Goal: Task Accomplishment & Management: Manage account settings

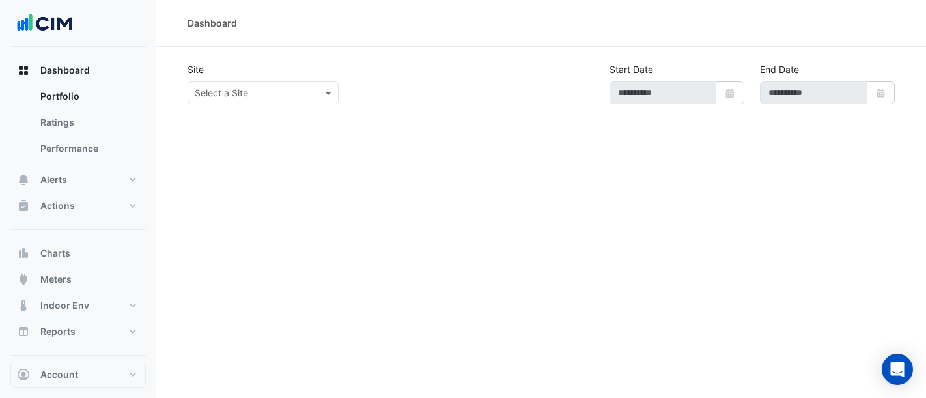
type input "**********"
select select "**"
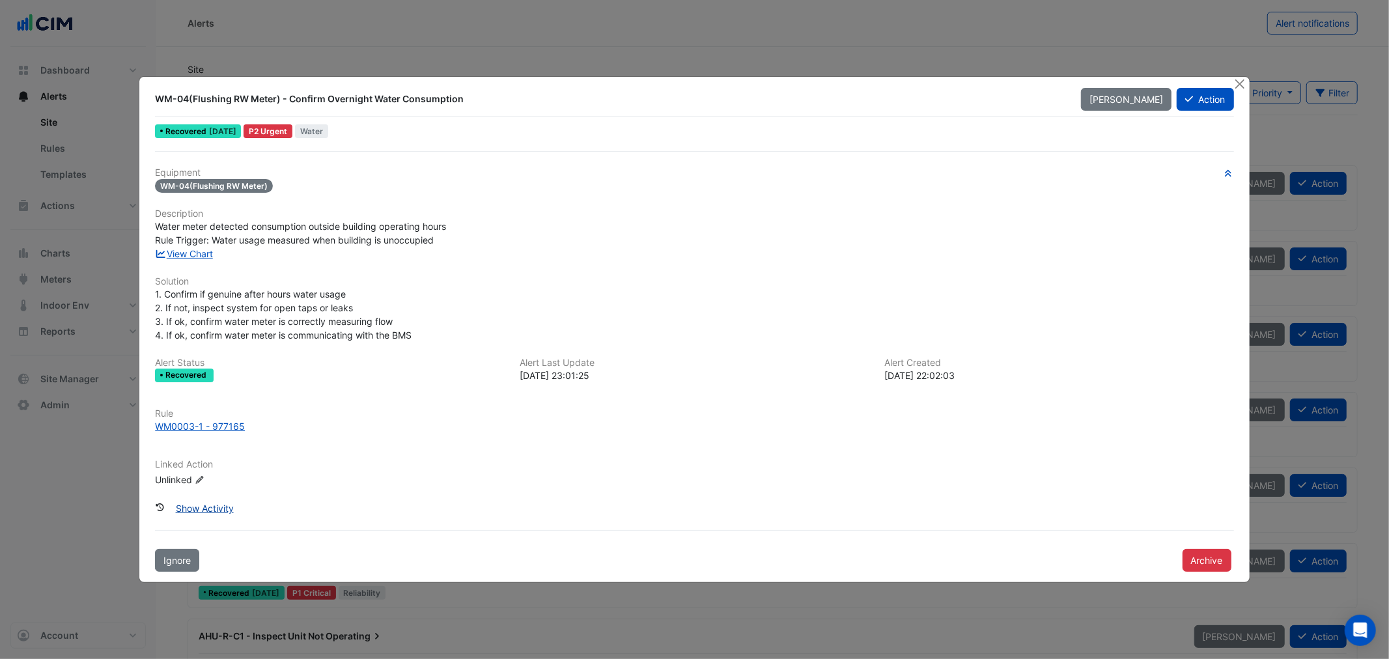
click at [196, 504] on button "Show Activity" at bounding box center [204, 508] width 75 height 23
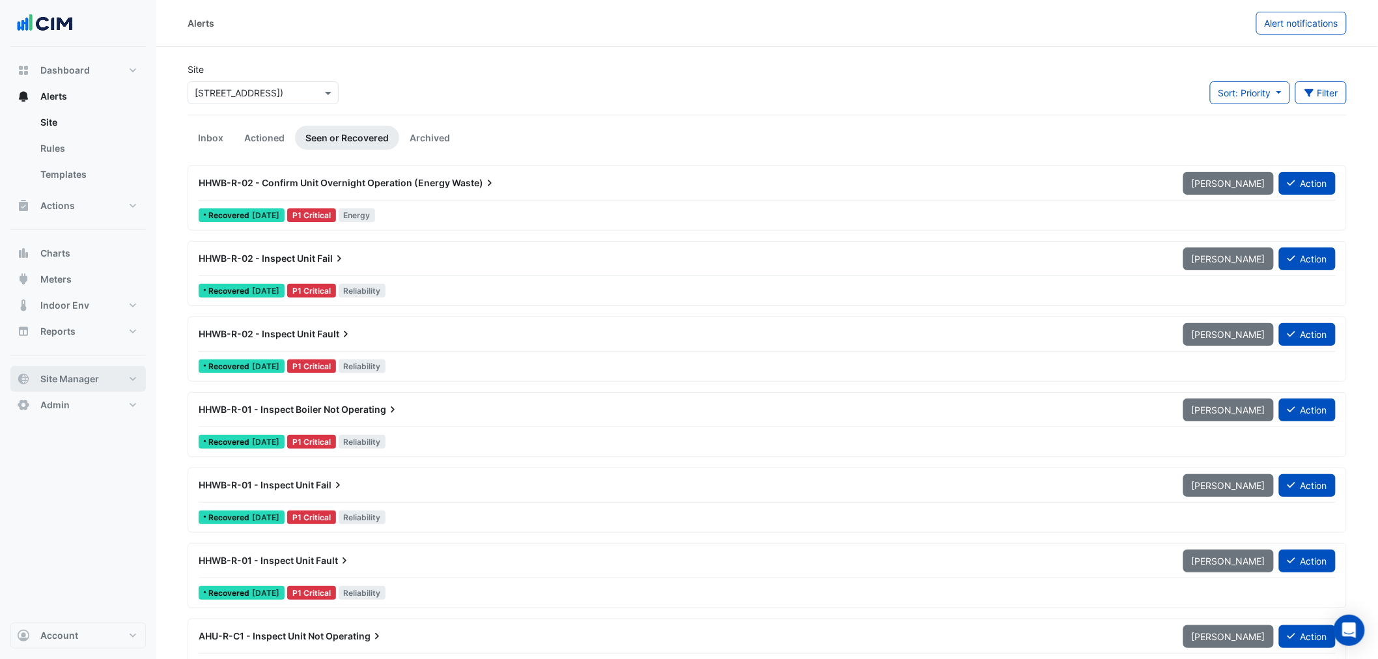
click at [98, 376] on span "Site Manager" at bounding box center [69, 378] width 59 height 13
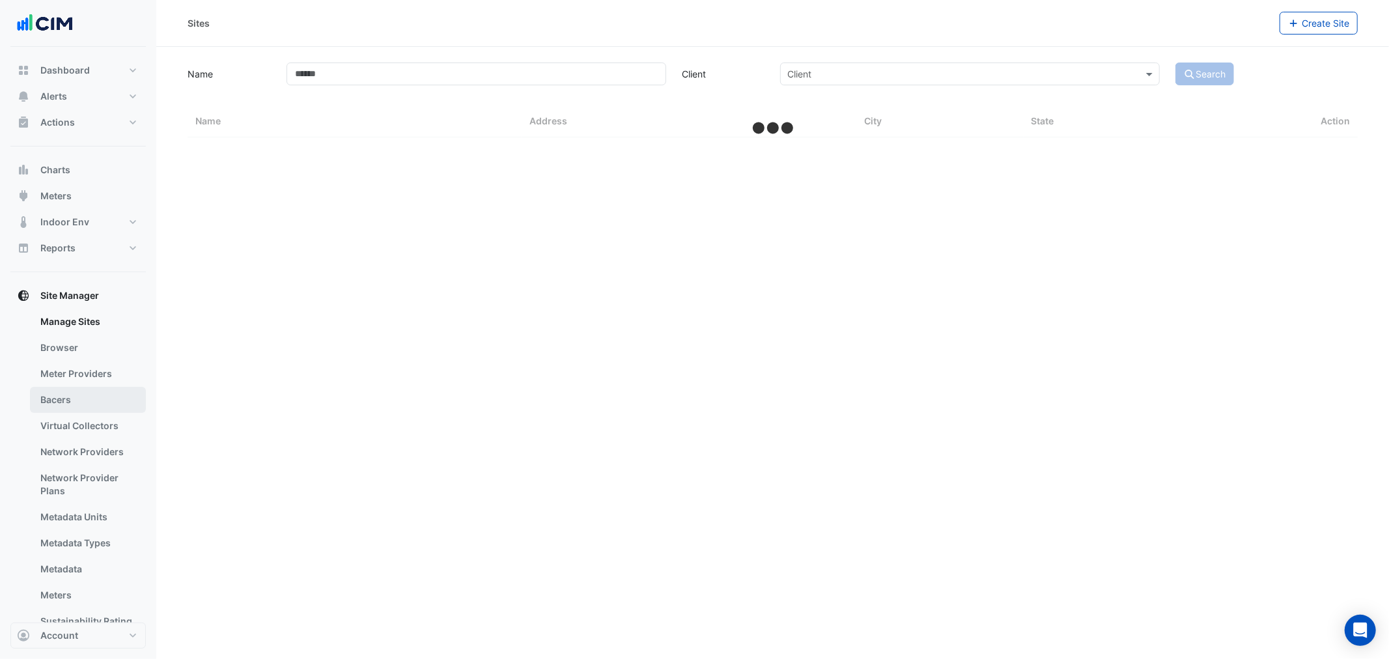
click at [53, 398] on link "Bacers" at bounding box center [88, 400] width 116 height 26
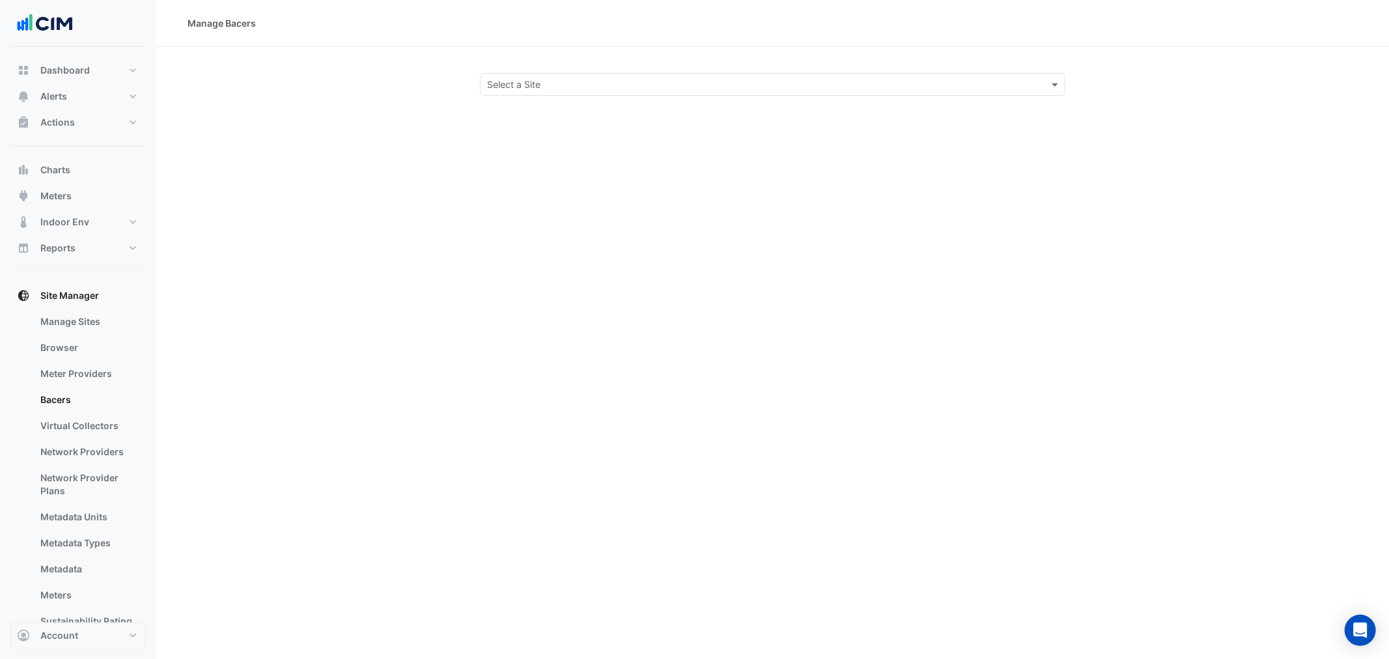
click at [563, 78] on input "text" at bounding box center [759, 85] width 545 height 14
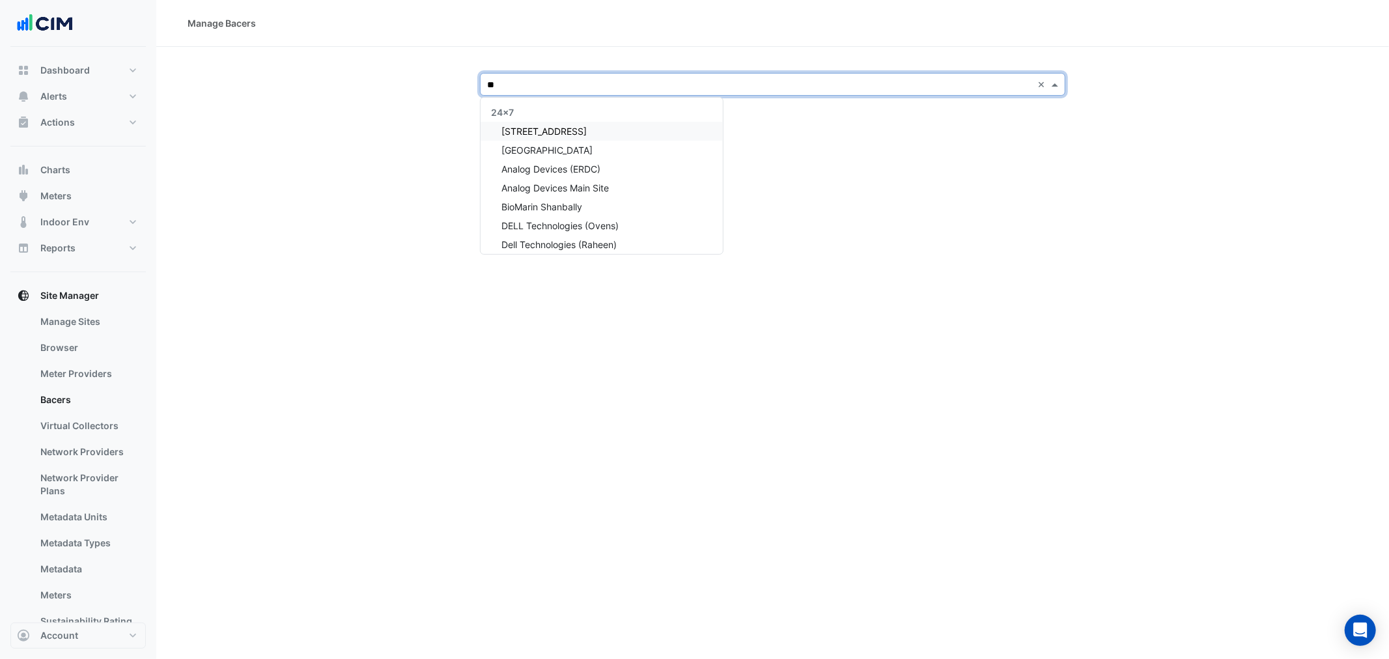
type input "***"
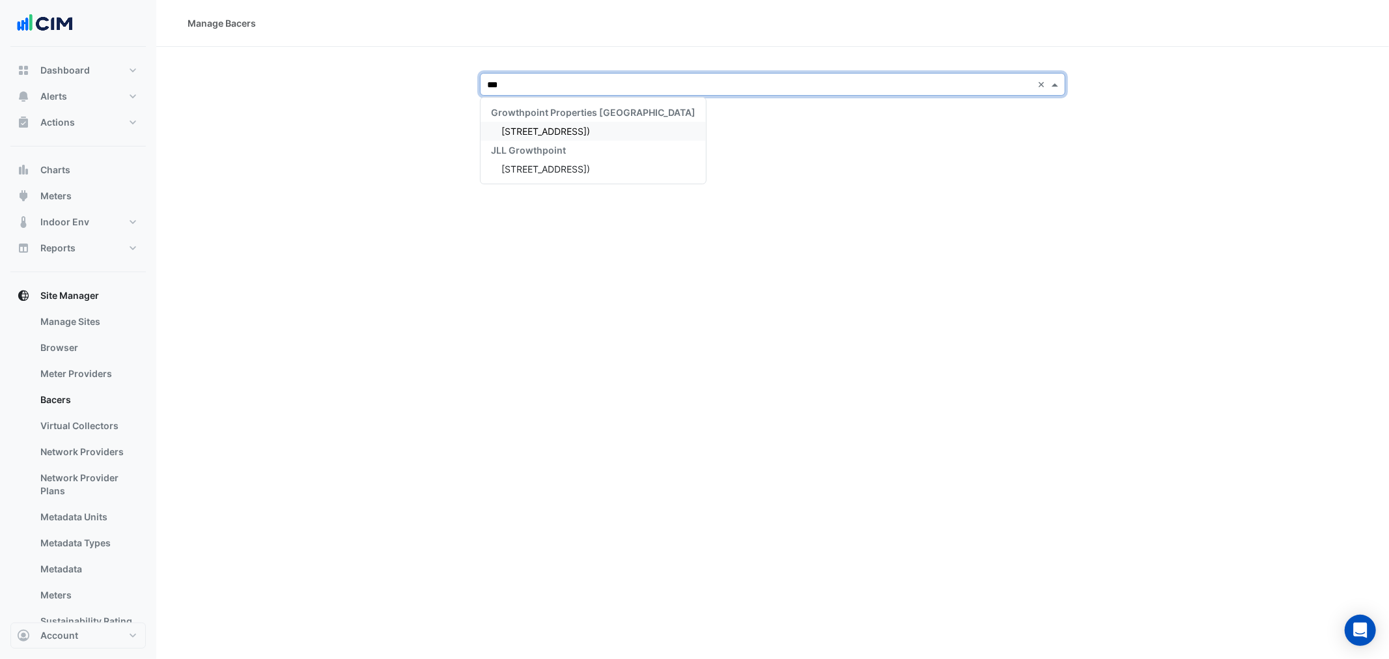
click at [531, 133] on span "211 Wellington Road (Building C)" at bounding box center [545, 131] width 89 height 11
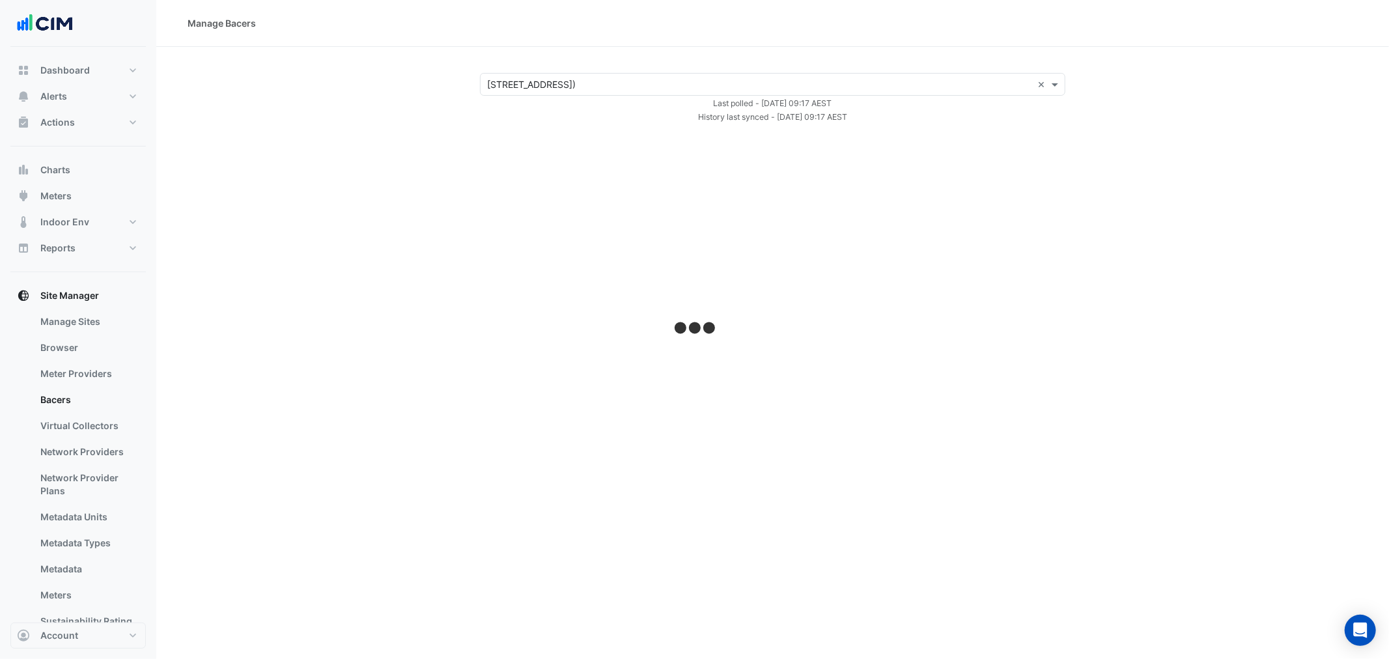
select select "**"
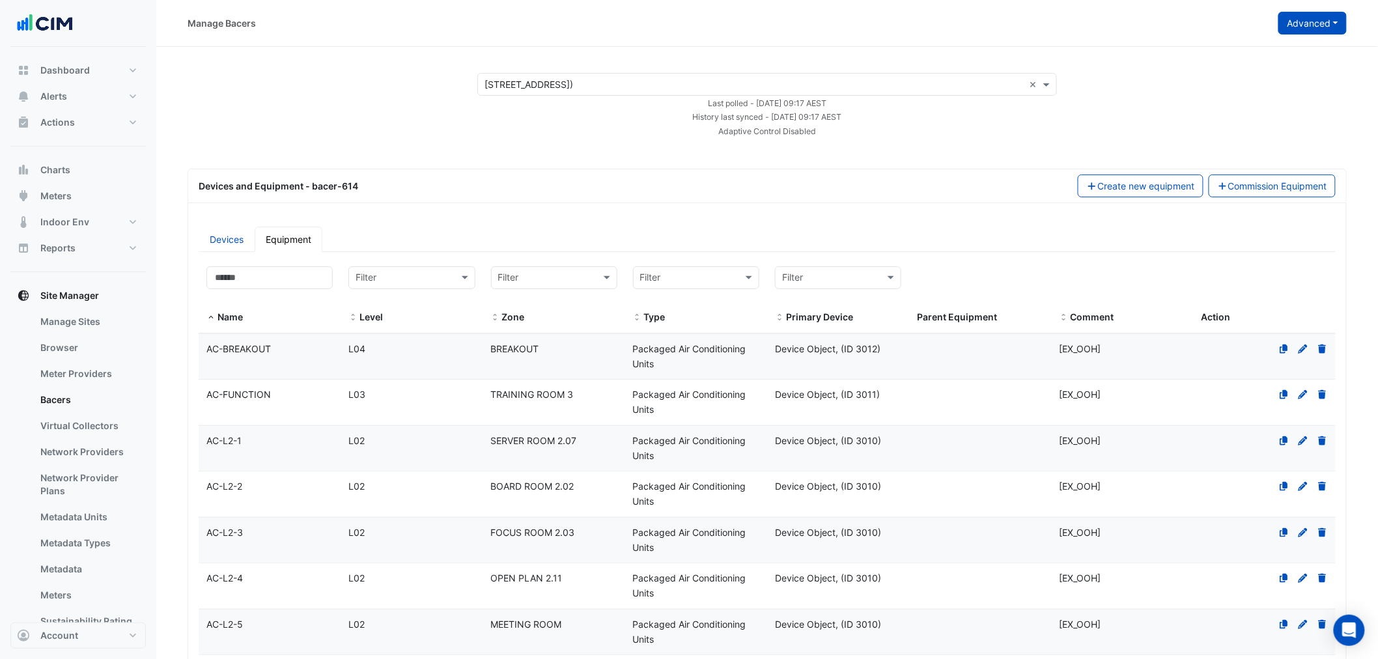
click at [1334, 22] on button "Advanced" at bounding box center [1312, 23] width 68 height 23
click at [1284, 66] on button "View scan history" at bounding box center [1263, 70] width 168 height 19
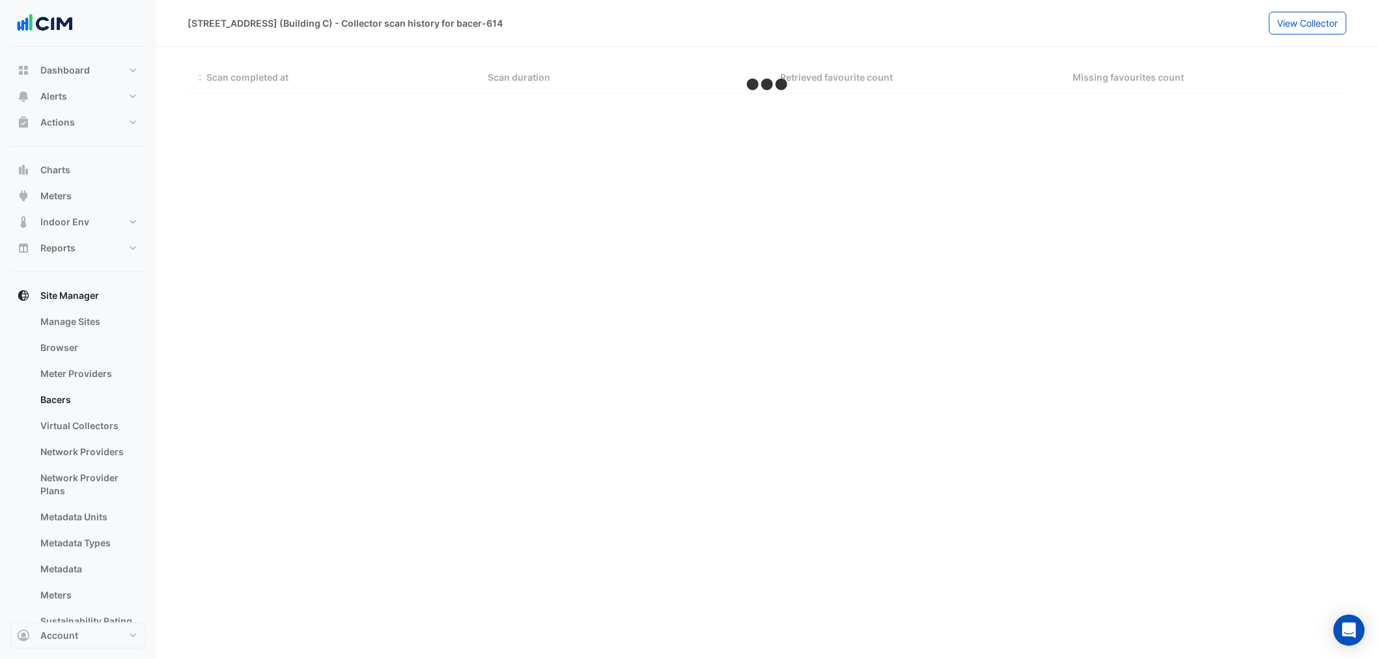
select select "**"
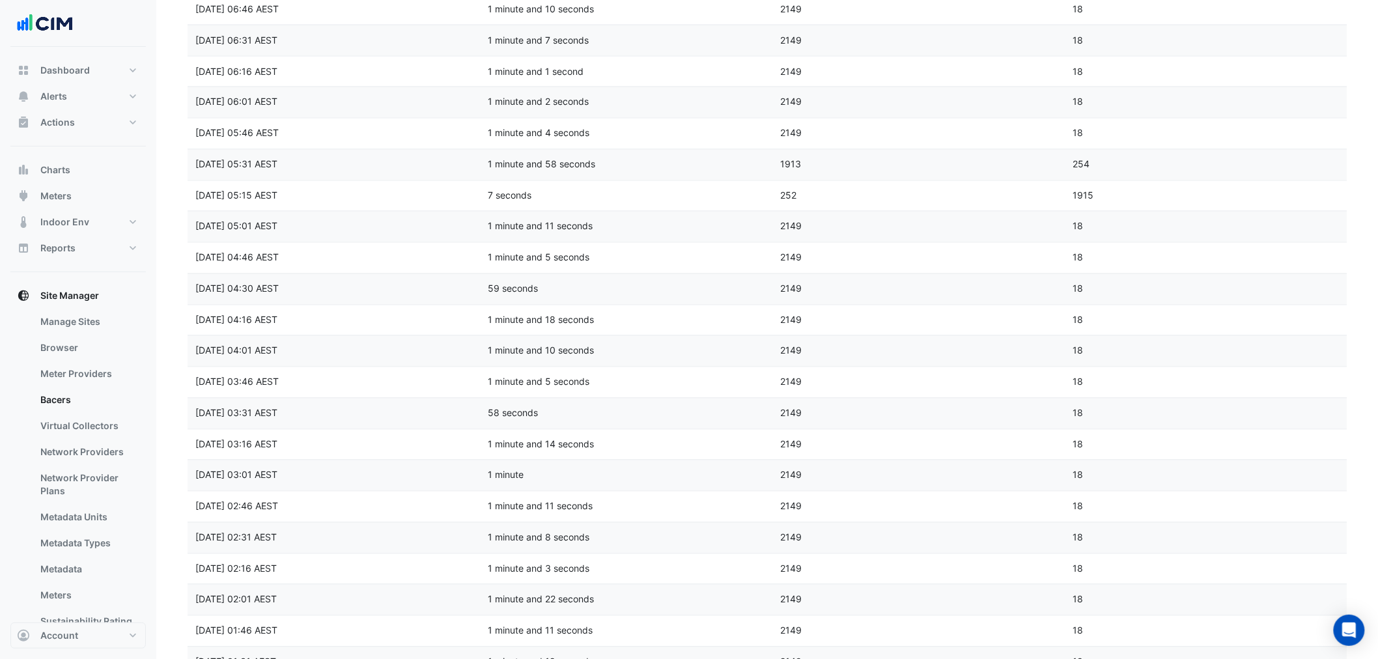
scroll to position [1028, 0]
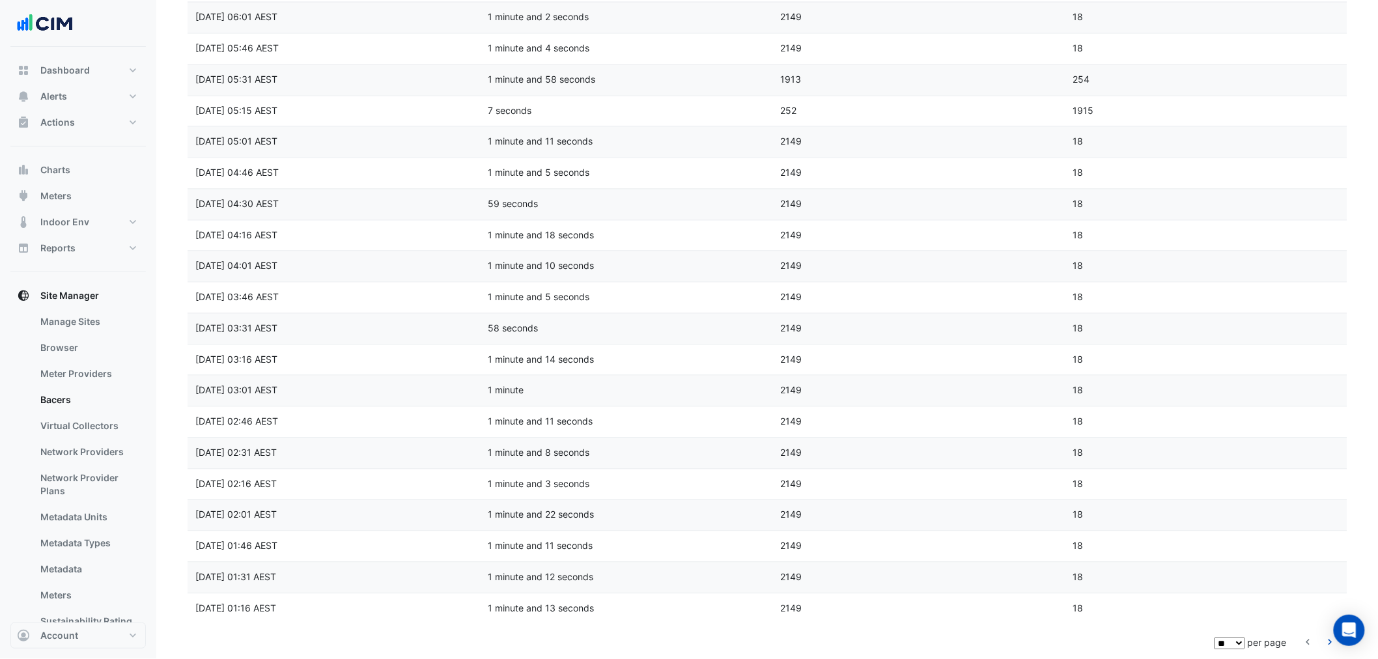
drag, startPoint x: 1266, startPoint y: 606, endPoint x: 1216, endPoint y: 567, distance: 63.2
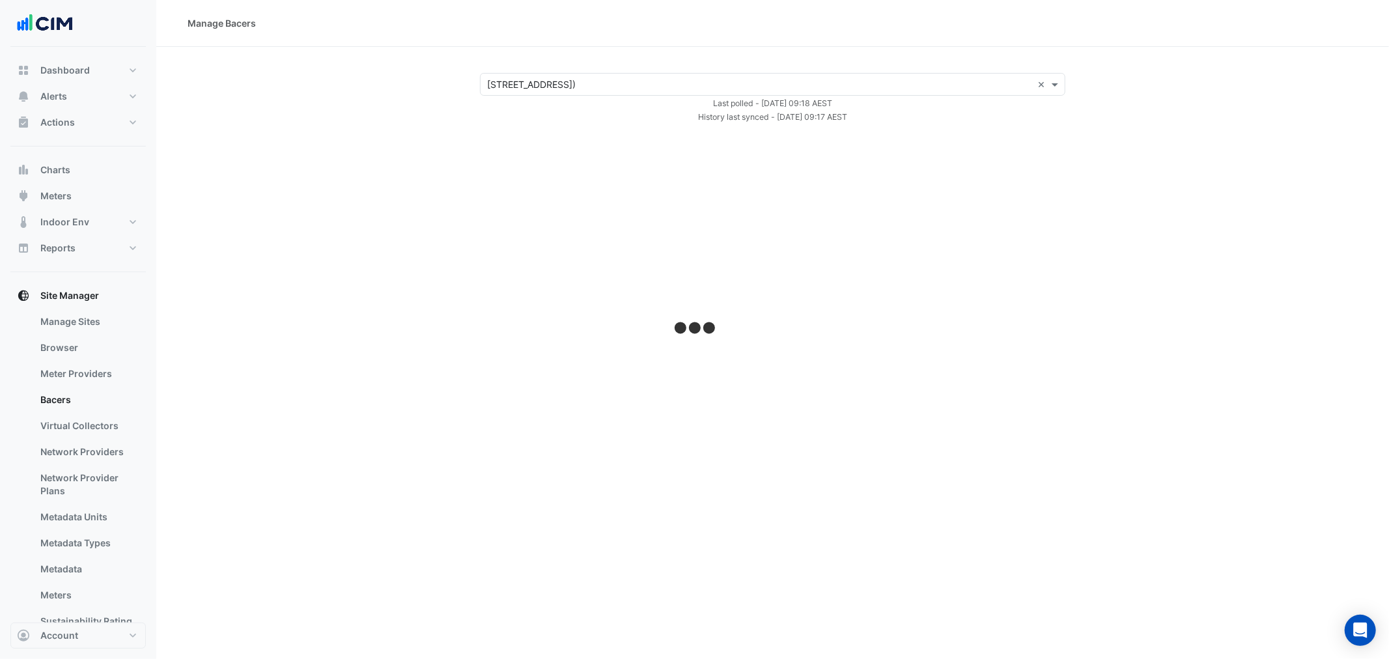
select select "**"
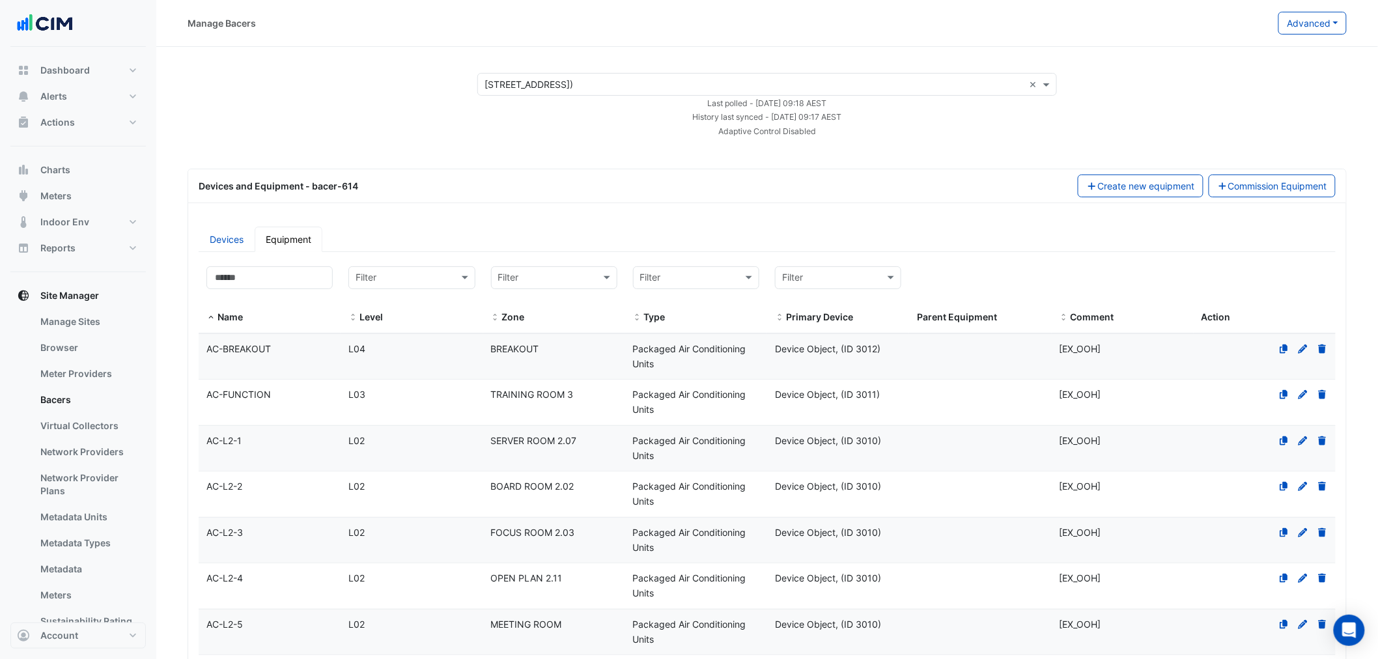
drag, startPoint x: 780, startPoint y: 99, endPoint x: 883, endPoint y: 129, distance: 107.2
click at [883, 129] on form "Select a Site × 211 Wellington Road (Building C) × Last polled - Fri 05-Sep-202…" at bounding box center [767, 105] width 580 height 64
click at [684, 109] on div "History last synced - Fri 05-Sep-2025 09:17 AEST" at bounding box center [766, 116] width 595 height 14
drag, startPoint x: 690, startPoint y: 114, endPoint x: 900, endPoint y: 124, distance: 209.9
click at [900, 124] on form "Select a Site × 211 Wellington Road (Building C) × Last polled - Fri 05-Sep-202…" at bounding box center [767, 105] width 580 height 64
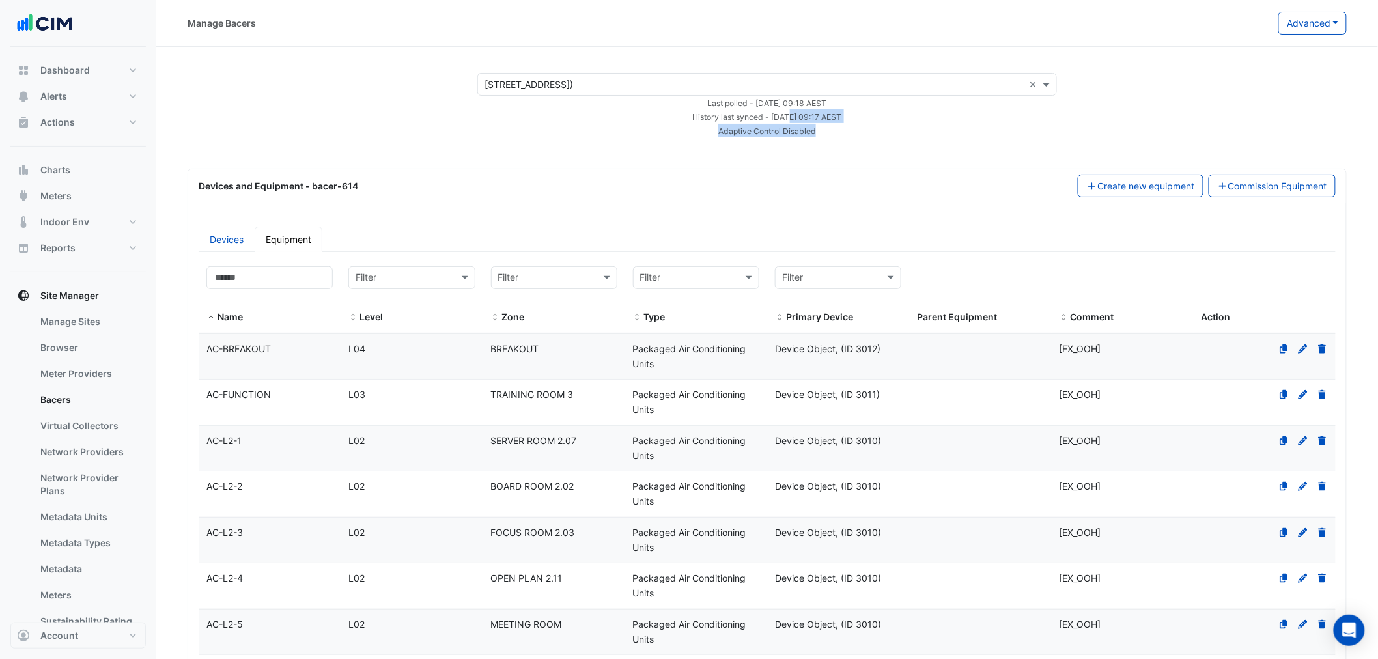
click at [861, 117] on div "History last synced - Fri 05-Sep-2025 09:17 AEST" at bounding box center [766, 116] width 595 height 14
click at [1276, 17] on div "Manage Bacers" at bounding box center [733, 23] width 1091 height 23
click at [1296, 21] on button "Advanced" at bounding box center [1312, 23] width 68 height 23
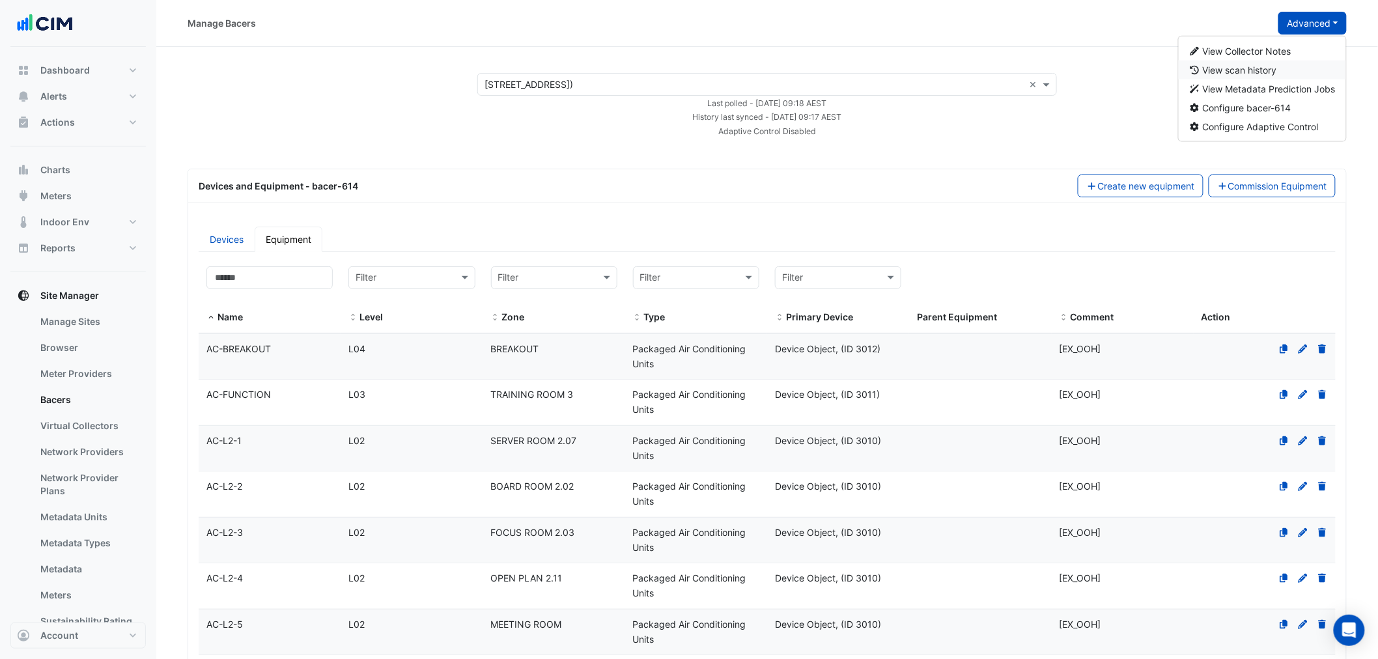
click at [1262, 66] on span "View scan history" at bounding box center [1240, 69] width 74 height 11
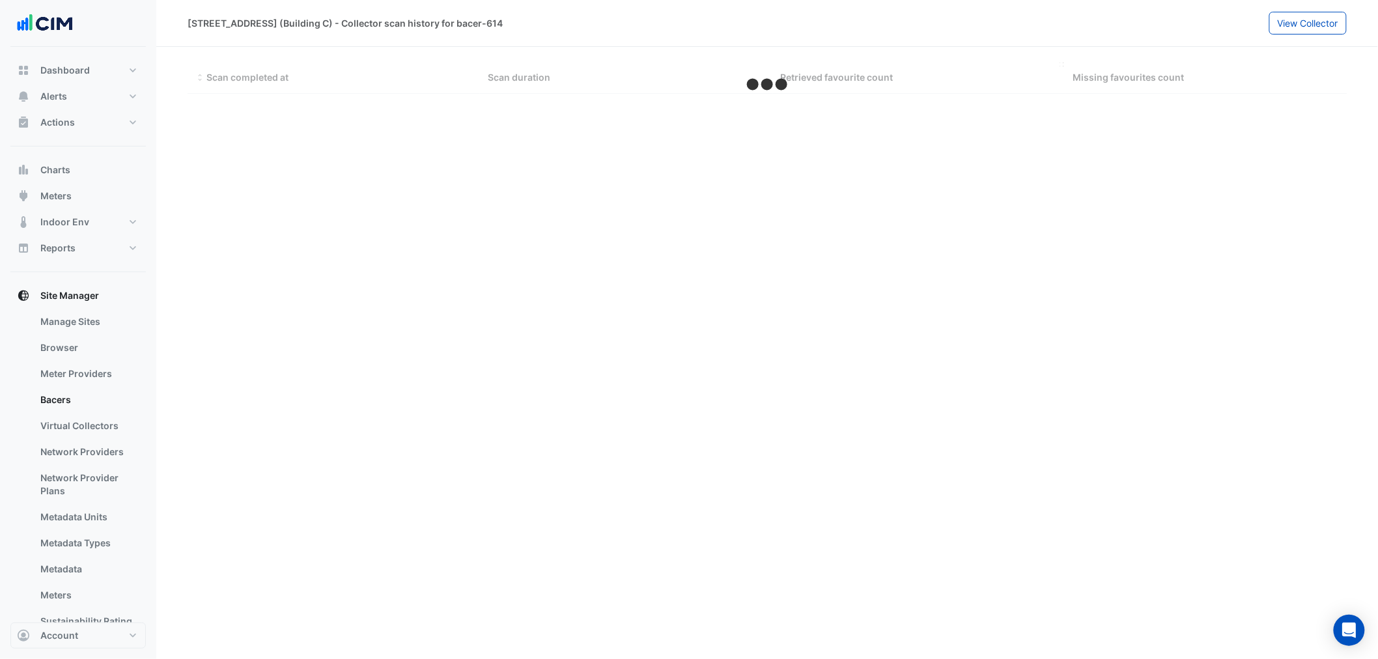
select select "**"
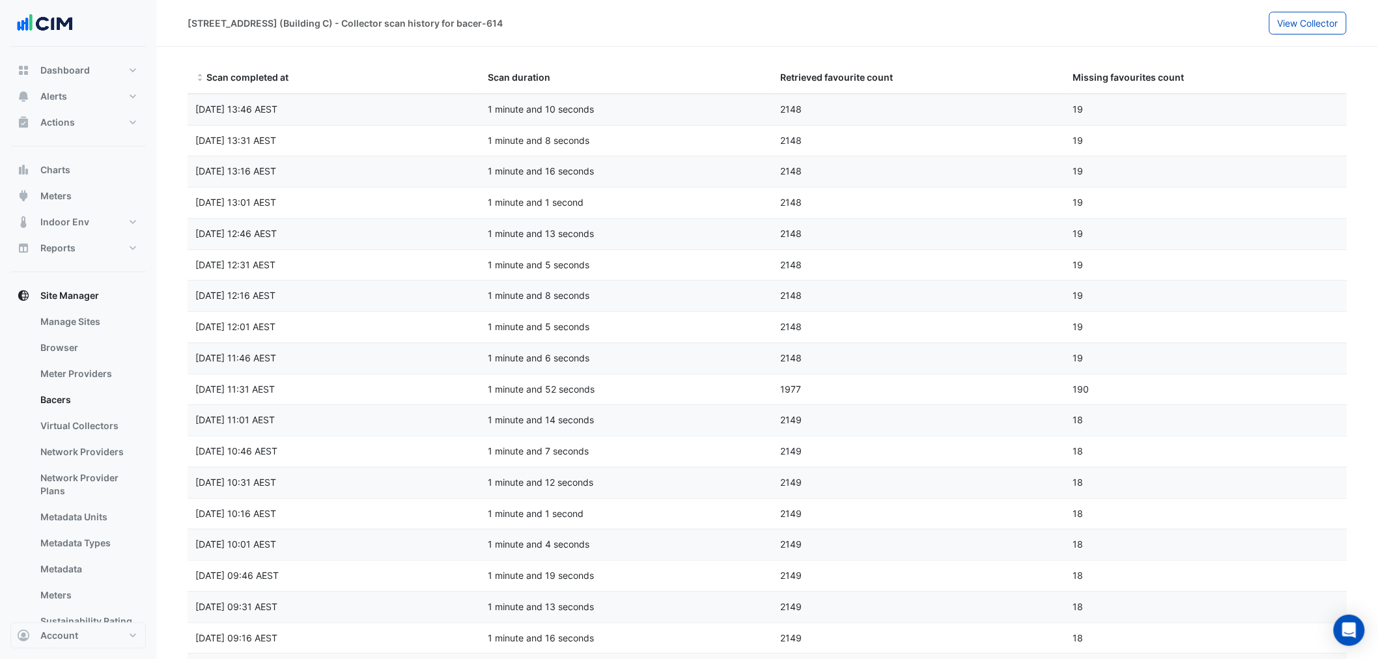
drag, startPoint x: 944, startPoint y: 155, endPoint x: 990, endPoint y: 133, distance: 50.7
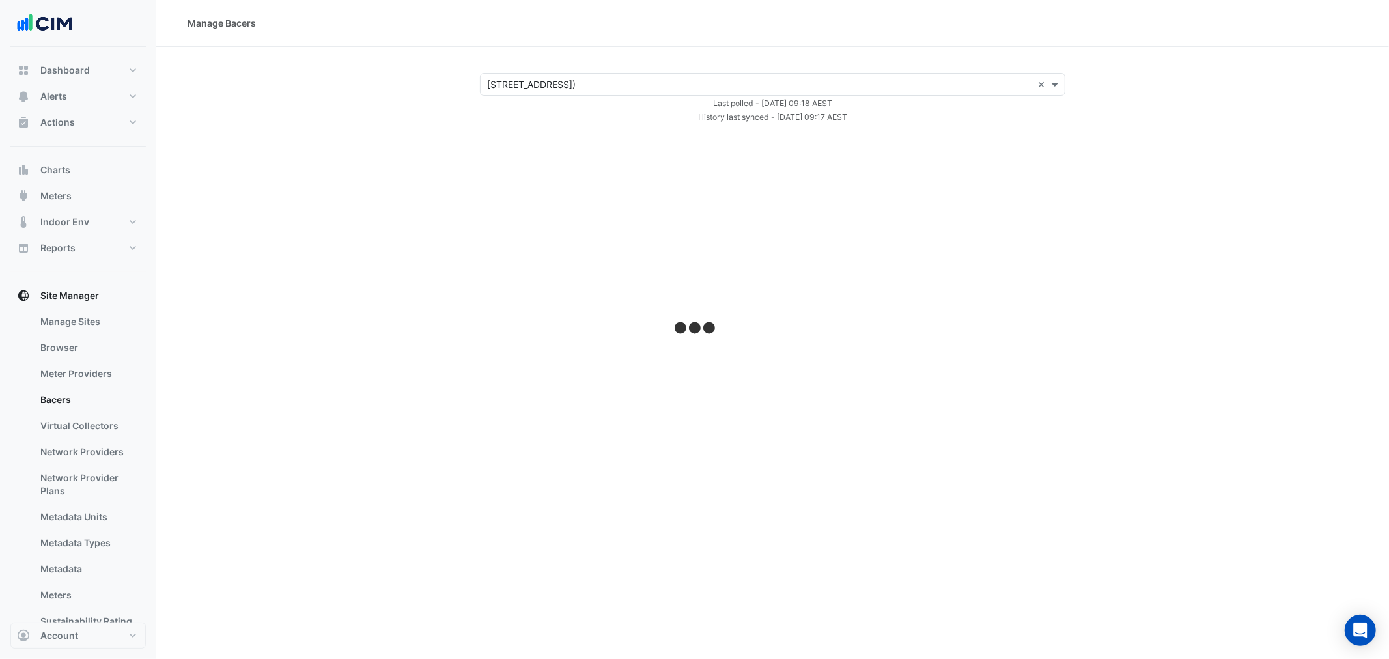
select select "**"
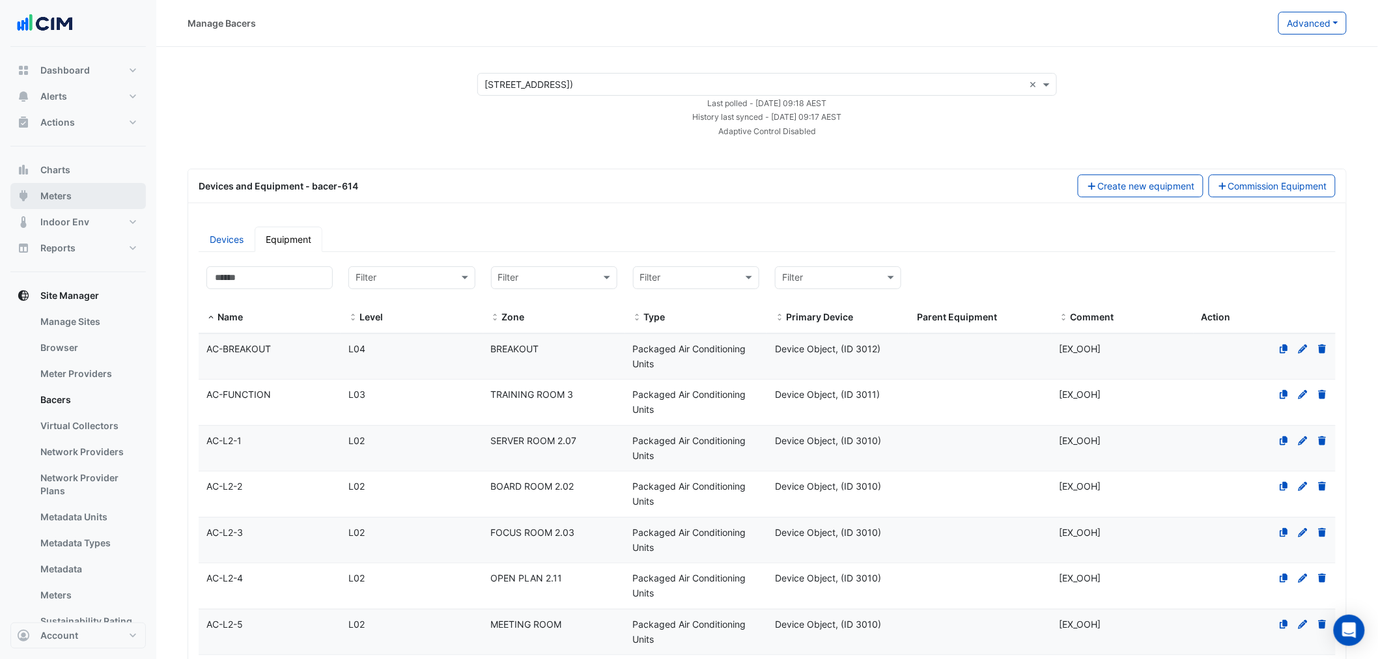
click at [41, 198] on span "Meters" at bounding box center [55, 195] width 31 height 13
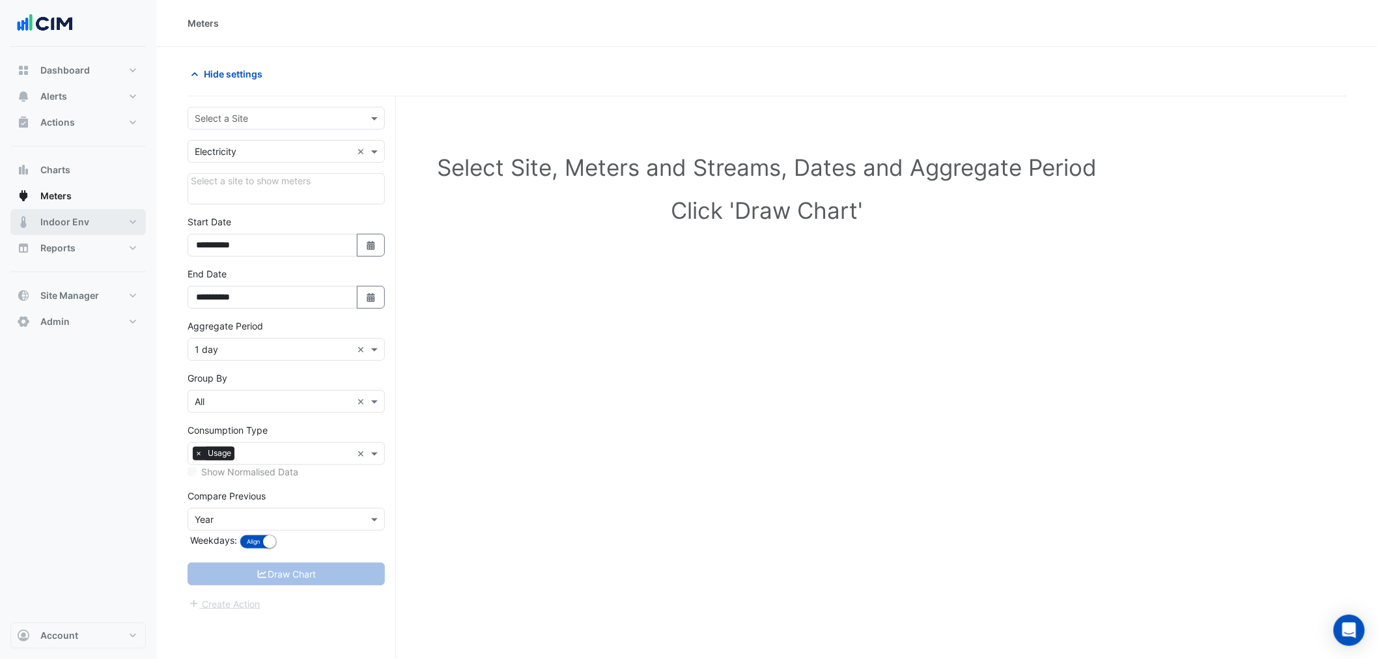
click at [85, 225] on span "Indoor Env" at bounding box center [64, 222] width 49 height 13
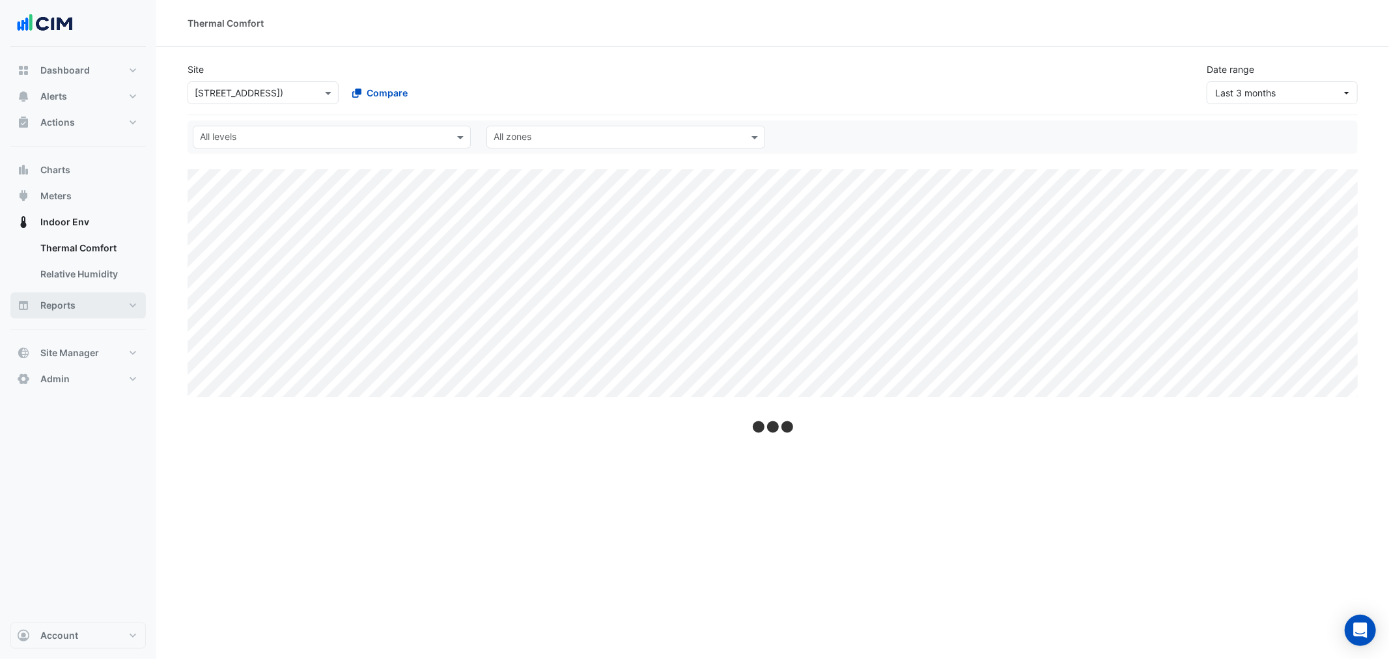
click at [107, 301] on button "Reports" at bounding box center [77, 305] width 135 height 26
select select "**"
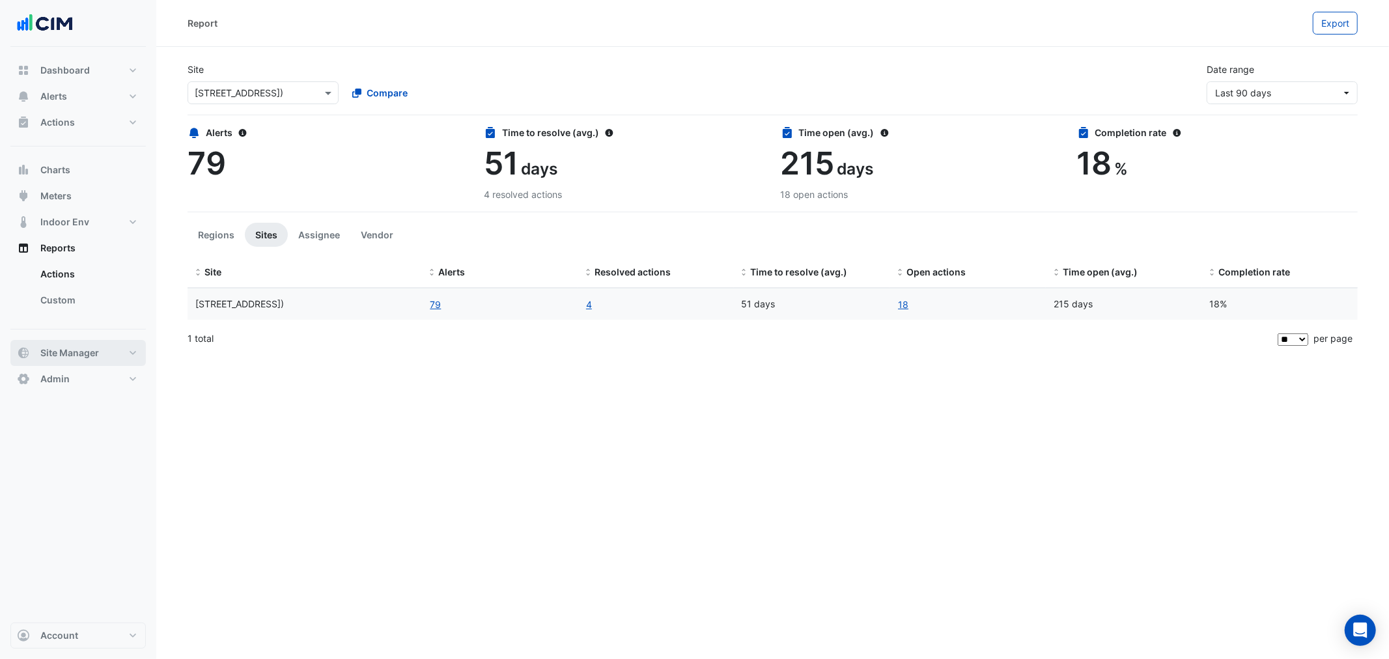
click at [107, 356] on button "Site Manager" at bounding box center [77, 353] width 135 height 26
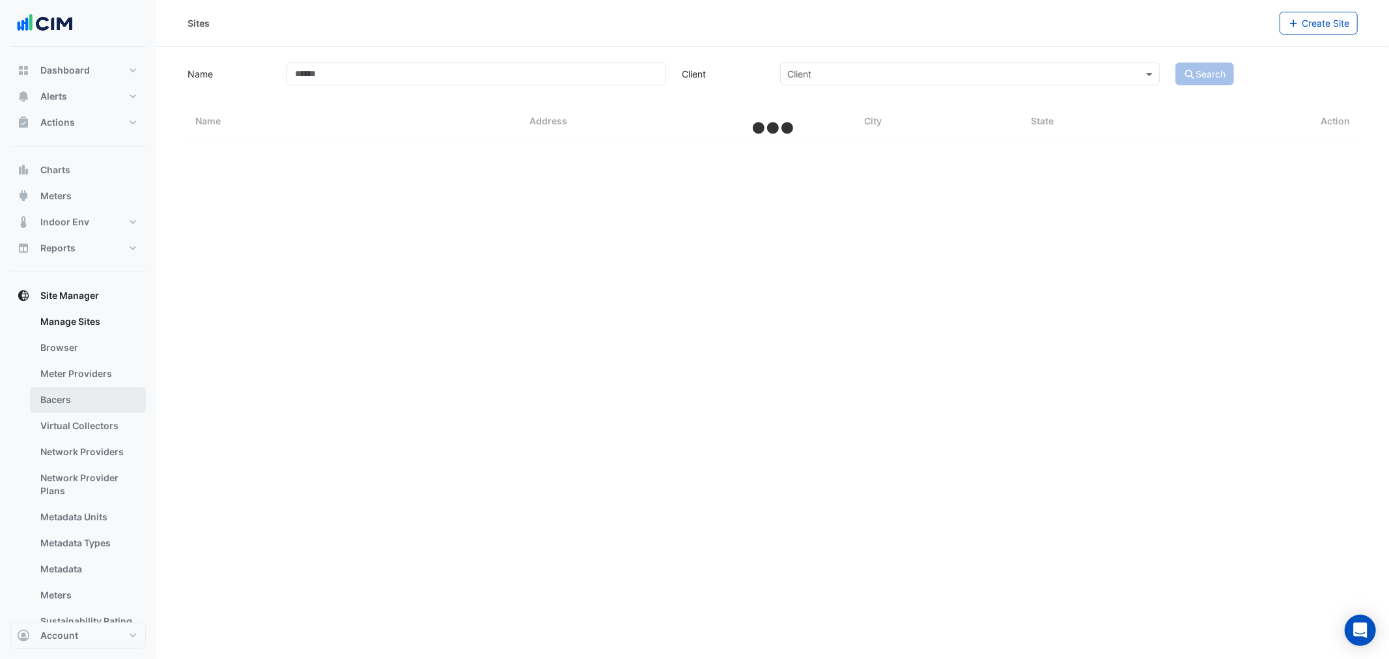
click at [89, 400] on link "Bacers" at bounding box center [88, 400] width 116 height 26
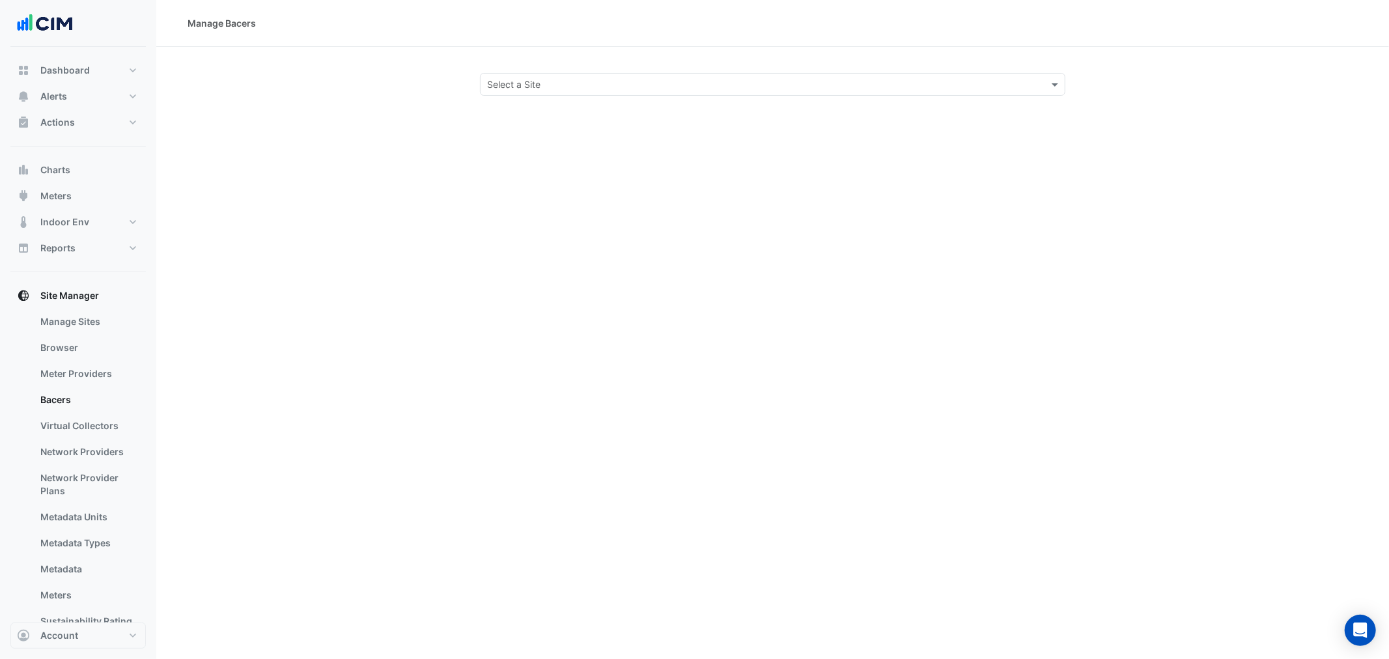
click at [608, 93] on div "Select a Site" at bounding box center [772, 84] width 585 height 23
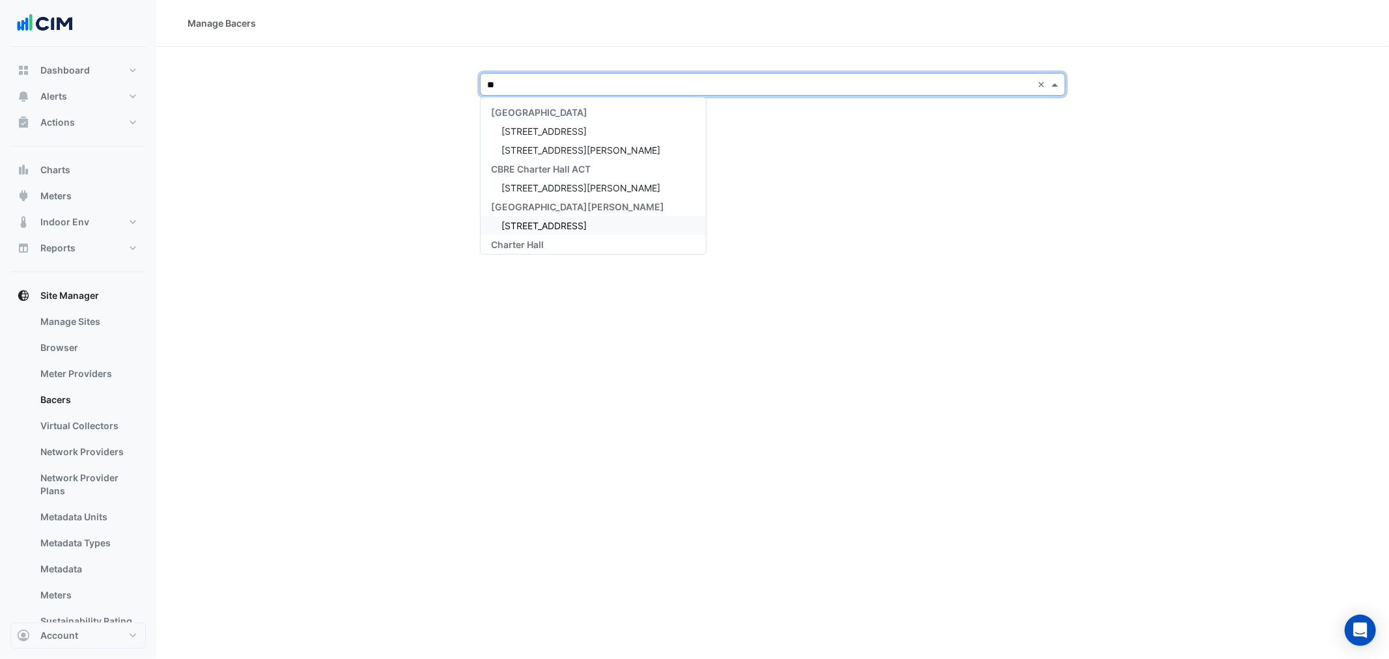
type input "***"
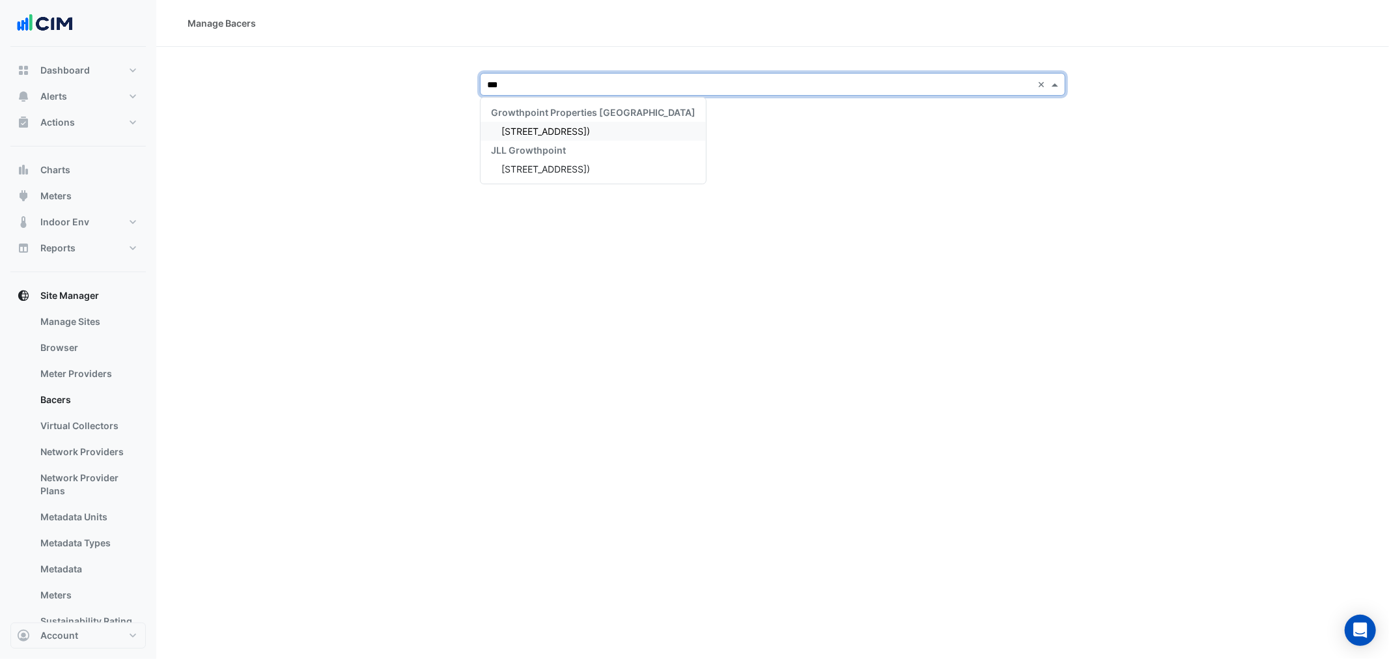
click at [532, 134] on span "211 Wellington Road (Building C)" at bounding box center [545, 131] width 89 height 11
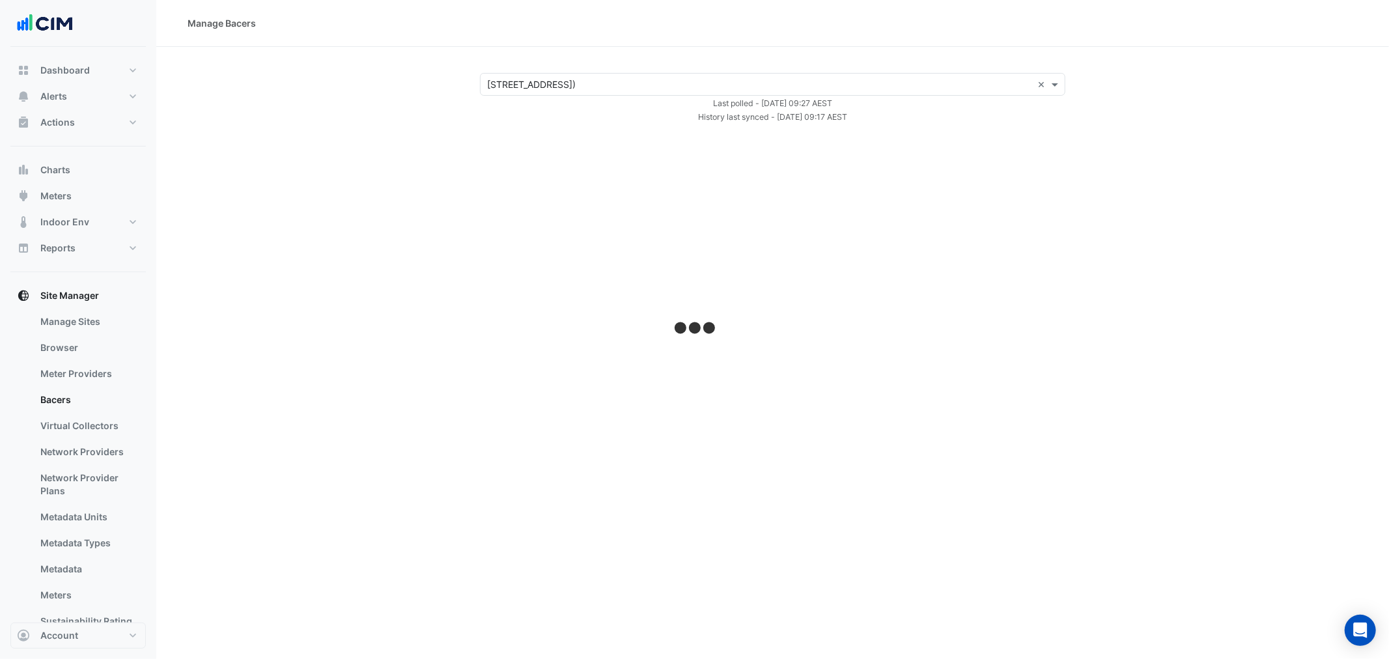
select select "**"
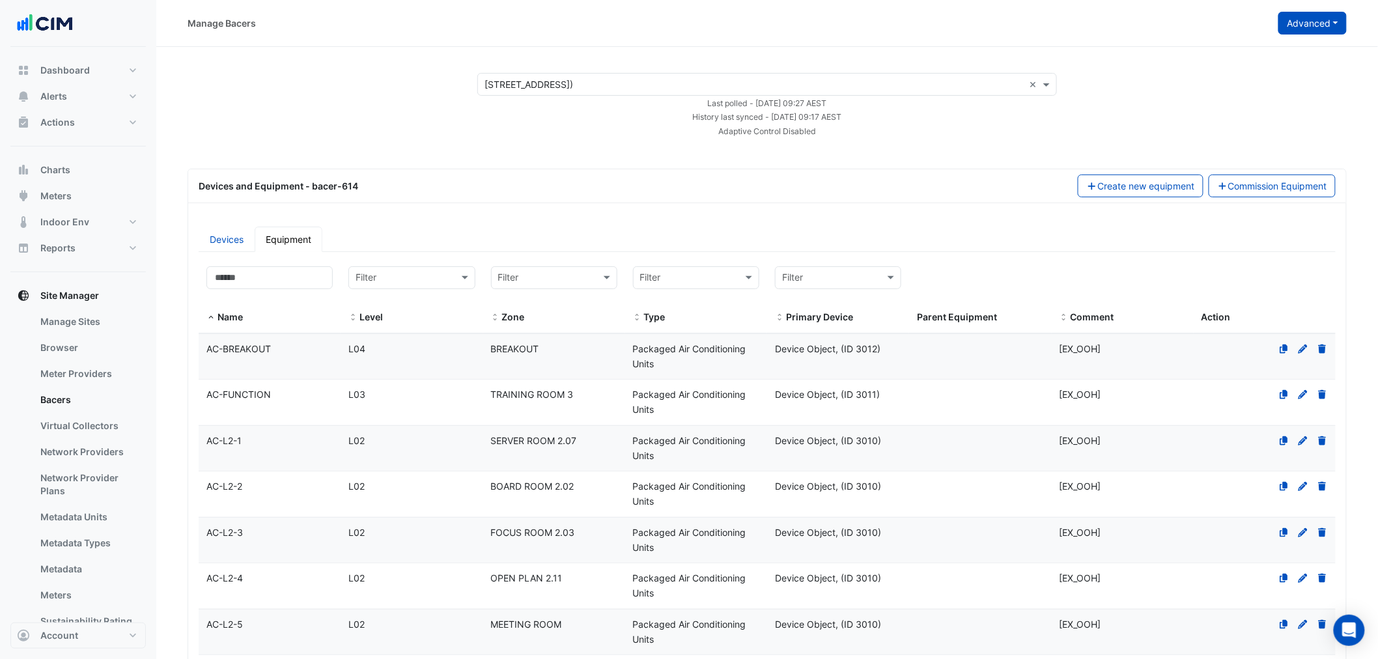
drag, startPoint x: 1330, startPoint y: 20, endPoint x: 1302, endPoint y: 49, distance: 41.0
click at [1330, 20] on button "Advanced" at bounding box center [1312, 23] width 68 height 23
click at [1285, 68] on button "View scan history" at bounding box center [1263, 70] width 168 height 19
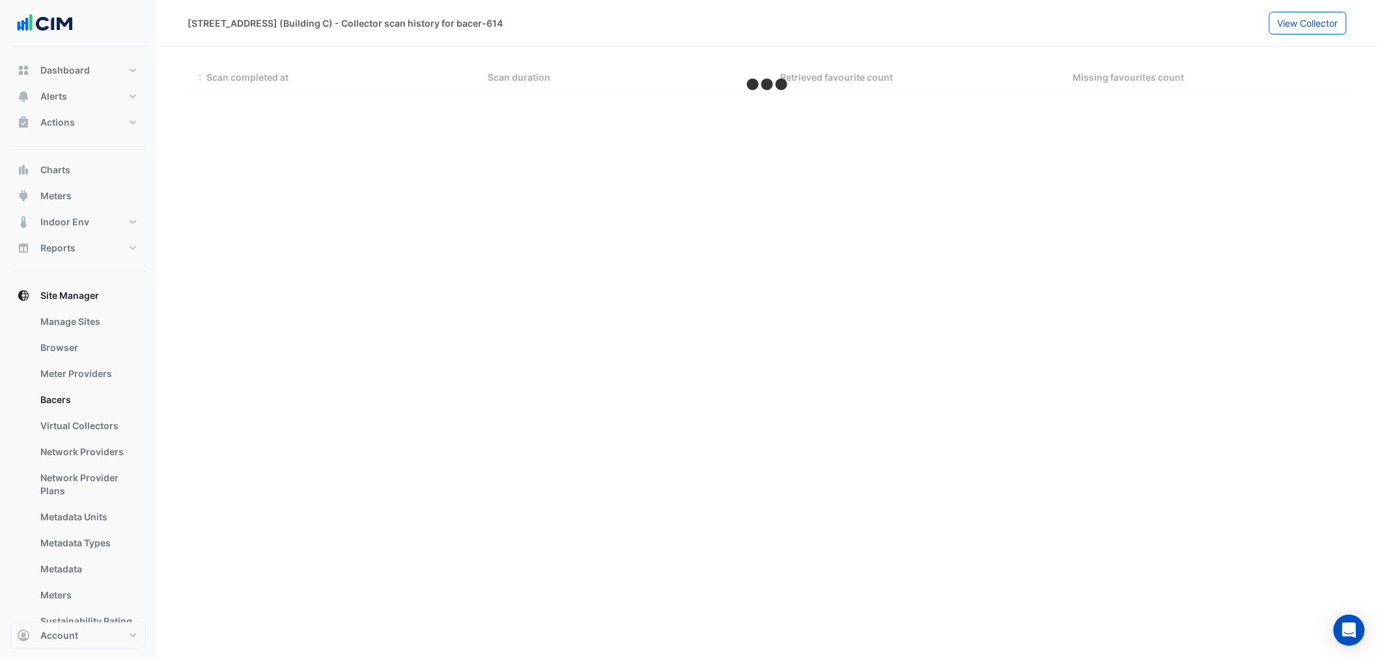
select select "**"
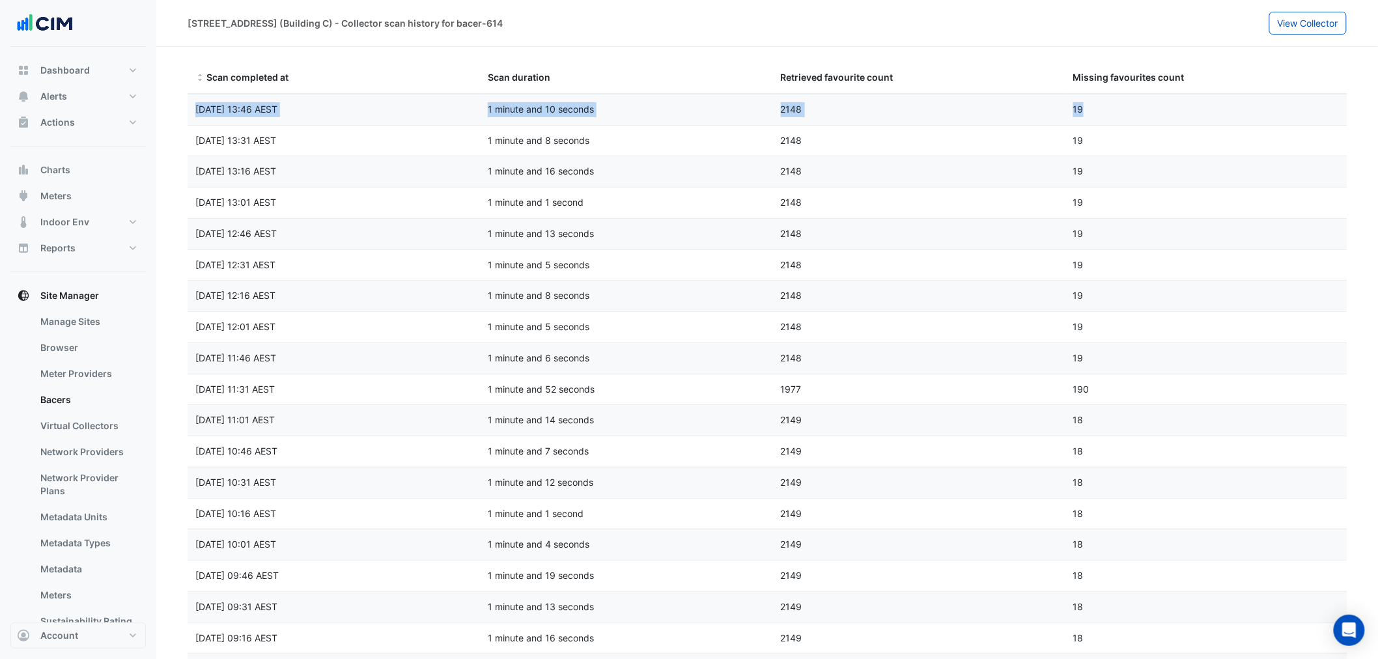
drag, startPoint x: 332, startPoint y: 109, endPoint x: 1114, endPoint y: 105, distance: 781.4
click at [1114, 105] on div "Scan completed at Mon 25-Aug-2025 13:46 AEST Scan duration 1 minute and 10 seco…" at bounding box center [773, 109] width 1170 height 31
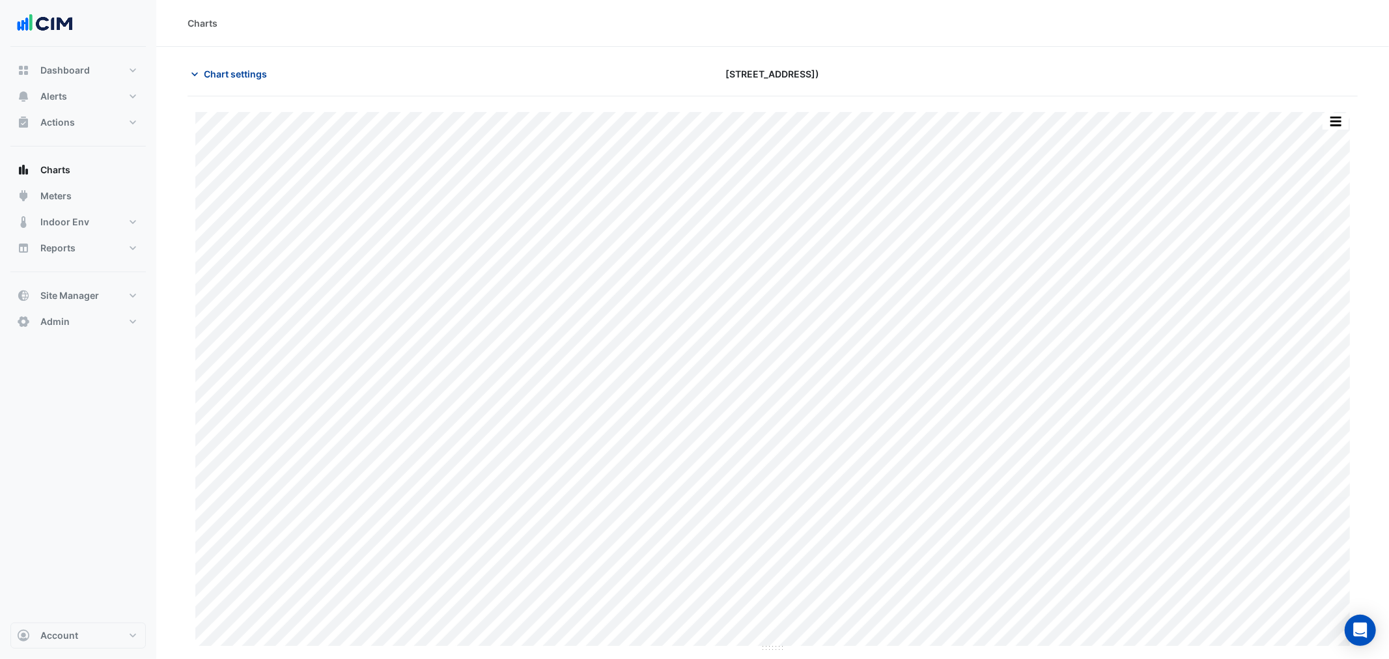
click at [231, 72] on span "Chart settings" at bounding box center [235, 74] width 63 height 14
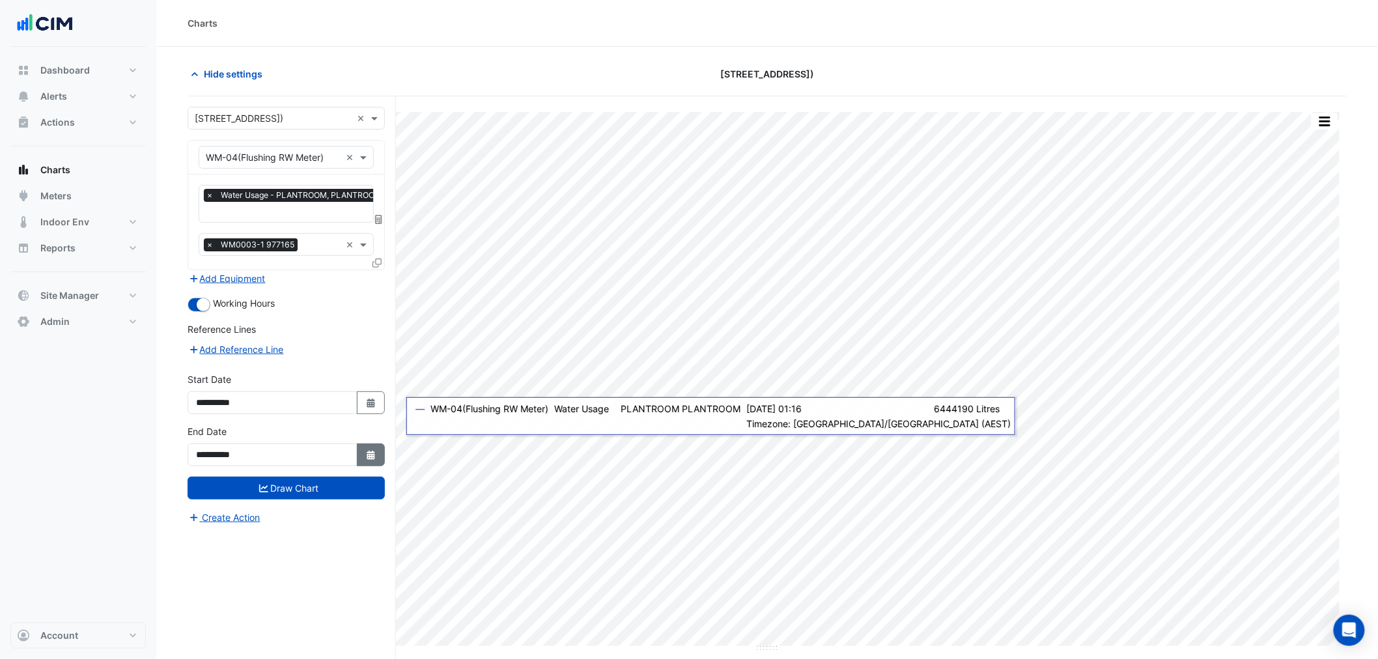
click at [366, 451] on icon "Select Date" at bounding box center [371, 455] width 12 height 9
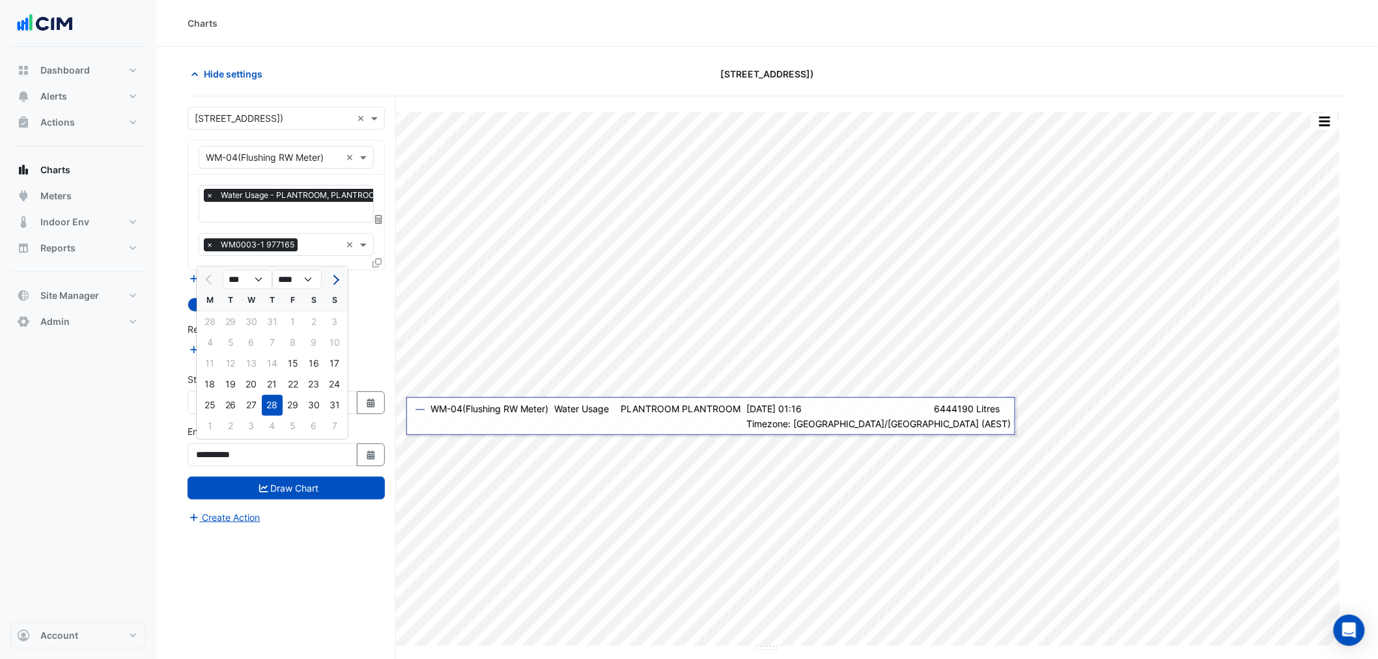
click at [334, 278] on span "Next month" at bounding box center [334, 280] width 10 height 10
select select "*"
drag, startPoint x: 303, startPoint y: 326, endPoint x: 345, endPoint y: 413, distance: 96.7
click at [304, 326] on div "6" at bounding box center [313, 321] width 21 height 21
type input "**********"
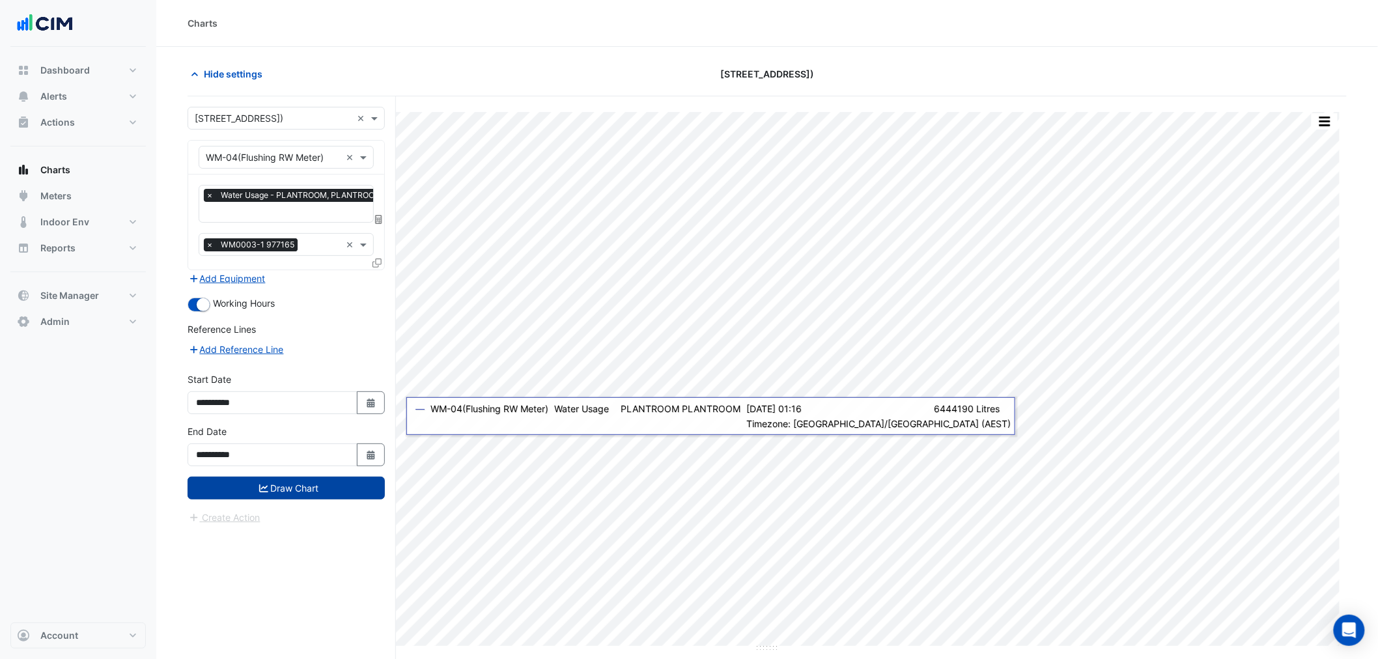
click at [354, 491] on button "Draw Chart" at bounding box center [286, 488] width 197 height 23
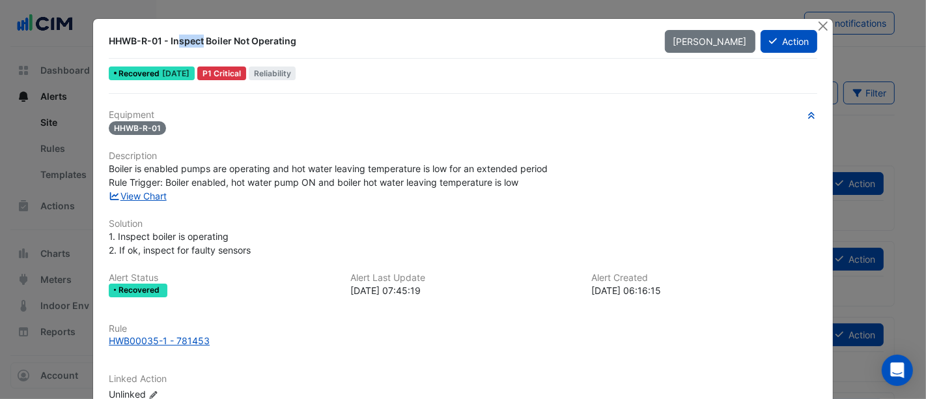
drag, startPoint x: 109, startPoint y: 38, endPoint x: 150, endPoint y: 38, distance: 41.0
click at [150, 38] on div "HHWB-R-01 - Inspect Boiler Not Operating" at bounding box center [379, 41] width 540 height 13
drag, startPoint x: 156, startPoint y: 40, endPoint x: 57, endPoint y: 46, distance: 98.5
click at [57, 46] on ngb-modal-window "HHWB-R-01 - Inspect Boiler Not Operating Mark Unseen Action Recovered 1 week ag…" at bounding box center [463, 199] width 926 height 399
drag, startPoint x: 150, startPoint y: 203, endPoint x: 152, endPoint y: 192, distance: 10.7
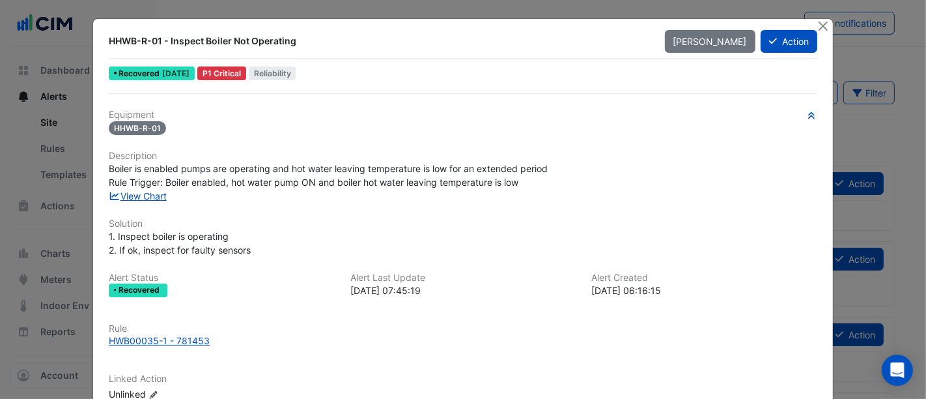
drag, startPoint x: 152, startPoint y: 192, endPoint x: 156, endPoint y: 186, distance: 7.0
drag, startPoint x: 819, startPoint y: 29, endPoint x: 761, endPoint y: 25, distance: 58.1
click at [819, 29] on button "Close" at bounding box center [824, 26] width 14 height 14
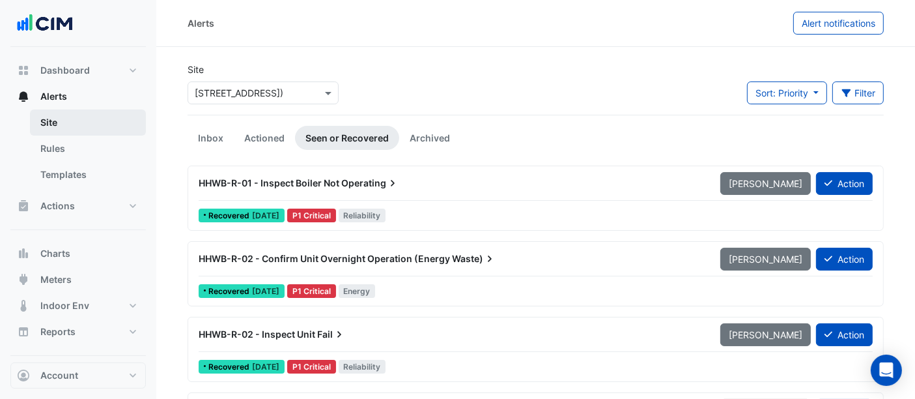
click at [49, 127] on link "Site" at bounding box center [88, 122] width 116 height 26
click at [227, 94] on input "text" at bounding box center [250, 94] width 111 height 14
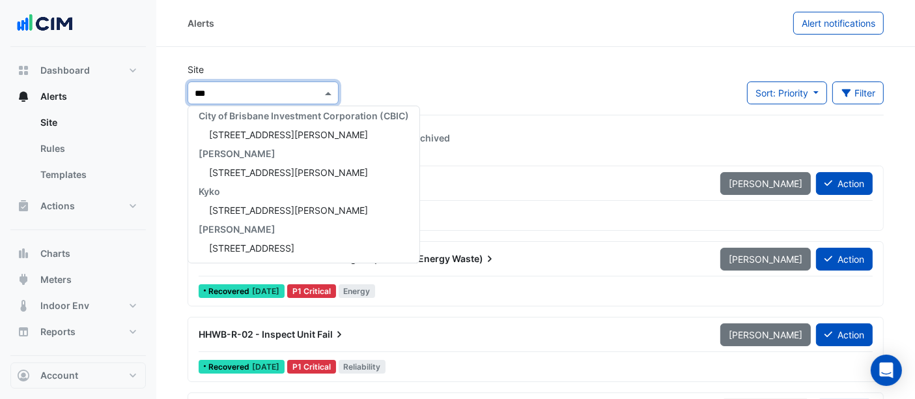
type input "****"
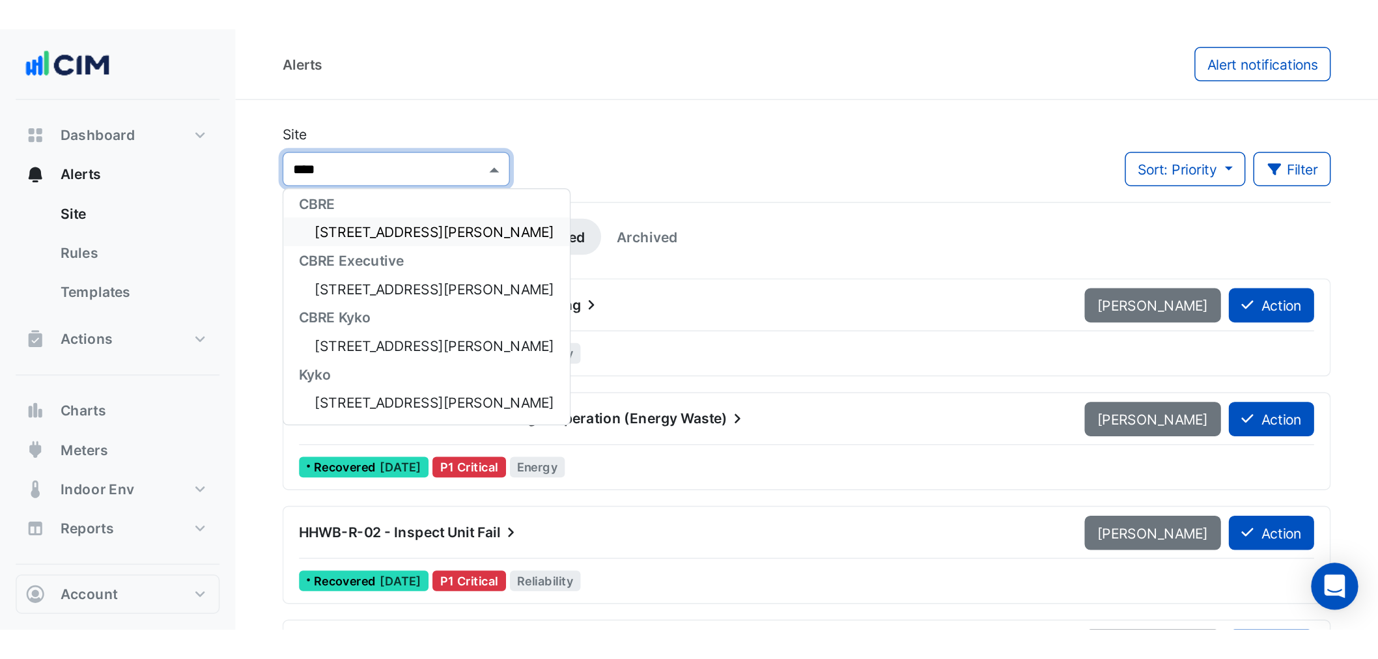
scroll to position [5, 0]
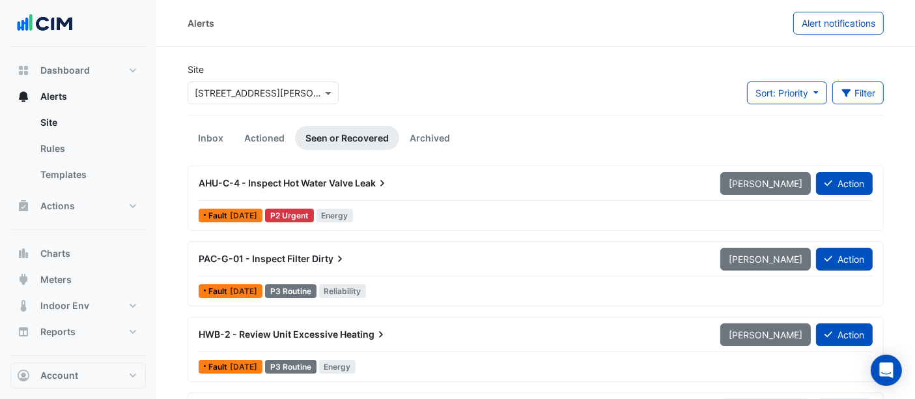
drag, startPoint x: 857, startPoint y: 102, endPoint x: 845, endPoint y: 105, distance: 12.0
click at [851, 103] on button "Filter" at bounding box center [858, 92] width 52 height 23
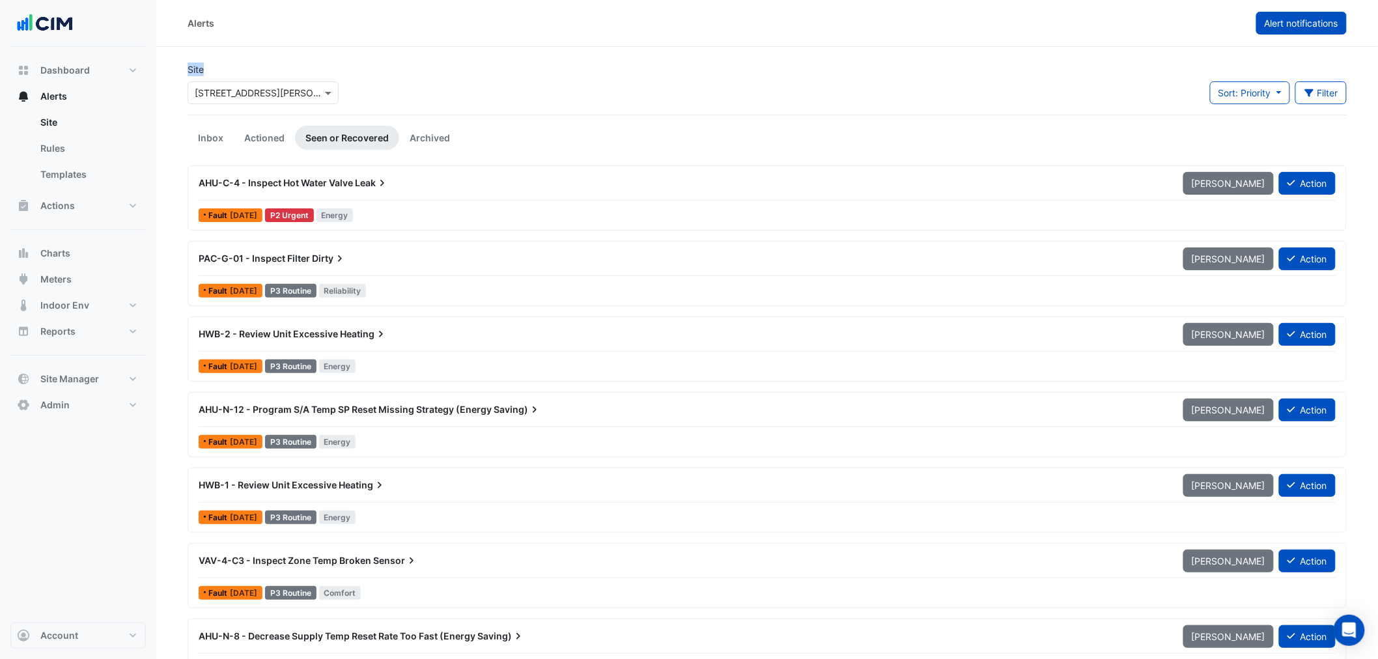
click at [925, 18] on span "Alert notifications" at bounding box center [1302, 23] width 74 height 11
select select "*****"
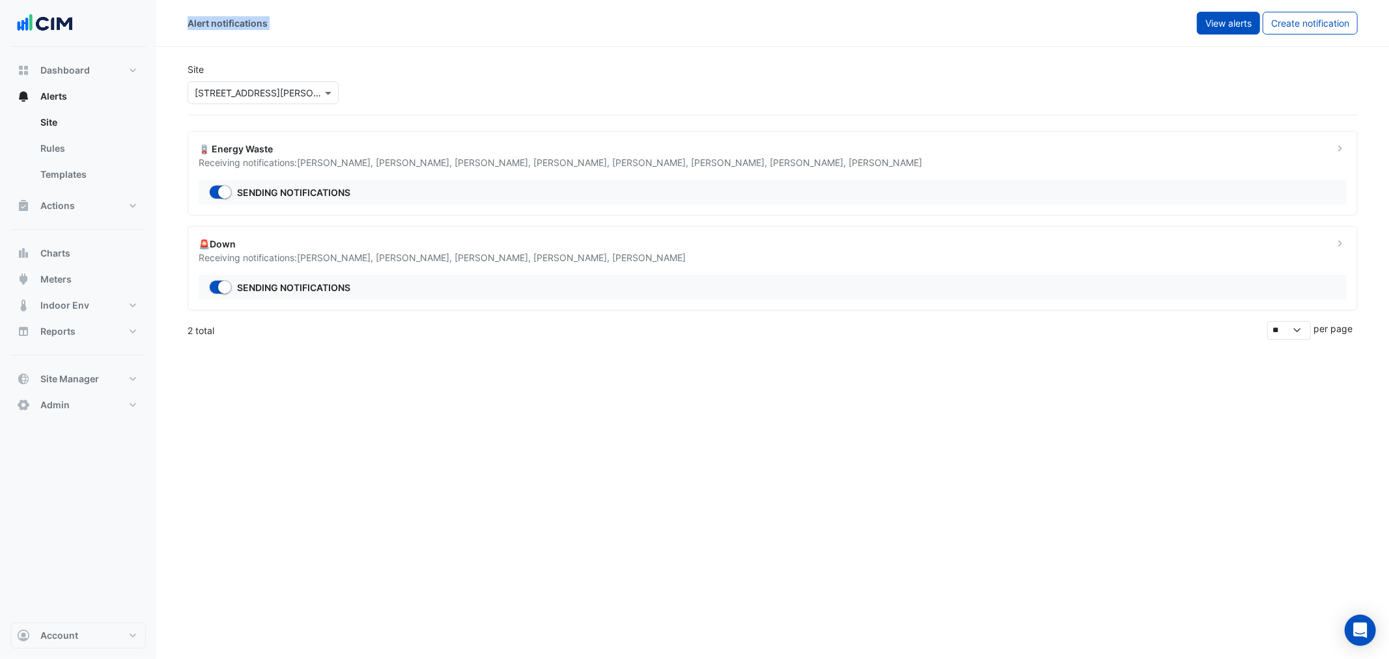
click at [925, 22] on span "View alerts" at bounding box center [1228, 23] width 46 height 11
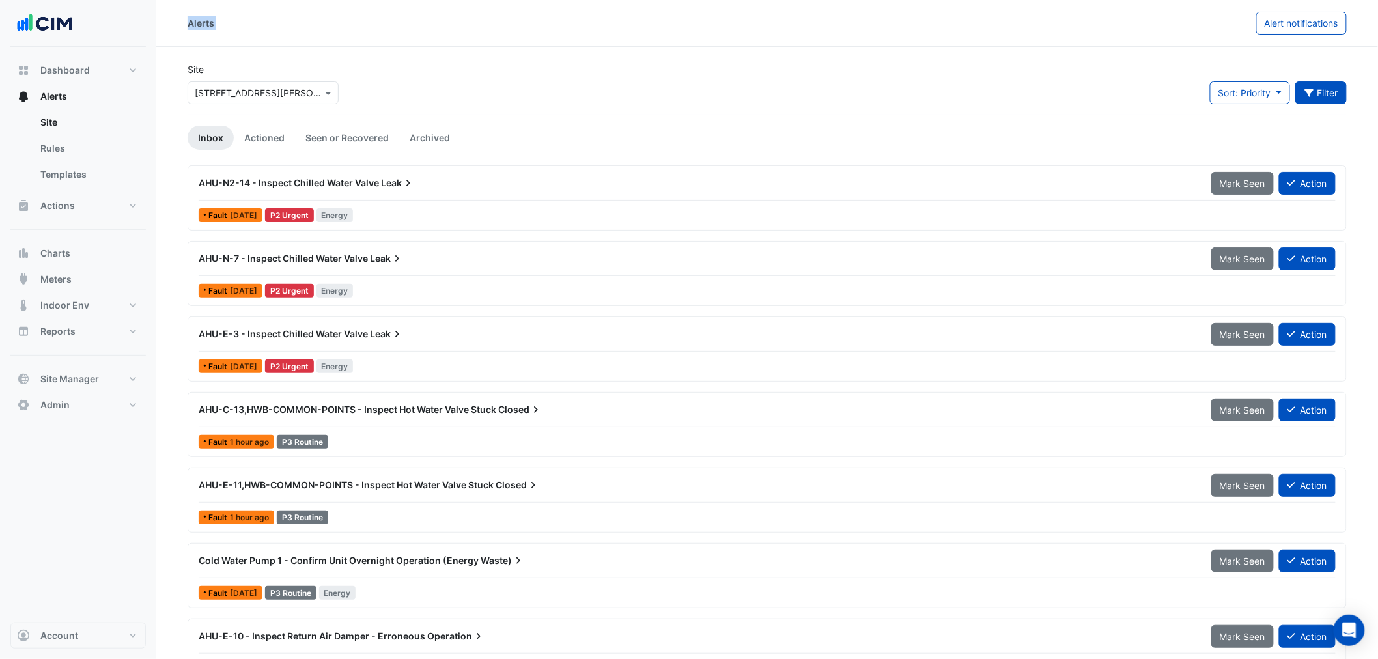
click at [925, 92] on button "Filter" at bounding box center [1321, 92] width 52 height 23
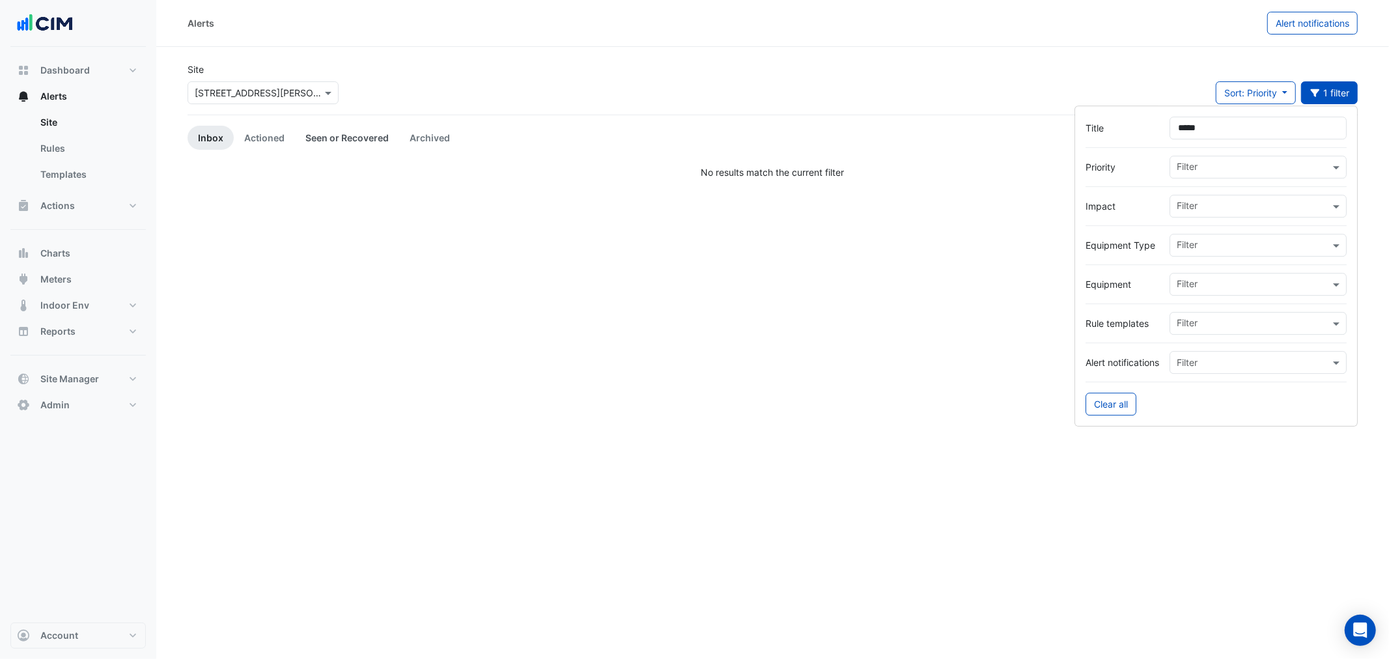
type input "*****"
click at [315, 144] on link "Seen or Recovered" at bounding box center [347, 138] width 104 height 24
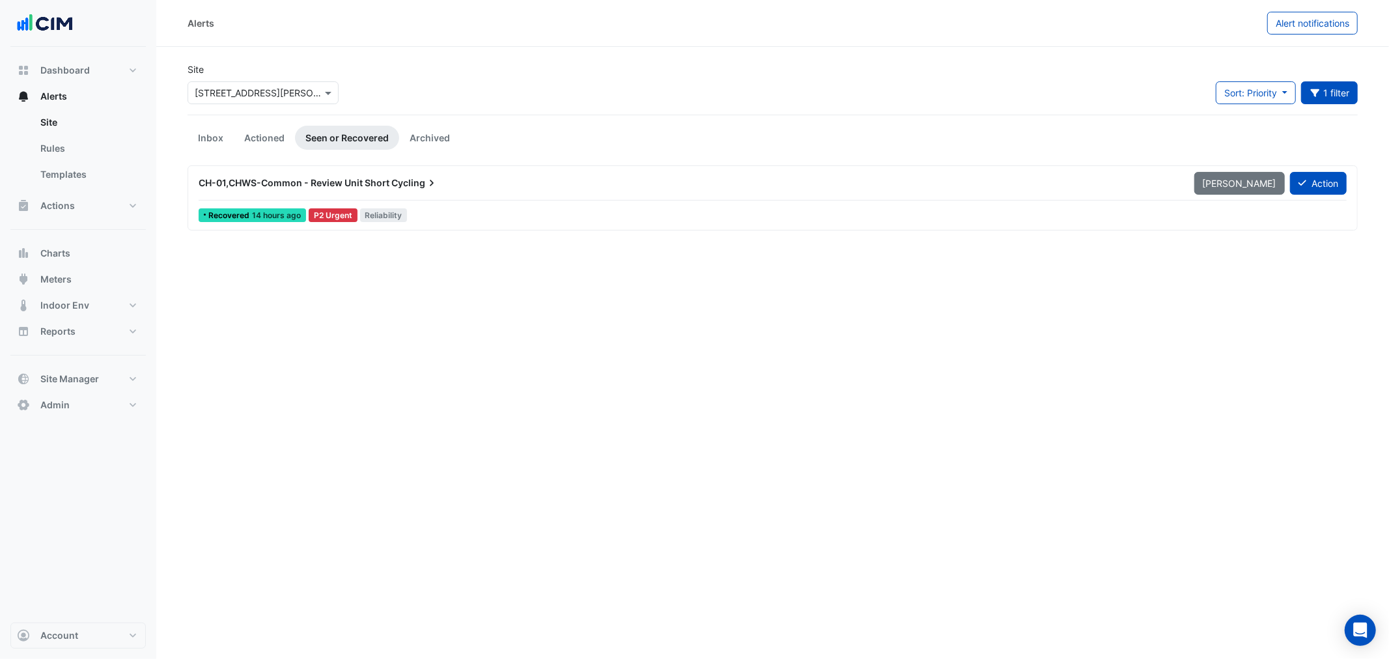
click at [570, 197] on div "CH-01,CHWS-Common - Review Unit Short Cycling Mark Unseen Action" at bounding box center [773, 185] width 1148 height 29
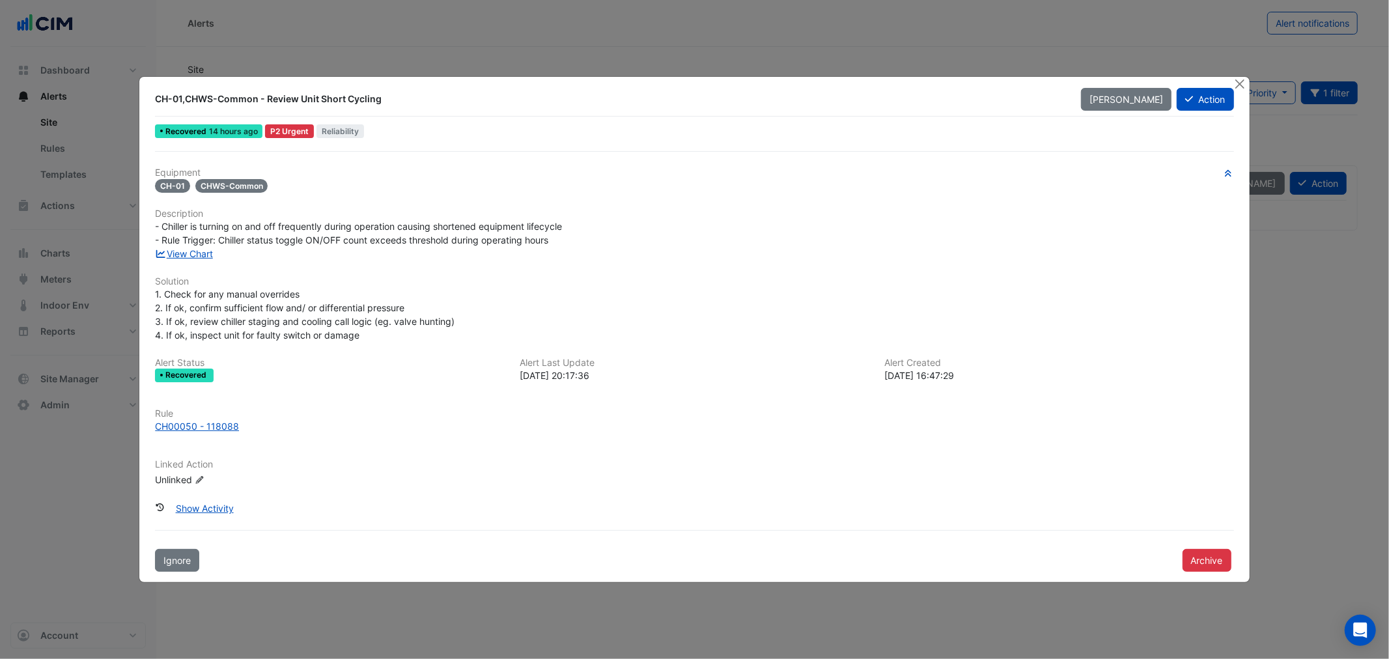
drag, startPoint x: 483, startPoint y: 61, endPoint x: 467, endPoint y: 66, distance: 16.9
click at [473, 64] on ngb-modal-window "CH-01,CHWS-Common - Review Unit Short Cycling Mark Unseen Action Recovered 14 h…" at bounding box center [694, 329] width 1389 height 659
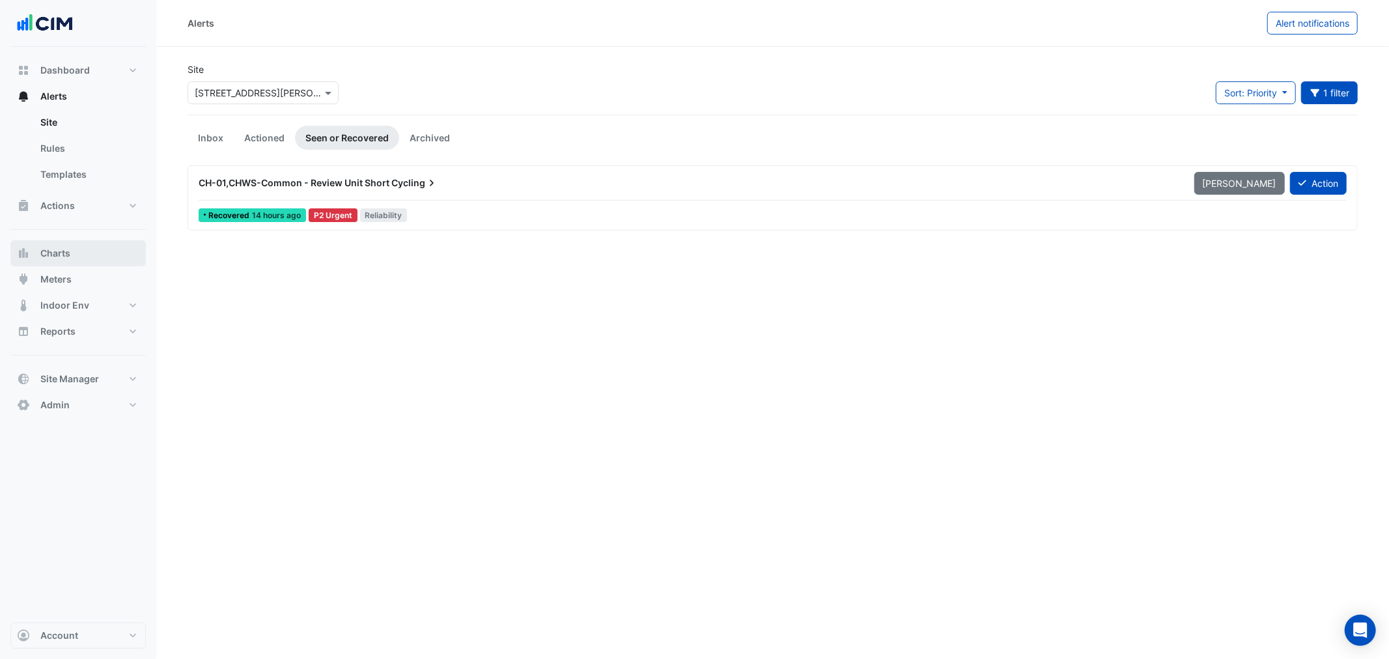
drag, startPoint x: 55, startPoint y: 262, endPoint x: 184, endPoint y: 212, distance: 137.7
click at [54, 263] on button "Charts" at bounding box center [77, 253] width 135 height 26
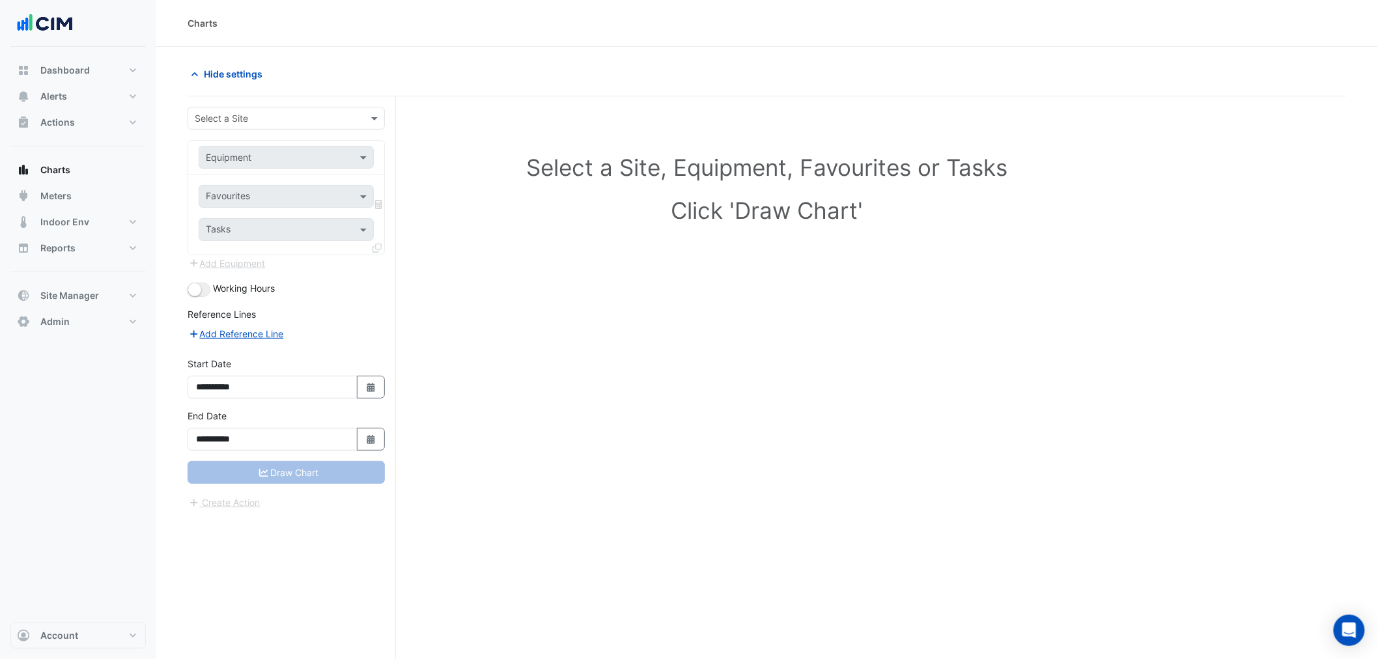
click at [307, 124] on input "text" at bounding box center [273, 119] width 157 height 14
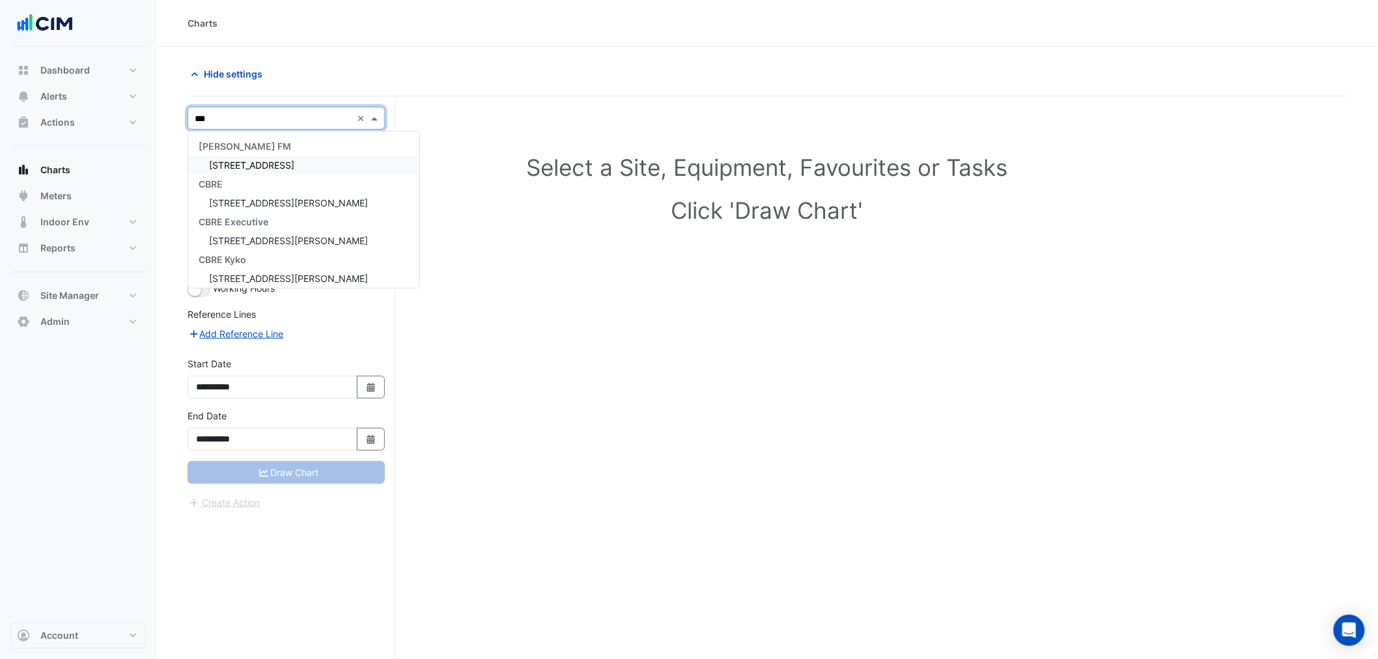
type input "****"
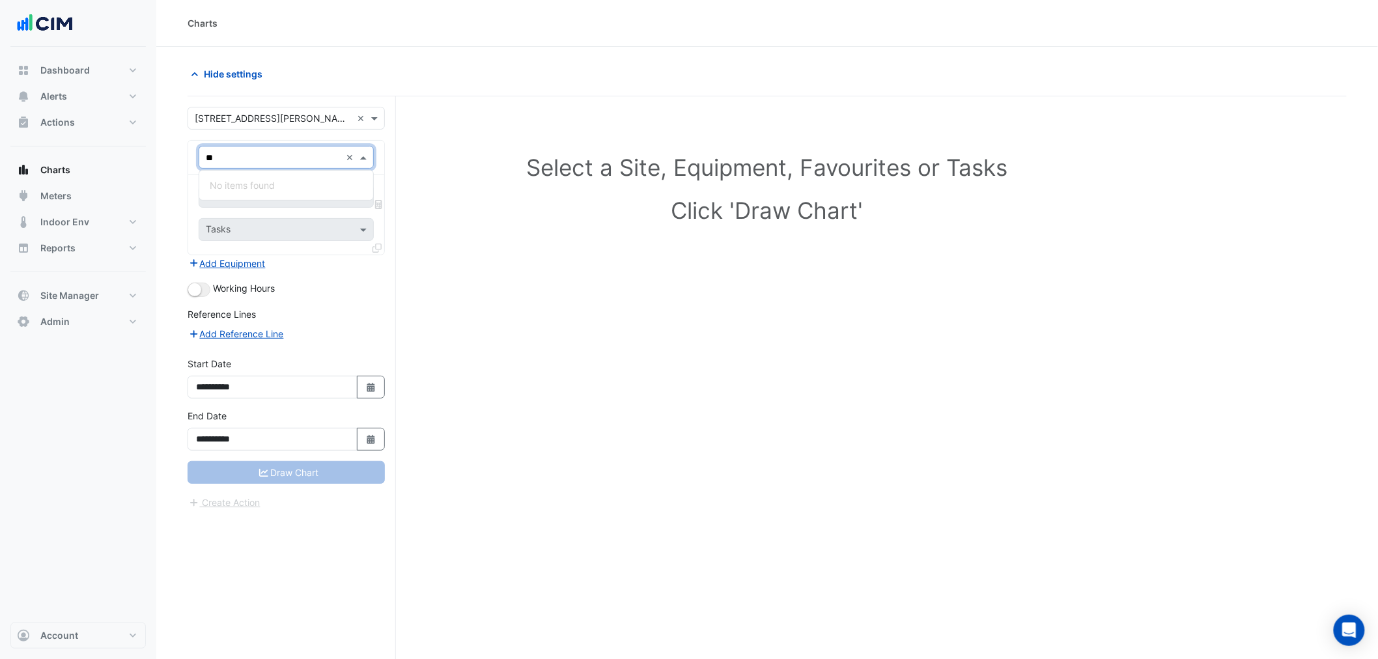
type input "*"
type input "***"
drag, startPoint x: 251, startPoint y: 184, endPoint x: 232, endPoint y: 207, distance: 29.6
click at [251, 186] on div "HWB-1" at bounding box center [286, 185] width 174 height 19
click at [267, 168] on div "Equipment × HWB-1 ×" at bounding box center [286, 157] width 175 height 23
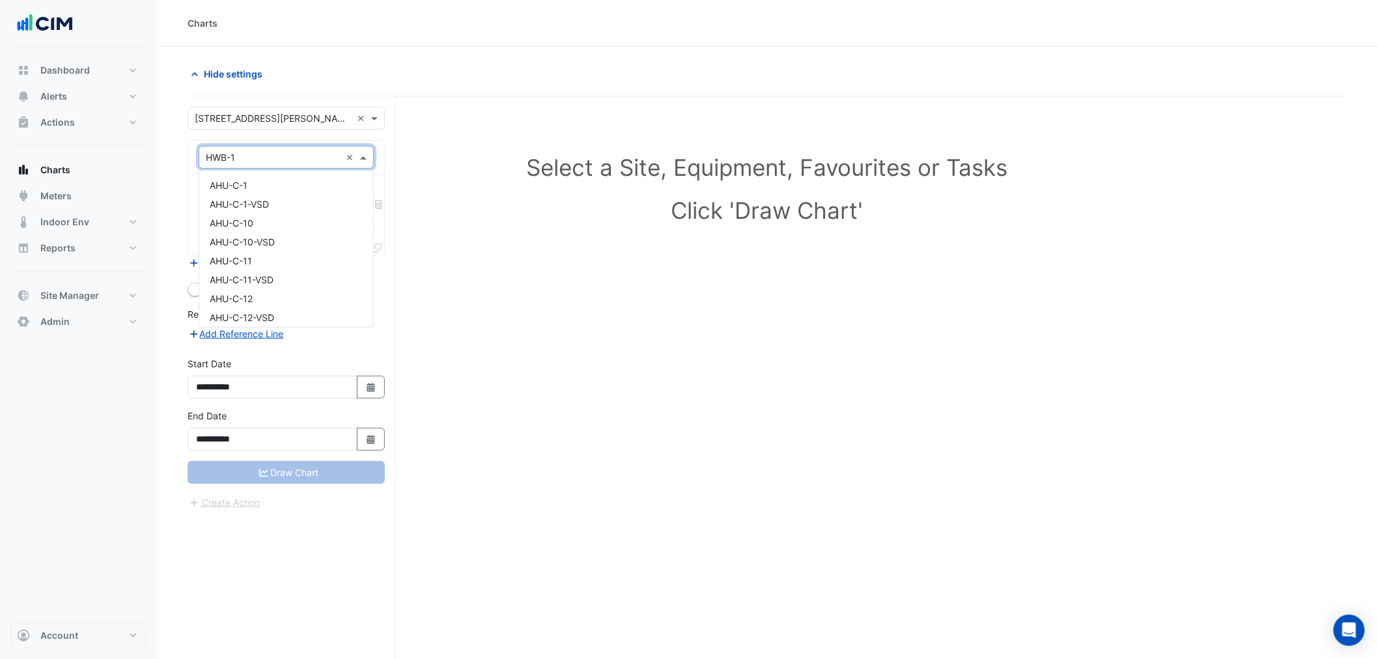
scroll to position [2193, 0]
drag, startPoint x: 578, startPoint y: 216, endPoint x: 324, endPoint y: 223, distance: 254.1
click at [557, 219] on h1 "Click 'Draw Chart'" at bounding box center [767, 210] width 1102 height 27
drag, startPoint x: 198, startPoint y: 217, endPoint x: 225, endPoint y: 194, distance: 35.5
click at [198, 215] on div "Favourites Tasks" at bounding box center [286, 215] width 196 height 80
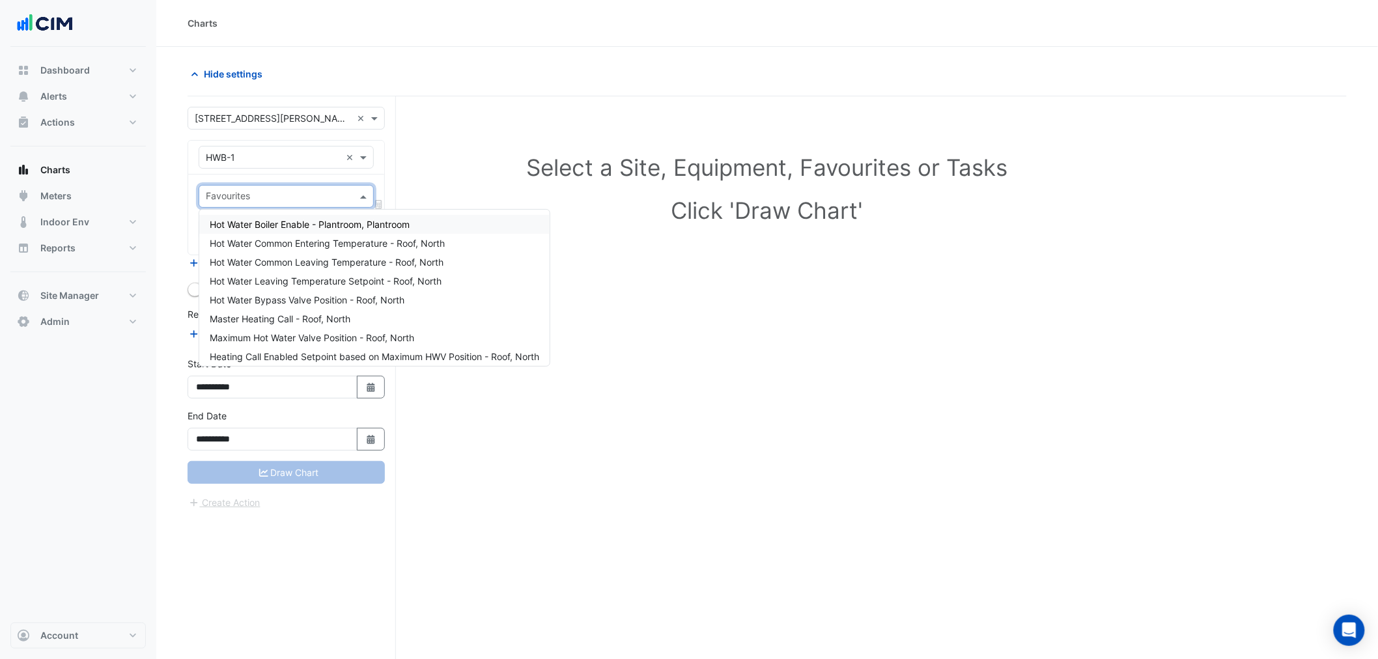
click at [225, 194] on input "text" at bounding box center [279, 198] width 146 height 14
click at [270, 221] on span "Hot Water Boiler Enable - Plantroom, Plantroom" at bounding box center [310, 224] width 200 height 11
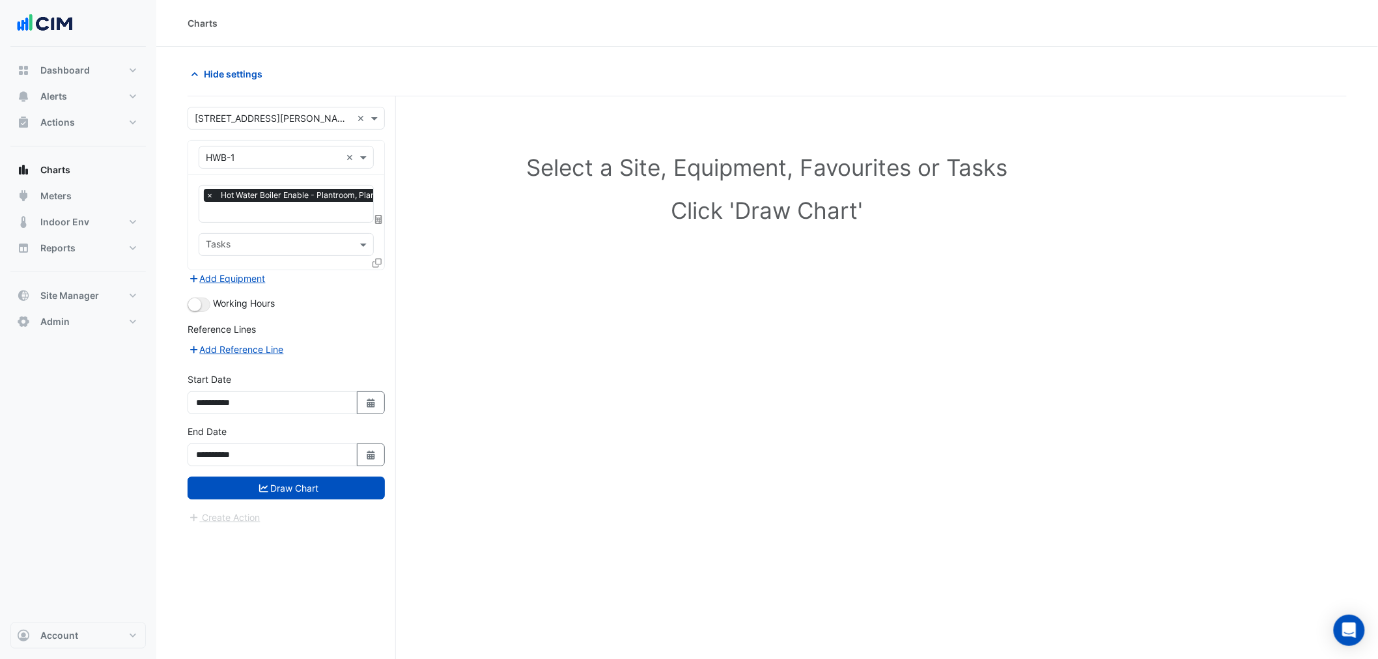
click at [290, 398] on form "**********" at bounding box center [286, 316] width 197 height 418
click at [244, 398] on button "Draw Chart" at bounding box center [286, 488] width 197 height 23
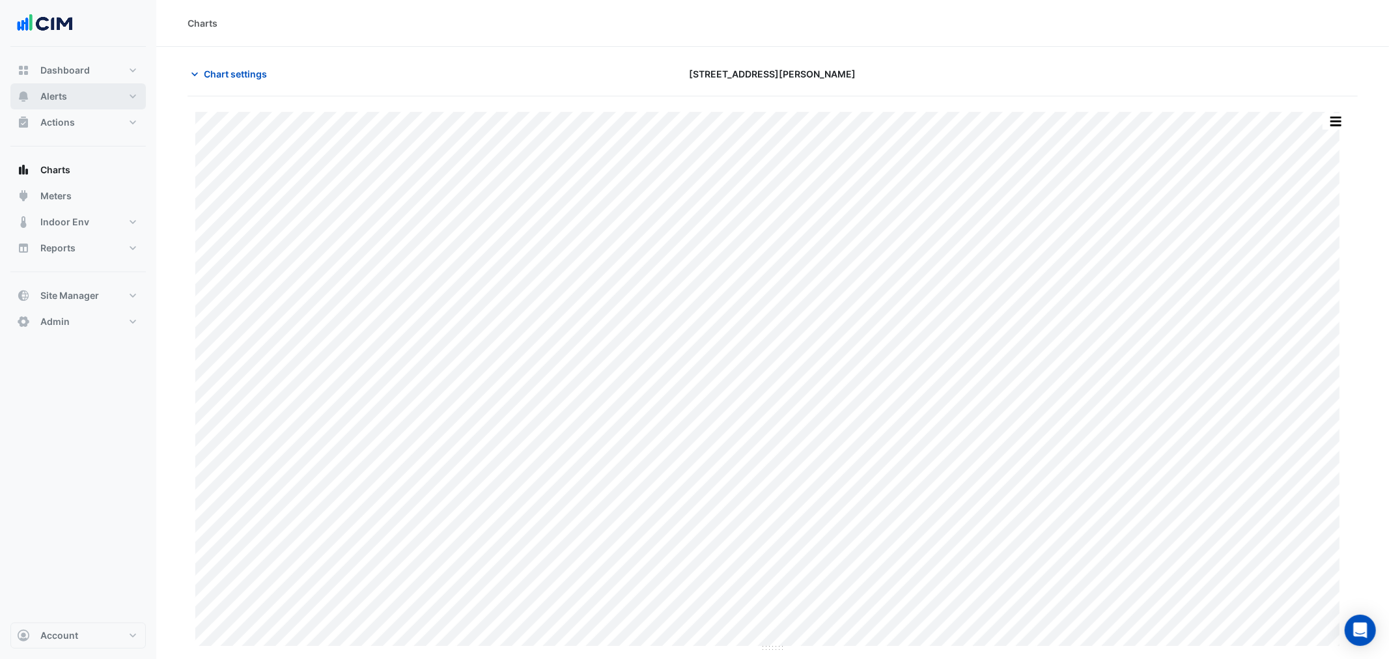
click at [46, 96] on span "Alerts" at bounding box center [53, 96] width 27 height 13
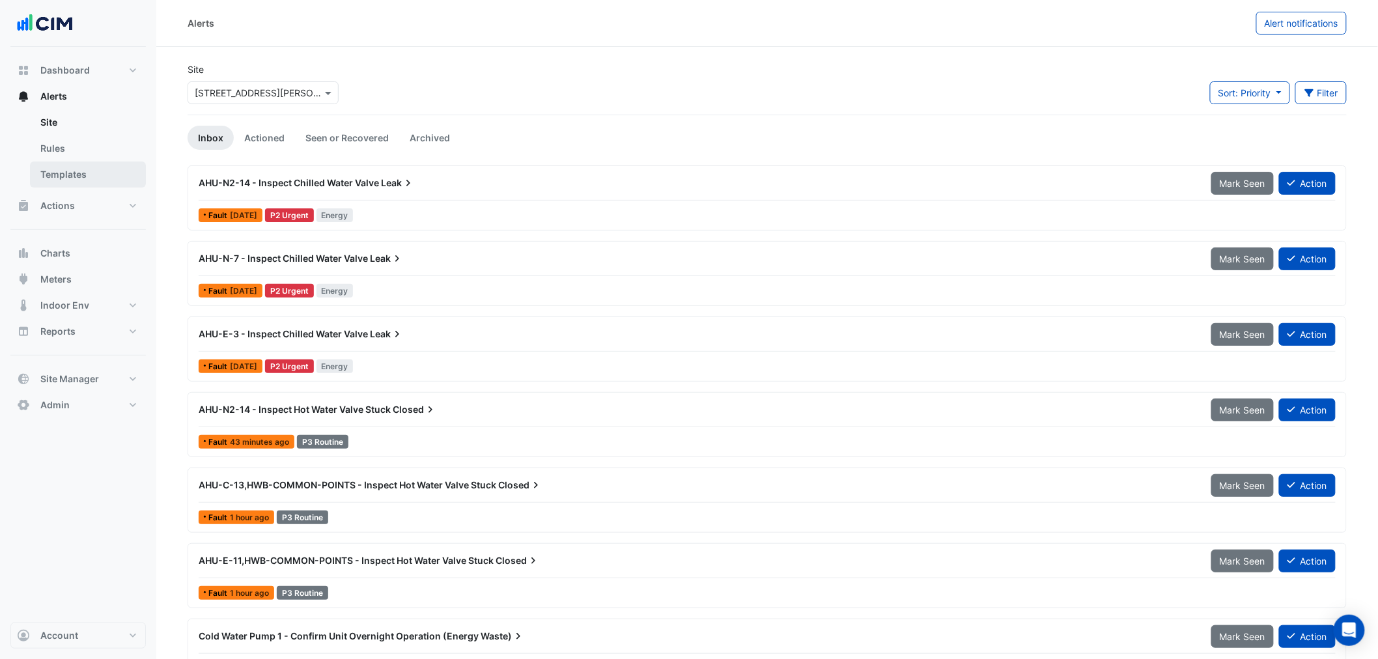
click at [86, 167] on link "Templates" at bounding box center [88, 174] width 116 height 26
select select
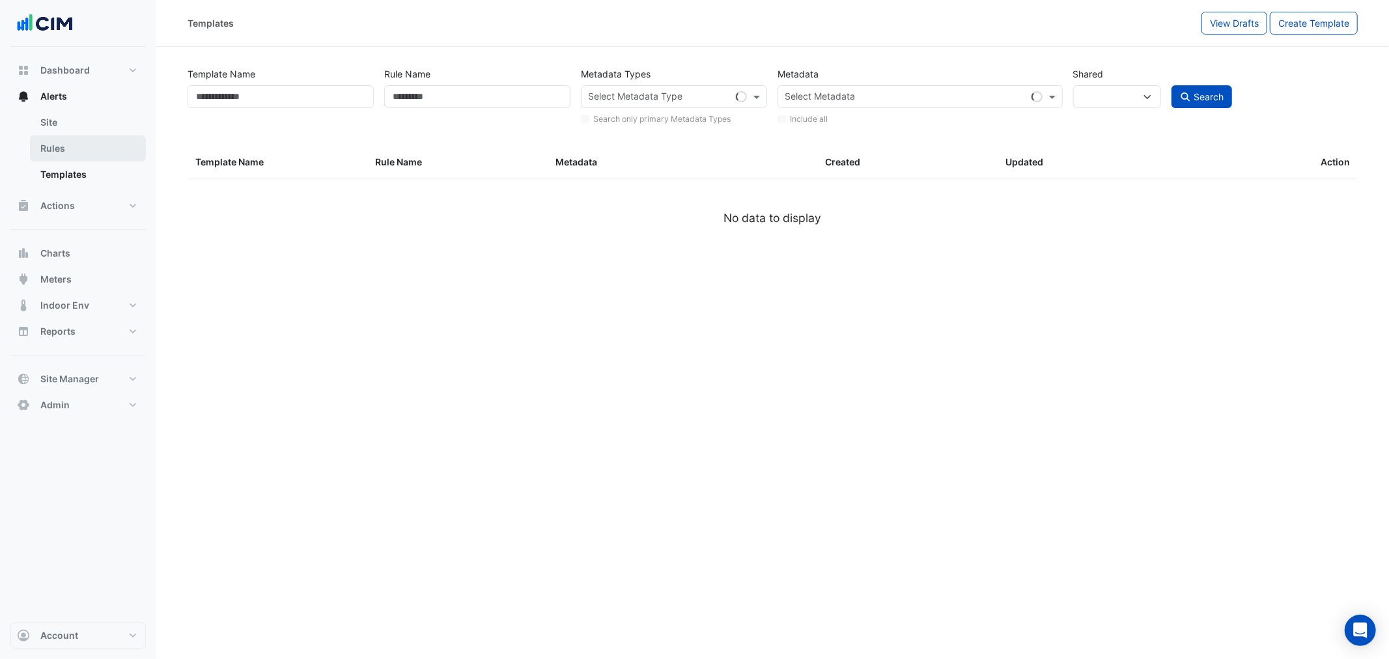
drag, startPoint x: 41, startPoint y: 134, endPoint x: 48, endPoint y: 139, distance: 8.5
click at [44, 135] on ul "Site Rules Templates" at bounding box center [77, 150] width 135 height 83
click at [48, 139] on link "Rules" at bounding box center [88, 148] width 116 height 26
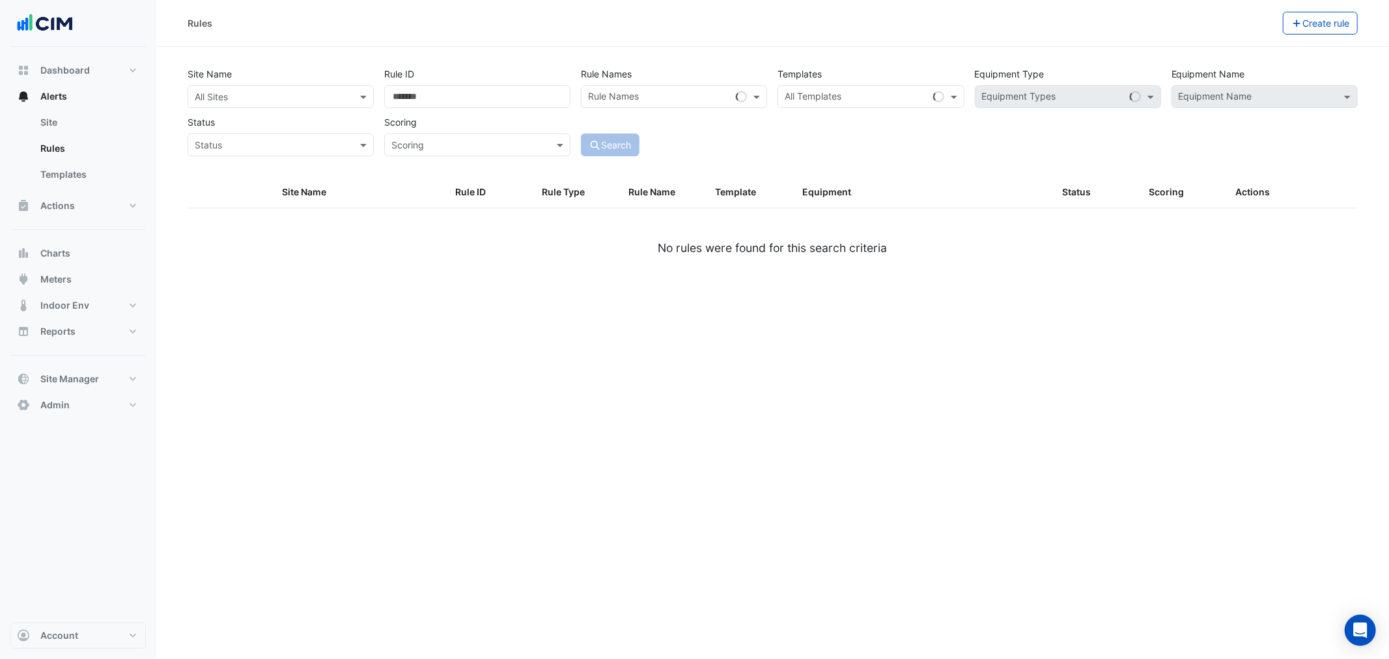
click at [326, 91] on input "text" at bounding box center [268, 98] width 146 height 14
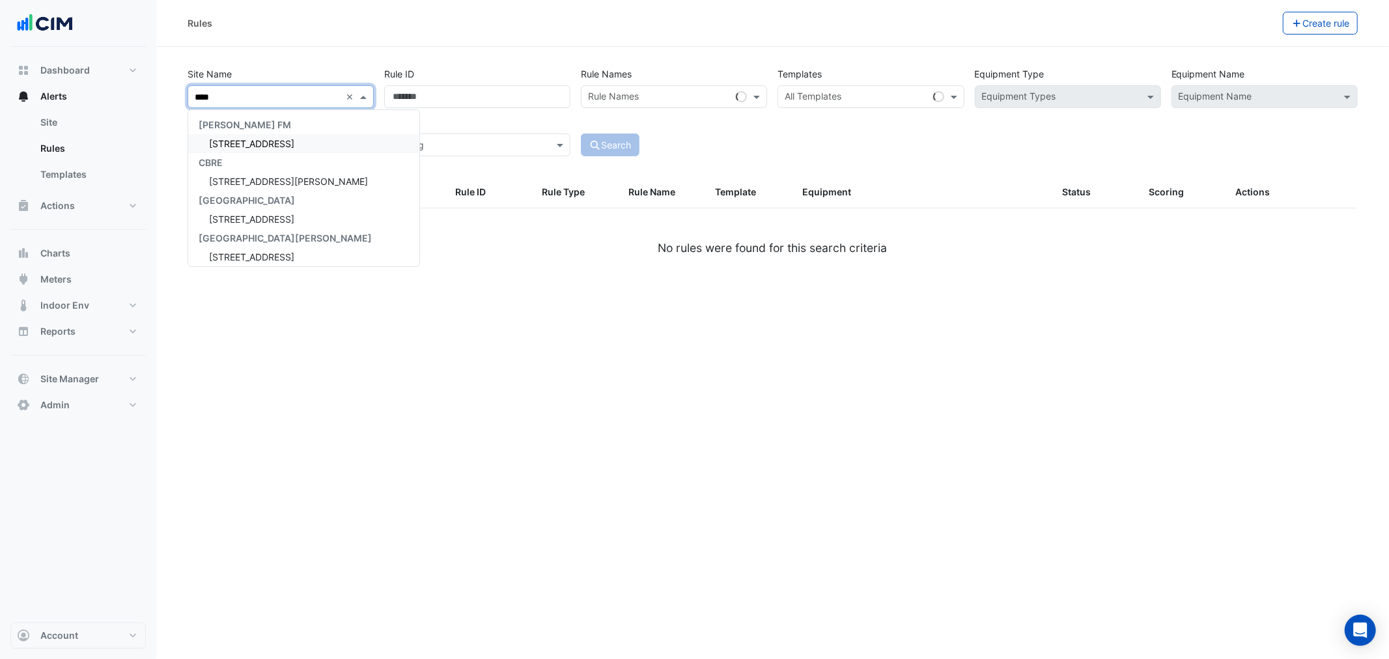
type input "*****"
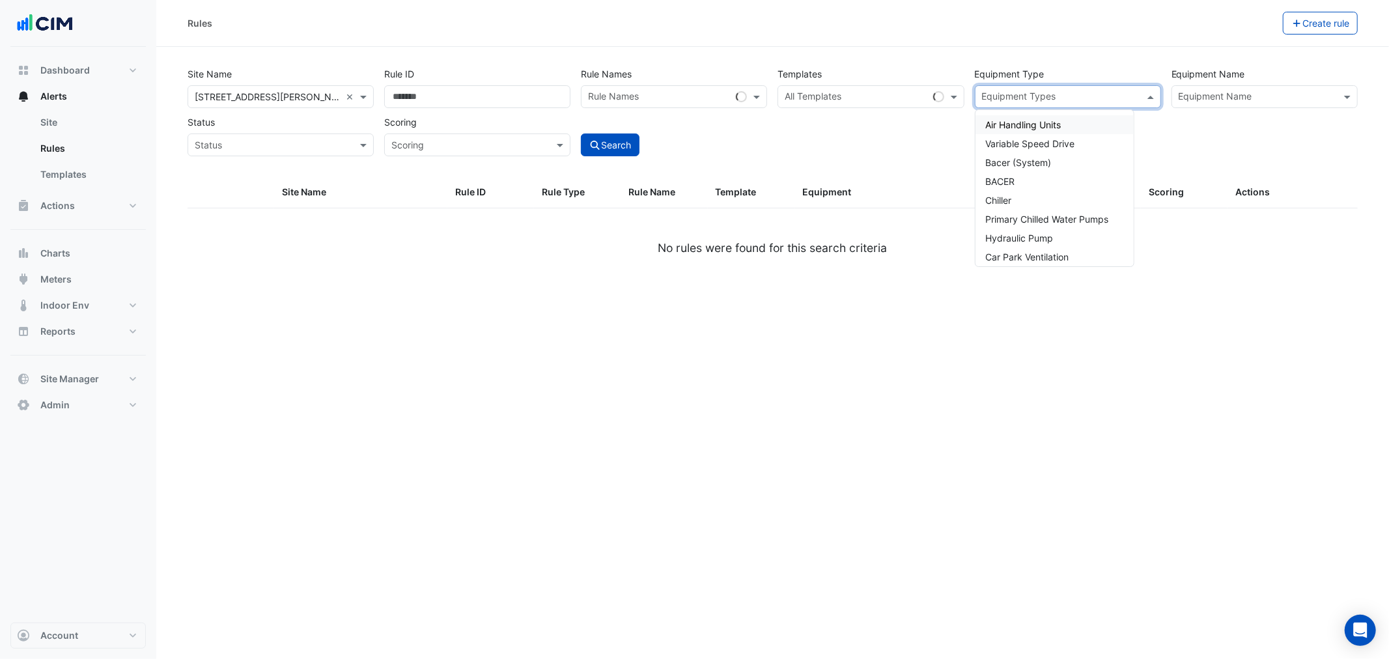
click at [925, 91] on input "text" at bounding box center [1060, 98] width 157 height 14
type input "*"
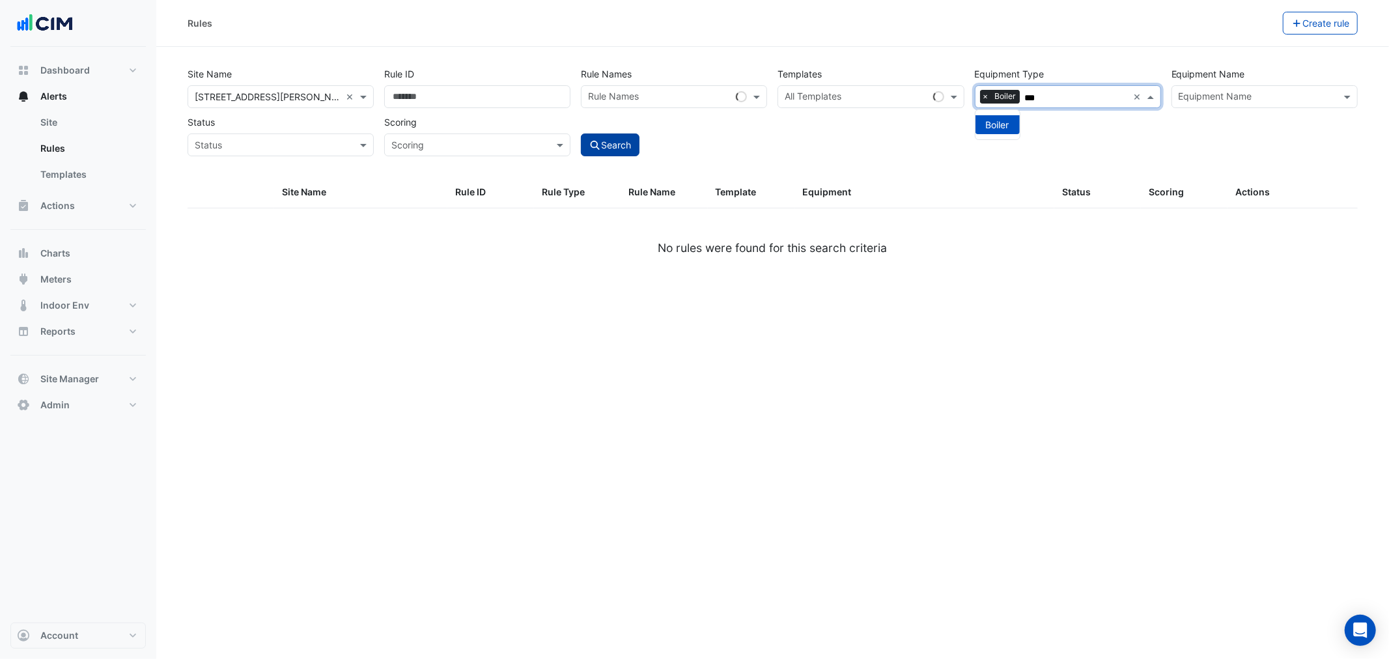
type input "***"
click at [622, 143] on button "Search" at bounding box center [610, 144] width 59 height 23
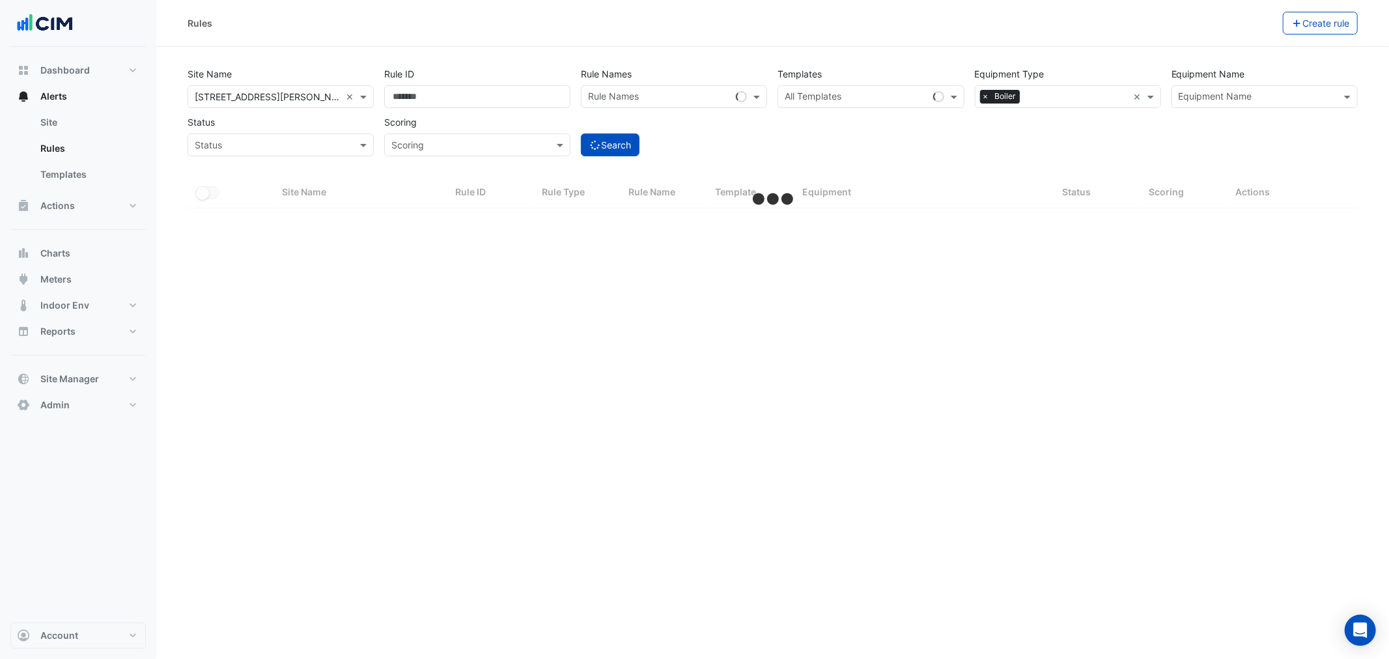
select select "**"
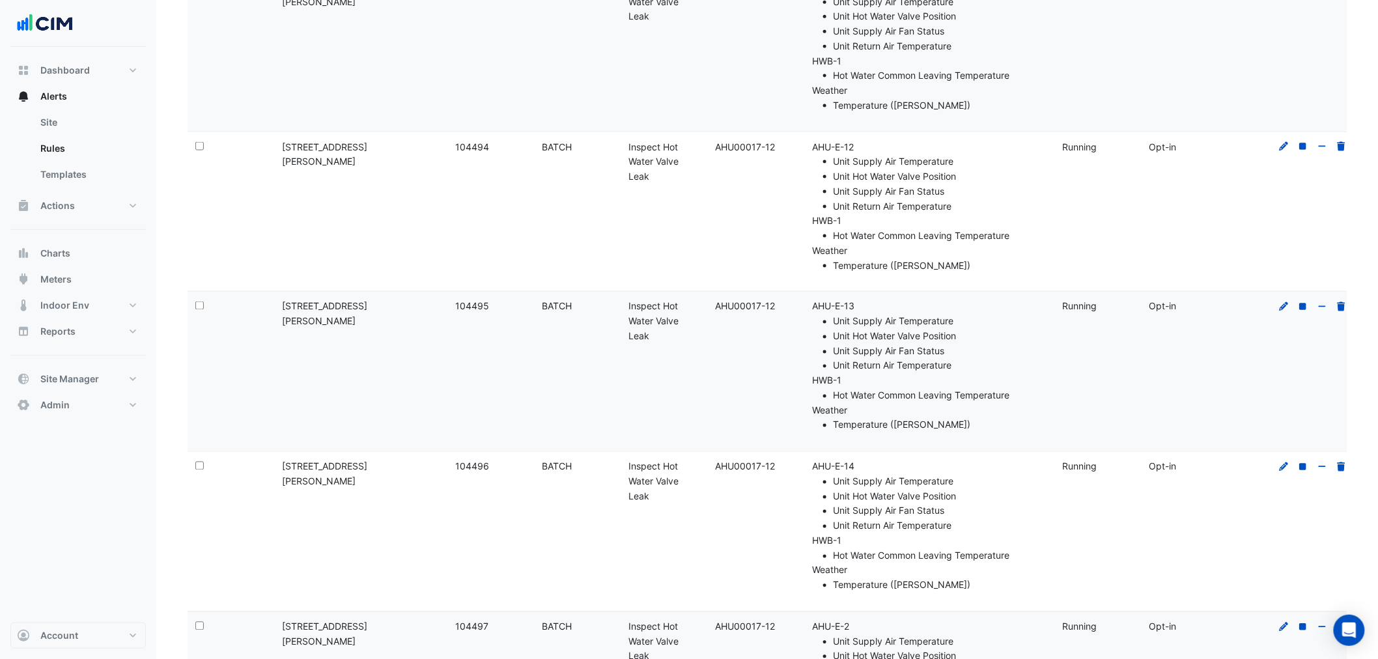
drag, startPoint x: 720, startPoint y: 445, endPoint x: 716, endPoint y: 432, distance: 12.8
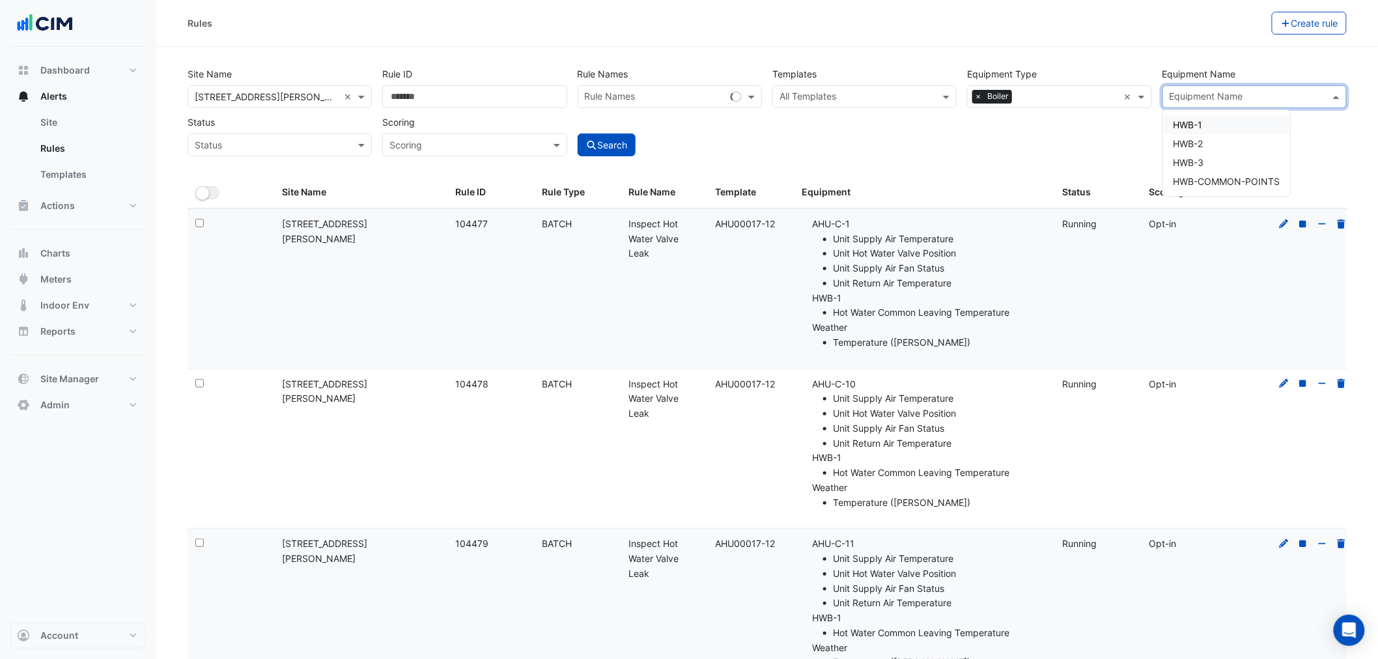
click at [925, 87] on div "Equipment Name" at bounding box center [1243, 97] width 161 height 20
click at [925, 137] on div "HWB-2" at bounding box center [1227, 143] width 128 height 19
click at [600, 133] on button "Search" at bounding box center [607, 144] width 59 height 23
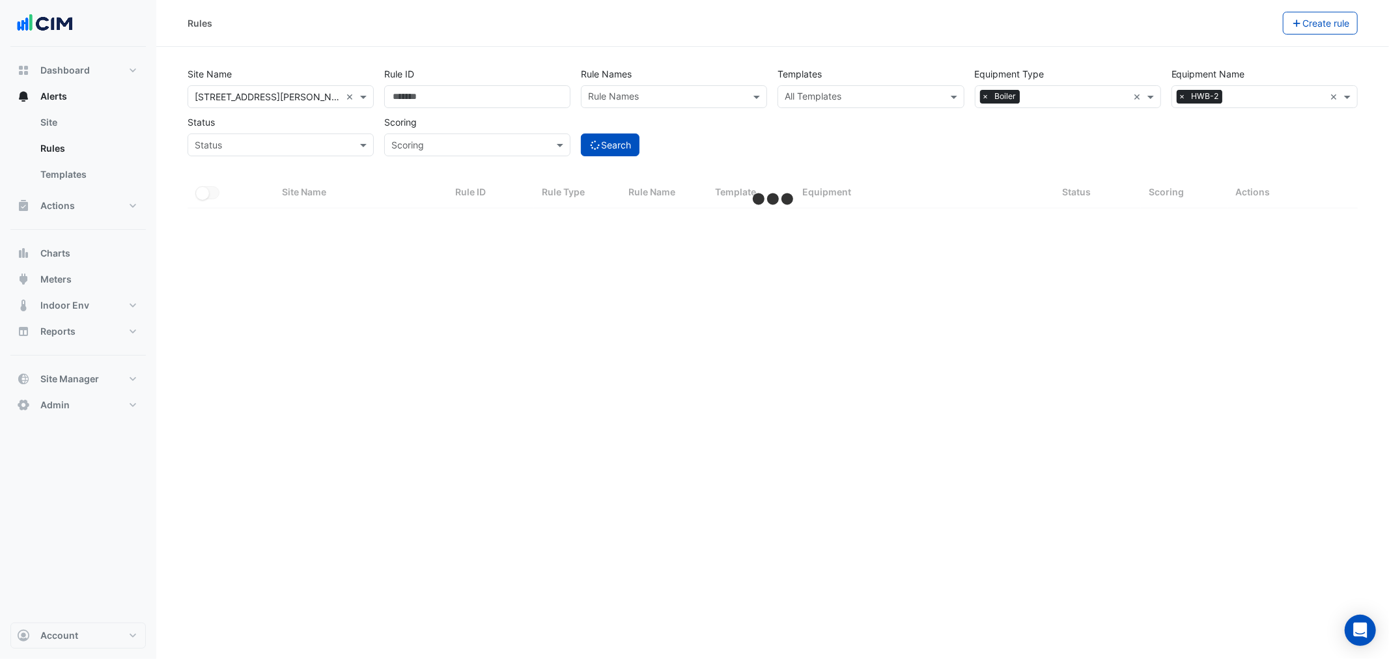
select select "**"
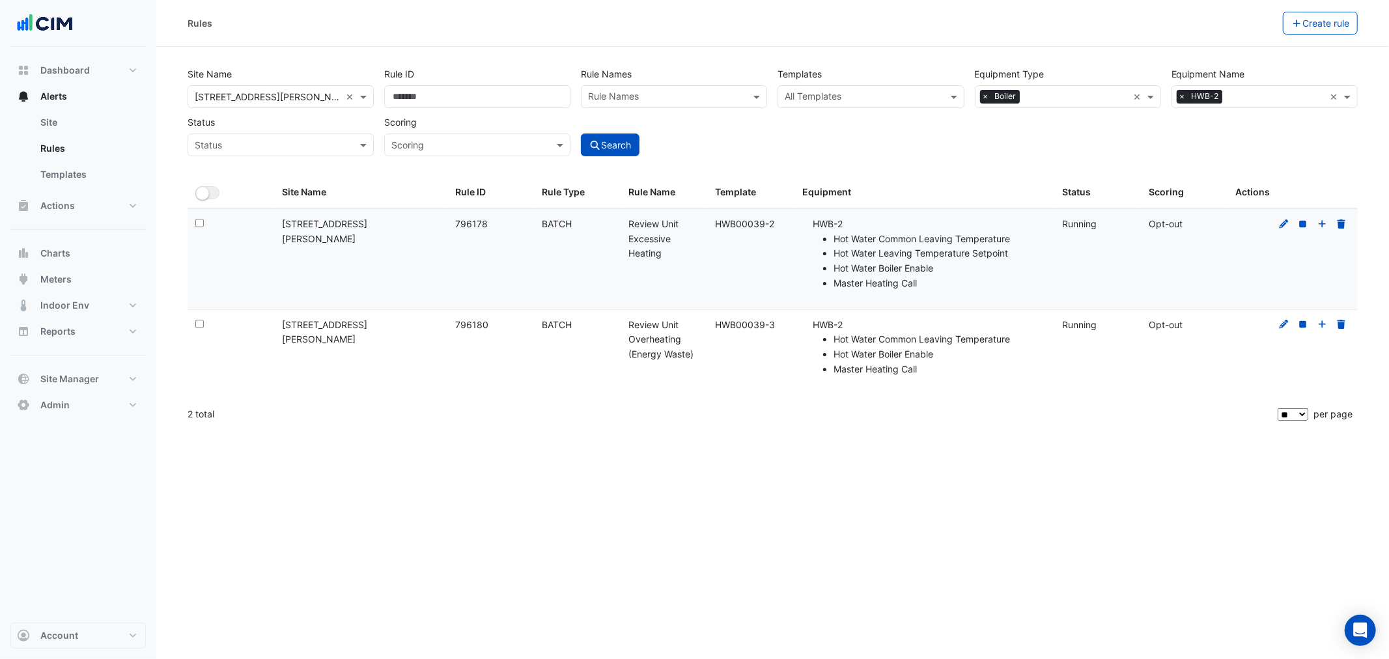
click at [925, 79] on div "Equipment Name Equipment Name × HWB-2 ×" at bounding box center [1264, 86] width 197 height 46
click at [925, 100] on input "text" at bounding box center [1275, 98] width 97 height 14
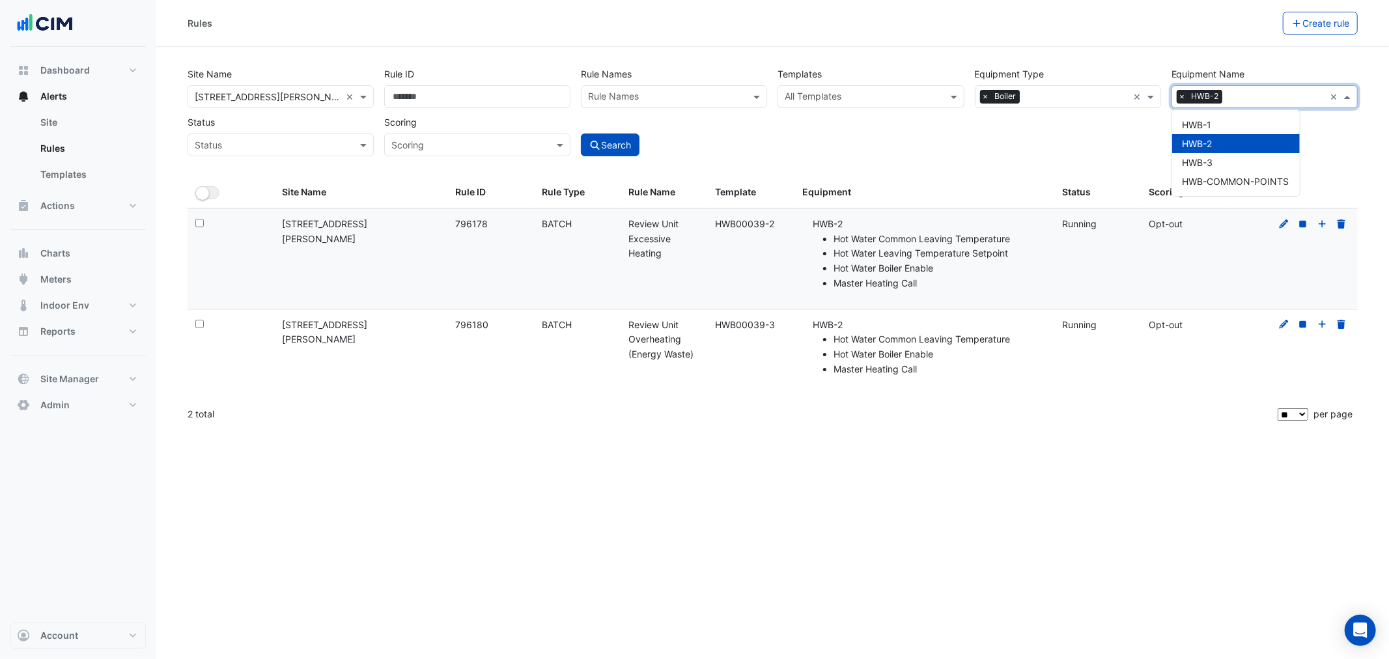
click at [925, 77] on div "Equipment Name Equipment Name × HWB-2 × HWB-1 HWB-2 HWB-3 HWB-COMMON-POINTS" at bounding box center [1264, 86] width 197 height 46
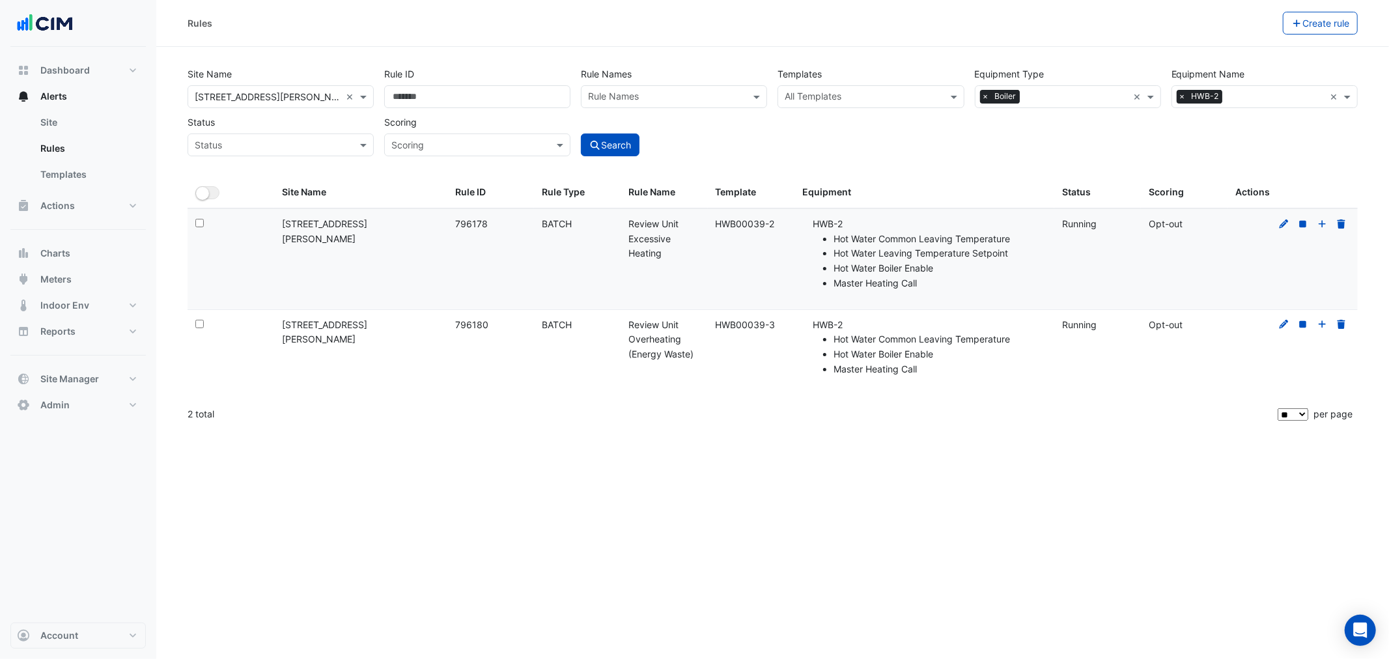
click at [925, 54] on section "Site Name All Sites × 99 Elizabeth St × Rule ID Rule Names Rule Names Templates…" at bounding box center [772, 239] width 1233 height 384
drag, startPoint x: 1332, startPoint y: 94, endPoint x: 825, endPoint y: 79, distance: 506.8
click at [272, 142] on input "text" at bounding box center [268, 146] width 146 height 14
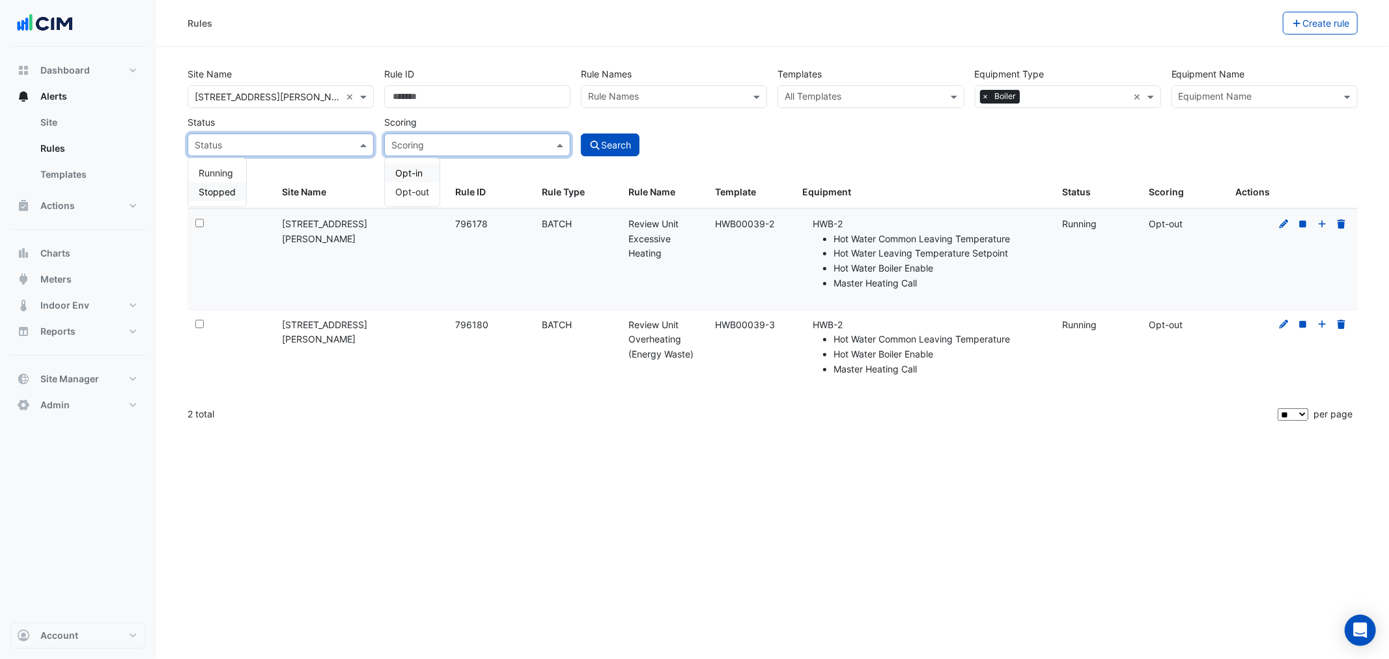
click at [394, 154] on div "Scoring" at bounding box center [477, 144] width 186 height 23
click at [411, 147] on input "text" at bounding box center [464, 146] width 146 height 14
click at [419, 186] on span "Opt-out" at bounding box center [412, 191] width 34 height 11
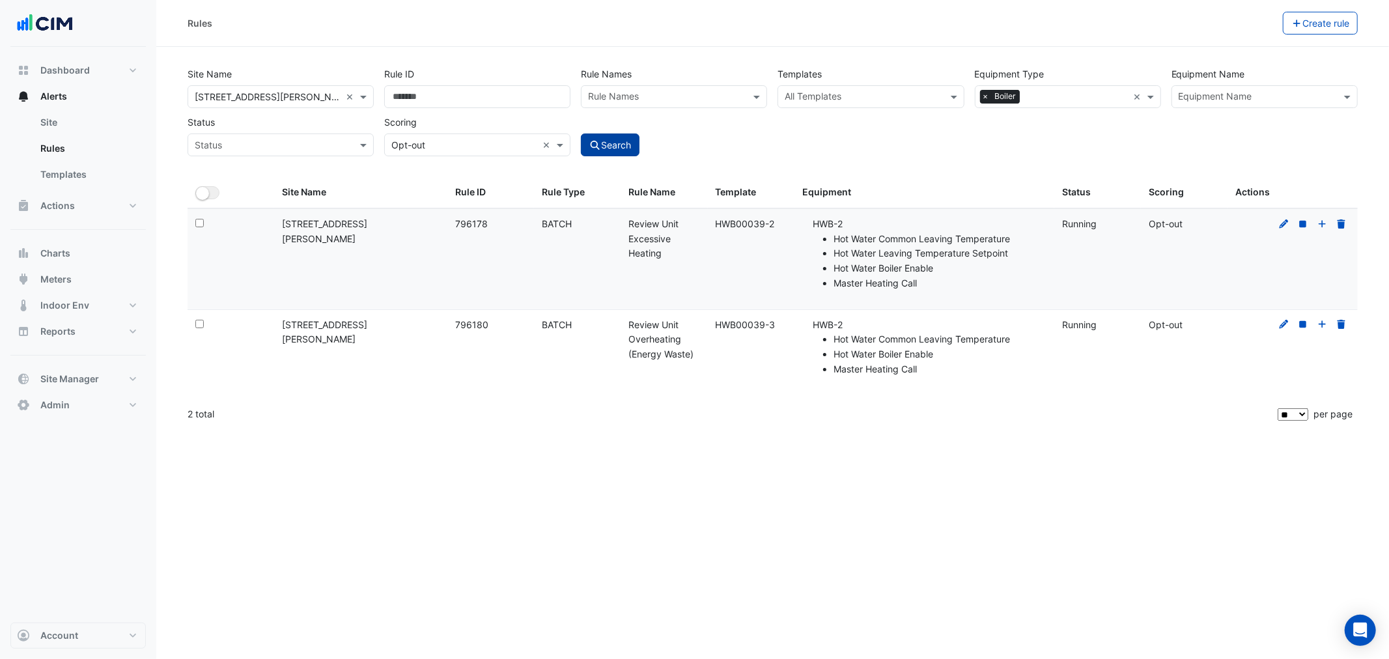
click at [623, 140] on button "Search" at bounding box center [610, 144] width 59 height 23
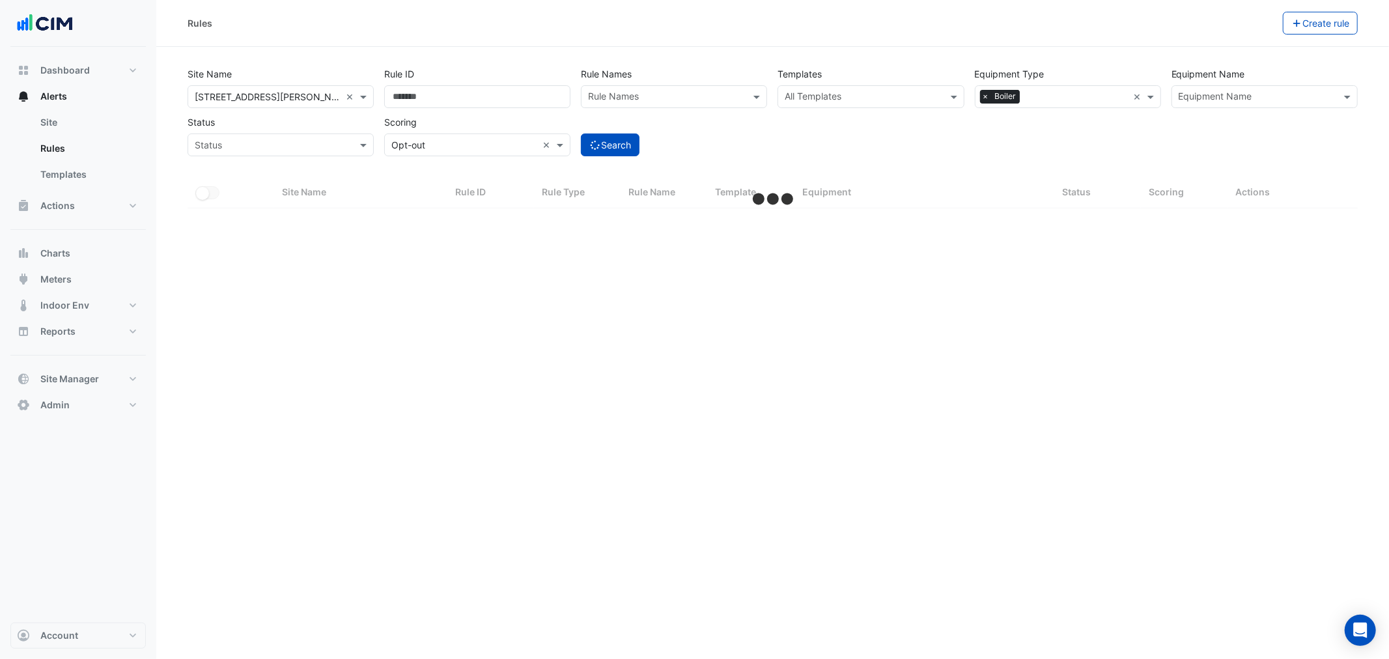
select select "**"
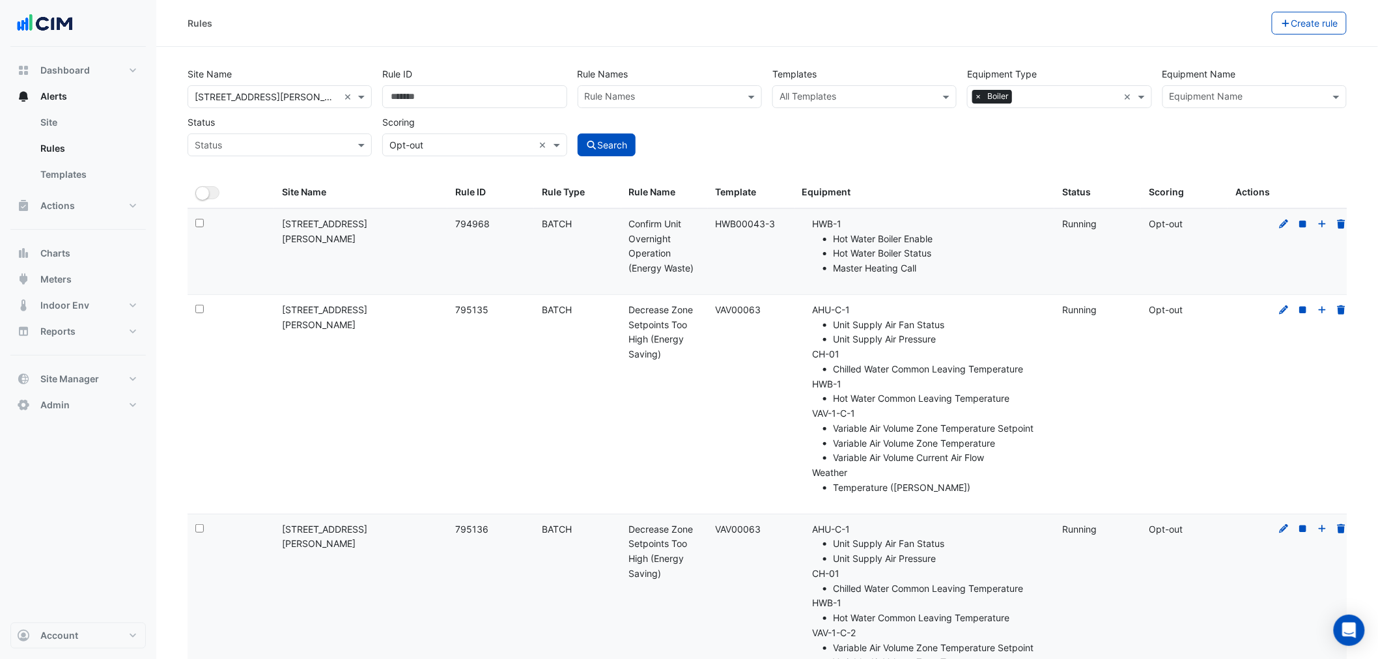
drag, startPoint x: 792, startPoint y: 182, endPoint x: 806, endPoint y: 238, distance: 57.8
drag, startPoint x: 792, startPoint y: 374, endPoint x: 792, endPoint y: 355, distance: 19.5
drag, startPoint x: 806, startPoint y: 225, endPoint x: 716, endPoint y: 232, distance: 89.6
click at [716, 232] on div "Select: Site Name: 99 Elizabeth St Rule ID: 794968 Rule Type: BATCH Rule Name: …" at bounding box center [773, 251] width 1170 height 85
copy div "HWB00043-3 Equipment:"
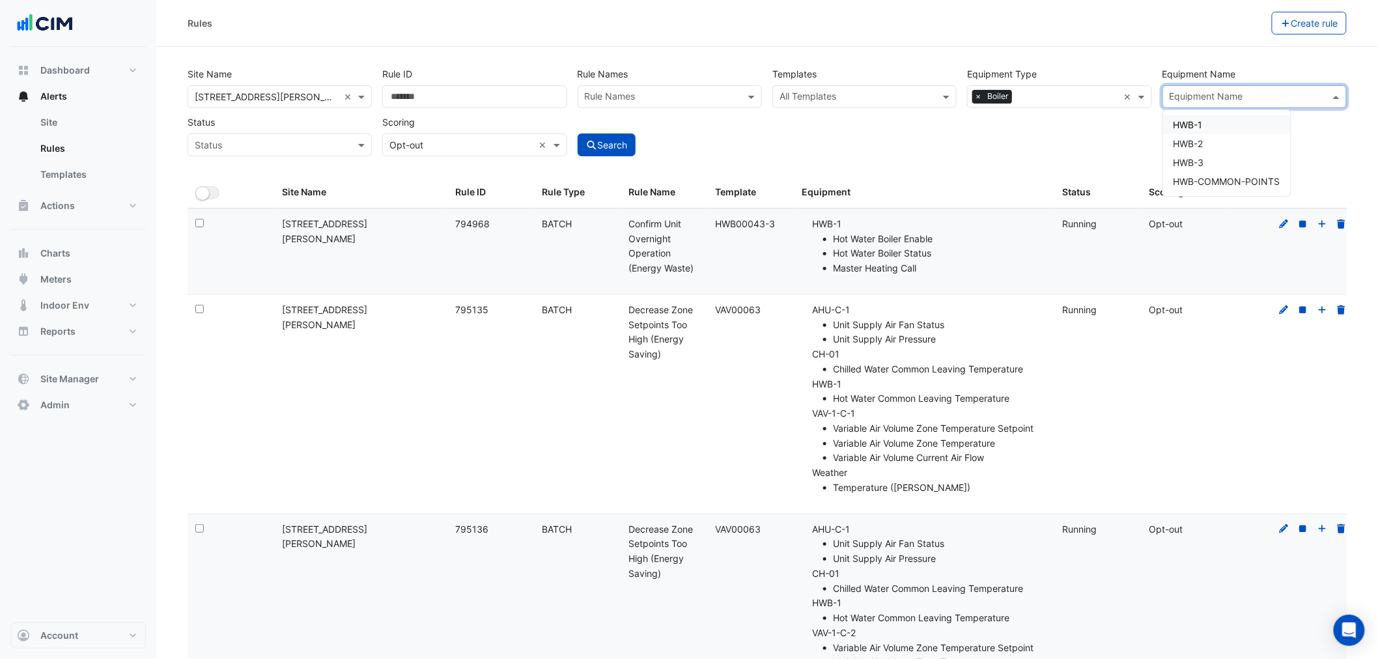
click at [925, 100] on input "text" at bounding box center [1247, 98] width 155 height 14
click at [925, 164] on div "HWB-3" at bounding box center [1227, 162] width 128 height 19
click at [925, 135] on div "HWB-2" at bounding box center [1227, 143] width 128 height 19
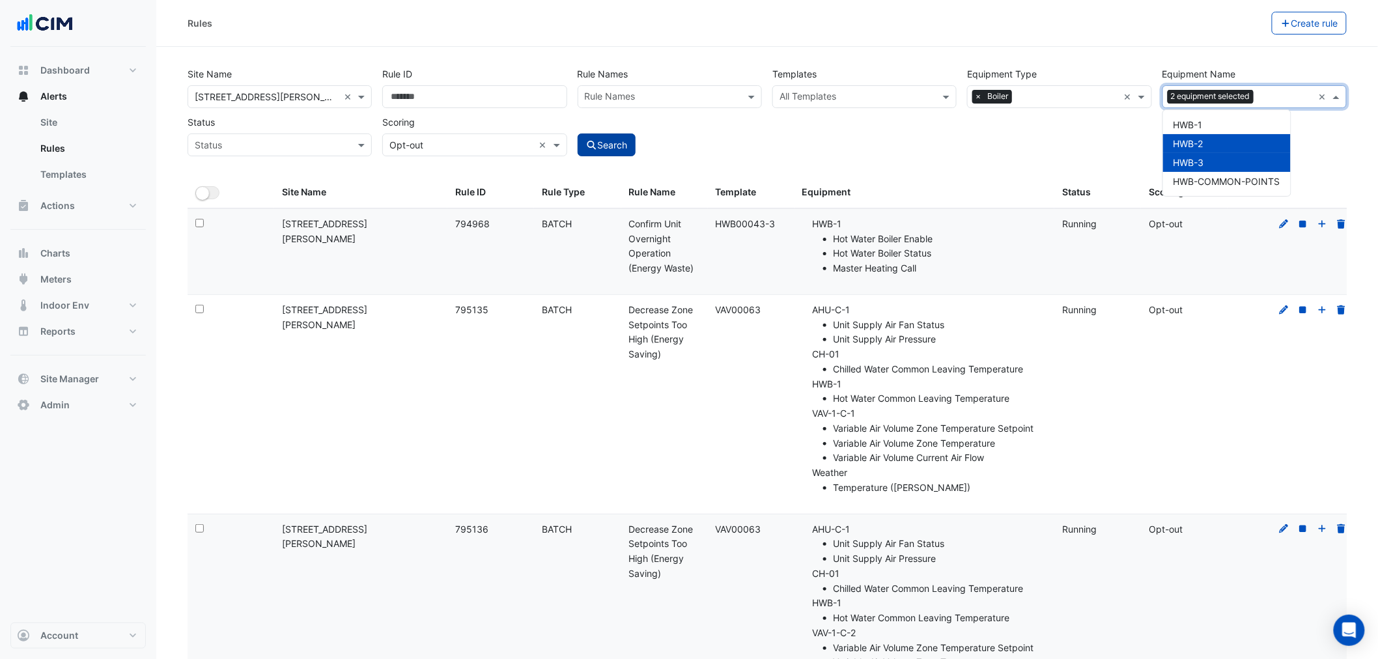
click at [615, 147] on button "Search" at bounding box center [607, 144] width 59 height 23
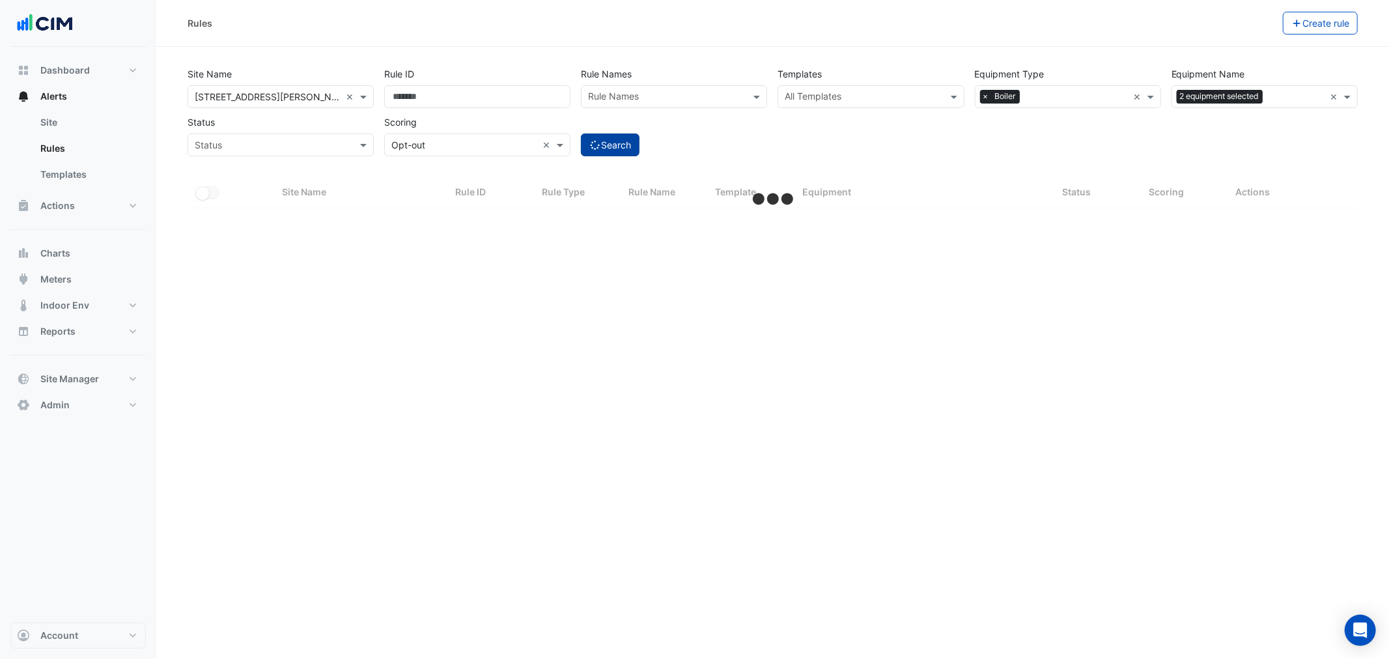
select select "**"
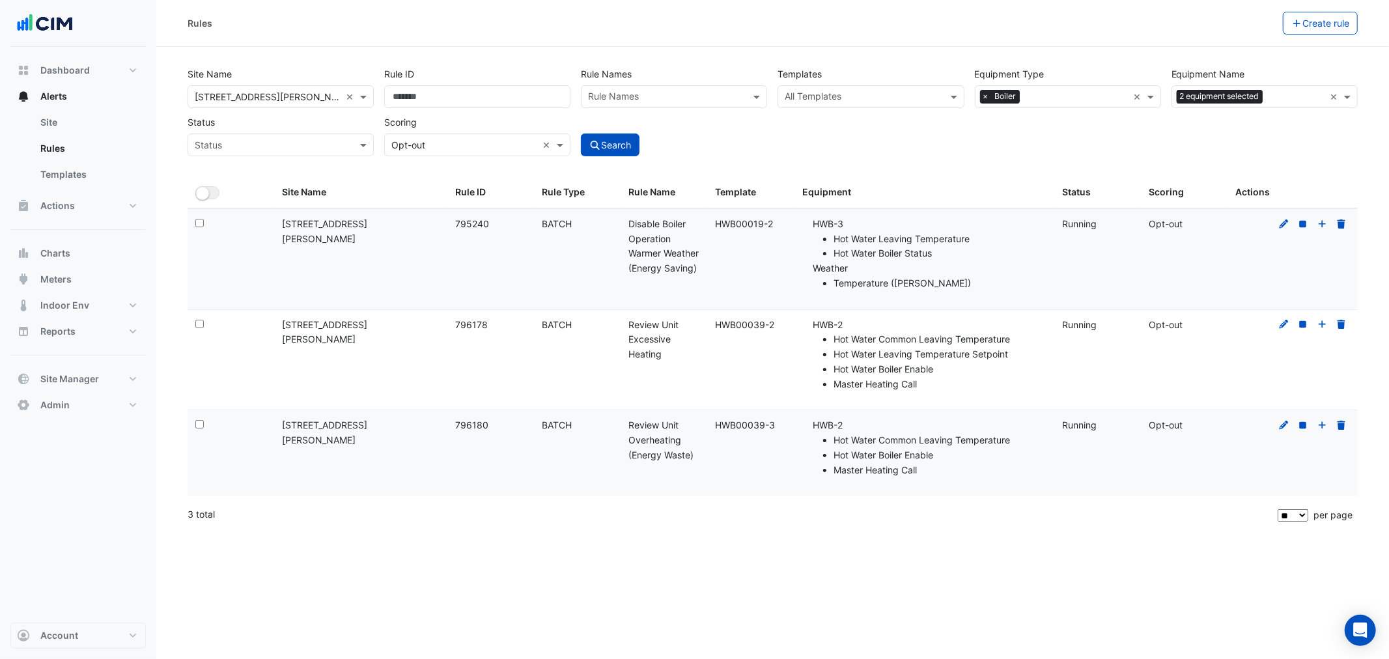
click at [877, 115] on div "Site Name All Sites × 99 Elizabeth St × Rule ID Rule Names Rule Names Templates…" at bounding box center [772, 108] width 1181 height 96
click at [835, 94] on input "text" at bounding box center [863, 98] width 157 height 14
paste input "**********"
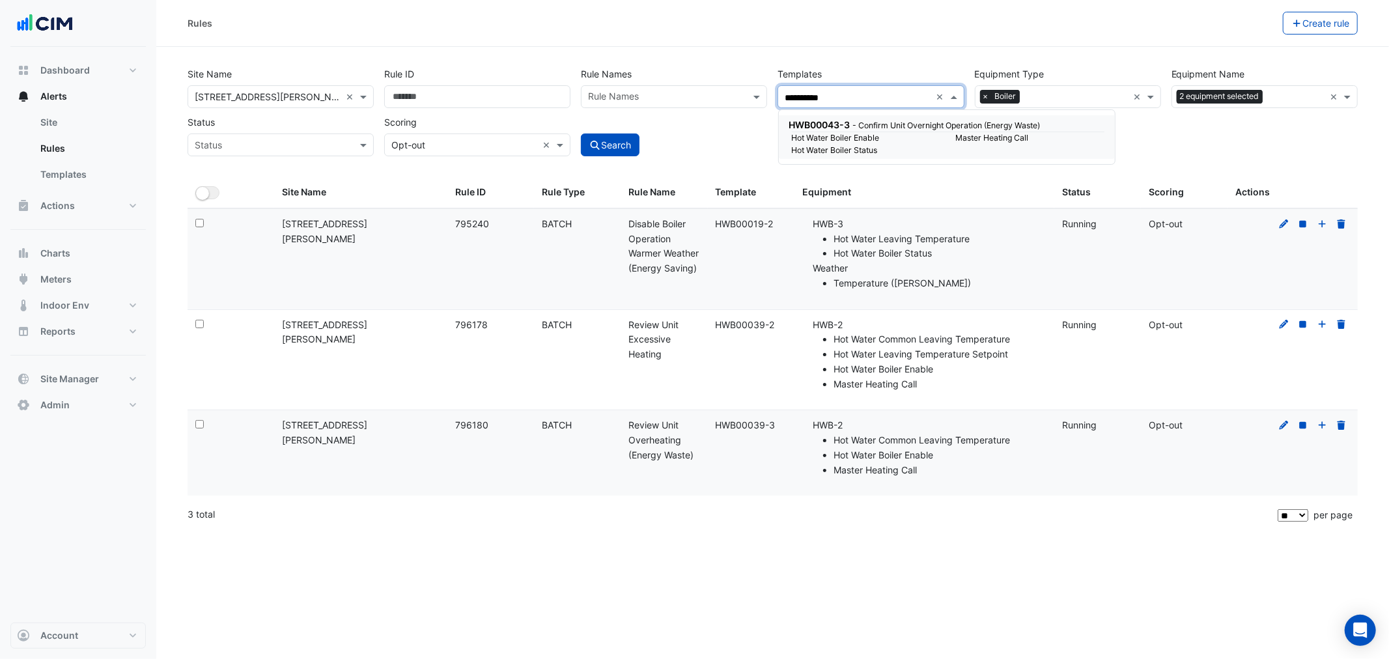
click at [925, 134] on small "Hot Water Boiler Enable" at bounding box center [866, 138] width 164 height 12
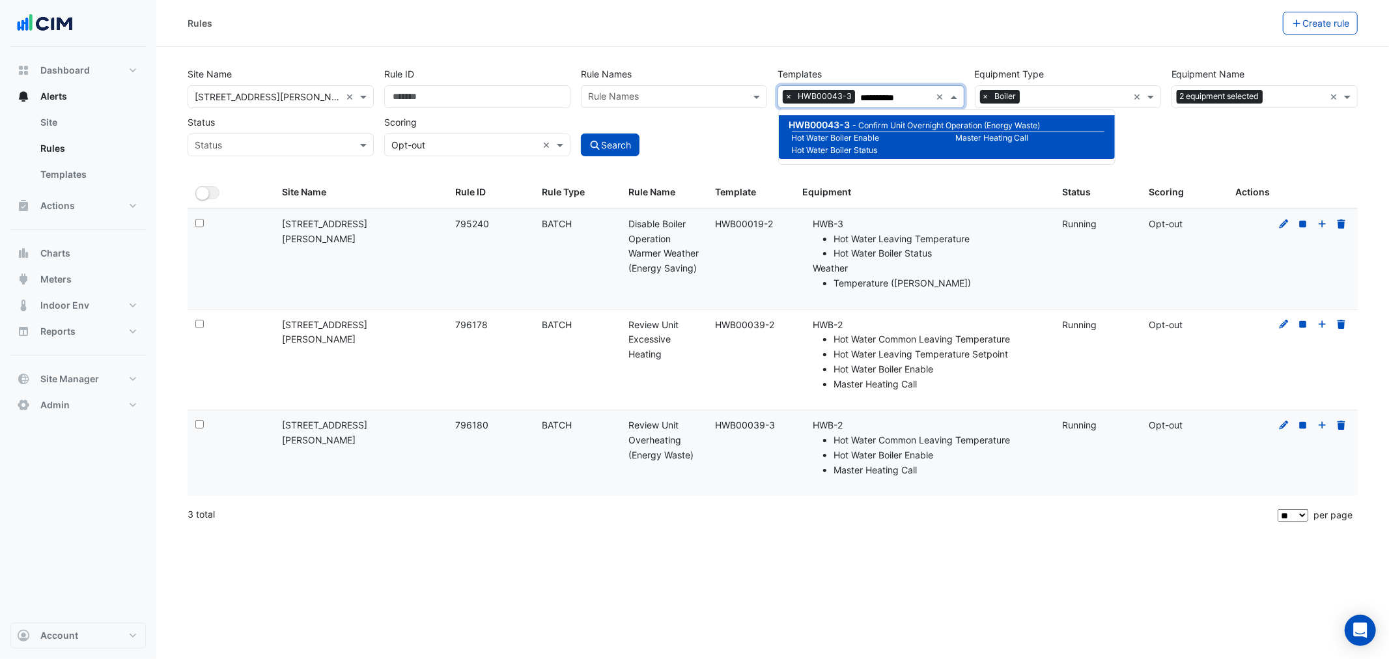
type input "**********"
click at [723, 219] on div "Template: HWB00019-2" at bounding box center [751, 224] width 71 height 15
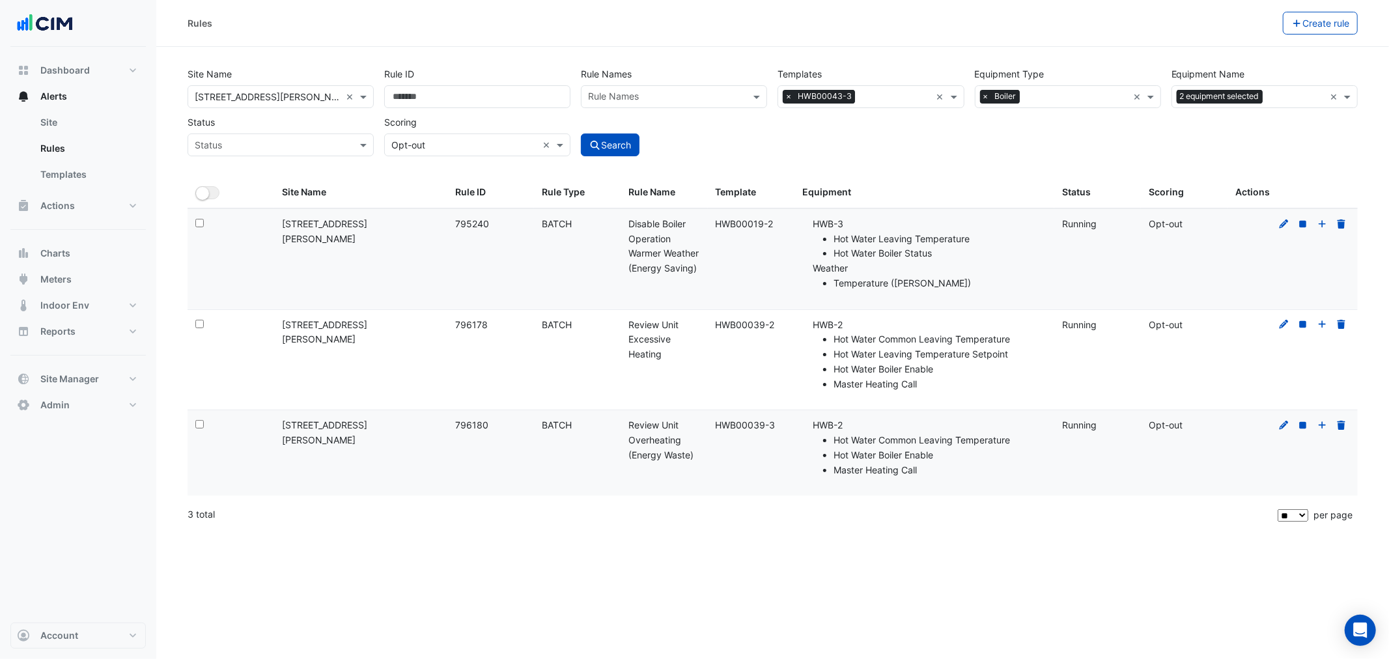
click at [723, 219] on div "Template: HWB00019-2" at bounding box center [751, 224] width 71 height 15
copy div "HWB00019-2 Equipment:"
click at [764, 322] on div "Template: HWB00039-2" at bounding box center [751, 325] width 71 height 15
click at [747, 327] on div "Template: HWB00039-2" at bounding box center [751, 325] width 71 height 15
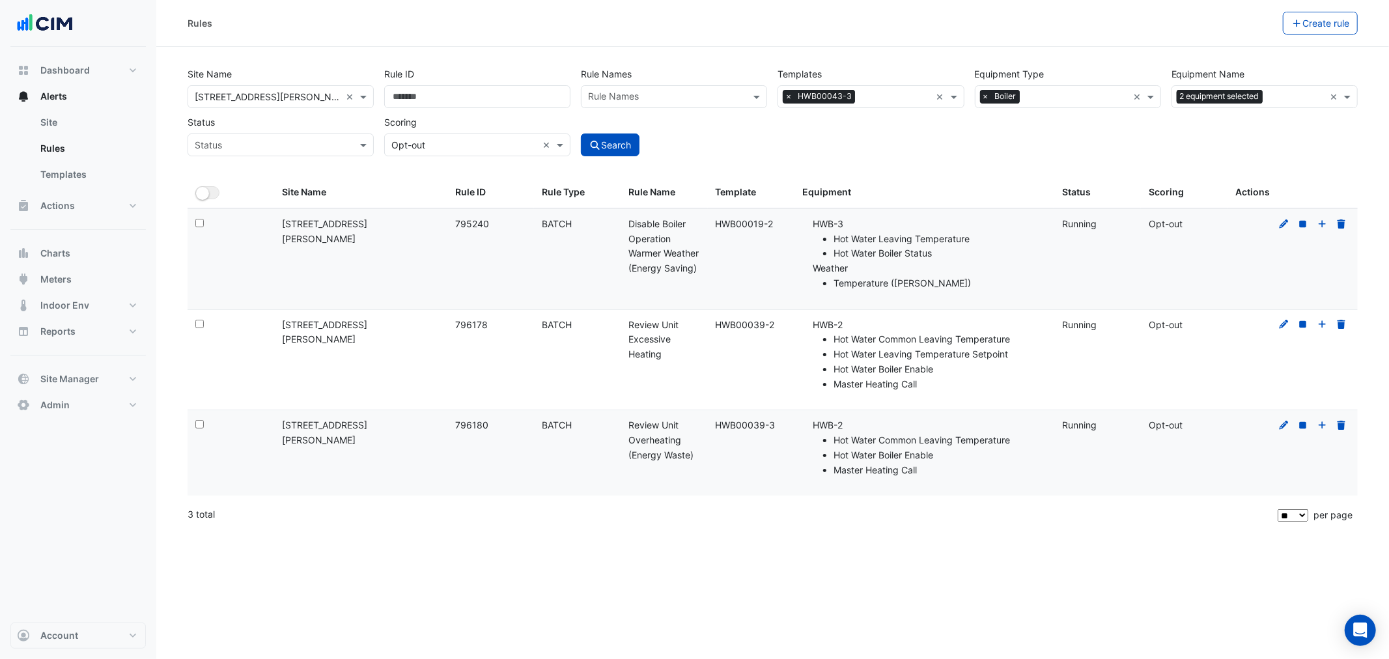
click at [746, 328] on div "Template: HWB00039-2" at bounding box center [751, 325] width 71 height 15
copy div "HWB00039-2 Equipment:"
click at [756, 398] on div "Template: HWB00039-3" at bounding box center [751, 425] width 71 height 15
click at [755, 398] on div "Template: HWB00039-3" at bounding box center [751, 425] width 71 height 15
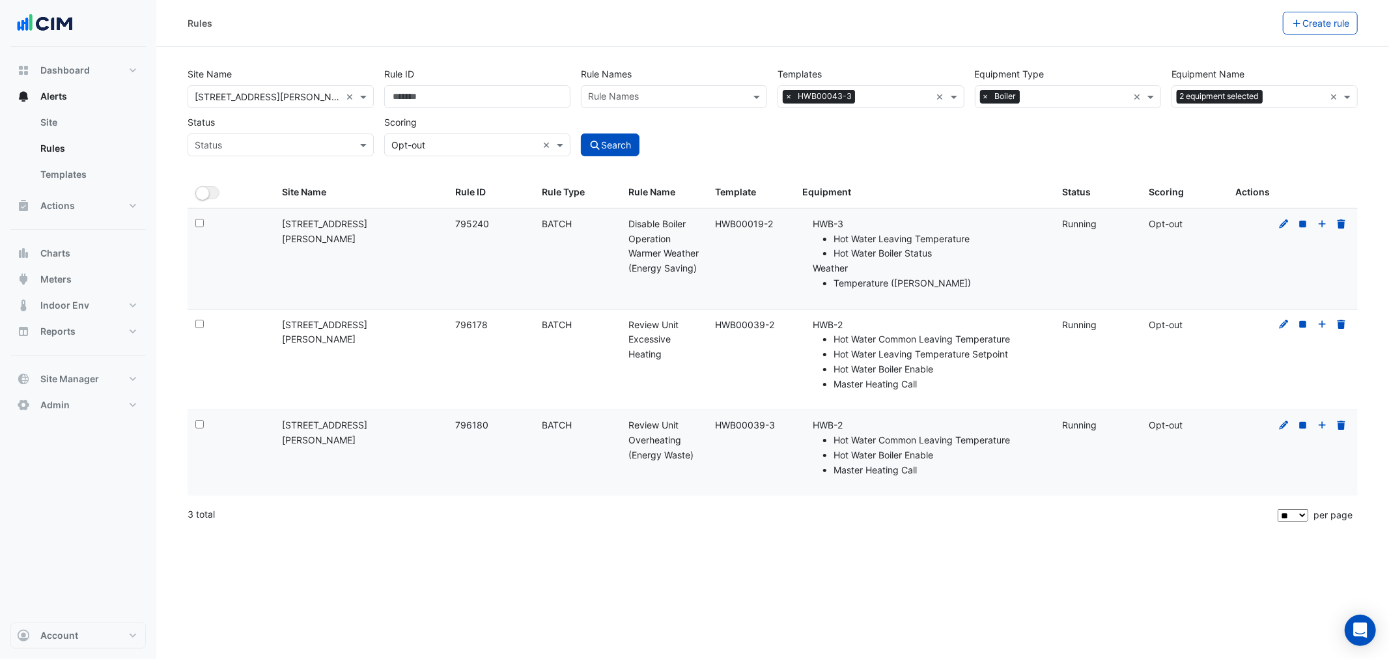
click at [755, 398] on div "Template: HWB00039-3" at bounding box center [751, 425] width 71 height 15
copy div "HWB00039-3 Equipment:"
drag, startPoint x: 1334, startPoint y: 99, endPoint x: 1239, endPoint y: 82, distance: 96.6
click at [623, 155] on button "Search" at bounding box center [610, 144] width 59 height 23
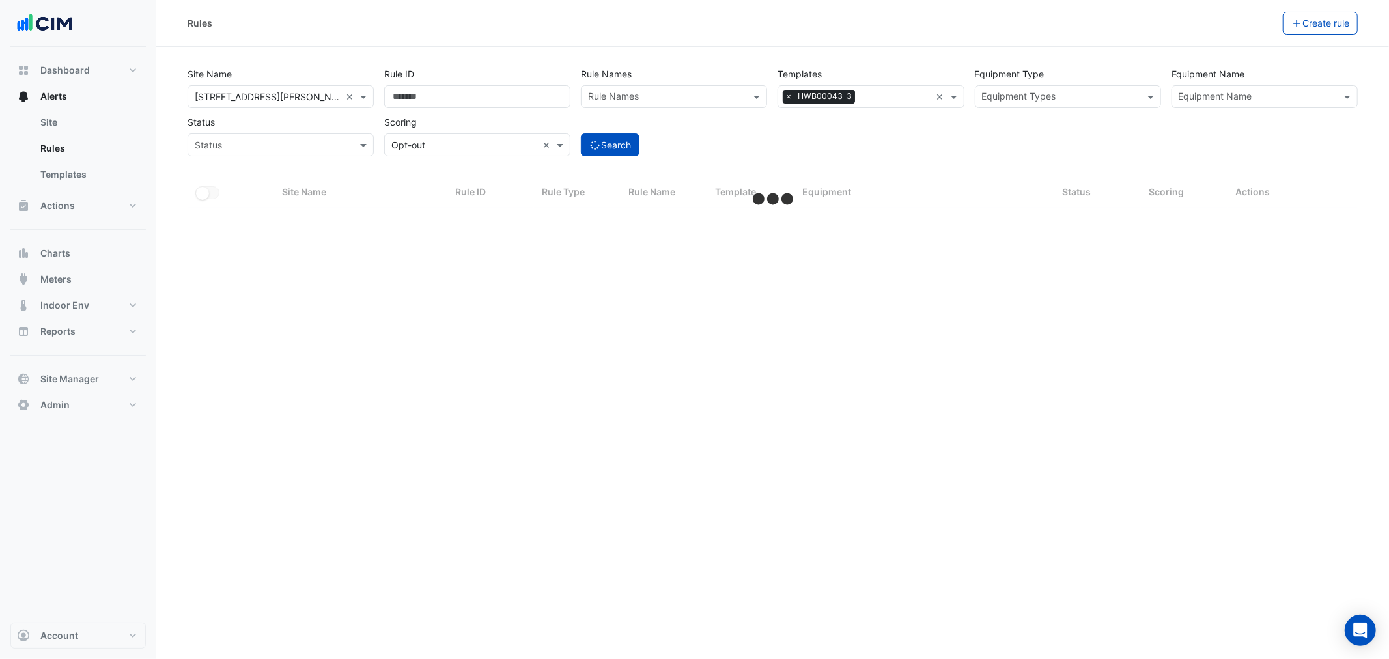
select select "**"
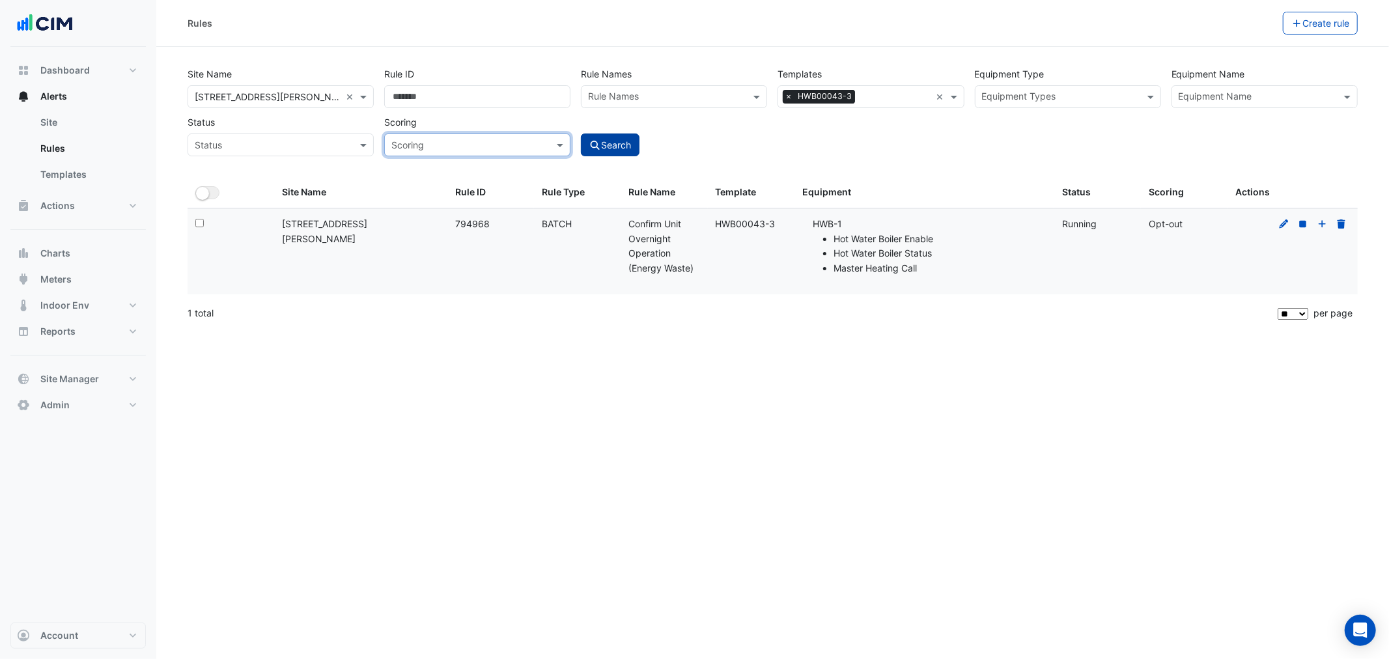
click at [617, 150] on button "Search" at bounding box center [610, 144] width 59 height 23
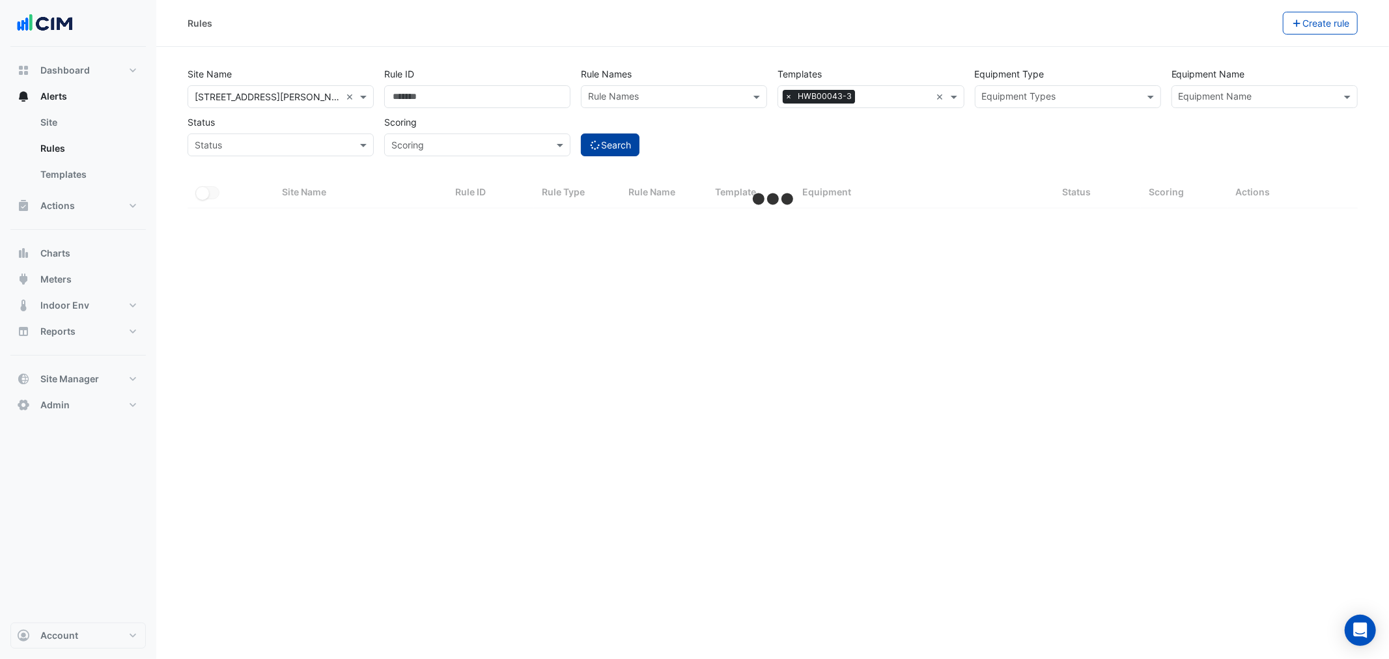
select select "**"
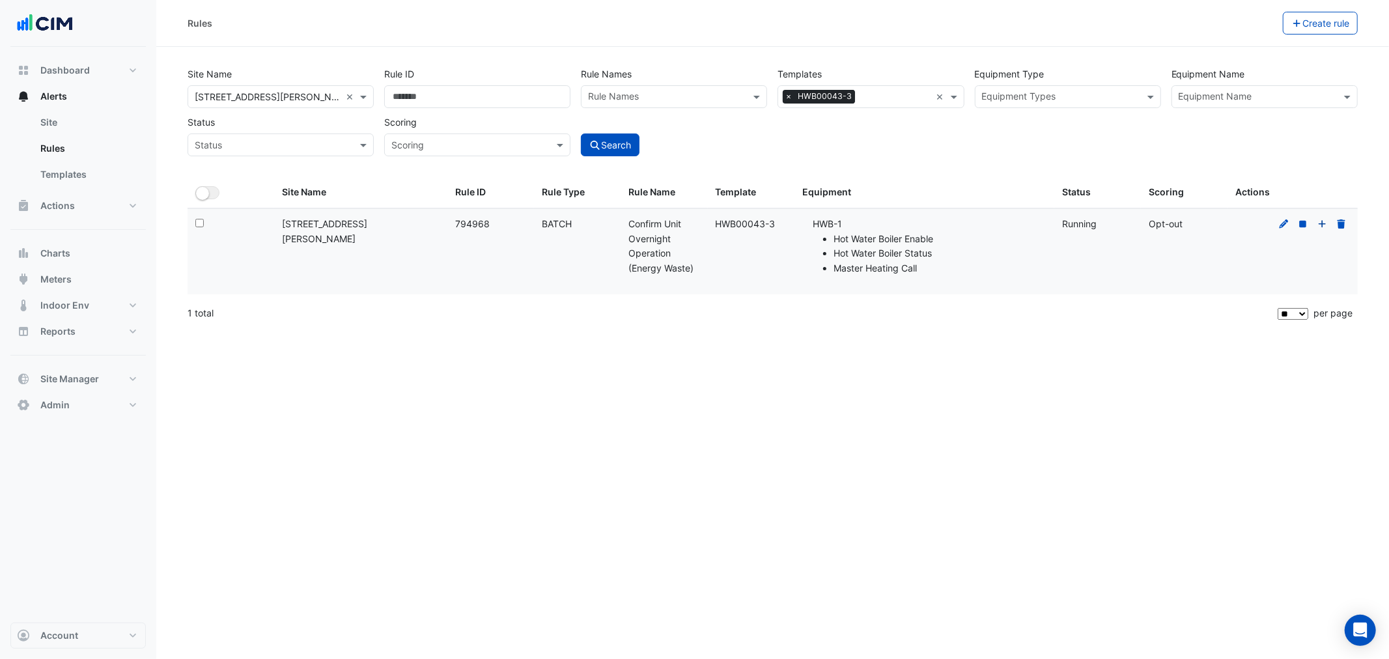
click at [925, 223] on icon at bounding box center [1322, 223] width 7 height 7
drag, startPoint x: 932, startPoint y: 99, endPoint x: 923, endPoint y: 94, distance: 10.5
click at [925, 99] on div "All Templates × HWB00043-3 ×" at bounding box center [871, 96] width 186 height 23
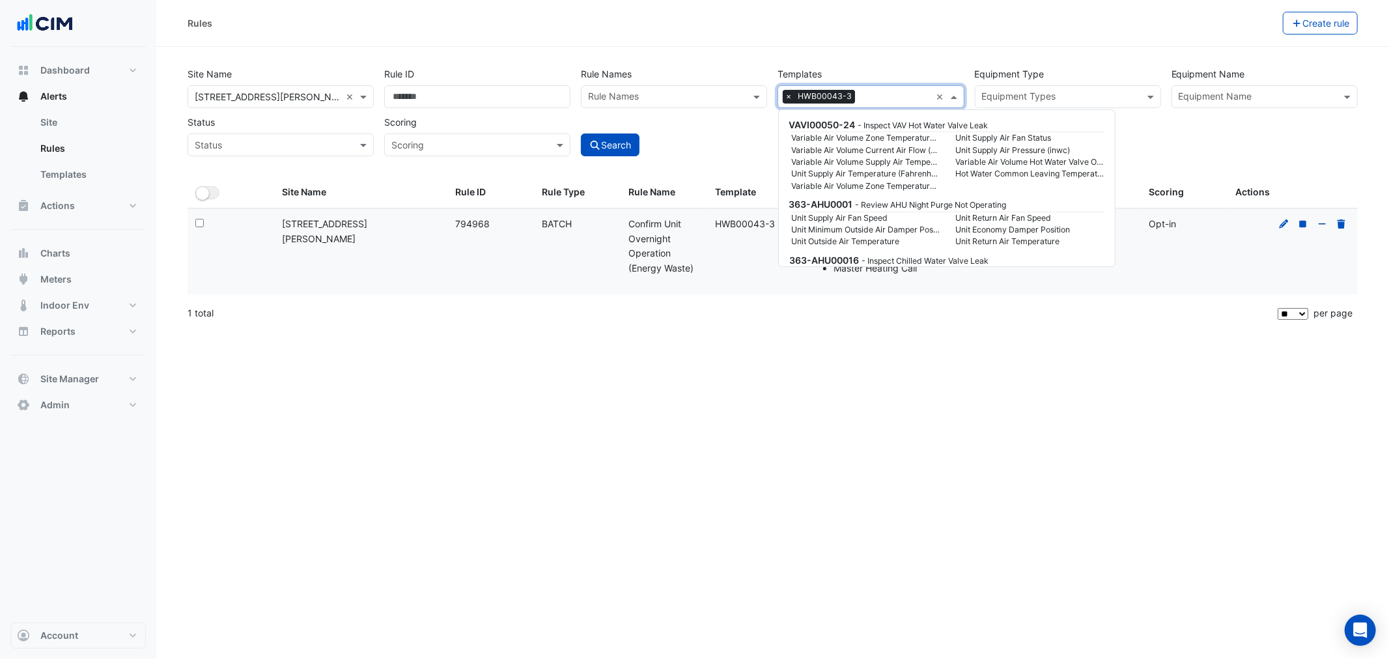
scroll to position [104115, 0]
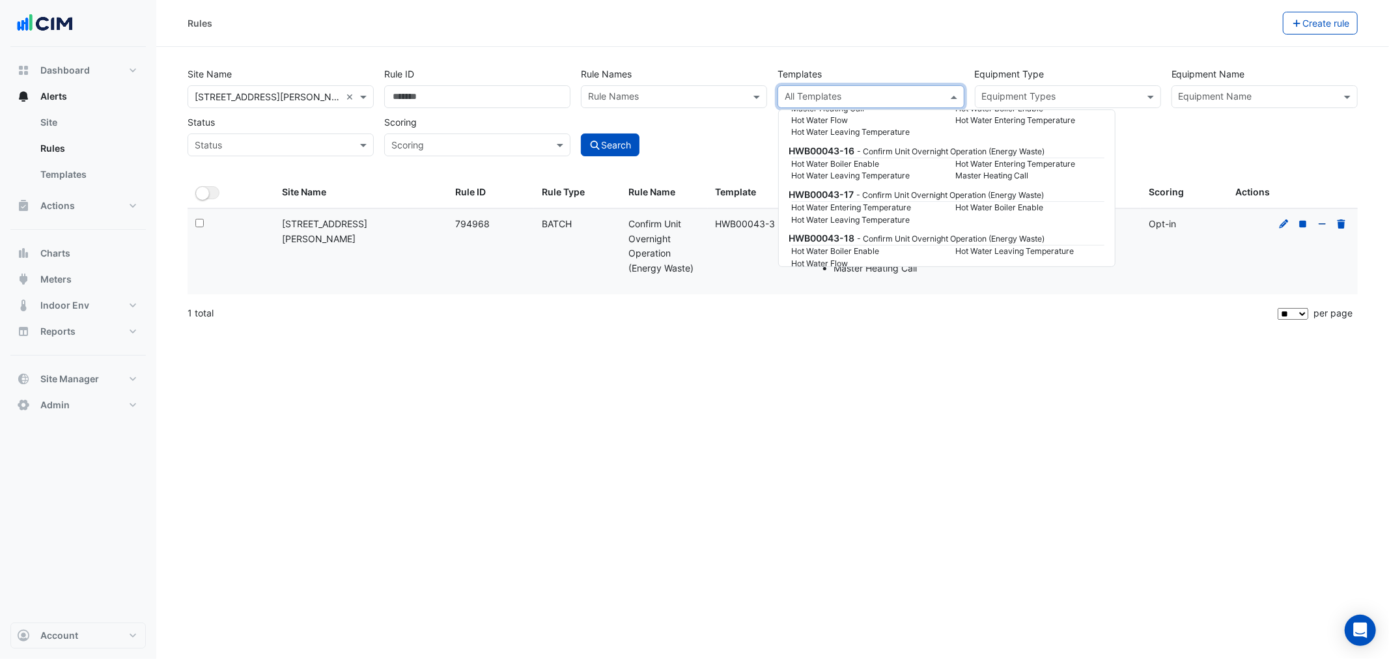
paste input "**********"
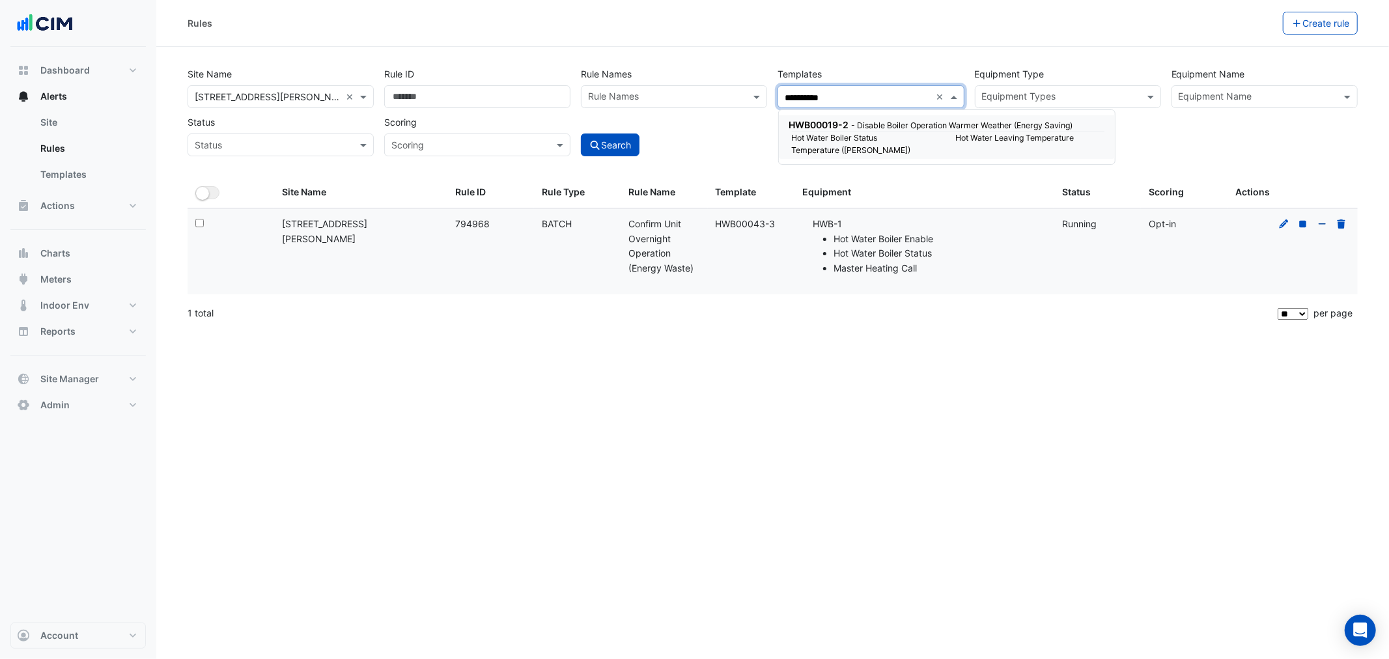
scroll to position [0, 0]
click at [875, 132] on small "Hot Water Boiler Status" at bounding box center [866, 138] width 164 height 12
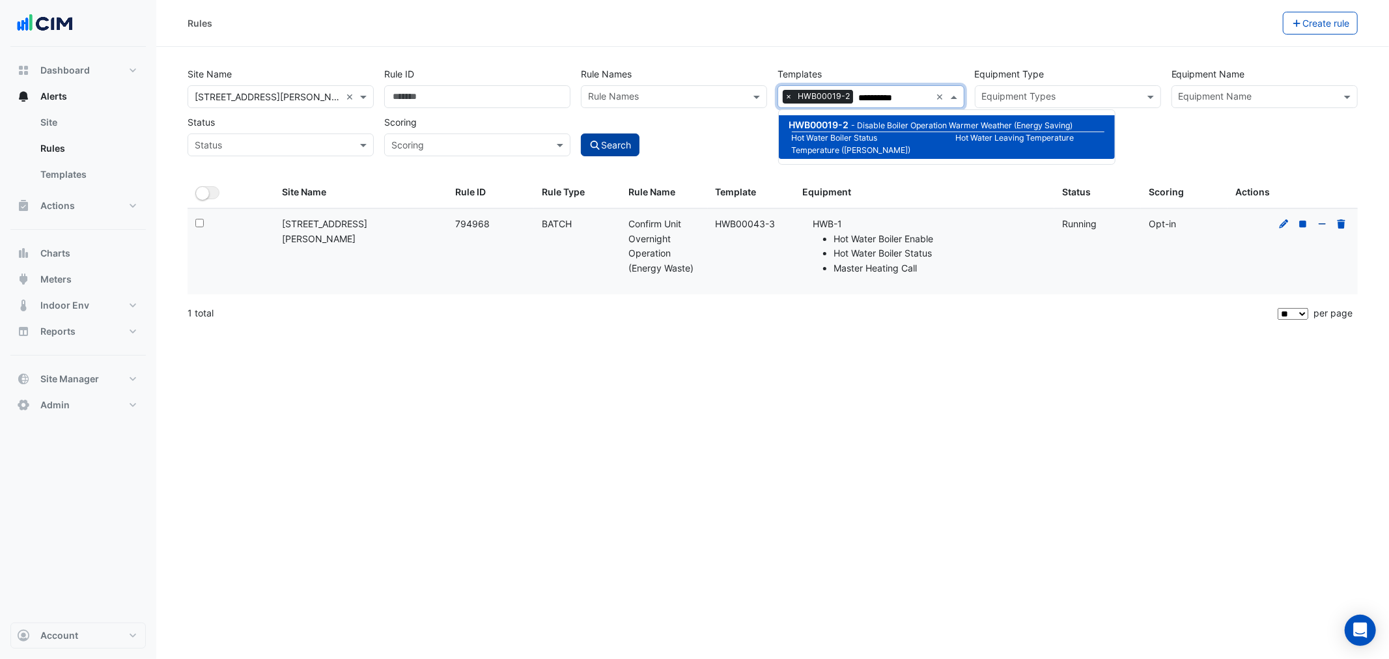
type input "**********"
click at [623, 155] on button "Search" at bounding box center [610, 144] width 59 height 23
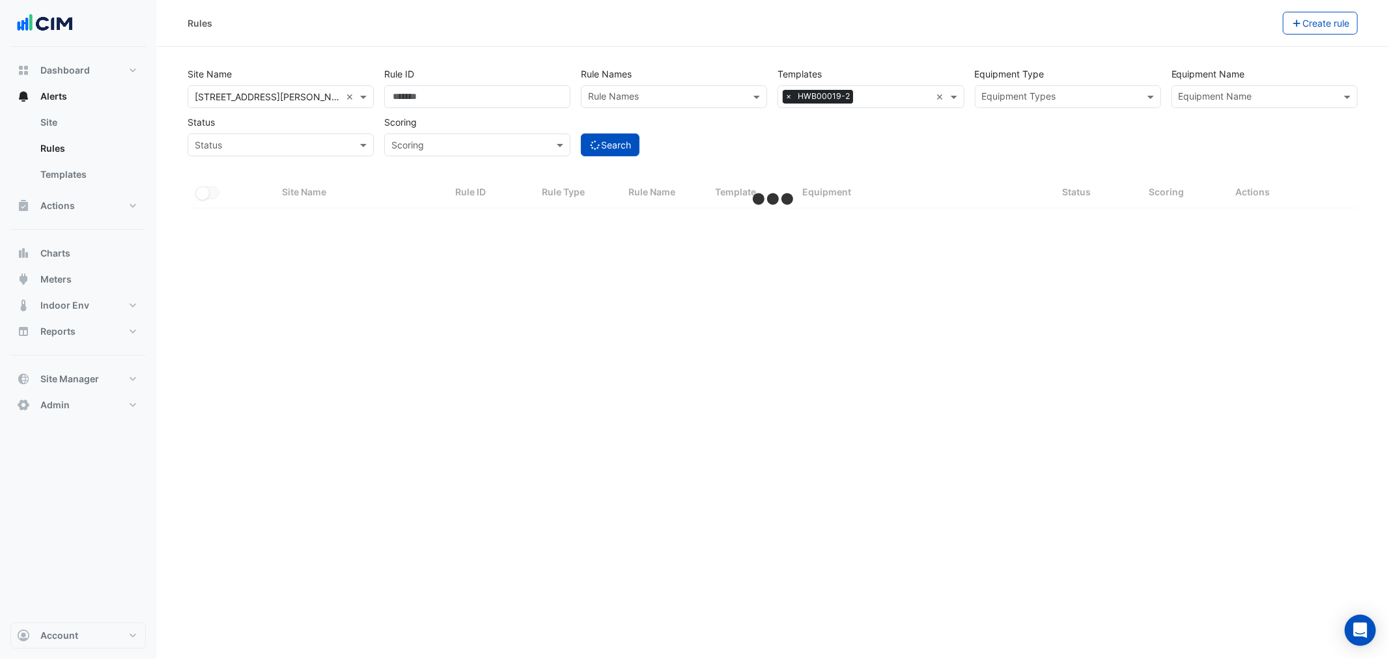
select select "**"
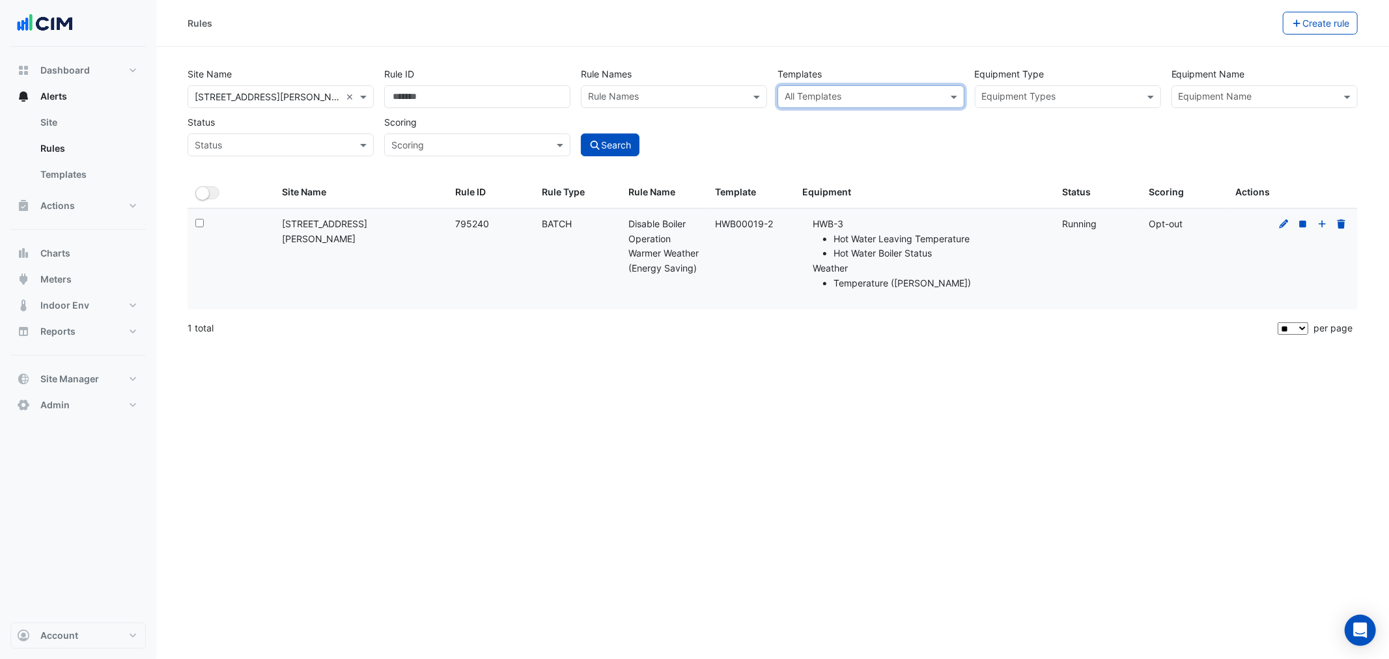
click at [895, 106] on div "All Templates" at bounding box center [871, 96] width 186 height 23
paste input "**********"
click at [828, 133] on small "Hot Water Boiler Enable" at bounding box center [866, 138] width 164 height 12
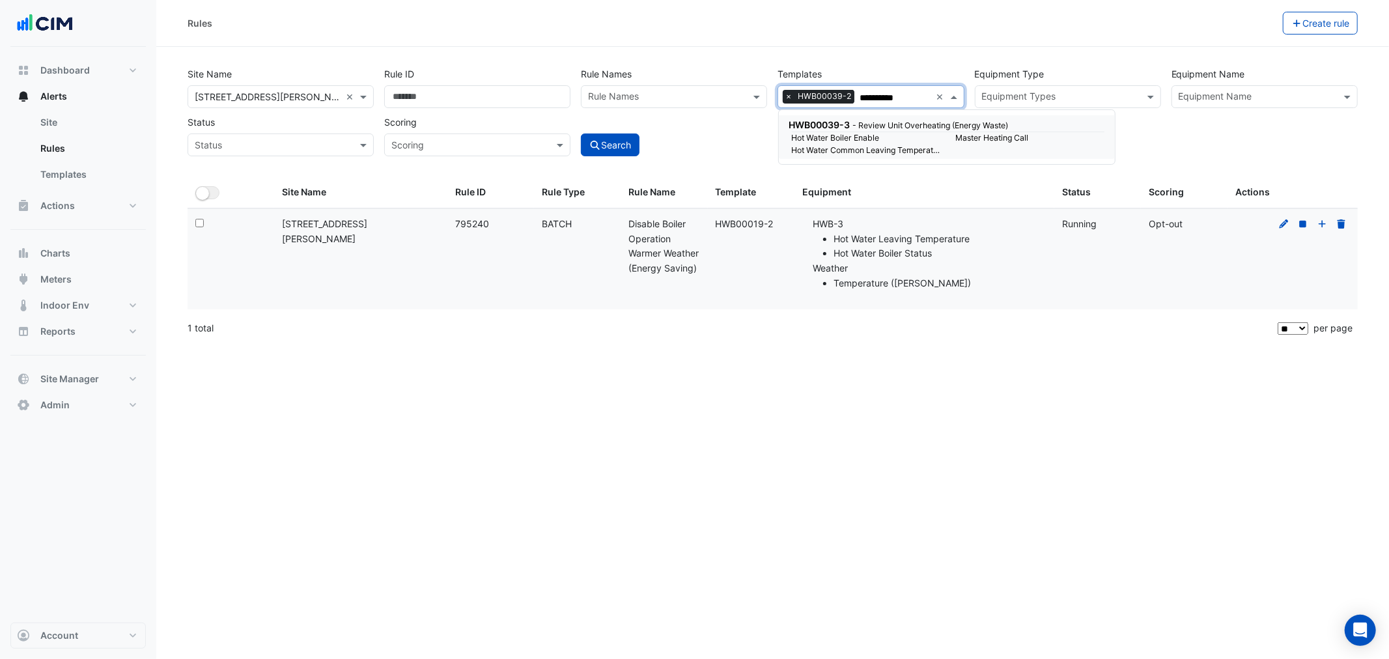
click at [830, 139] on small "Hot Water Boiler Enable" at bounding box center [866, 138] width 164 height 12
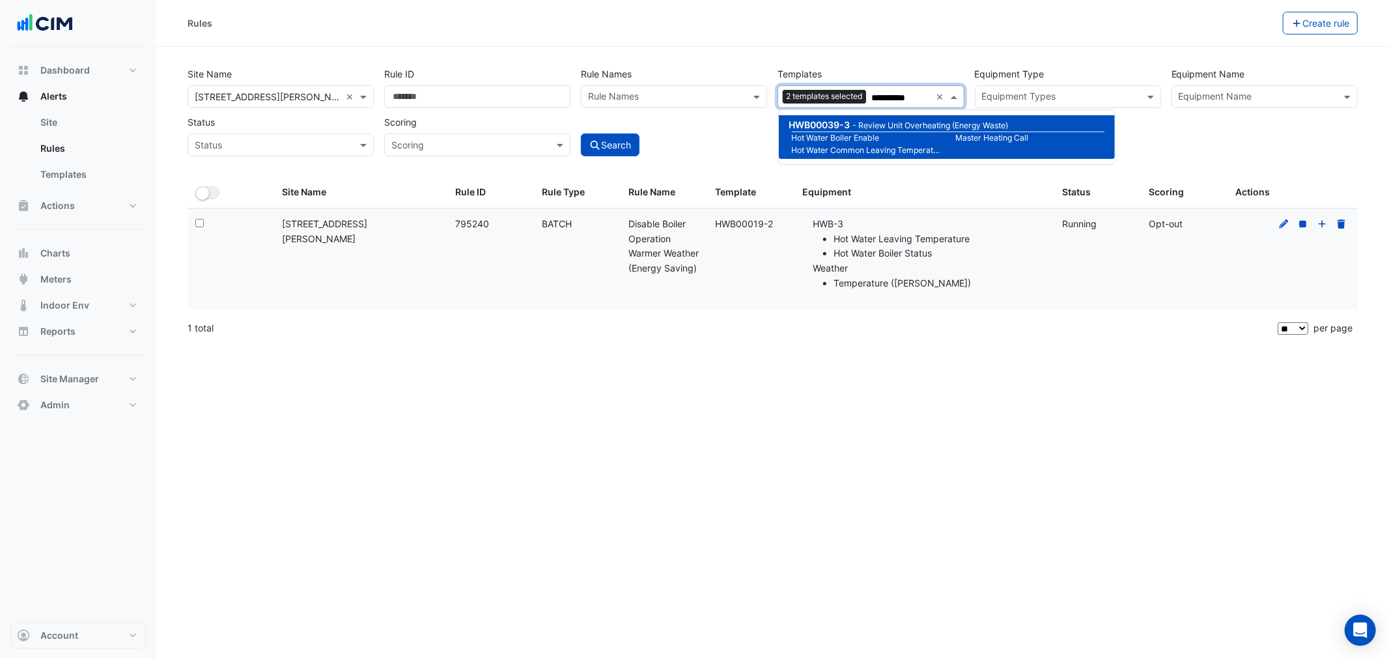
type input "**********"
click at [580, 135] on div "Search" at bounding box center [674, 134] width 197 height 46
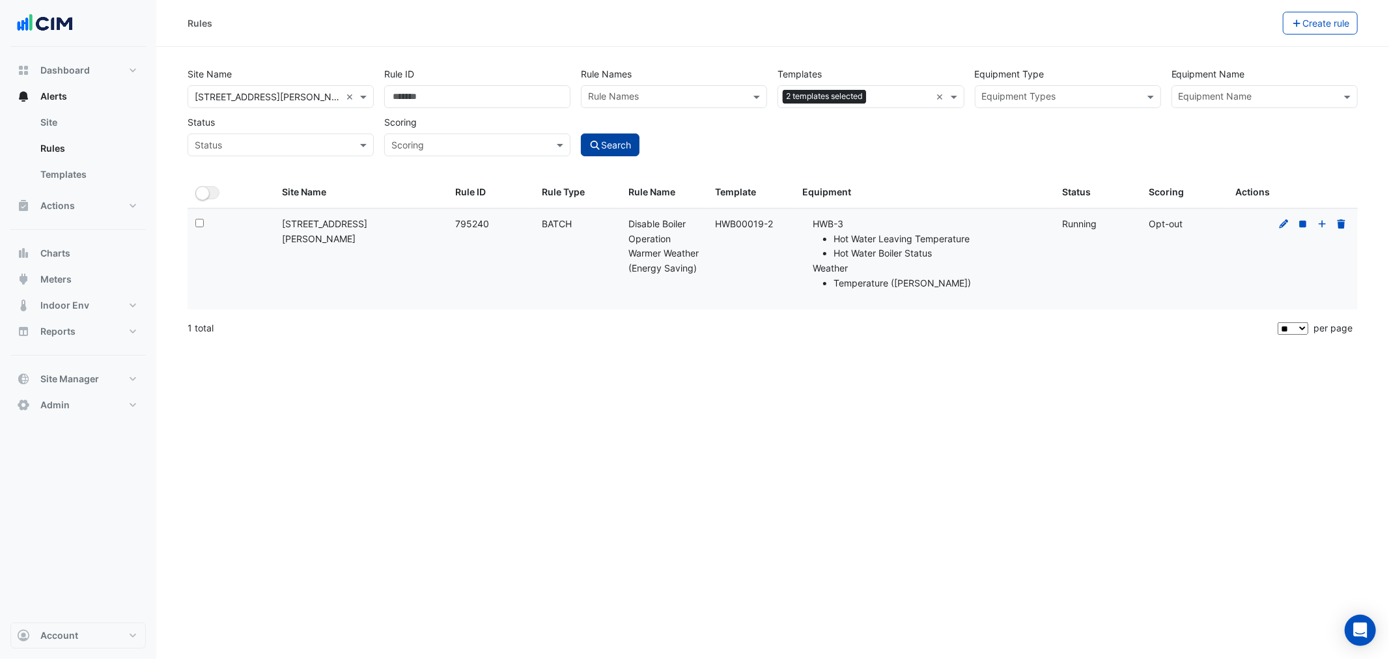
click at [588, 141] on button "Search" at bounding box center [610, 144] width 59 height 23
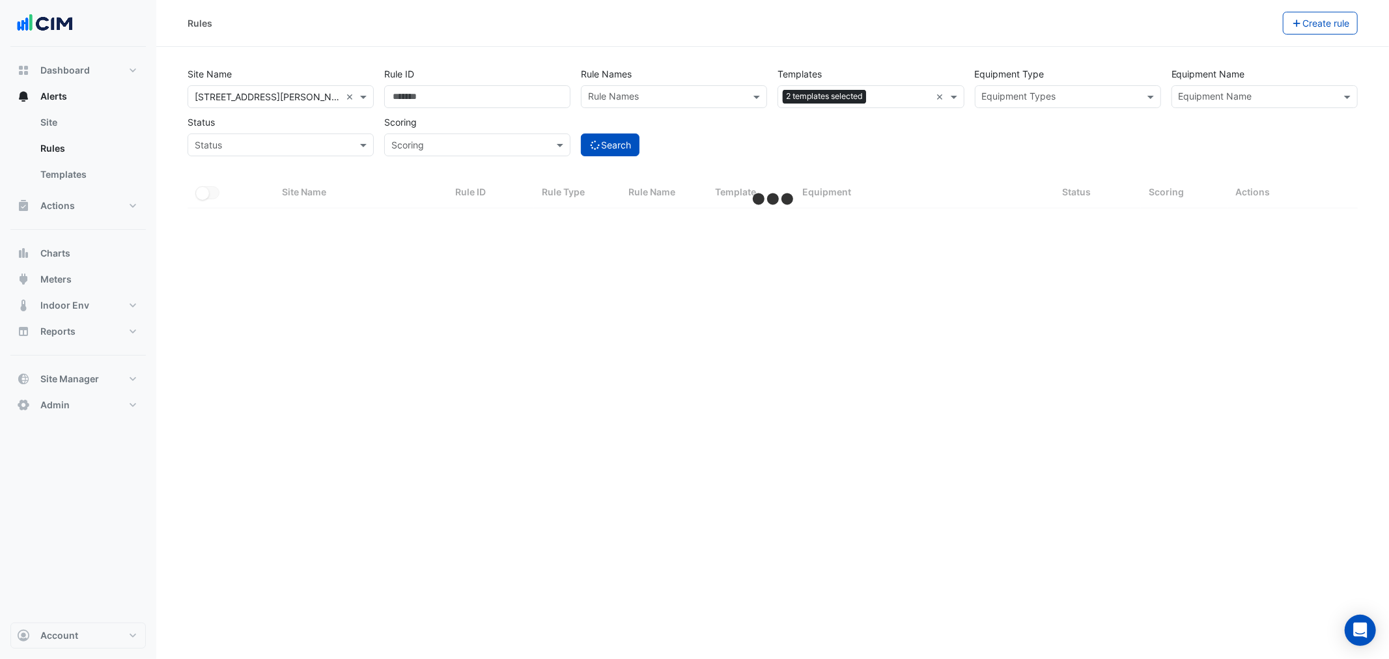
select select "**"
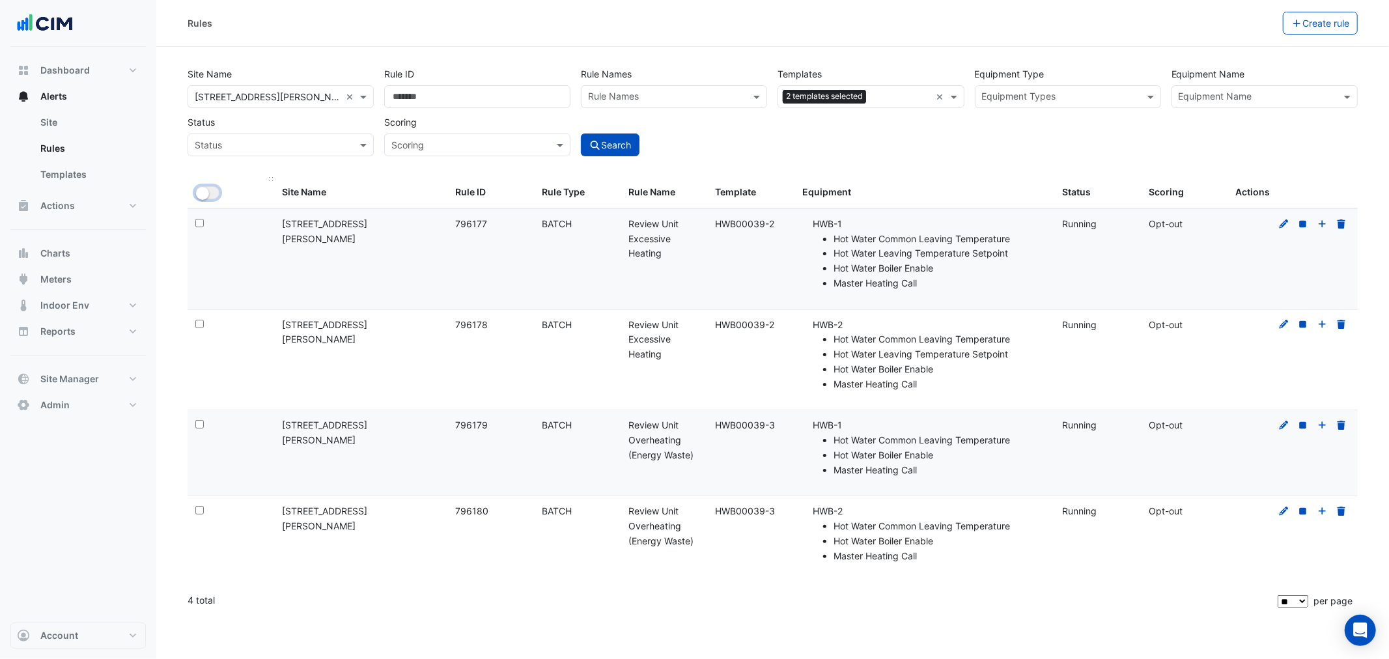
click at [210, 192] on button "All Selected" at bounding box center [207, 192] width 24 height 13
click at [925, 22] on button "Bulk Actions" at bounding box center [1241, 23] width 77 height 23
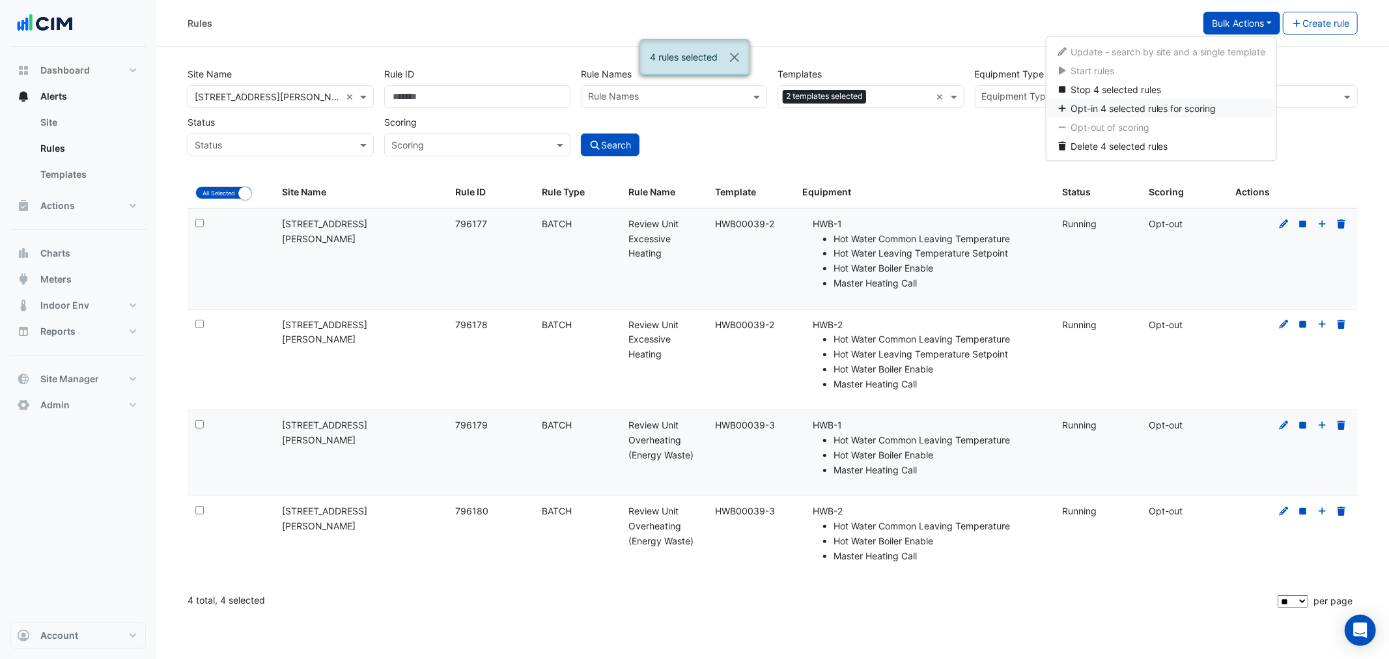
click at [925, 107] on span "Opt-in 4 selected rules for scoring" at bounding box center [1144, 108] width 146 height 11
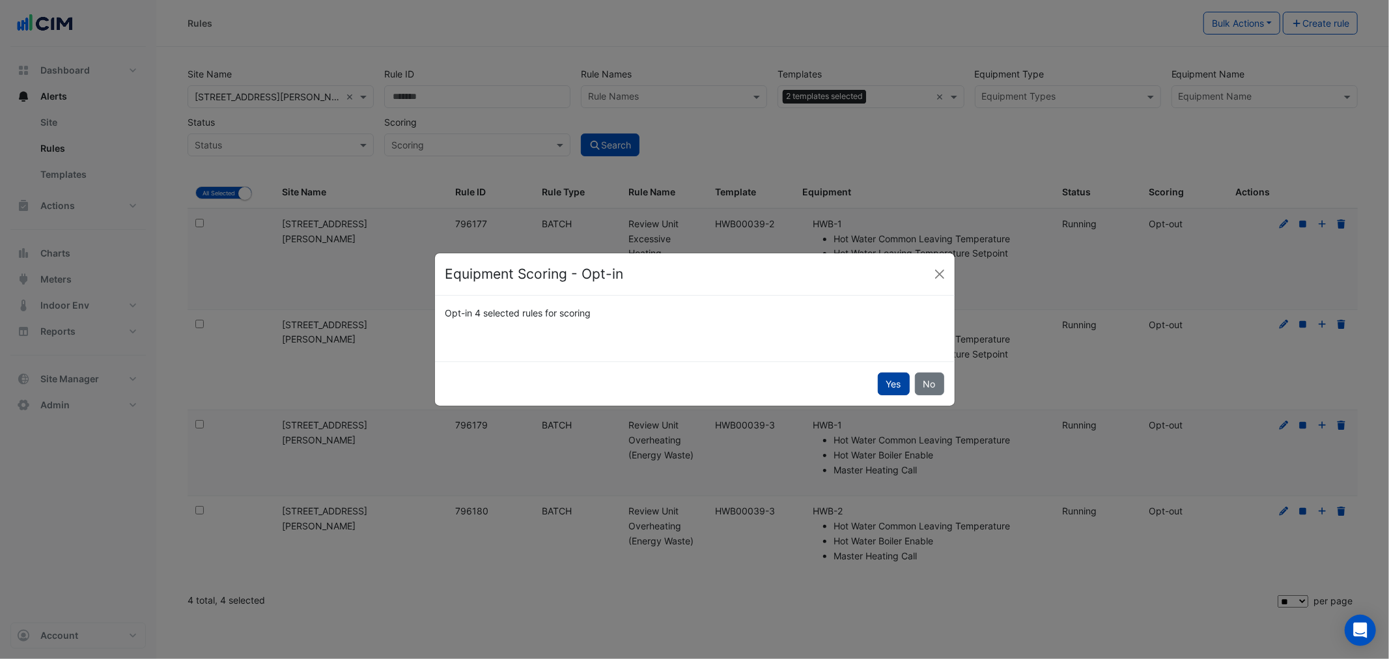
click at [878, 378] on button "Yes" at bounding box center [894, 383] width 32 height 23
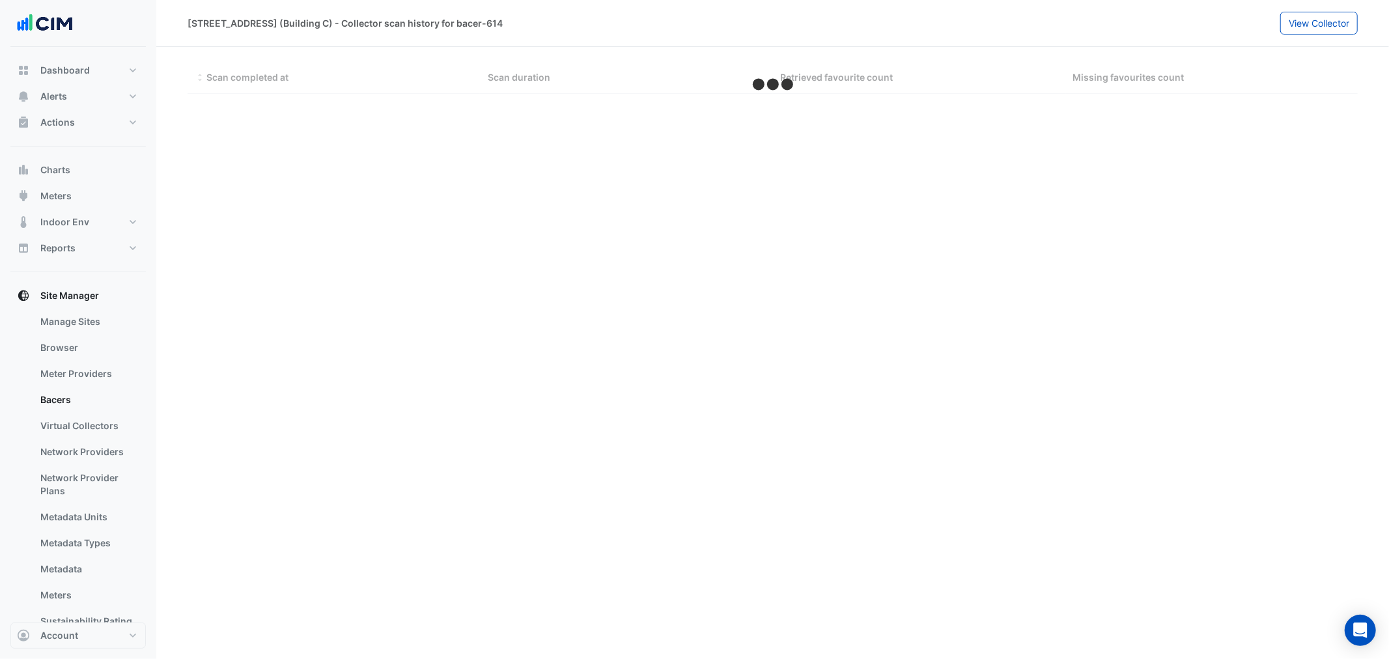
select select "**"
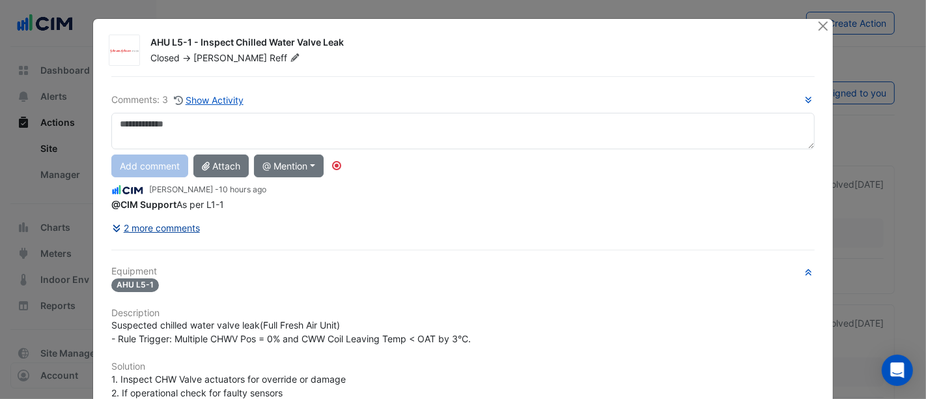
click at [165, 222] on button "2 more comments" at bounding box center [155, 227] width 89 height 23
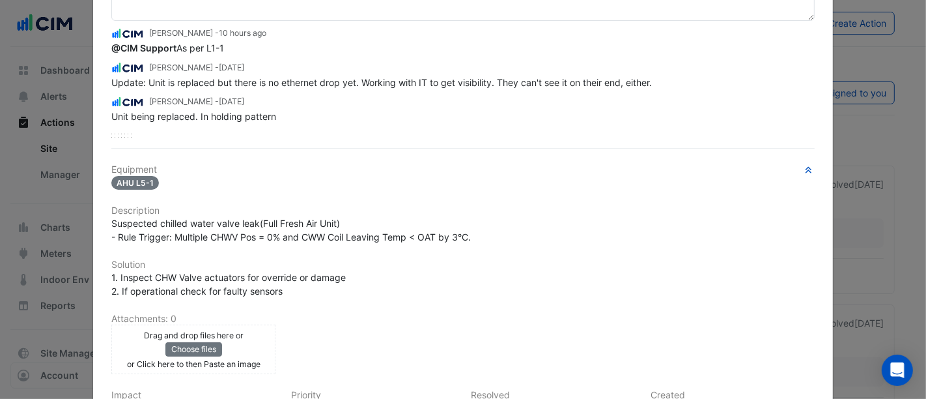
scroll to position [281, 0]
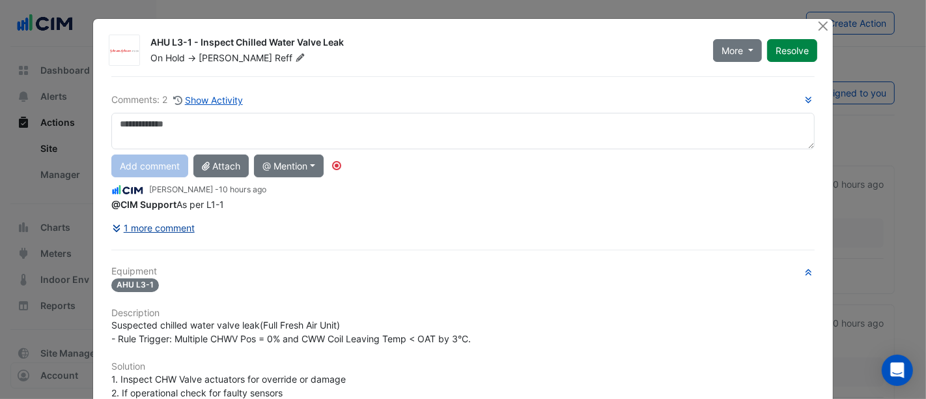
click at [169, 216] on button "1 more comment" at bounding box center [153, 227] width 84 height 23
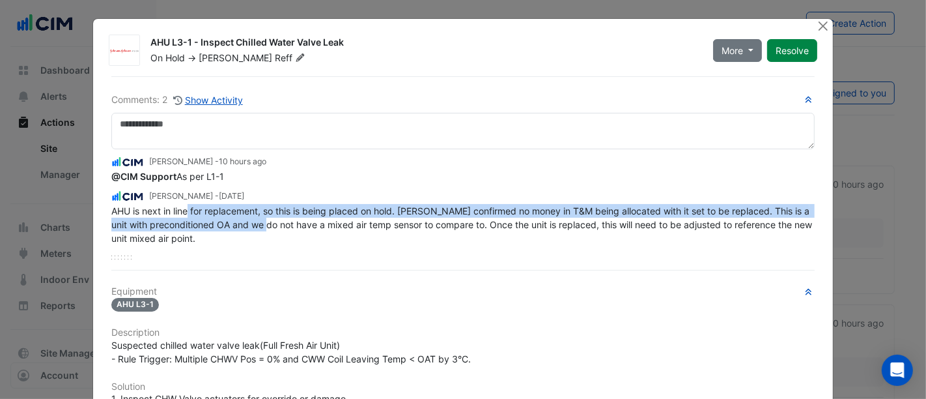
drag, startPoint x: 186, startPoint y: 213, endPoint x: 289, endPoint y: 223, distance: 104.1
click at [279, 222] on div "AHU is next in line for replacement, so this is being placed on hold. Scott con…" at bounding box center [462, 224] width 703 height 41
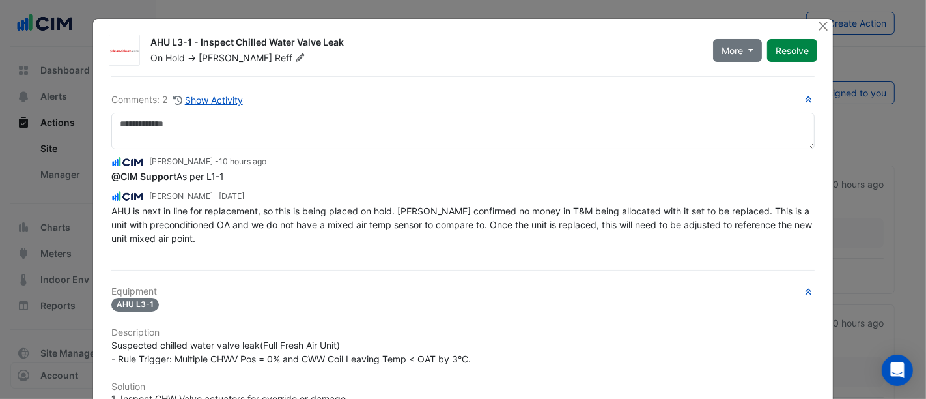
click at [289, 223] on span "AHU is next in line for replacement, so this is being placed on hold. Scott con…" at bounding box center [462, 224] width 703 height 38
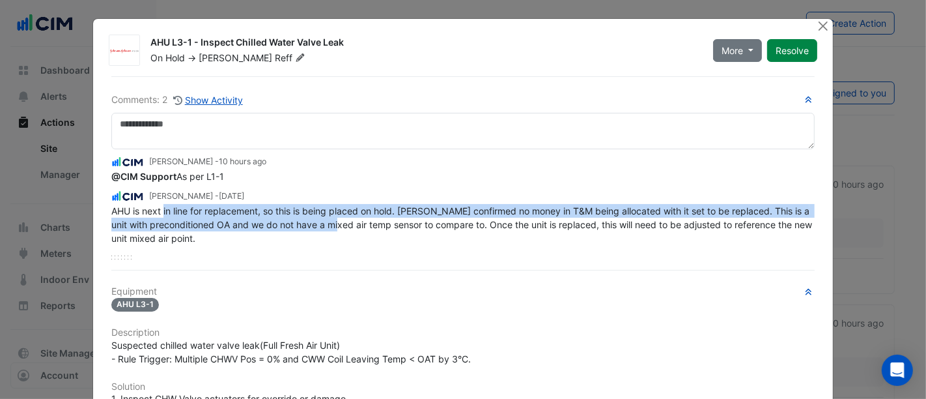
drag, startPoint x: 160, startPoint y: 207, endPoint x: 346, endPoint y: 228, distance: 187.4
click at [346, 228] on div "AHU is next in line for replacement, so this is being placed on hold. Scott con…" at bounding box center [462, 224] width 703 height 41
click at [819, 27] on button "Close" at bounding box center [824, 26] width 14 height 14
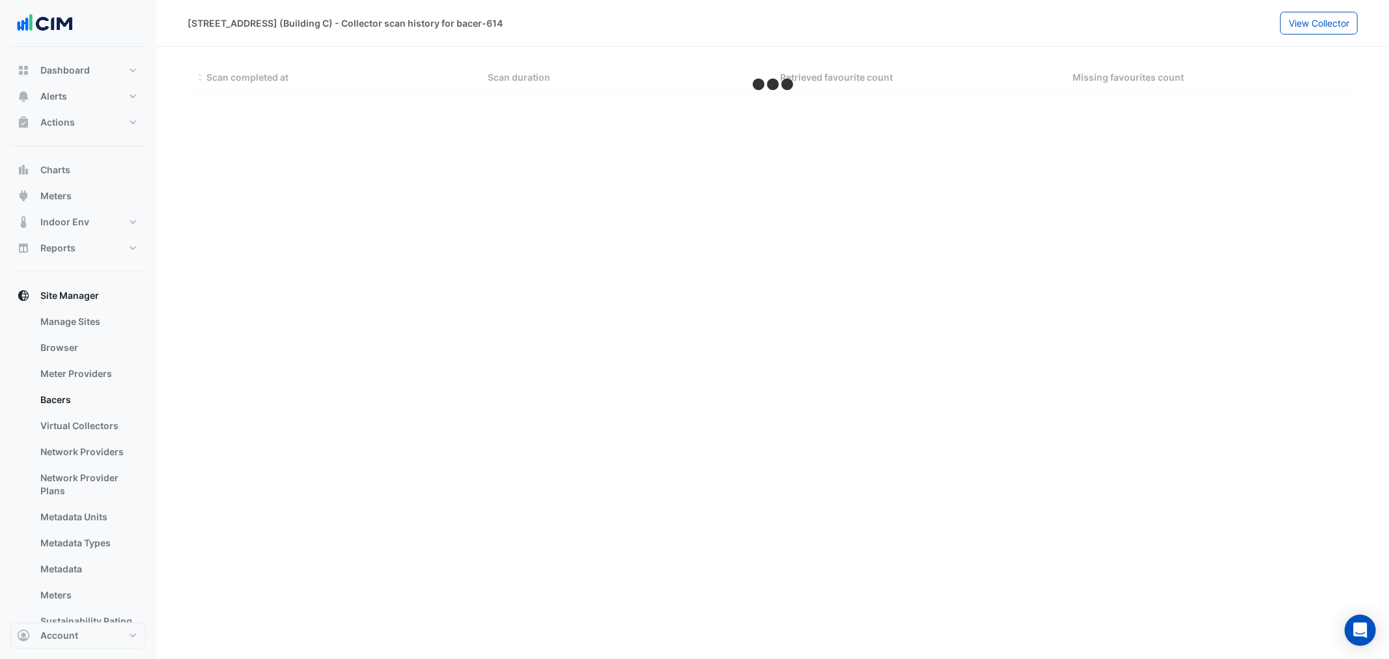
select select "**"
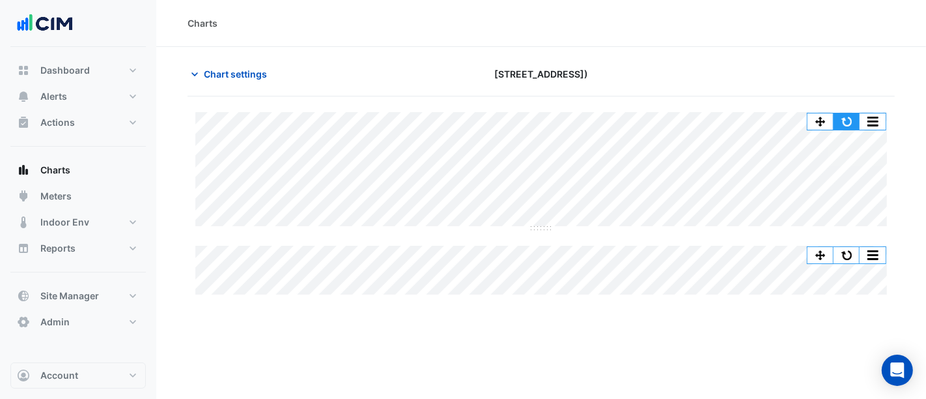
click at [850, 117] on button "button" at bounding box center [847, 121] width 26 height 16
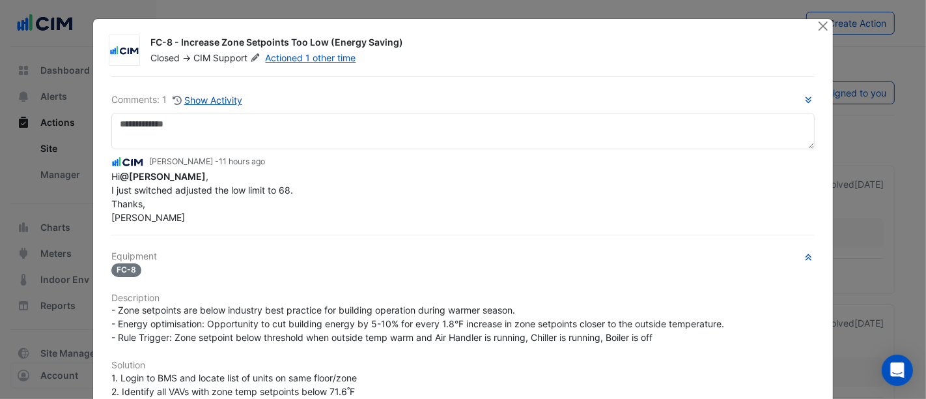
drag, startPoint x: 133, startPoint y: 195, endPoint x: 257, endPoint y: 193, distance: 123.1
click at [257, 193] on div "Hi @[PERSON_NAME] , I just switched adjusted the low limit to 68. Thanks, [PERS…" at bounding box center [462, 196] width 703 height 55
click at [259, 188] on span "Hi @[PERSON_NAME] , I just switched adjusted the low limit to 68. Thanks, [PERS…" at bounding box center [203, 197] width 184 height 52
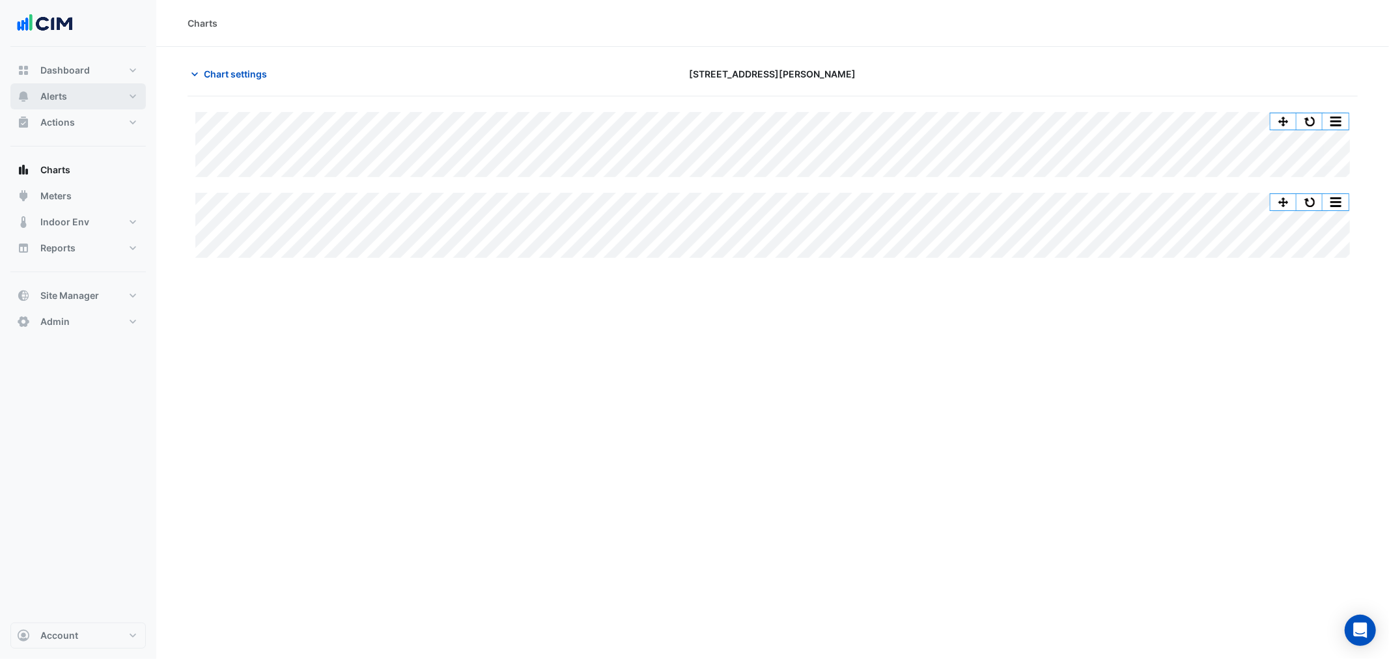
click at [39, 100] on button "Alerts" at bounding box center [77, 96] width 135 height 26
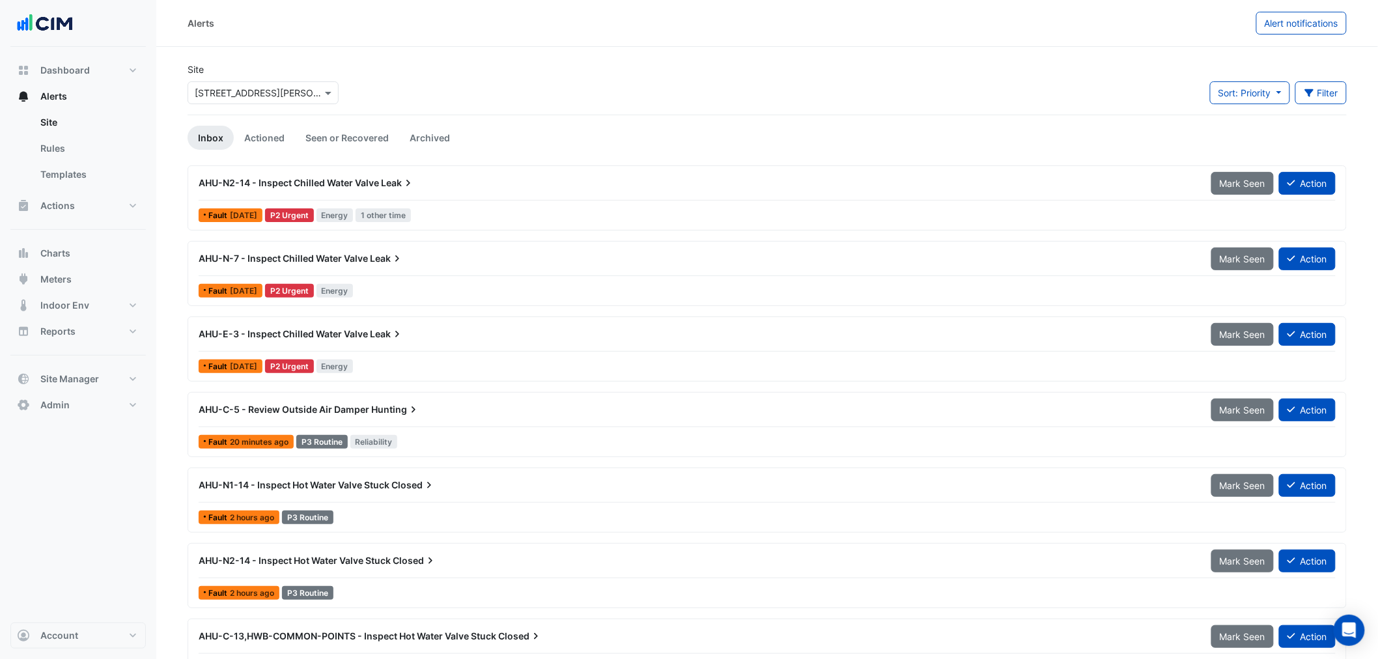
click at [1359, 23] on div "Alerts Alert notifications" at bounding box center [767, 23] width 1222 height 23
click at [1328, 25] on span "Alert notifications" at bounding box center [1302, 23] width 74 height 11
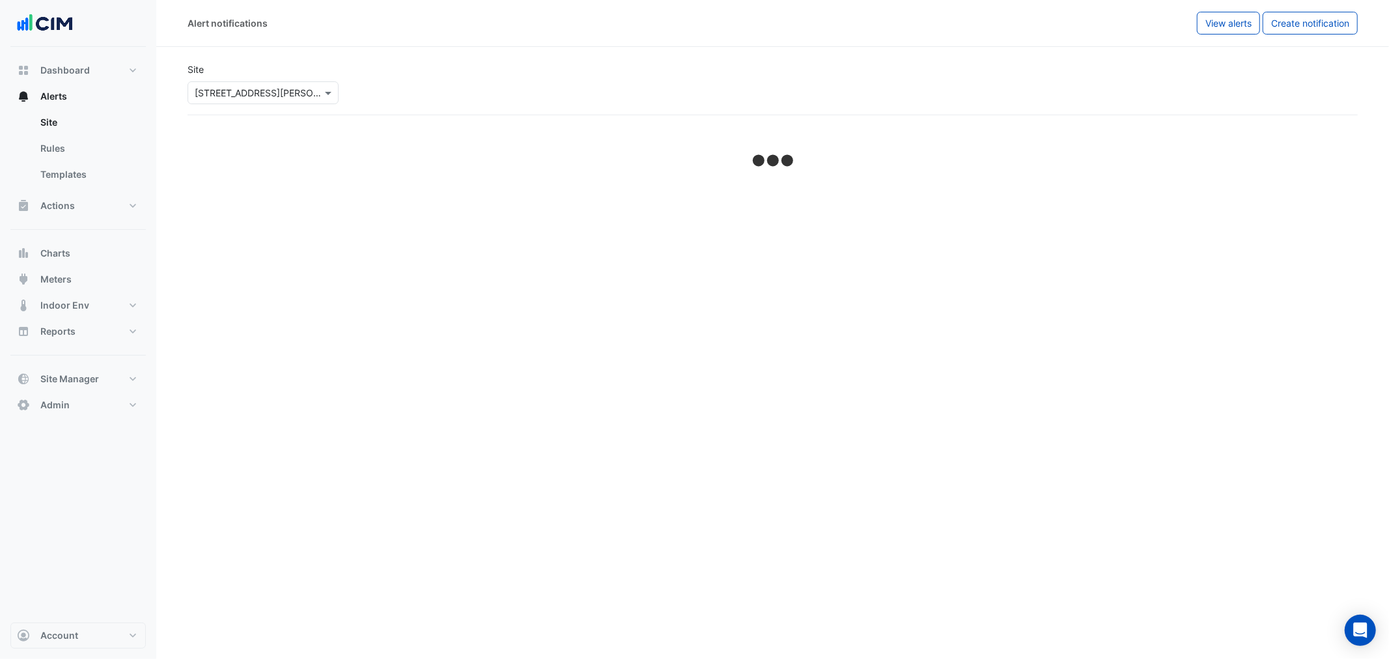
select select "*****"
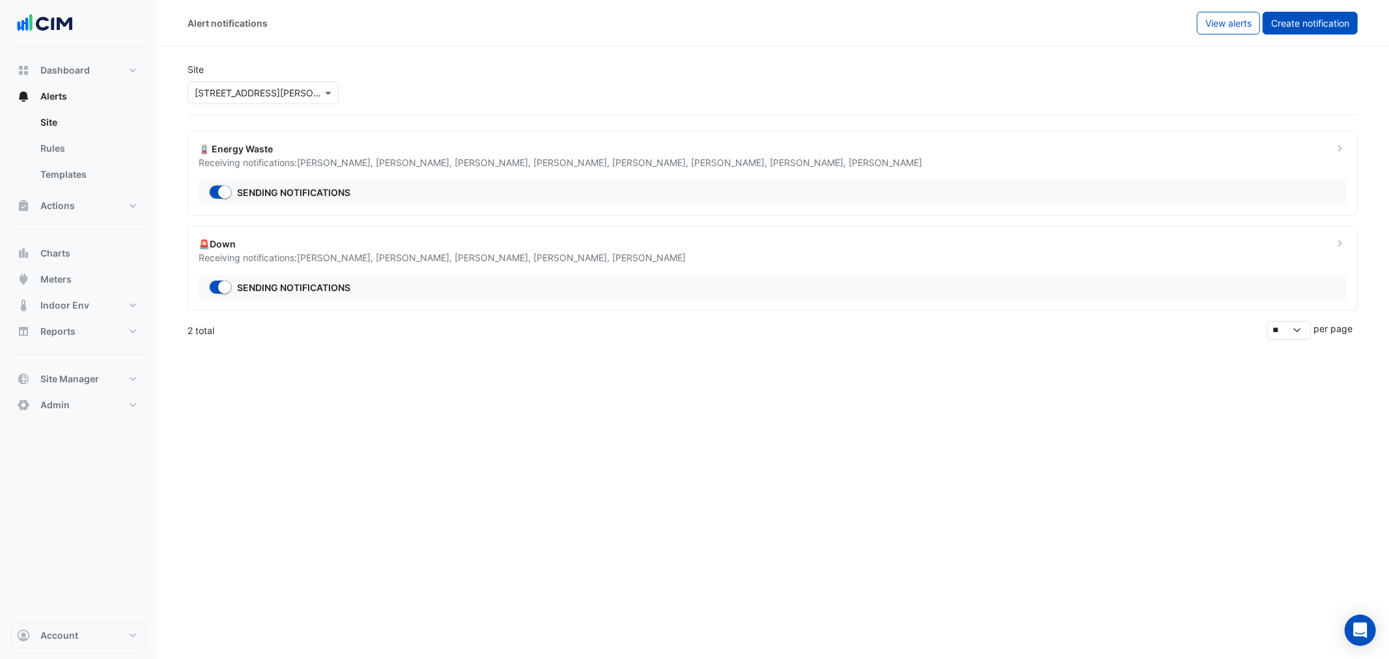
click at [1296, 31] on button "Create notification" at bounding box center [1310, 23] width 95 height 23
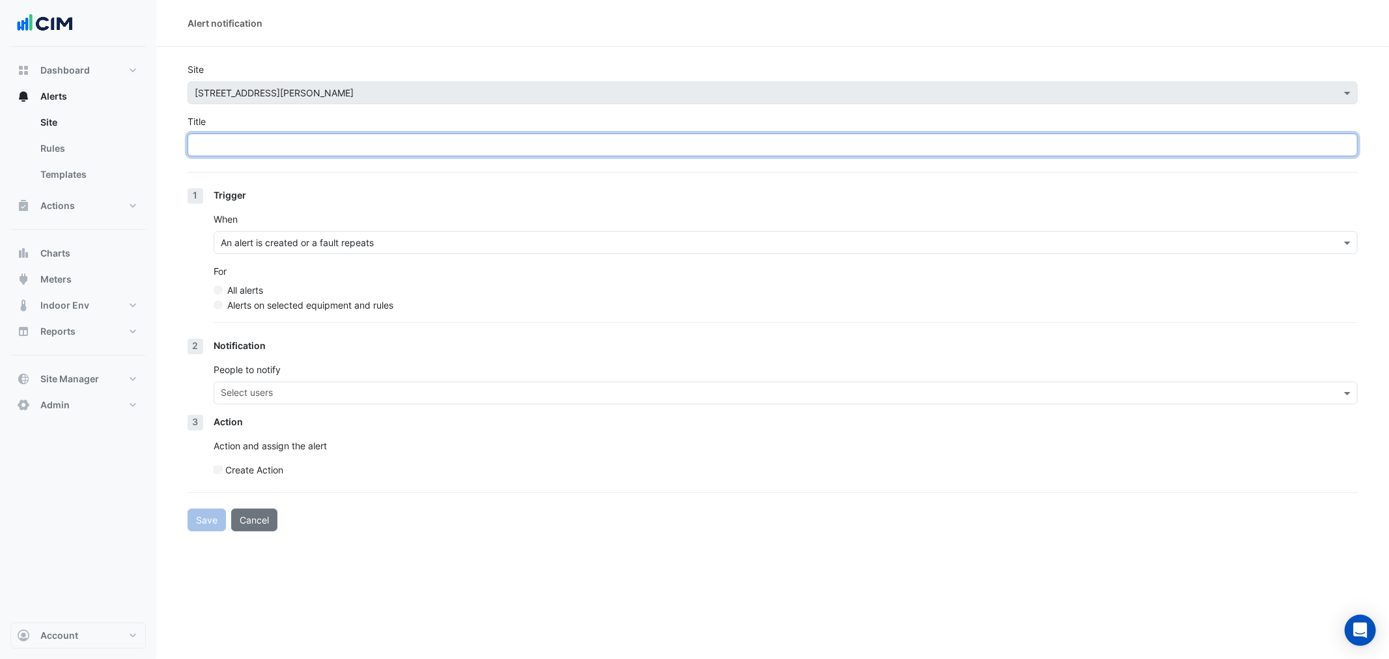
click at [387, 141] on input "Title" at bounding box center [773, 144] width 1170 height 23
paste input "******"
type input "******"
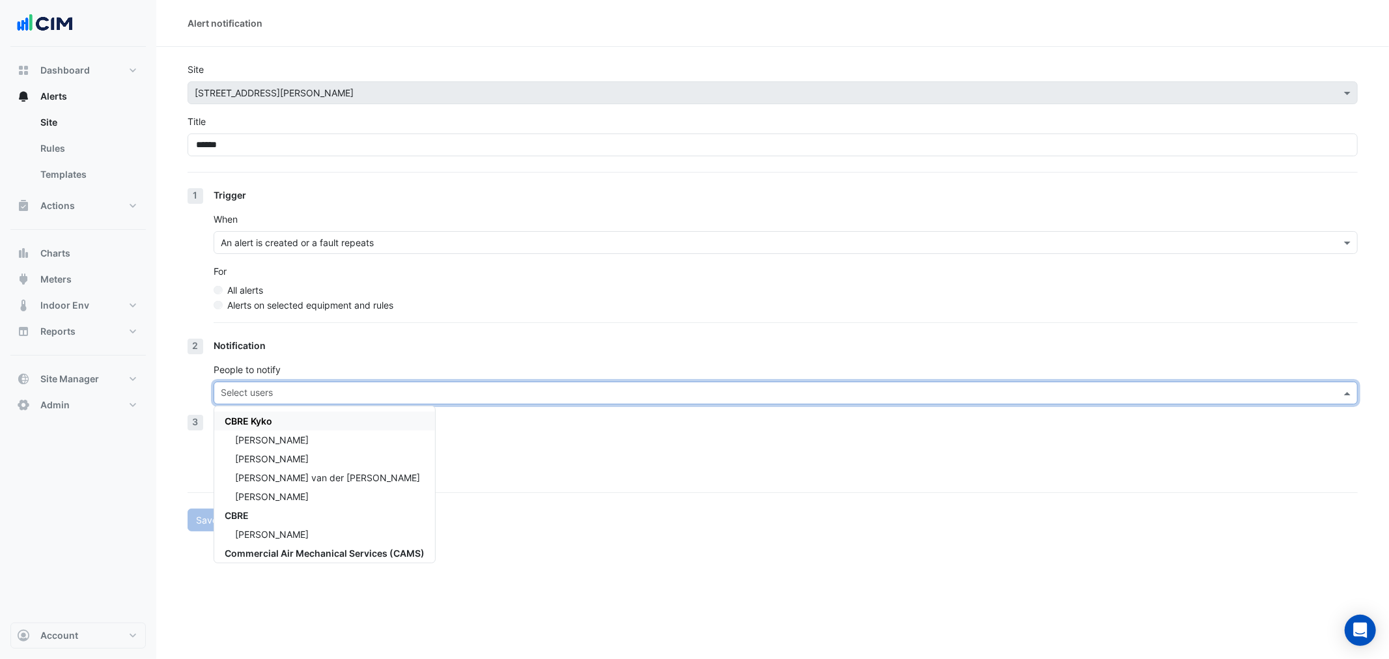
click at [341, 394] on input "text" at bounding box center [778, 394] width 1115 height 14
click at [301, 463] on div "[PERSON_NAME]" at bounding box center [324, 458] width 221 height 19
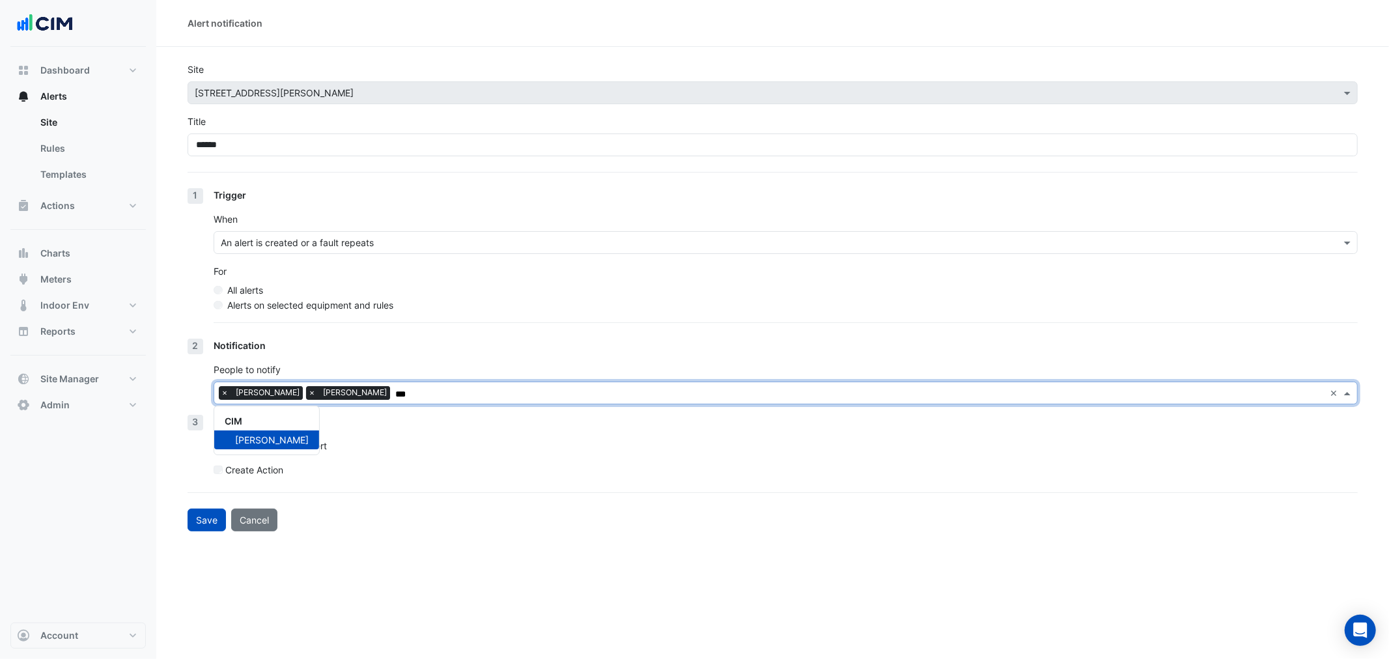
type input "***"
click at [406, 532] on div "Alert notification Site Select a Site × [STREET_ADDRESS][PERSON_NAME] Title ***…" at bounding box center [772, 329] width 1233 height 659
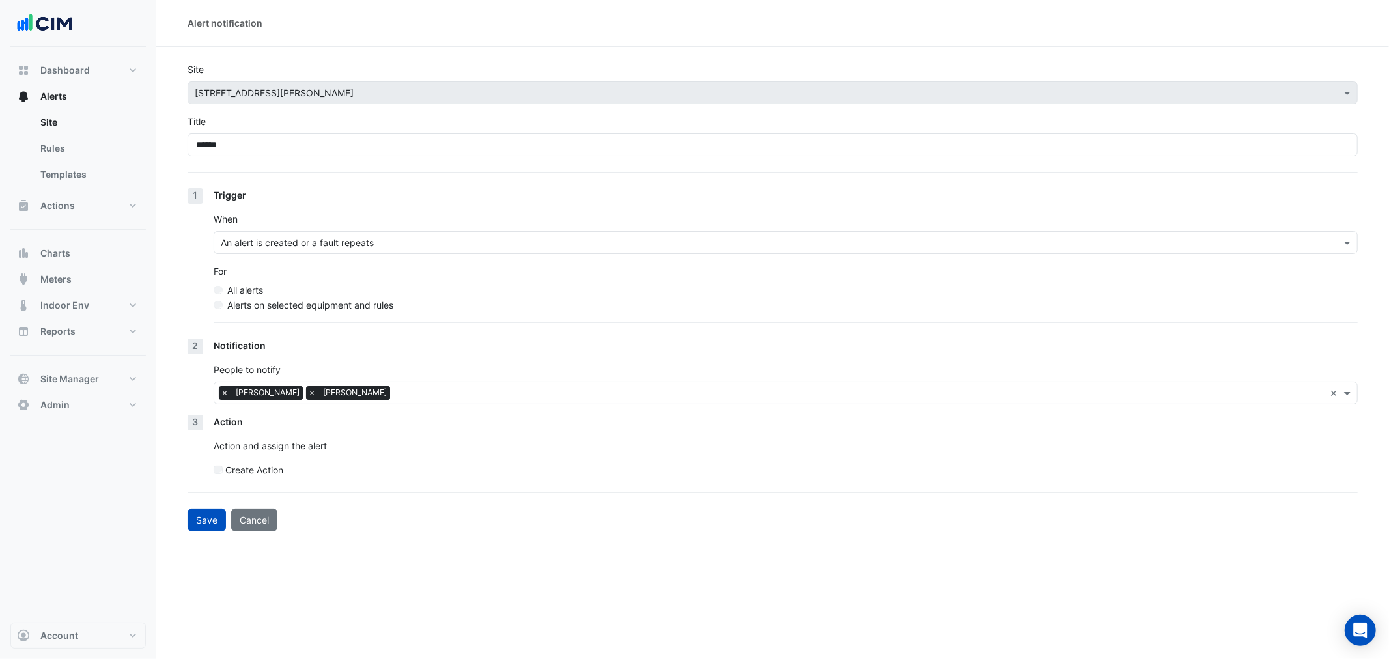
click at [298, 304] on label "Alerts on selected equipment and rules" at bounding box center [310, 305] width 166 height 14
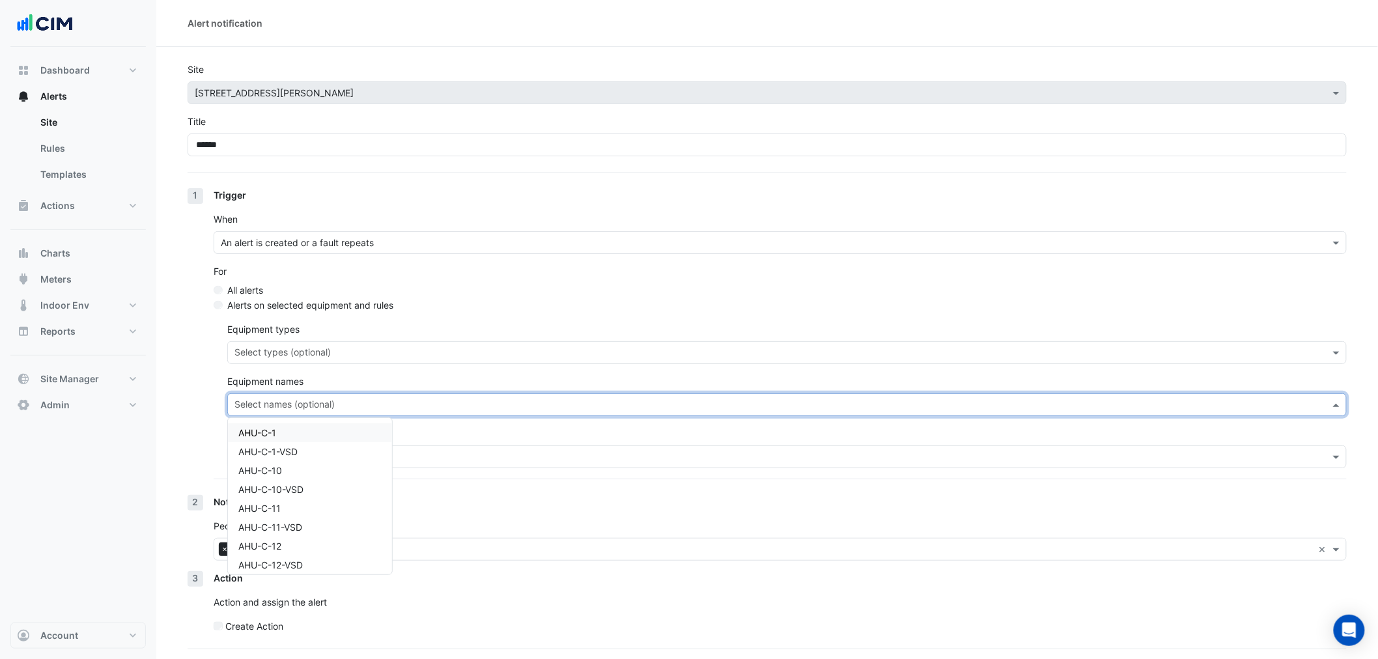
click at [343, 410] on input "text" at bounding box center [779, 406] width 1090 height 14
click at [152, 450] on nav "Dashboard Portfolio Ratings Performance Alerts Site Rules Templates Actions Sit…" at bounding box center [78, 329] width 156 height 659
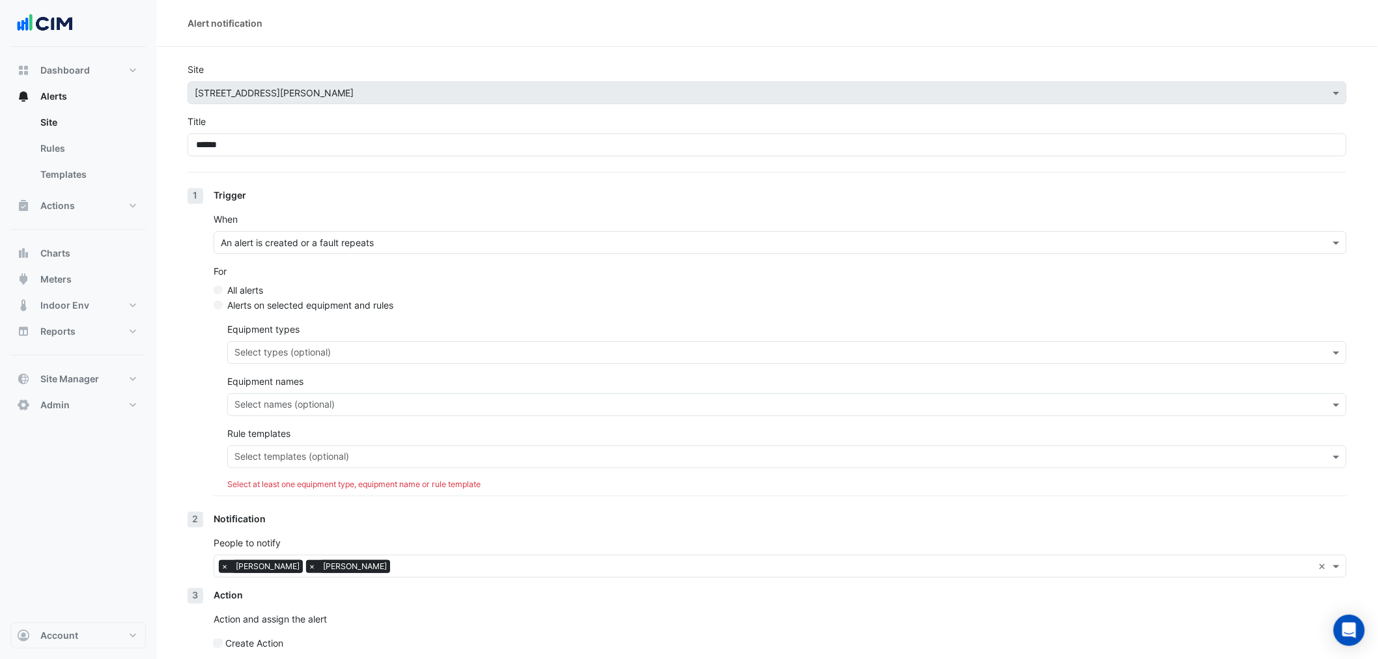
click at [278, 451] on input "text" at bounding box center [779, 458] width 1090 height 14
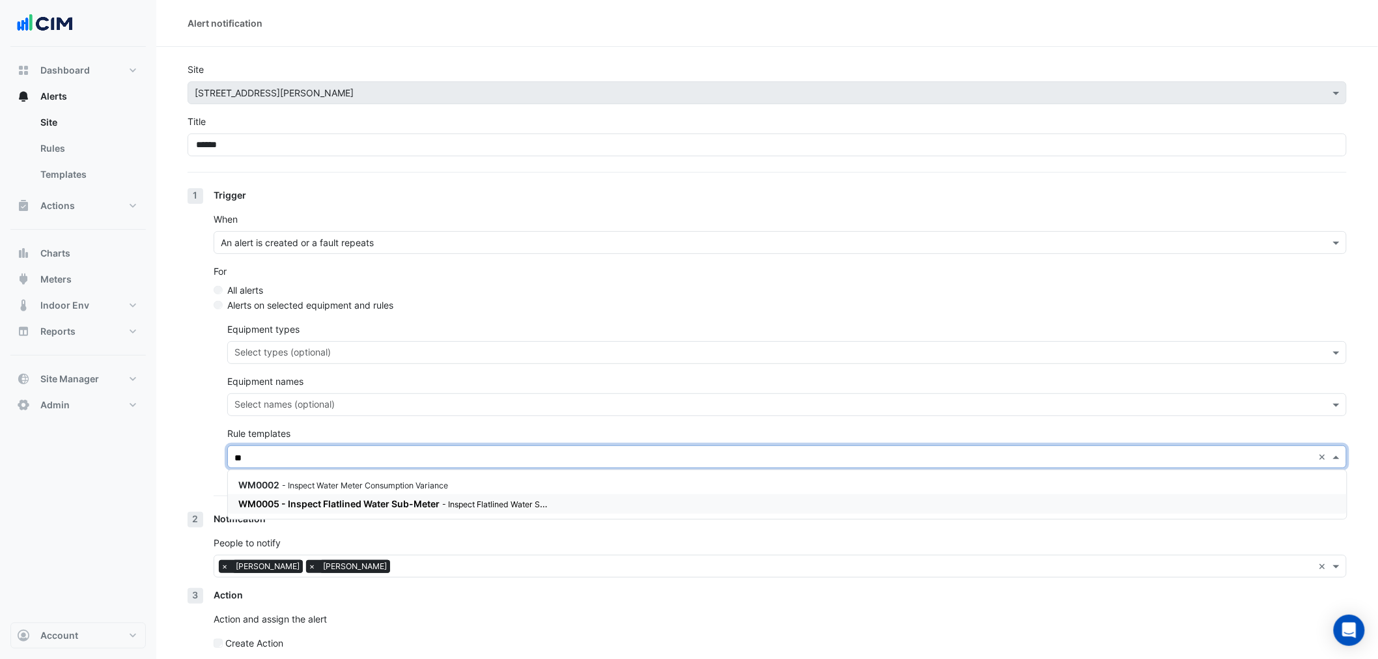
click at [317, 501] on span "WM0005 - Inspect Flatlined Water Sub-Meter" at bounding box center [338, 503] width 201 height 11
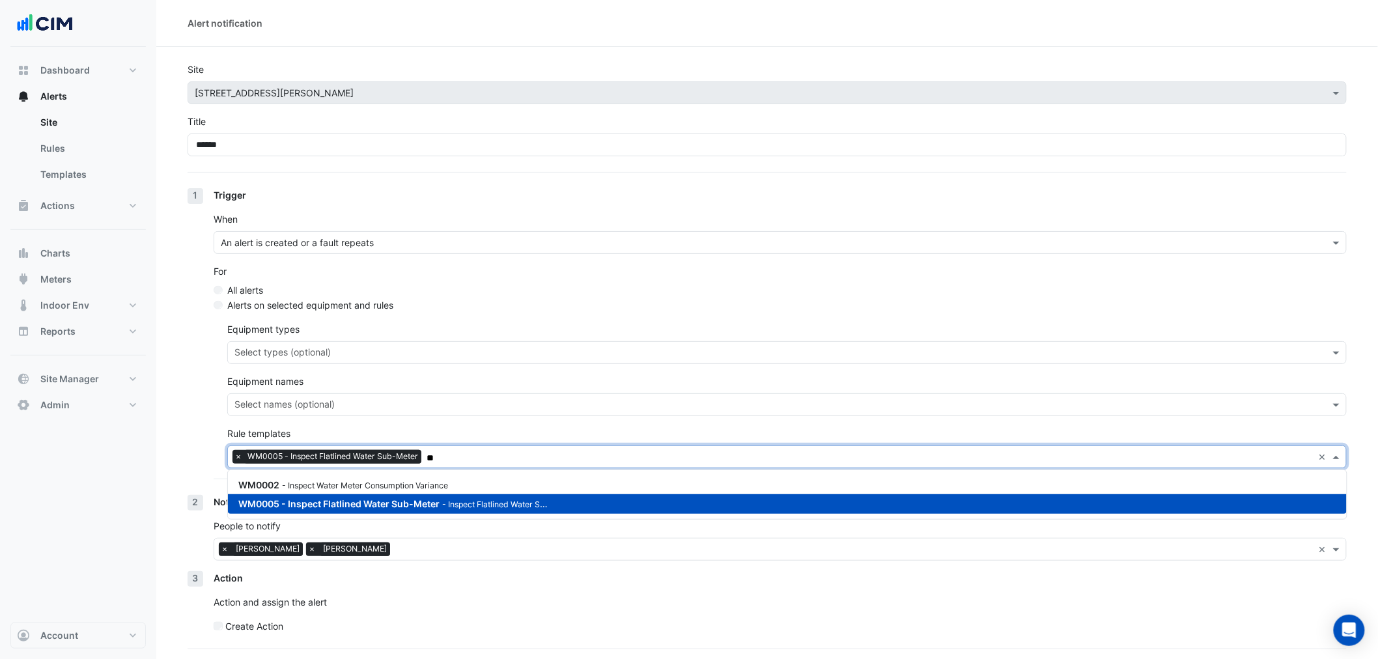
type input "**"
click at [175, 451] on section "Site Select a Site × 99 Elizabeth St Title ****** 1 Trigger When An alert is cr…" at bounding box center [767, 367] width 1222 height 641
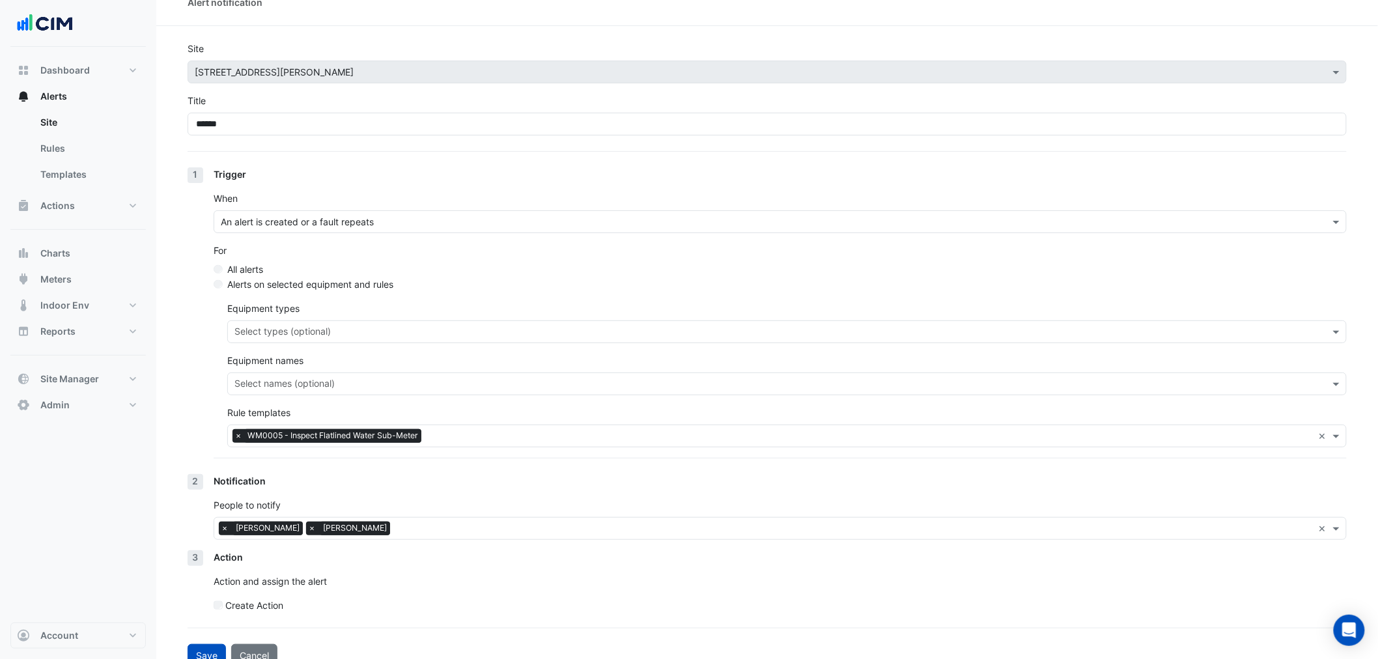
scroll to position [39, 0]
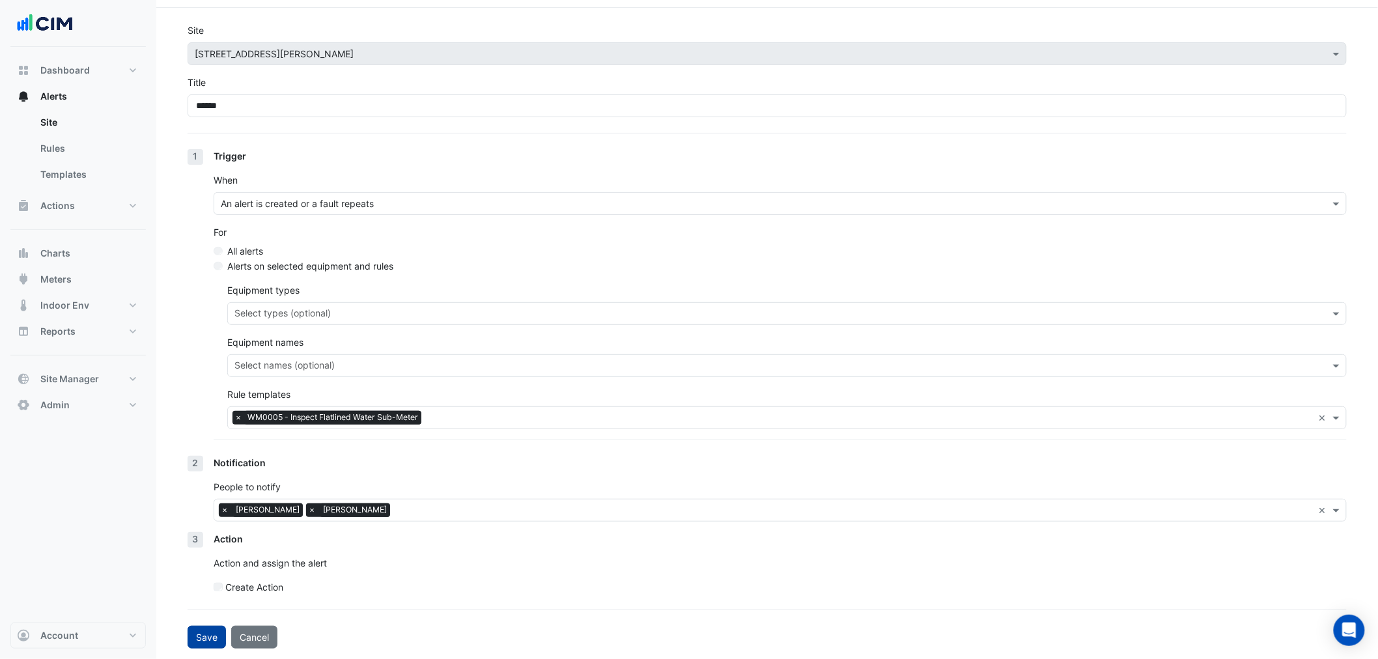
click at [201, 639] on button "Save" at bounding box center [207, 637] width 38 height 23
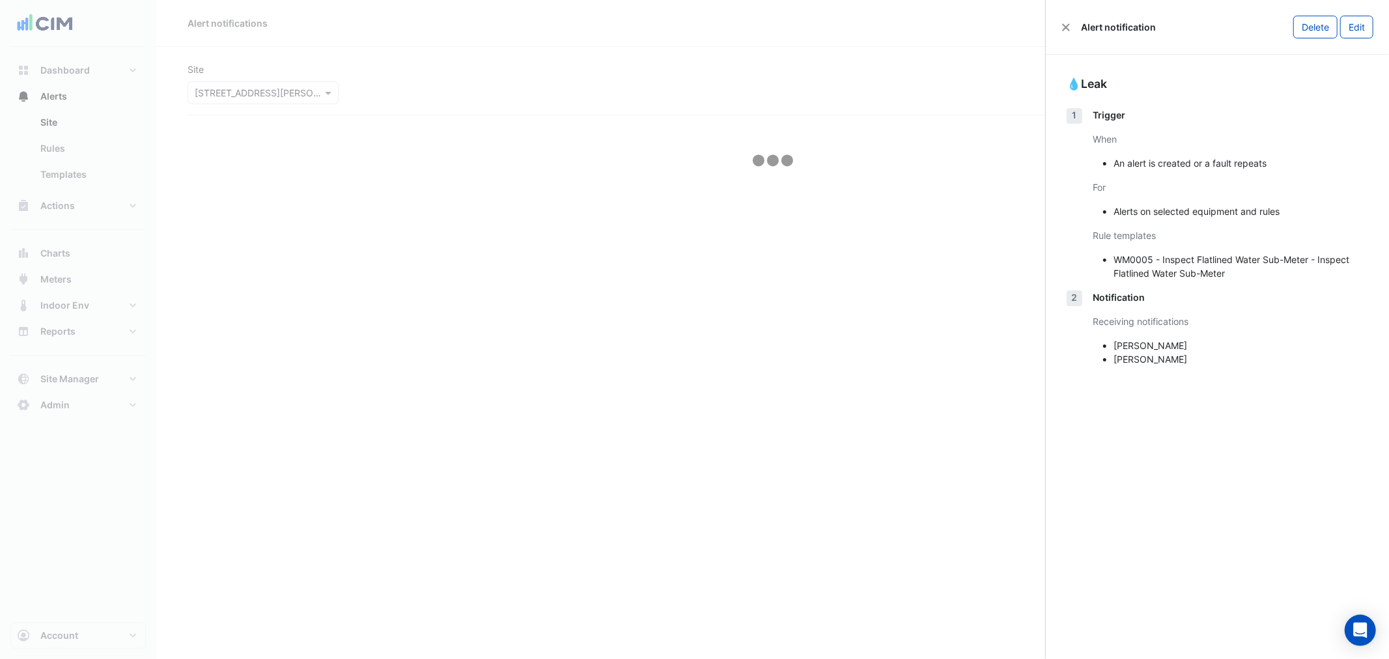
select select "*****"
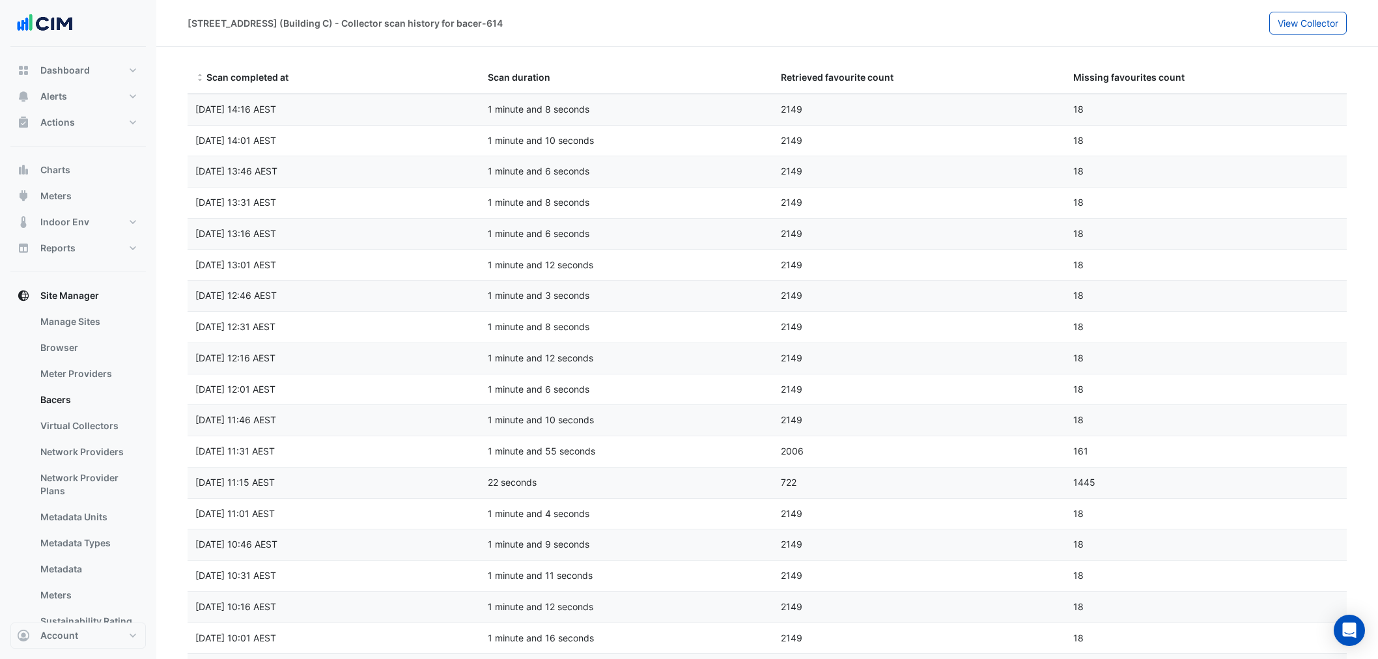
select select "**"
click at [78, 100] on button "Alerts" at bounding box center [77, 96] width 135 height 26
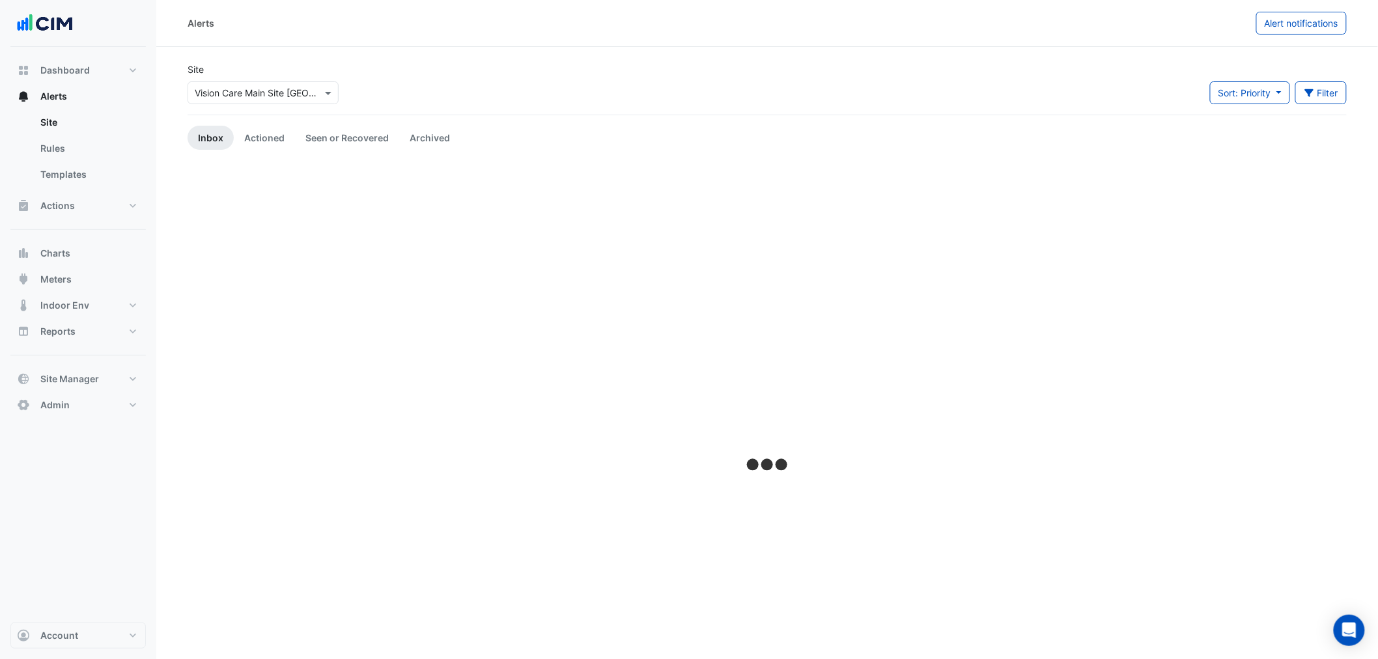
click at [236, 99] on div "× Vision Care Main Site Jacksonville" at bounding box center [258, 93] width 127 height 14
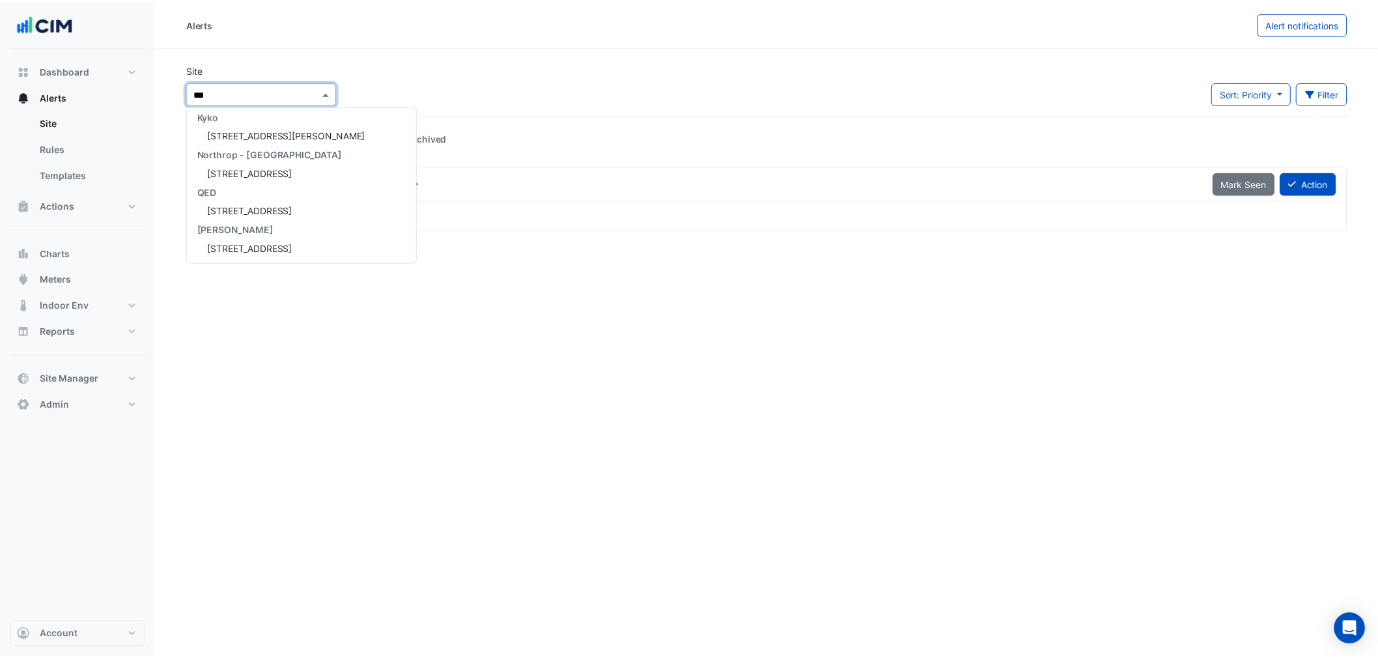
scroll to position [5, 0]
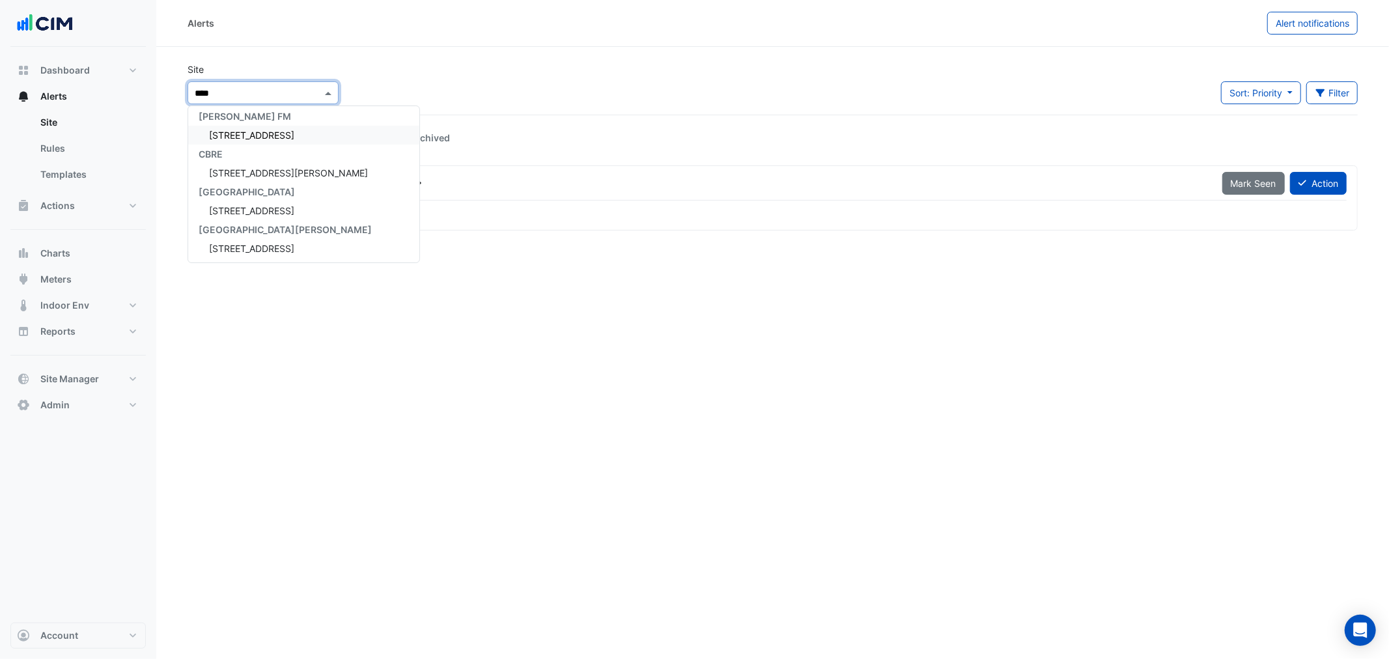
type input "*****"
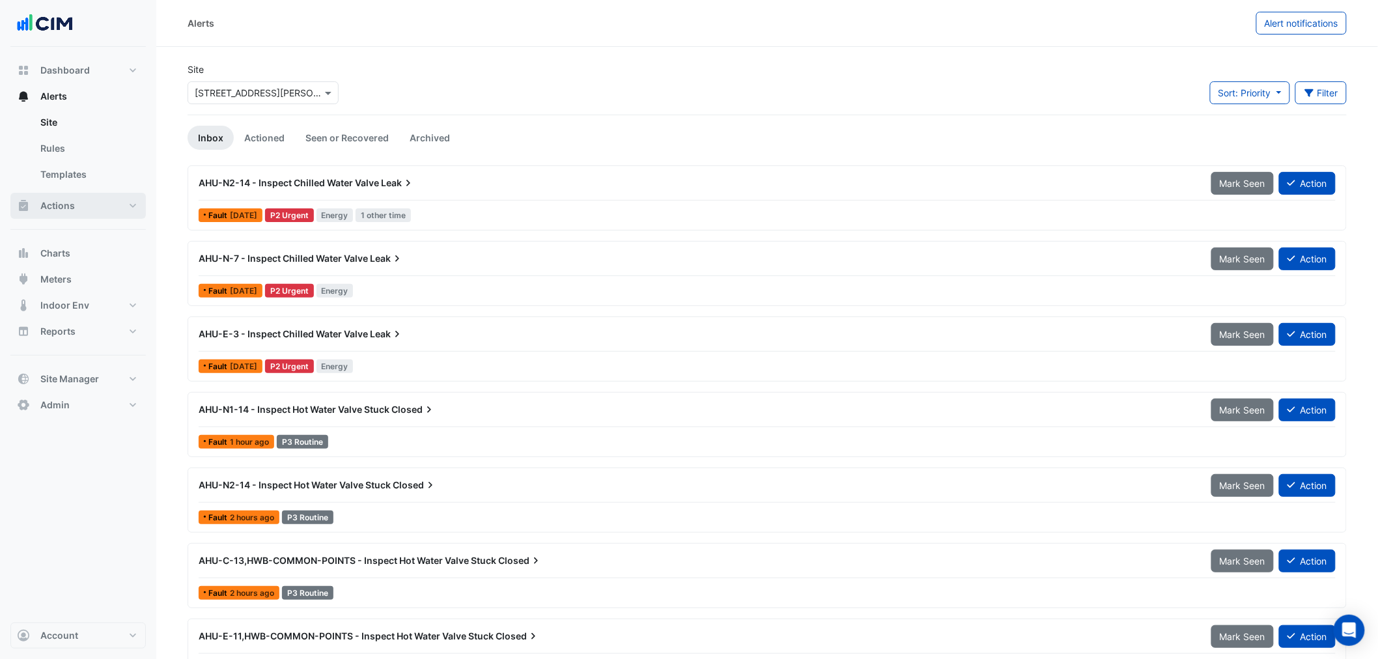
click at [67, 209] on span "Actions" at bounding box center [57, 205] width 35 height 13
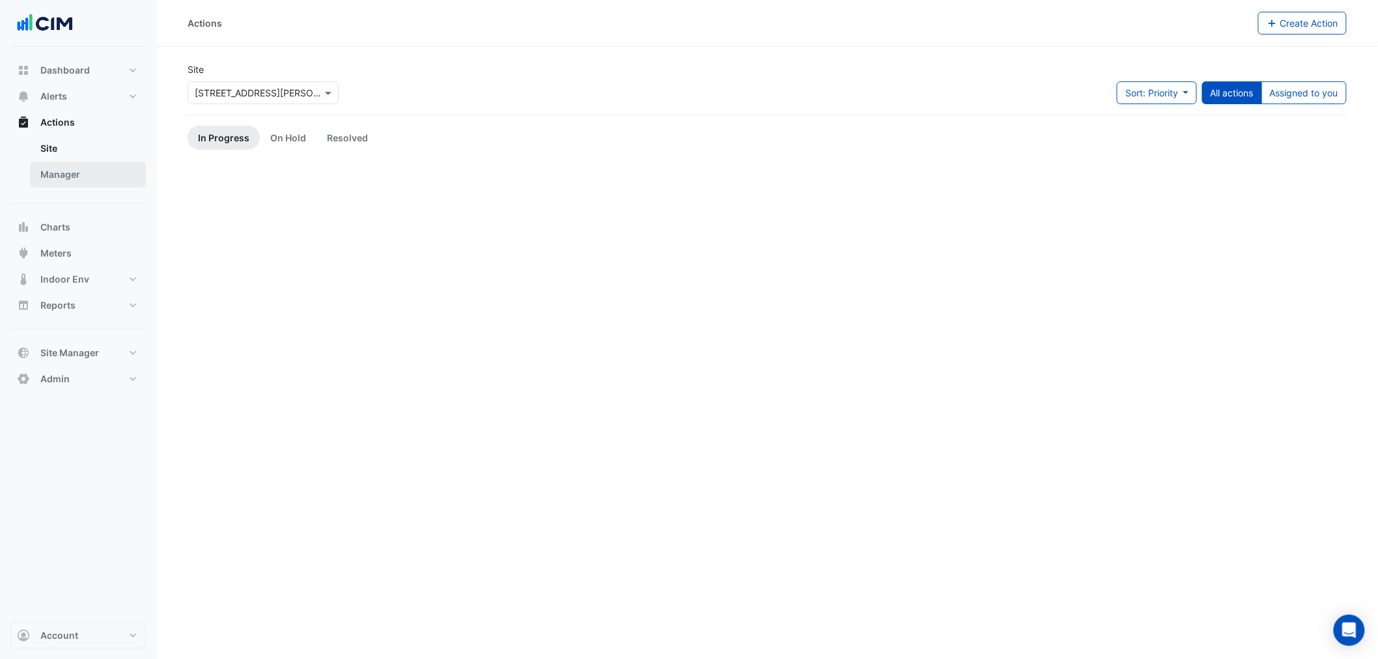
click at [85, 181] on link "Manager" at bounding box center [88, 174] width 116 height 26
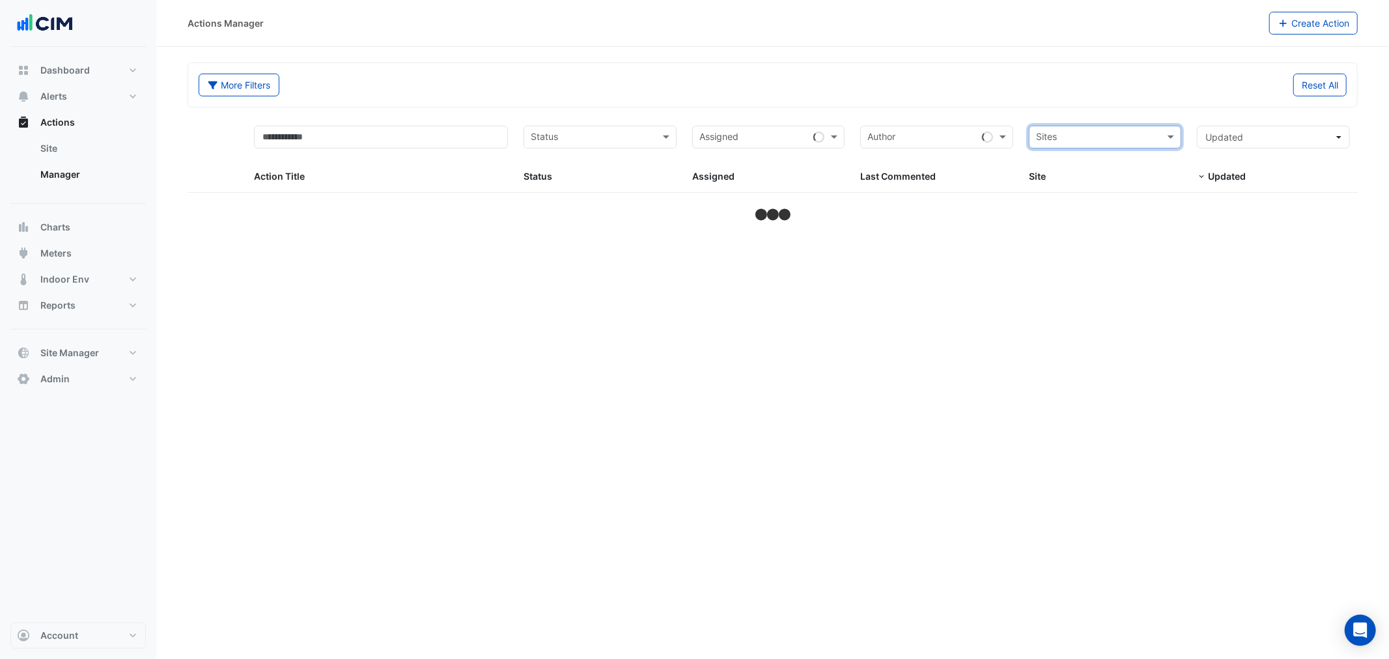
click at [1153, 135] on input "text" at bounding box center [1098, 138] width 124 height 15
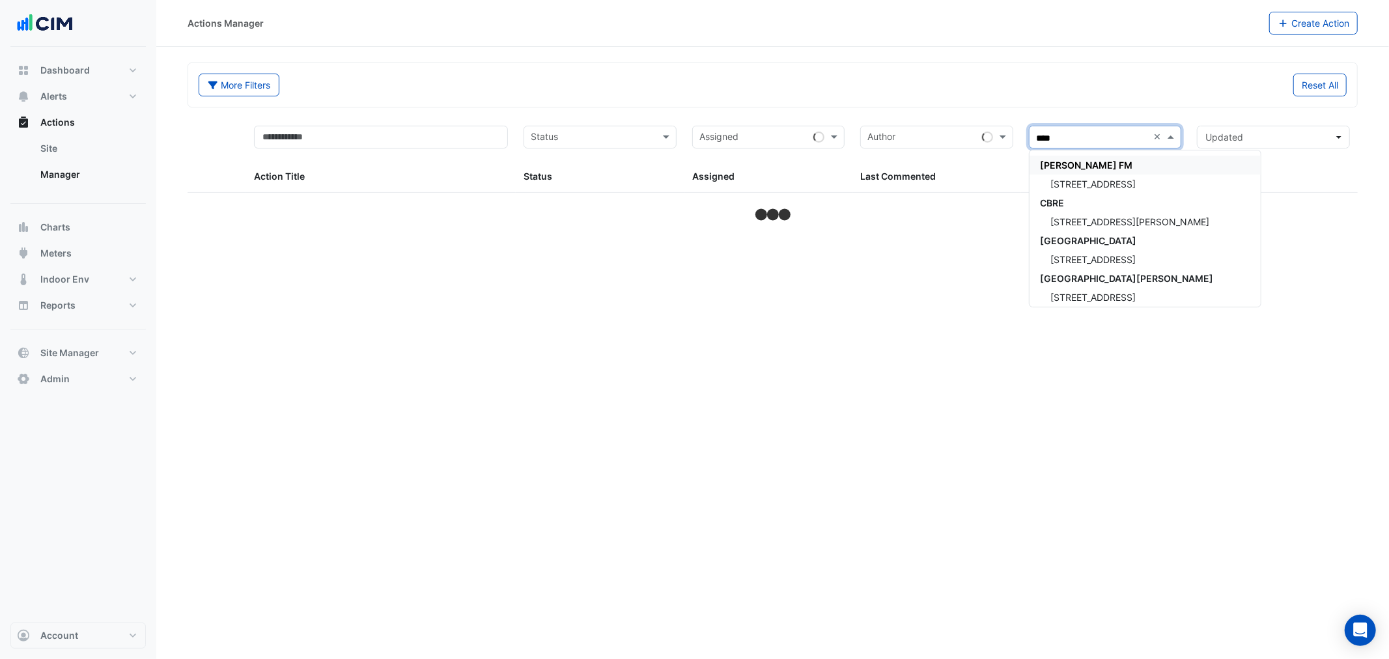
type input "*****"
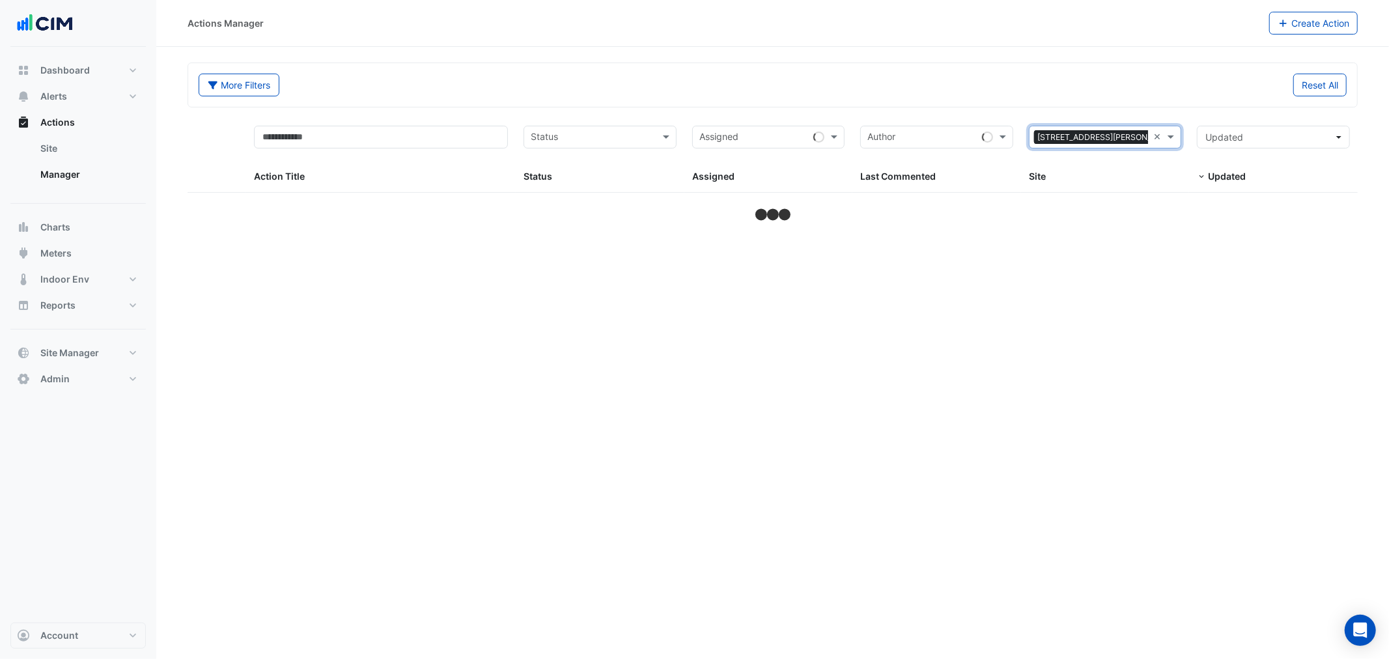
select select "**"
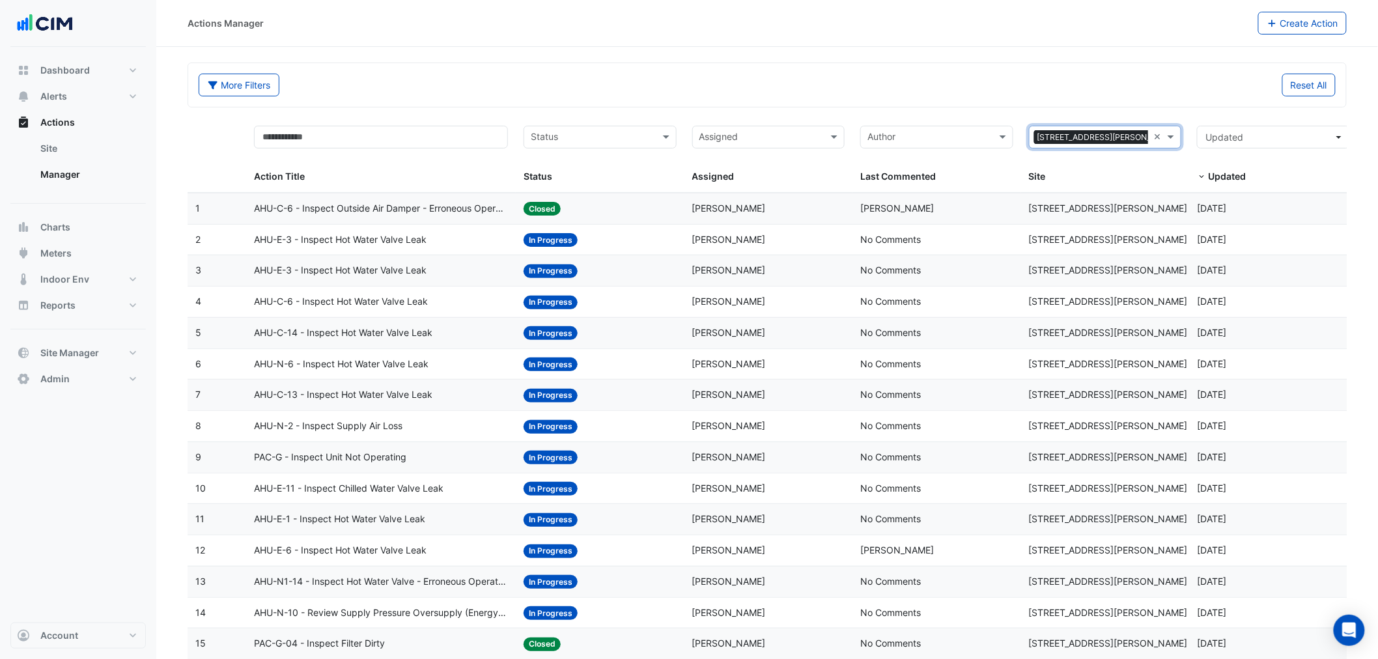
click at [513, 245] on datatable-body-cell "Action Title: AHU-E-3 - Inspect Hot Water Valve Leak" at bounding box center [381, 240] width 270 height 31
click at [342, 201] on span "AHU-C-6 - Inspect Outside Air Damper - Erroneous Operation" at bounding box center [381, 208] width 254 height 15
click at [379, 211] on span "AHU-C-6 - Inspect Outside Air Damper - Erroneous Operation" at bounding box center [381, 208] width 254 height 15
click at [101, 96] on button "Alerts" at bounding box center [77, 96] width 135 height 26
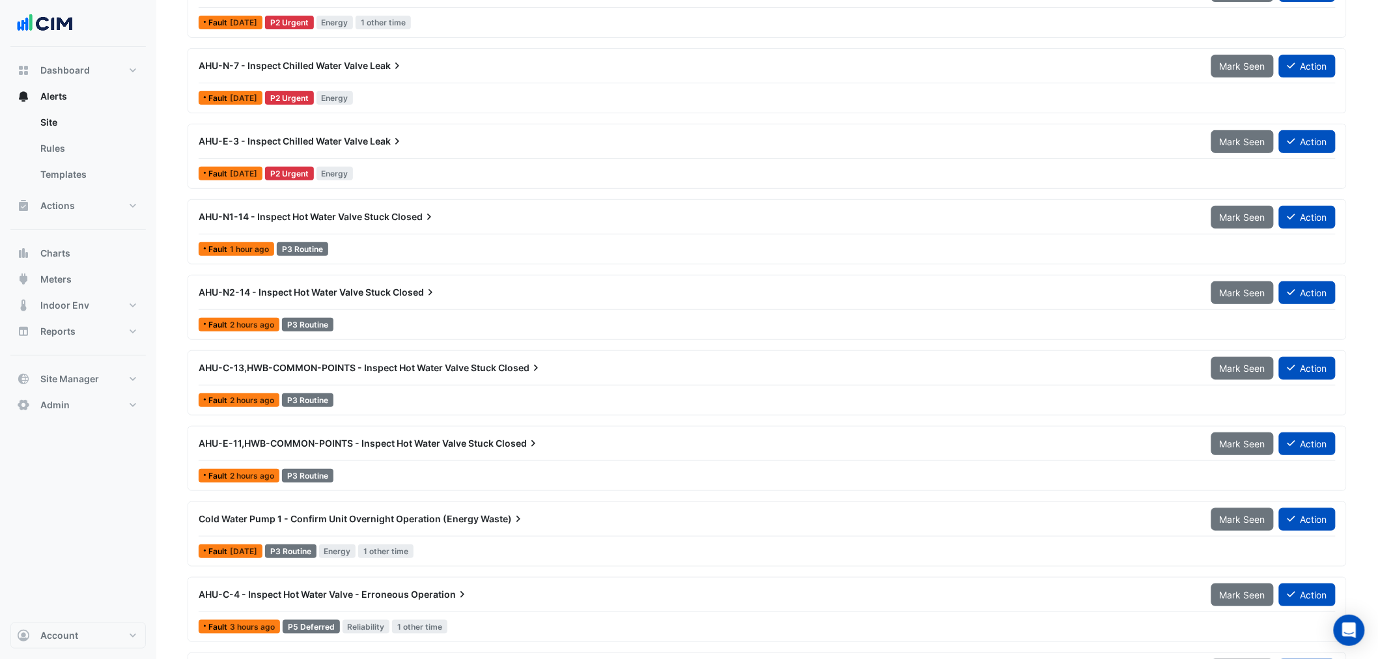
scroll to position [339, 0]
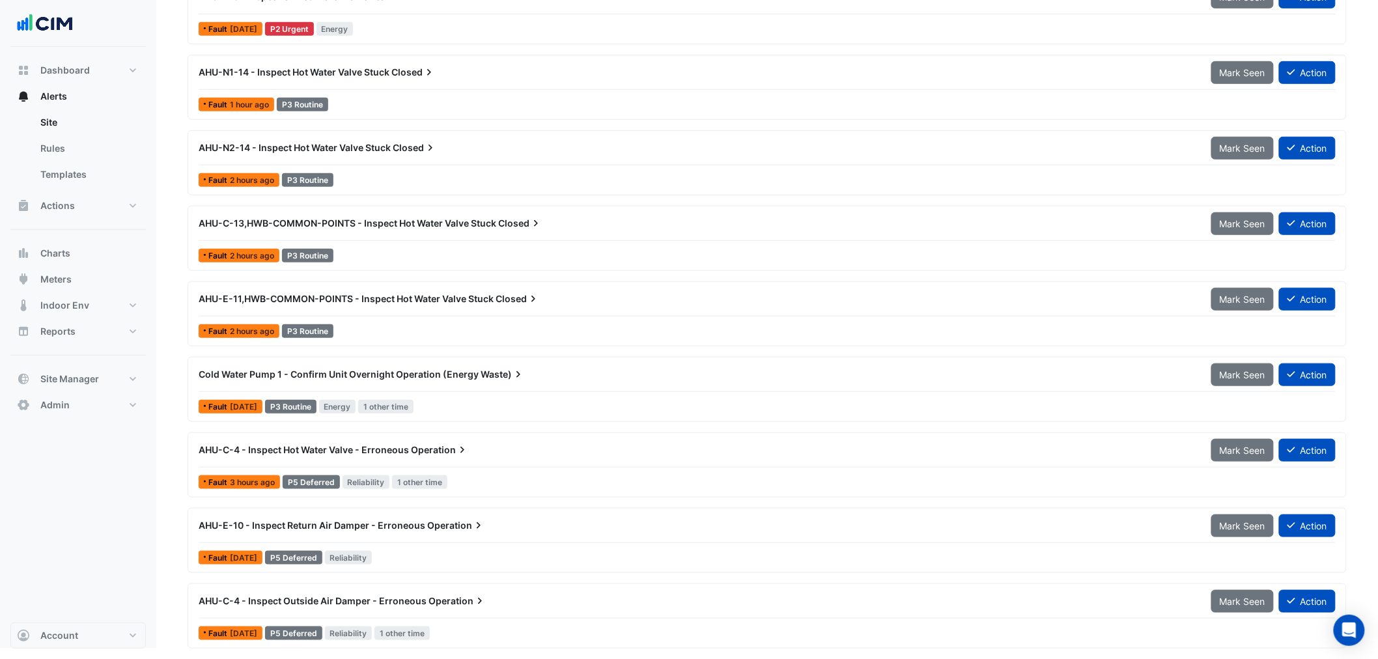
click at [404, 366] on div "Cold Water Pump 1 - Confirm Unit Overnight Operation (Energy Waste)" at bounding box center [697, 374] width 1013 height 23
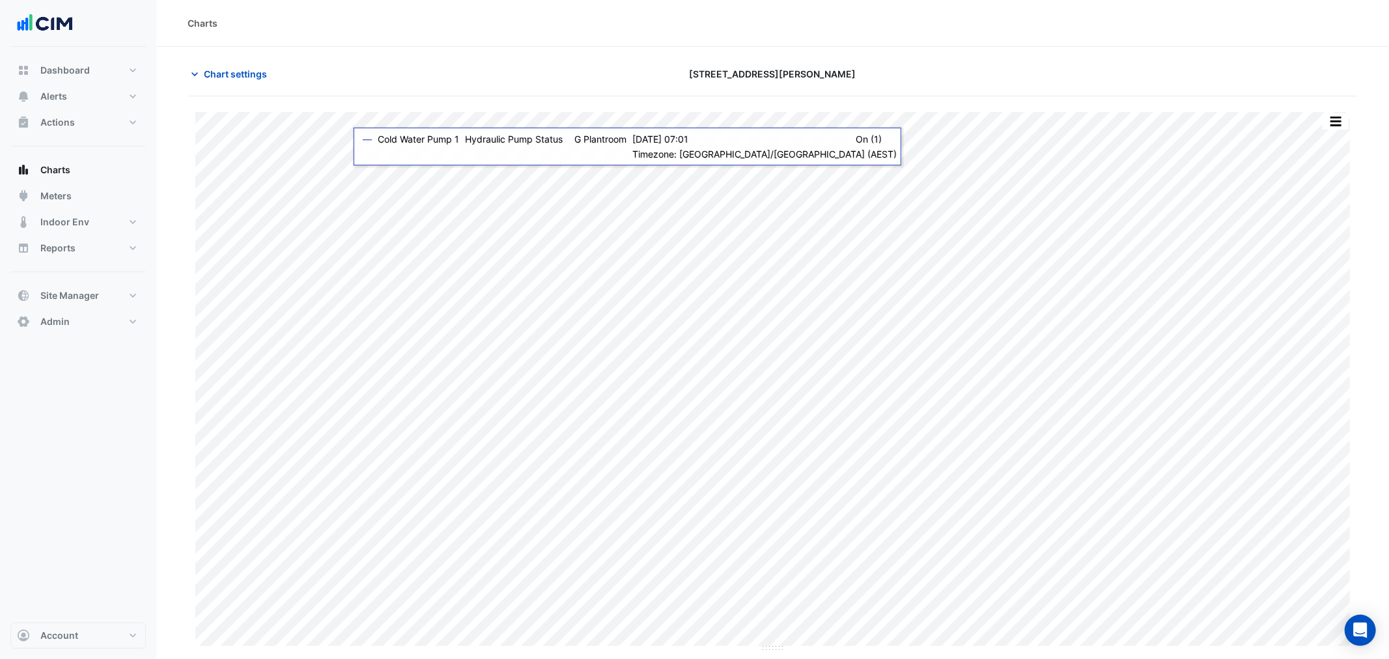
type input "**********"
click at [242, 67] on span "Chart settings" at bounding box center [235, 74] width 63 height 14
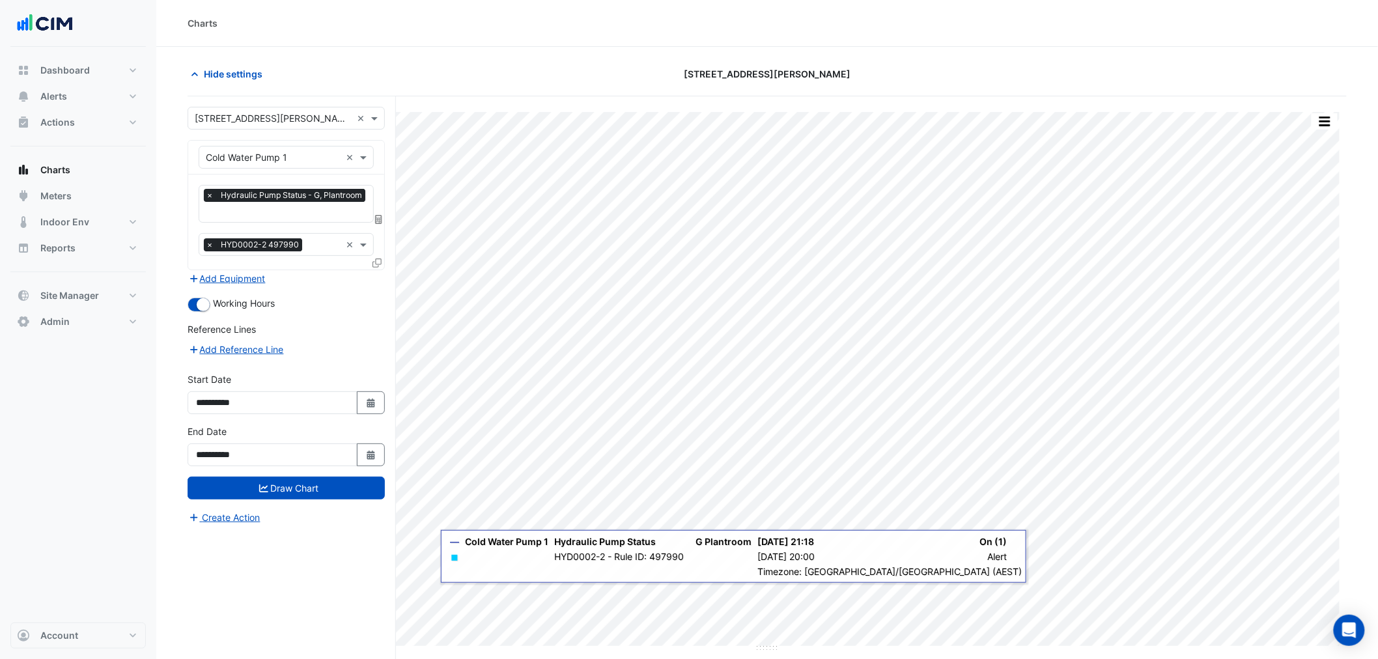
scroll to position [49, 0]
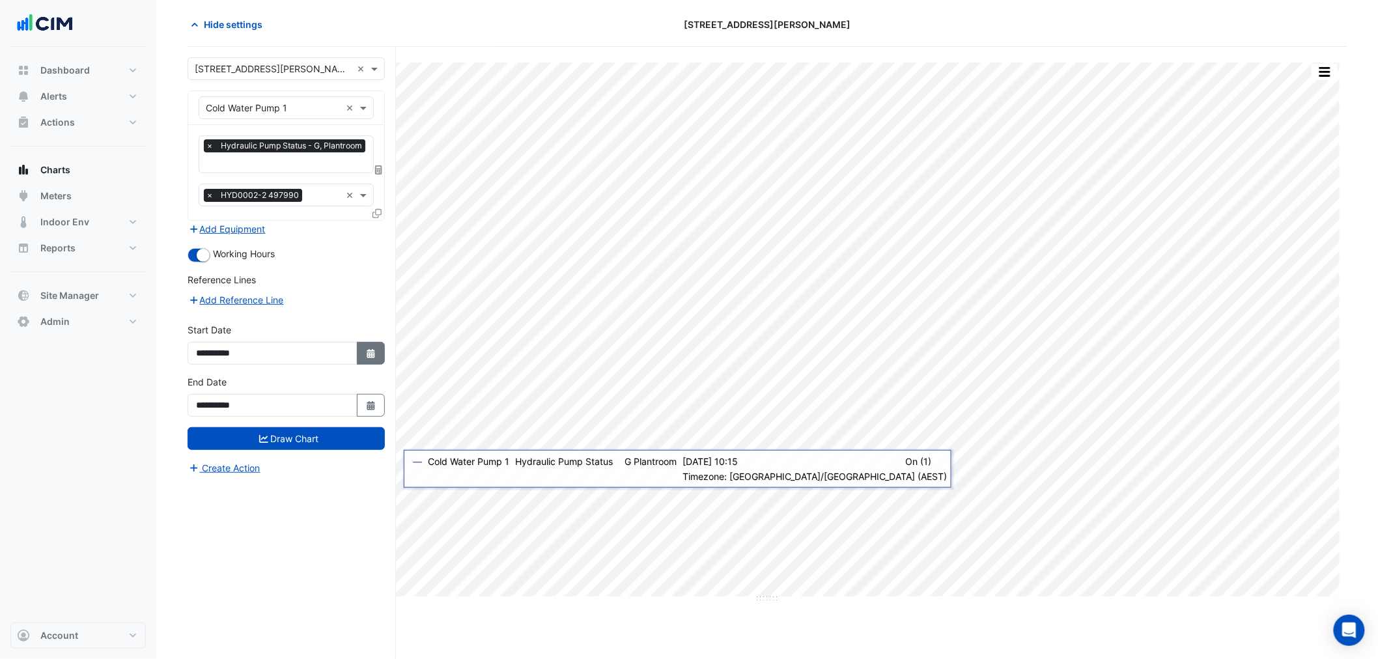
click at [369, 349] on icon "Select Date" at bounding box center [371, 353] width 12 height 9
select select "*"
select select "****"
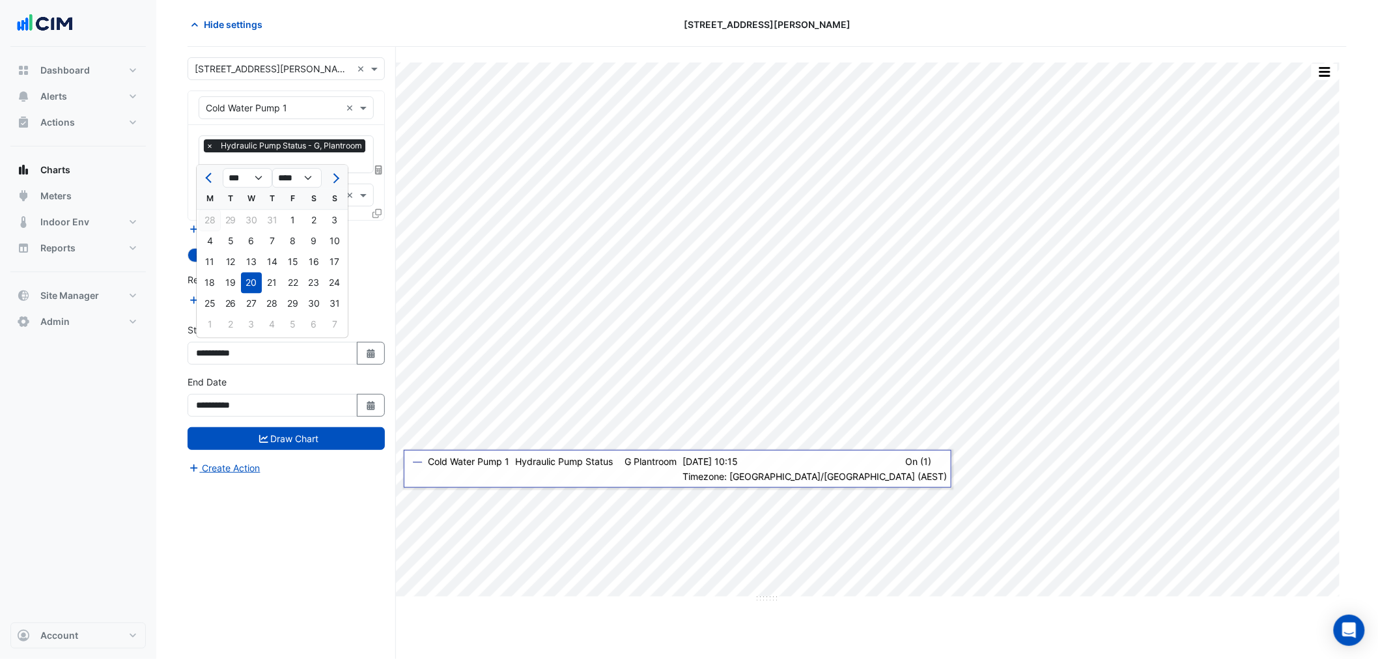
click at [211, 225] on div "28" at bounding box center [209, 220] width 21 height 21
type input "**********"
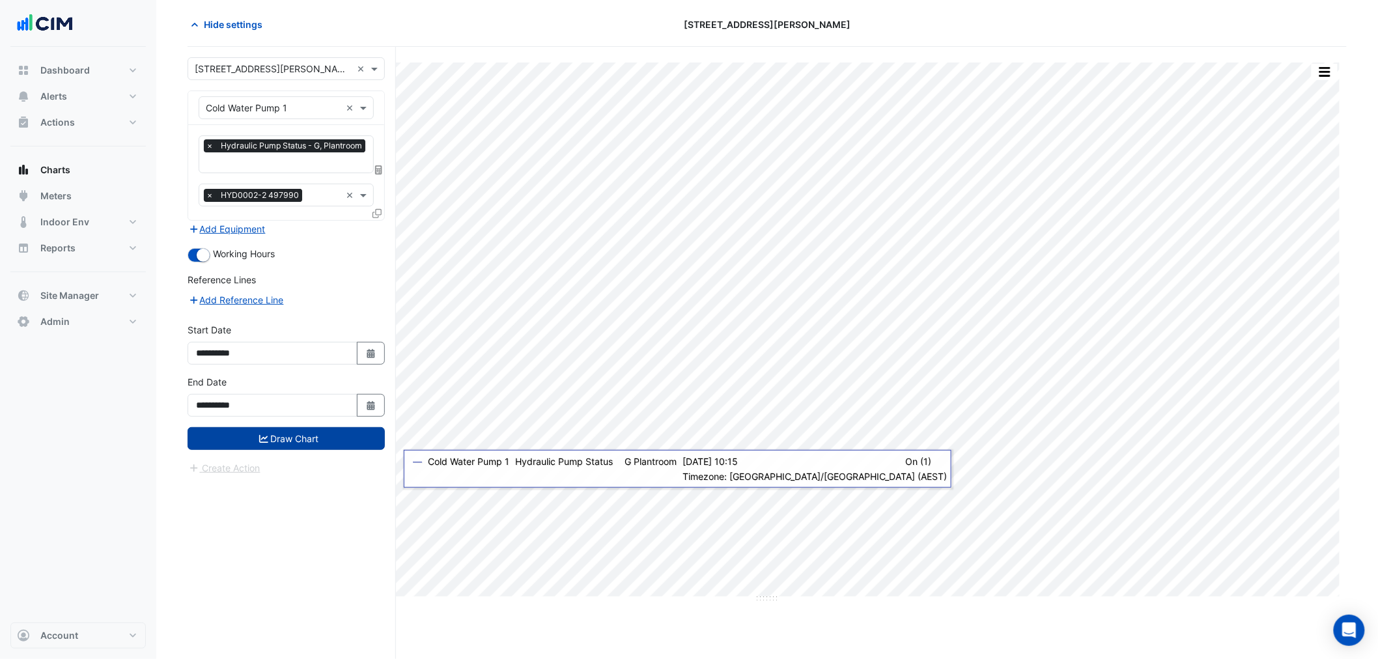
drag, startPoint x: 331, startPoint y: 476, endPoint x: 295, endPoint y: 435, distance: 54.5
click at [326, 471] on div "**********" at bounding box center [292, 353] width 208 height 612
click at [290, 436] on button "Draw Chart" at bounding box center [286, 438] width 197 height 23
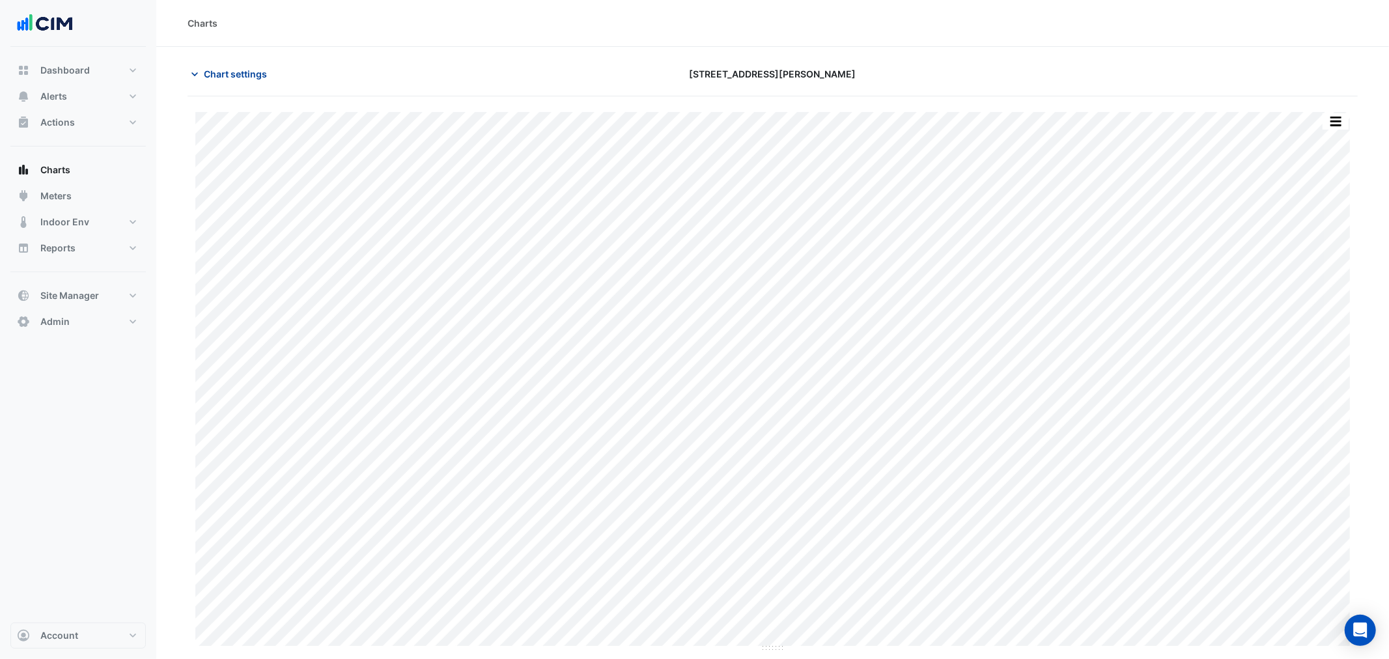
click at [208, 68] on span "Chart settings" at bounding box center [235, 74] width 63 height 14
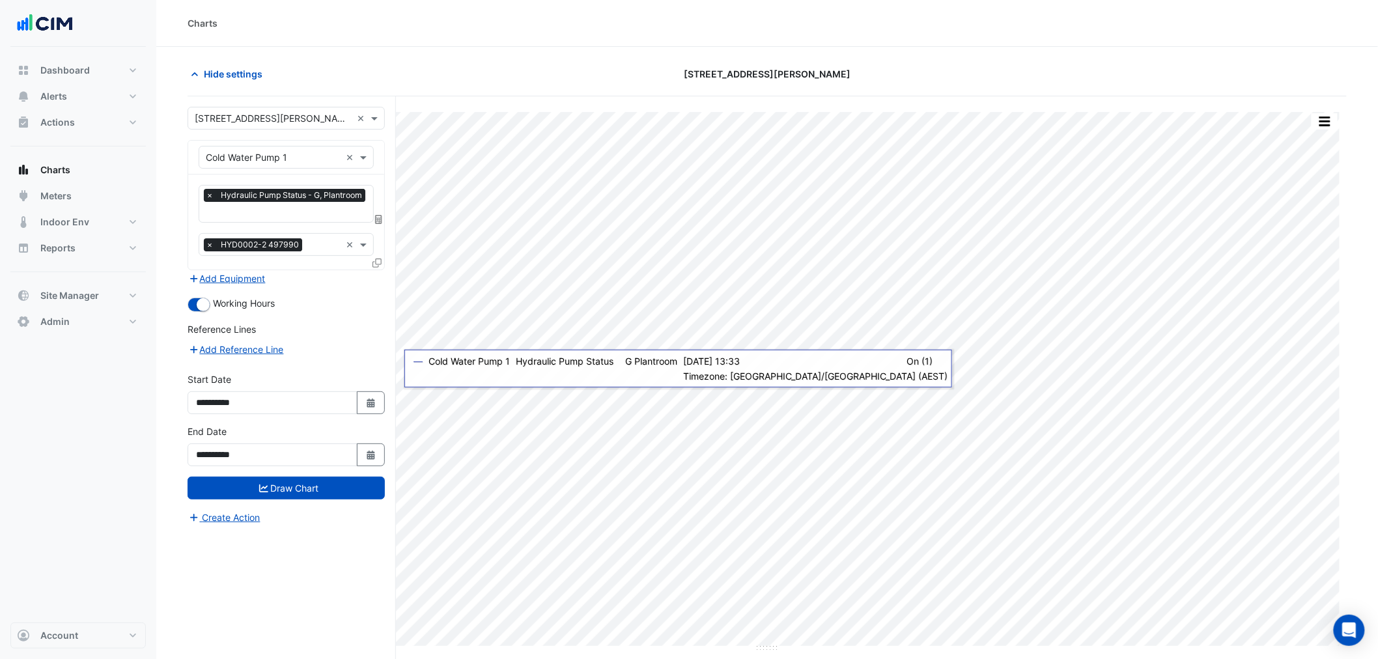
click at [372, 413] on div "**********" at bounding box center [286, 398] width 213 height 52
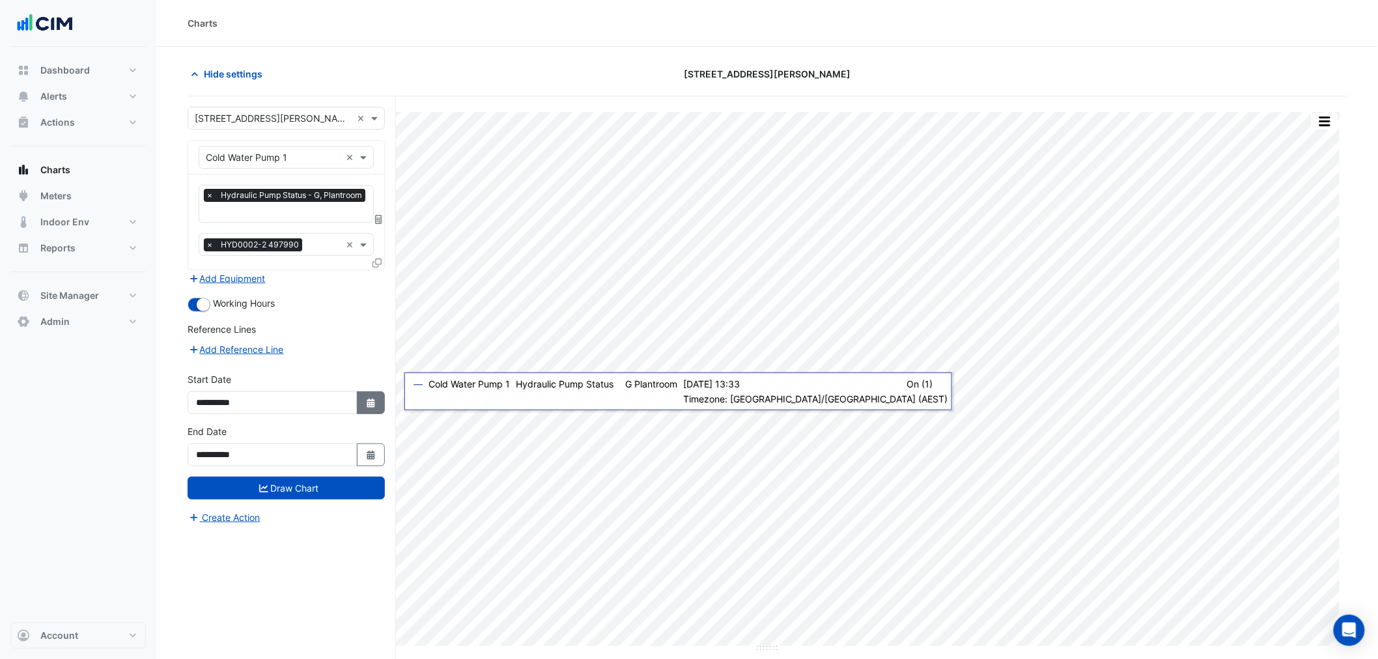
click at [391, 417] on div "Print Save as JPEG Save as PNG Pivot Data Table Export CSV - Flat Export CSV - …" at bounding box center [767, 402] width 1159 height 612
click at [370, 406] on button "Select Date" at bounding box center [371, 402] width 29 height 23
select select "*"
select select "****"
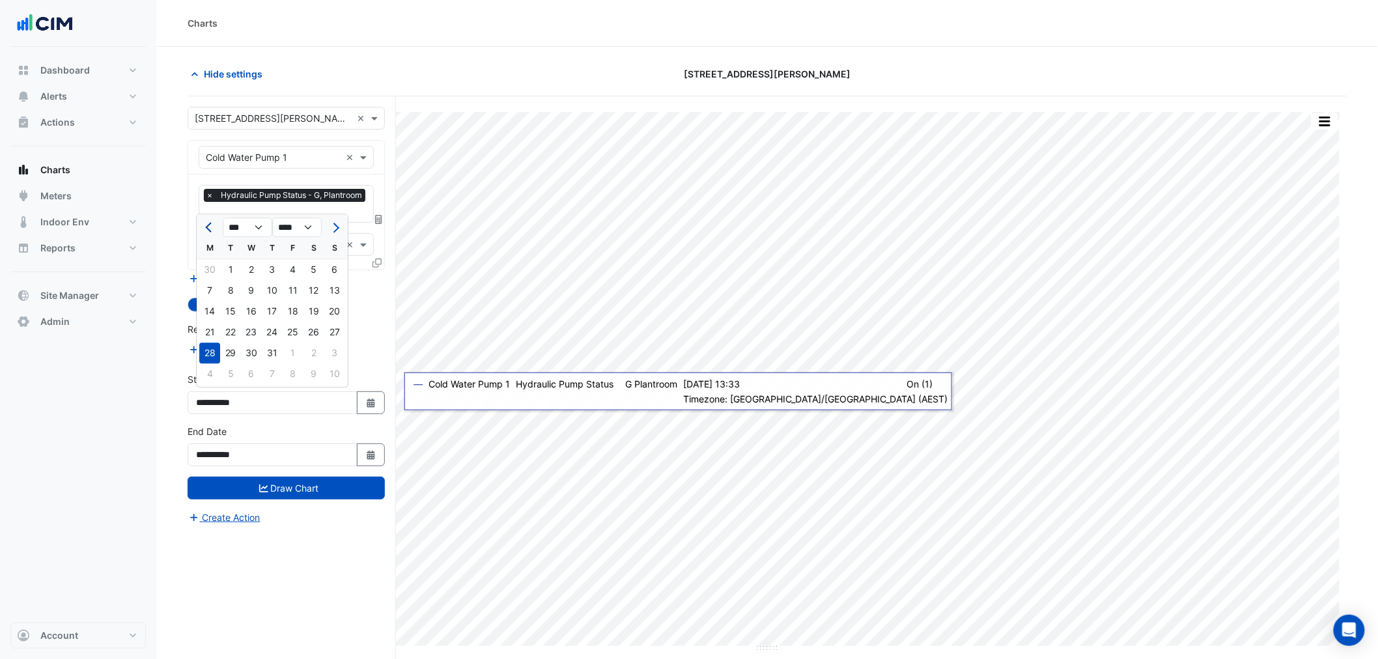
click at [210, 225] on span "Previous month" at bounding box center [210, 228] width 10 height 10
select select "*"
click at [208, 285] on div "5" at bounding box center [209, 290] width 21 height 21
type input "**********"
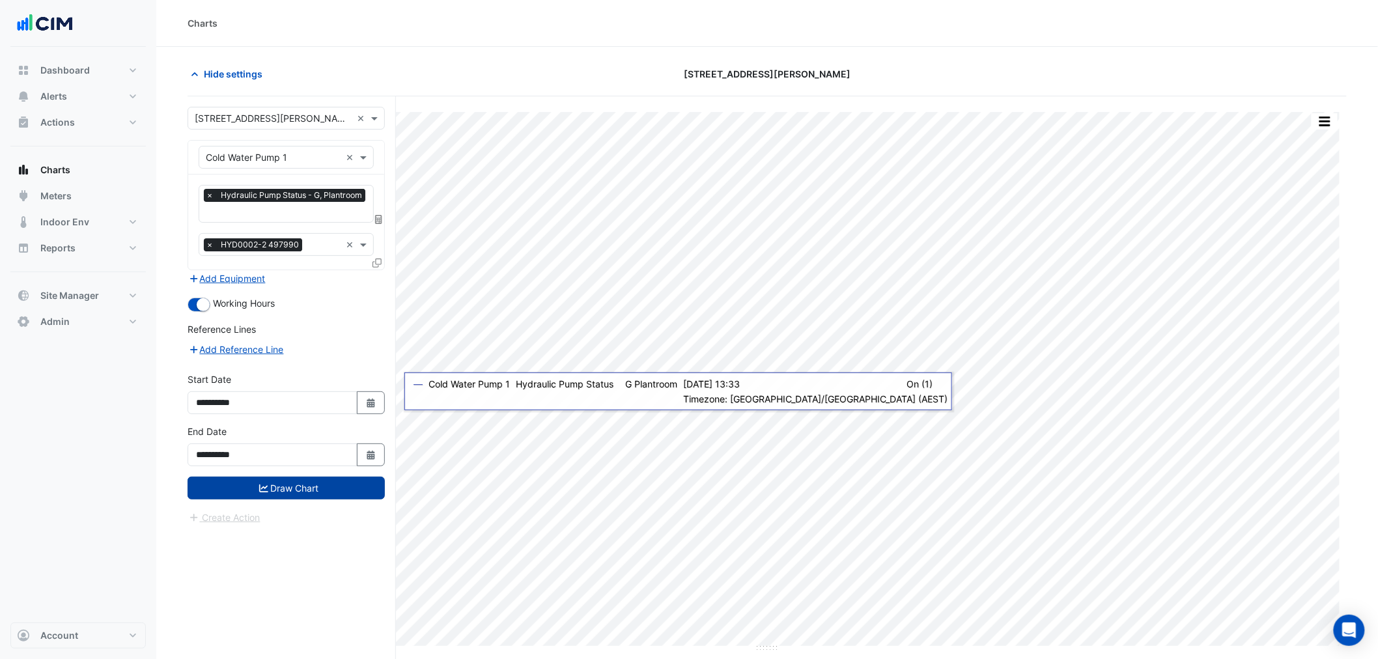
click at [301, 486] on button "Draw Chart" at bounding box center [286, 488] width 197 height 23
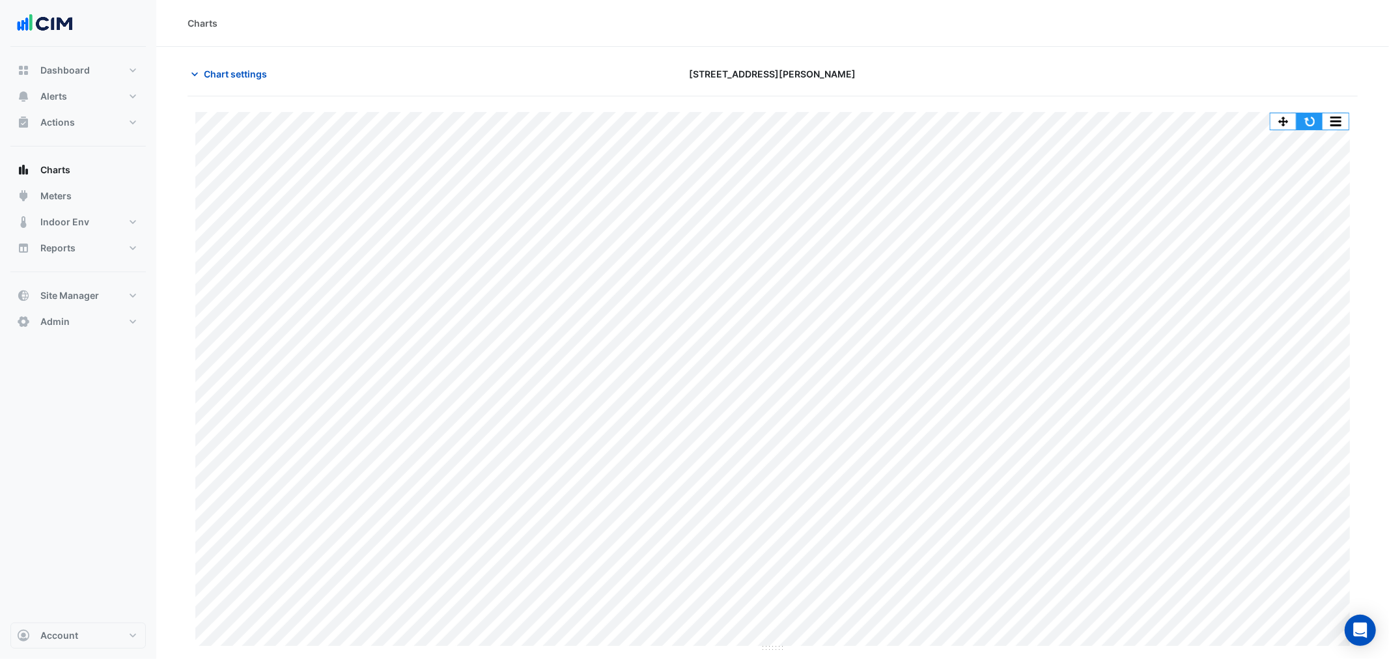
click at [1313, 122] on button "button" at bounding box center [1309, 121] width 26 height 16
click at [1306, 124] on button "button" at bounding box center [1309, 121] width 26 height 16
click at [1310, 117] on button "button" at bounding box center [1309, 121] width 26 height 16
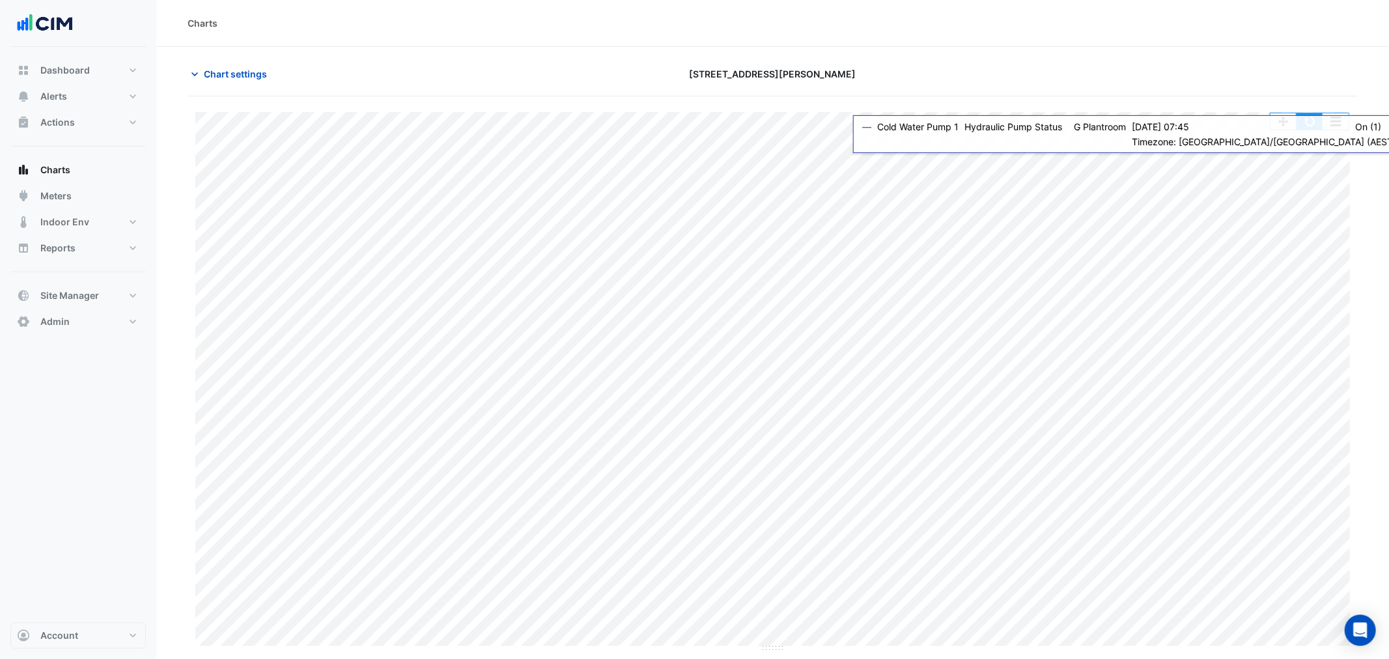
click at [1304, 126] on button "button" at bounding box center [1309, 121] width 26 height 16
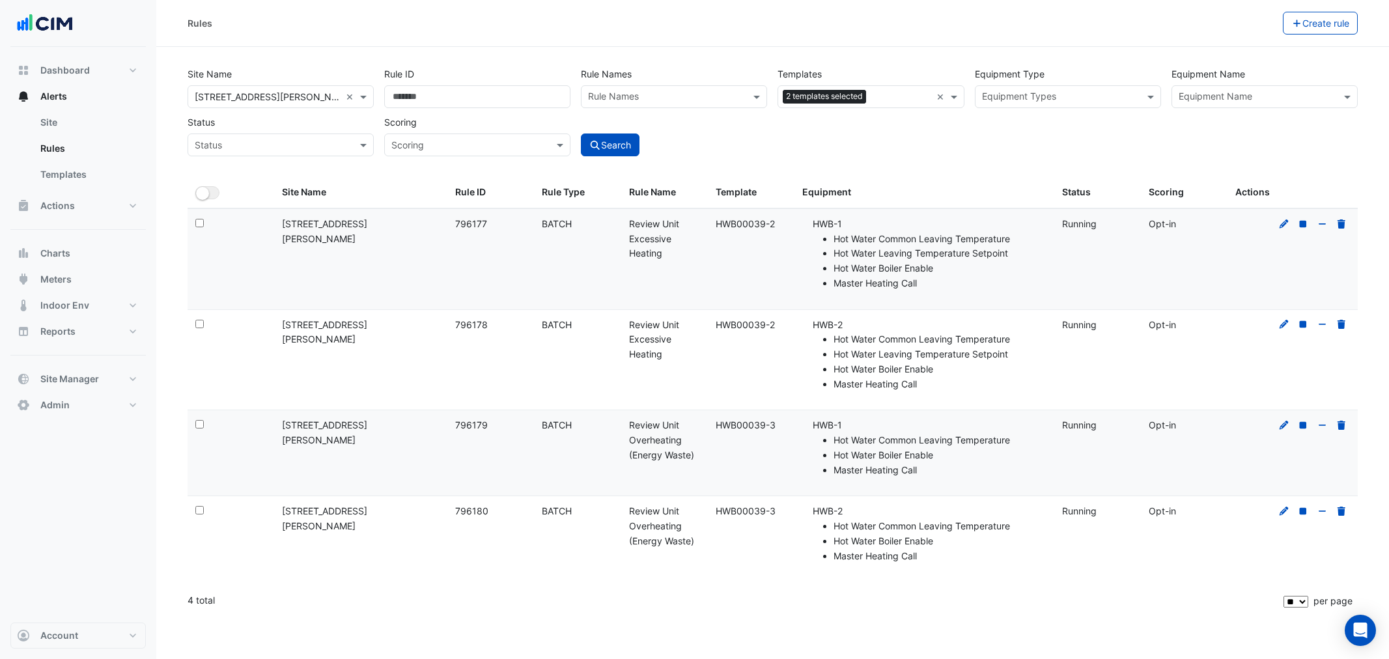
select select "**"
click at [85, 128] on link "Site" at bounding box center [88, 122] width 116 height 26
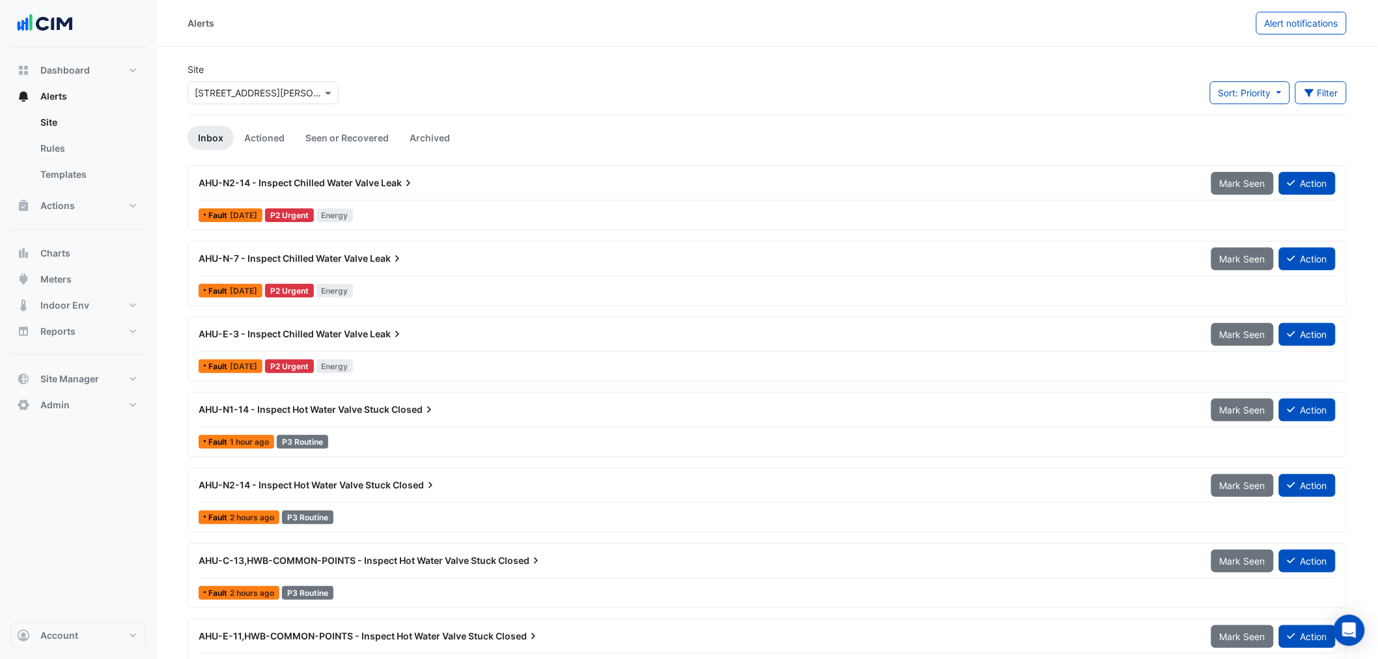
click at [238, 95] on input "text" at bounding box center [250, 94] width 111 height 14
type input "*****"
click at [236, 135] on span "[STREET_ADDRESS][PERSON_NAME]" at bounding box center [288, 139] width 159 height 11
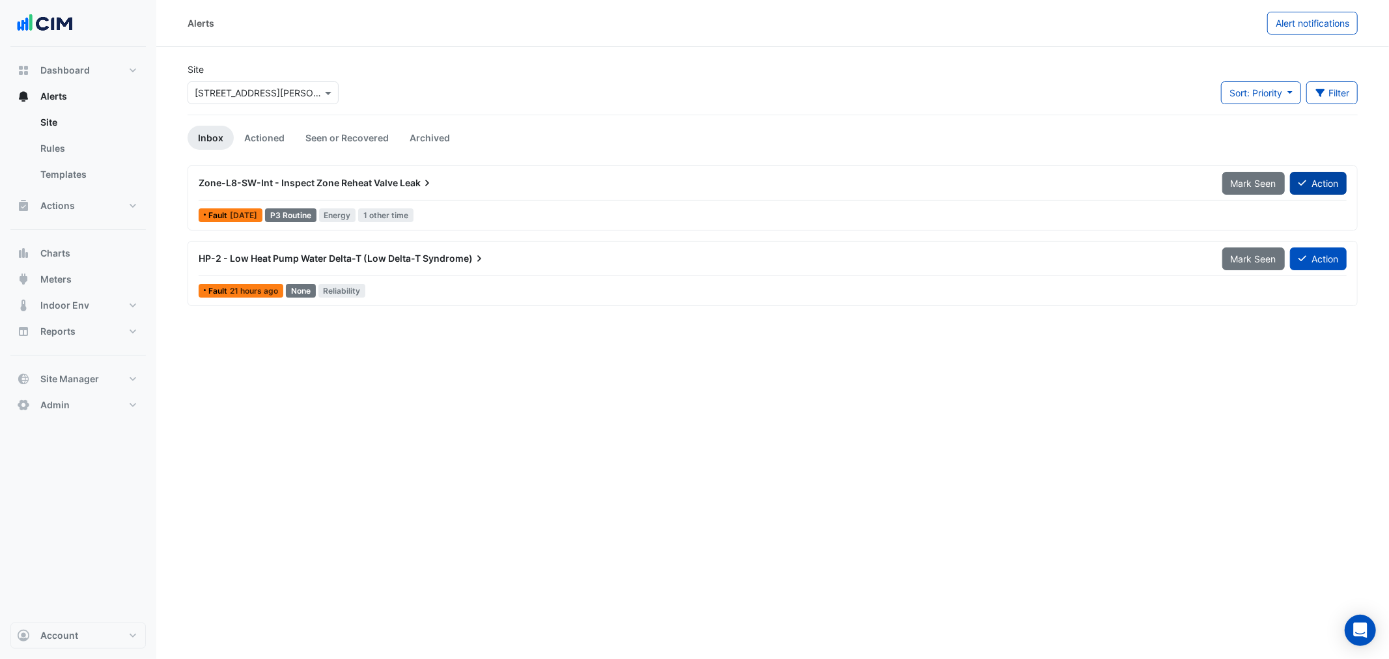
click at [1323, 189] on button "Action" at bounding box center [1318, 183] width 57 height 23
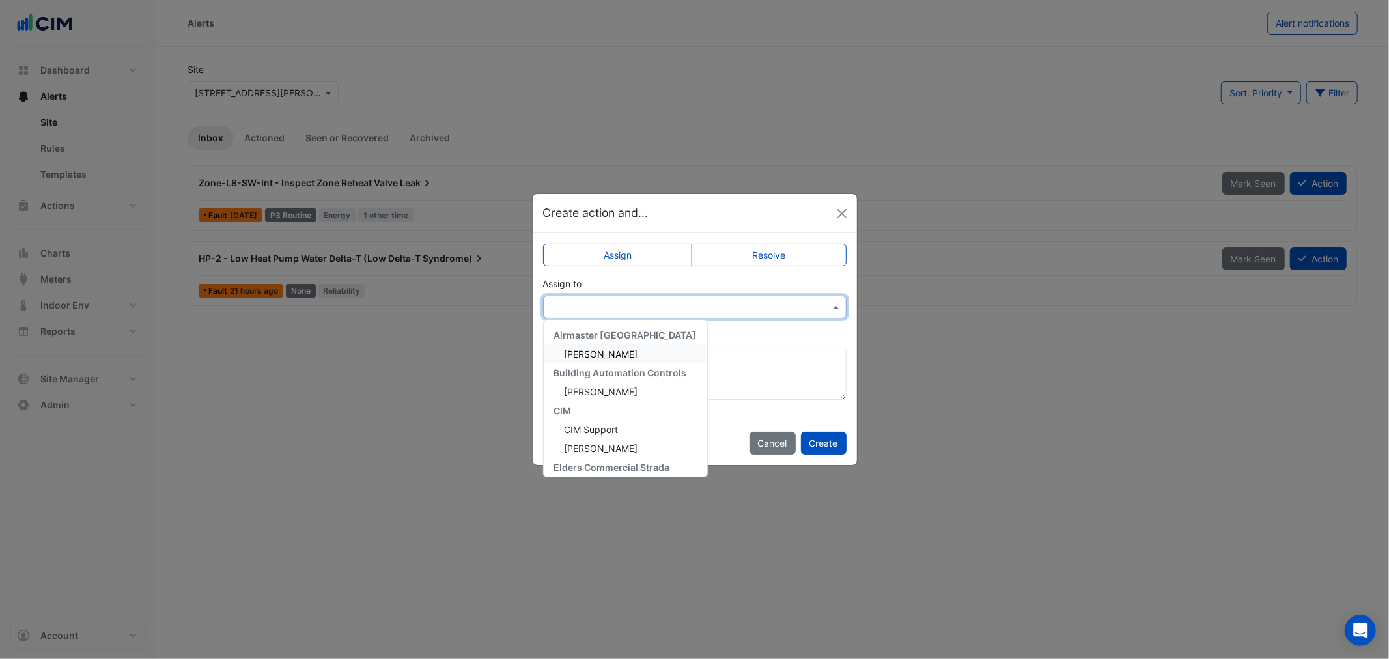
click at [564, 307] on input "text" at bounding box center [681, 308] width 263 height 14
type input "***"
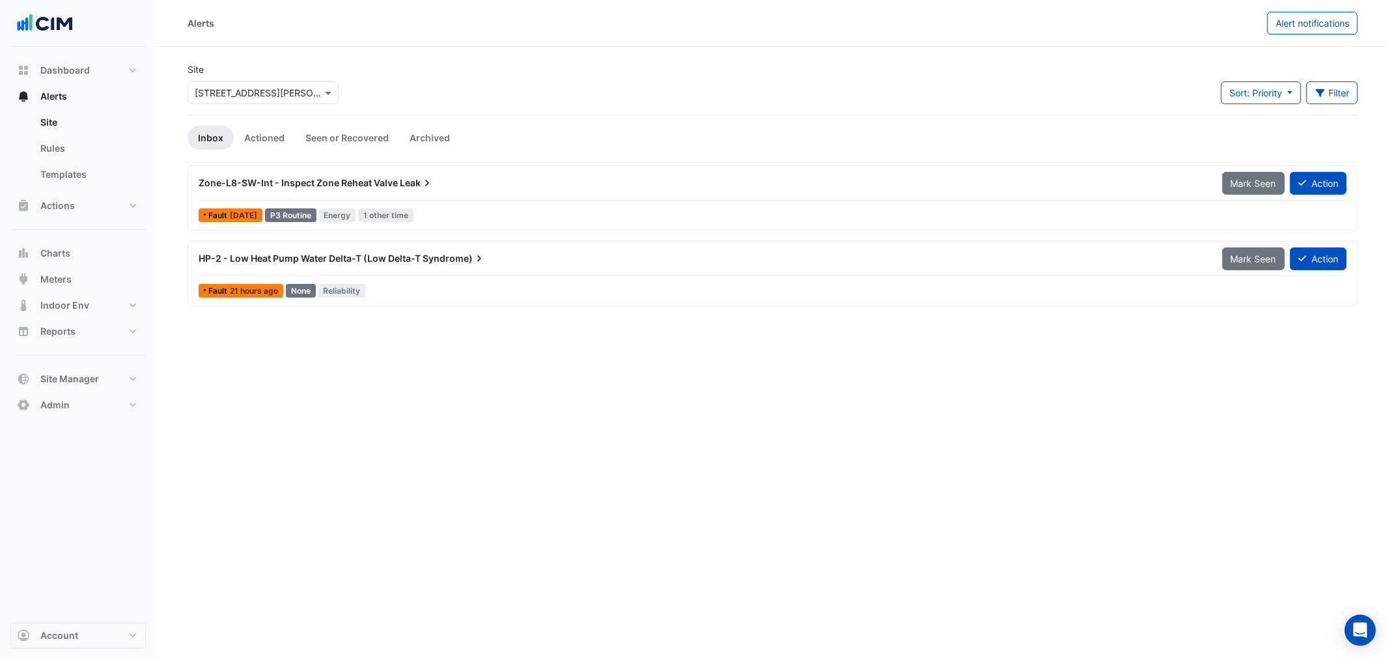
click at [404, 276] on div at bounding box center [773, 275] width 1148 height 1
click at [254, 139] on link "Actioned" at bounding box center [264, 138] width 61 height 24
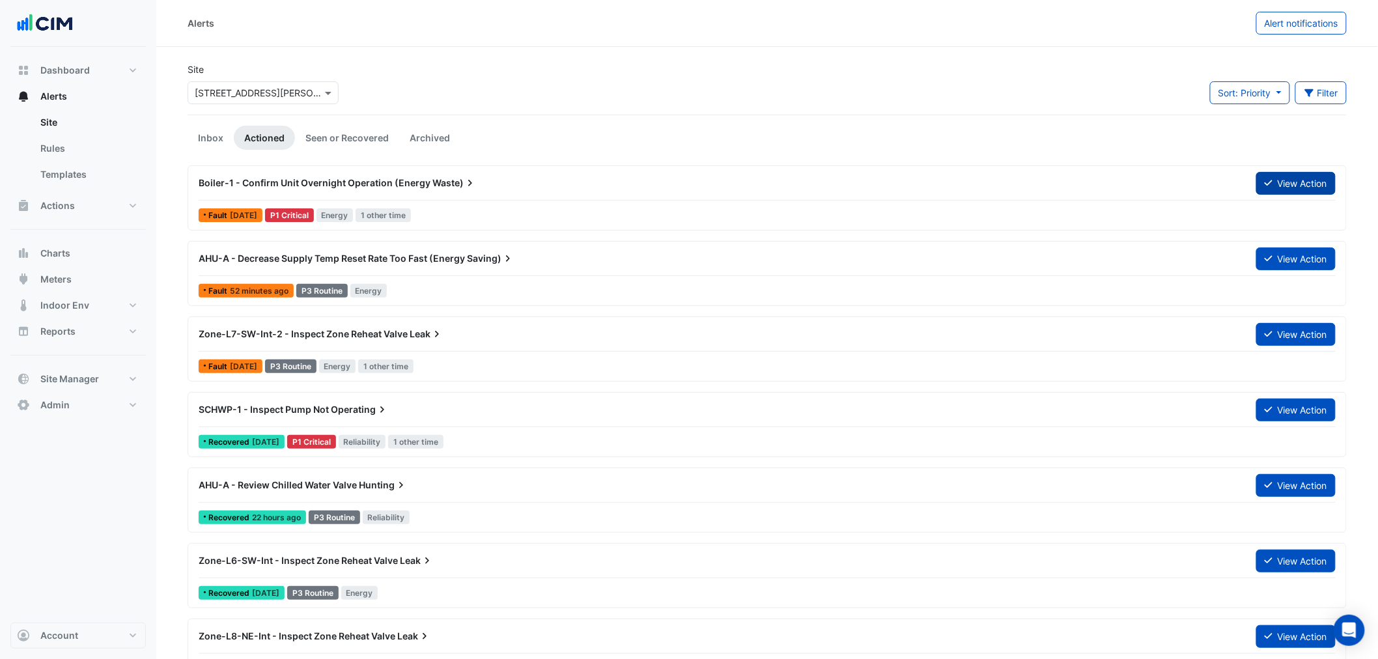
click at [1286, 189] on button "View Action" at bounding box center [1295, 183] width 79 height 23
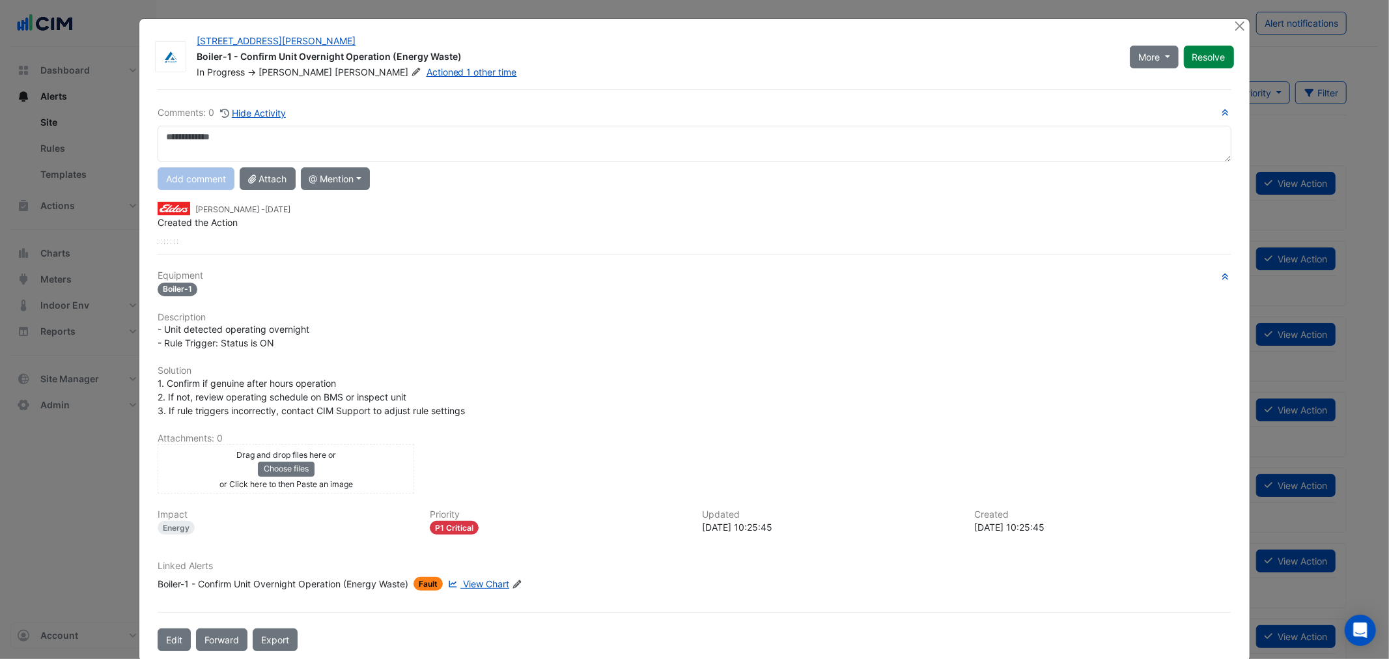
drag, startPoint x: 200, startPoint y: 211, endPoint x: 372, endPoint y: 215, distance: 172.0
click at [365, 212] on div "[PERSON_NAME] - [DATE]" at bounding box center [694, 208] width 1073 height 15
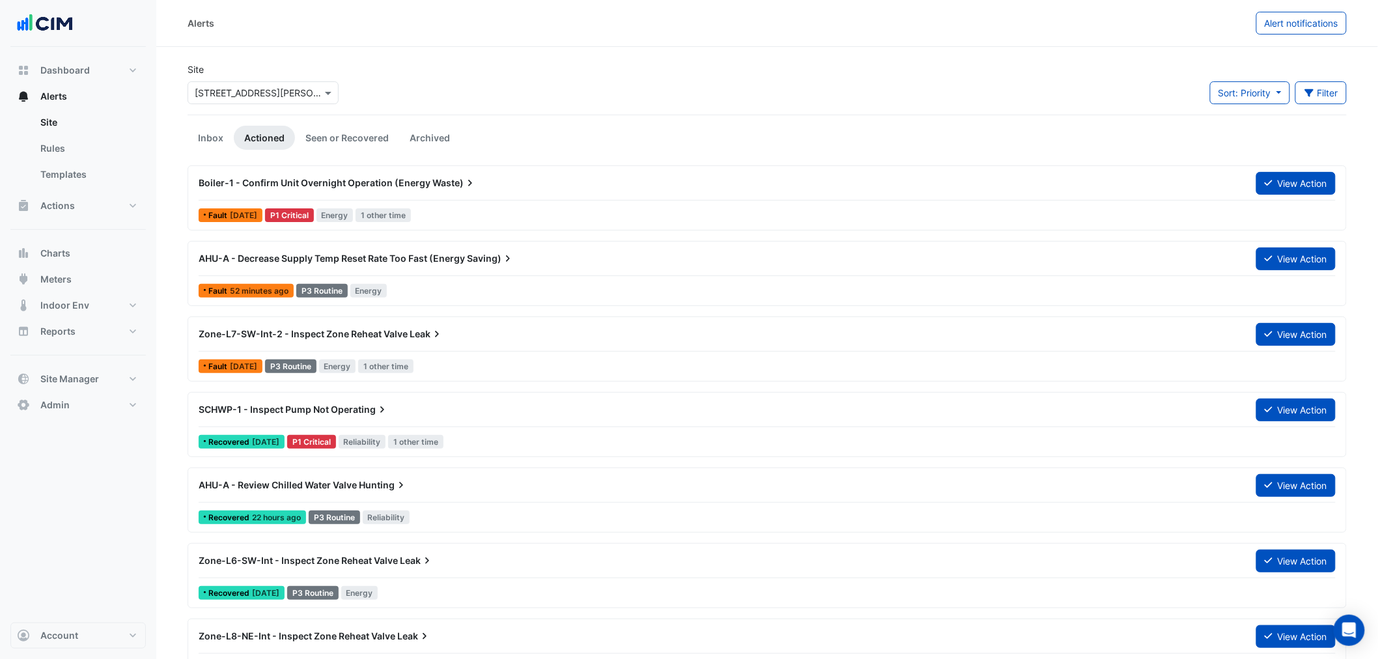
click at [248, 91] on input "text" at bounding box center [250, 94] width 111 height 14
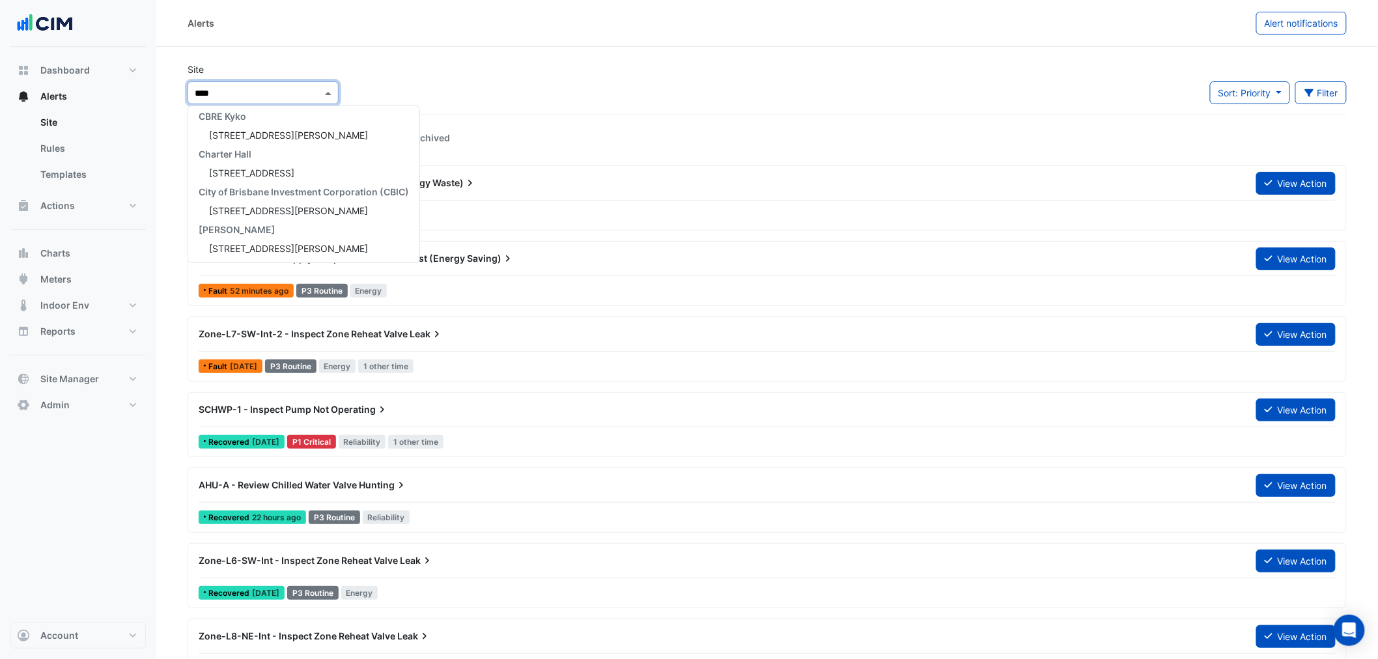
scroll to position [5, 0]
type input "*****"
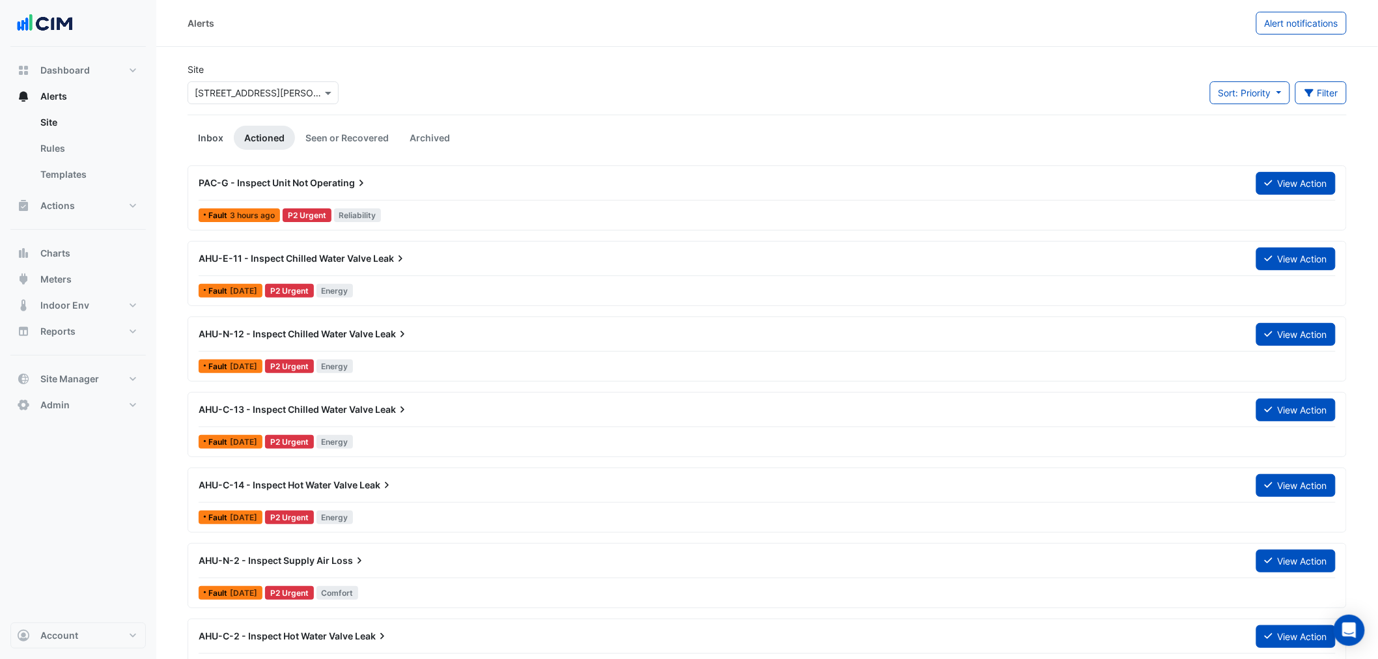
click at [201, 144] on link "Inbox" at bounding box center [211, 138] width 46 height 24
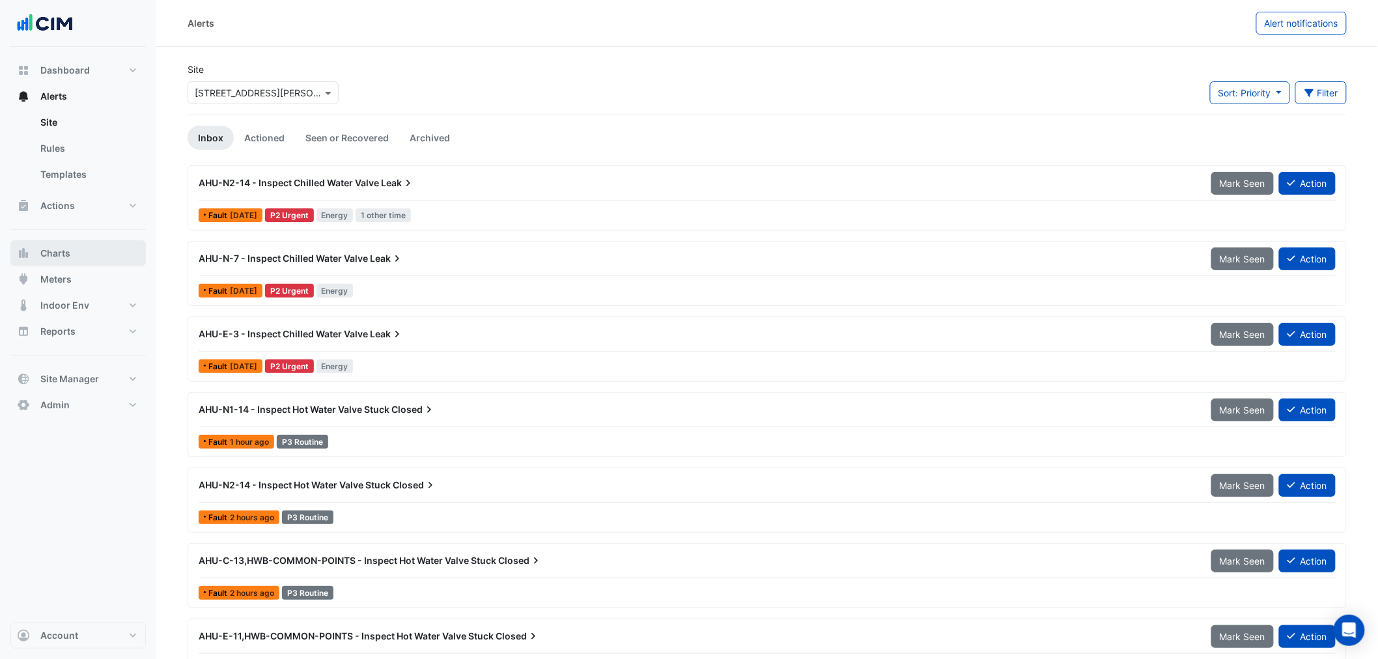
click at [57, 262] on button "Charts" at bounding box center [77, 253] width 135 height 26
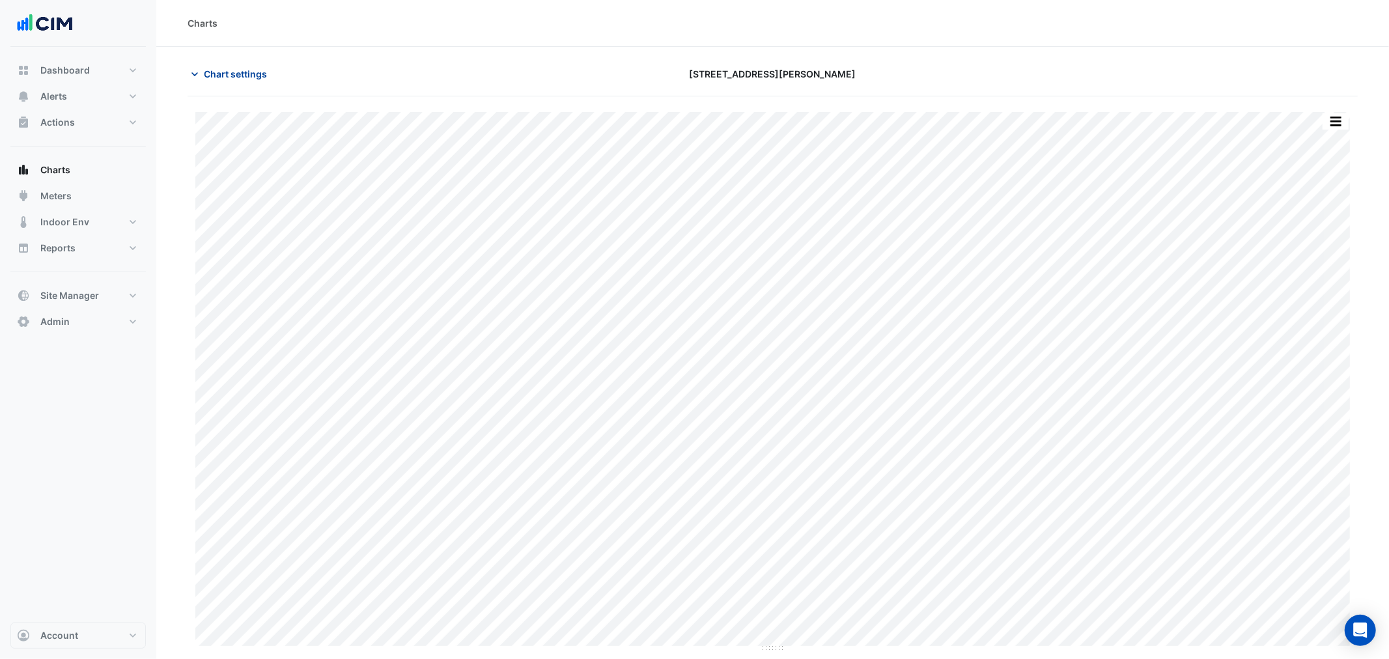
click at [245, 81] on button "Chart settings" at bounding box center [232, 74] width 88 height 23
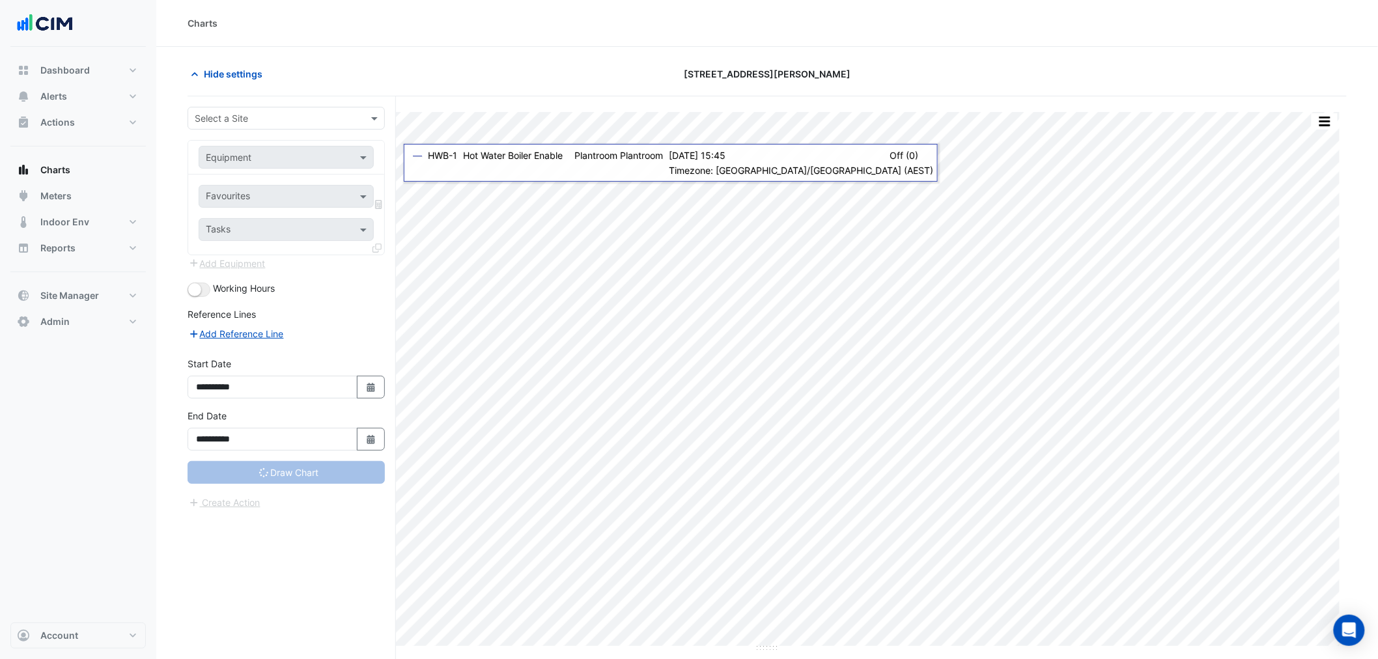
click at [277, 128] on div "Select a Site" at bounding box center [286, 118] width 197 height 23
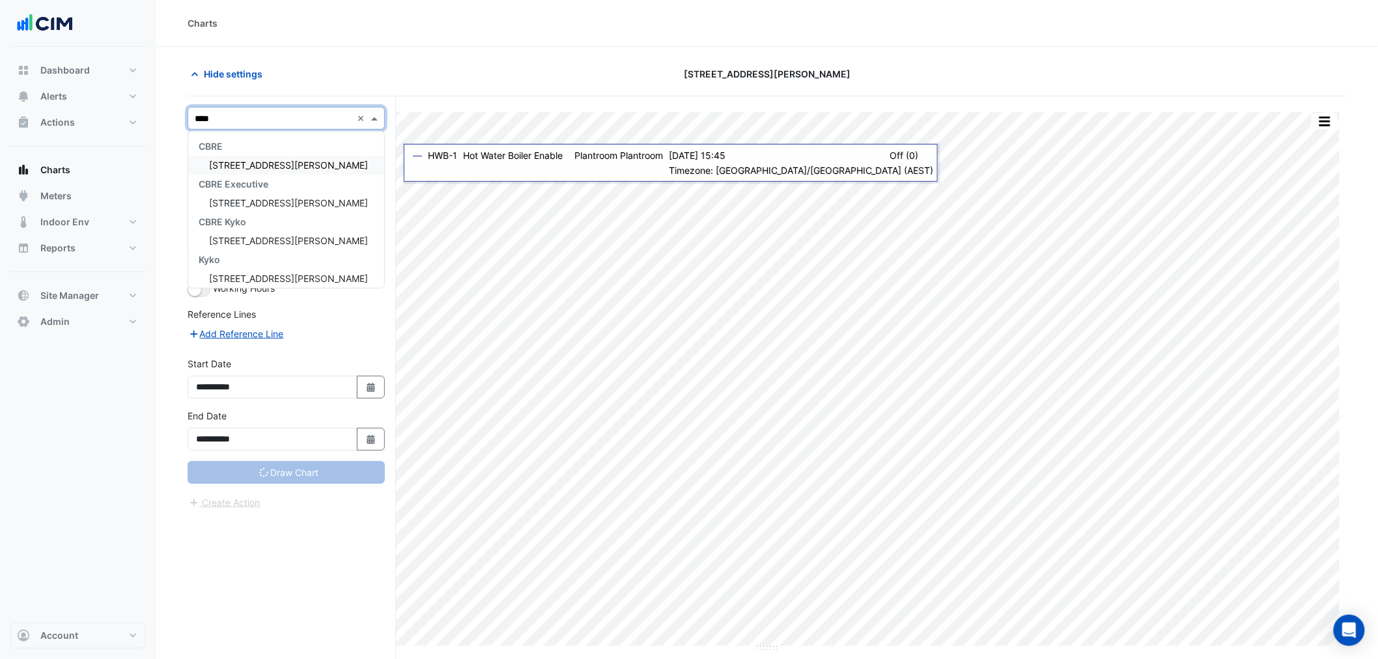
type input "*****"
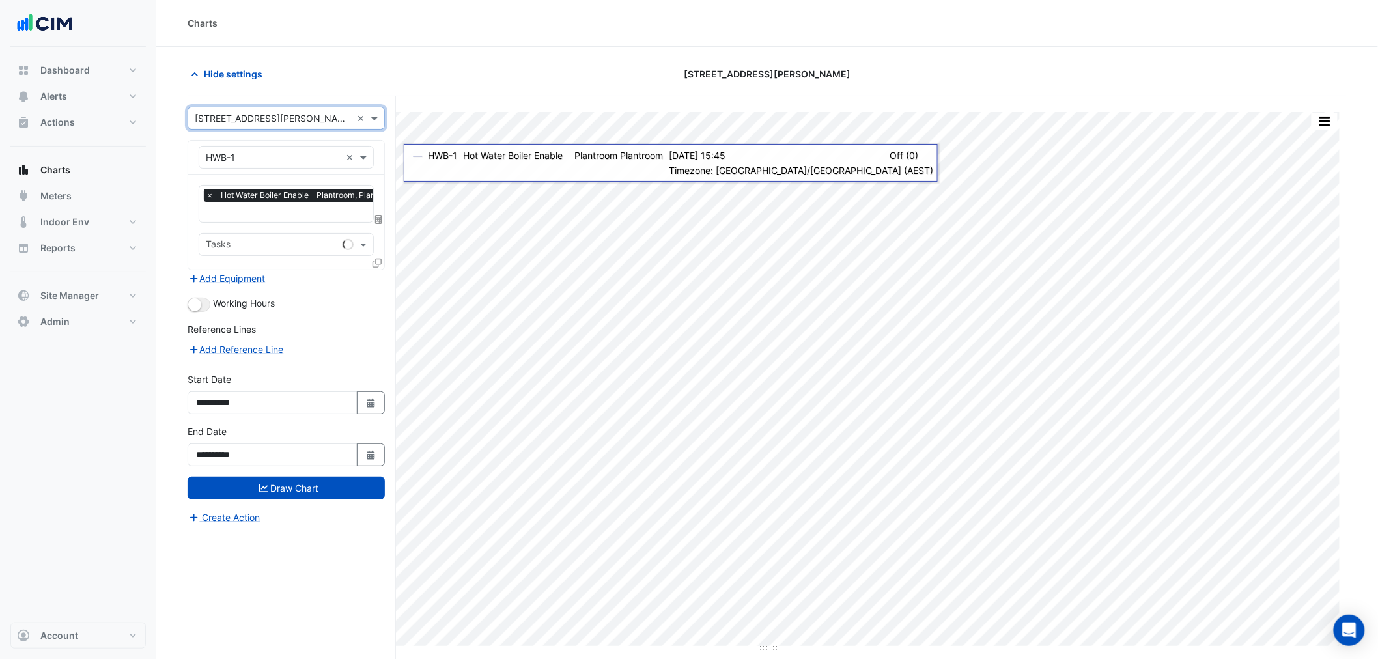
click at [280, 163] on input "text" at bounding box center [273, 158] width 135 height 14
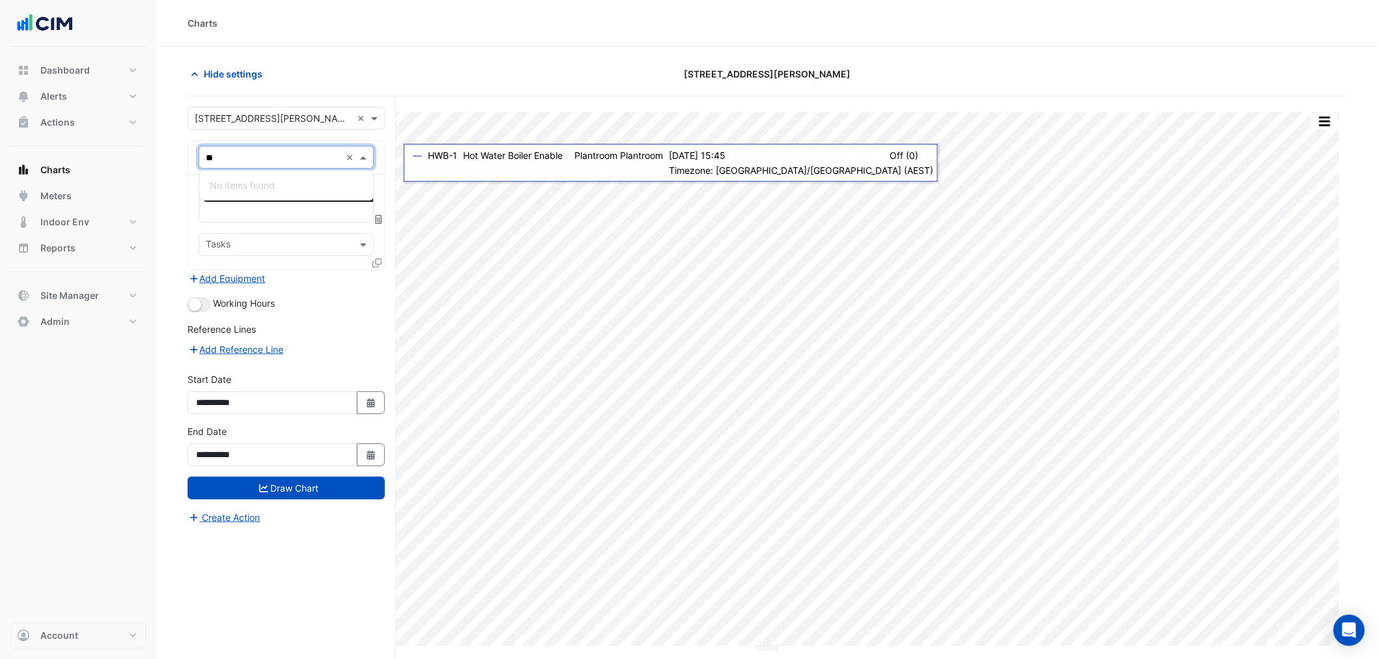
type input "*"
type input "**"
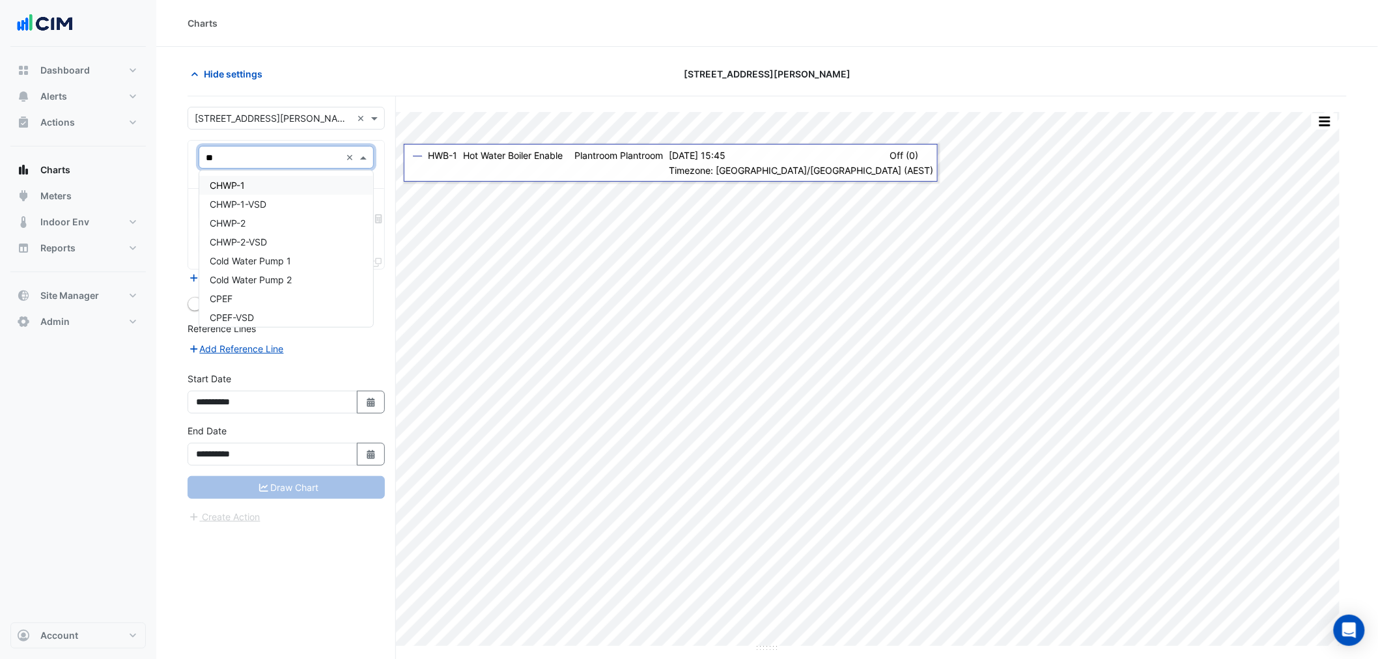
type input "***"
type input "*"
click at [59, 301] on span "Site Manager" at bounding box center [69, 295] width 59 height 13
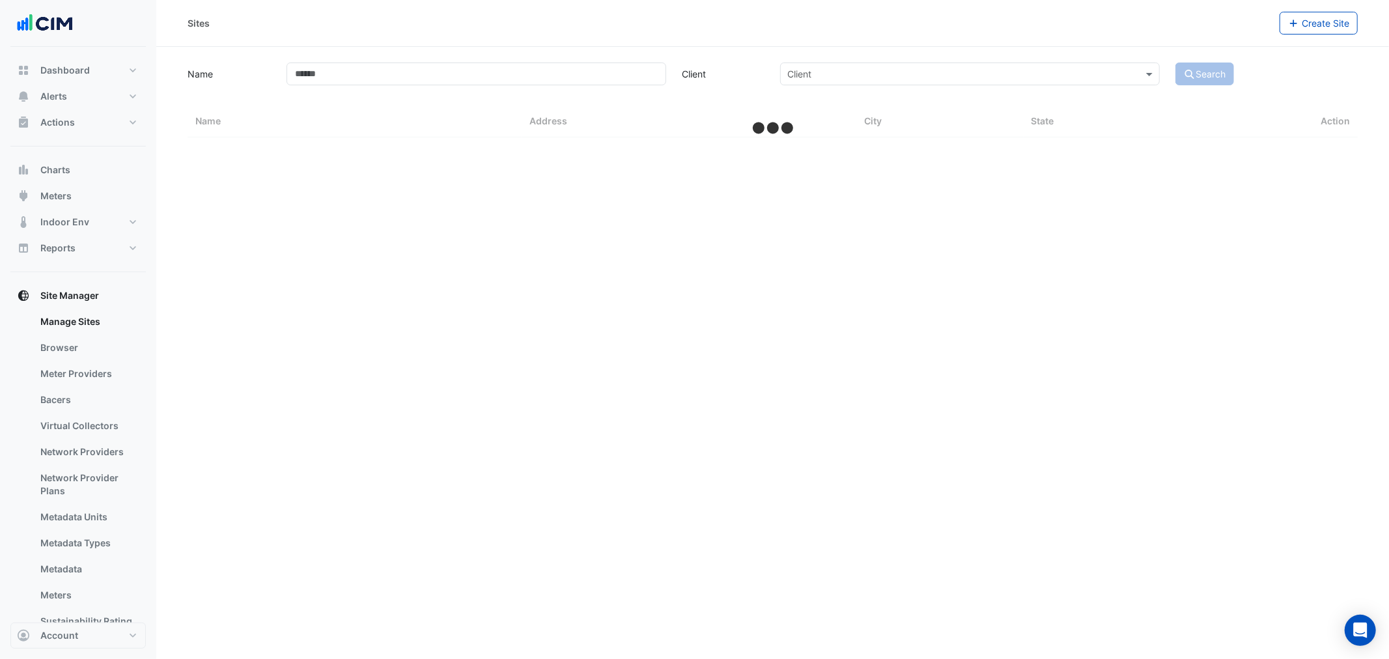
select select "**"
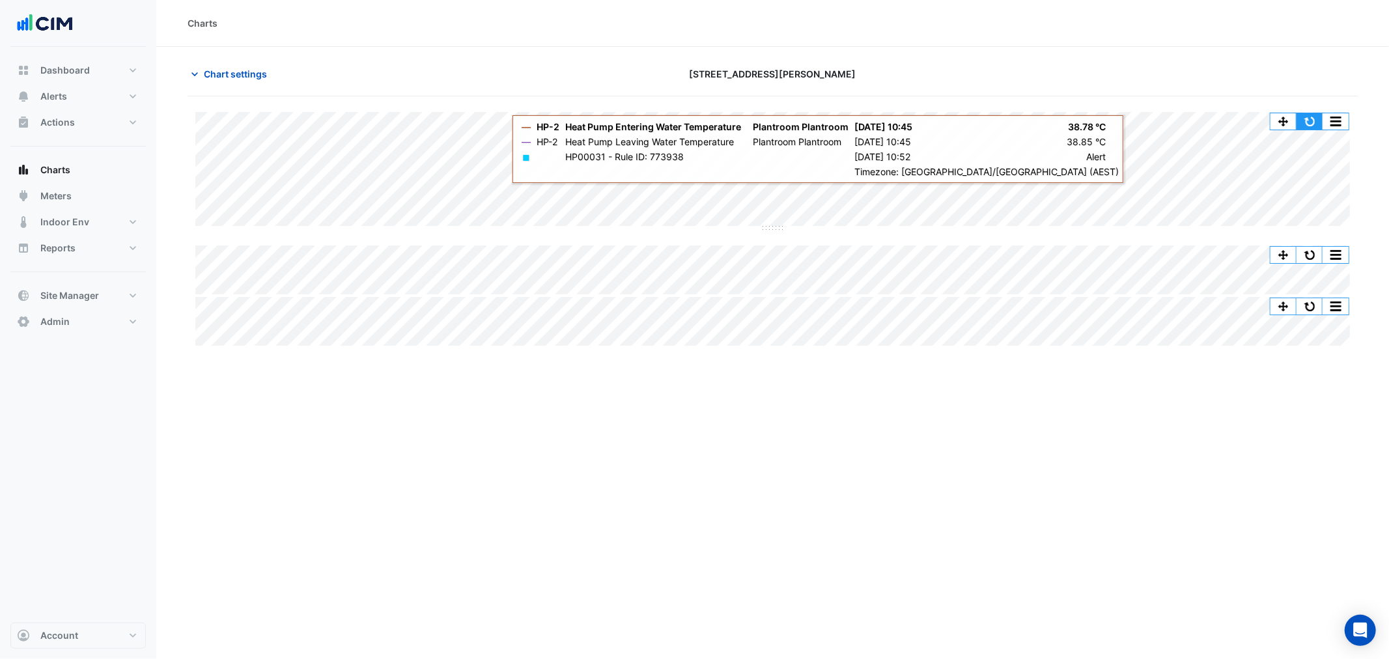
click at [1310, 122] on button "button" at bounding box center [1309, 121] width 26 height 16
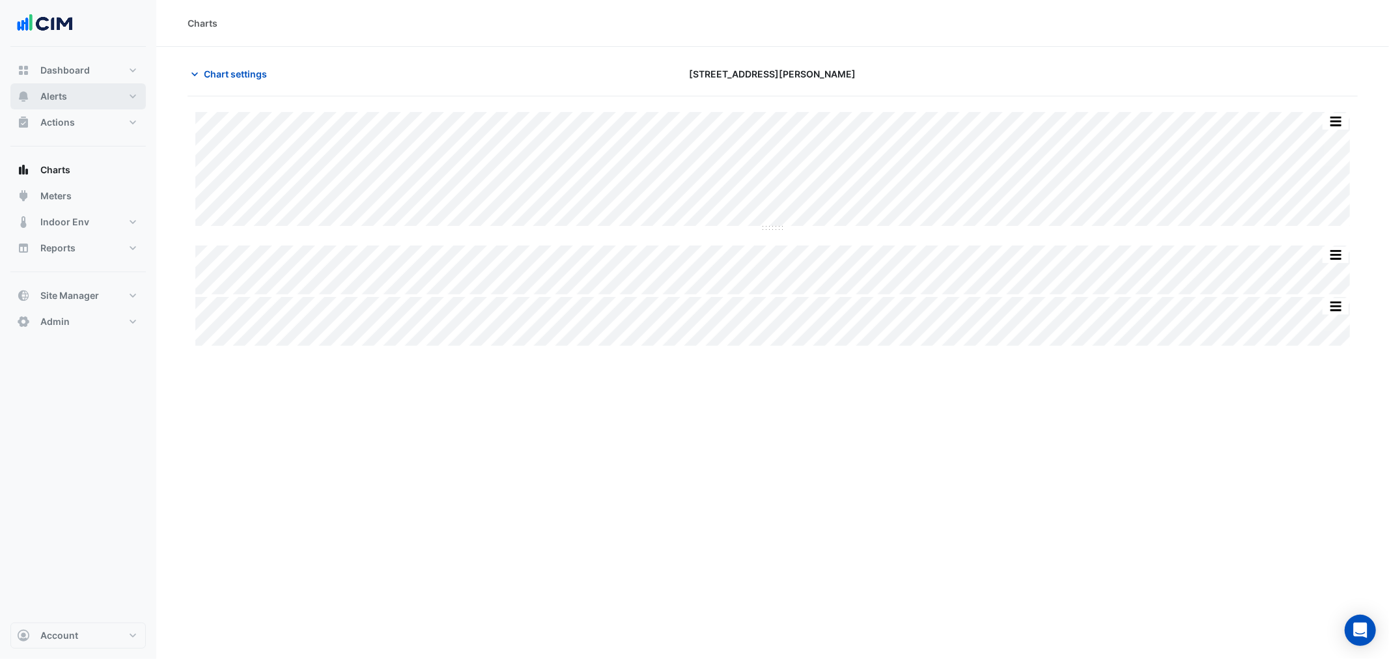
drag, startPoint x: 109, startPoint y: 98, endPoint x: 102, endPoint y: 92, distance: 10.2
click at [102, 92] on button "Alerts" at bounding box center [77, 96] width 135 height 26
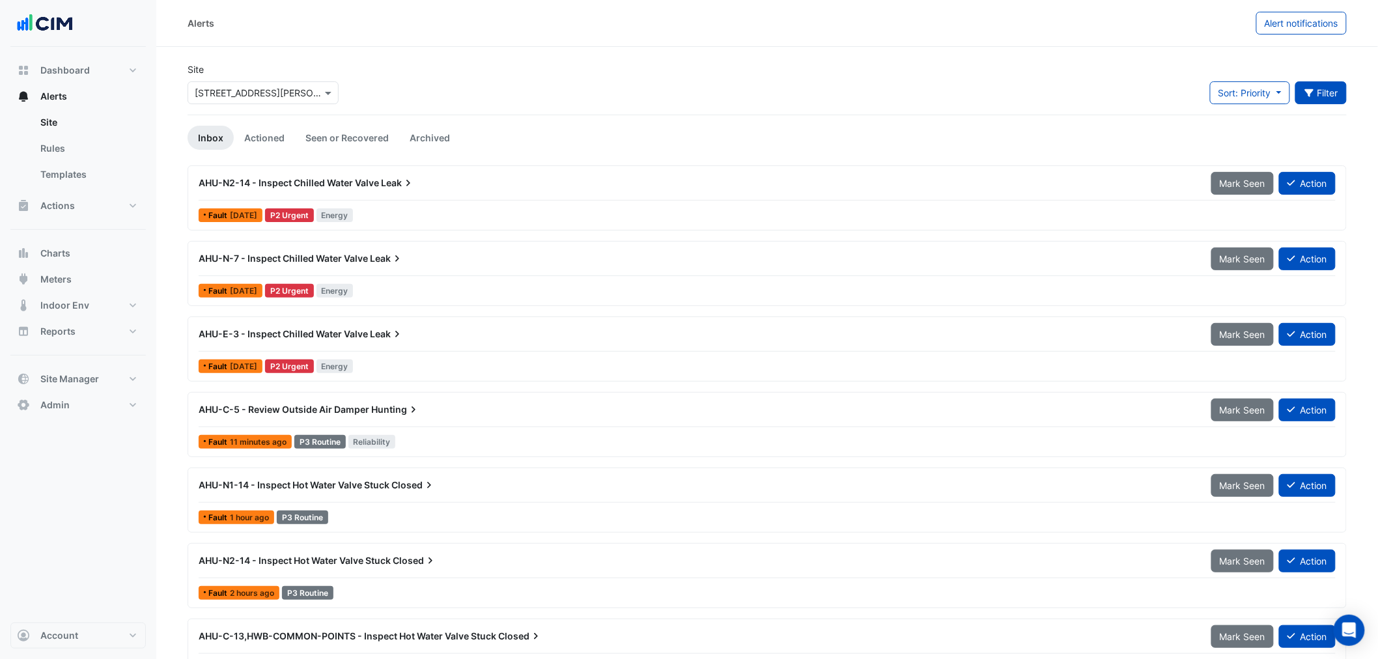
click at [1317, 83] on button "Filter" at bounding box center [1321, 92] width 52 height 23
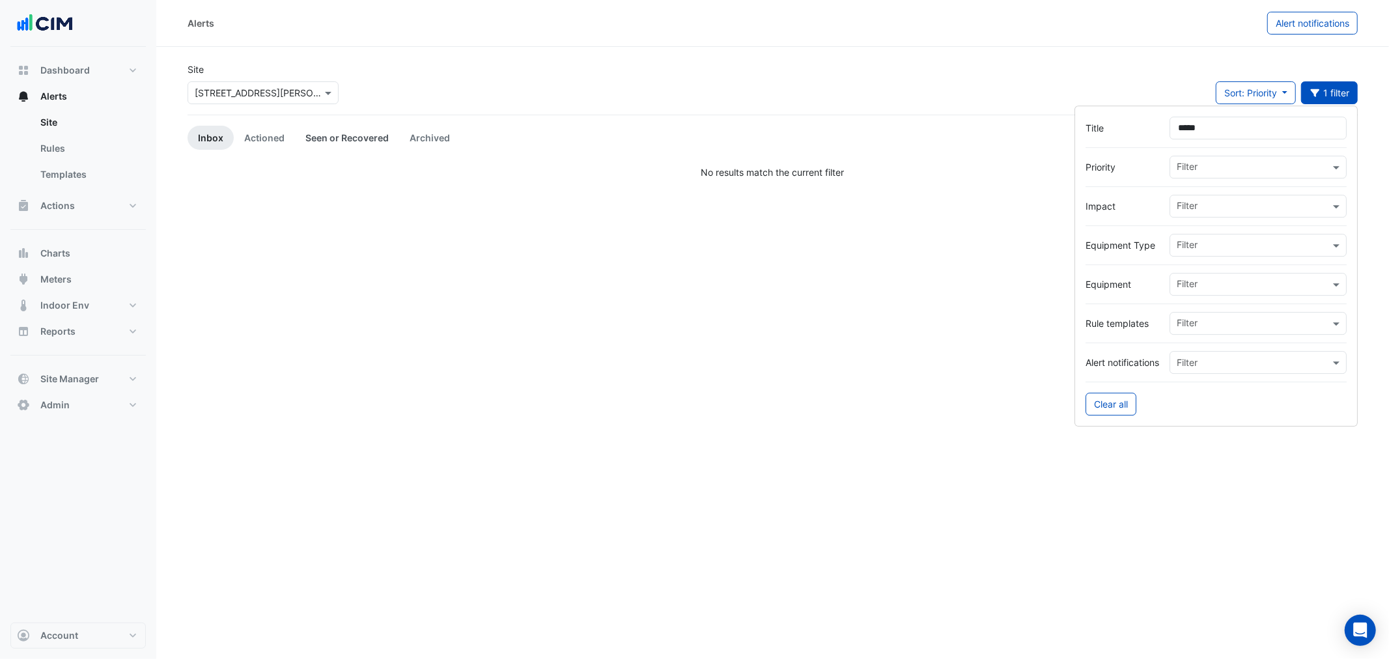
type input "*****"
click at [317, 137] on link "Seen or Recovered" at bounding box center [347, 138] width 104 height 24
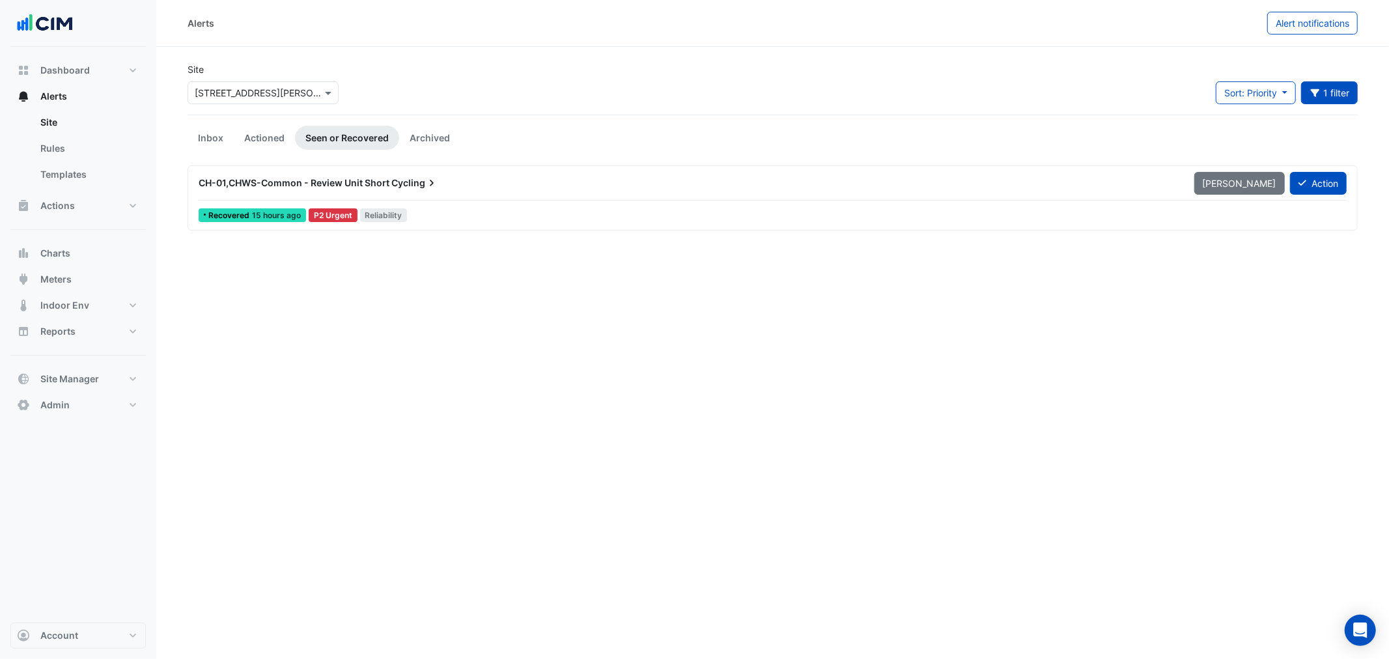
click at [649, 203] on div "CH-01,CHWS-Common - Review Unit Short Cycling Mark Unseen Action Recovered 15 h…" at bounding box center [772, 197] width 1158 height 53
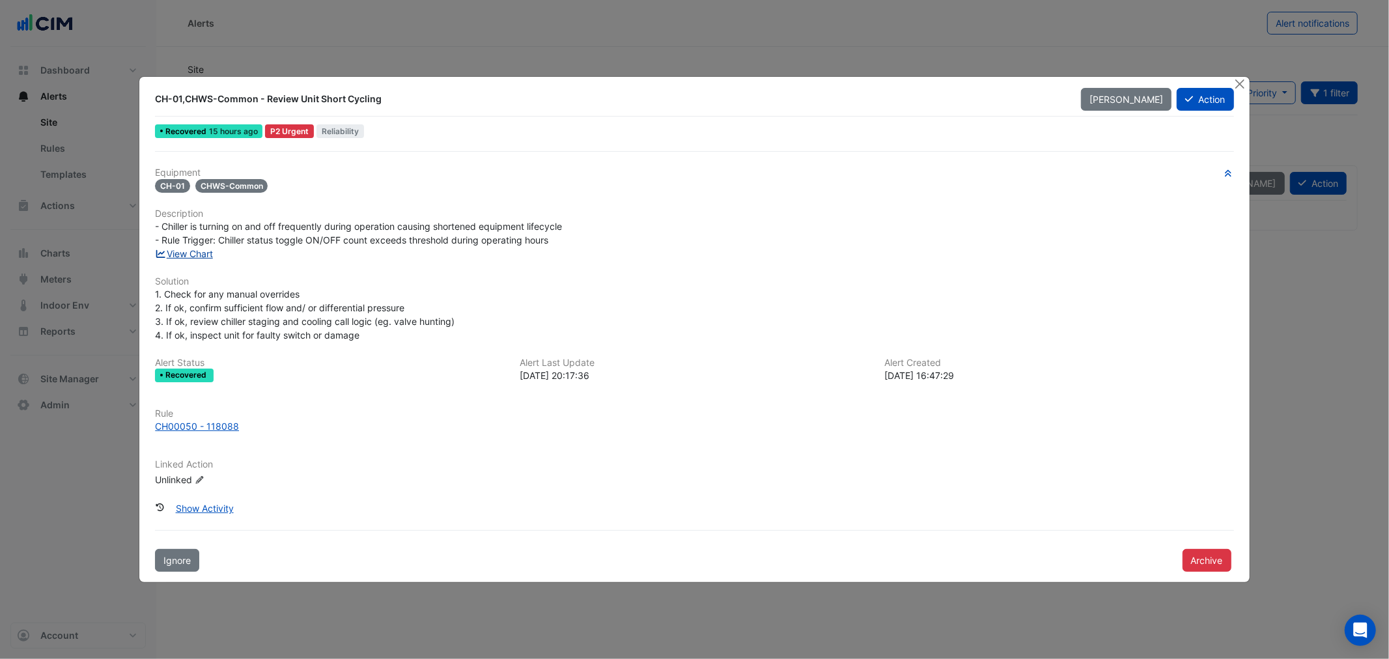
click at [189, 256] on link "View Chart" at bounding box center [184, 253] width 58 height 11
drag, startPoint x: 1236, startPoint y: 81, endPoint x: 1196, endPoint y: 89, distance: 41.1
click at [1237, 80] on button "Close" at bounding box center [1240, 84] width 14 height 14
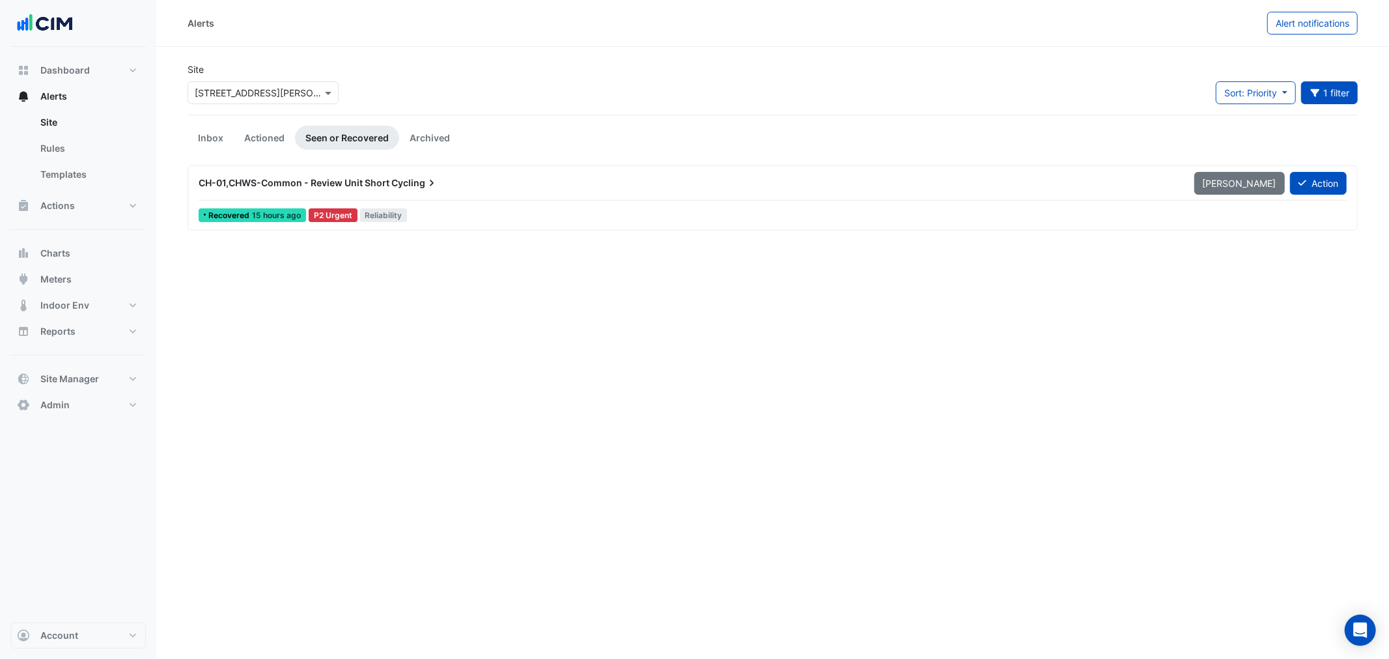
click at [182, 139] on section "Site Select a Site × 99 Elizabeth St Sort: Priority Priority Updated 1 filter T…" at bounding box center [772, 139] width 1233 height 184
click at [212, 133] on link "Inbox" at bounding box center [211, 138] width 46 height 24
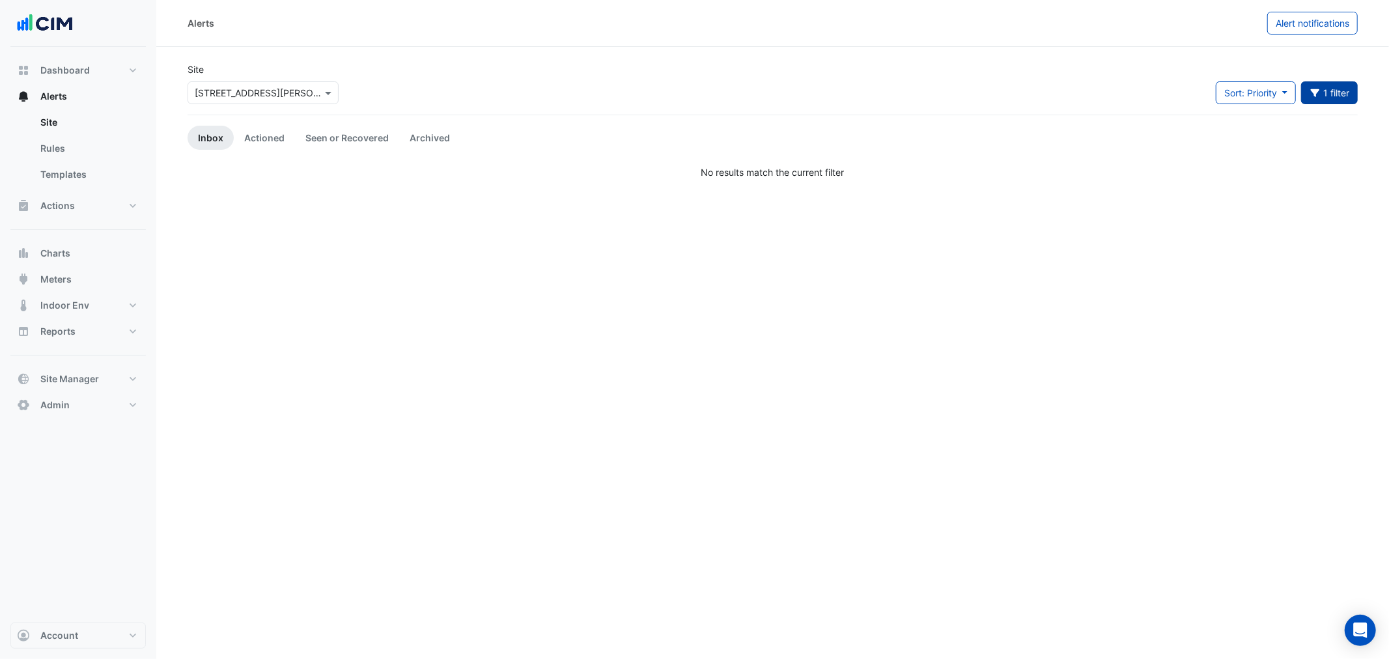
click at [1354, 96] on button "1 filter" at bounding box center [1329, 92] width 57 height 23
drag, startPoint x: 1222, startPoint y: 134, endPoint x: 1048, endPoint y: 117, distance: 174.0
click at [1067, 121] on body "Alerts Alert notifications Site Select a Site × 99 Elizabeth St Sort: Priority …" at bounding box center [694, 329] width 1389 height 659
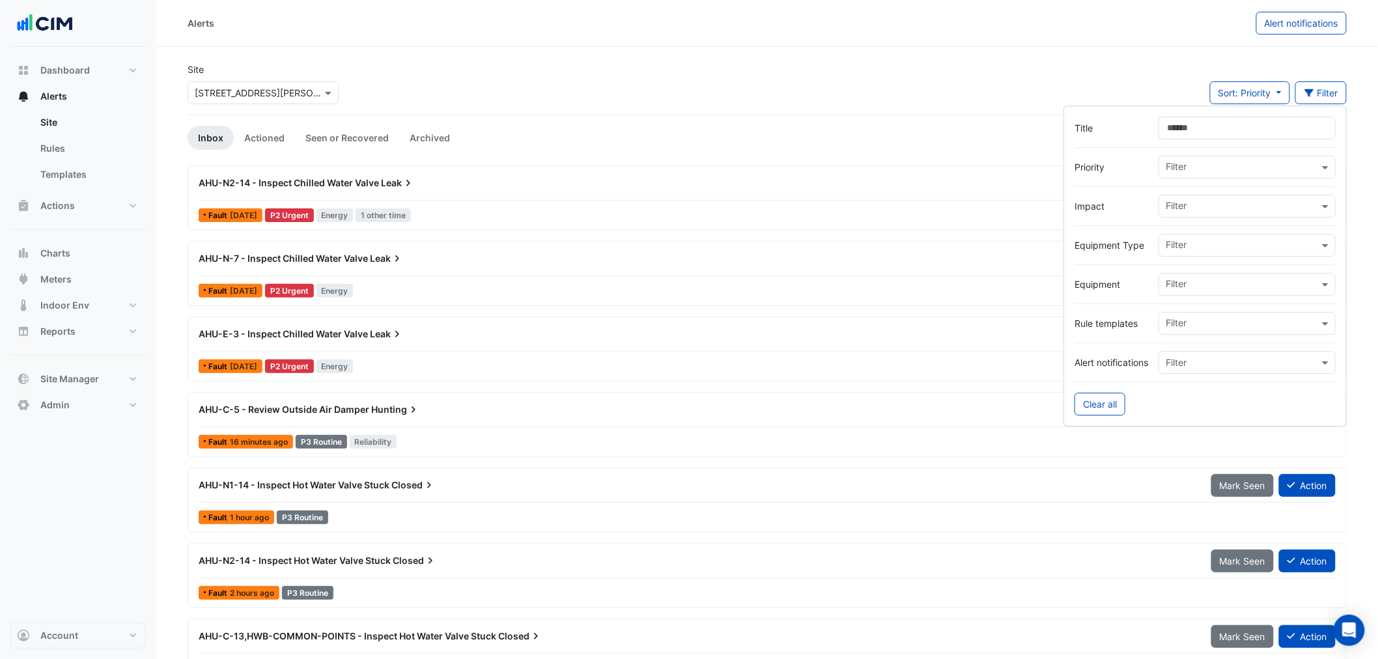
click at [770, 75] on div "Site Select a Site × 99 Elizabeth St Sort: Priority Priority Updated Filter" at bounding box center [767, 89] width 1175 height 52
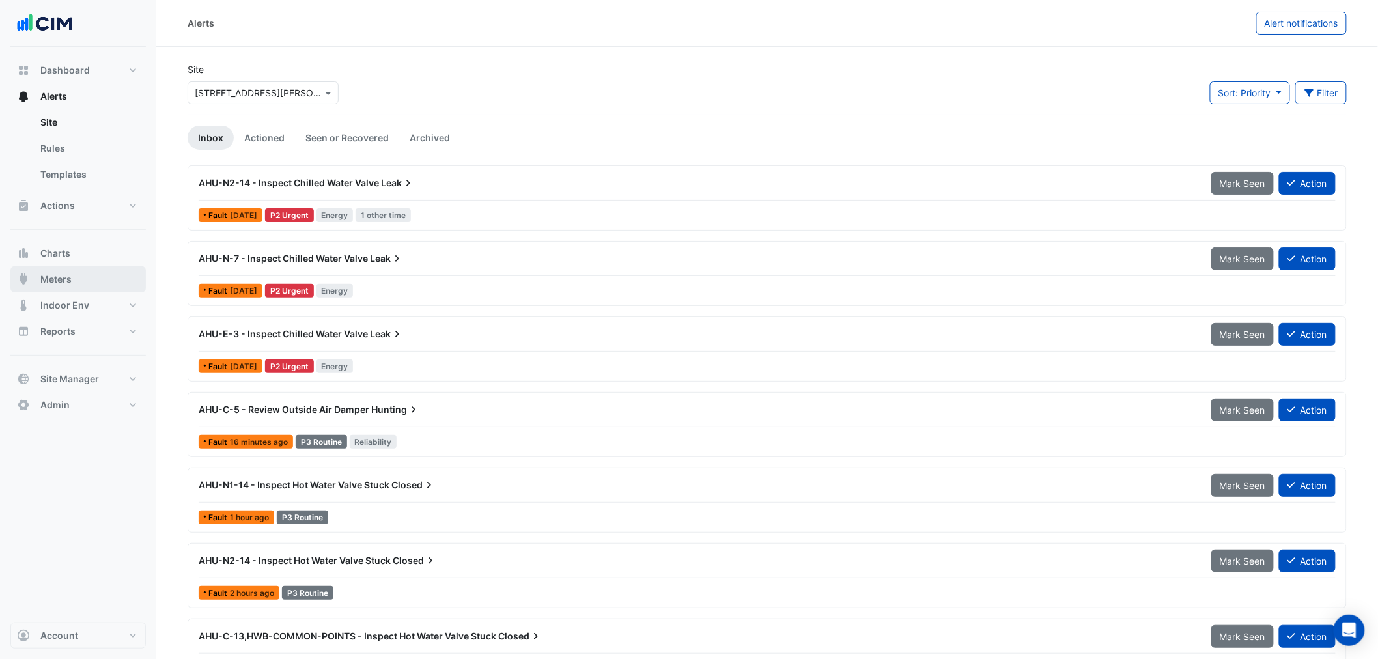
click at [57, 281] on span "Meters" at bounding box center [55, 279] width 31 height 13
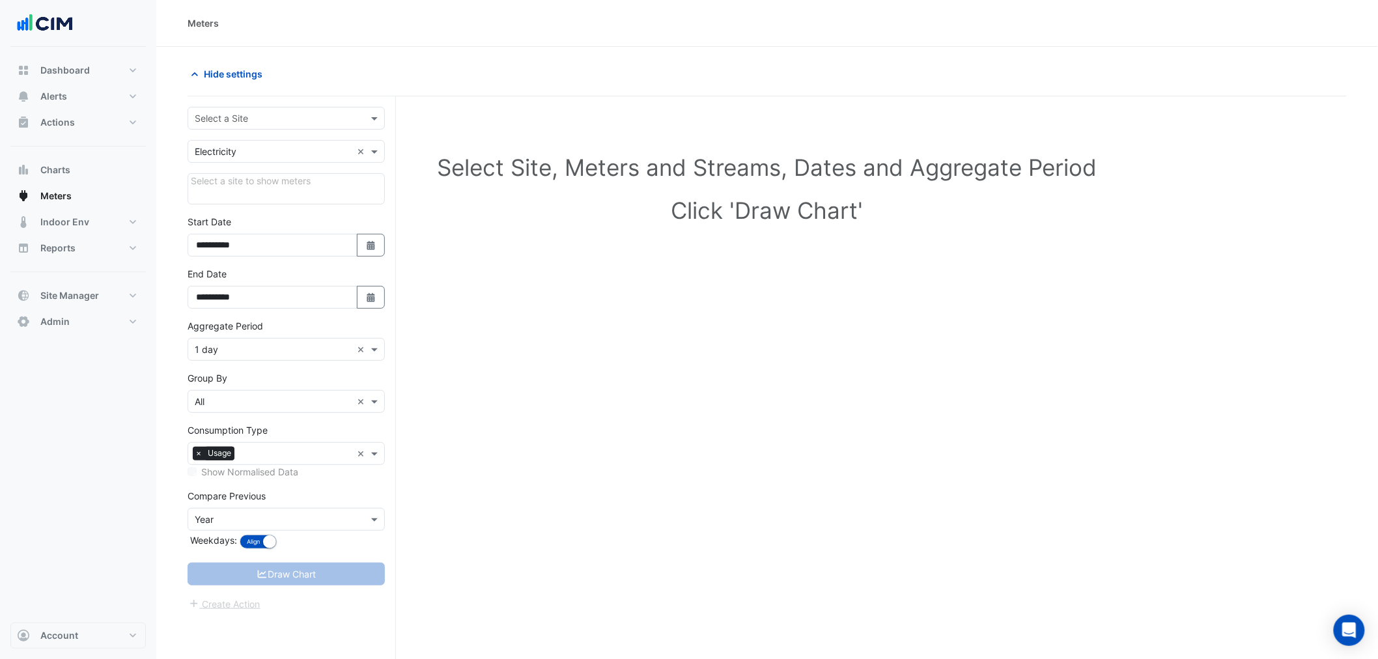
click at [245, 109] on div "Select a Site" at bounding box center [286, 118] width 197 height 23
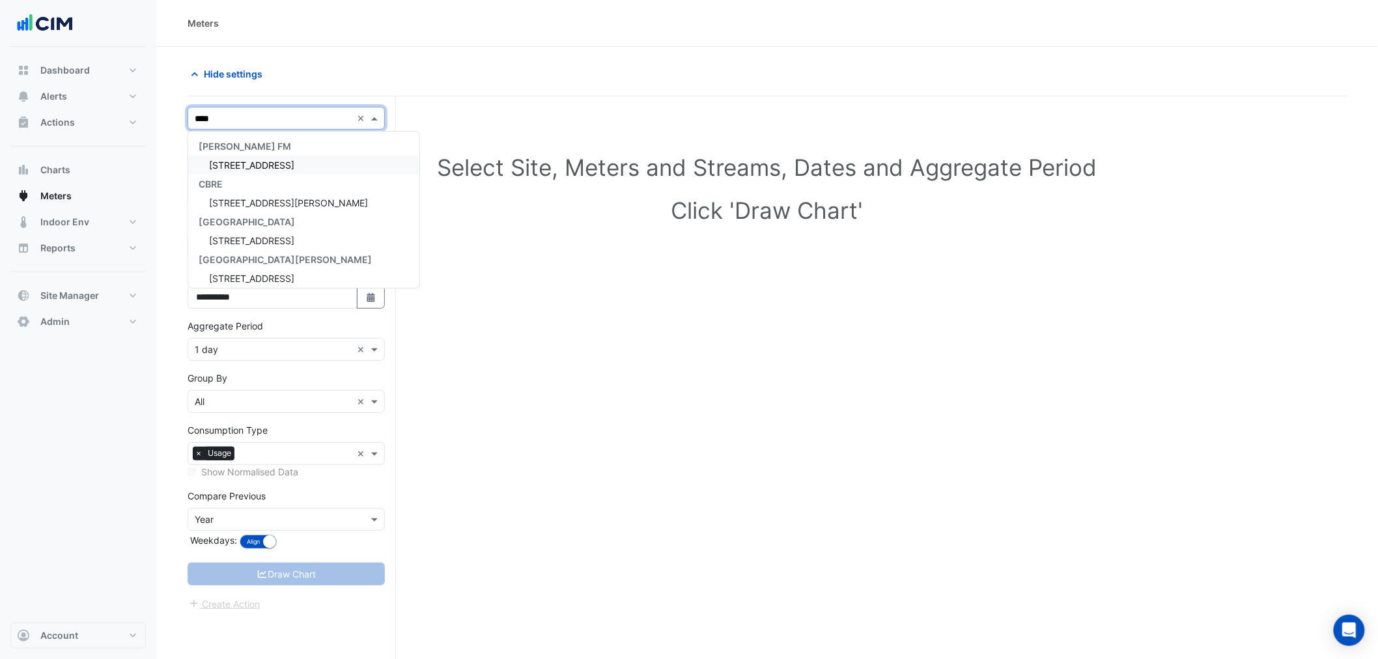
type input "*****"
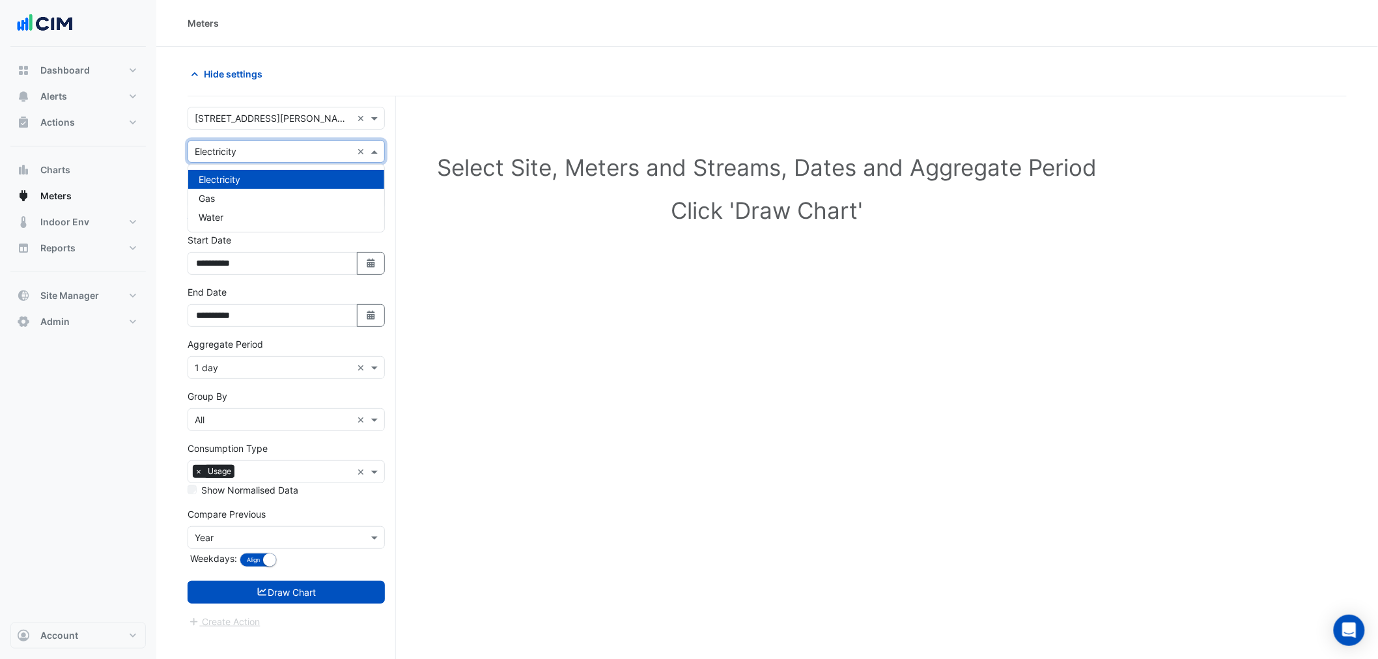
drag, startPoint x: 233, startPoint y: 156, endPoint x: 240, endPoint y: 184, distance: 28.1
click at [234, 159] on div "Utility Type × Electricity ×" at bounding box center [286, 151] width 197 height 23
click at [240, 216] on div "Water" at bounding box center [286, 217] width 196 height 19
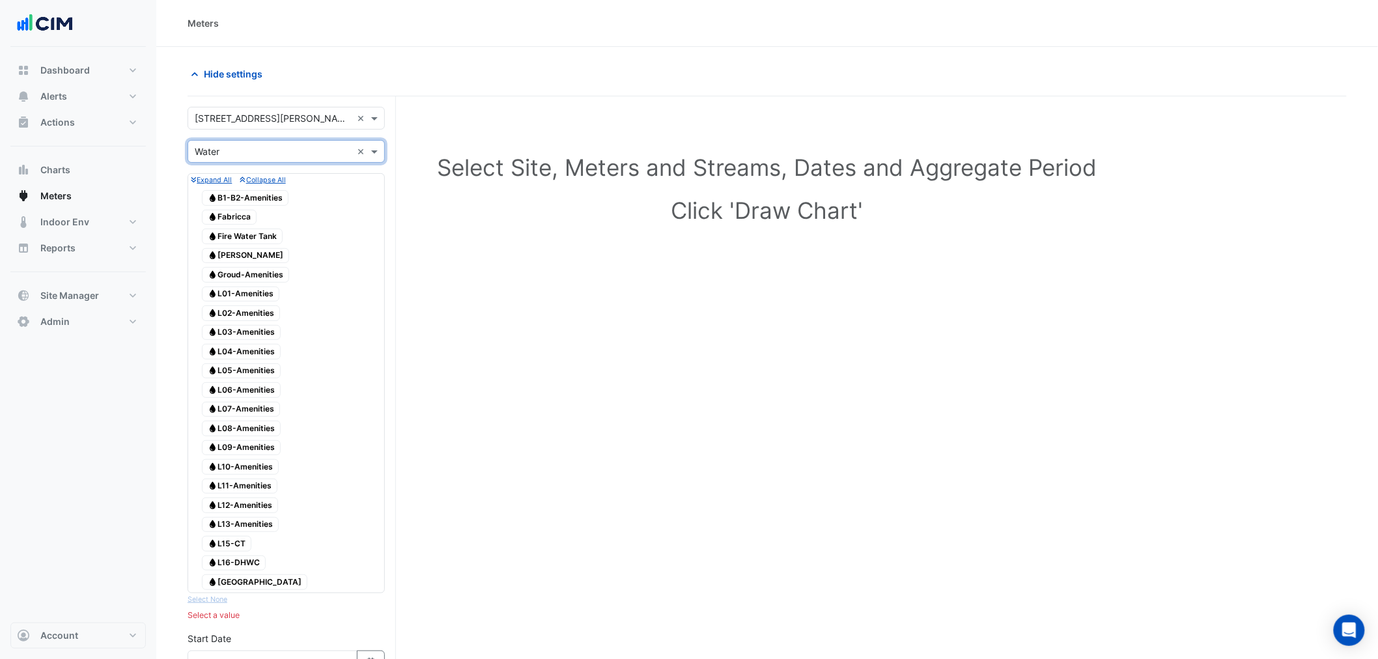
click at [238, 219] on span "Water Fabricca" at bounding box center [229, 218] width 55 height 16
click at [225, 262] on span "Water Gidley" at bounding box center [245, 256] width 87 height 16
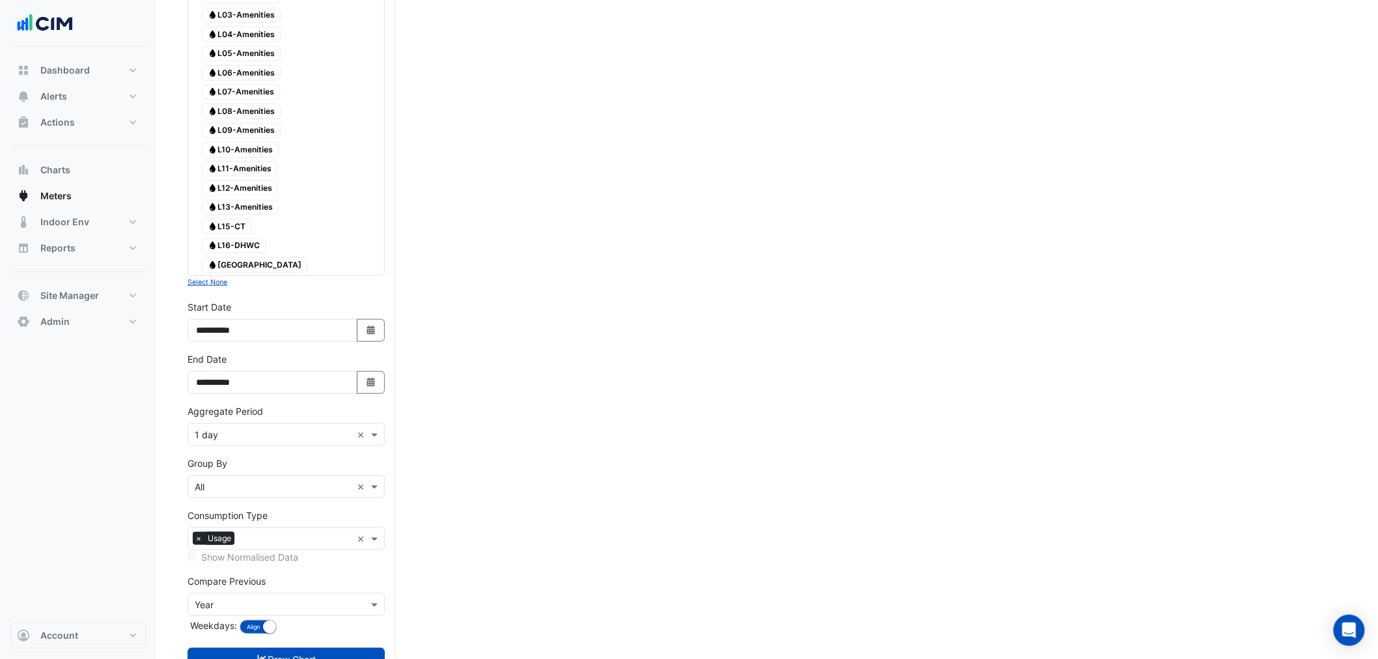
scroll to position [382, 0]
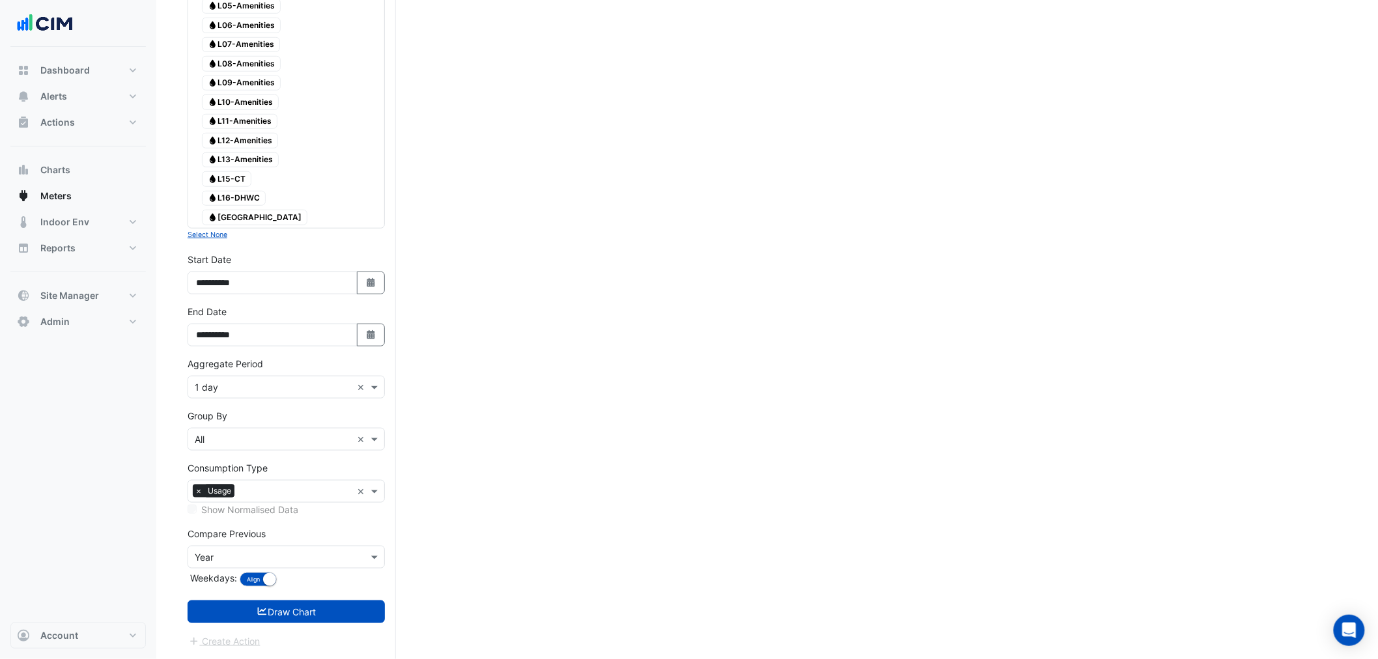
click at [229, 395] on div "Aggregate Period × 1 day ×" at bounding box center [286, 387] width 197 height 23
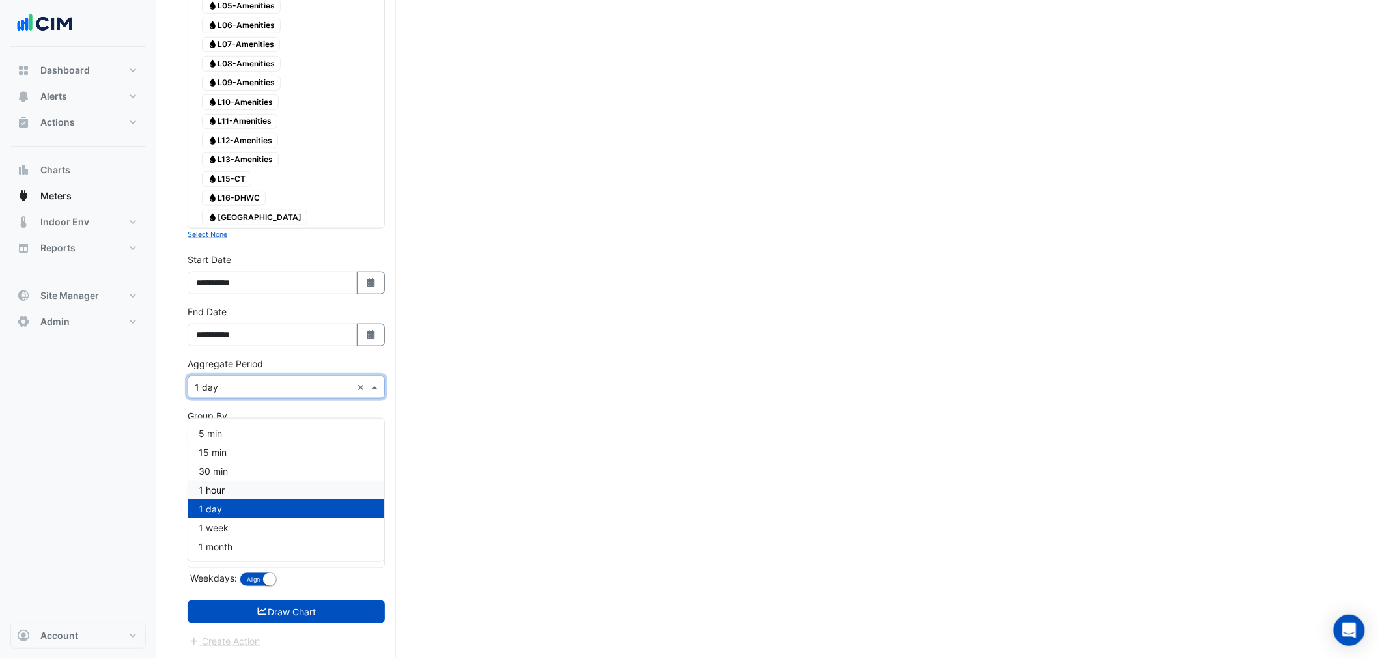
click at [232, 481] on div "1 hour" at bounding box center [286, 490] width 196 height 19
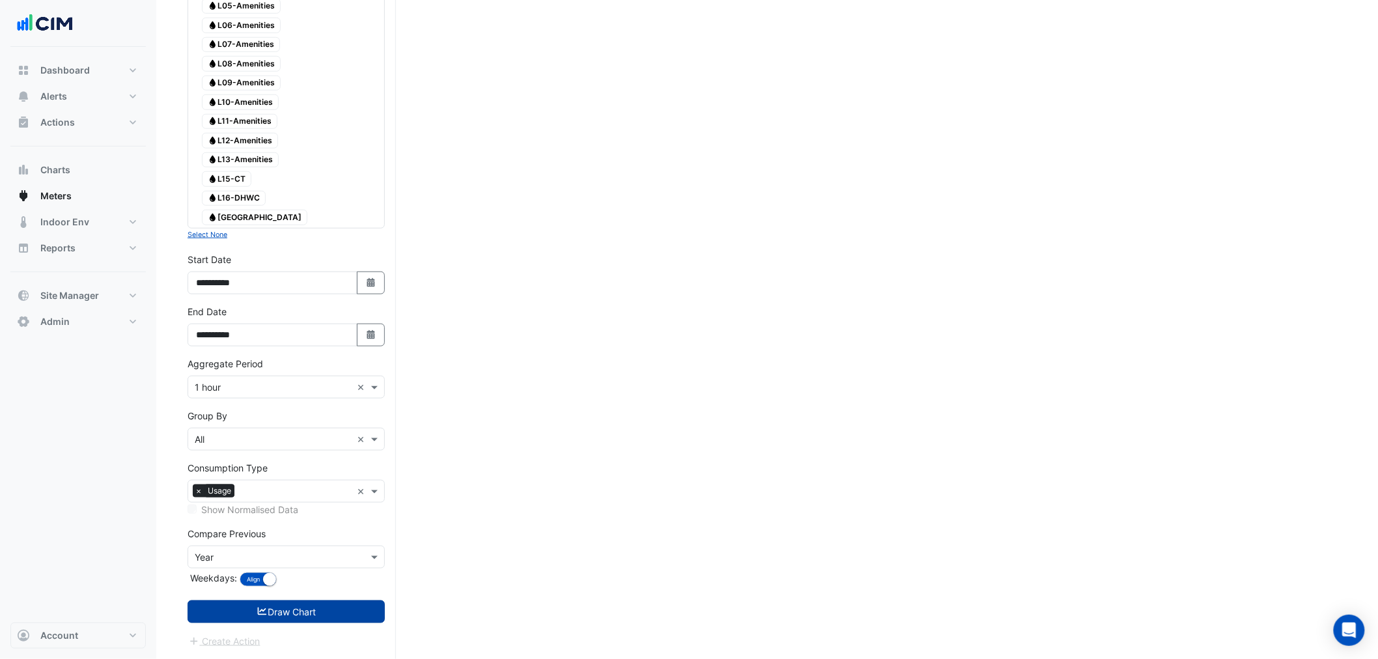
click at [254, 616] on button "Draw Chart" at bounding box center [286, 611] width 197 height 23
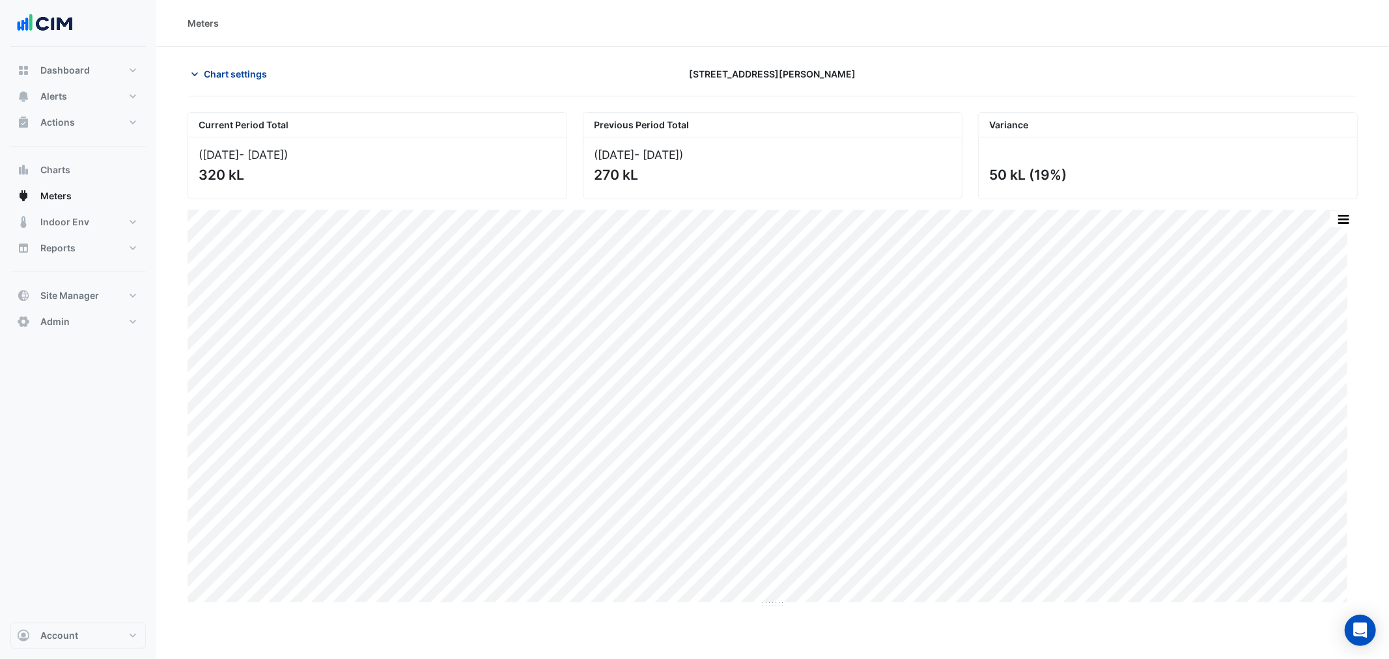
click at [270, 83] on button "Chart settings" at bounding box center [232, 74] width 88 height 23
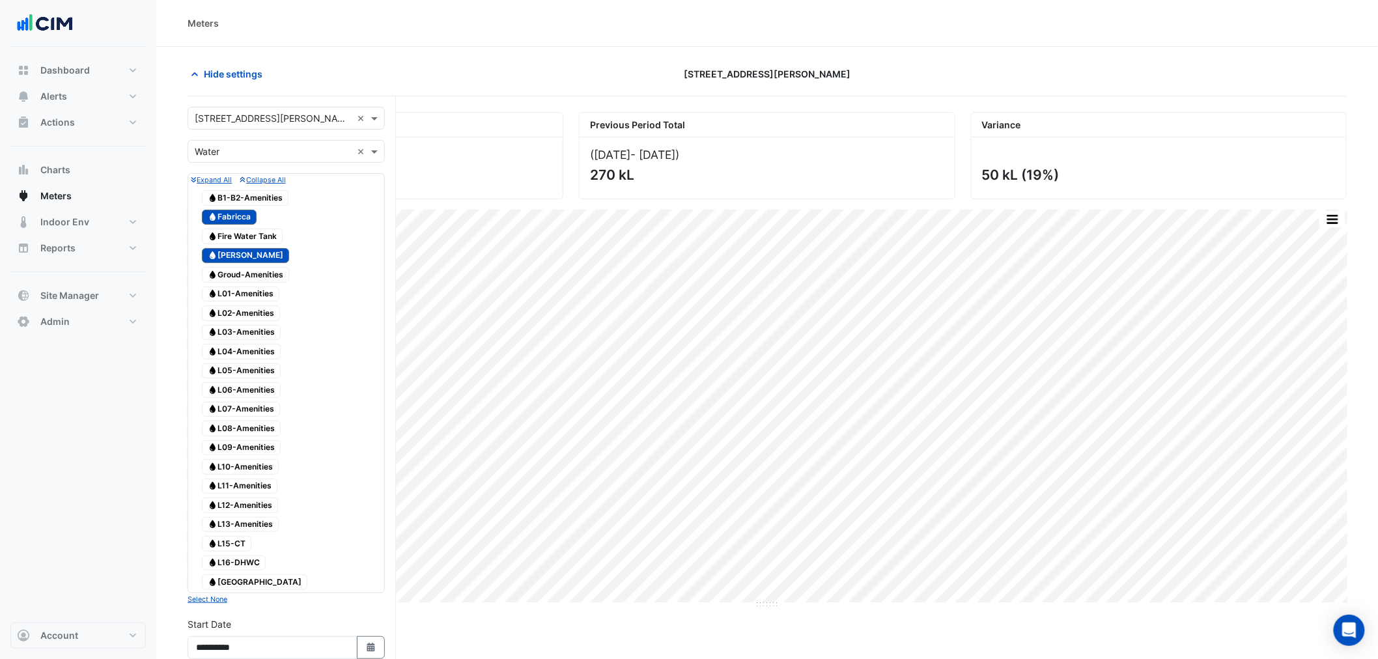
click at [235, 209] on div "Water Fabricca" at bounding box center [229, 217] width 61 height 18
click at [220, 261] on span "Water Gidley" at bounding box center [245, 256] width 87 height 16
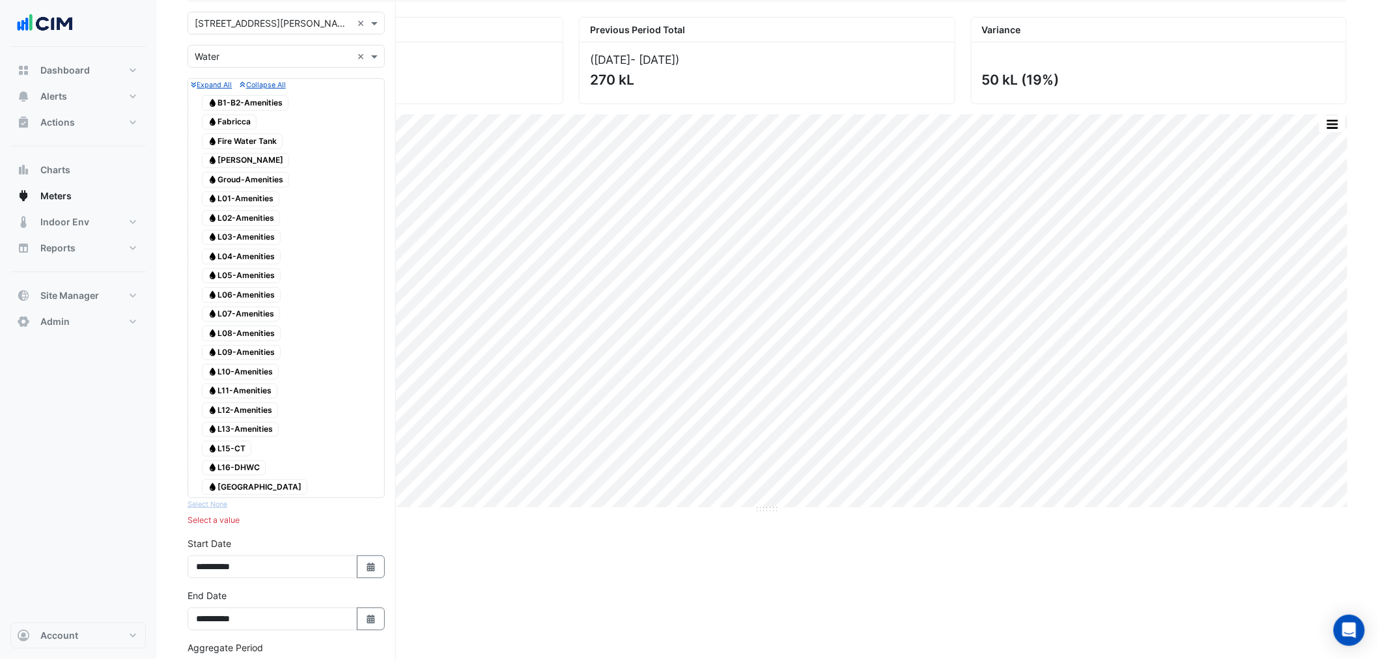
scroll to position [96, 0]
click at [235, 456] on span "Water L15-CT" at bounding box center [226, 448] width 49 height 16
click at [234, 475] on span "Water L16-DHWC" at bounding box center [234, 468] width 64 height 16
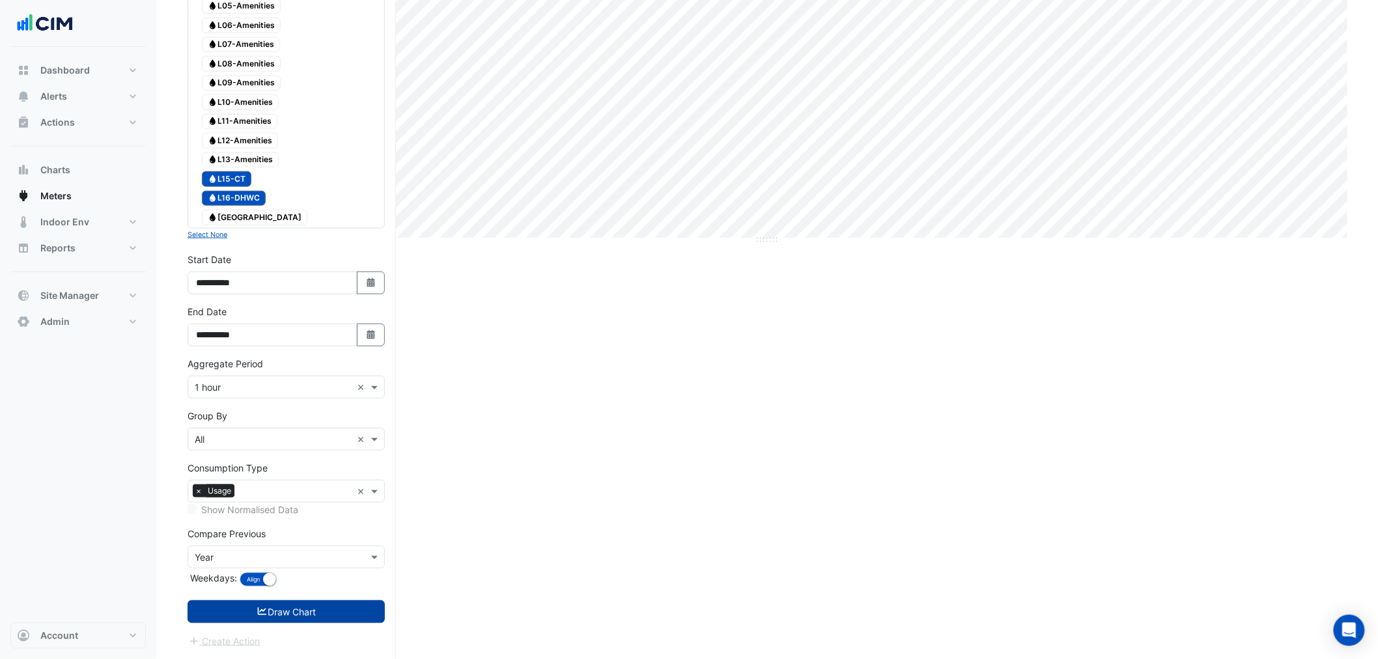
click at [257, 621] on button "Draw Chart" at bounding box center [286, 611] width 197 height 23
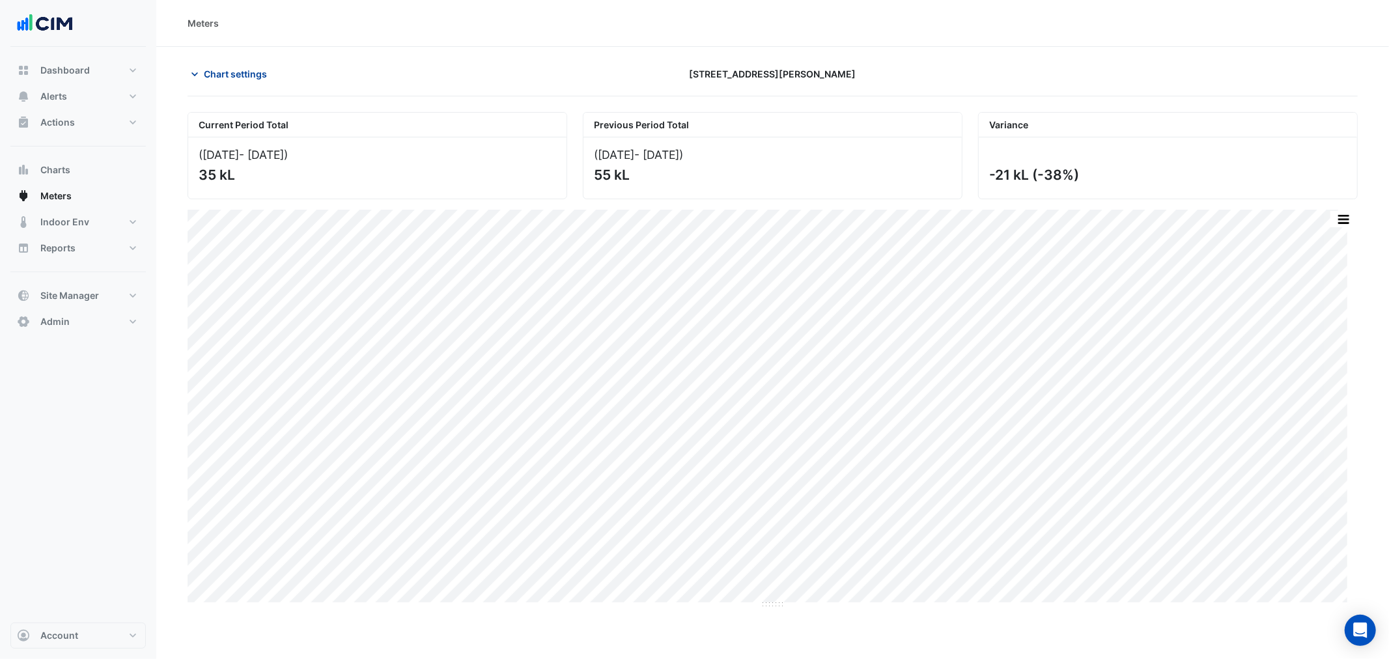
click at [217, 67] on span "Chart settings" at bounding box center [235, 74] width 63 height 14
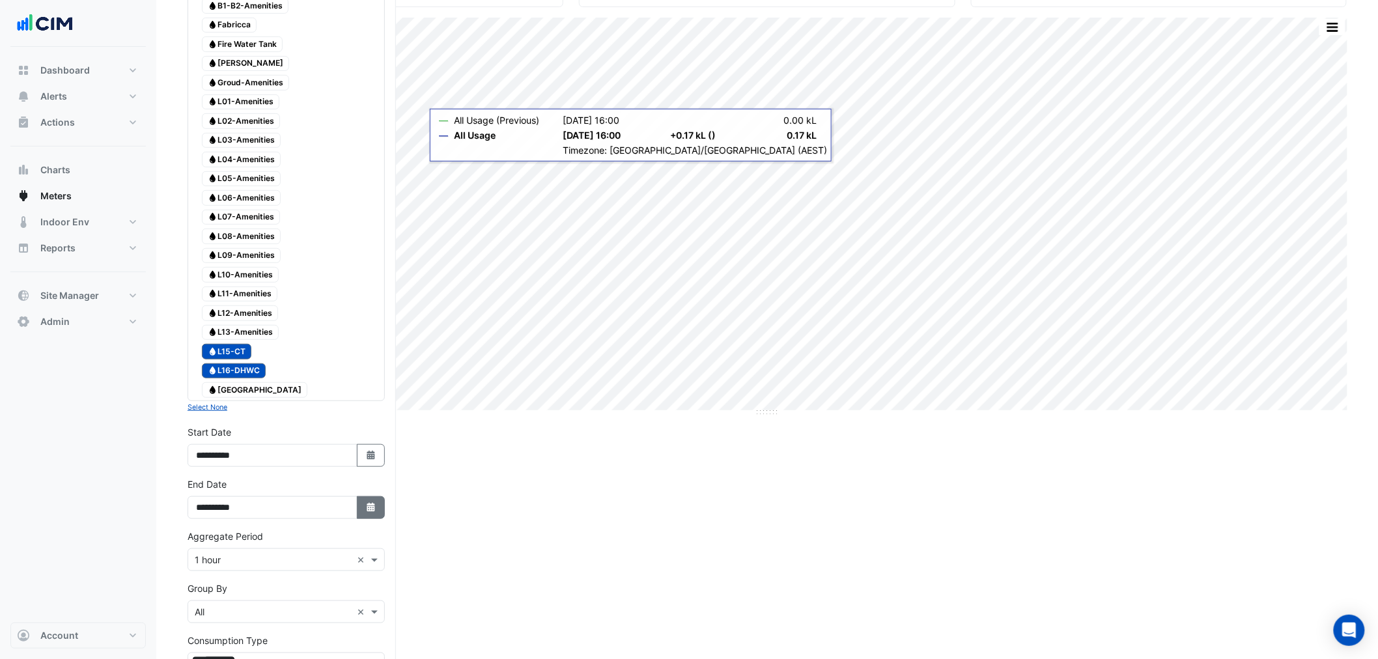
scroll to position [193, 0]
click at [380, 518] on button "Select Date" at bounding box center [371, 507] width 29 height 23
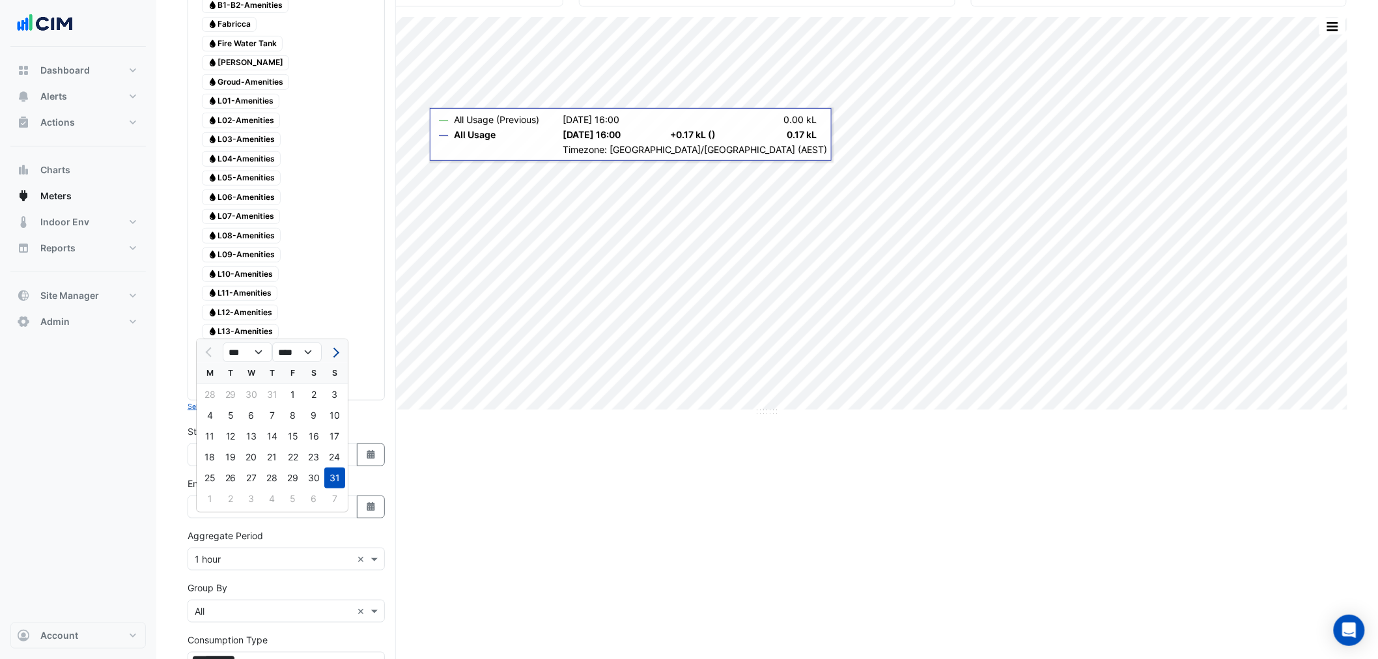
click at [331, 350] on span "Next month" at bounding box center [334, 353] width 10 height 10
select select "*"
click at [245, 395] on div "3" at bounding box center [251, 394] width 21 height 21
type input "**********"
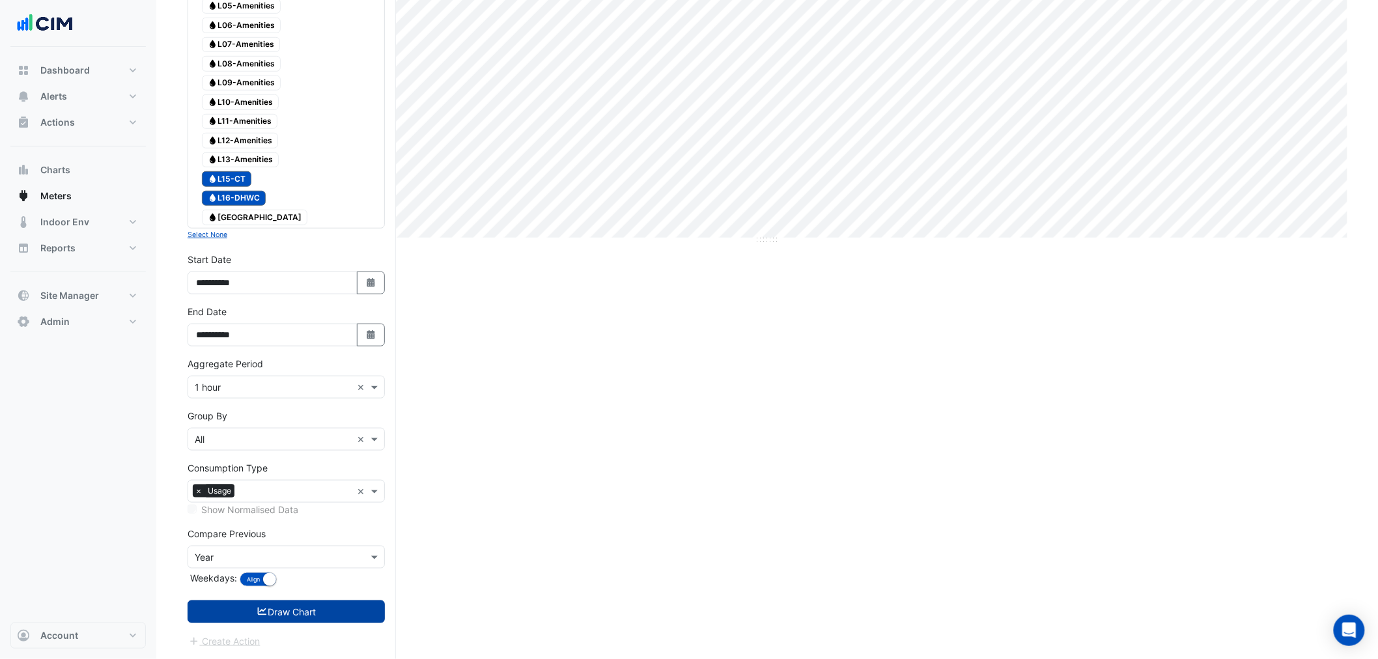
click at [319, 613] on form "Select a Site × 99 Elizabeth St × Utility Type × Water × Expand All Collapse Al…" at bounding box center [286, 195] width 197 height 906
click at [319, 613] on button "Draw Chart" at bounding box center [286, 611] width 197 height 23
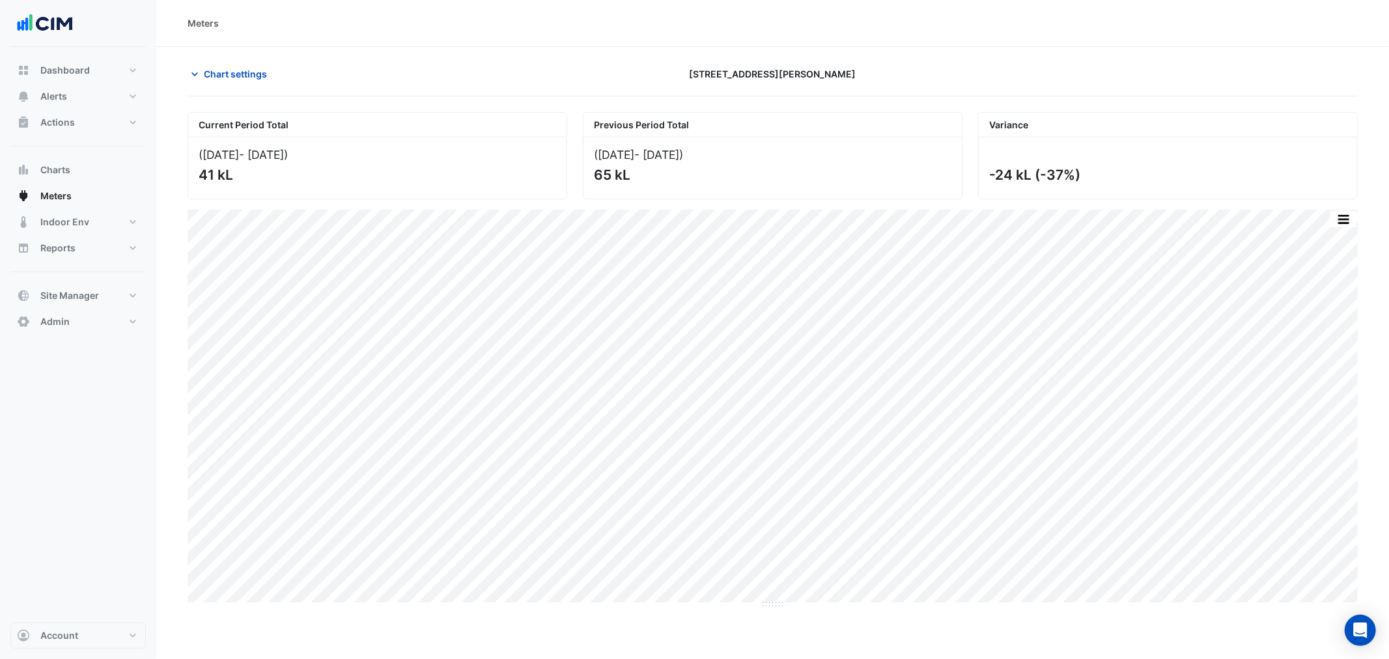
drag, startPoint x: 227, startPoint y: 46, endPoint x: 225, endPoint y: 69, distance: 22.8
click at [227, 48] on section "Chart settings 99 Elizabeth St Current Period Total (01 Aug 25 - 03 Sep 25 ) 41…" at bounding box center [772, 328] width 1233 height 562
click at [225, 69] on span "Chart settings" at bounding box center [235, 74] width 63 height 14
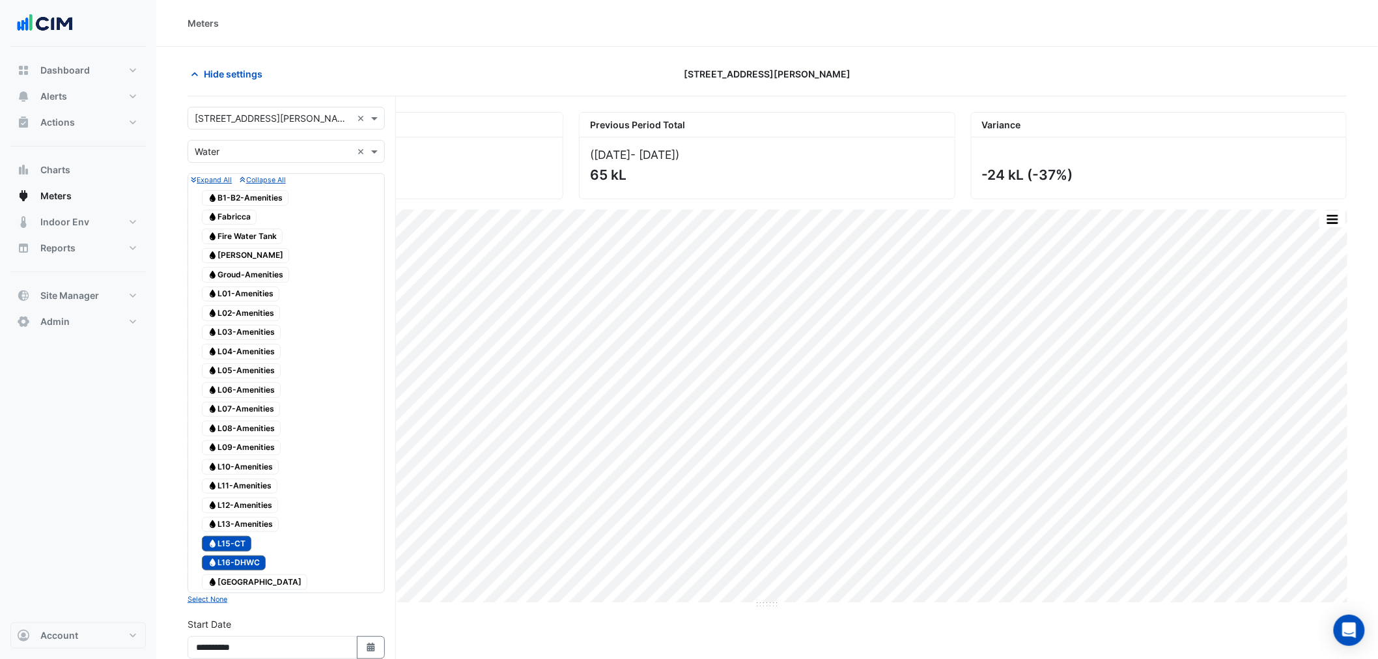
click at [239, 552] on span "Water L15-CT" at bounding box center [226, 544] width 49 height 16
click at [239, 571] on span "Water L16-DHWC" at bounding box center [234, 563] width 64 height 16
click at [241, 590] on span "Water Main Building" at bounding box center [254, 582] width 105 height 16
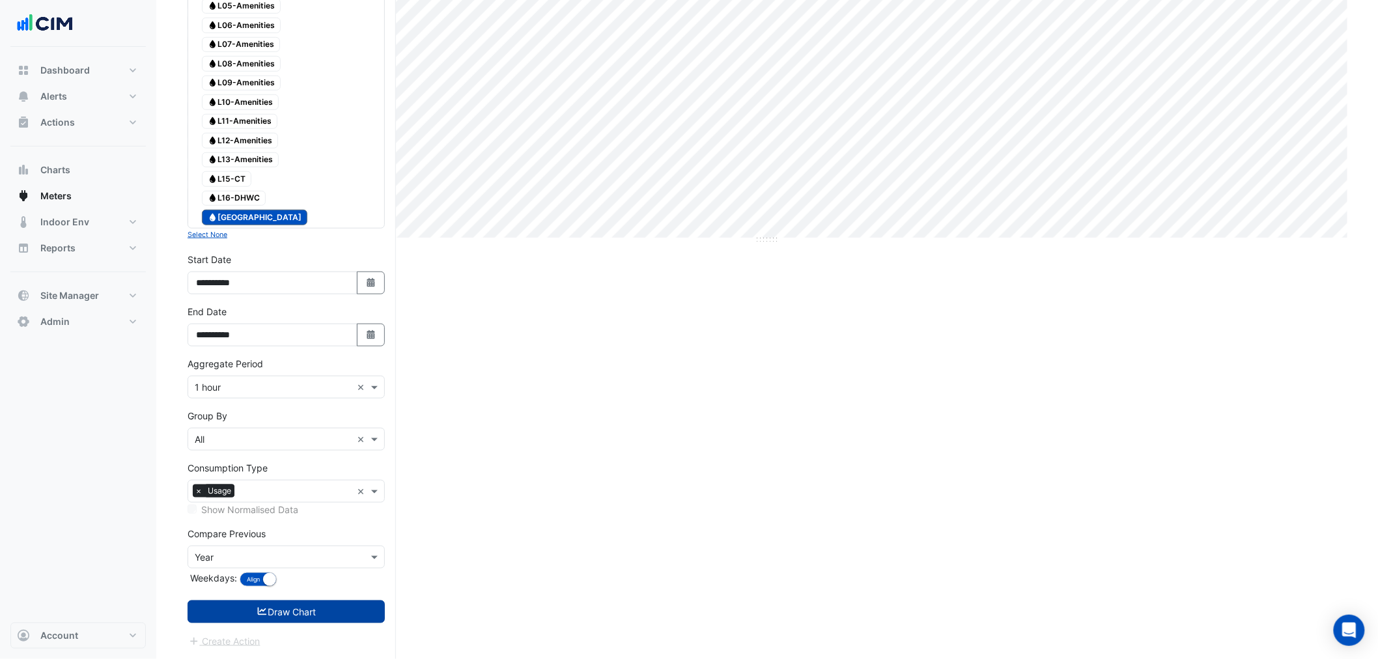
click at [257, 614] on icon "submit" at bounding box center [263, 611] width 12 height 9
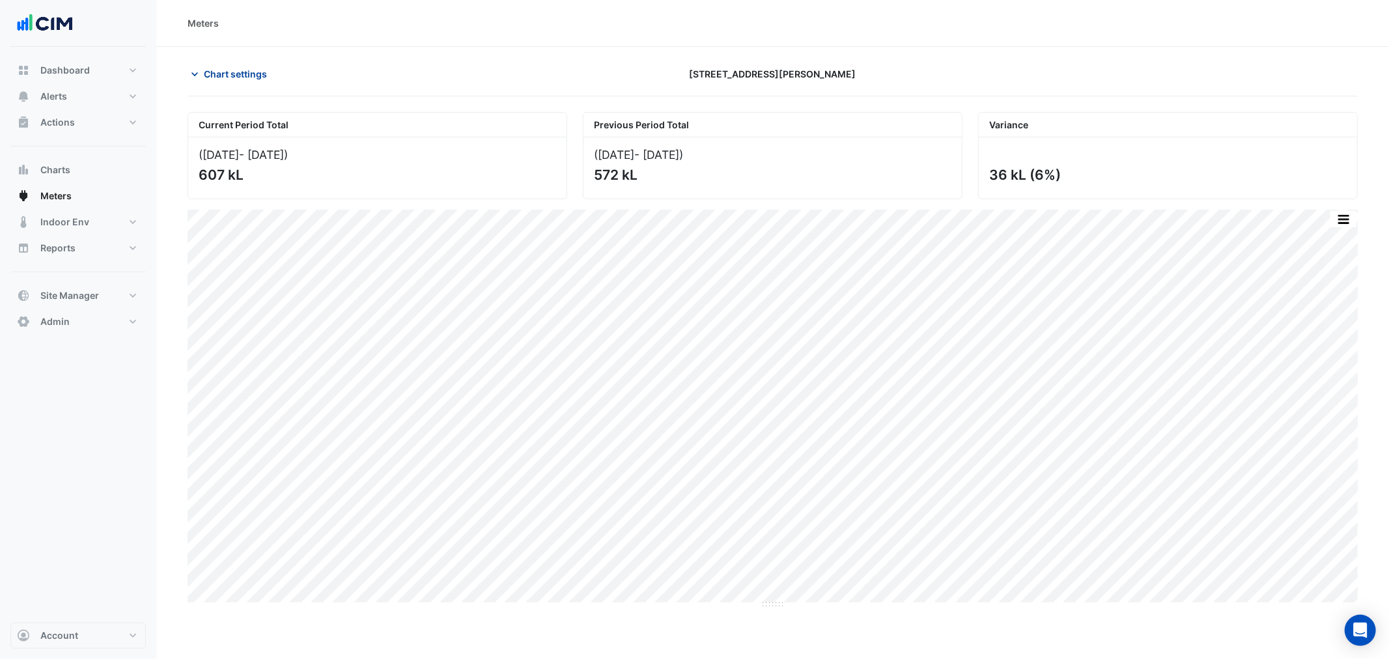
click at [216, 65] on button "Chart settings" at bounding box center [232, 74] width 88 height 23
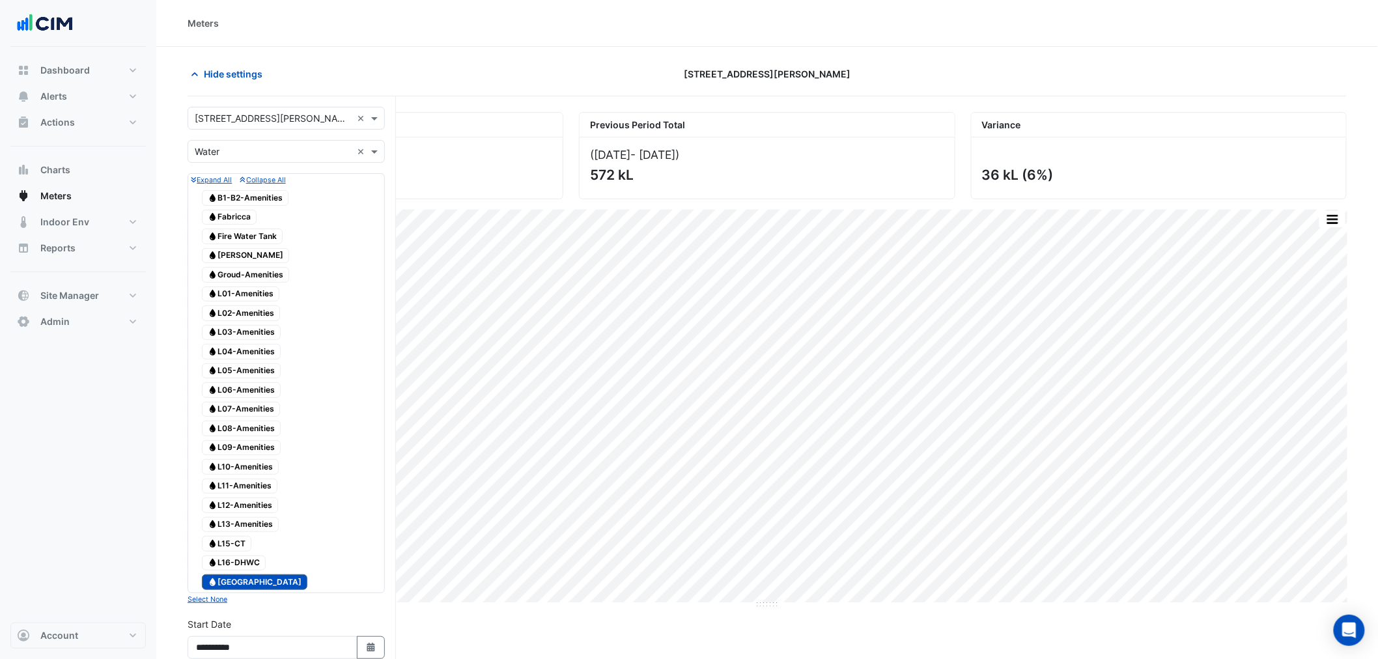
click at [230, 552] on span "Water L15-CT" at bounding box center [226, 544] width 49 height 16
click at [232, 571] on span "Water L16-DHWC" at bounding box center [234, 563] width 64 height 16
click at [233, 571] on span "Water L16-DHWC" at bounding box center [234, 563] width 64 height 16
click at [231, 552] on span "Water L15-CT" at bounding box center [226, 544] width 49 height 16
click at [238, 65] on button "Hide settings" at bounding box center [229, 74] width 83 height 23
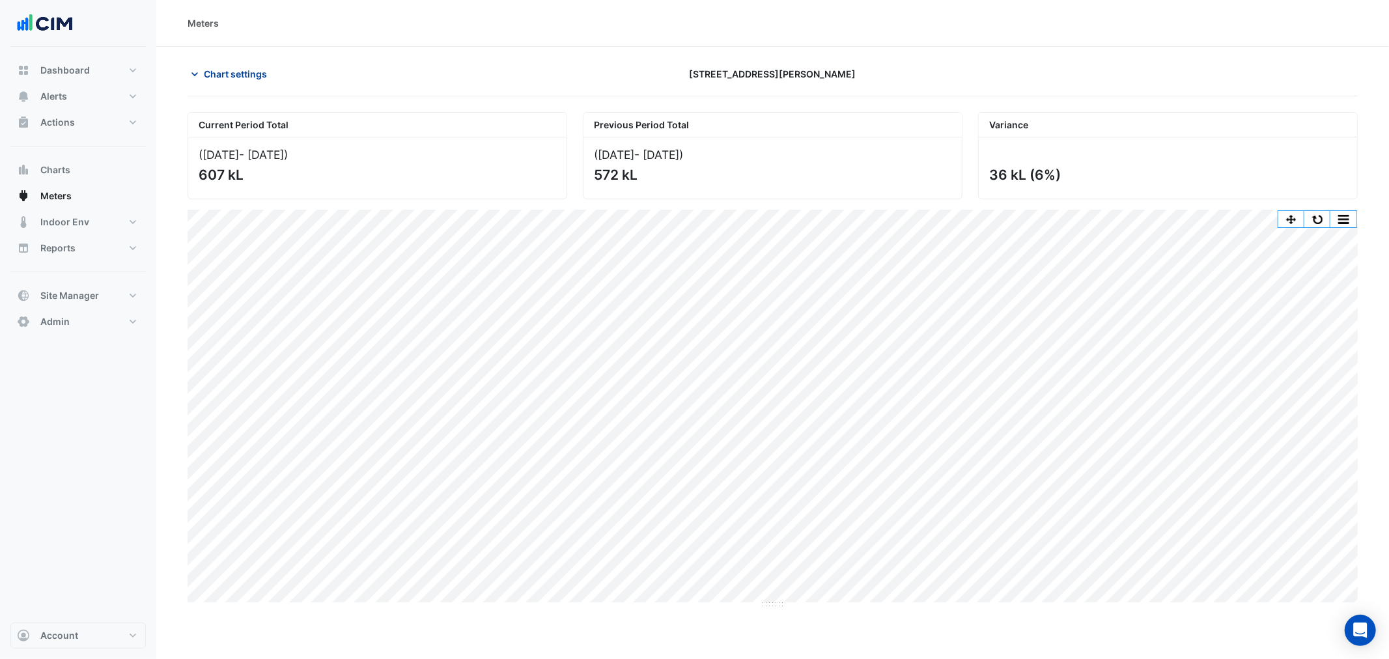
click at [221, 78] on span "Chart settings" at bounding box center [235, 74] width 63 height 14
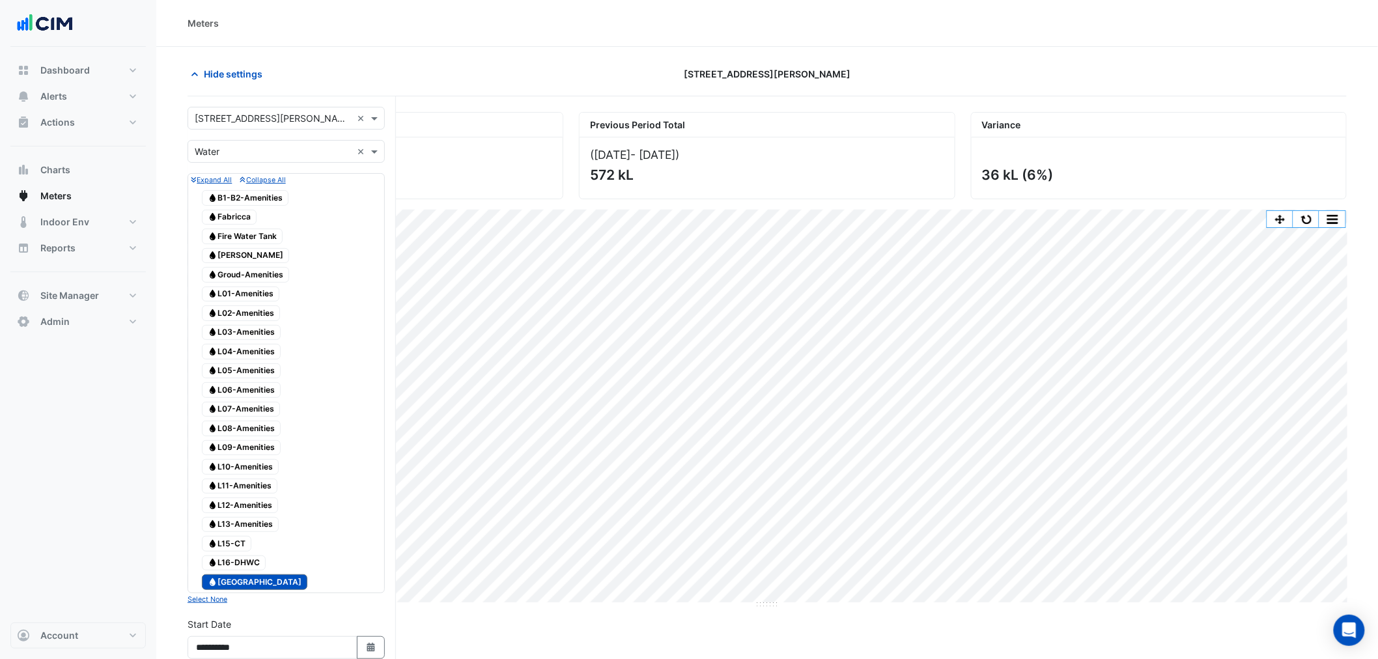
click at [236, 192] on span "Water B1-B2-Amenities" at bounding box center [245, 198] width 87 height 16
click at [262, 590] on span "Water Main Building" at bounding box center [254, 582] width 105 height 16
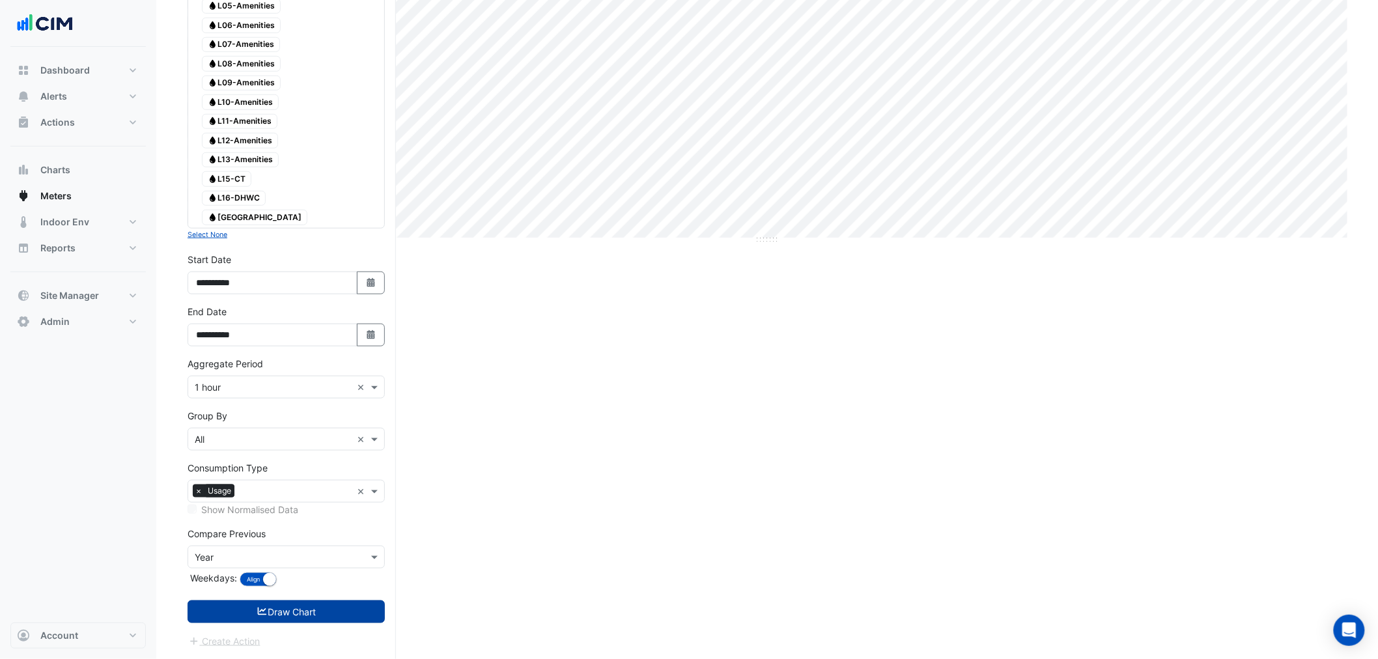
drag, startPoint x: 314, startPoint y: 610, endPoint x: 372, endPoint y: 439, distance: 181.0
click at [314, 608] on button "Draw Chart" at bounding box center [286, 611] width 197 height 23
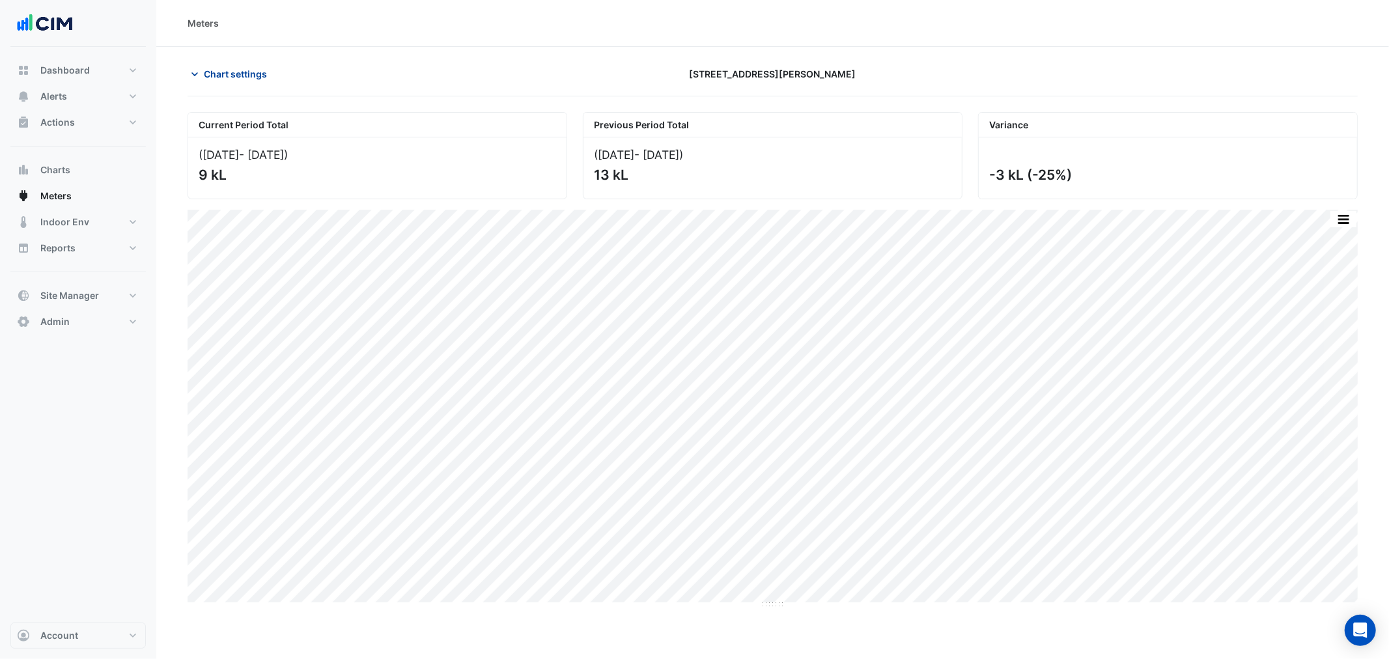
click at [203, 69] on button "Chart settings" at bounding box center [232, 74] width 88 height 23
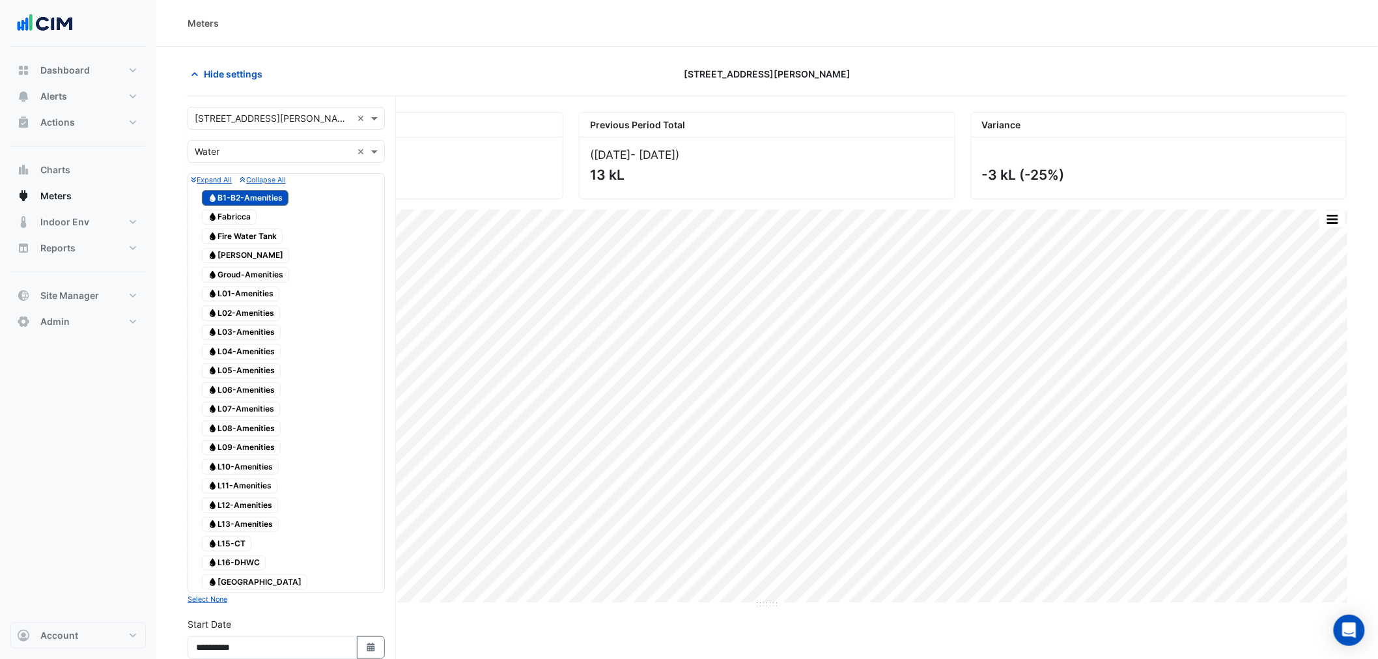
click at [245, 196] on span "Water B1-B2-Amenities" at bounding box center [245, 198] width 87 height 16
click at [231, 552] on span "Water L15-CT" at bounding box center [226, 544] width 49 height 16
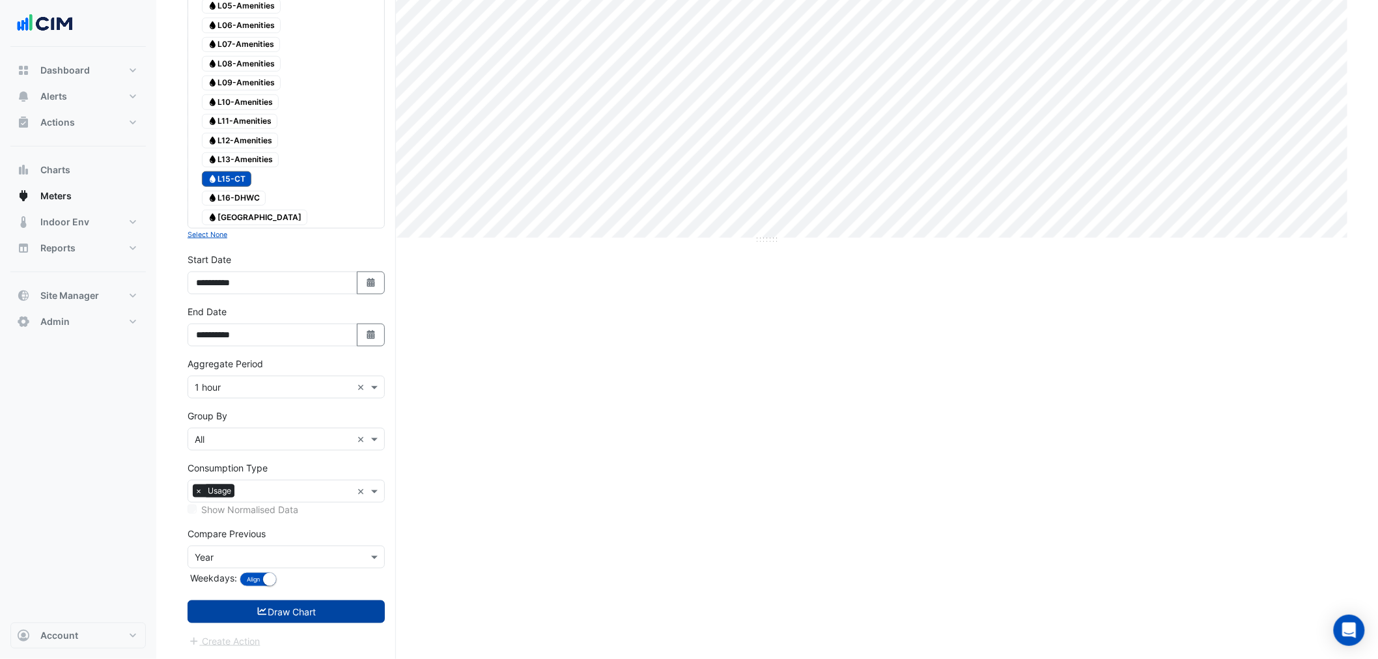
click at [285, 611] on button "Draw Chart" at bounding box center [286, 611] width 197 height 23
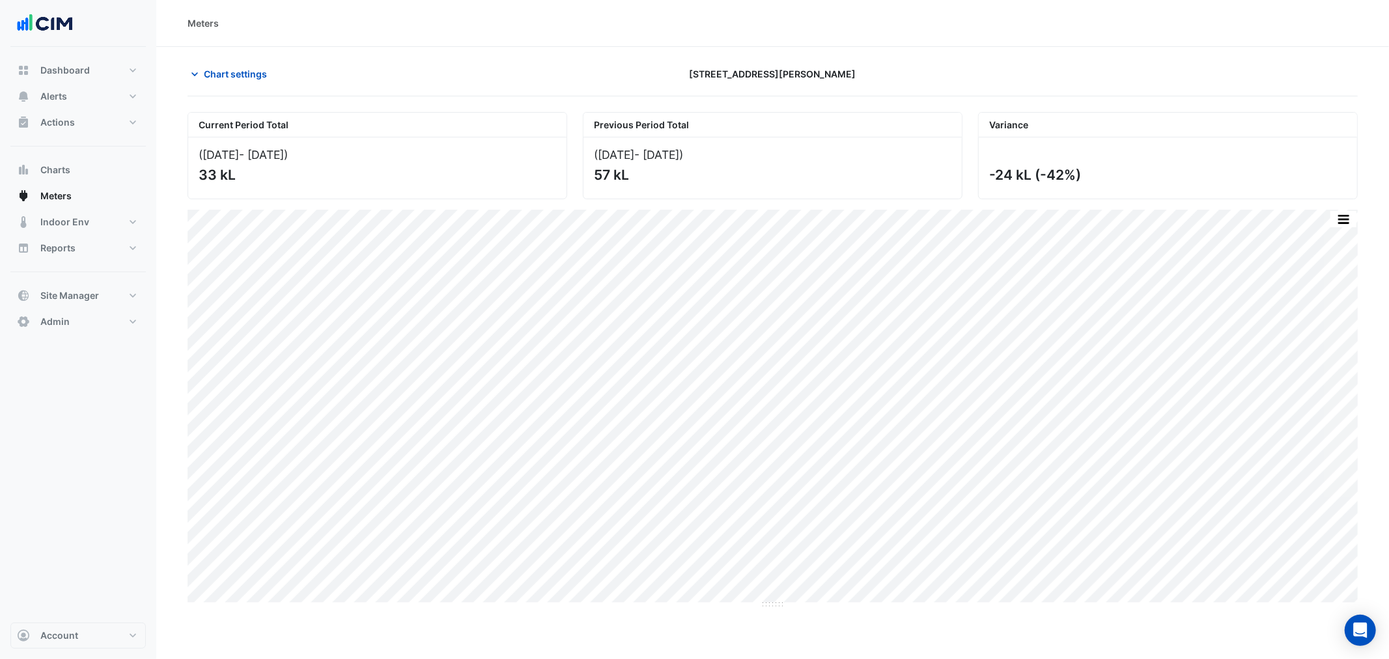
drag, startPoint x: 1020, startPoint y: 176, endPoint x: 1089, endPoint y: 187, distance: 70.5
click at [1089, 187] on div "-24 kL (-42%)" at bounding box center [1168, 167] width 378 height 61
click at [233, 63] on button "Chart settings" at bounding box center [232, 74] width 88 height 23
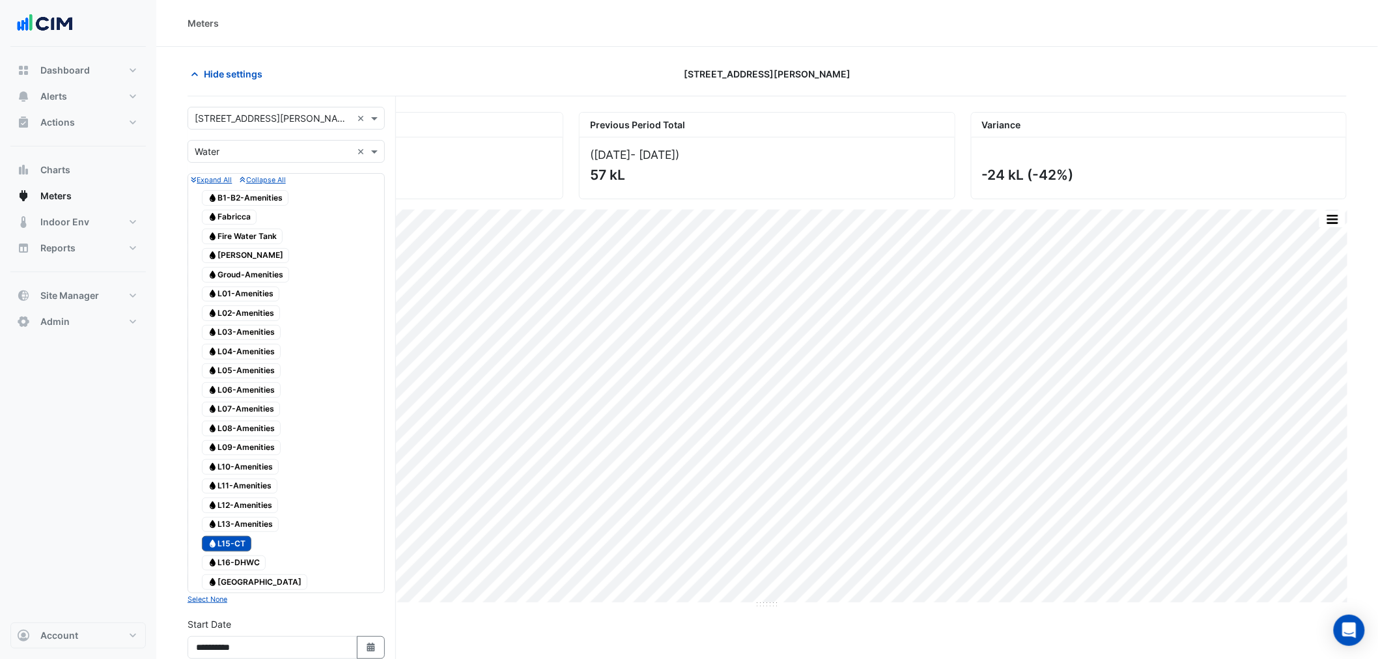
click at [235, 571] on span "Water L16-DHWC" at bounding box center [234, 563] width 64 height 16
click at [229, 552] on span "Water L15-CT" at bounding box center [226, 544] width 49 height 16
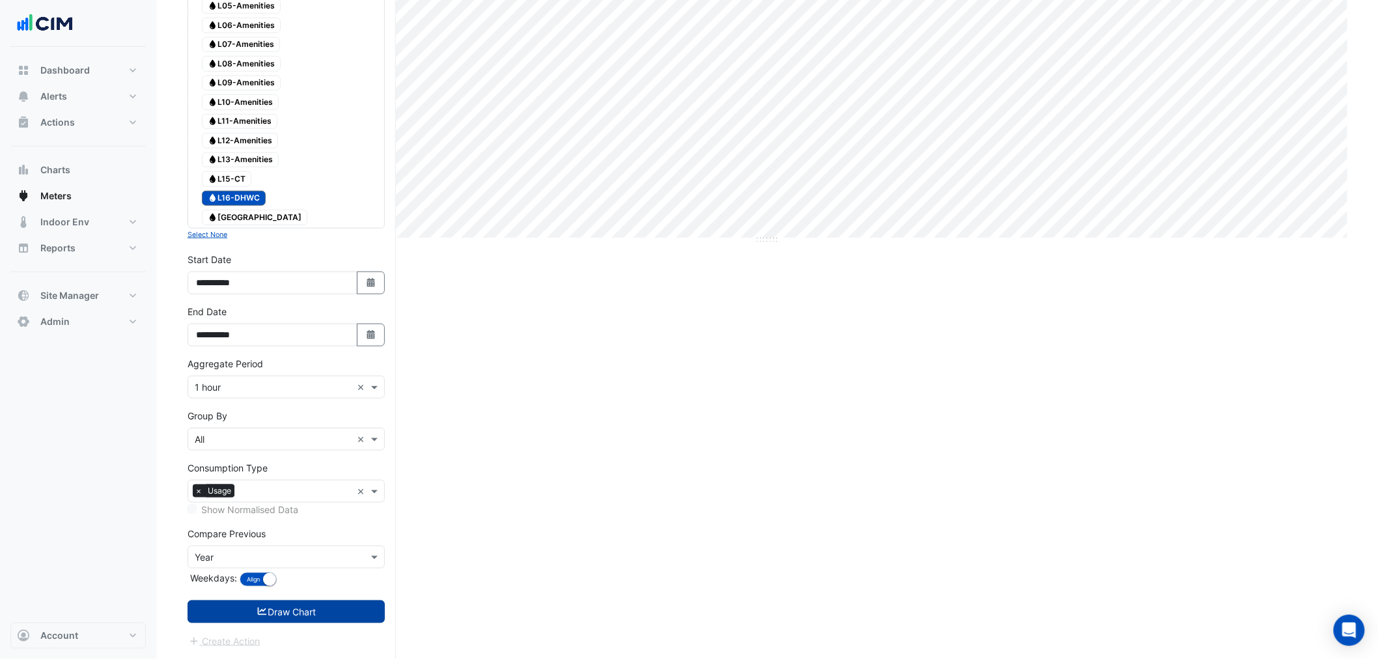
click at [272, 606] on button "Draw Chart" at bounding box center [286, 611] width 197 height 23
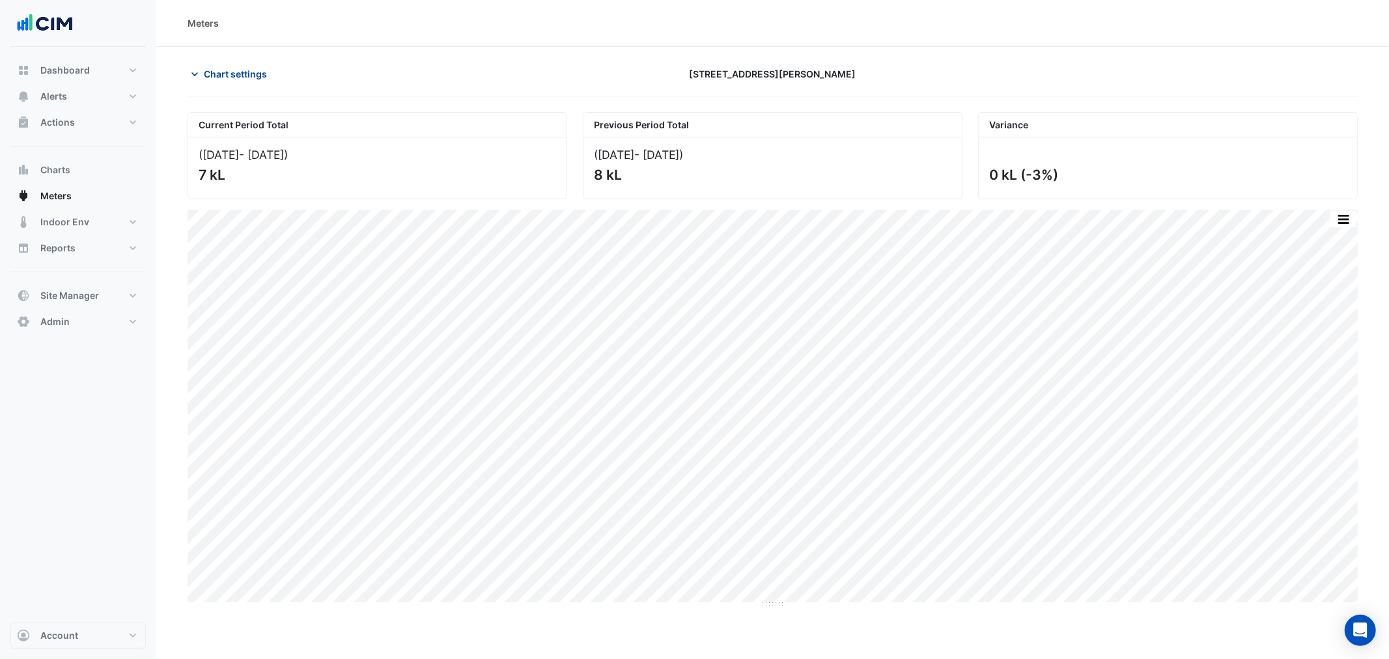
click at [228, 67] on span "Chart settings" at bounding box center [235, 74] width 63 height 14
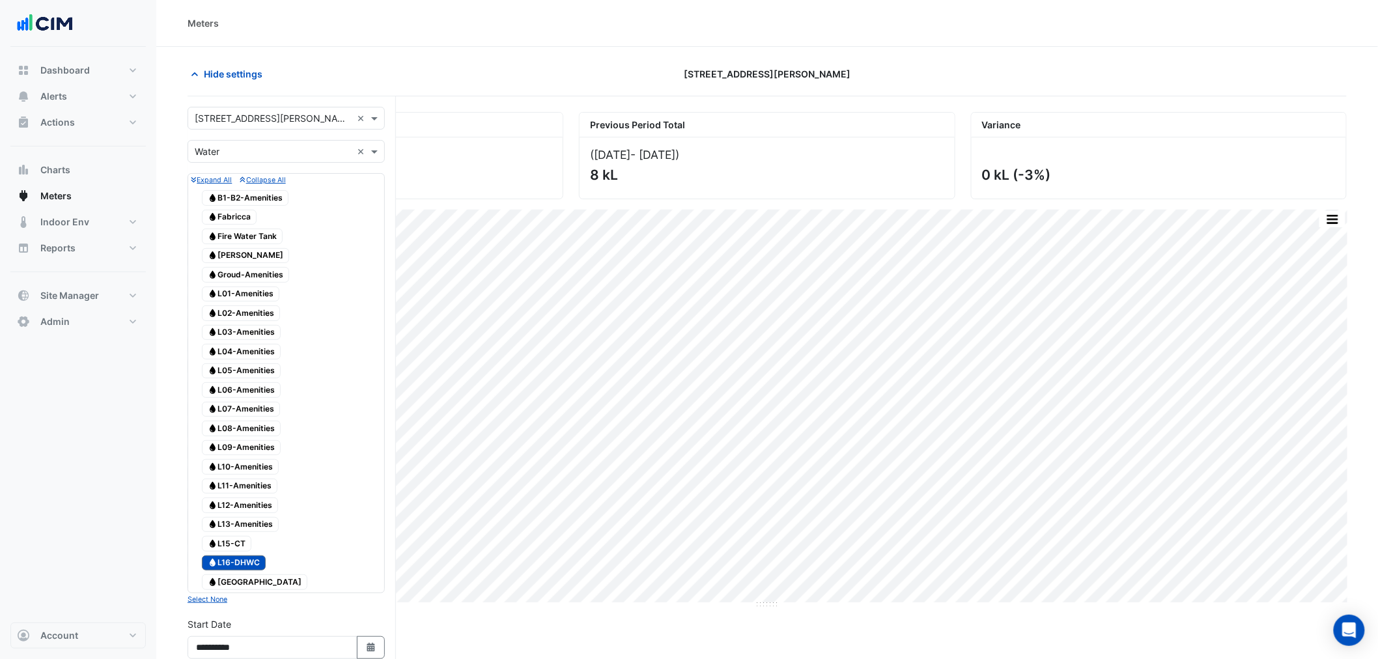
click at [241, 571] on span "Water L16-DHWC" at bounding box center [234, 563] width 64 height 16
click at [228, 215] on span "Water Fabricca" at bounding box center [229, 218] width 55 height 16
click at [229, 256] on span "Water Gidley" at bounding box center [245, 256] width 87 height 16
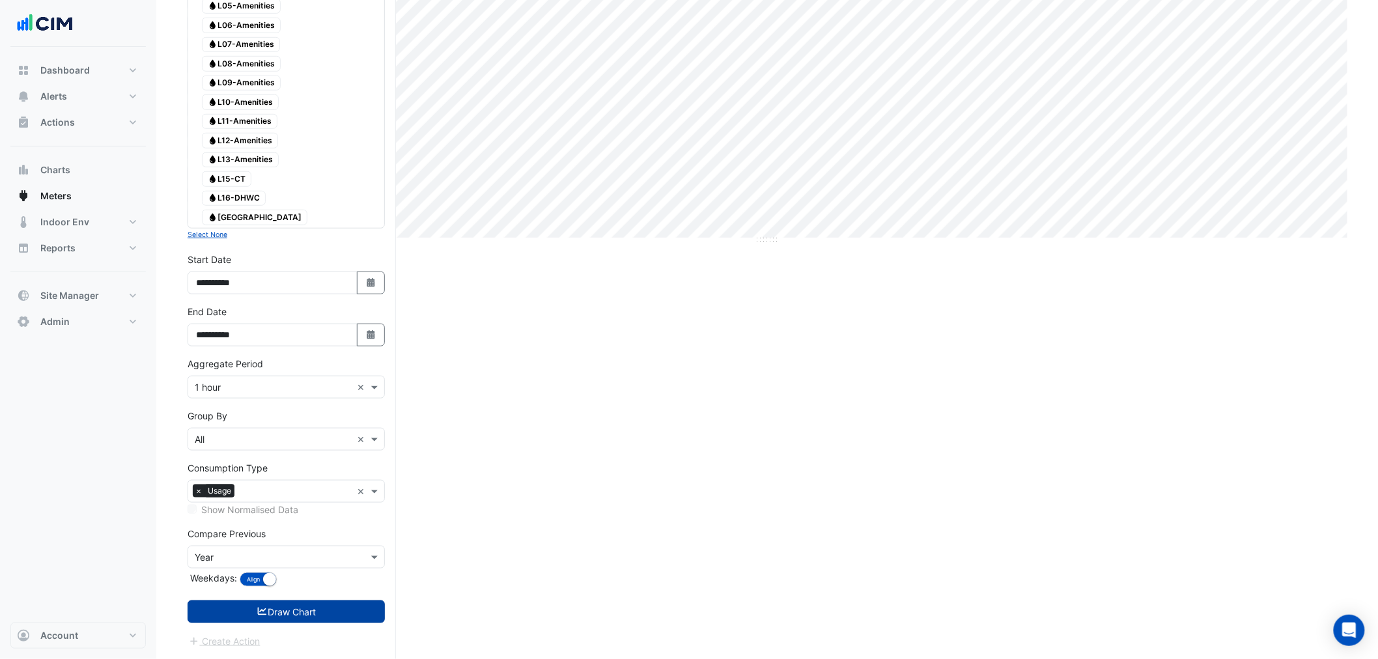
click at [314, 612] on button "Draw Chart" at bounding box center [286, 611] width 197 height 23
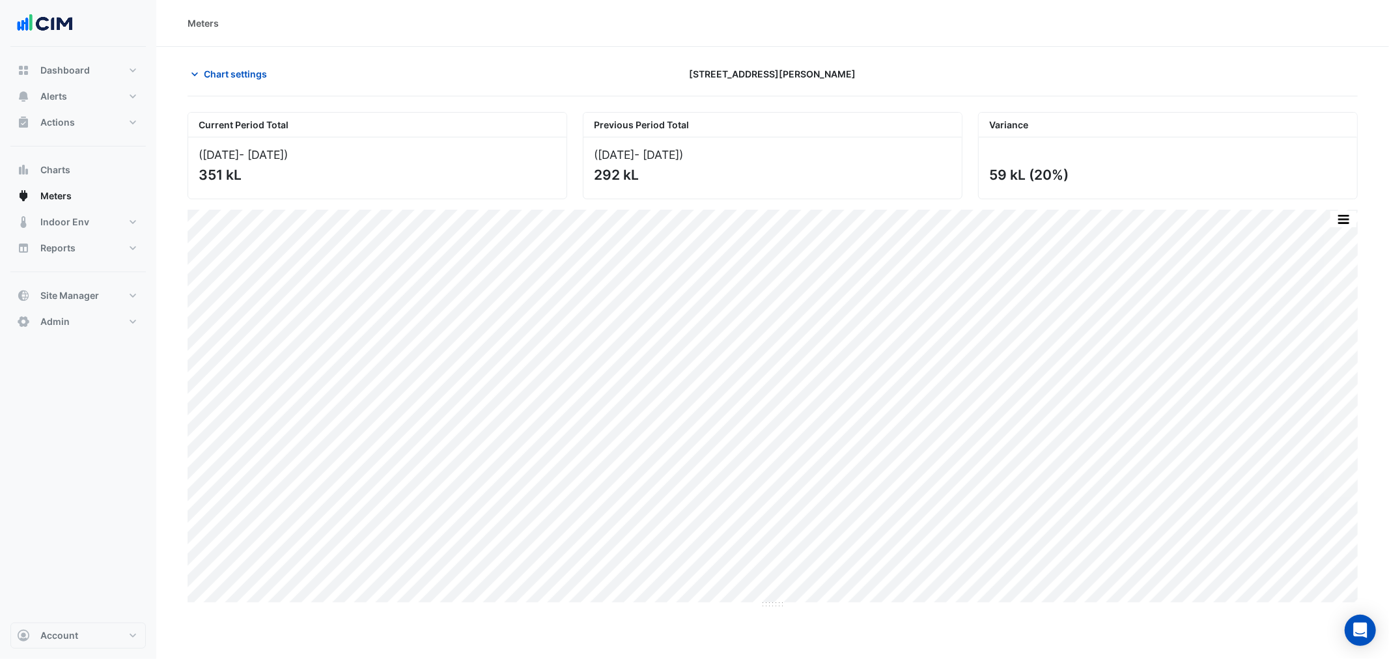
drag, startPoint x: 998, startPoint y: 178, endPoint x: 1040, endPoint y: 178, distance: 42.3
click at [1040, 178] on div "59 kL (20%)" at bounding box center [1166, 175] width 355 height 16
click at [42, 108] on button "Alerts" at bounding box center [77, 96] width 135 height 26
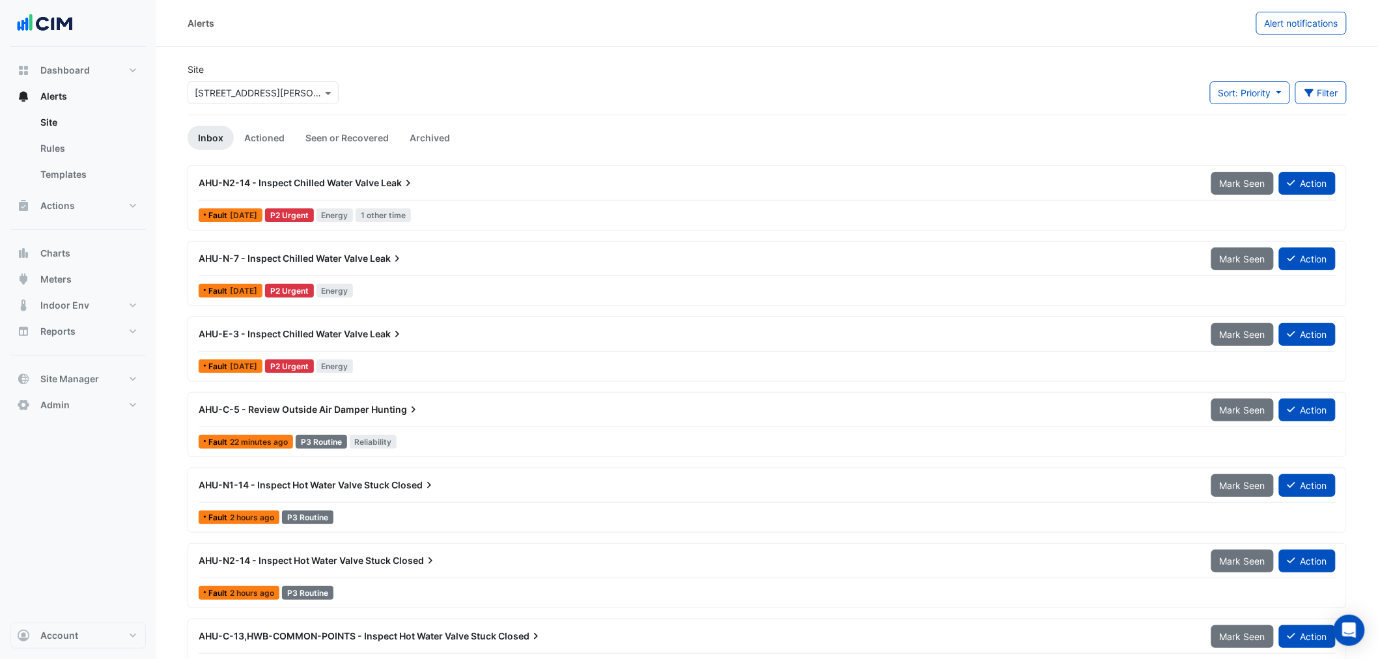
click at [245, 91] on input "text" at bounding box center [250, 94] width 111 height 14
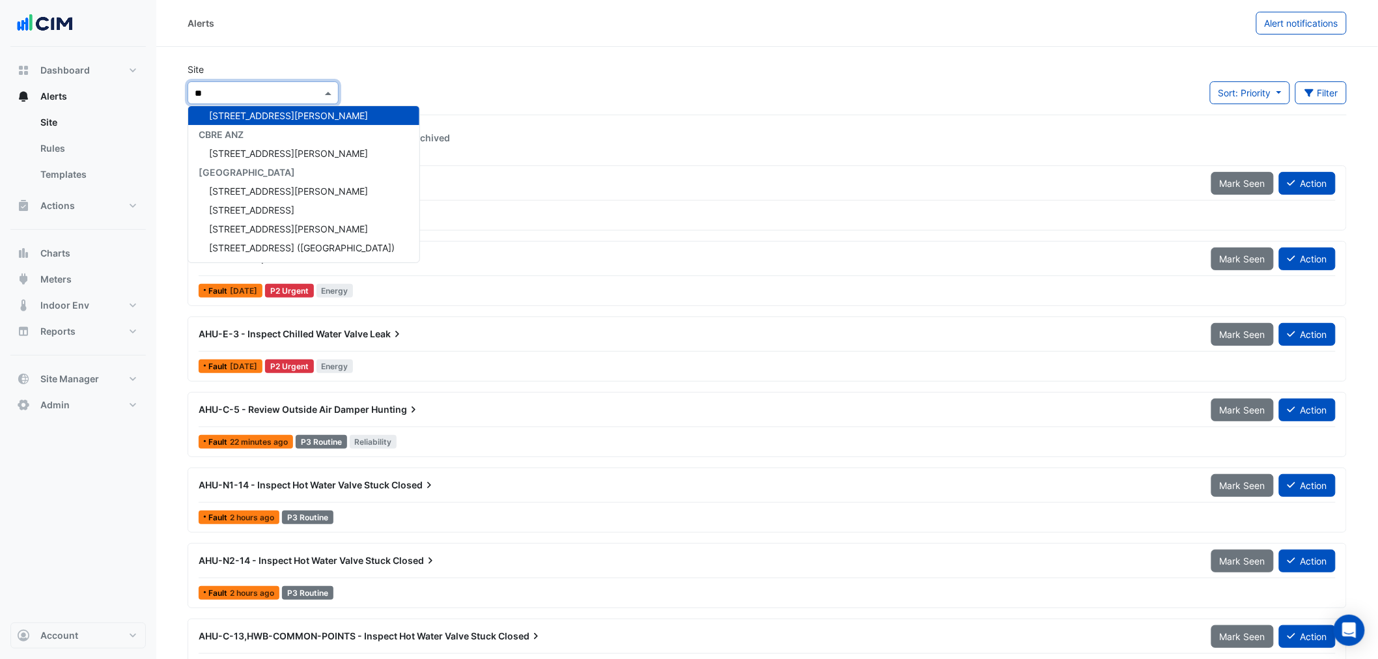
scroll to position [62, 0]
type input "****"
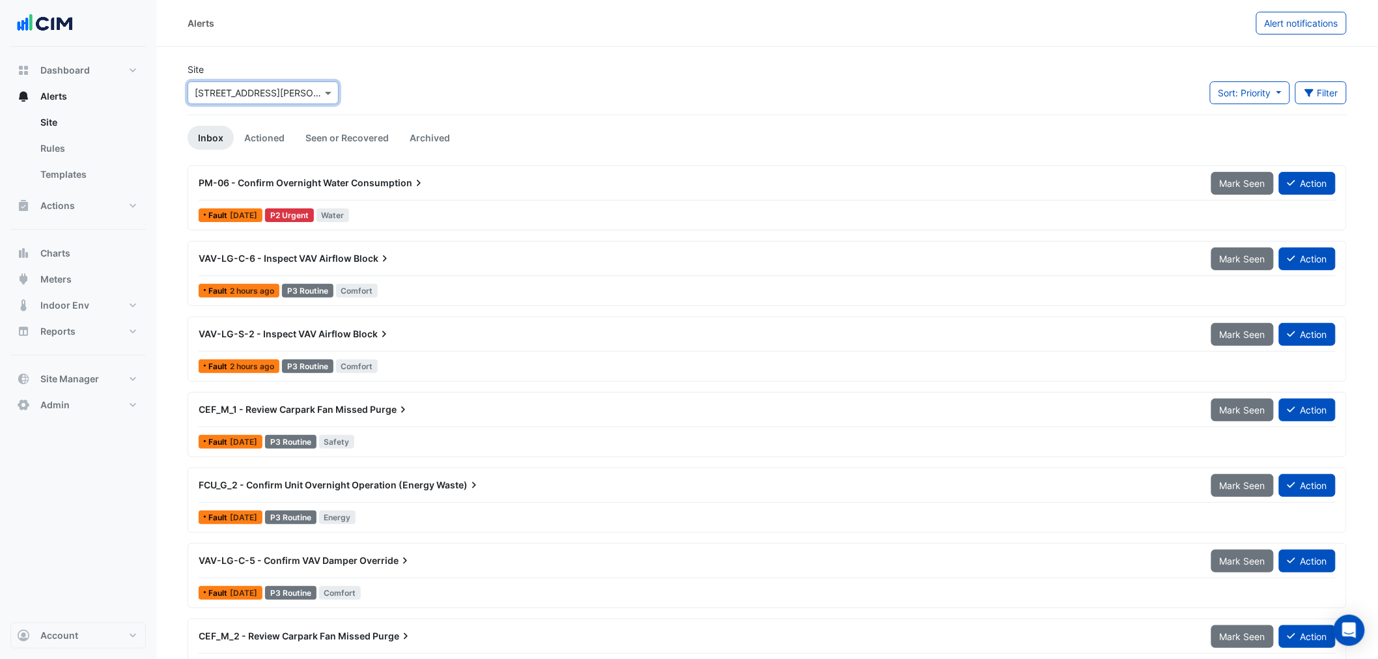
drag, startPoint x: 249, startPoint y: 83, endPoint x: 236, endPoint y: 96, distance: 18.0
click at [246, 85] on div "Select a Site × 99 Georgiana Terrace" at bounding box center [263, 92] width 151 height 23
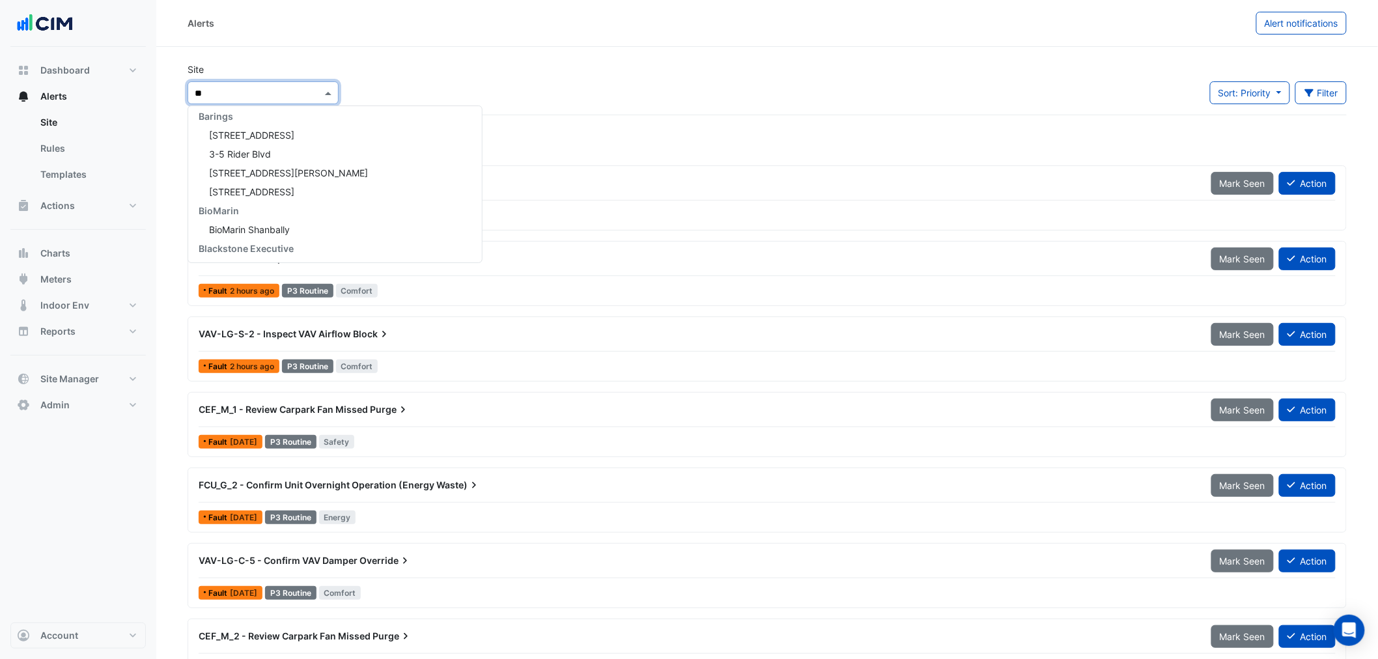
type input "***"
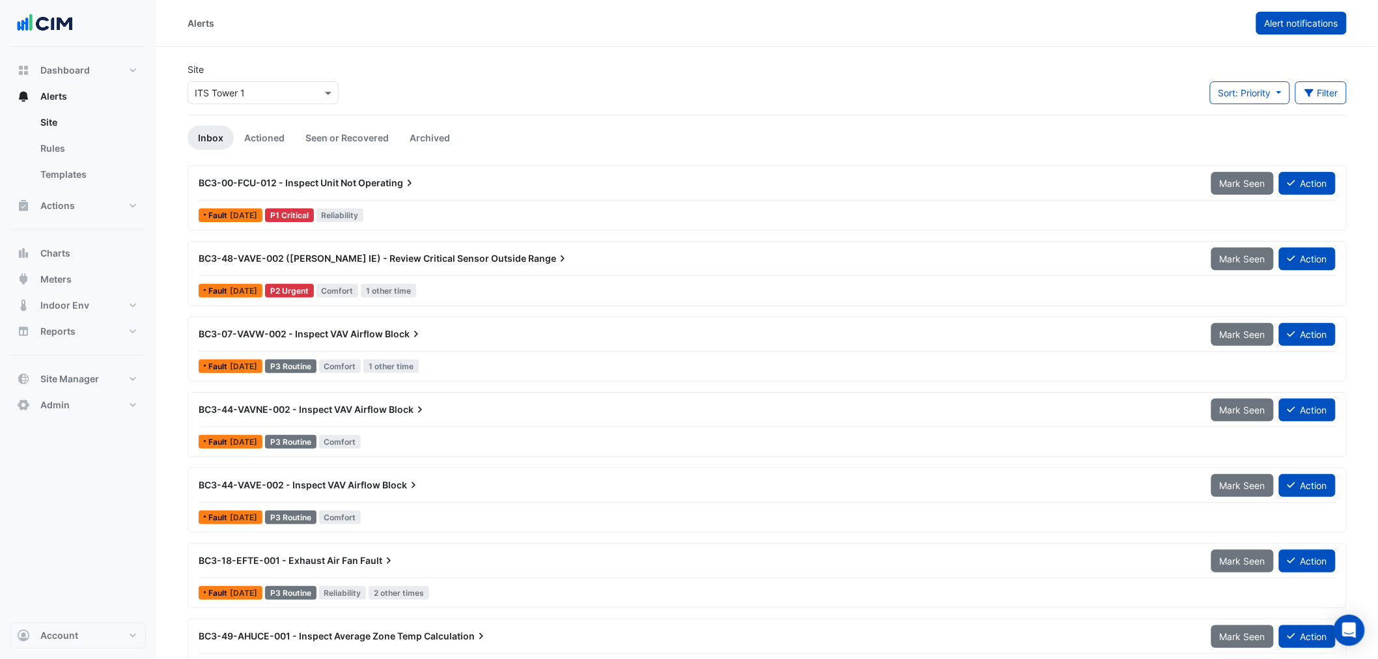
click at [1306, 29] on button "Alert notifications" at bounding box center [1301, 23] width 91 height 23
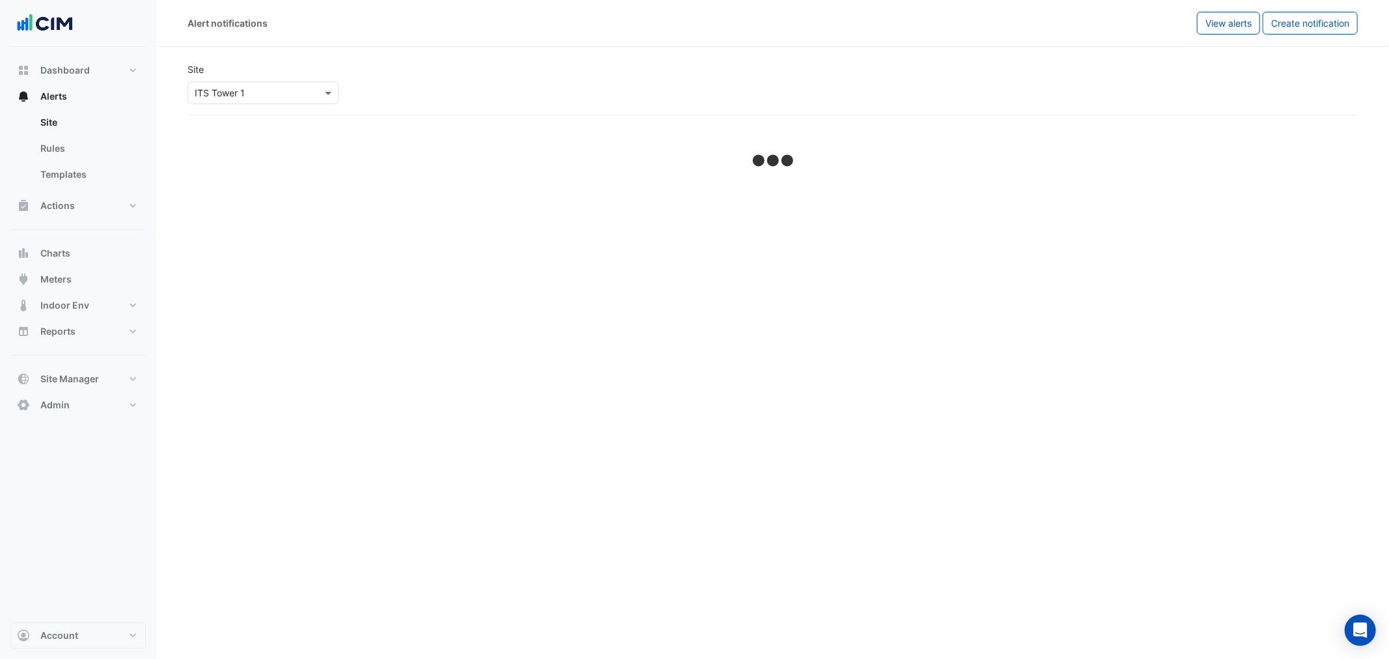
select select "*****"
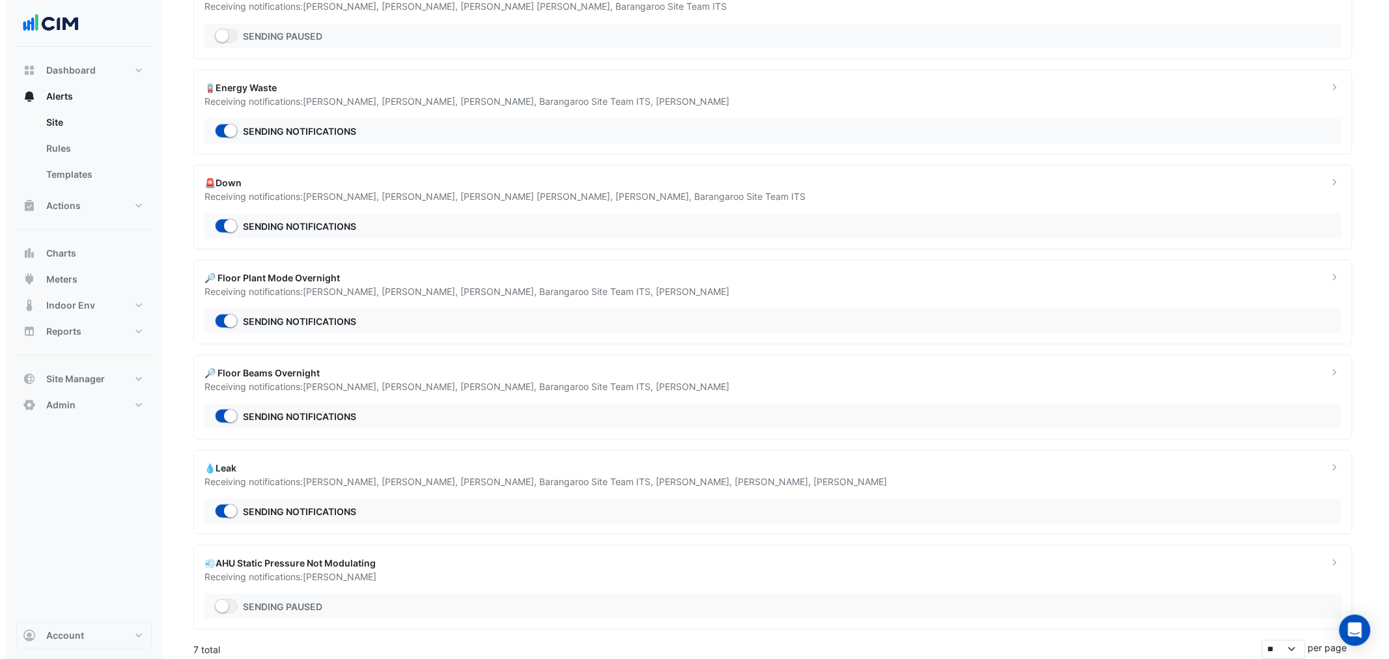
scroll to position [158, 0]
drag, startPoint x: 216, startPoint y: 469, endPoint x: 193, endPoint y: 467, distance: 22.9
click at [193, 467] on div "💧Leak Receiving notifications: Damian White , Benjamin Clowes , Manuel Margelis…" at bounding box center [753, 474] width 1124 height 27
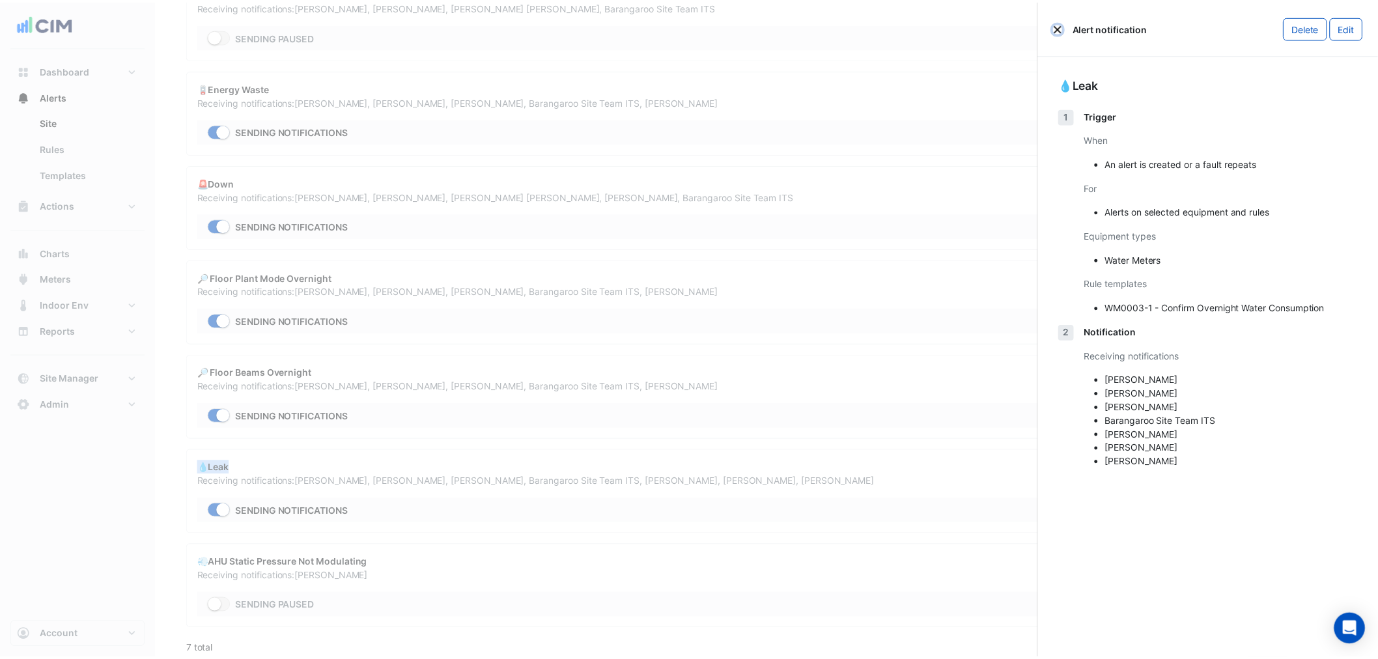
scroll to position [150, 0]
drag, startPoint x: 55, startPoint y: 218, endPoint x: 54, endPoint y: 238, distance: 19.5
click at [55, 219] on ngb-offcanvas-backdrop at bounding box center [694, 329] width 1389 height 659
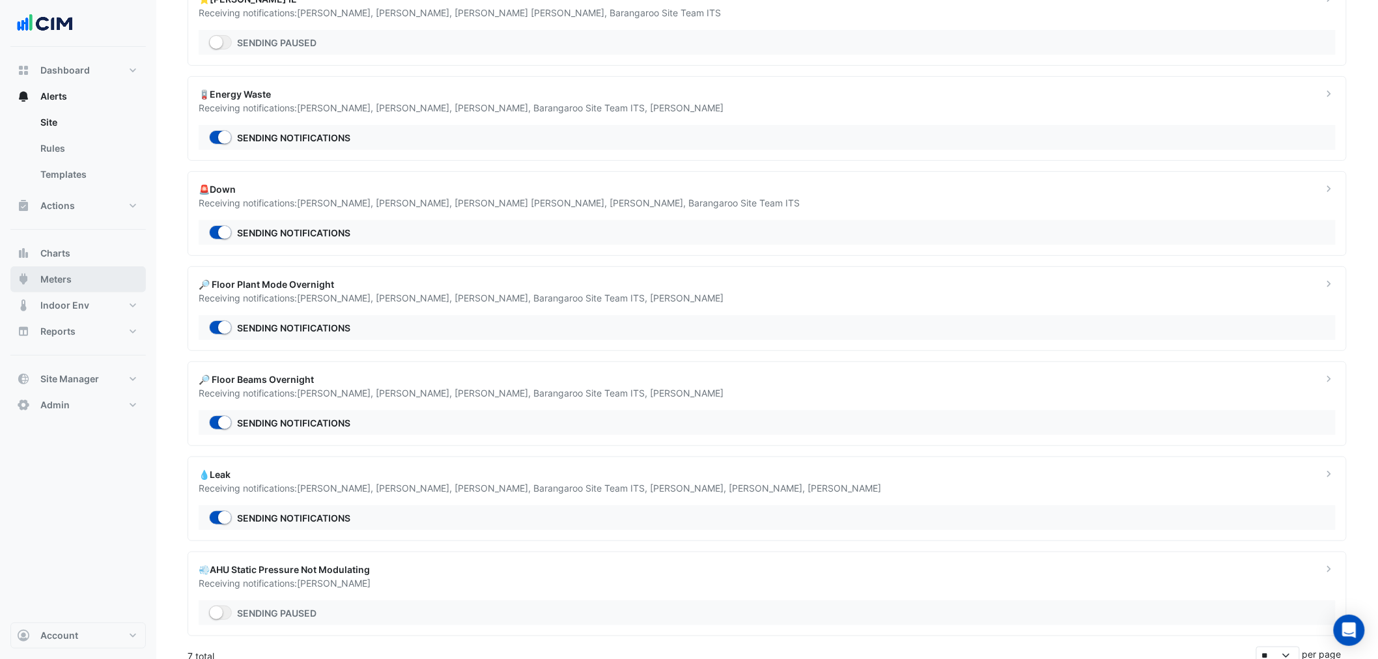
click at [53, 284] on span "Meters" at bounding box center [55, 279] width 31 height 13
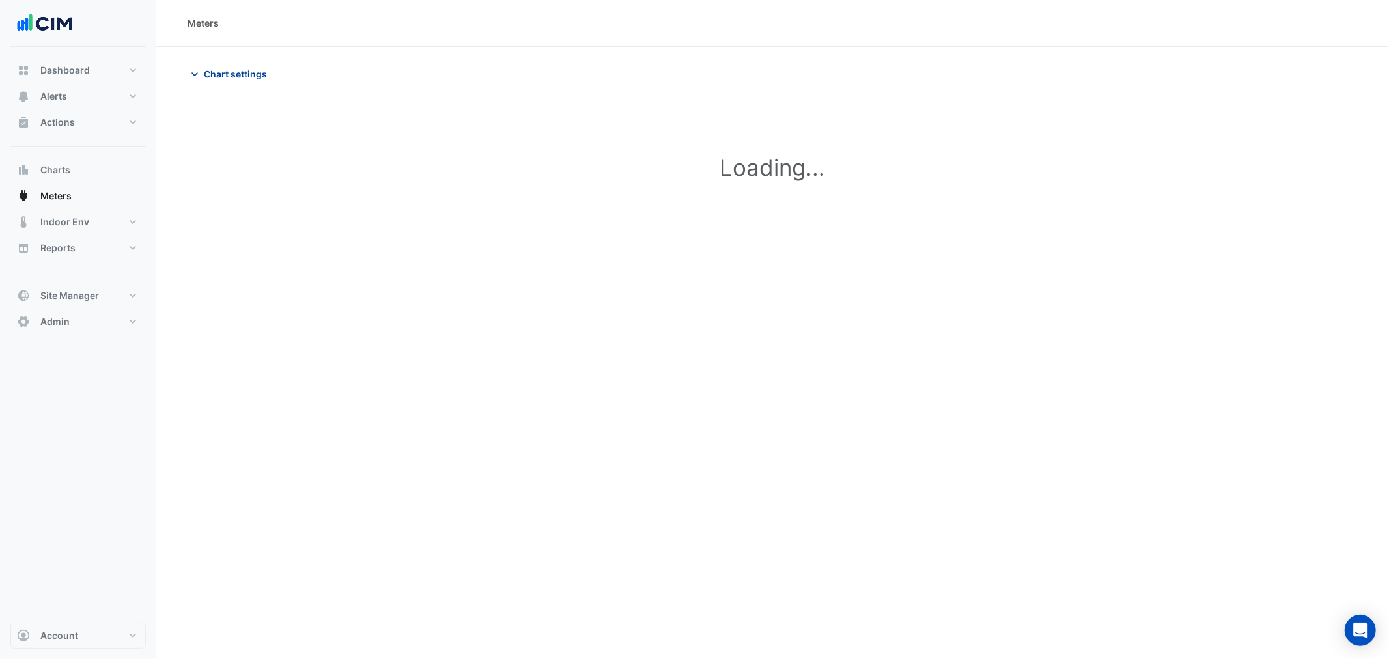
click at [237, 77] on span "Chart settings" at bounding box center [235, 74] width 63 height 14
type input "**********"
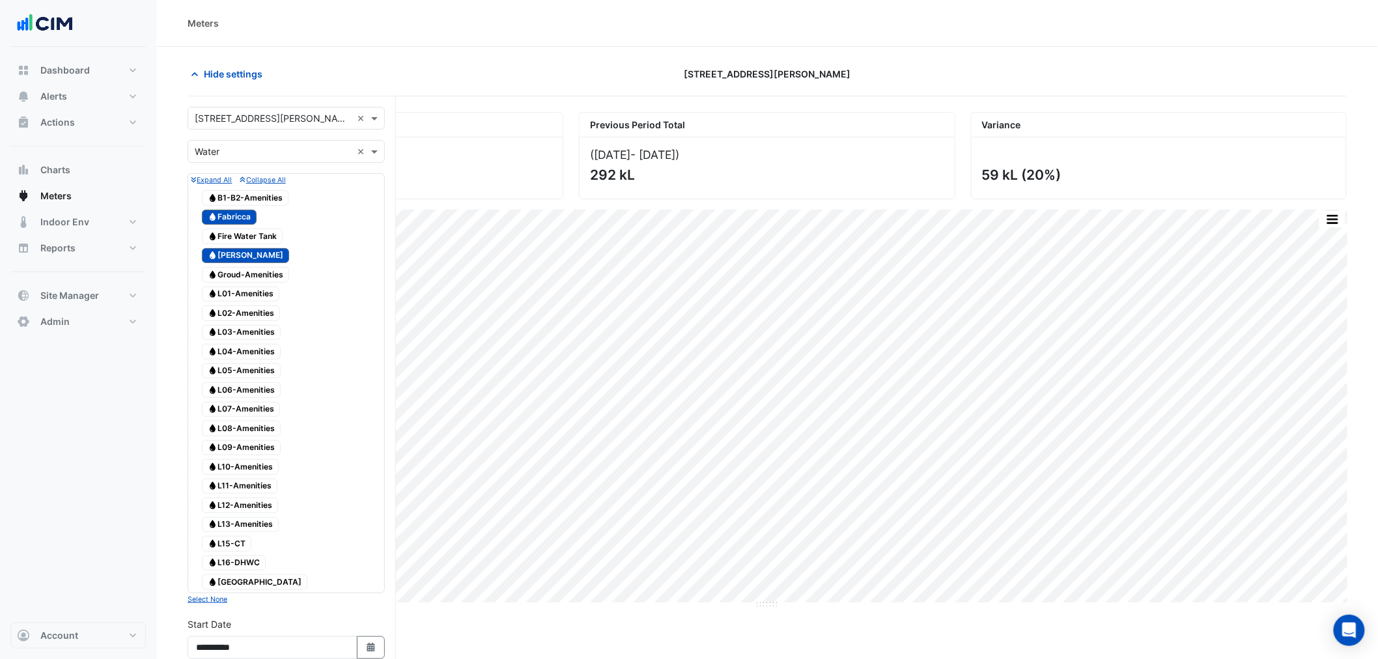
click at [229, 223] on span "Water Fabricca" at bounding box center [229, 218] width 55 height 16
click at [227, 253] on span "Water Gidley" at bounding box center [245, 256] width 87 height 16
click at [245, 436] on span "Water L08-Amenities" at bounding box center [241, 429] width 79 height 16
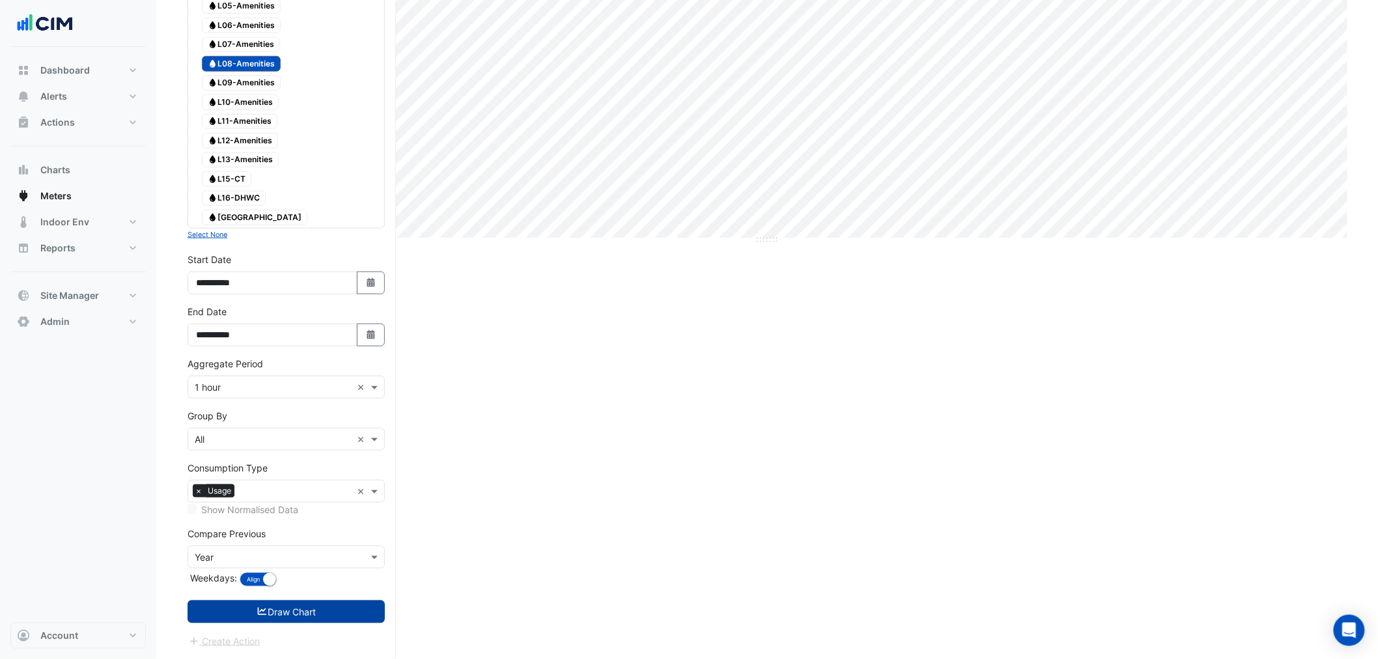
click at [302, 622] on button "Draw Chart" at bounding box center [286, 611] width 197 height 23
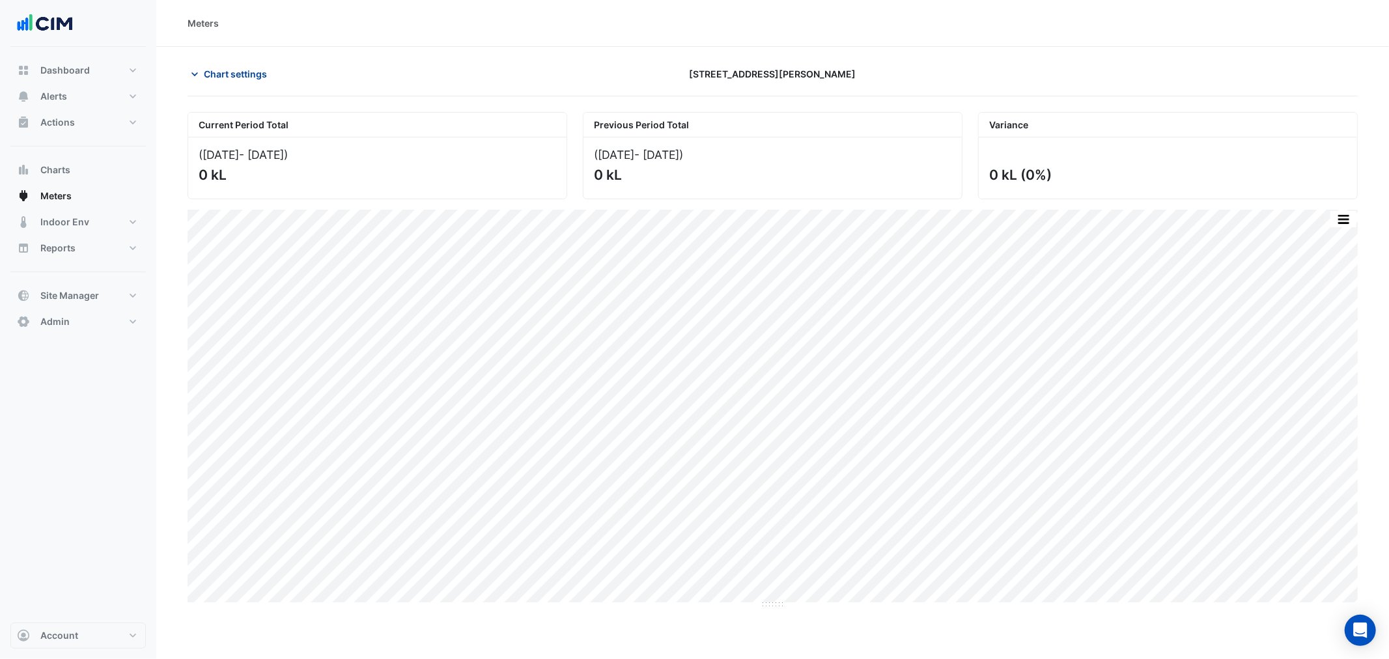
click at [192, 72] on icon "button" at bounding box center [194, 74] width 13 height 13
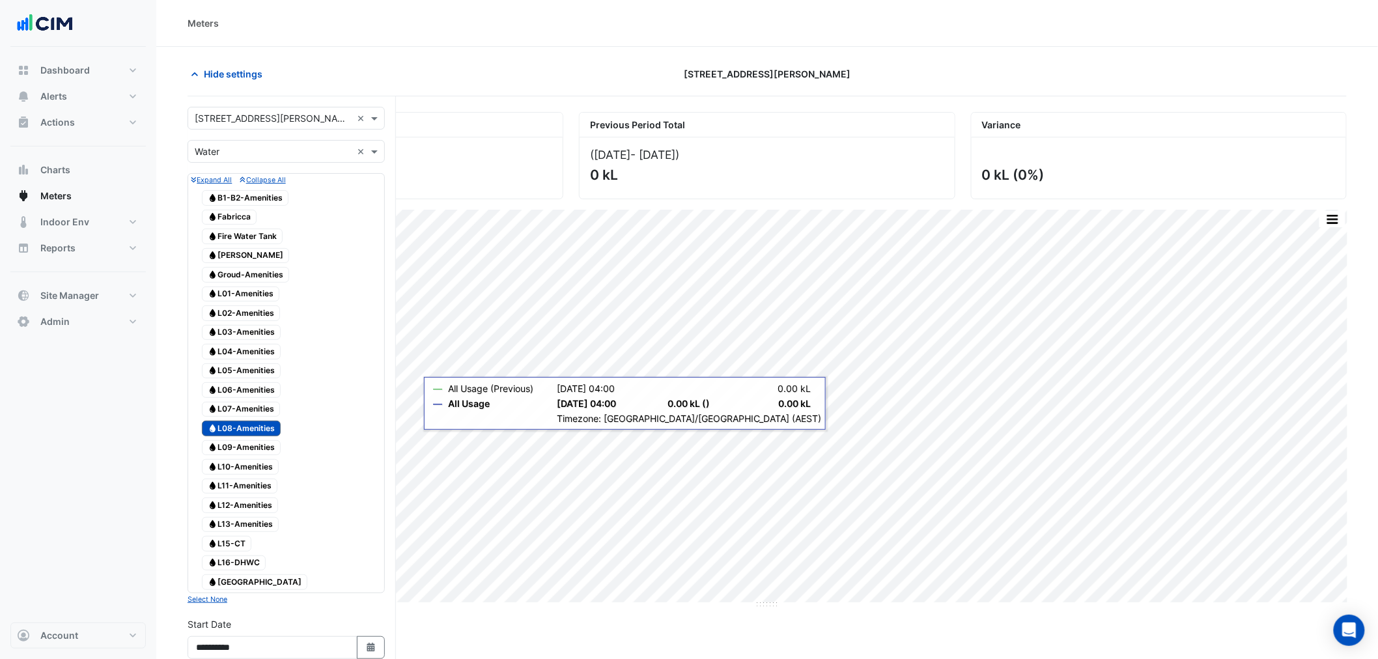
click at [233, 436] on span "Water L08-Amenities" at bounding box center [241, 429] width 79 height 16
click at [262, 590] on span "Water Main Building" at bounding box center [254, 582] width 105 height 16
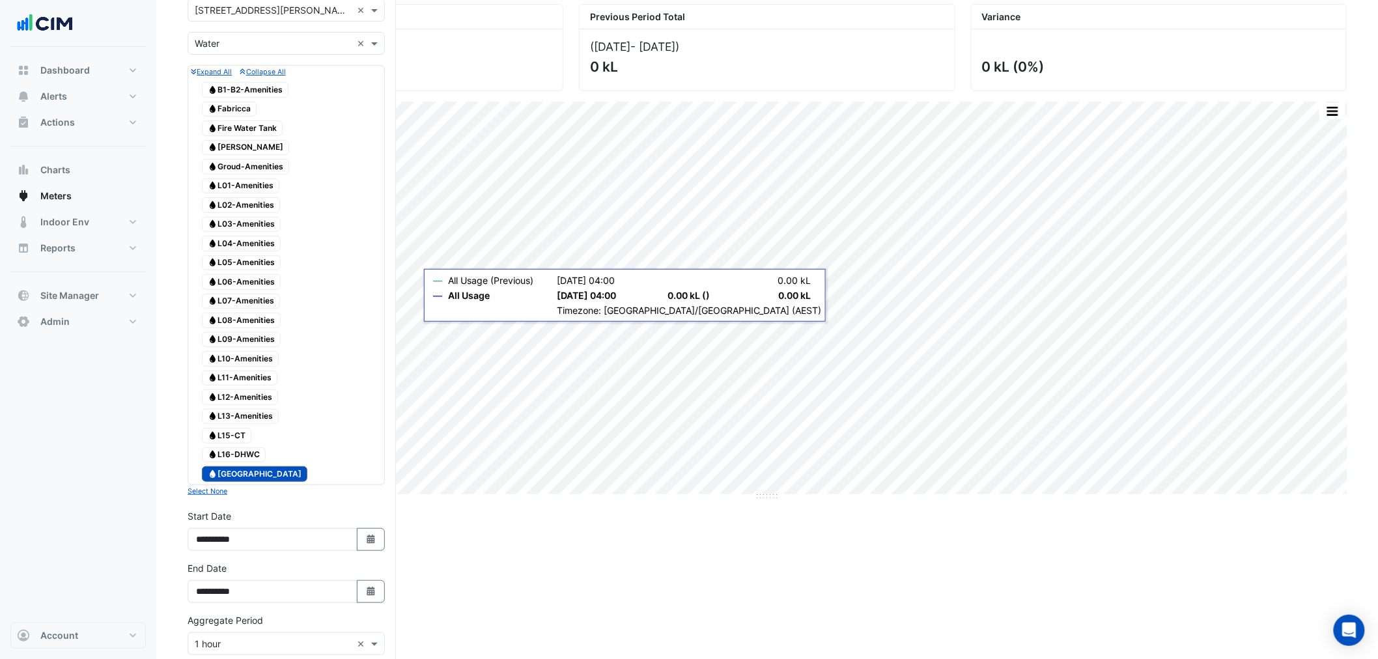
scroll to position [382, 0]
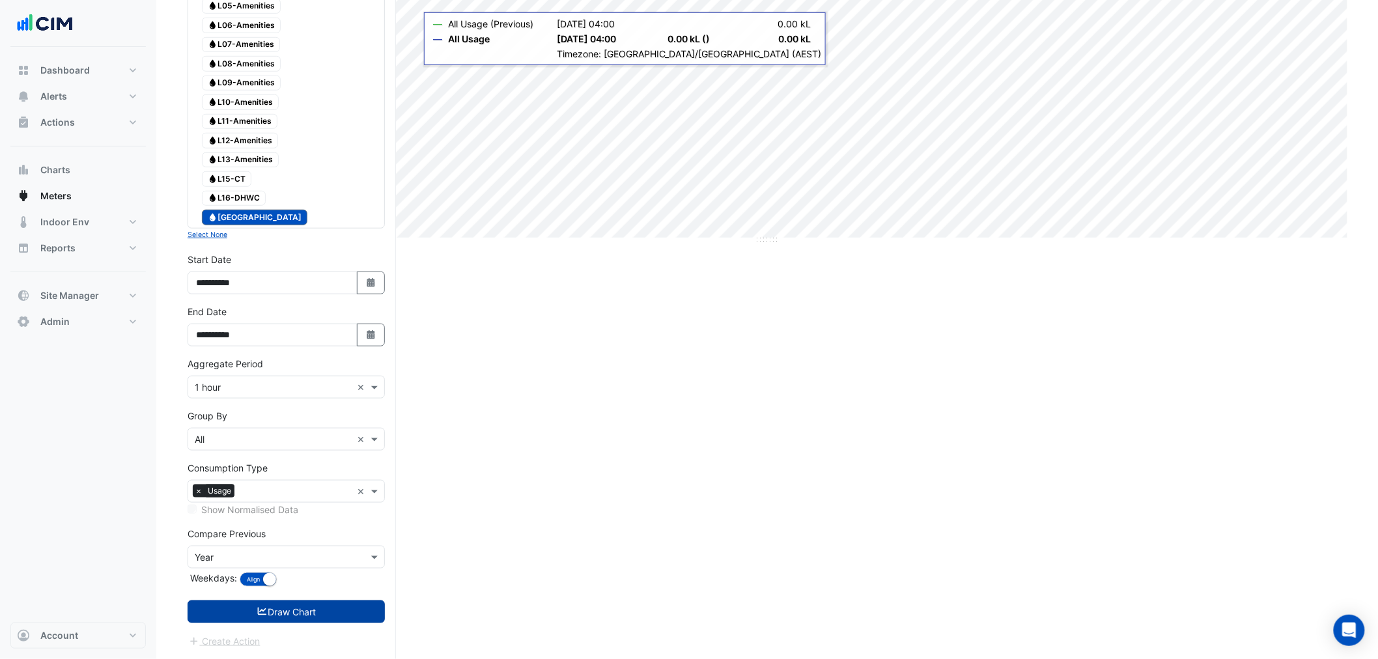
click at [284, 615] on button "Draw Chart" at bounding box center [286, 611] width 197 height 23
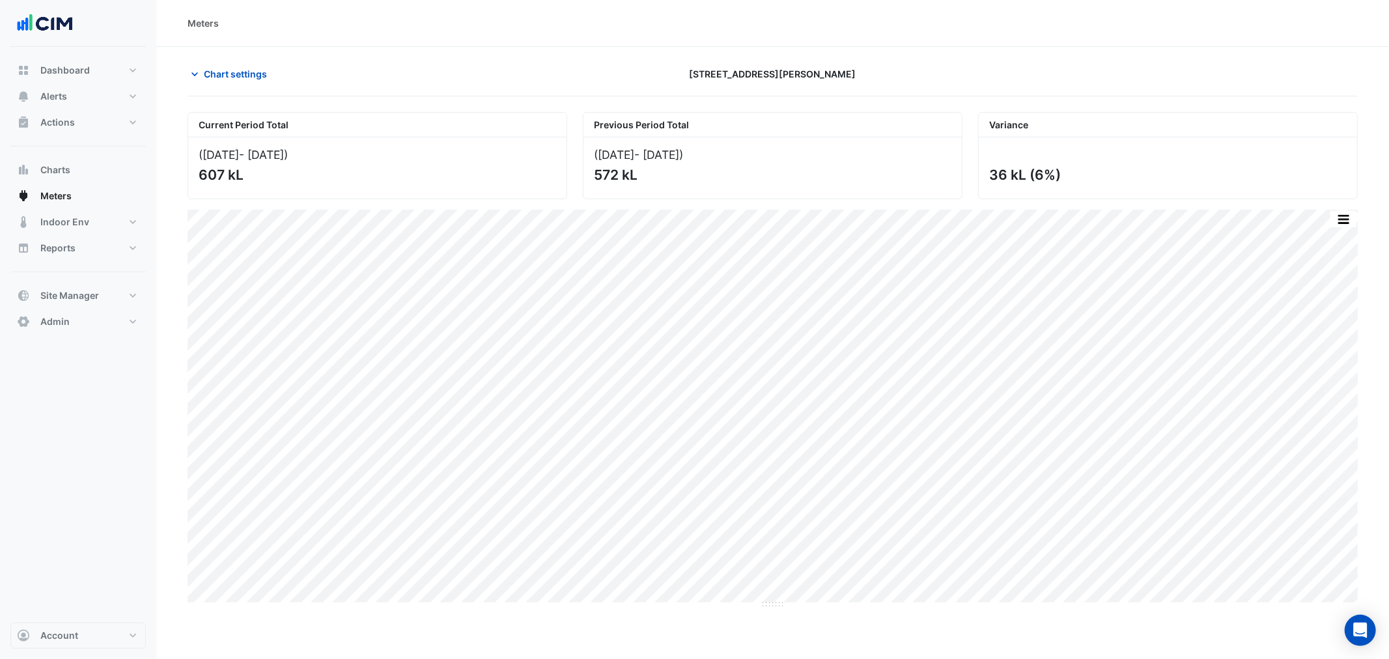
click at [217, 92] on div "Chart settings 99 Elizabeth St" at bounding box center [773, 80] width 1170 height 34
click at [225, 68] on span "Chart settings" at bounding box center [235, 74] width 63 height 14
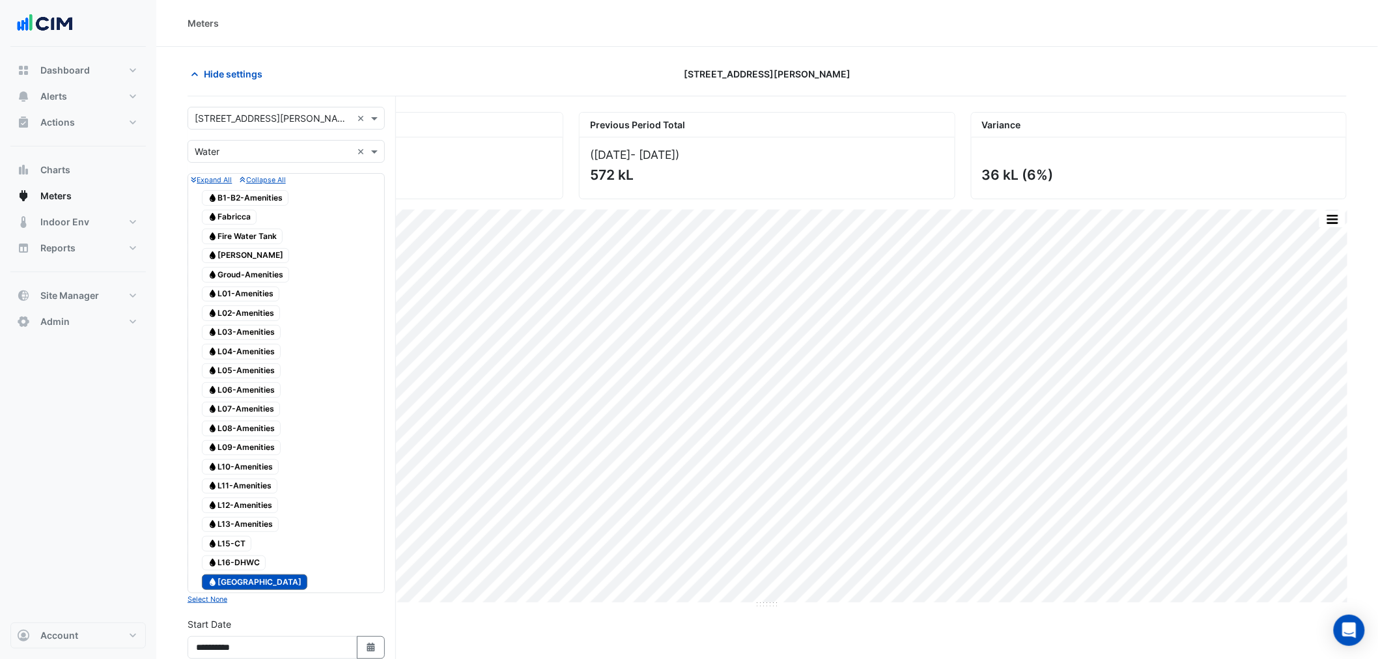
click at [266, 590] on span "Water Main Building" at bounding box center [254, 582] width 105 height 16
click at [257, 436] on span "Water L08-Amenities" at bounding box center [241, 429] width 79 height 16
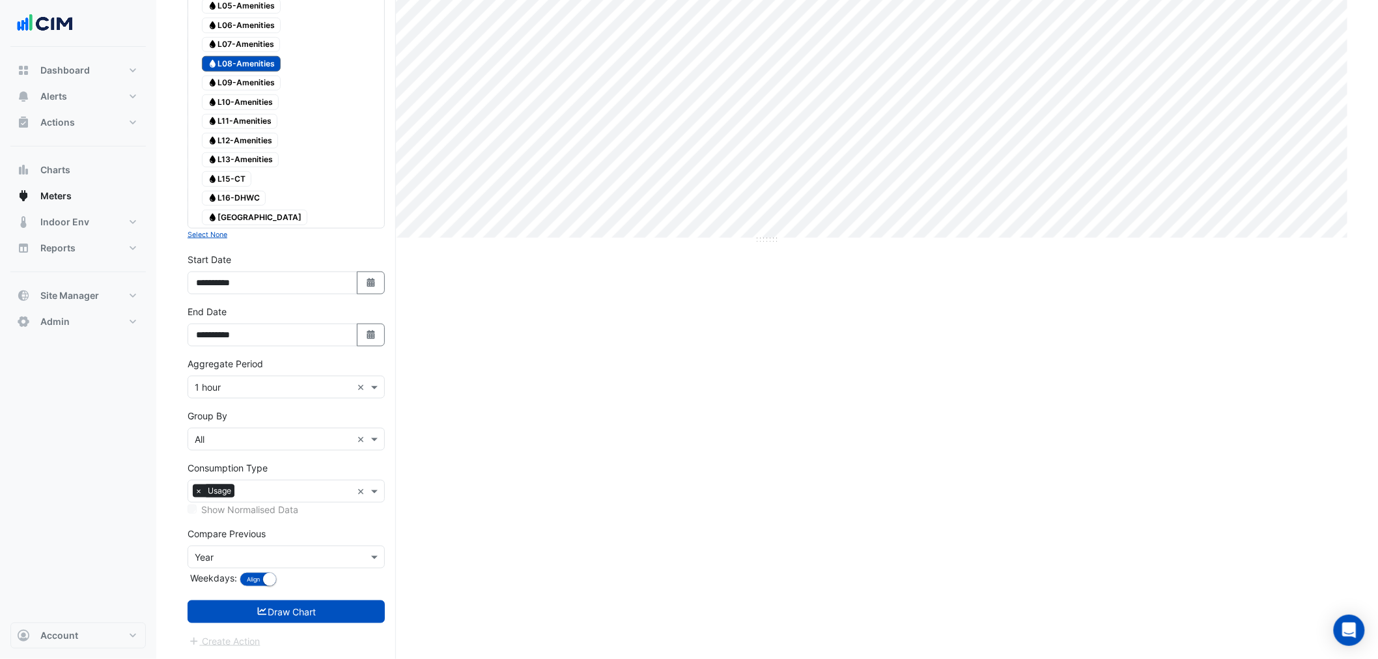
scroll to position [382, 0]
click at [328, 615] on button "Draw Chart" at bounding box center [286, 611] width 197 height 23
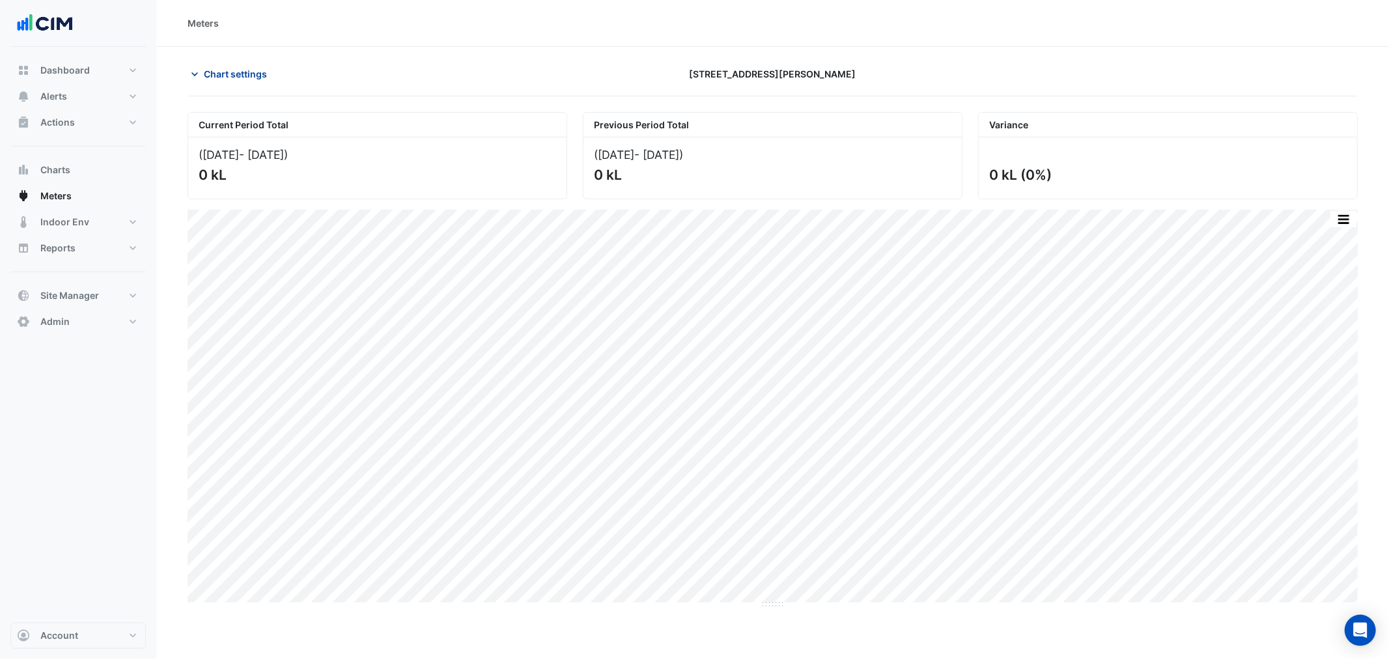
click at [224, 68] on span "Chart settings" at bounding box center [235, 74] width 63 height 14
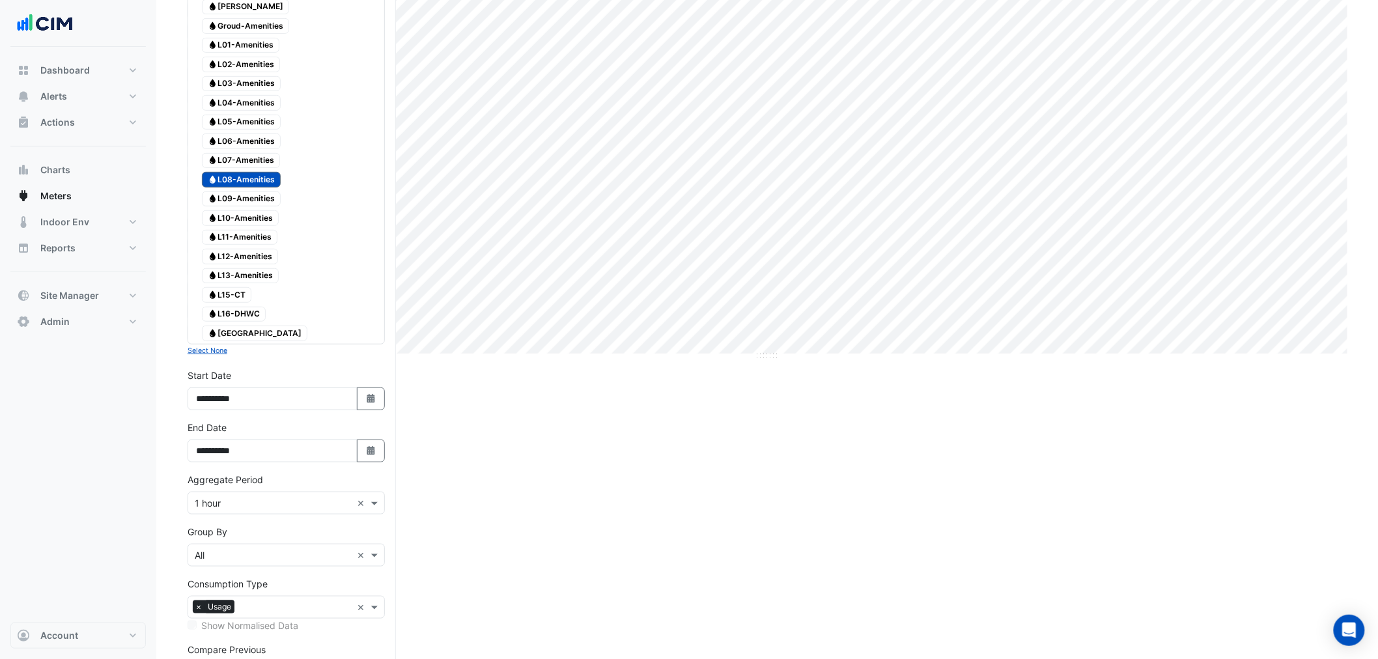
scroll to position [382, 0]
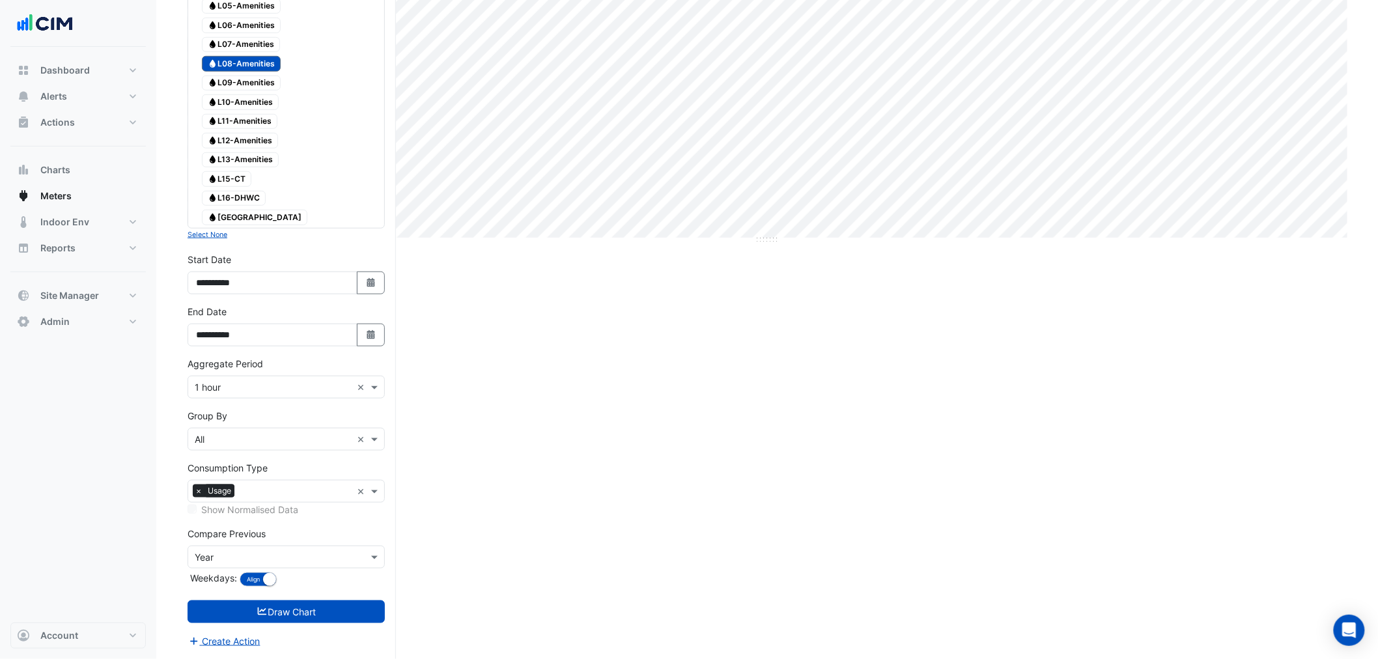
click at [250, 56] on span "Water L08-Amenities" at bounding box center [241, 64] width 79 height 16
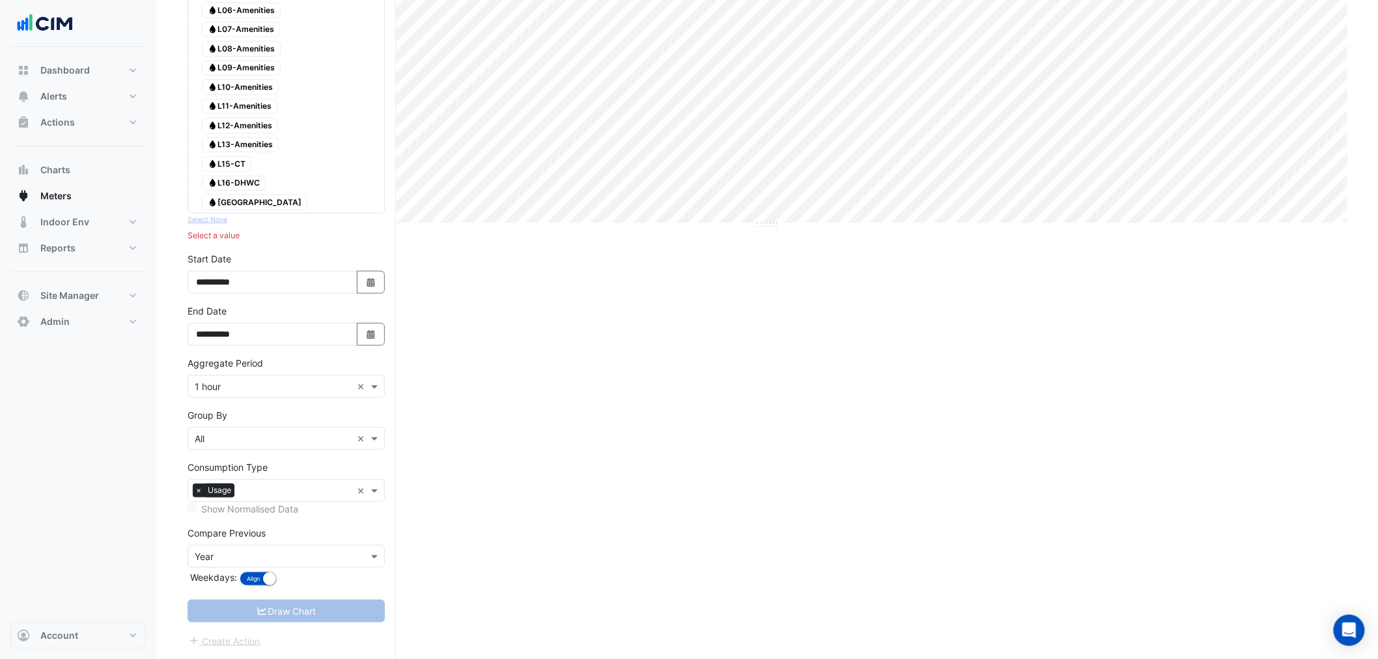
click at [232, 172] on span "Water L15-CT" at bounding box center [226, 164] width 49 height 16
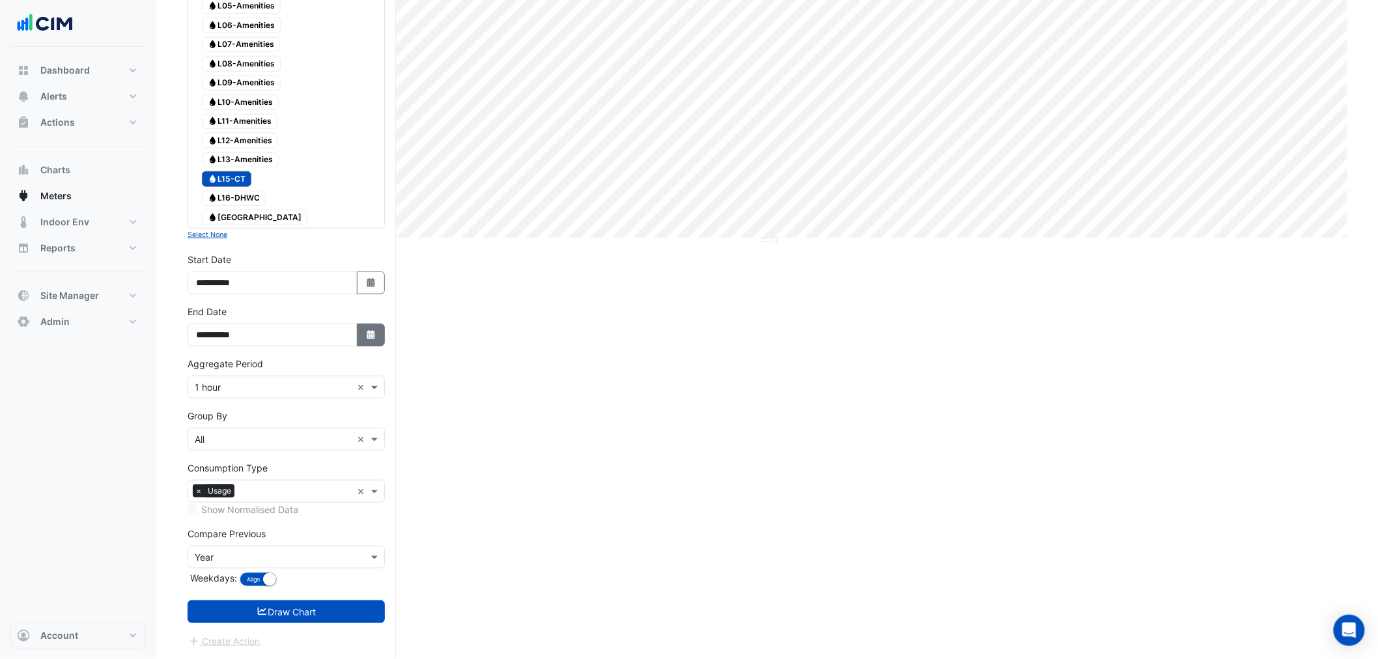
click at [378, 336] on button "Select Date" at bounding box center [371, 335] width 29 height 23
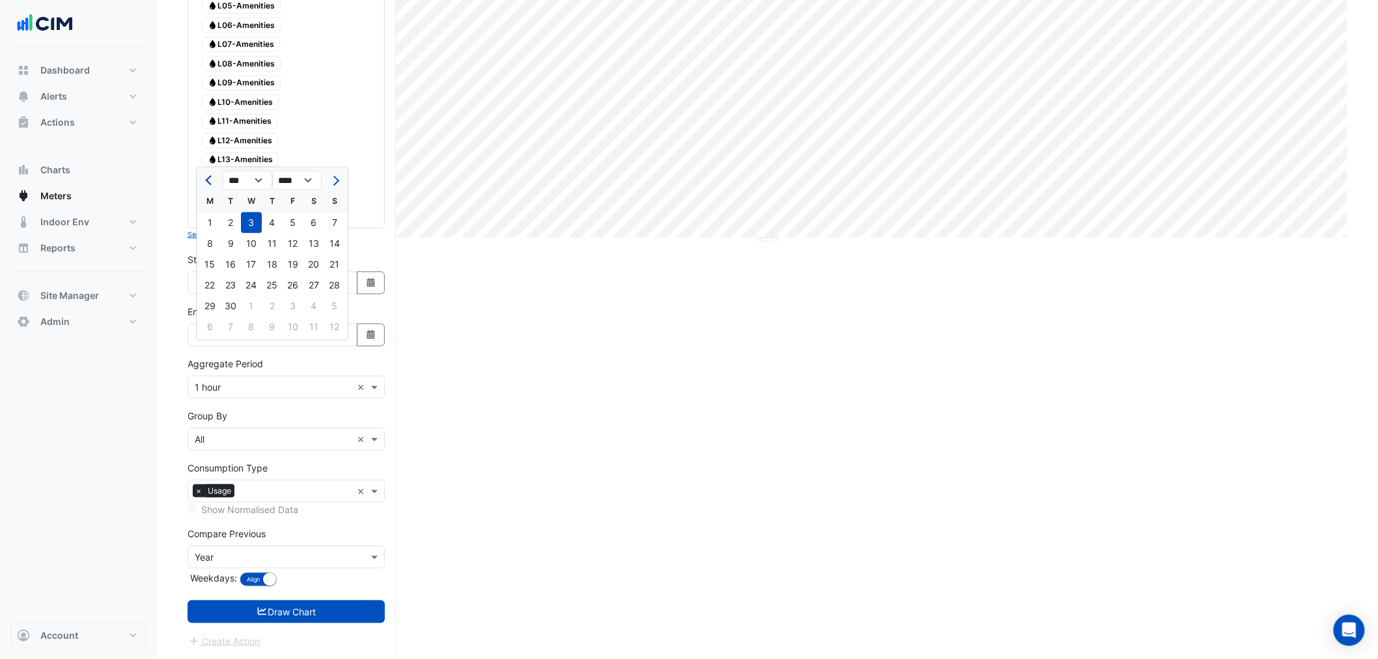
click at [210, 170] on button "Previous month" at bounding box center [210, 180] width 16 height 21
select select "*"
click at [335, 296] on div "31" at bounding box center [334, 306] width 21 height 21
type input "**********"
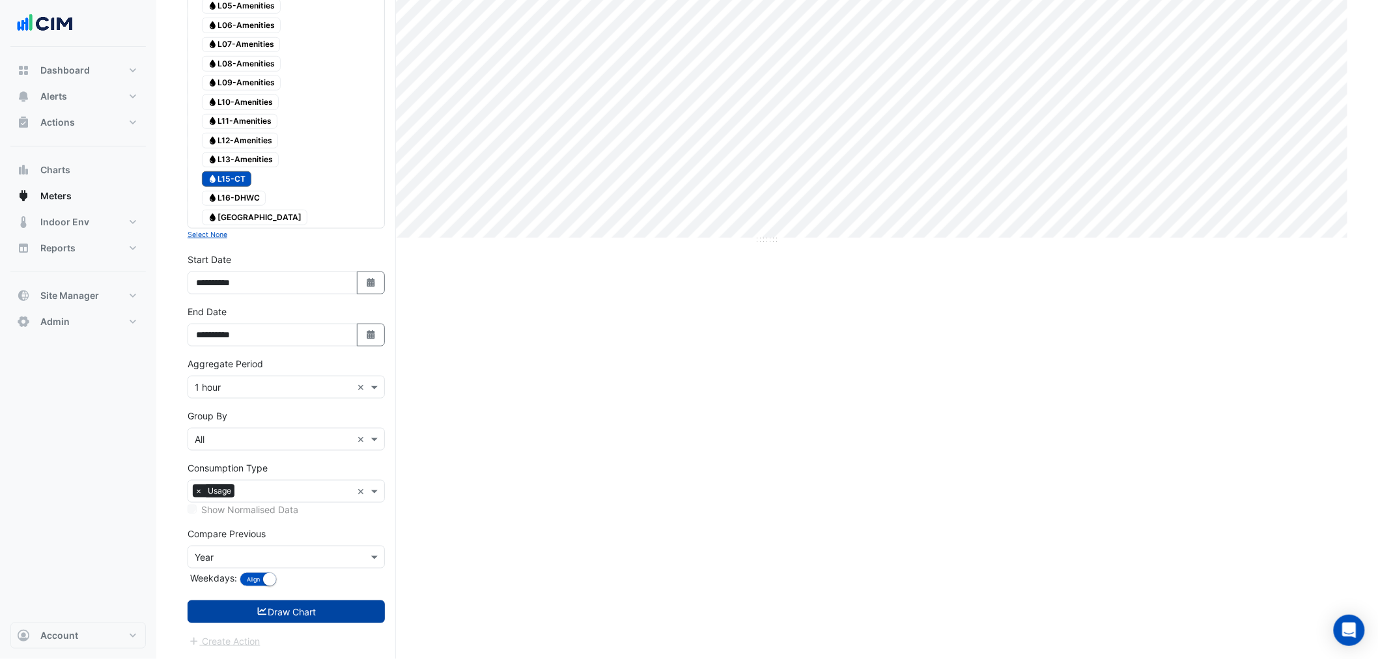
click at [333, 615] on button "Draw Chart" at bounding box center [286, 611] width 197 height 23
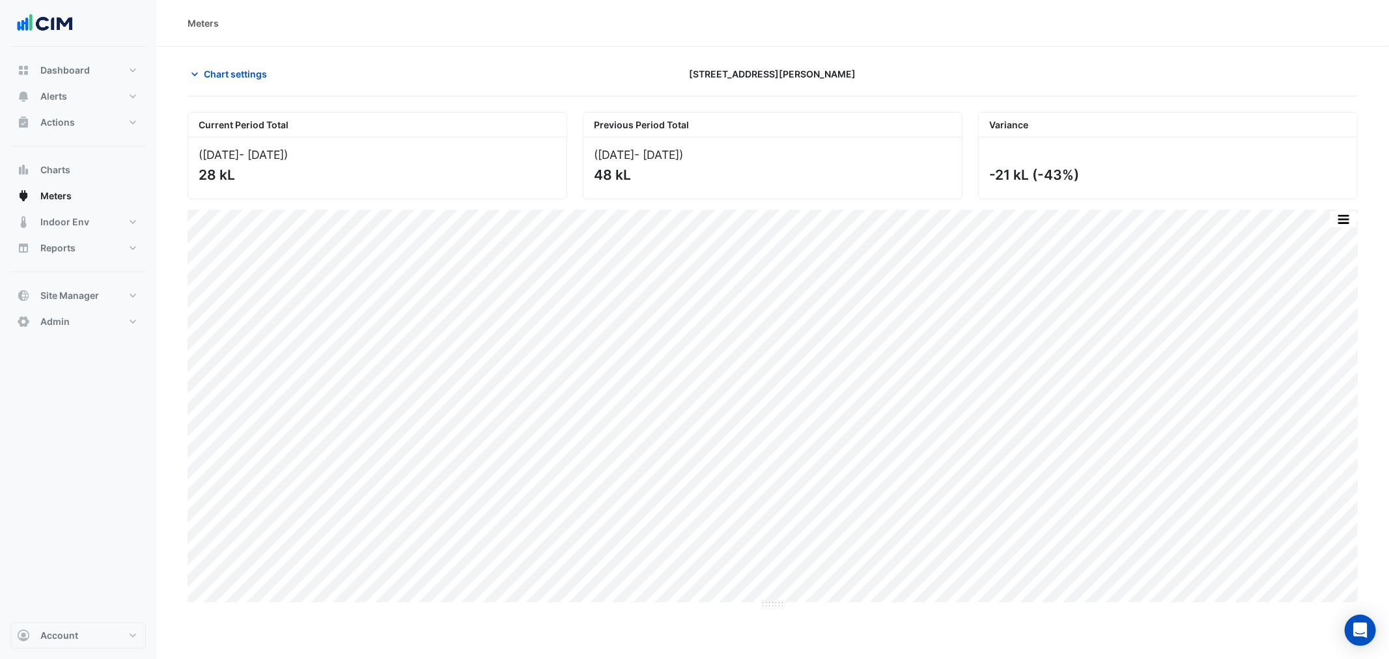
drag, startPoint x: 200, startPoint y: 177, endPoint x: 214, endPoint y: 191, distance: 19.8
click at [209, 186] on div "(01 Aug 25 - 31 Aug 25 ) 28 kL" at bounding box center [377, 167] width 378 height 61
click at [236, 70] on span "Chart settings" at bounding box center [235, 74] width 63 height 14
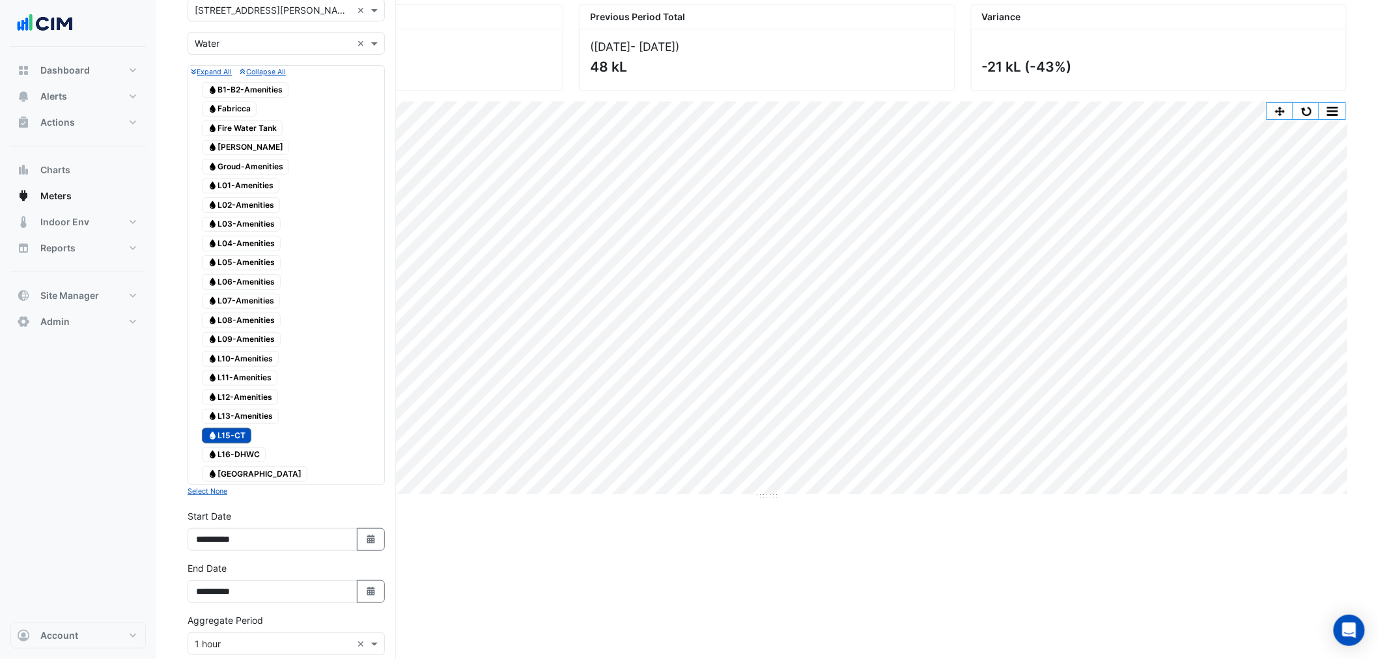
scroll to position [382, 0]
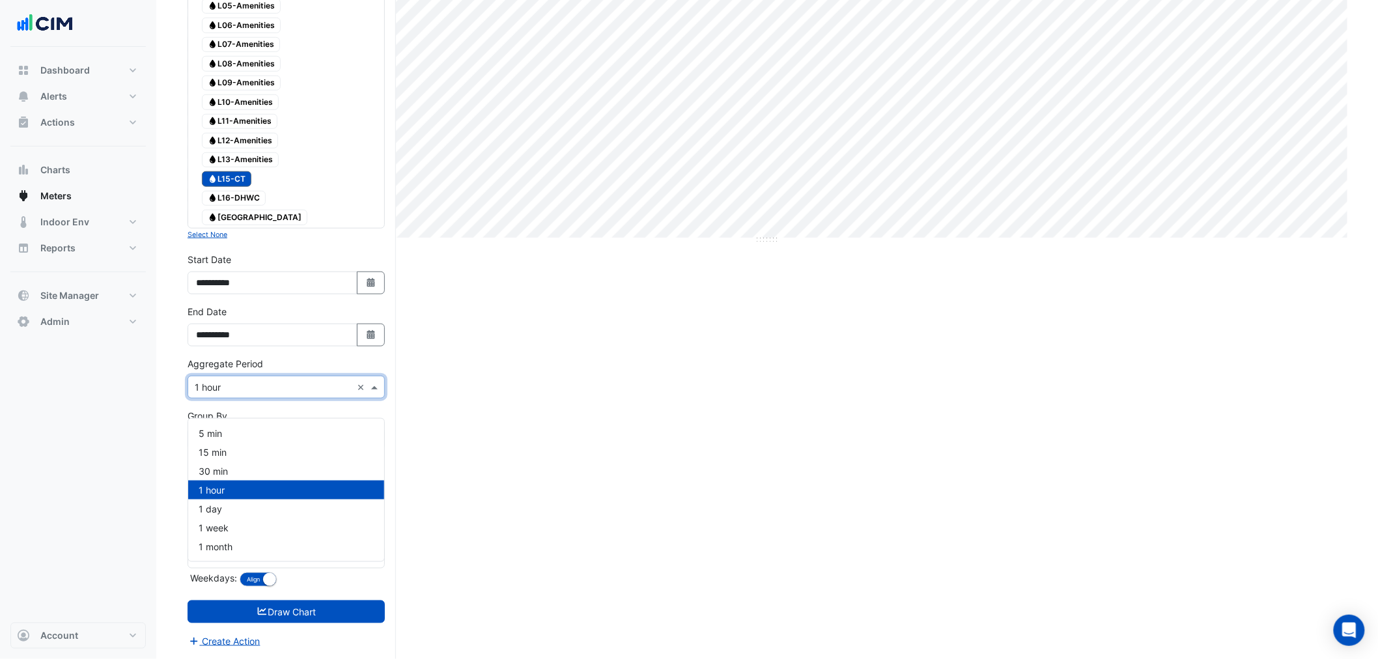
drag, startPoint x: 230, startPoint y: 380, endPoint x: 234, endPoint y: 427, distance: 47.1
click at [230, 381] on input "text" at bounding box center [273, 388] width 157 height 14
click at [236, 537] on div "1 month" at bounding box center [286, 546] width 196 height 19
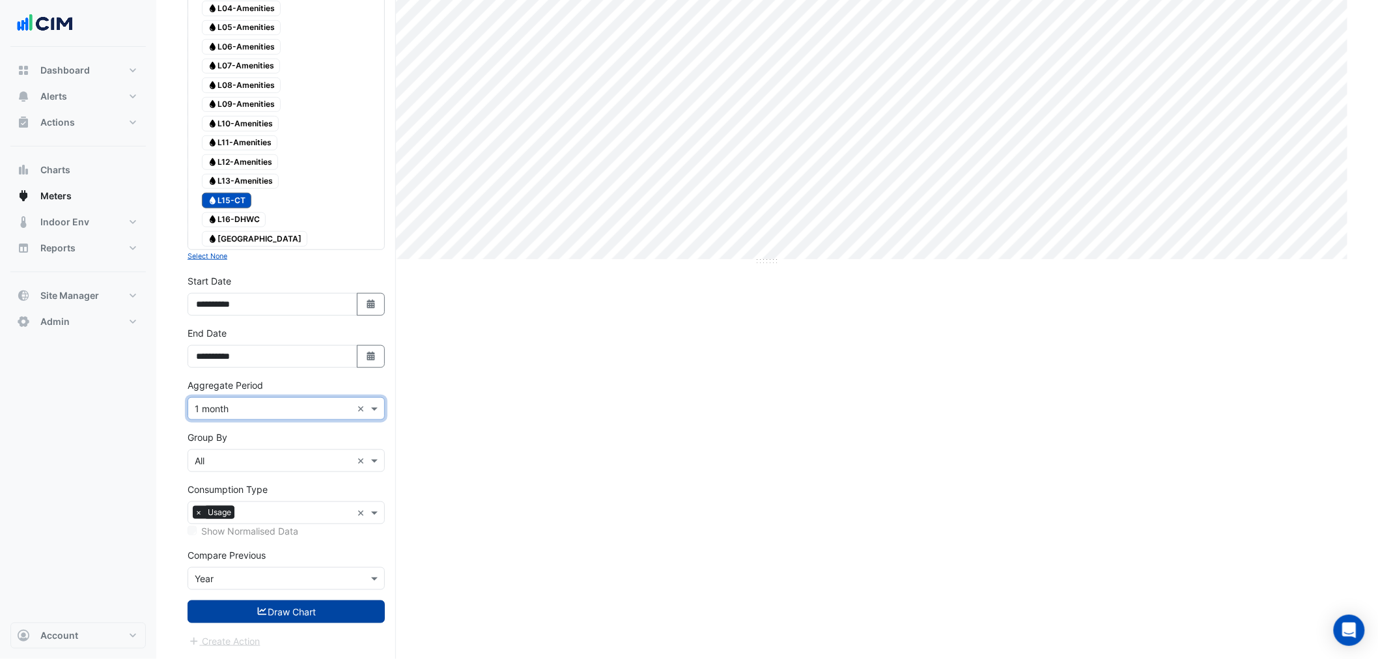
click at [291, 622] on button "Draw Chart" at bounding box center [286, 611] width 197 height 23
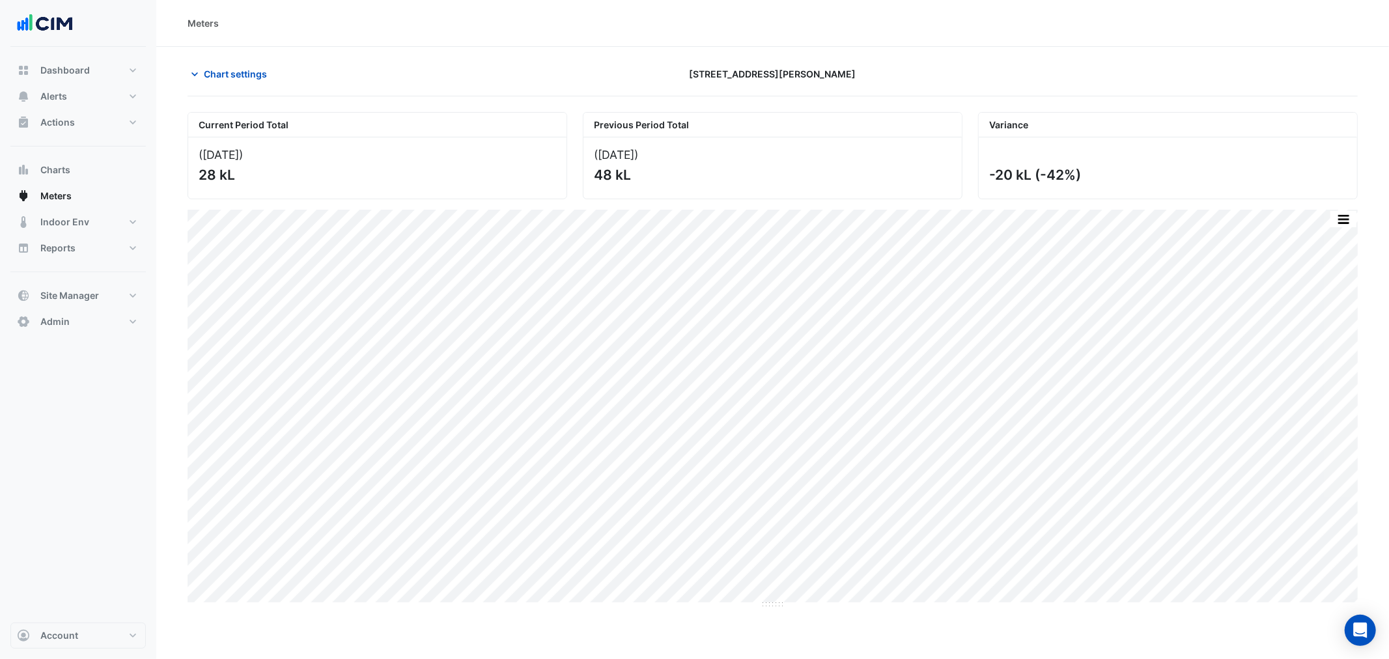
drag, startPoint x: 589, startPoint y: 164, endPoint x: 695, endPoint y: 163, distance: 106.8
click at [695, 163] on div "(Aug 24 ) 48 kL" at bounding box center [772, 167] width 378 height 61
drag, startPoint x: 992, startPoint y: 176, endPoint x: 1128, endPoint y: 172, distance: 136.2
click at [1128, 172] on div "-20 kL (-42%)" at bounding box center [1166, 175] width 355 height 16
click at [223, 82] on button "Chart settings" at bounding box center [232, 74] width 88 height 23
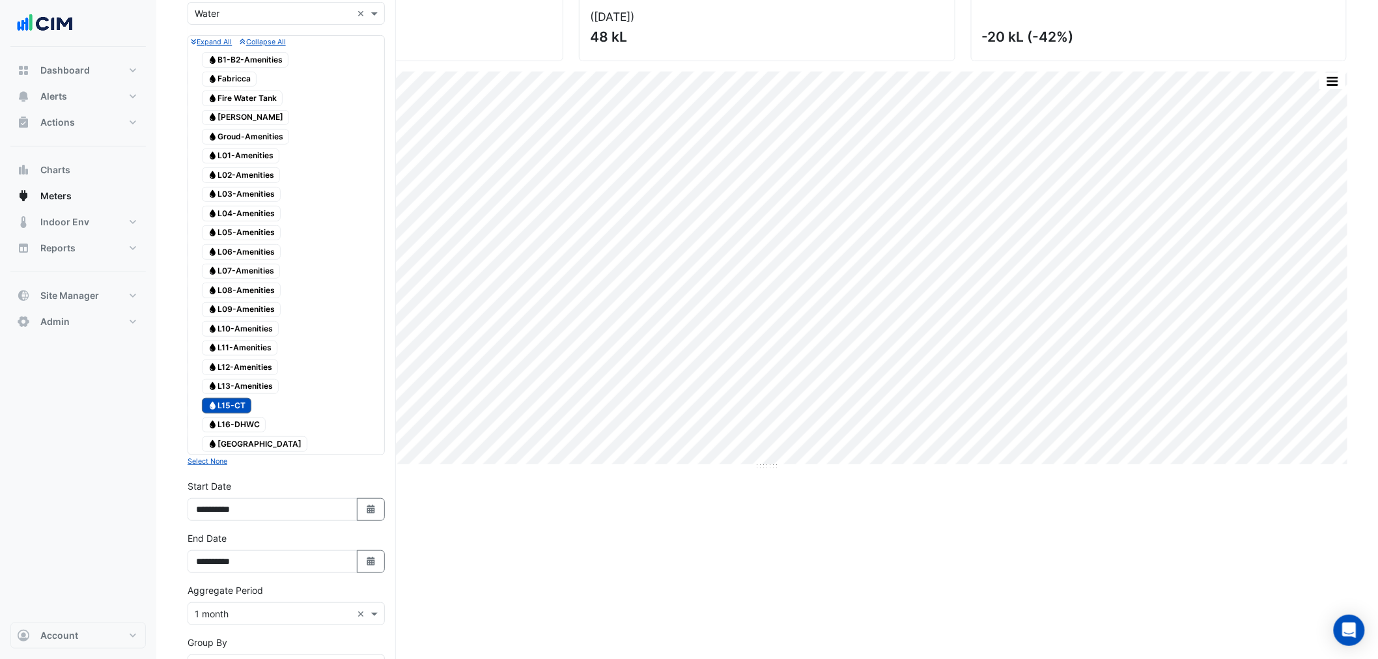
scroll to position [361, 0]
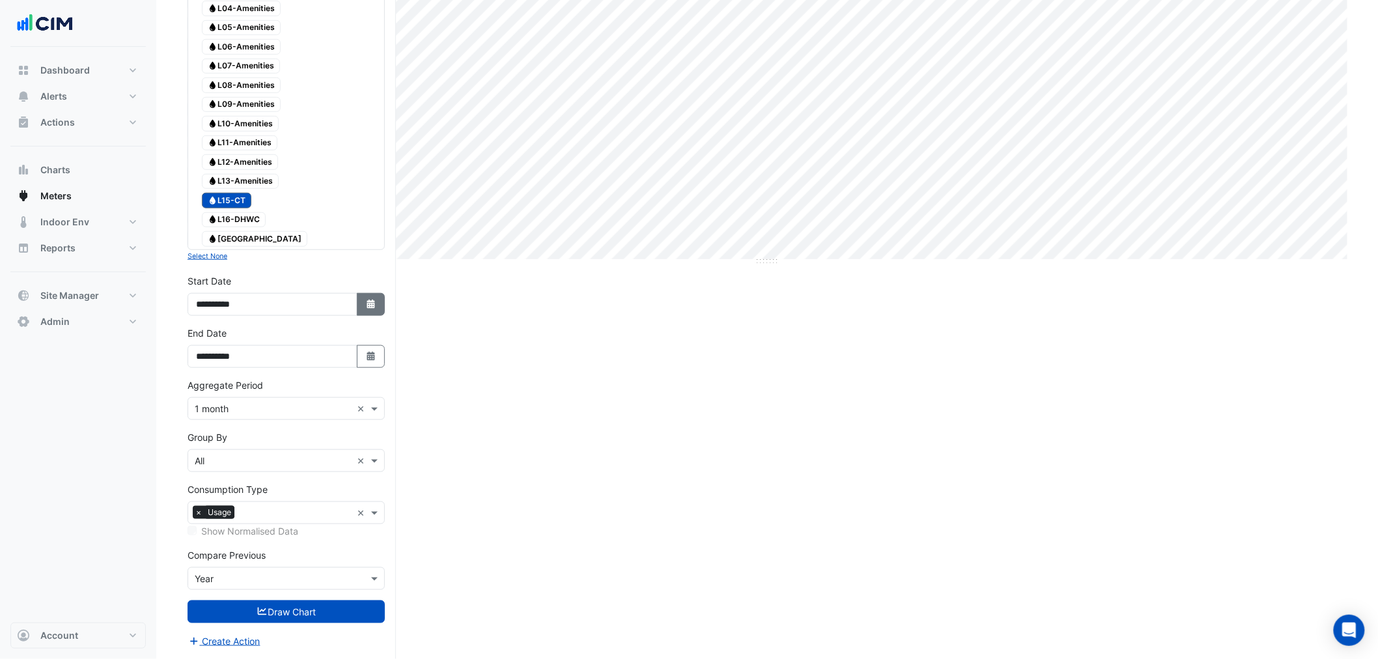
click at [368, 296] on button "Select Date" at bounding box center [371, 304] width 29 height 23
select select "*"
select select "****"
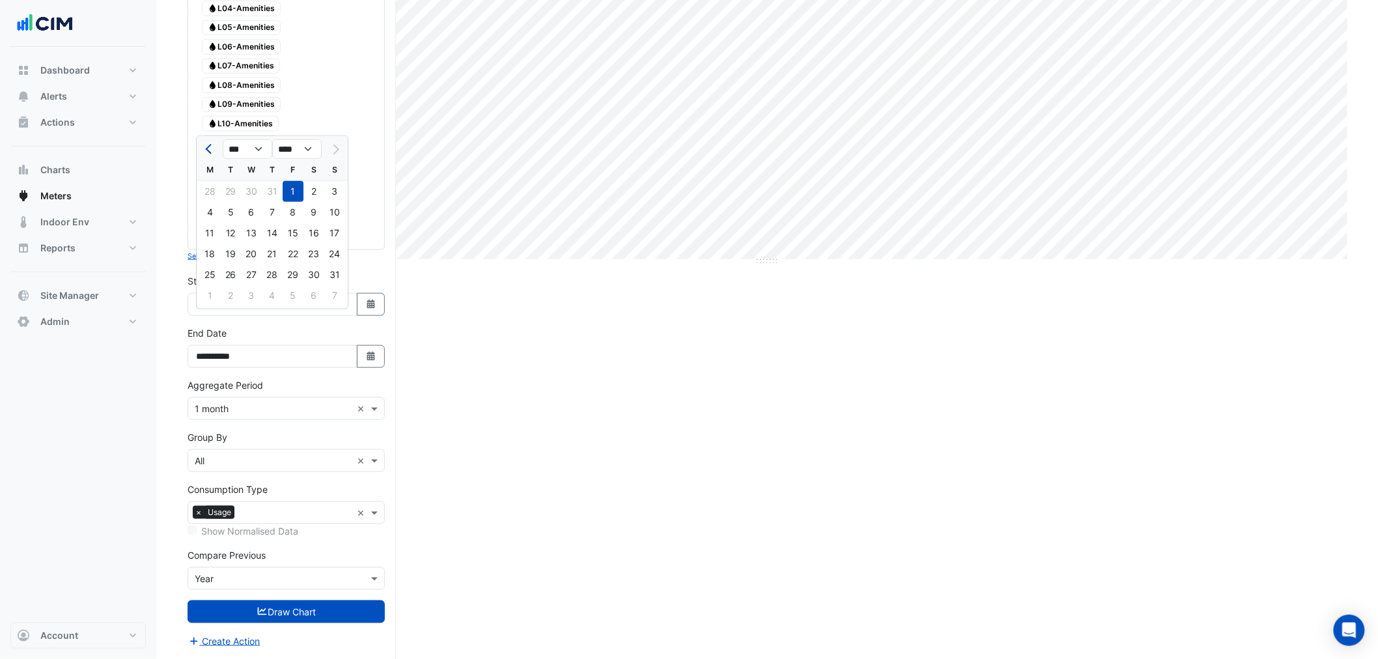
click at [205, 139] on button "Previous month" at bounding box center [210, 149] width 16 height 21
click at [203, 139] on button "Previous month" at bounding box center [210, 149] width 16 height 21
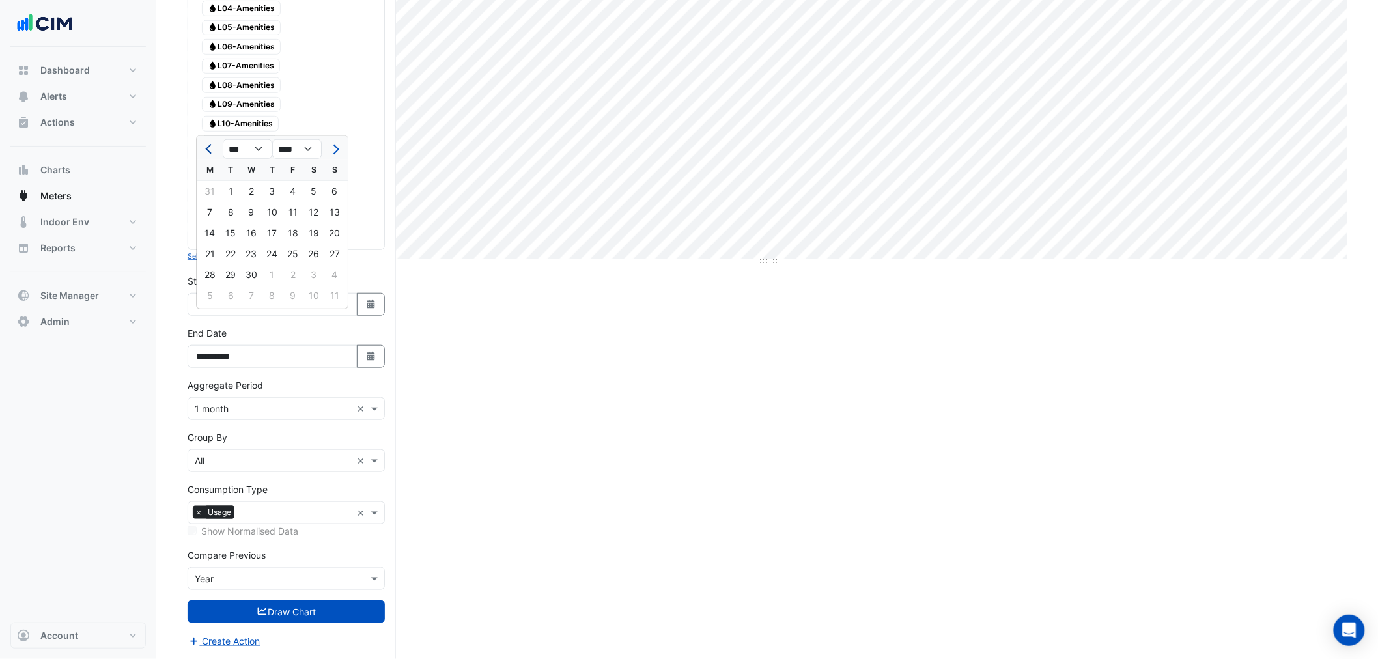
select select "*"
click at [315, 181] on div "1" at bounding box center [313, 191] width 21 height 21
type input "**********"
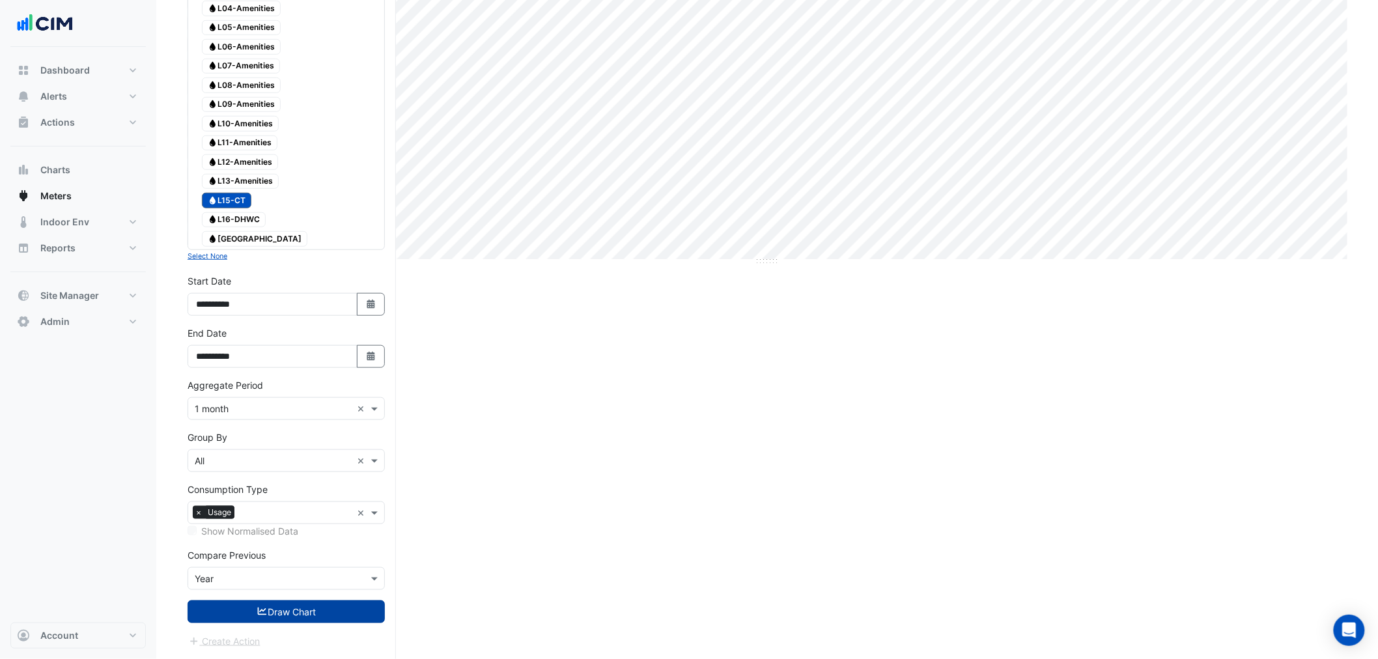
click at [346, 615] on button "Draw Chart" at bounding box center [286, 611] width 197 height 23
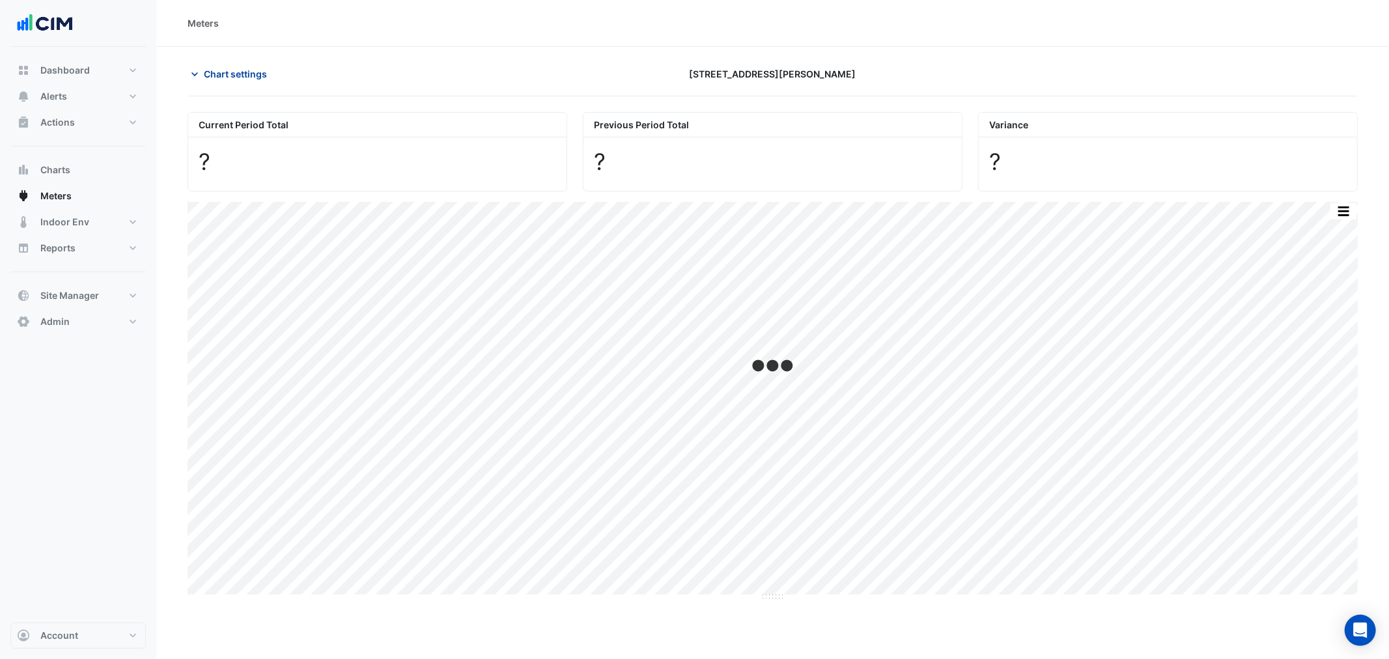
click at [237, 70] on span "Chart settings" at bounding box center [235, 74] width 63 height 14
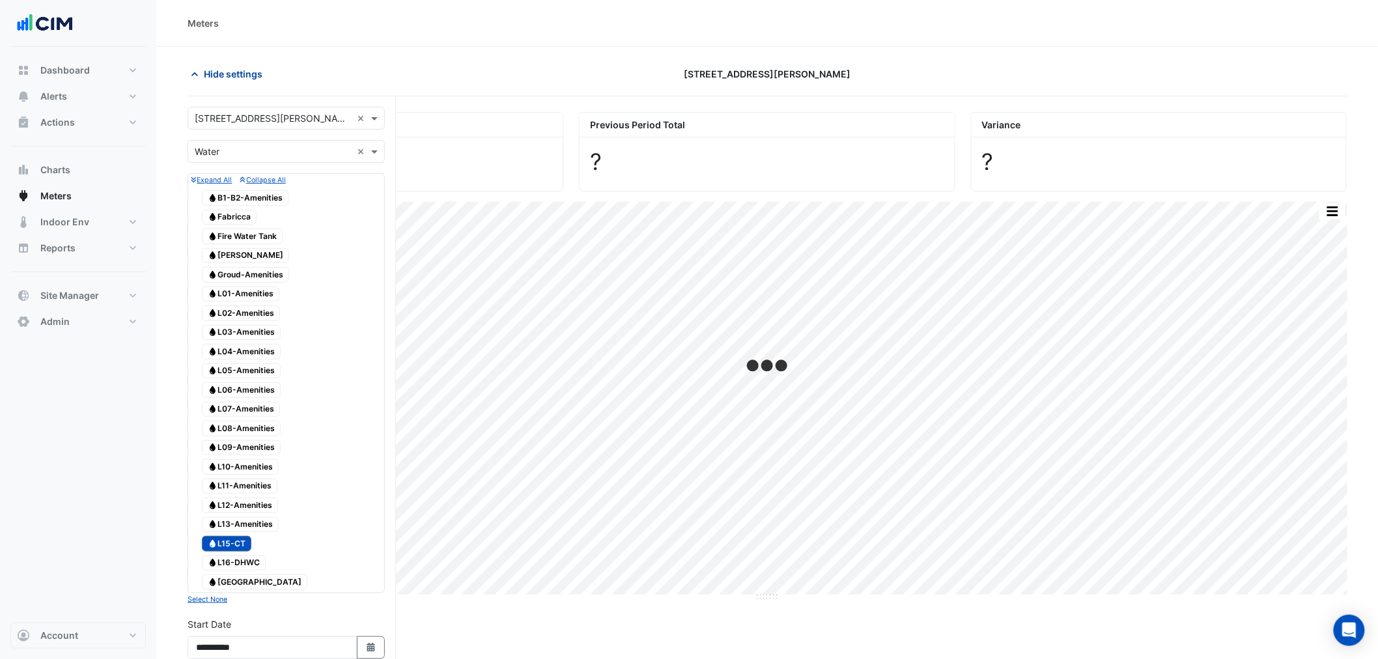
click at [229, 80] on span "Hide settings" at bounding box center [233, 74] width 59 height 14
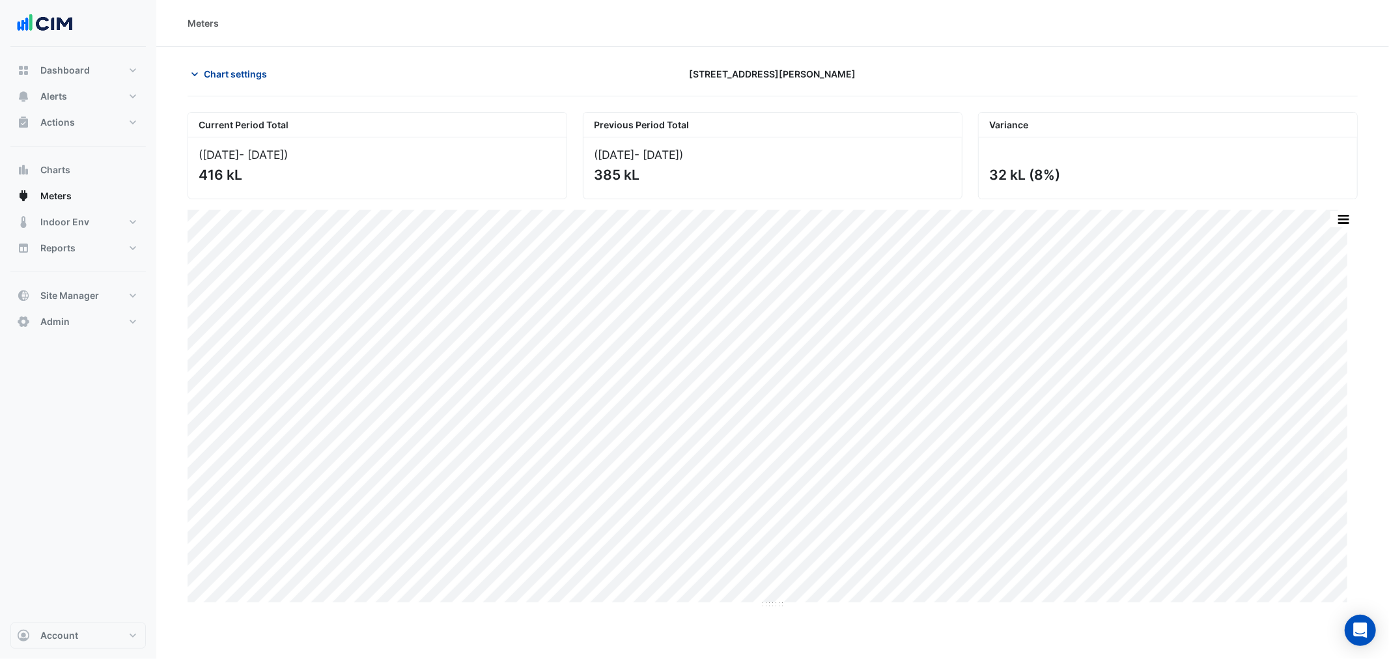
click at [242, 76] on span "Chart settings" at bounding box center [235, 74] width 63 height 14
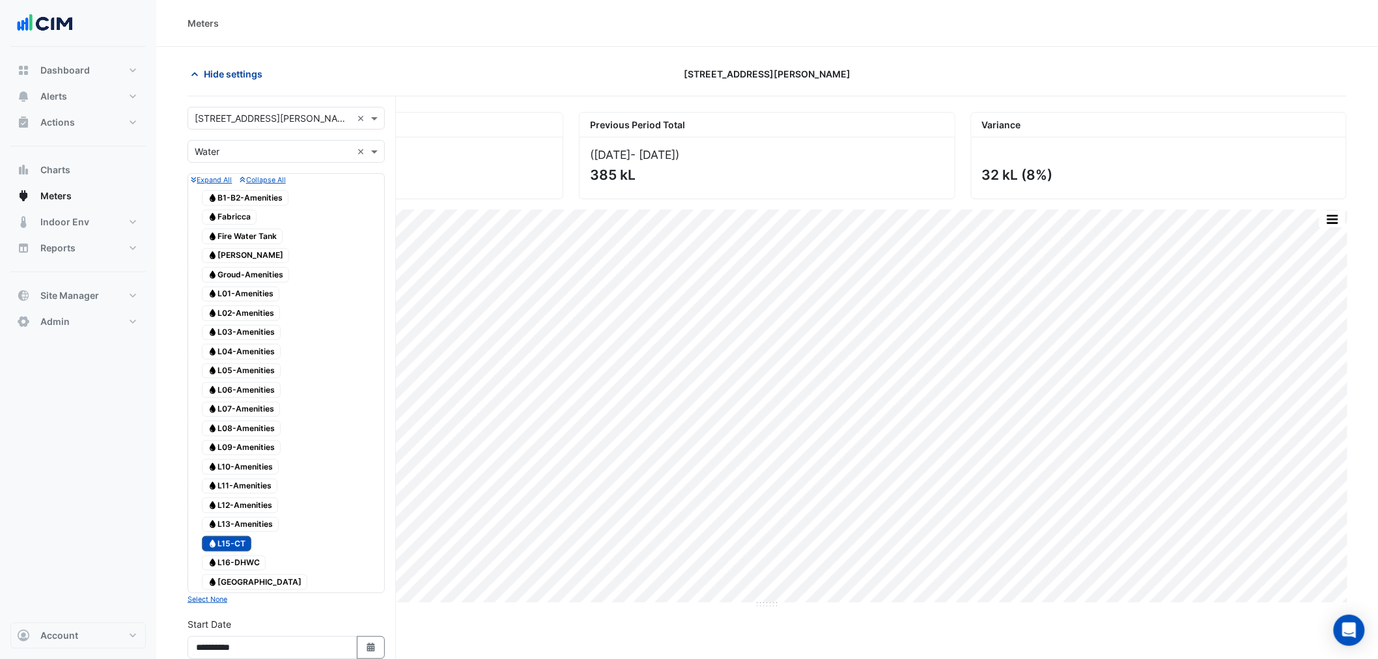
click at [245, 107] on div "Select a Site × 99 Elizabeth St ×" at bounding box center [286, 118] width 197 height 23
click at [223, 76] on span "Hide settings" at bounding box center [233, 74] width 59 height 14
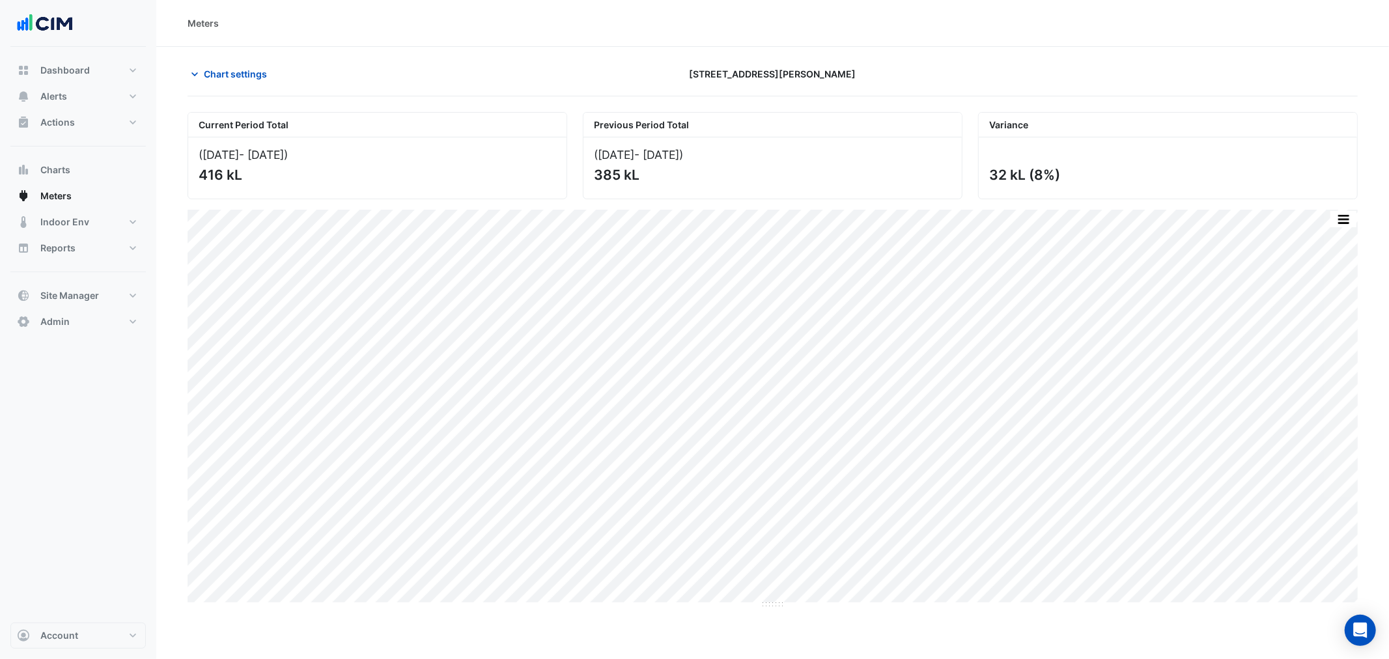
click at [229, 59] on section "Chart settings 99 Elizabeth St Current Period Total (Mar 25 - Aug 25 ) 416 kL P…" at bounding box center [772, 328] width 1233 height 562
click at [228, 73] on span "Chart settings" at bounding box center [235, 74] width 63 height 14
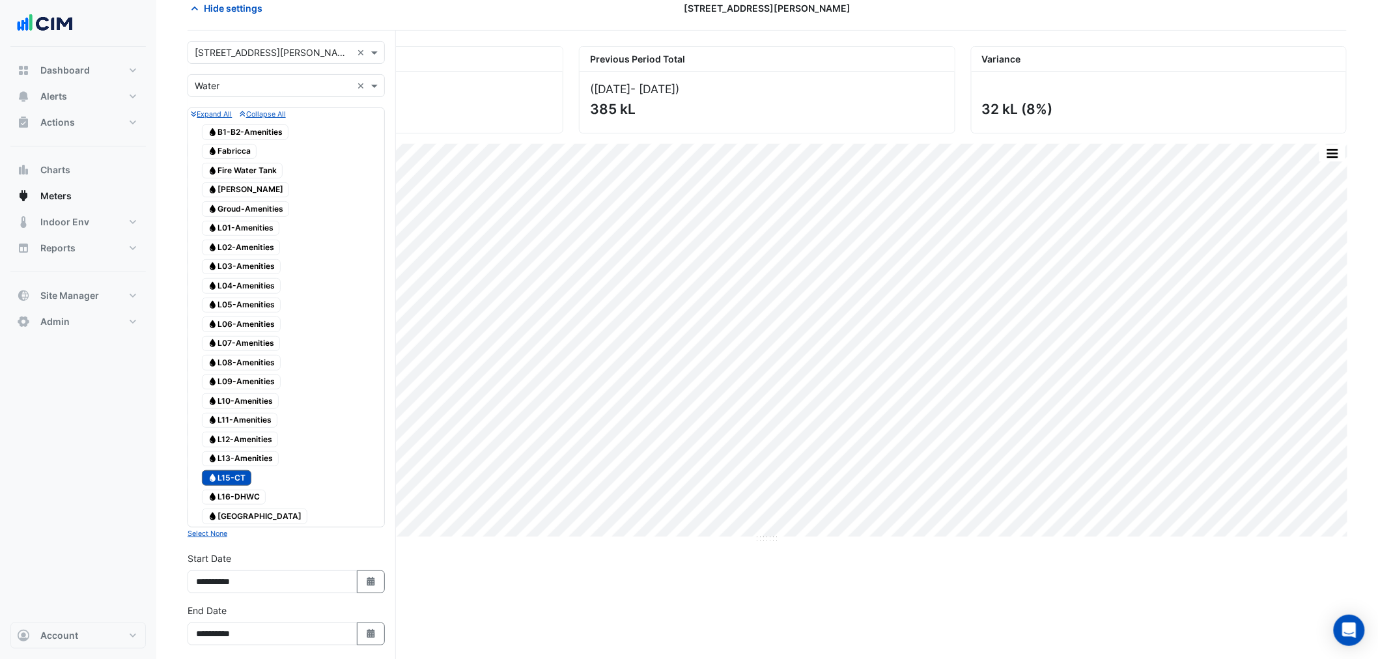
scroll to position [193, 0]
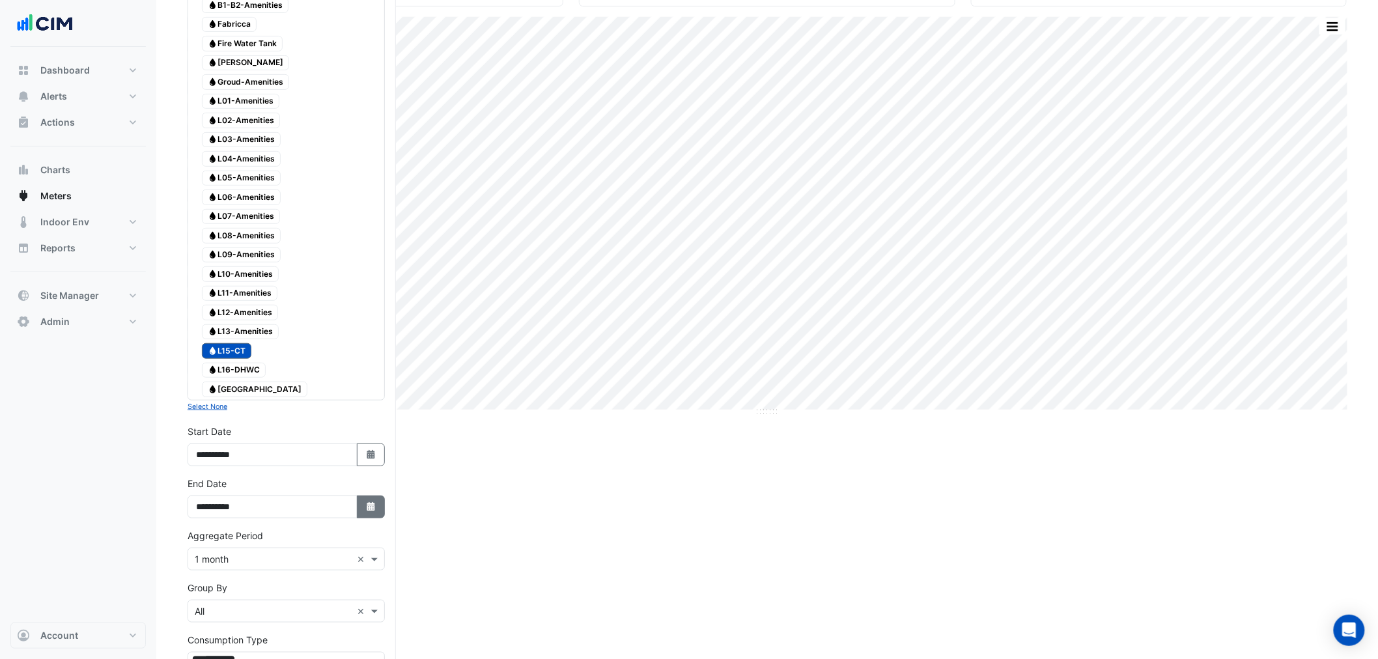
click at [372, 518] on button "Select Date" at bounding box center [371, 507] width 29 height 23
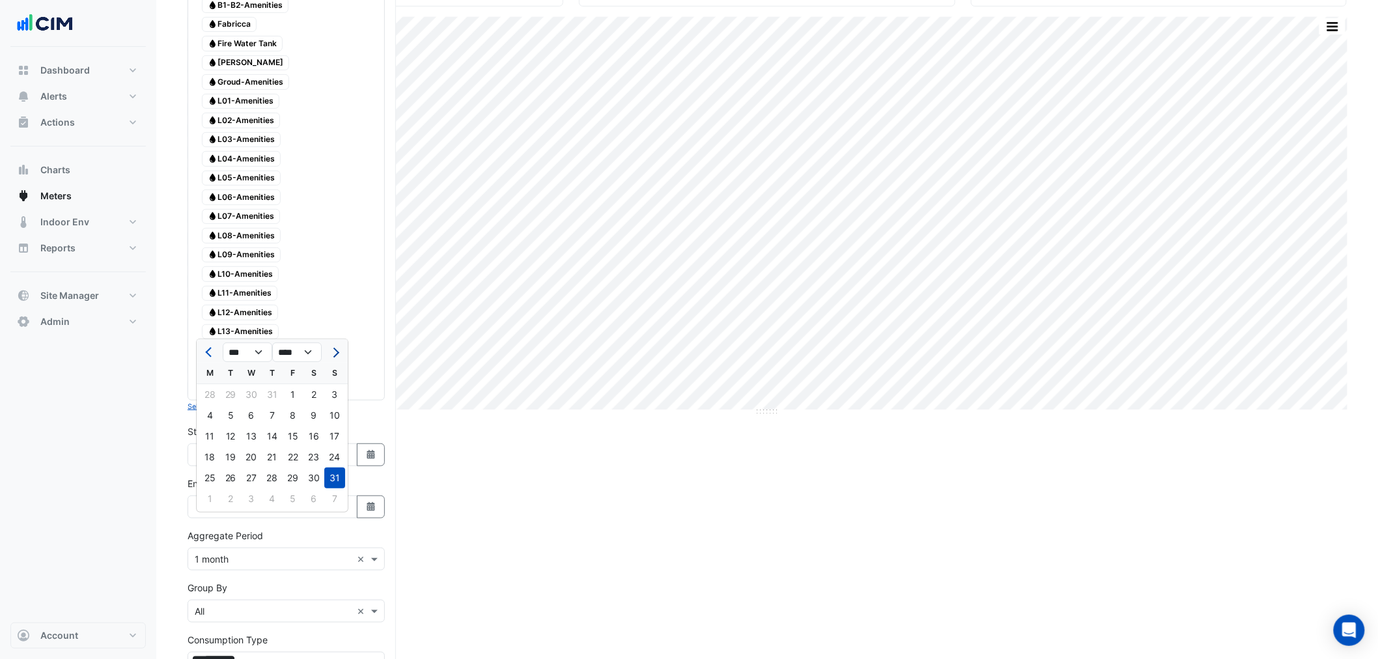
click at [329, 353] on button "Next month" at bounding box center [335, 352] width 16 height 21
click at [332, 353] on span "Next month" at bounding box center [334, 353] width 10 height 10
select select "**"
click at [328, 480] on div "30" at bounding box center [334, 478] width 21 height 21
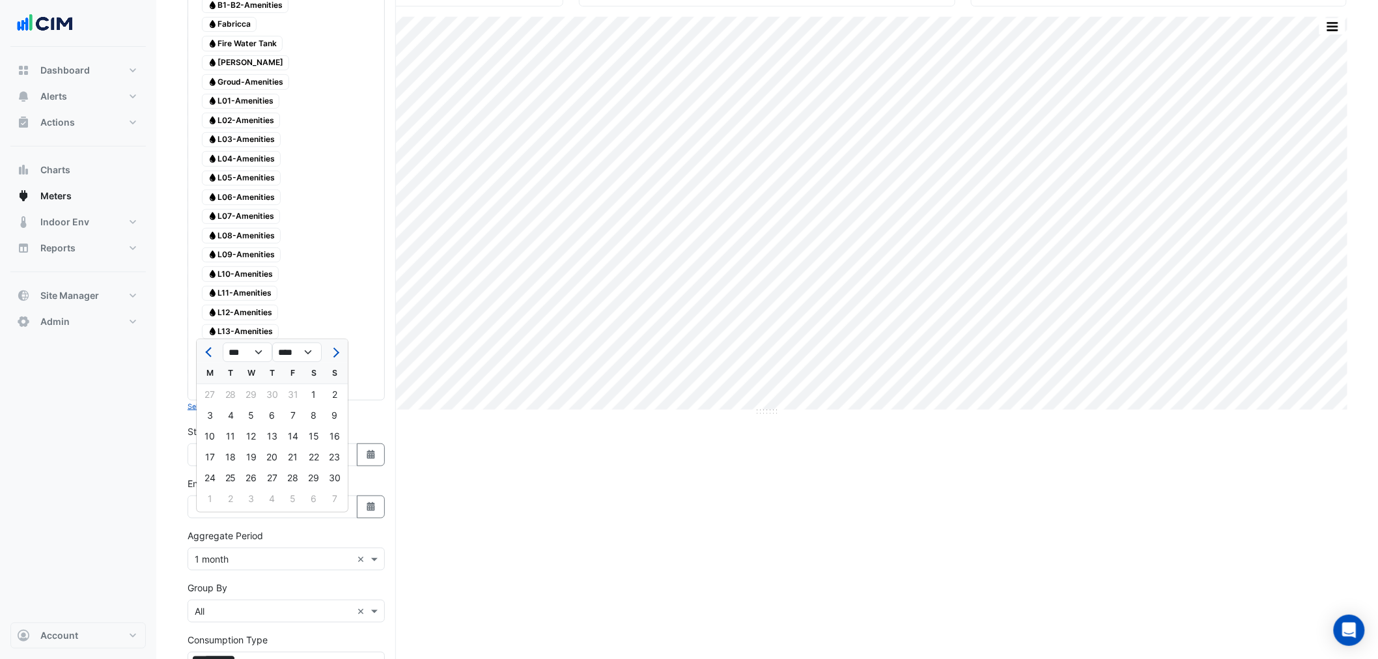
type input "**********"
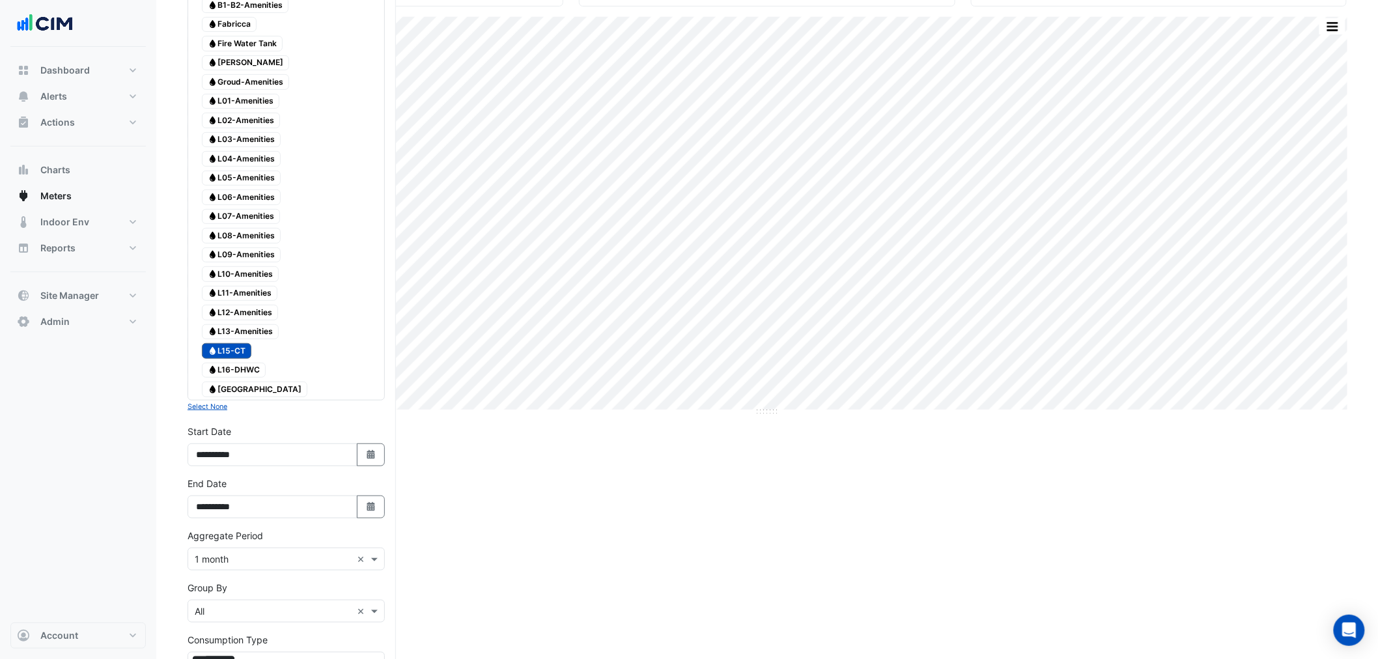
click at [374, 477] on div "**********" at bounding box center [286, 451] width 213 height 52
click at [372, 459] on icon "Select Date" at bounding box center [371, 454] width 12 height 9
select select "*"
select select "****"
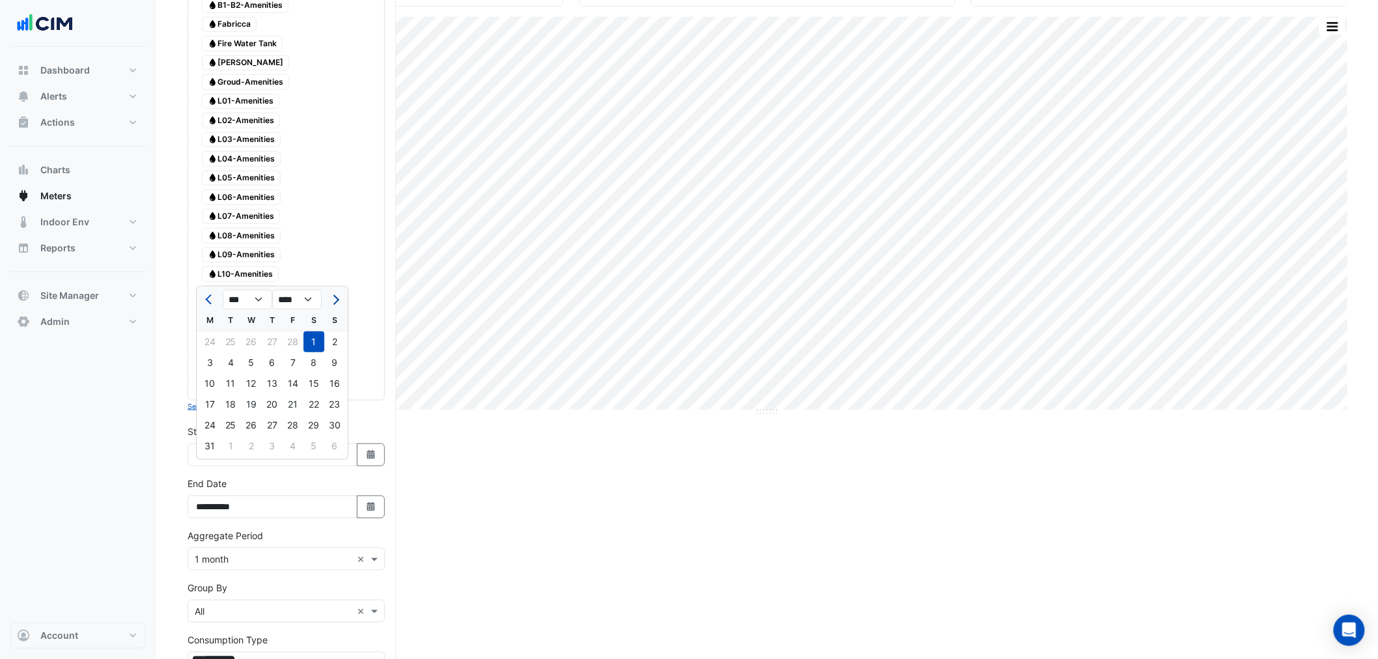
click at [336, 294] on button "Next month" at bounding box center [335, 299] width 16 height 21
click at [336, 295] on button "Next month" at bounding box center [335, 299] width 16 height 21
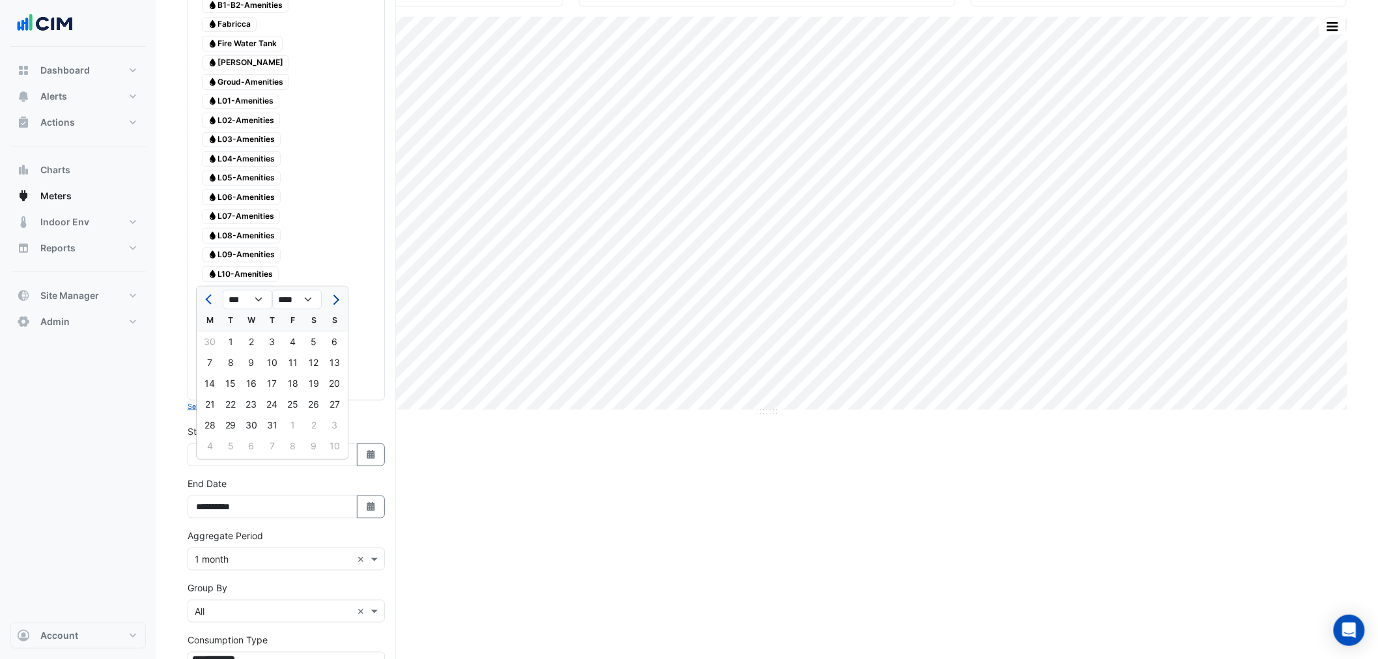
select select "*"
click at [300, 340] on div "1" at bounding box center [293, 341] width 21 height 21
type input "**********"
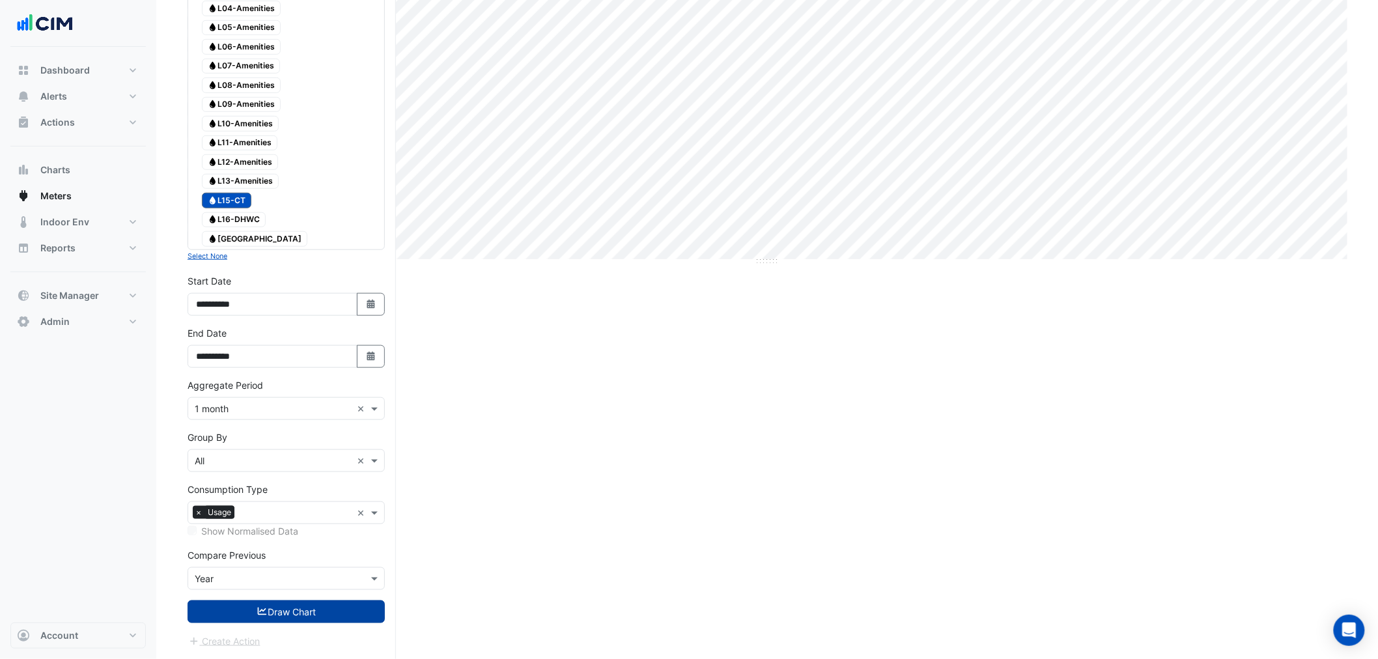
click at [263, 615] on fa-icon "submit" at bounding box center [263, 611] width 12 height 11
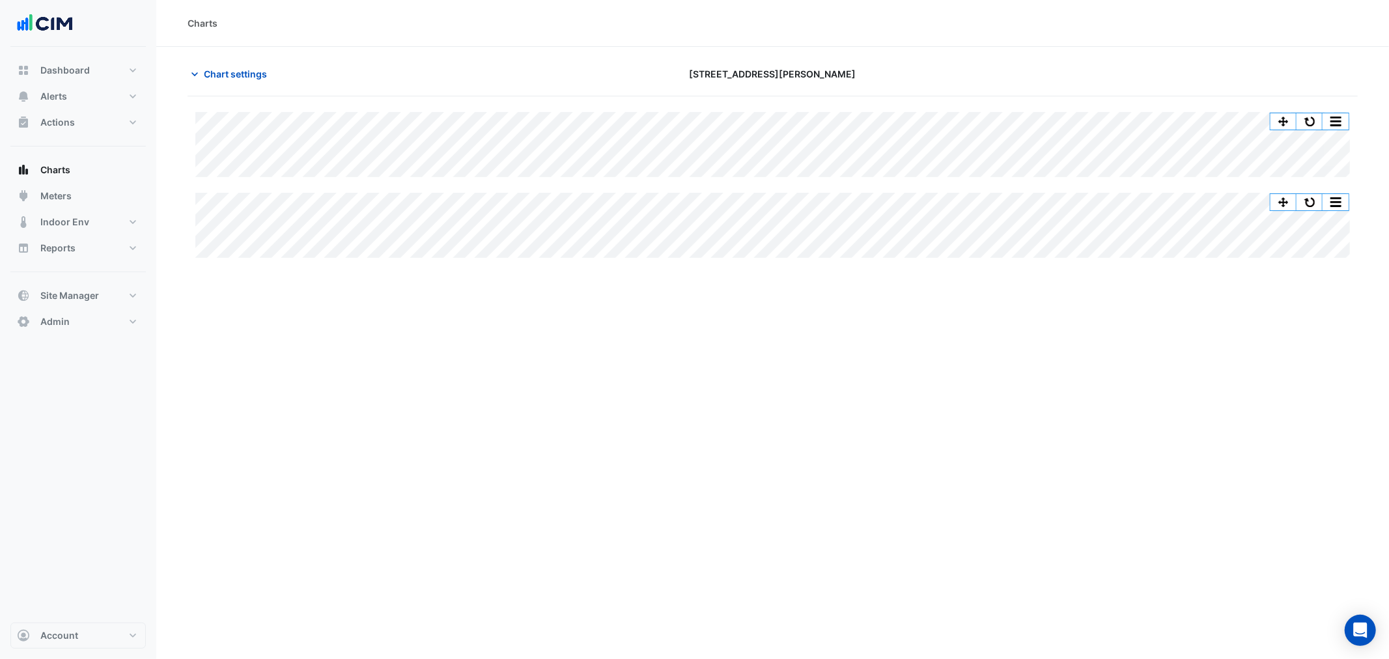
click at [249, 61] on section "Chart settings [STREET_ADDRESS][PERSON_NAME] Split All Split None Print Save as…" at bounding box center [772, 160] width 1233 height 227
click at [224, 74] on span "Chart settings" at bounding box center [235, 74] width 63 height 14
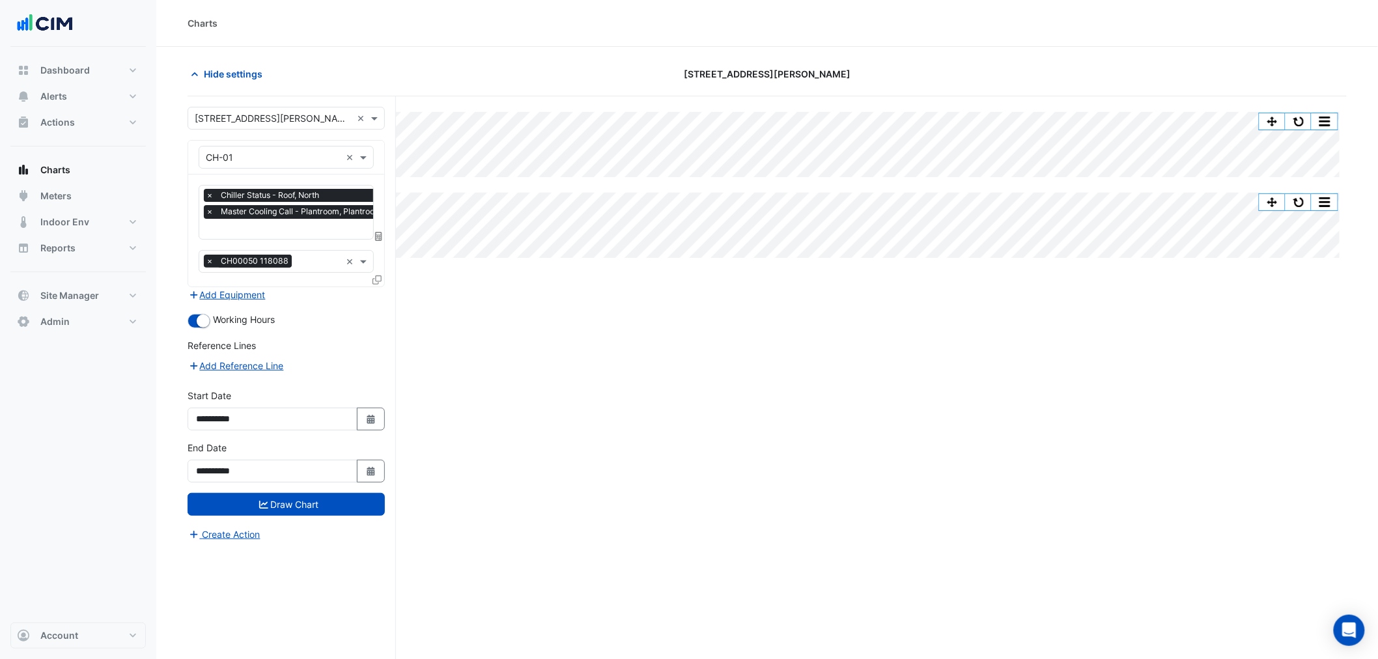
click at [242, 153] on input "text" at bounding box center [273, 158] width 135 height 14
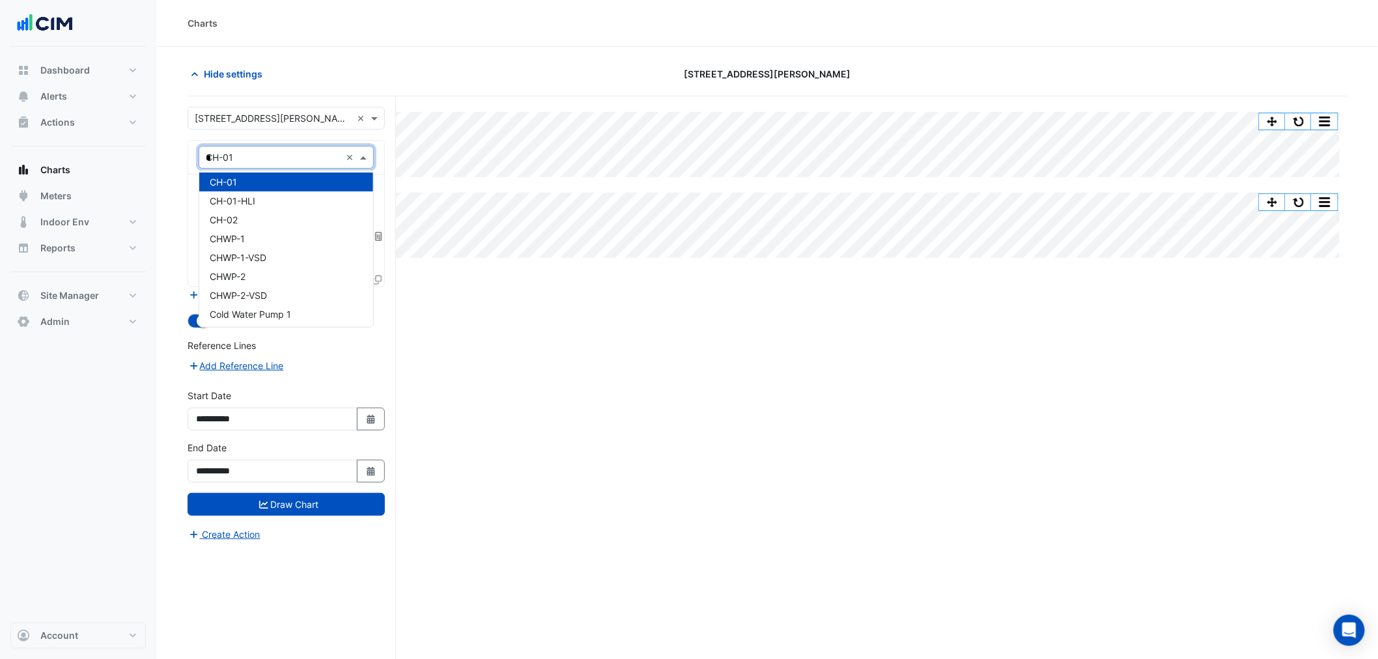
scroll to position [570, 0]
type input "**"
click at [249, 190] on div "CT-1" at bounding box center [286, 185] width 174 height 19
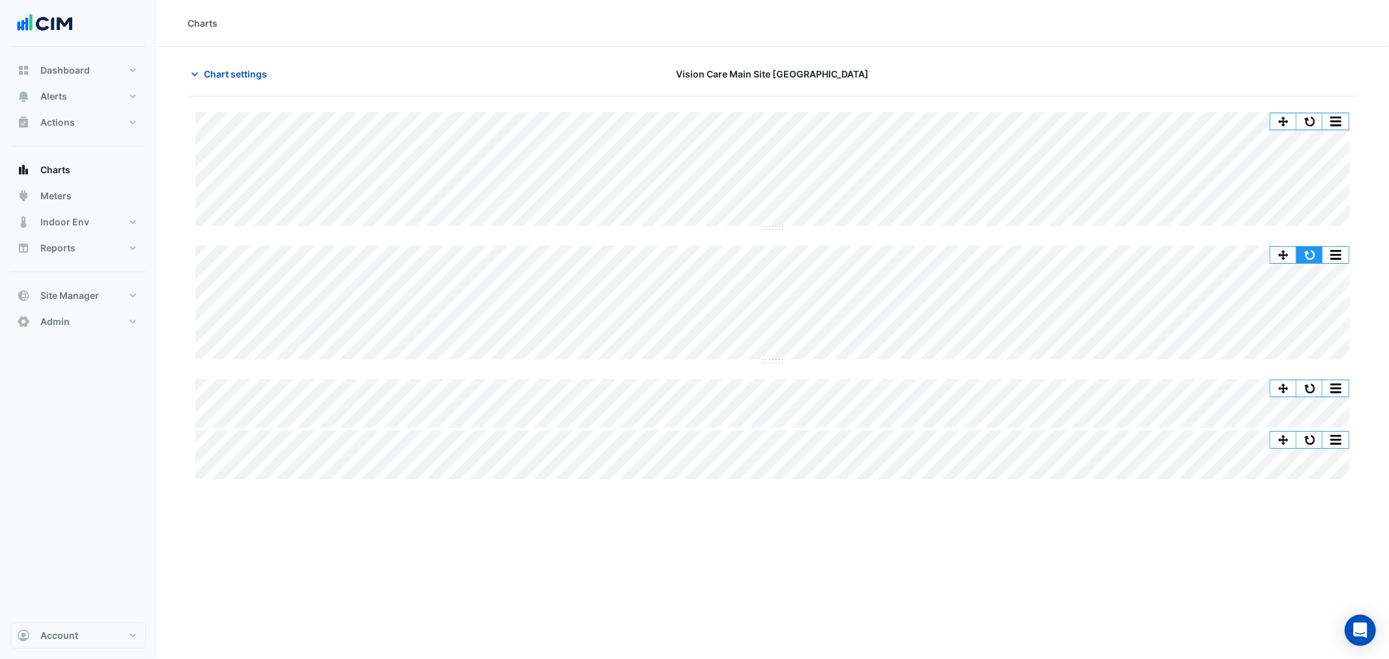
click at [914, 250] on button "button" at bounding box center [1309, 255] width 26 height 16
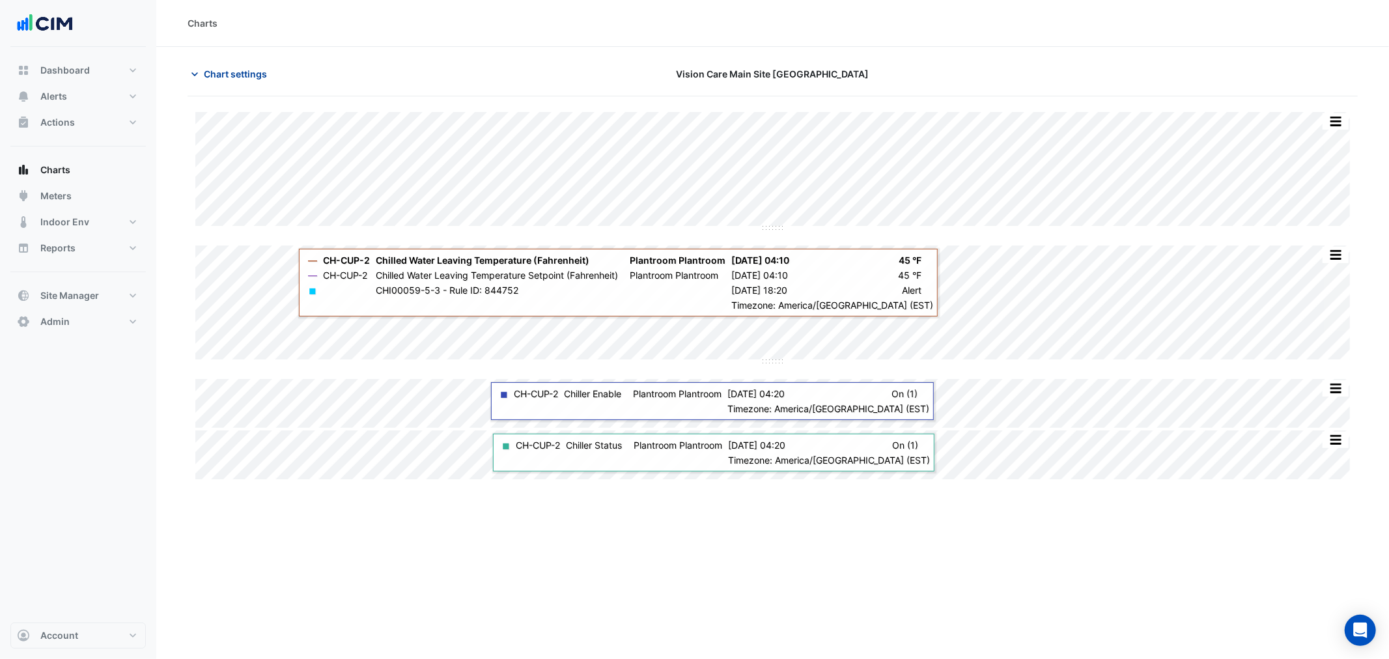
click at [224, 74] on span "Chart settings" at bounding box center [235, 74] width 63 height 14
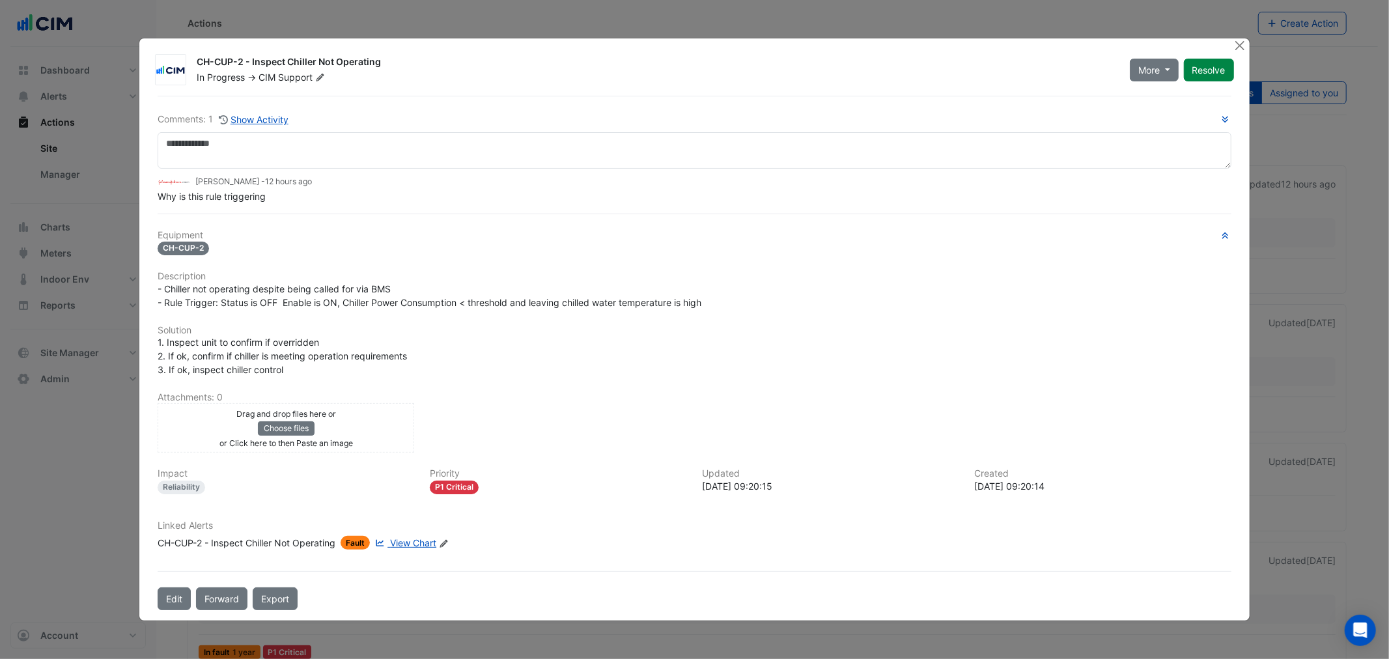
click at [251, 398] on div "CH-CUP-2 - Inspect Chiller Not Operating" at bounding box center [247, 543] width 178 height 14
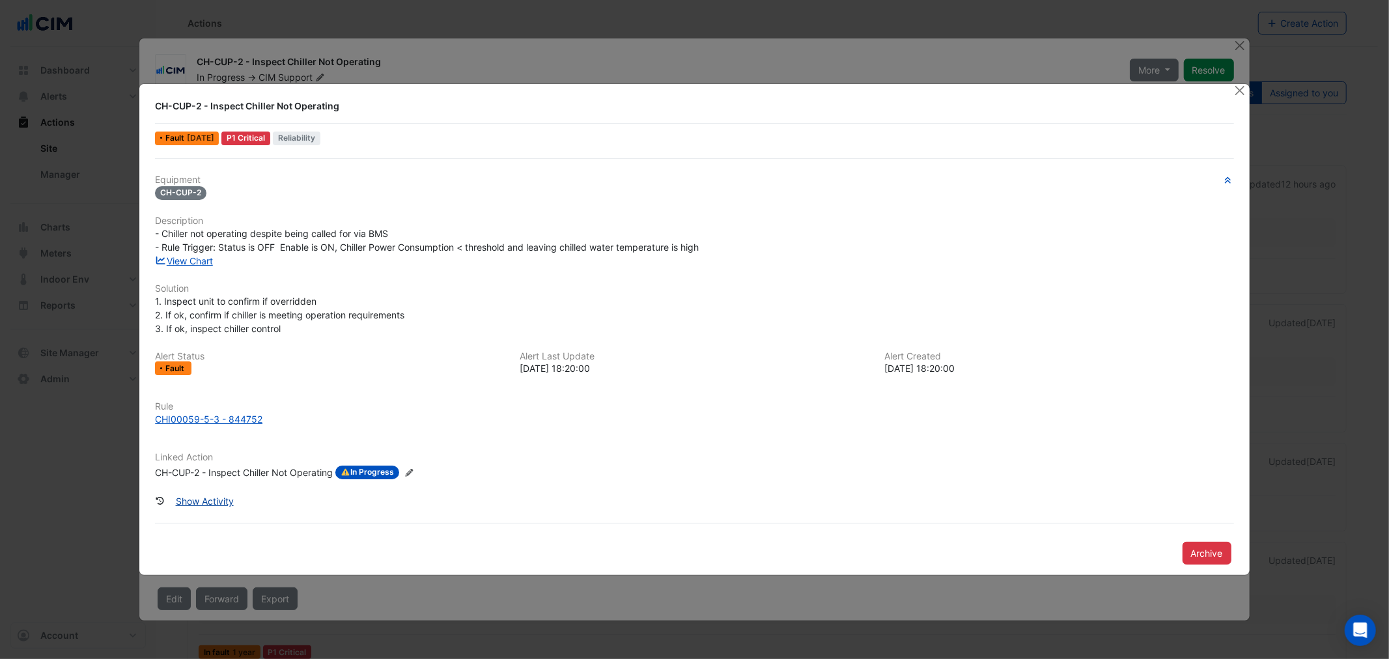
click at [206, 398] on button "Show Activity" at bounding box center [204, 501] width 75 height 23
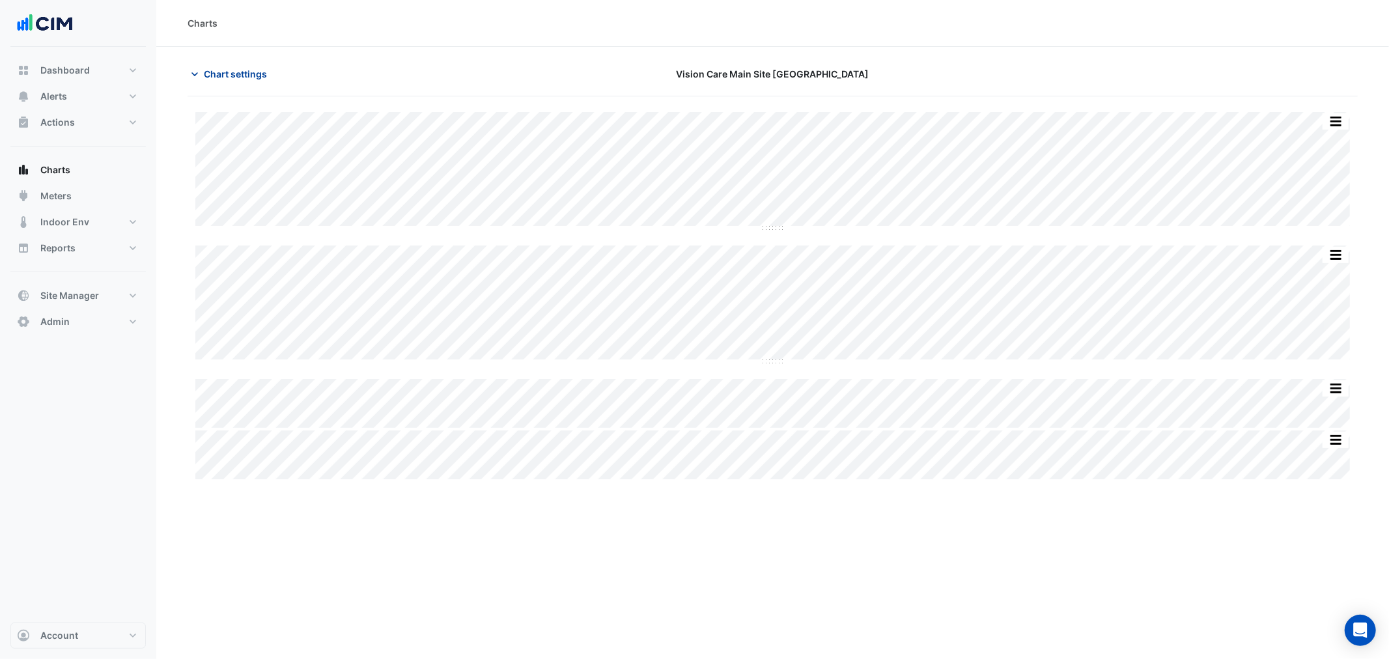
click at [224, 78] on span "Chart settings" at bounding box center [235, 74] width 63 height 14
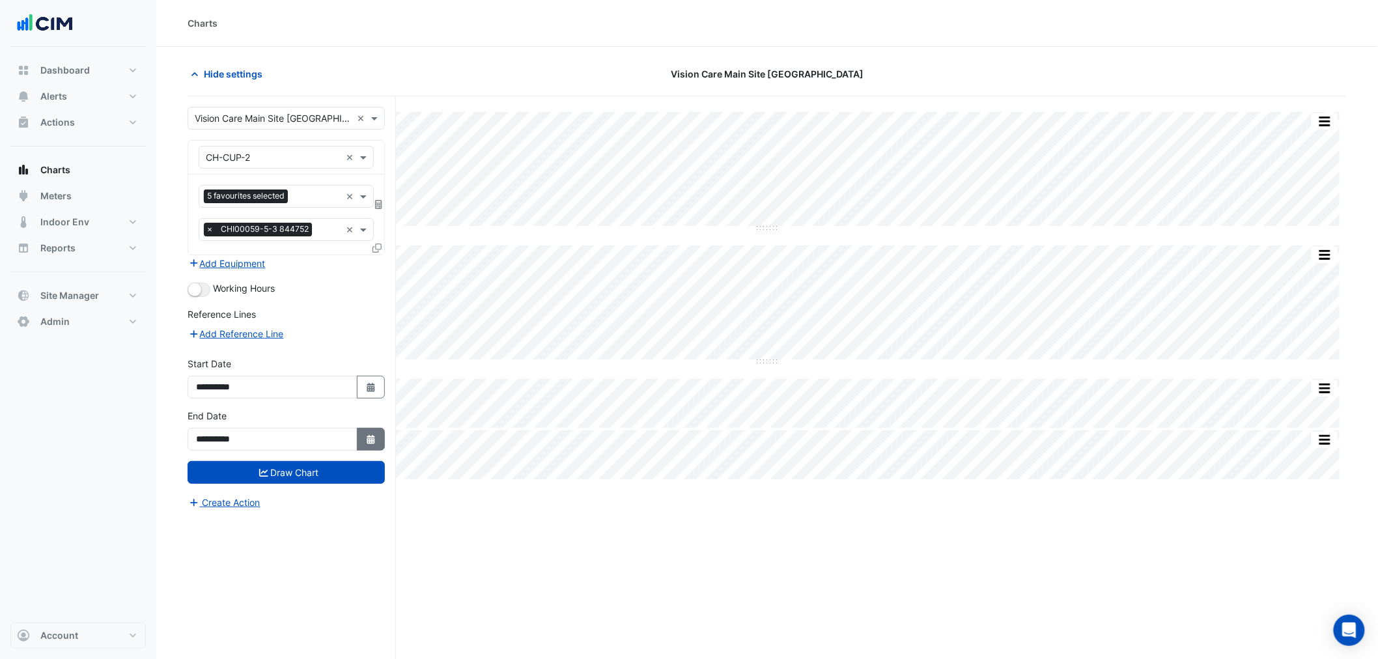
click at [374, 447] on button "Select Date" at bounding box center [371, 439] width 29 height 23
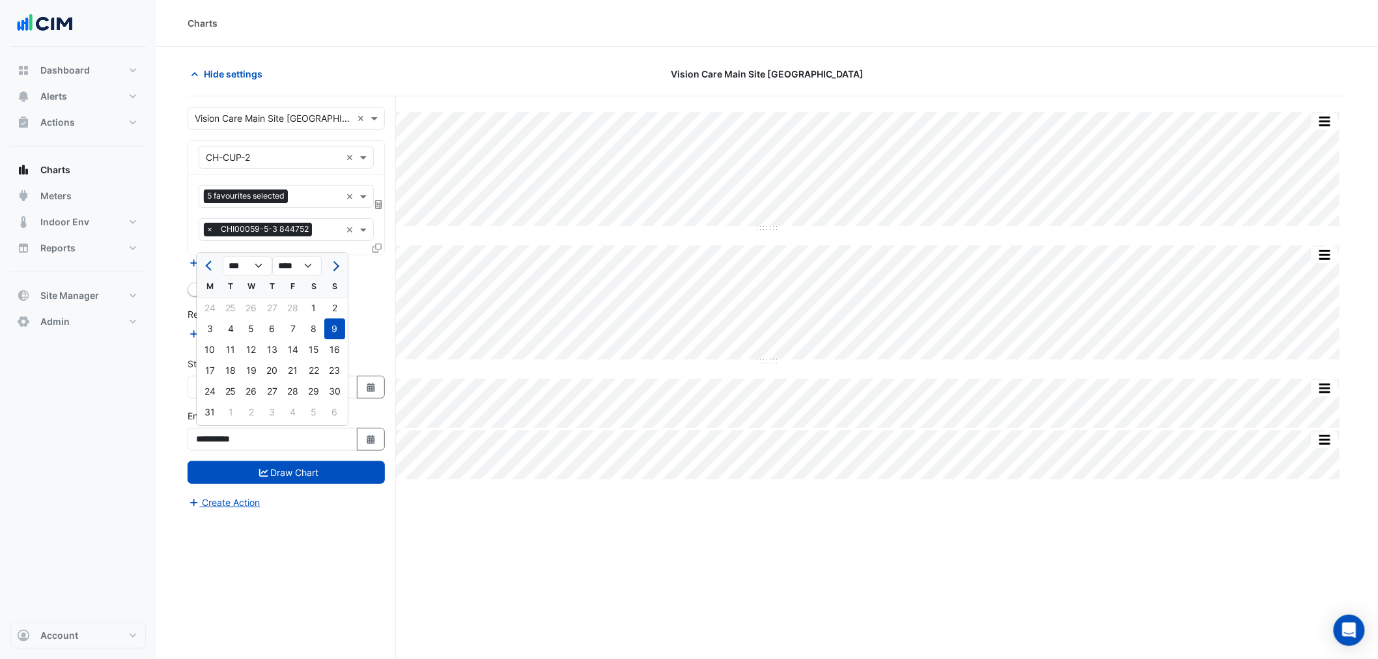
click at [336, 266] on span "Next month" at bounding box center [334, 266] width 10 height 10
click at [335, 264] on span "Next month" at bounding box center [334, 266] width 10 height 10
click at [334, 264] on span "Next month" at bounding box center [334, 266] width 10 height 10
click at [334, 261] on span "Next month" at bounding box center [334, 266] width 10 height 10
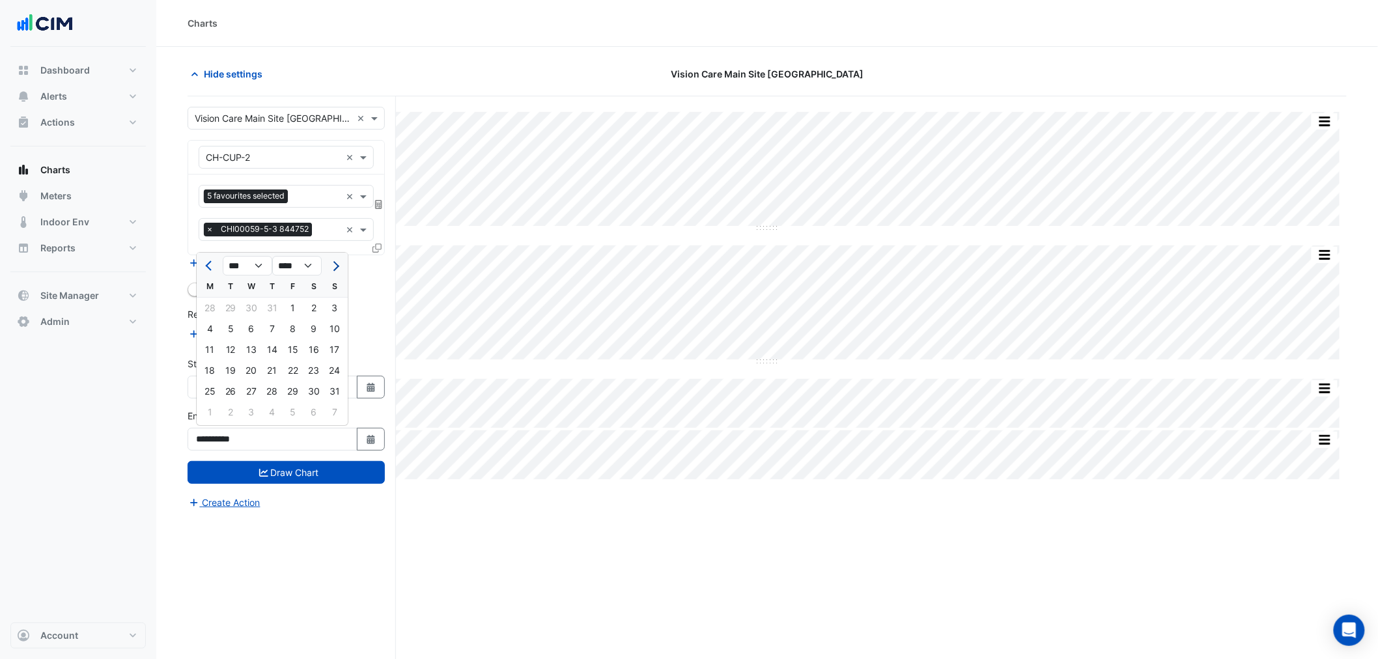
click at [335, 261] on span "Next month" at bounding box center [334, 266] width 10 height 10
select select "*"
drag, startPoint x: 336, startPoint y: 265, endPoint x: 318, endPoint y: 316, distance: 54.6
click at [318, 316] on ngb-datepicker "*** *** *** *** *** *** *** *** *** *** *** **** **** **** **** **** **** **** …" at bounding box center [272, 339] width 152 height 174
click at [318, 316] on div "6" at bounding box center [313, 308] width 21 height 21
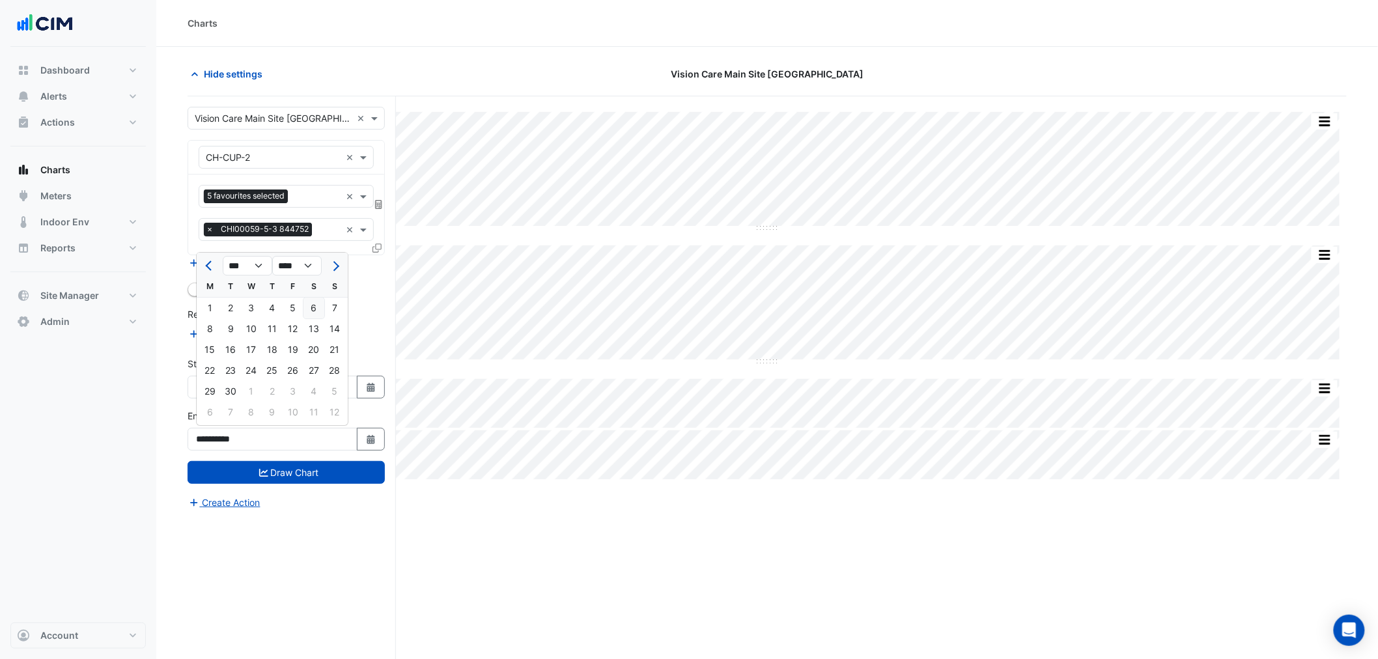
type input "**********"
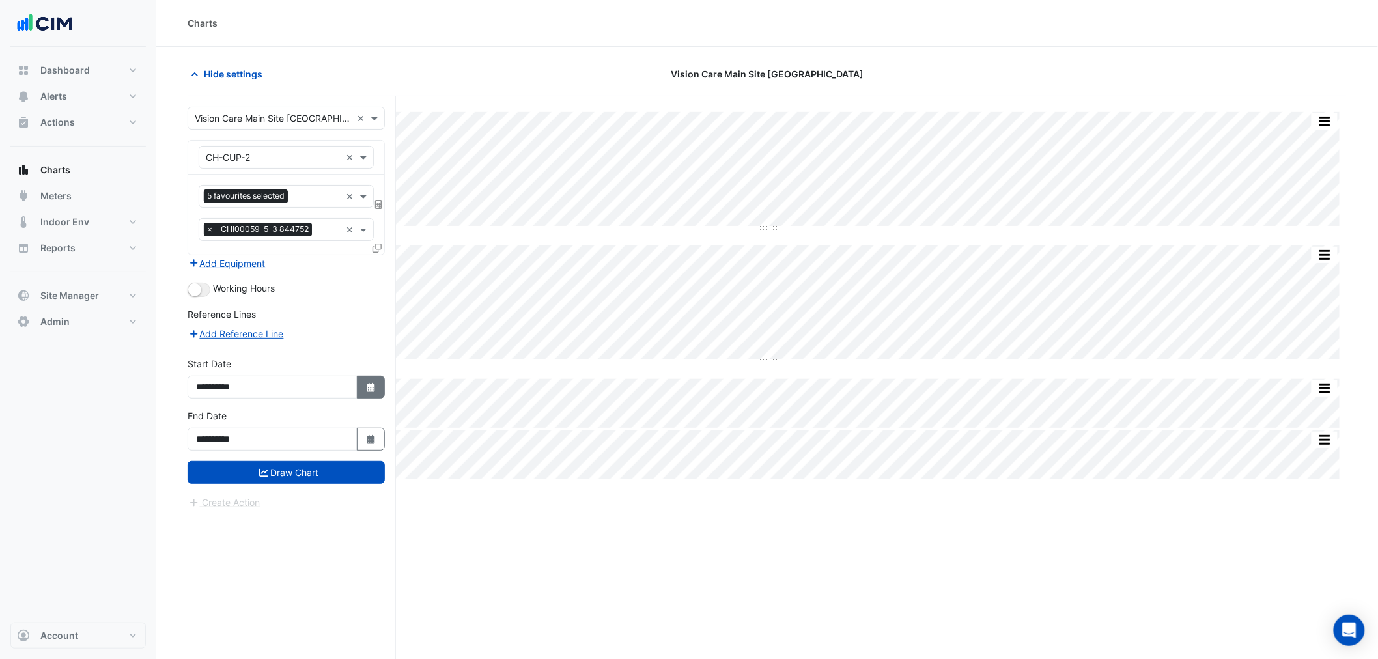
click at [384, 391] on button "Select Date" at bounding box center [371, 387] width 29 height 23
select select "*"
select select "****"
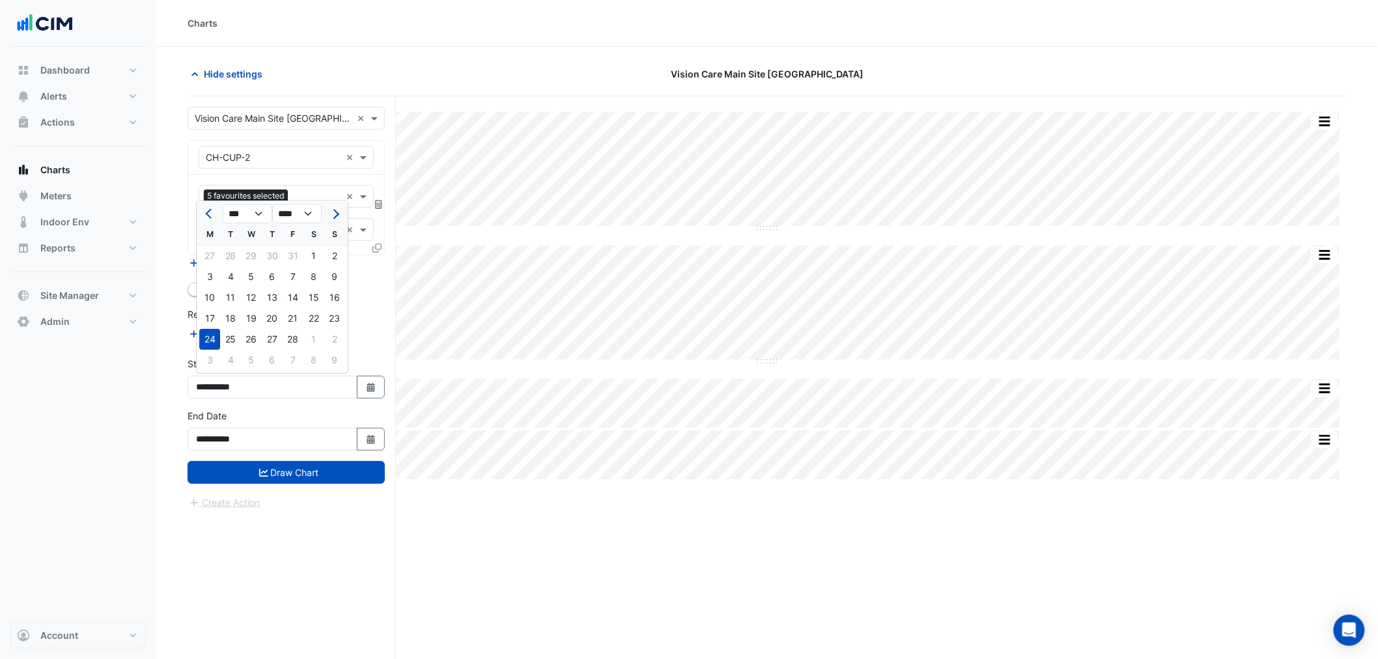
click at [334, 216] on span "Next month" at bounding box center [334, 214] width 10 height 10
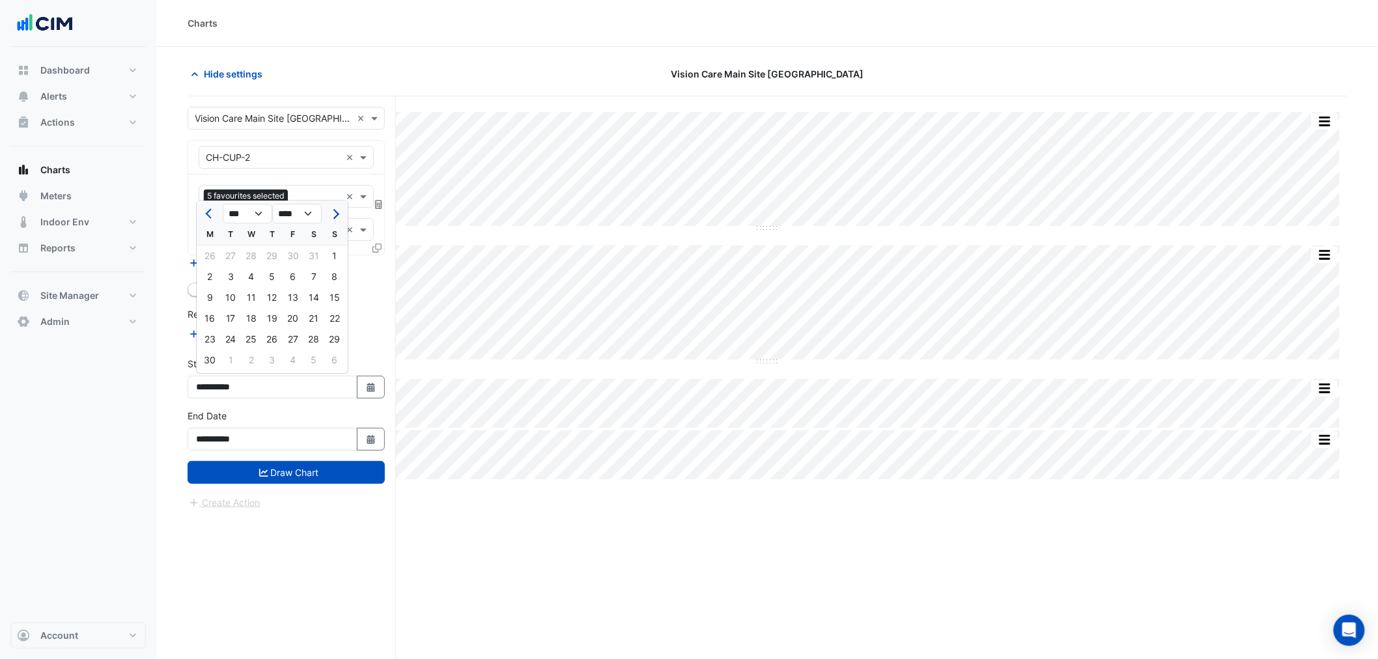
click at [334, 216] on span "Next month" at bounding box center [334, 214] width 10 height 10
select select "*"
click at [334, 216] on div at bounding box center [335, 213] width 26 height 21
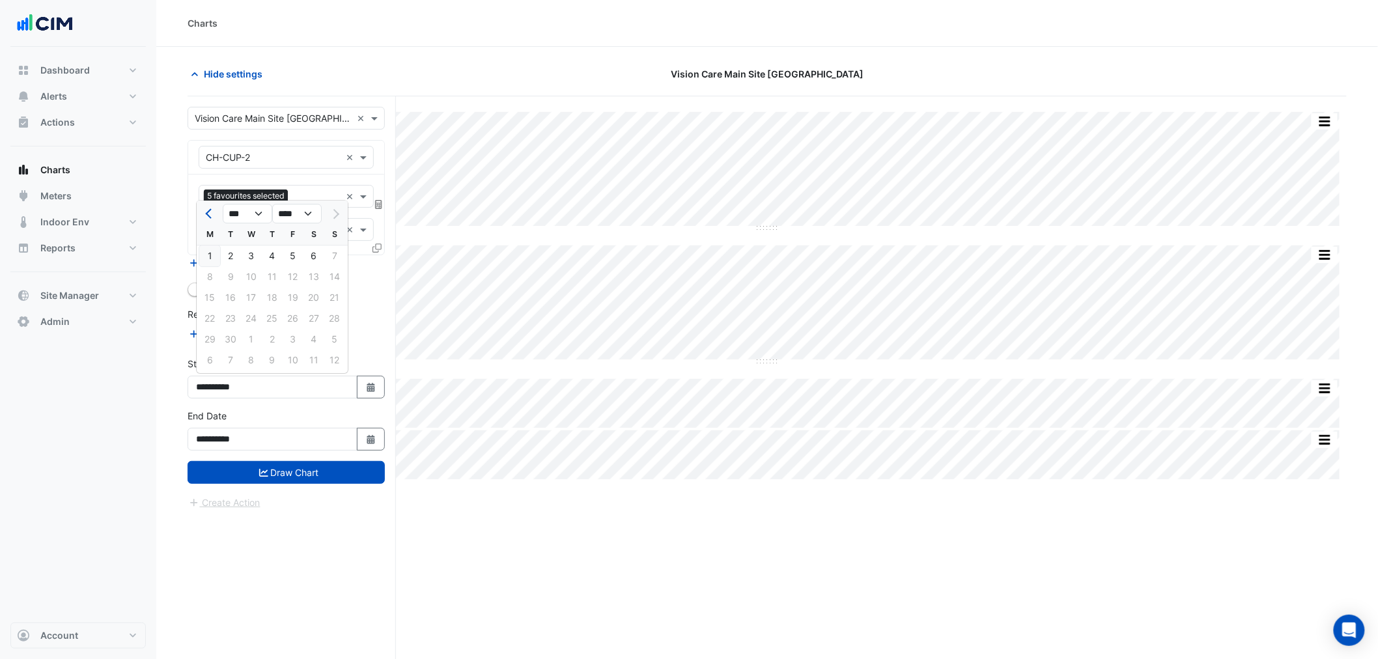
click at [211, 253] on div "1" at bounding box center [209, 255] width 21 height 21
type input "**********"
click at [190, 295] on div "Working Hours" at bounding box center [286, 289] width 197 height 16
click at [191, 285] on small "button" at bounding box center [194, 289] width 13 height 13
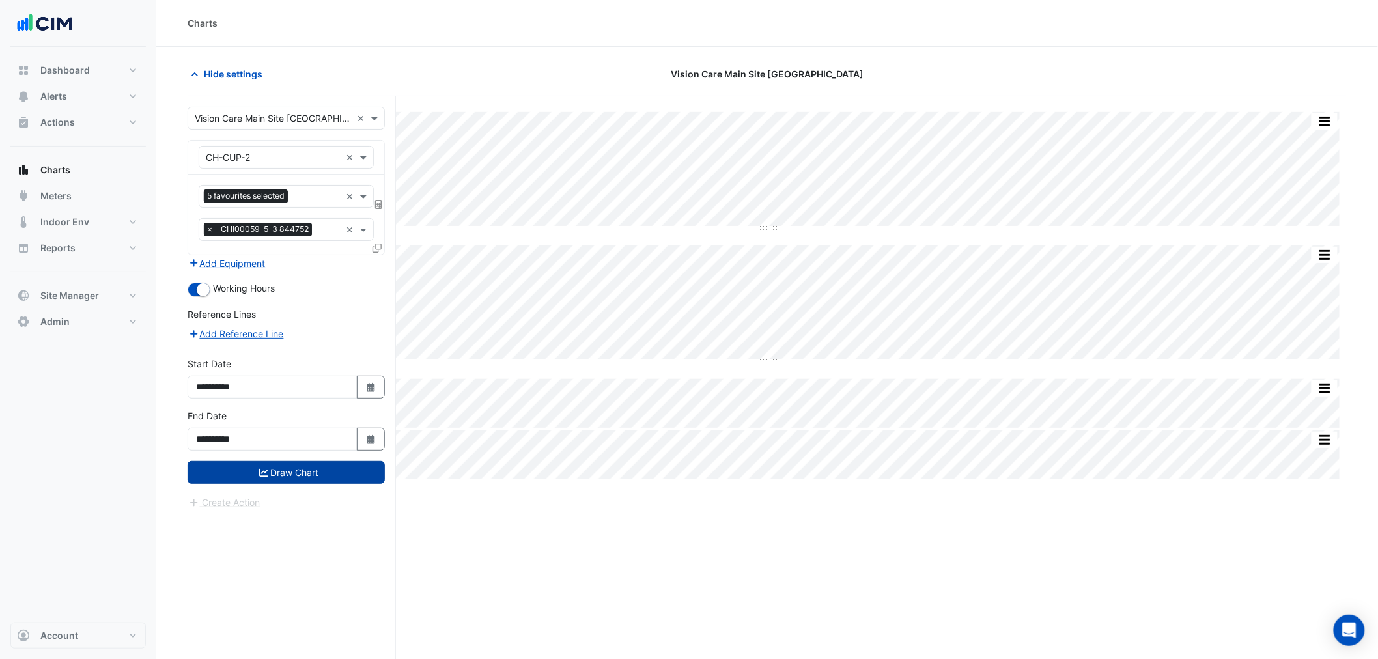
click at [274, 469] on button "Draw Chart" at bounding box center [286, 472] width 197 height 23
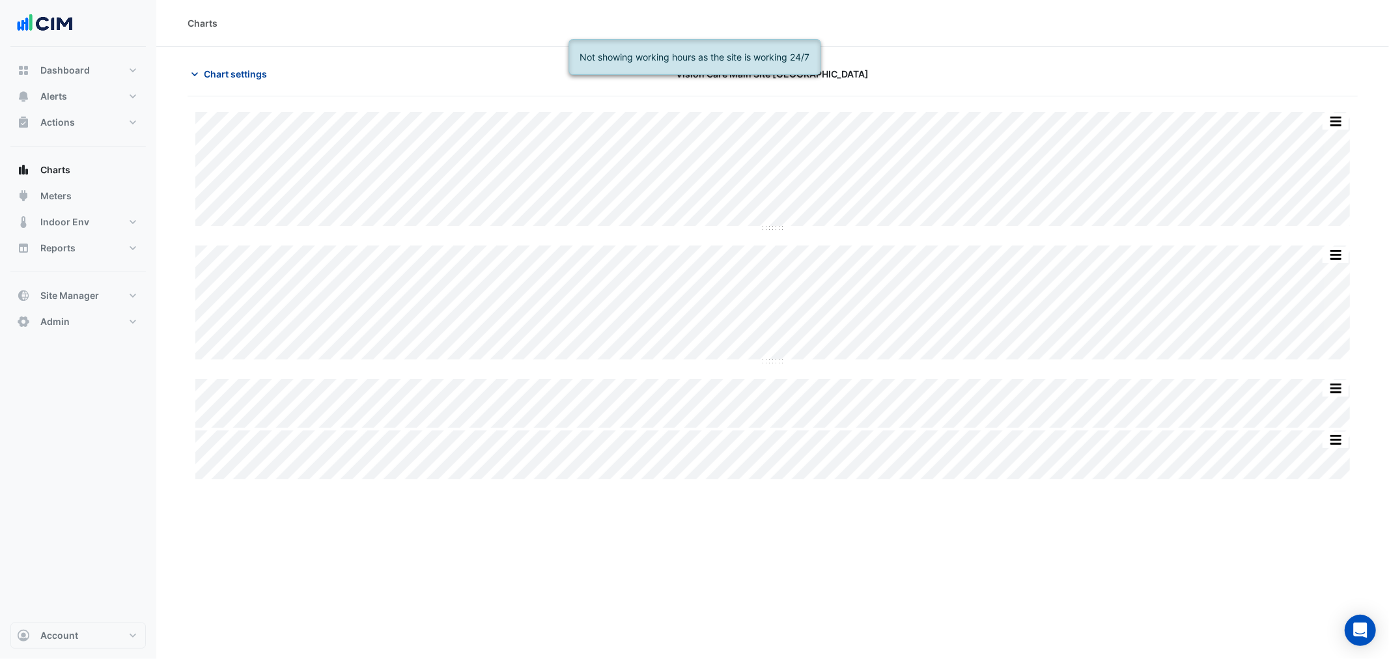
click at [231, 68] on span "Chart settings" at bounding box center [235, 74] width 63 height 14
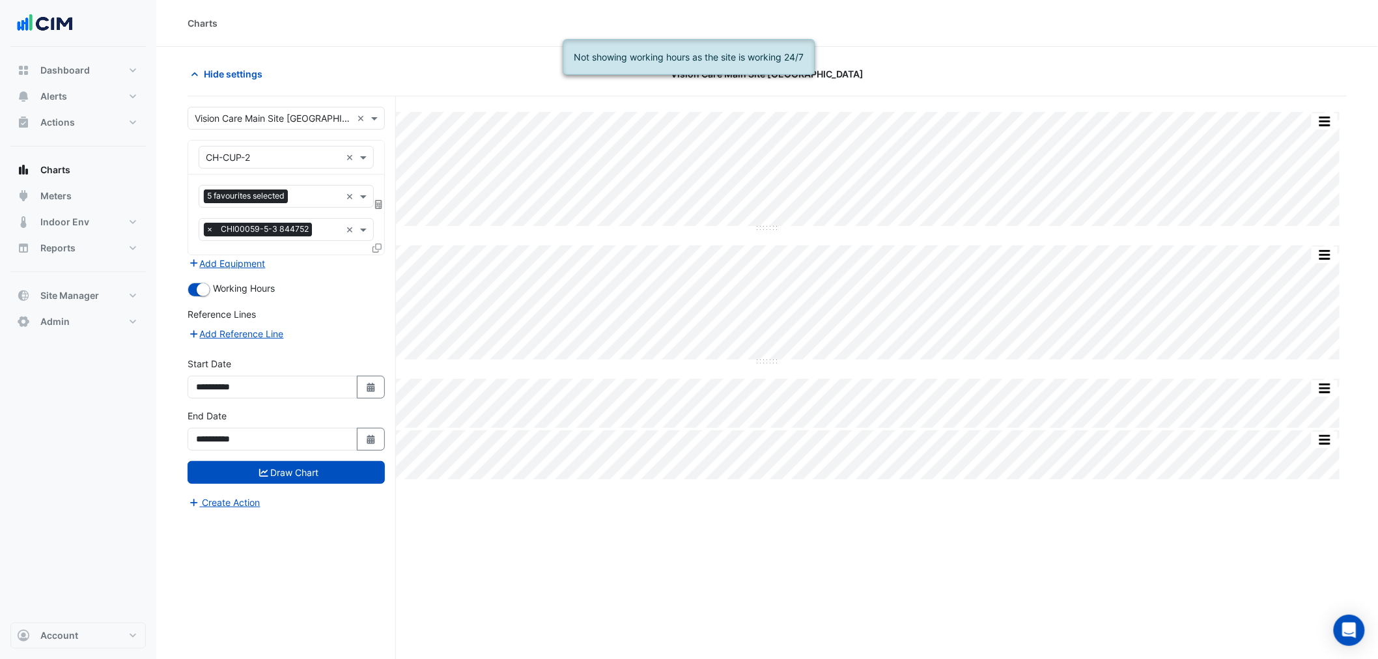
click at [197, 297] on form "**********" at bounding box center [286, 308] width 197 height 403
click at [198, 292] on small "button" at bounding box center [203, 289] width 13 height 13
click at [327, 474] on button "Draw Chart" at bounding box center [286, 472] width 197 height 23
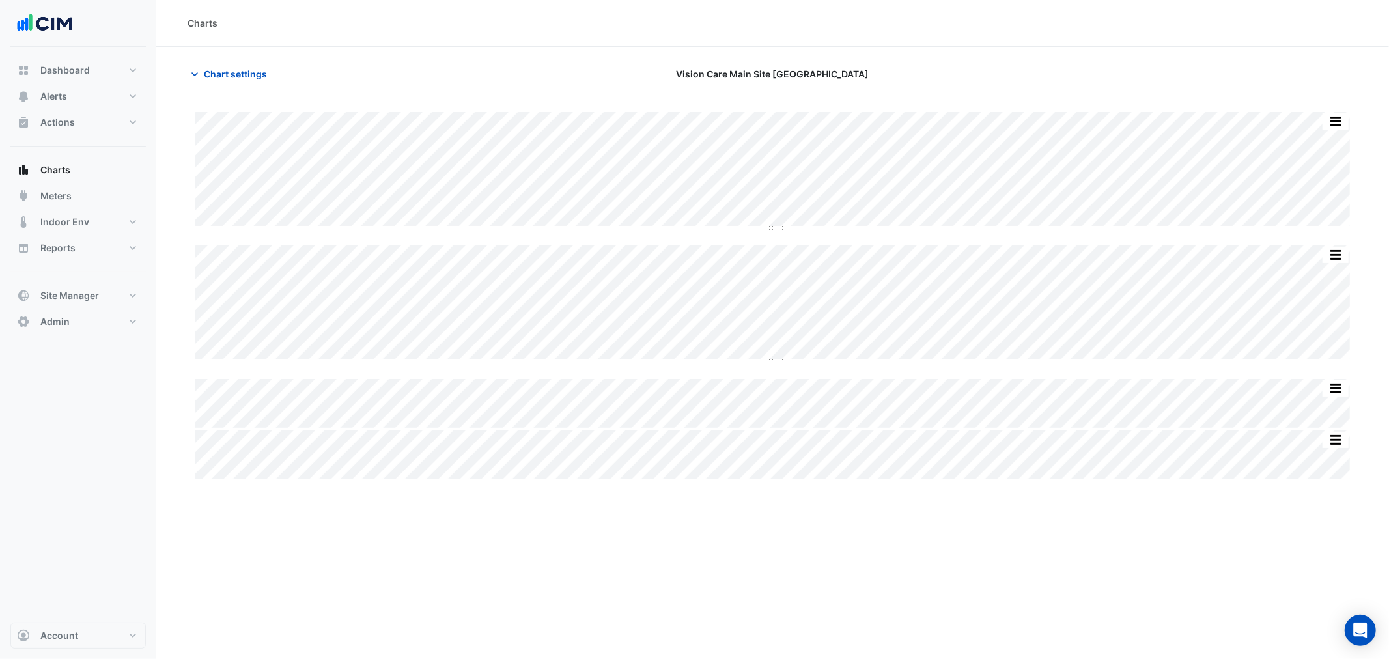
click at [1047, 361] on div "Split All Split None Print Save as JPEG Save as PNG Pivot Data Table Export CSV…" at bounding box center [772, 304] width 1155 height 118
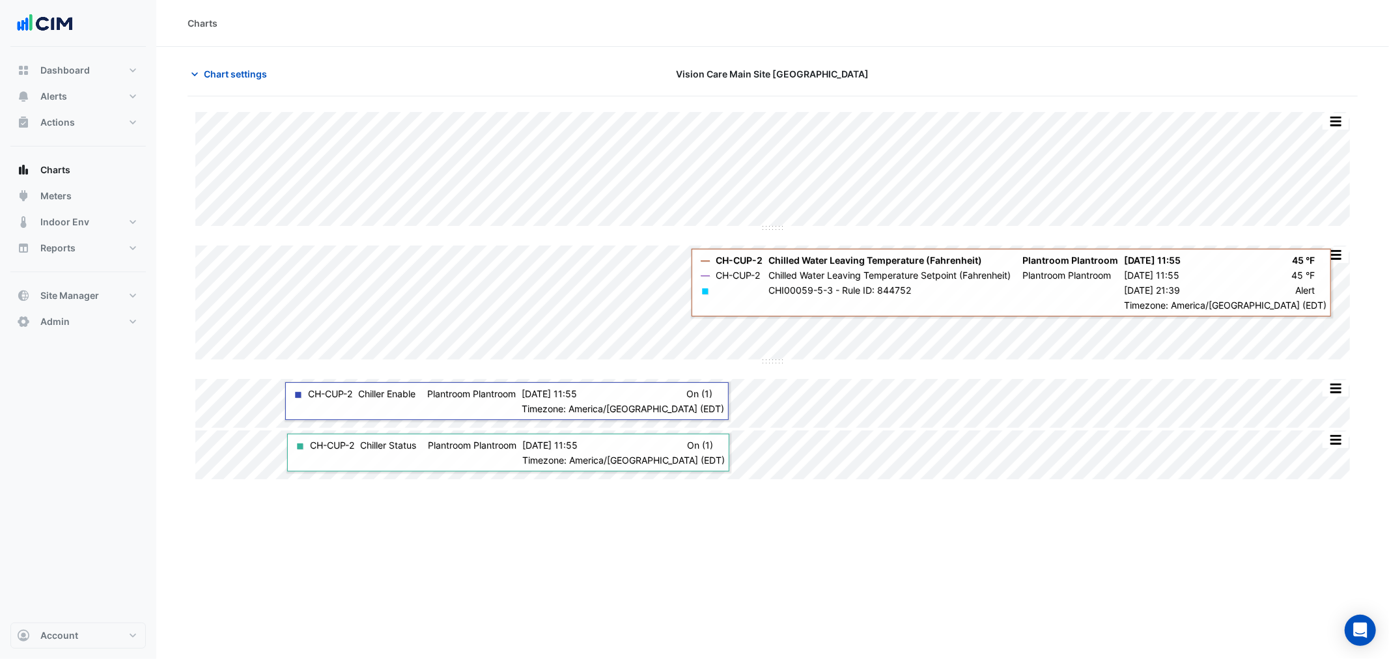
drag, startPoint x: 249, startPoint y: 46, endPoint x: 250, endPoint y: 73, distance: 27.4
click at [251, 50] on div "Charts Chart settings Vision Care Main Site Jacksonville Split All Split None P…" at bounding box center [772, 329] width 1233 height 659
drag, startPoint x: 250, startPoint y: 73, endPoint x: 493, endPoint y: 76, distance: 242.9
click at [251, 73] on span "Chart settings" at bounding box center [235, 74] width 63 height 14
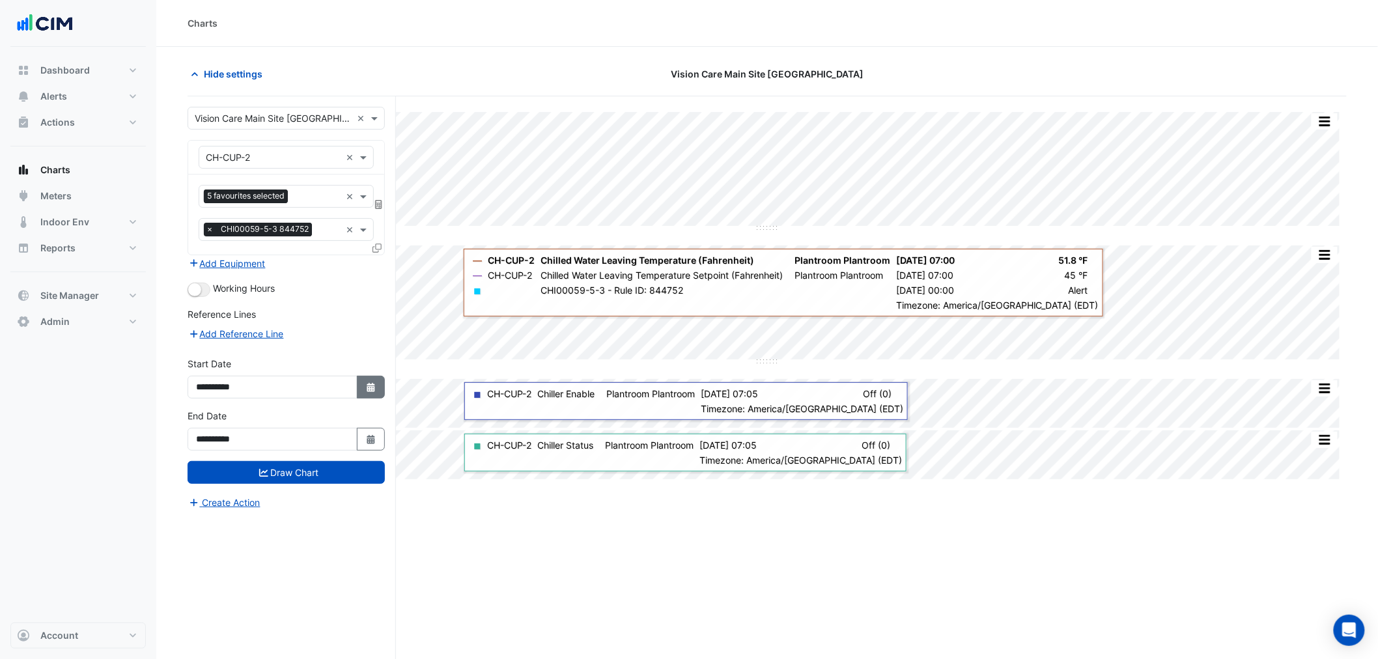
click at [369, 384] on icon "Select Date" at bounding box center [371, 387] width 12 height 9
select select "*"
select select "****"
click at [204, 215] on button "Previous month" at bounding box center [210, 213] width 16 height 21
select select "*"
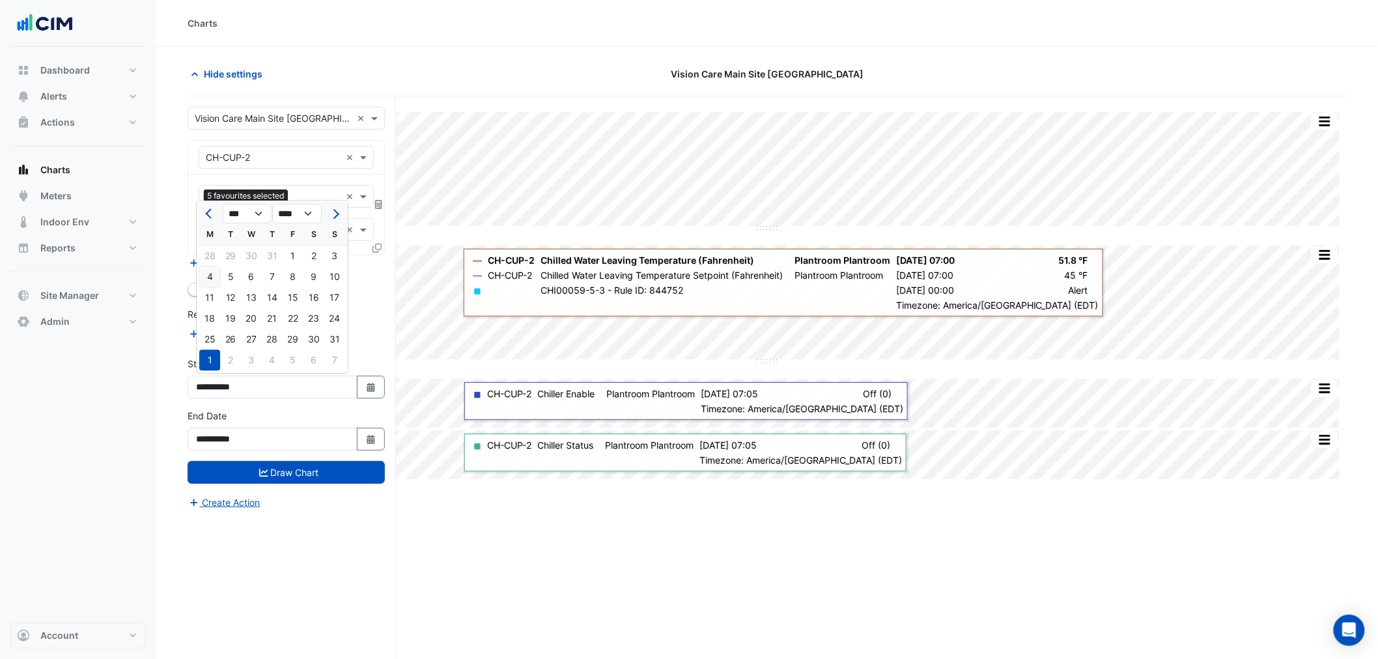
click at [212, 273] on div "4" at bounding box center [209, 276] width 21 height 21
type input "**********"
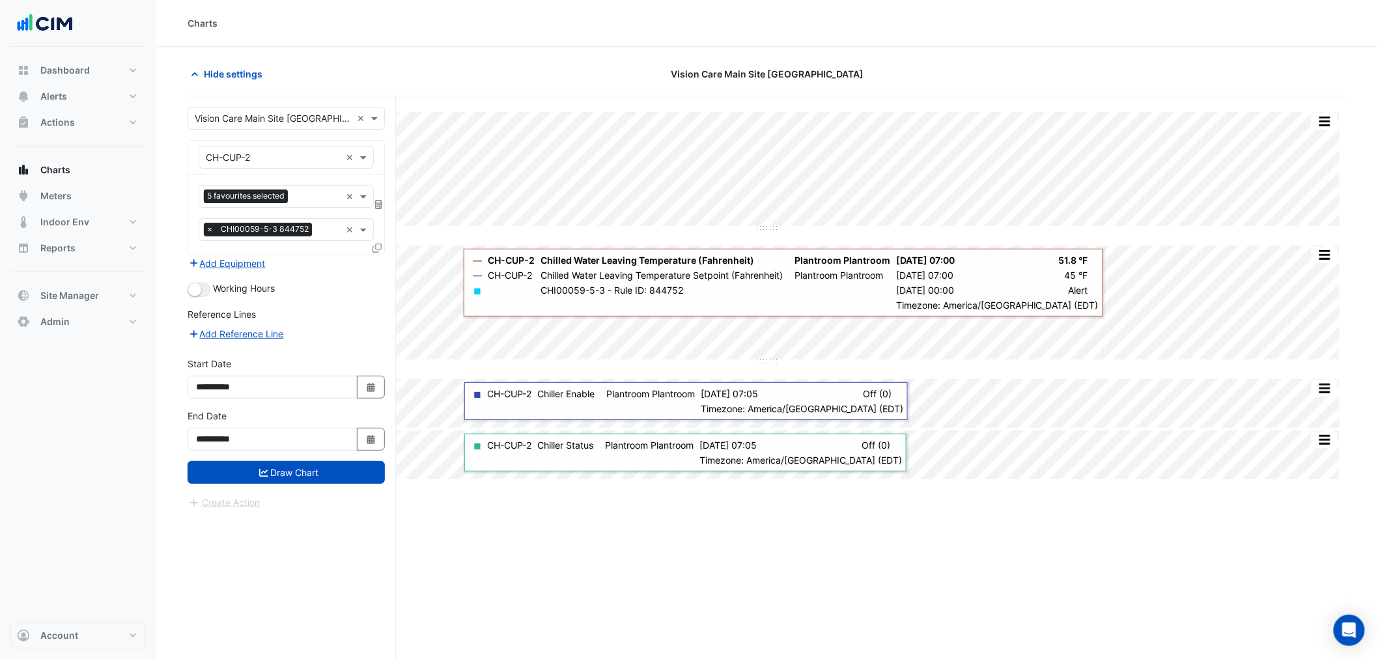
click at [268, 496] on div "Create Action" at bounding box center [286, 502] width 197 height 16
click at [268, 479] on button "Draw Chart" at bounding box center [286, 472] width 197 height 23
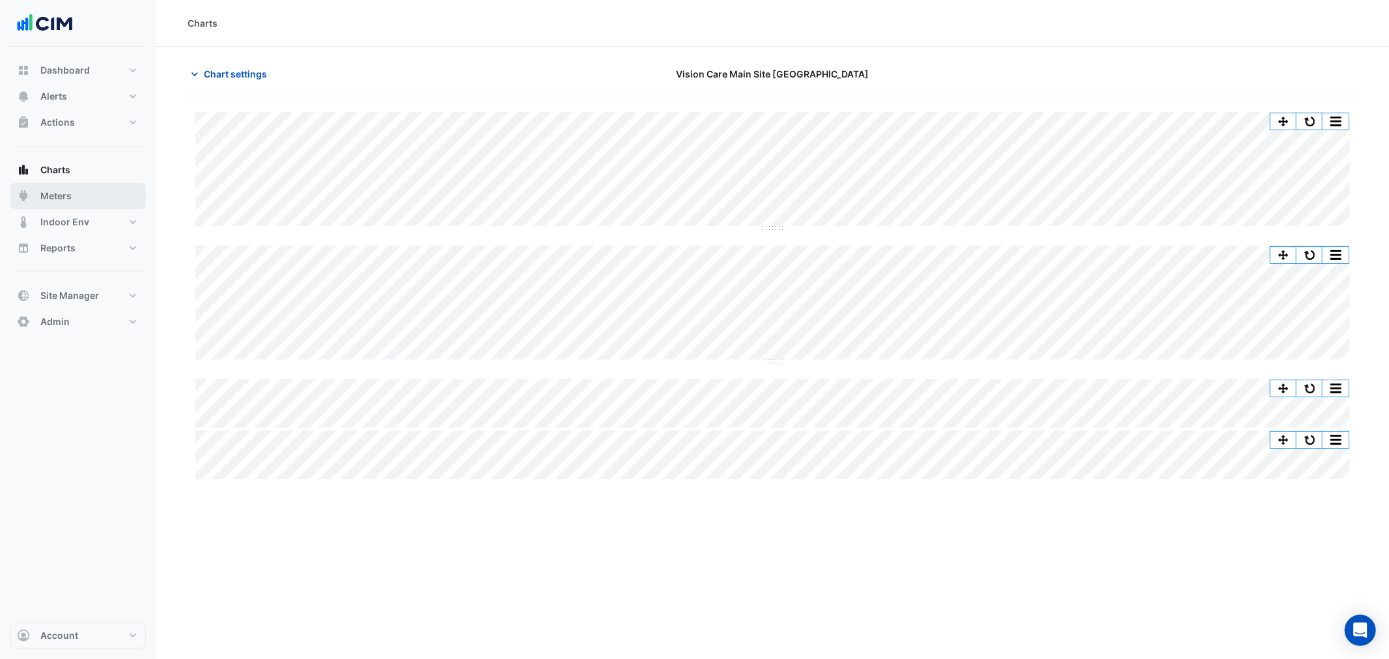
click at [75, 200] on button "Meters" at bounding box center [77, 196] width 135 height 26
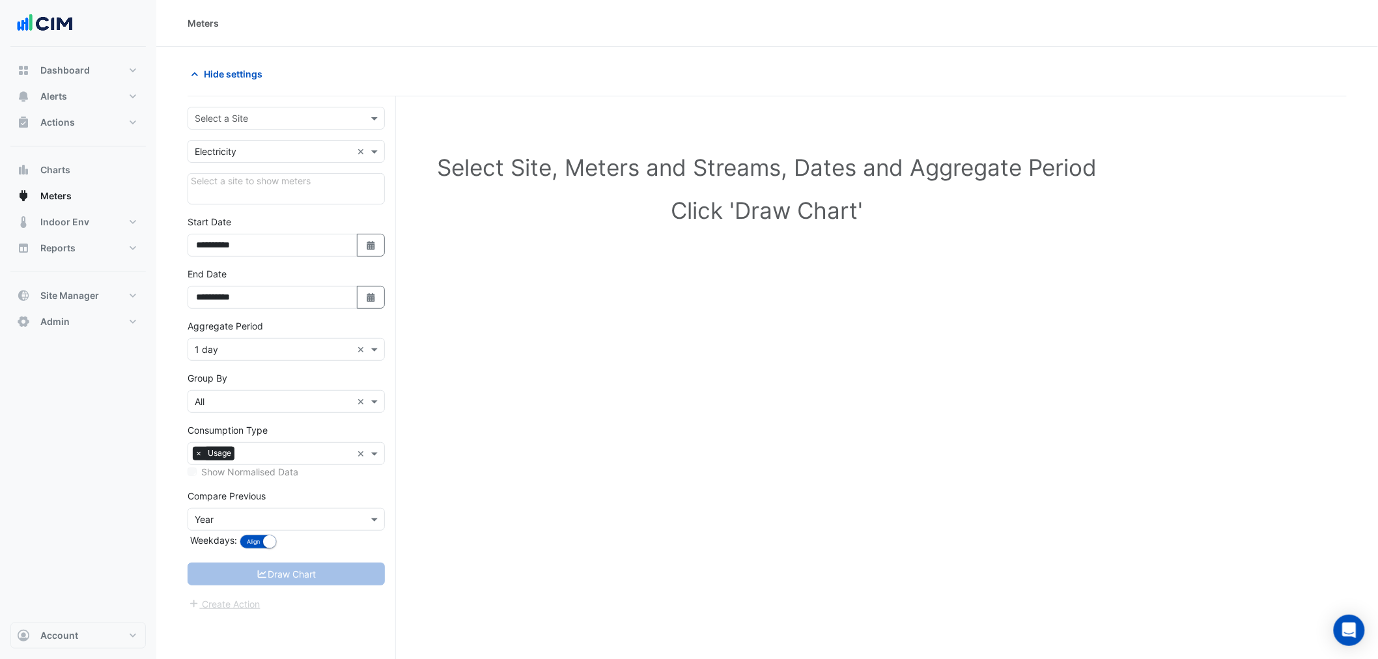
drag, startPoint x: 242, startPoint y: 98, endPoint x: 249, endPoint y: 113, distance: 16.3
click at [249, 113] on div "**********" at bounding box center [292, 402] width 208 height 612
click at [251, 117] on input "text" at bounding box center [273, 119] width 157 height 14
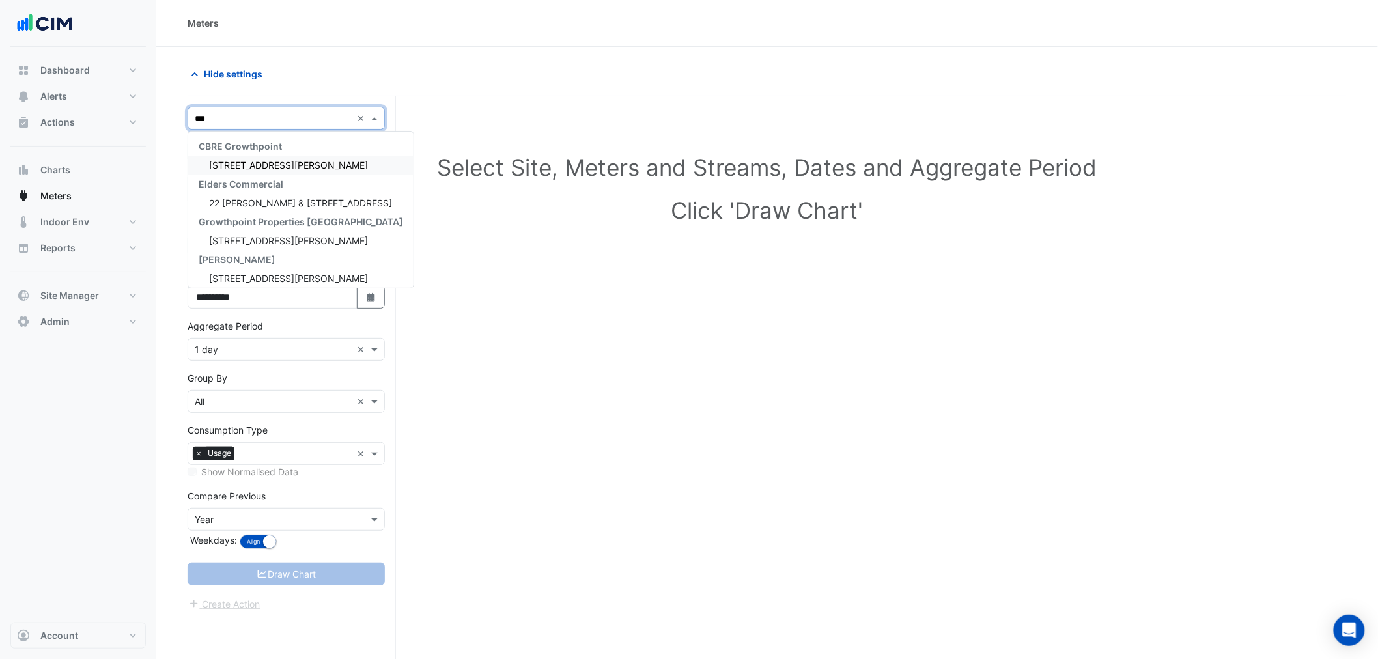
type input "****"
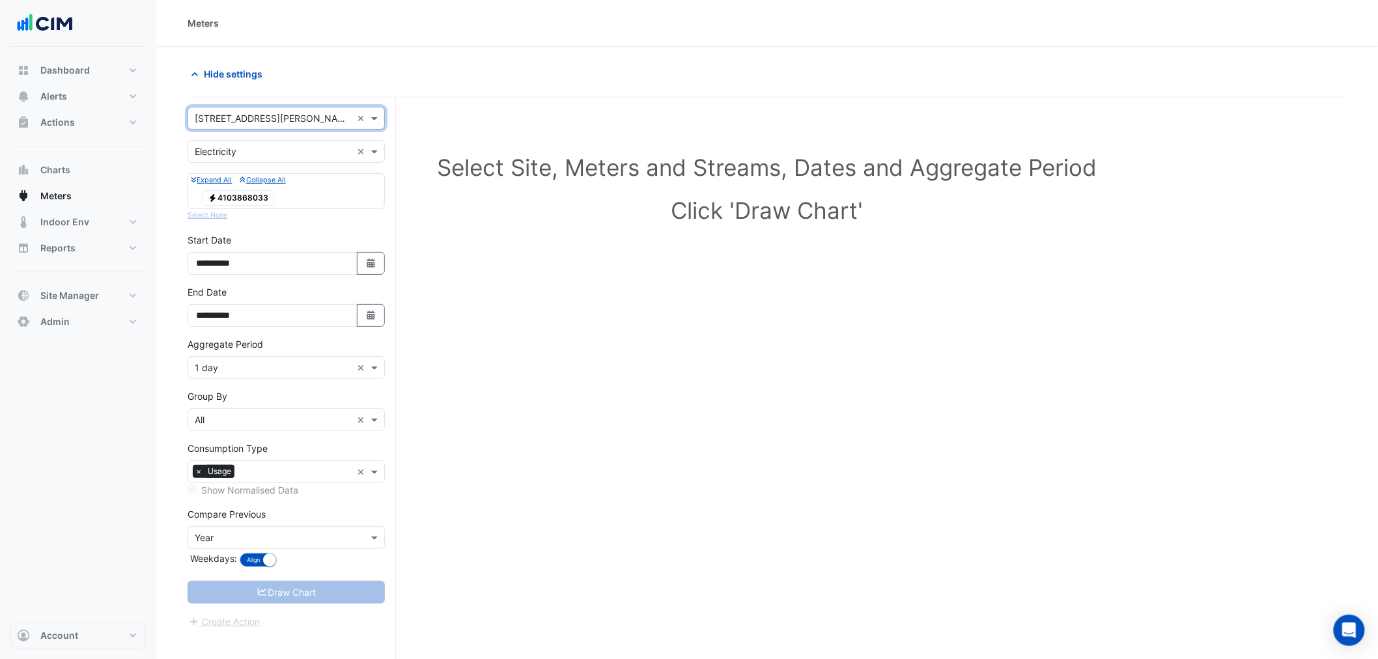
click at [217, 159] on div "Utility Type × Electricity ×" at bounding box center [286, 151] width 197 height 23
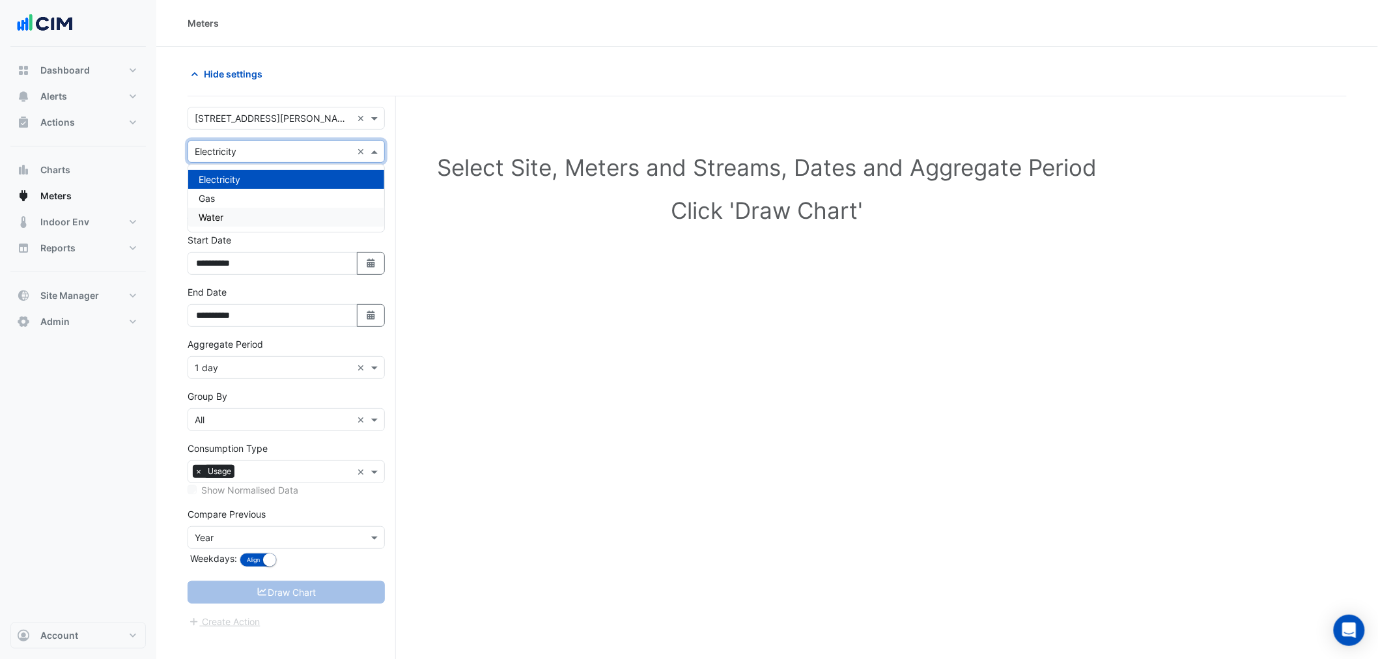
click at [241, 219] on div "Water" at bounding box center [286, 217] width 196 height 19
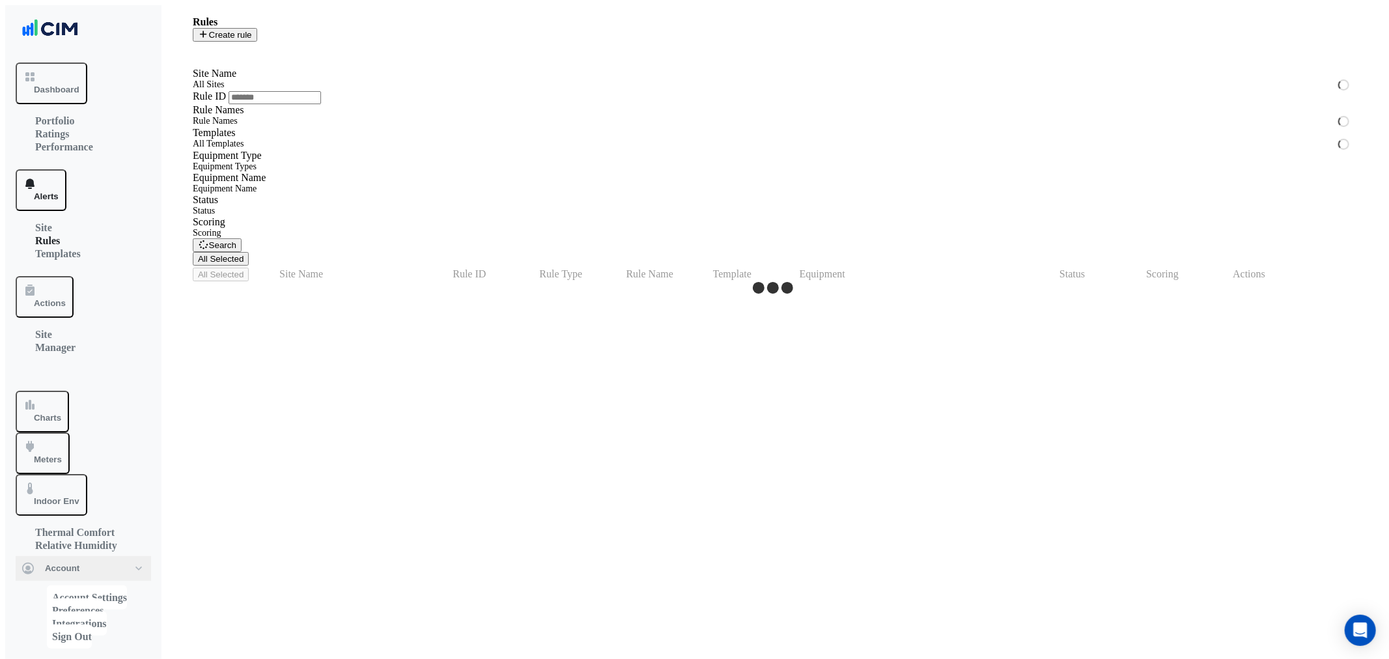
select select "**"
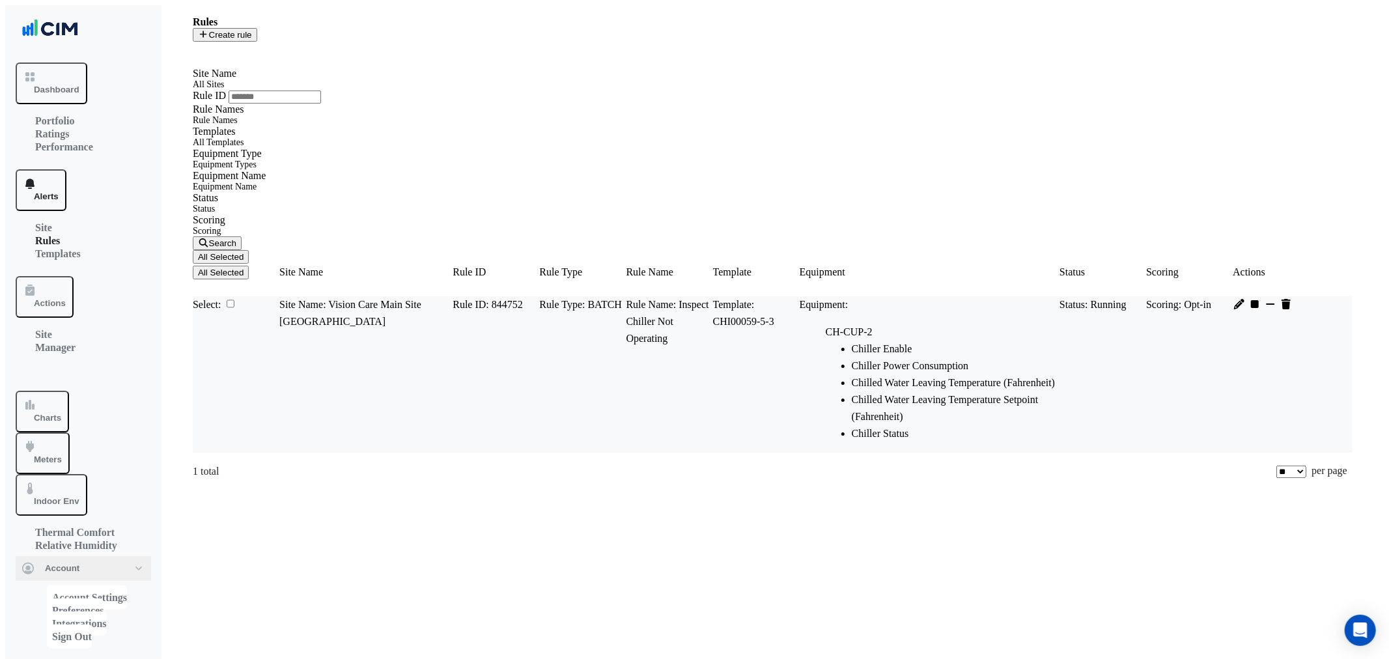
click at [1244, 299] on icon at bounding box center [1239, 304] width 10 height 10
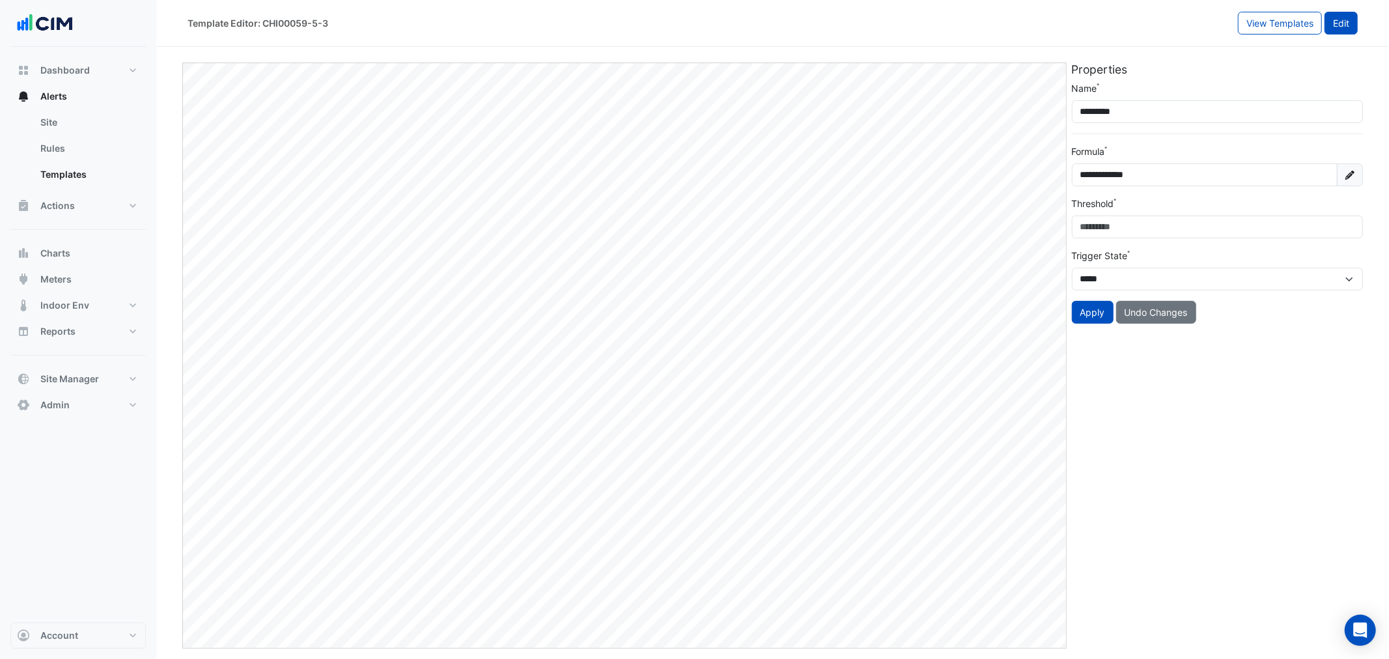
click at [1335, 22] on button "Edit" at bounding box center [1340, 23] width 33 height 23
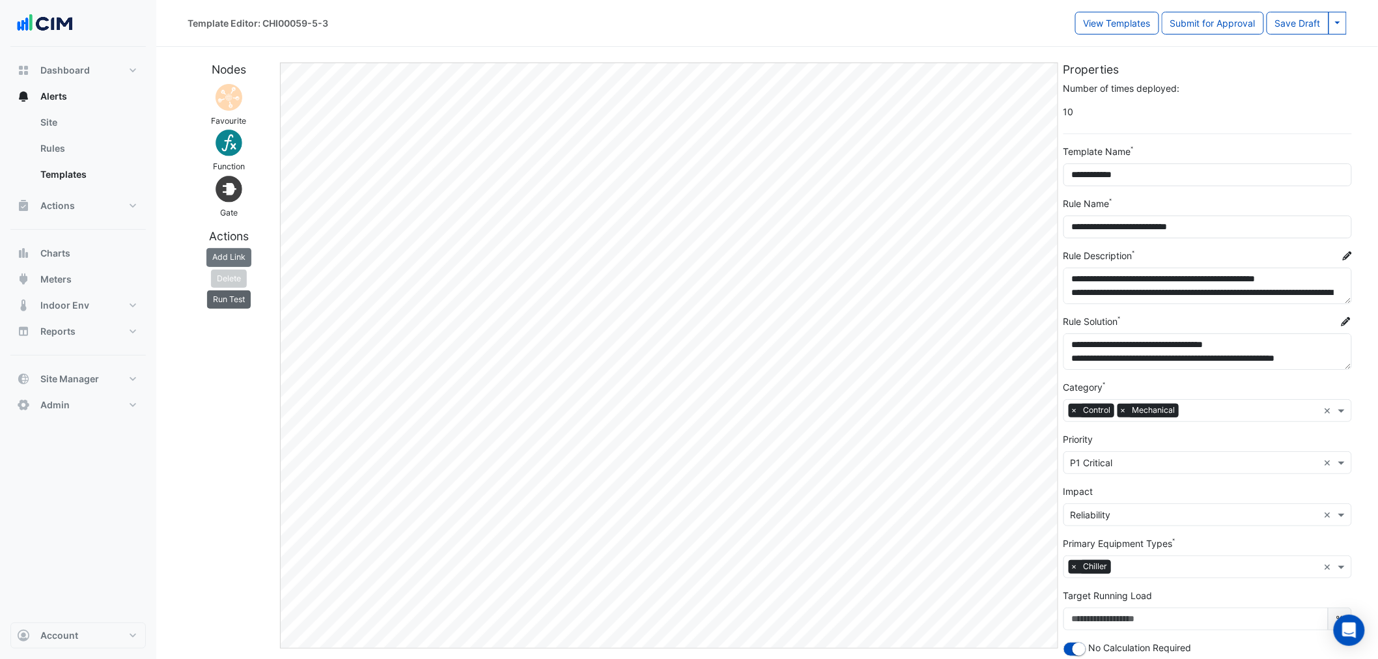
click at [227, 304] on button "Run Test" at bounding box center [229, 299] width 44 height 18
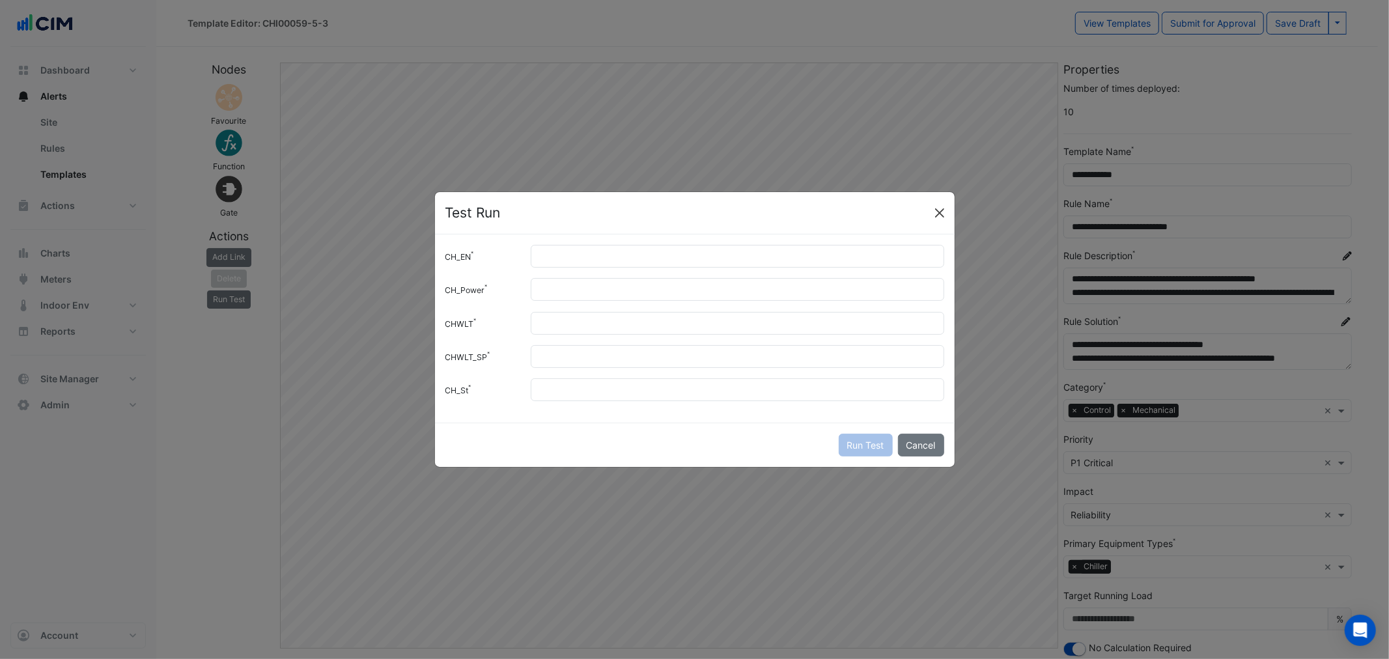
click at [929, 218] on div "Test Run" at bounding box center [695, 213] width 520 height 42
click at [934, 216] on button "Close" at bounding box center [940, 213] width 20 height 20
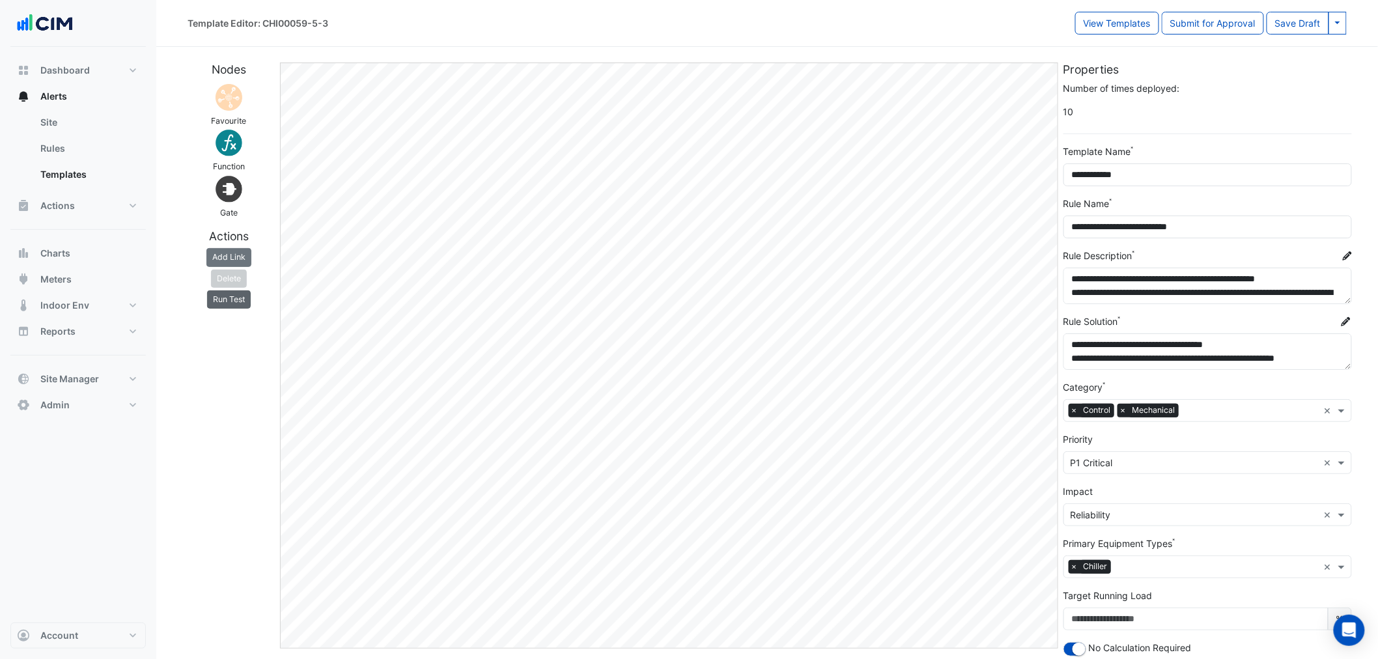
click at [229, 297] on button "Run Test" at bounding box center [229, 299] width 44 height 18
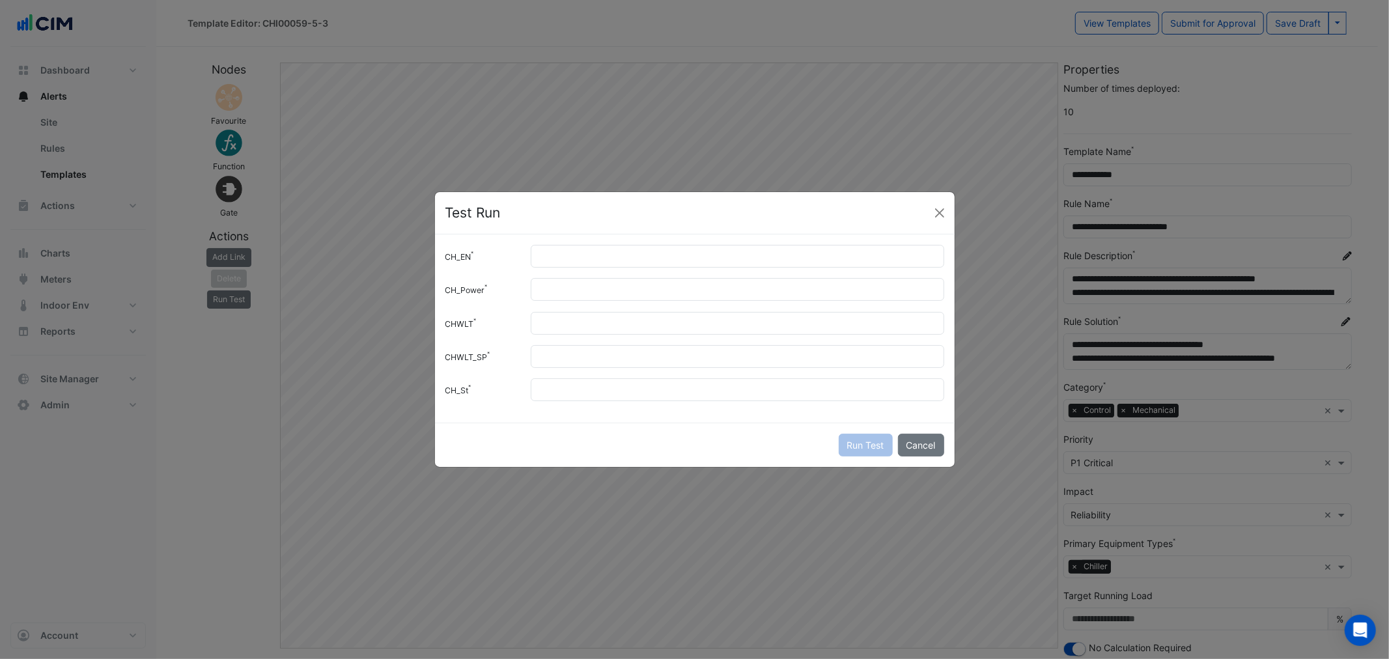
click at [591, 270] on div "CH_EN CH_Power CHWLT CHWLT_SP CH_St" at bounding box center [695, 328] width 520 height 188
click at [564, 262] on input "CH_EN" at bounding box center [737, 256] width 413 height 23
type input "*"
click at [572, 384] on input "CH_St" at bounding box center [737, 389] width 413 height 23
type input "*"
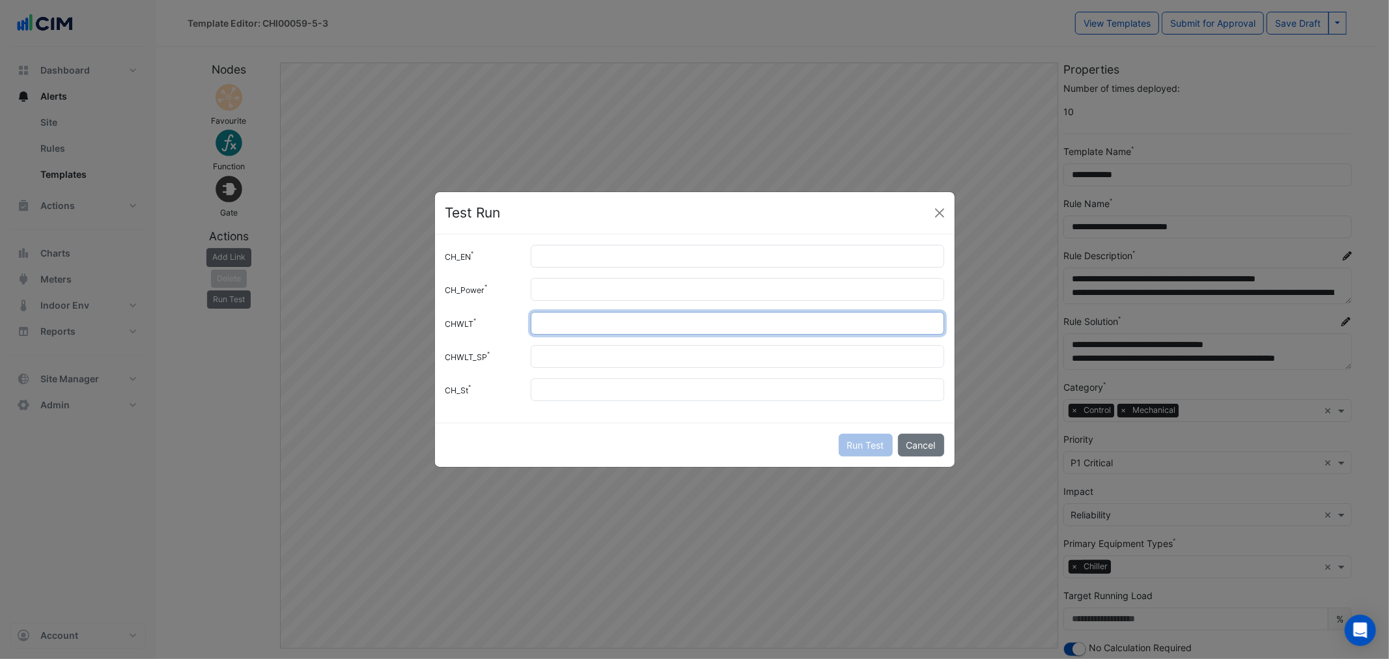
click at [551, 322] on input "CHWLT" at bounding box center [737, 323] width 413 height 23
type input "**"
click at [599, 369] on div "CH_EN * CH_Power CHWLT ** CHWLT_SP CH_St *" at bounding box center [695, 328] width 520 height 188
click at [591, 361] on input "CHWLT_SP" at bounding box center [737, 356] width 413 height 23
type input "**"
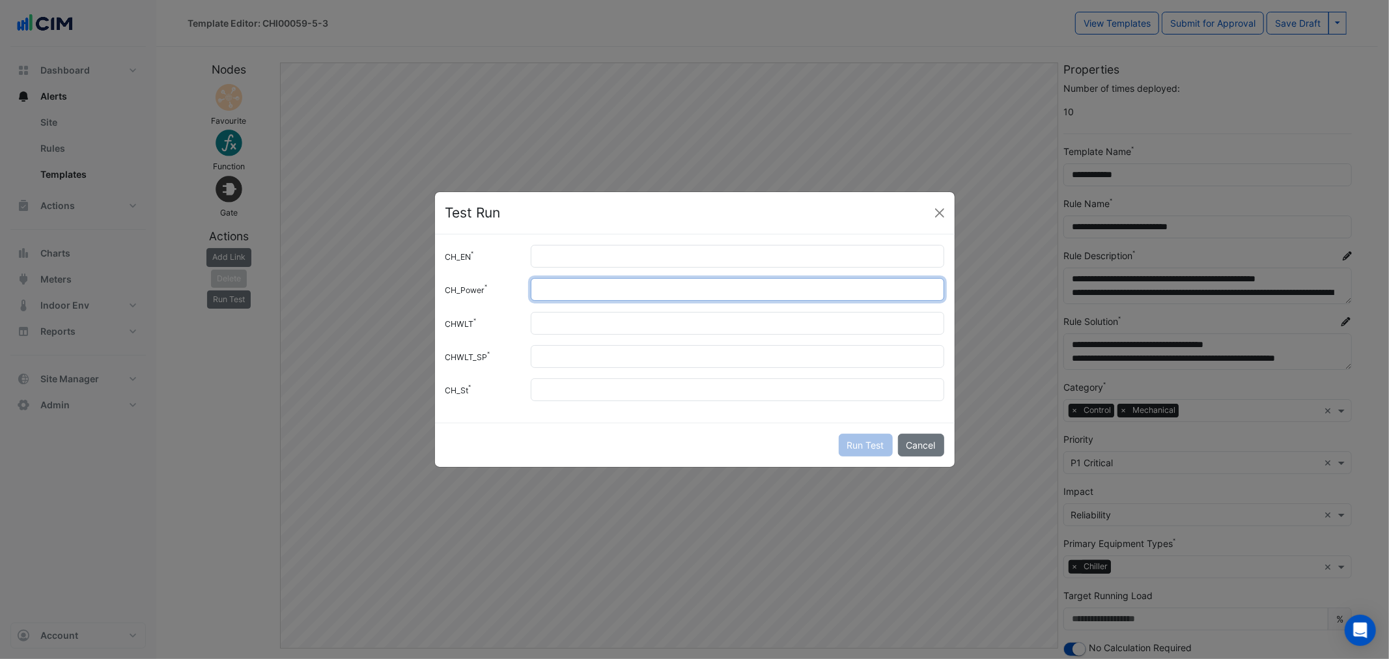
click at [554, 297] on input "CH_Power" at bounding box center [737, 289] width 413 height 23
type input "***"
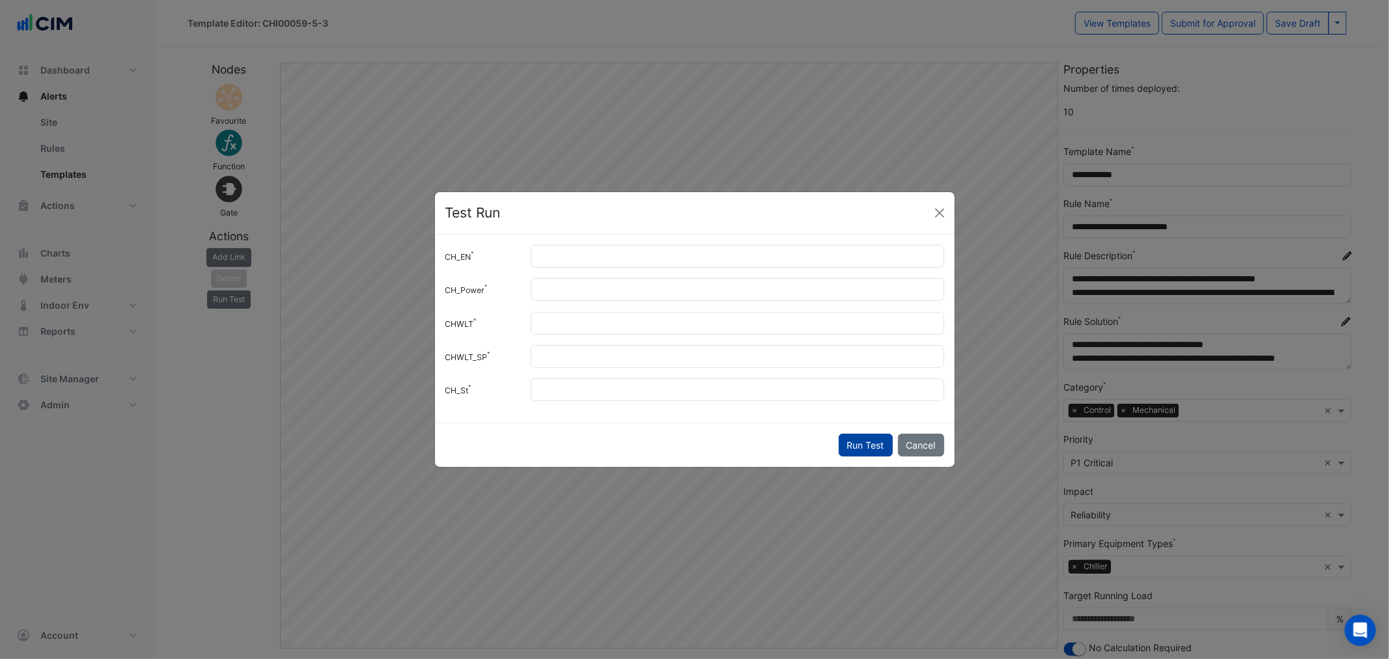
click at [863, 443] on button "Run Test" at bounding box center [866, 445] width 54 height 23
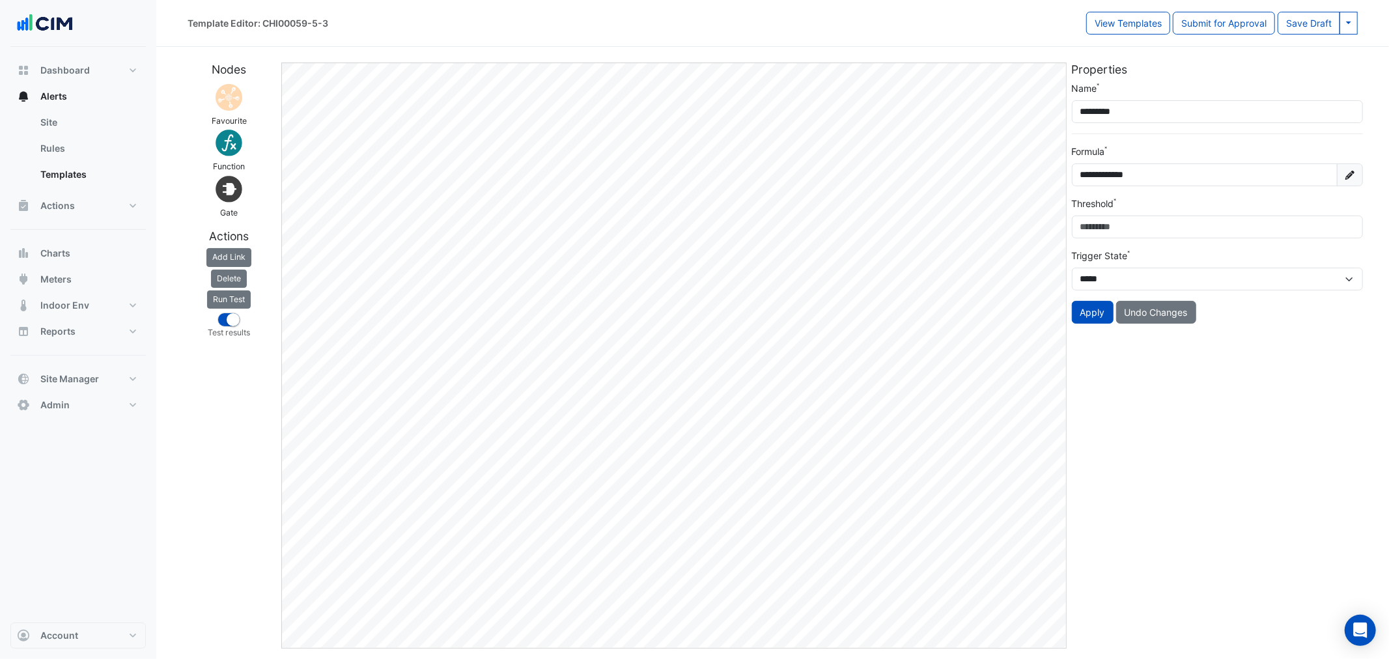
click at [234, 309] on div "Actions Add Link Delete Run Test Test results" at bounding box center [229, 285] width 99 height 113
click at [231, 303] on button "Run Test" at bounding box center [229, 299] width 44 height 18
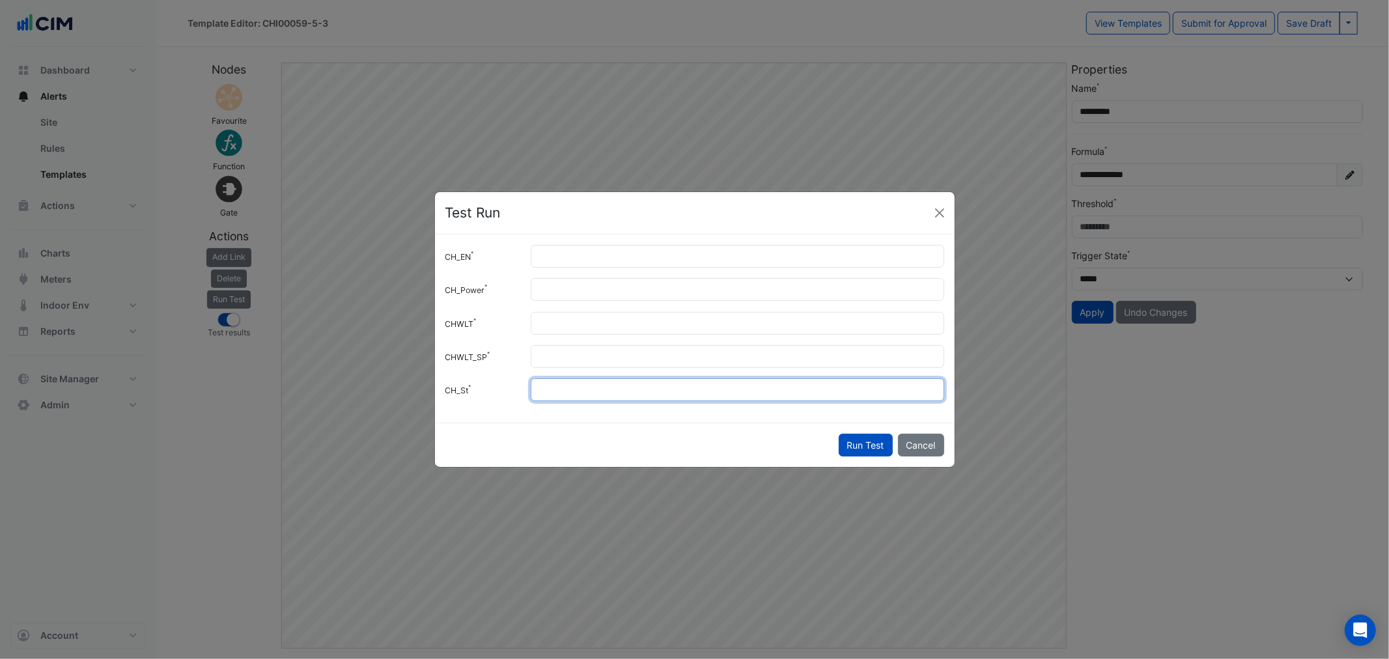
drag, startPoint x: 731, startPoint y: 380, endPoint x: 477, endPoint y: 404, distance: 255.1
click at [483, 408] on div "CH_EN * CH_Power *** CHWLT ** CHWLT_SP ** CH_St *" at bounding box center [695, 328] width 520 height 188
type input "*"
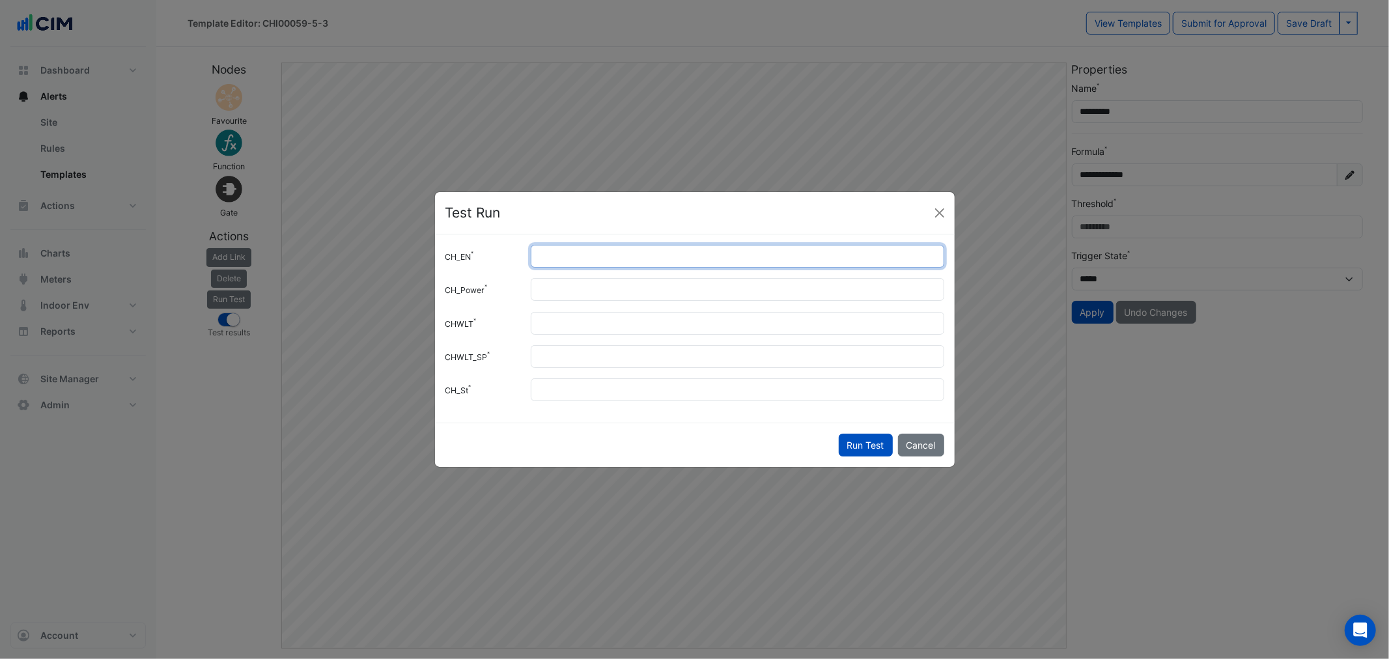
drag, startPoint x: 555, startPoint y: 263, endPoint x: 535, endPoint y: 356, distance: 95.3
click at [483, 276] on div "CH_EN * CH_Power *** CHWLT ** CHWLT_SP ** CH_St *" at bounding box center [695, 328] width 520 height 188
type input "*"
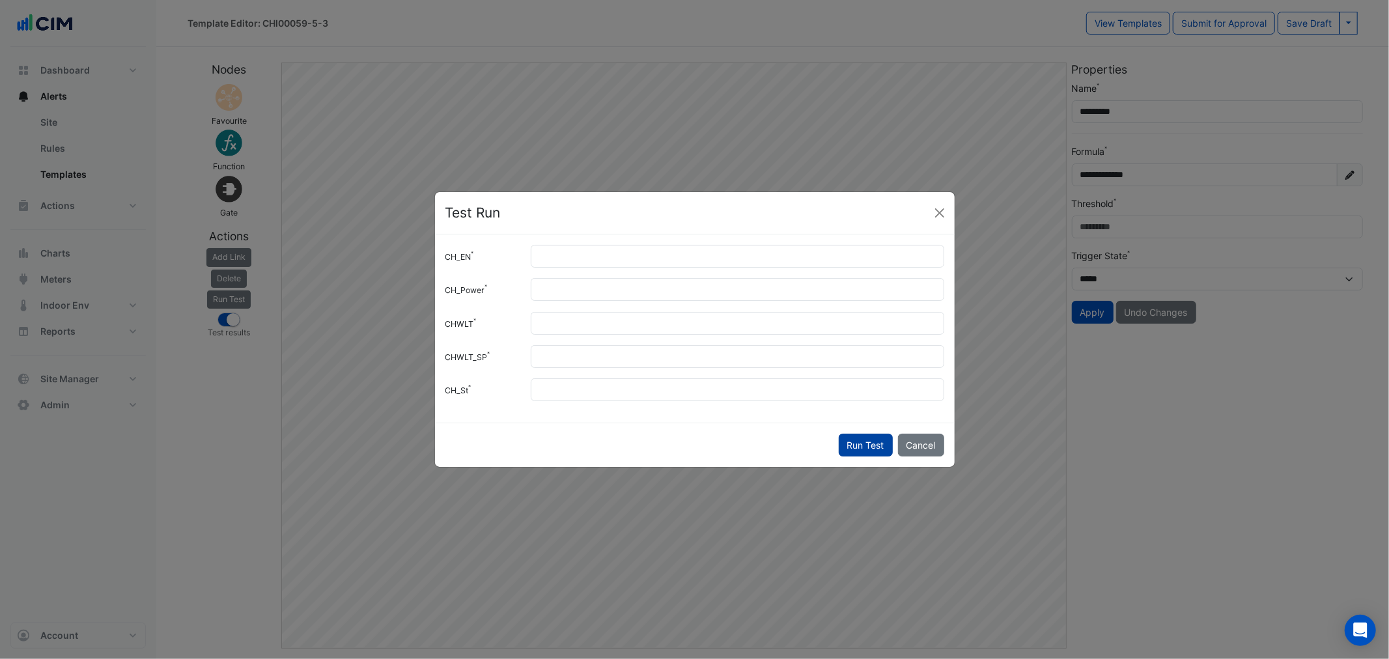
click at [854, 443] on button "Run Test" at bounding box center [866, 445] width 54 height 23
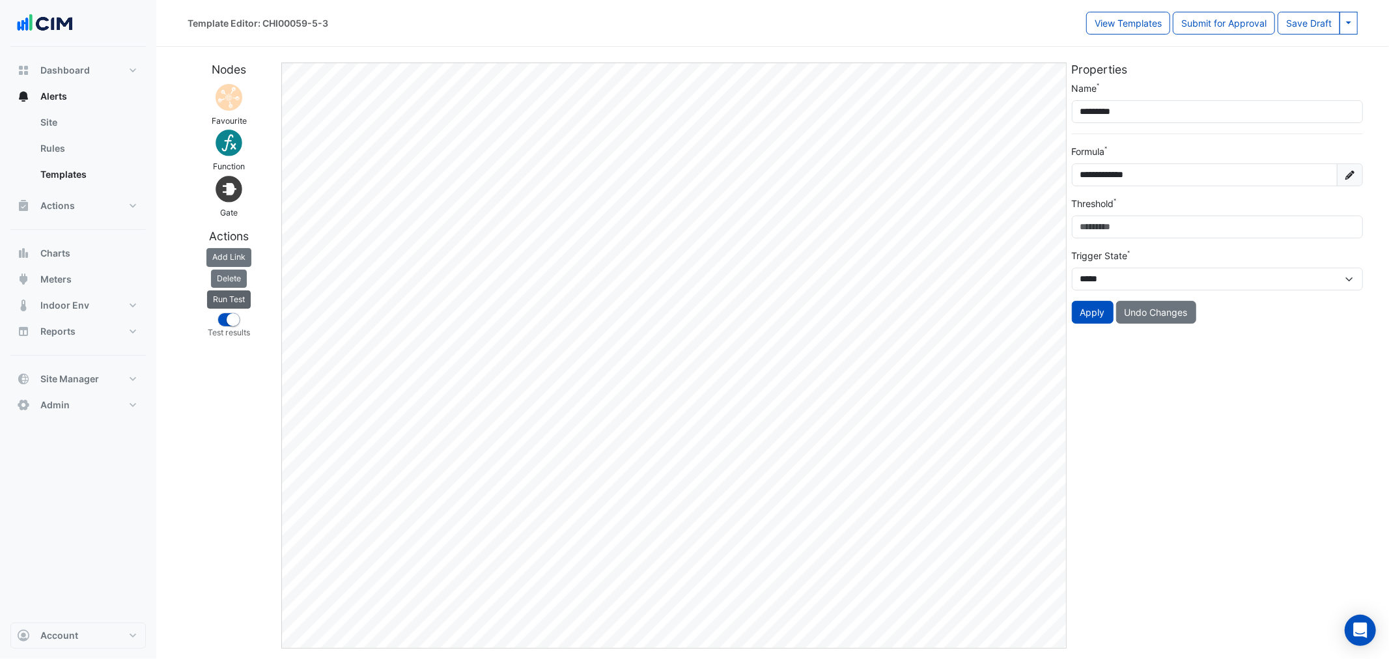
click at [231, 297] on button "Run Test" at bounding box center [229, 299] width 44 height 18
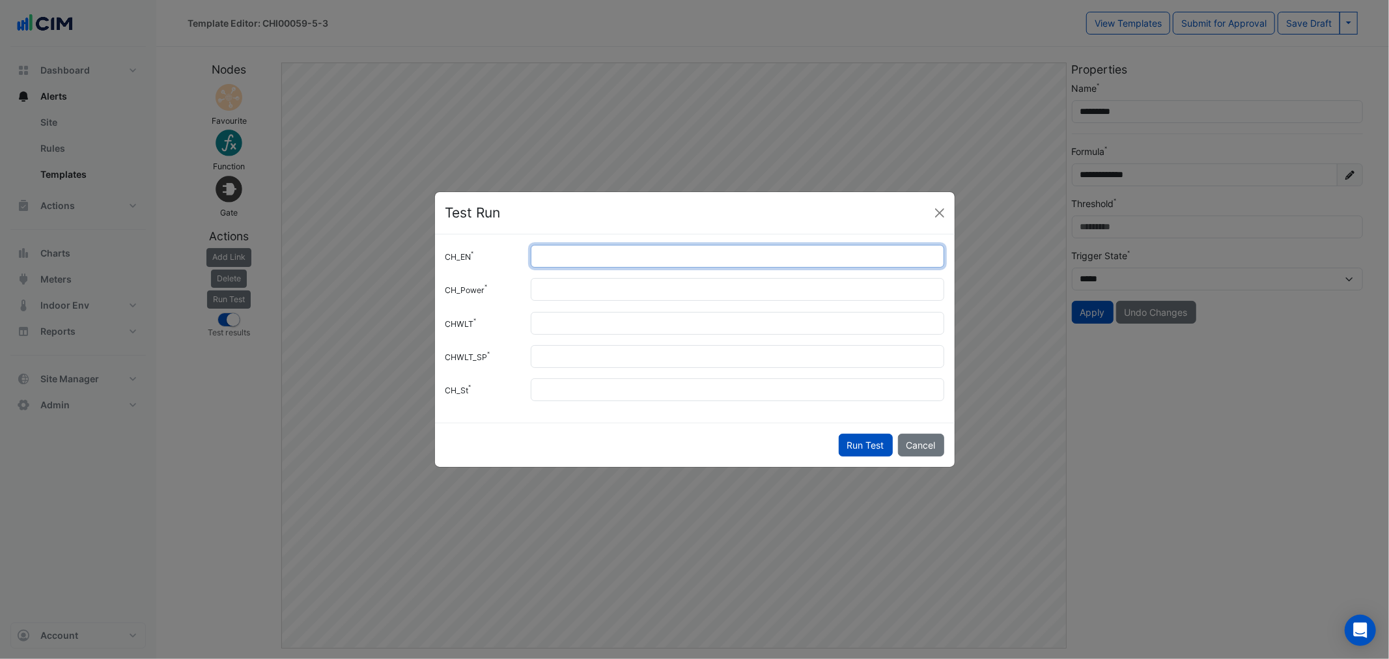
drag, startPoint x: 630, startPoint y: 264, endPoint x: 464, endPoint y: 275, distance: 167.0
click at [464, 275] on div "CH_EN * CH_Power *** CHWLT ** CHWLT_SP ** CH_St *" at bounding box center [695, 328] width 520 height 188
type input "*"
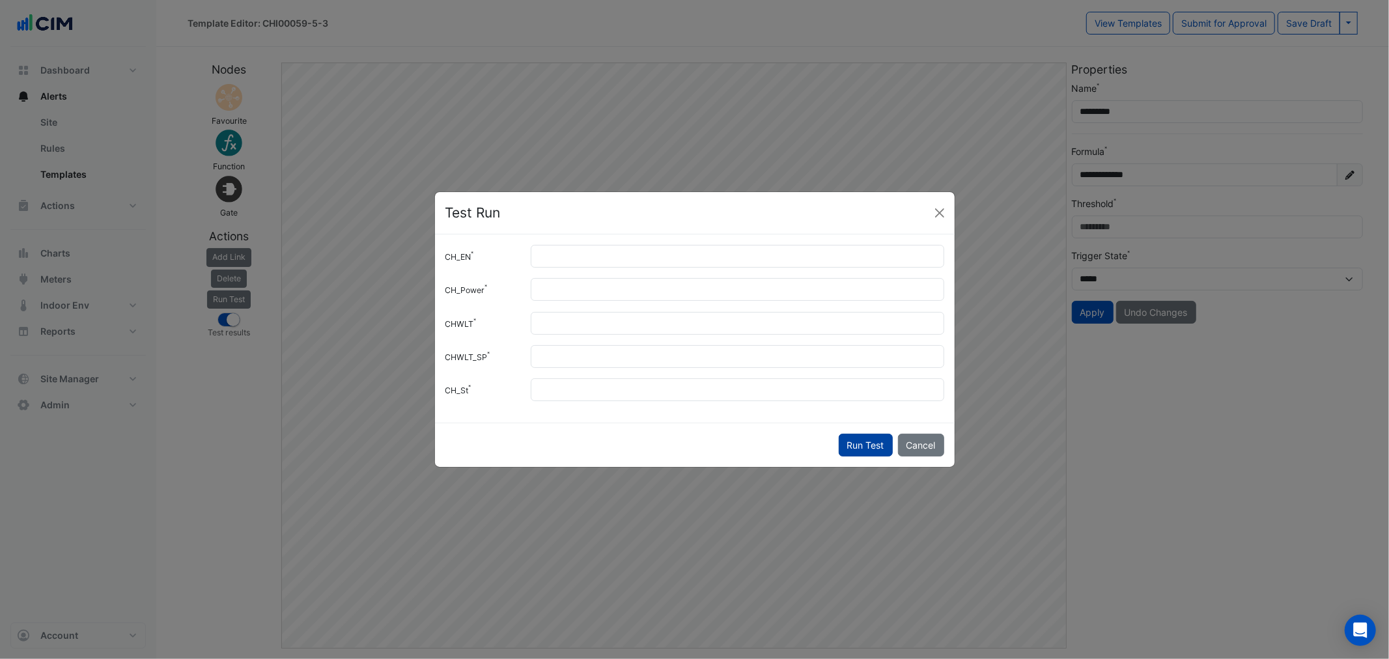
click at [855, 446] on button "Run Test" at bounding box center [866, 445] width 54 height 23
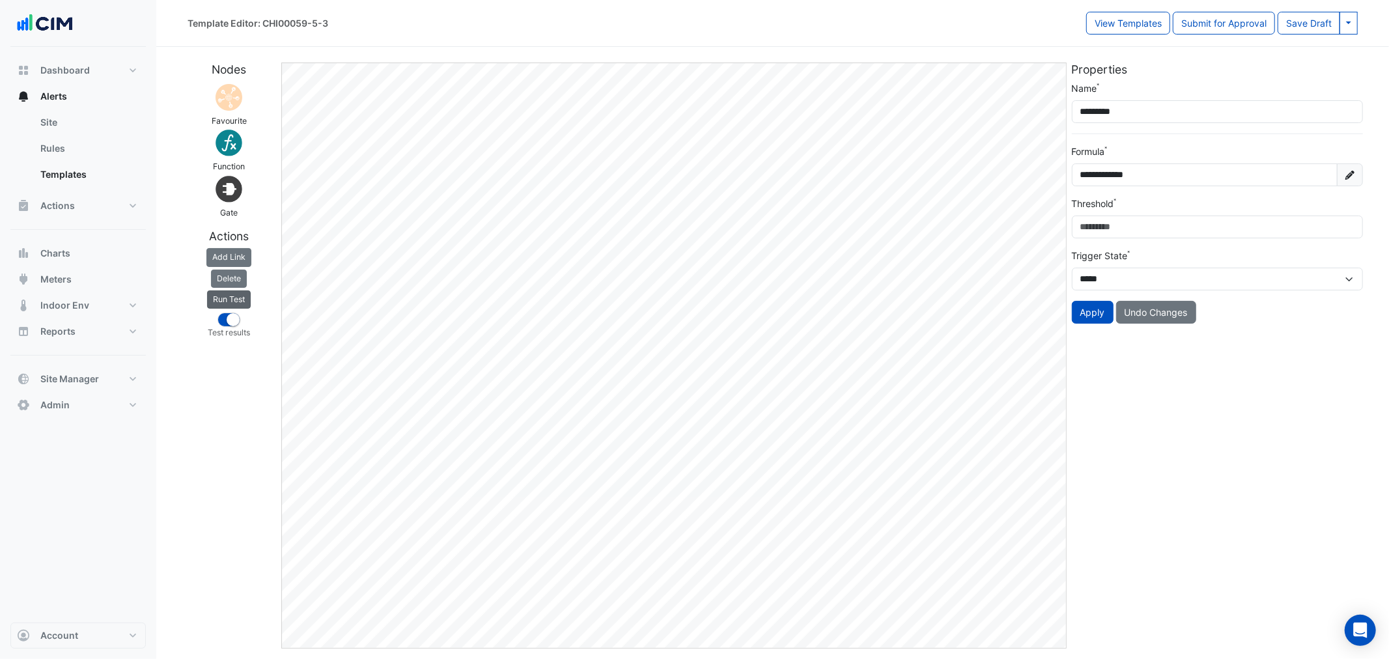
click at [226, 300] on button "Run Test" at bounding box center [229, 299] width 44 height 18
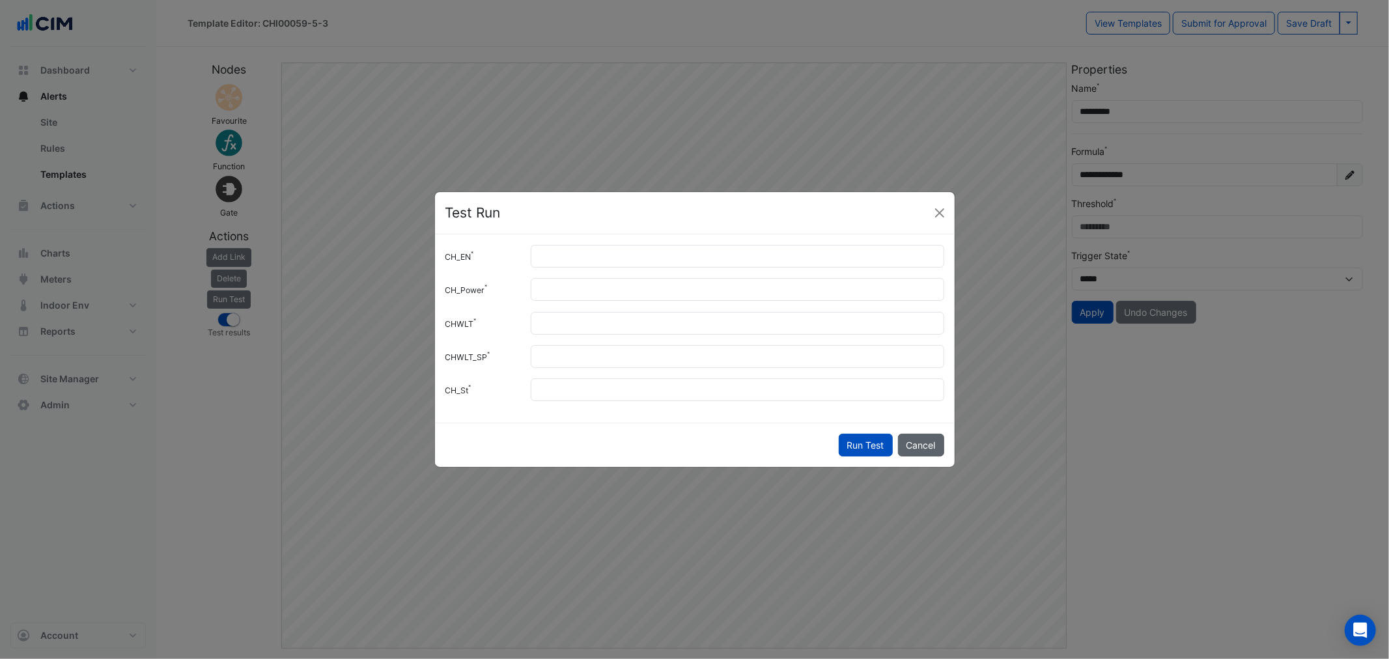
click at [919, 435] on button "Cancel" at bounding box center [921, 445] width 46 height 23
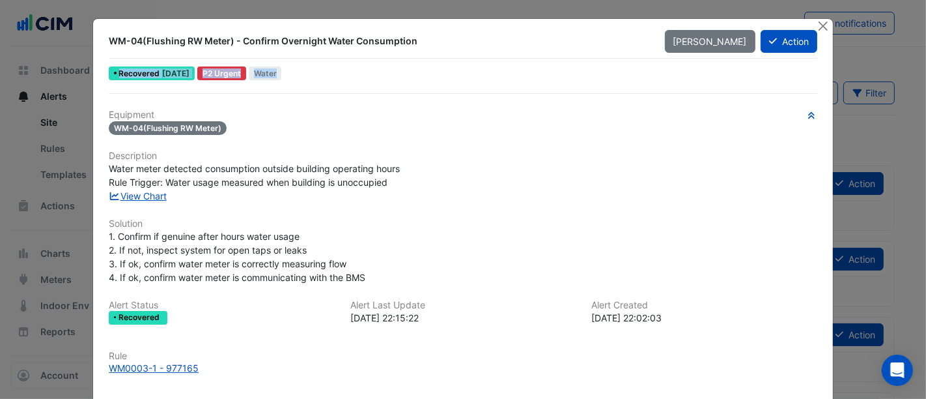
drag, startPoint x: 112, startPoint y: 71, endPoint x: 232, endPoint y: 88, distance: 121.0
click at [232, 88] on div "WM-04(Flushing RW Meter) - Confirm Overnight Water Consumption [PERSON_NAME] Ac…" at bounding box center [463, 271] width 740 height 505
click at [182, 90] on div "WM-04(Flushing RW Meter) - Confirm Overnight Water Consumption [PERSON_NAME] Ac…" at bounding box center [463, 271] width 740 height 505
